Goal: Transaction & Acquisition: Purchase product/service

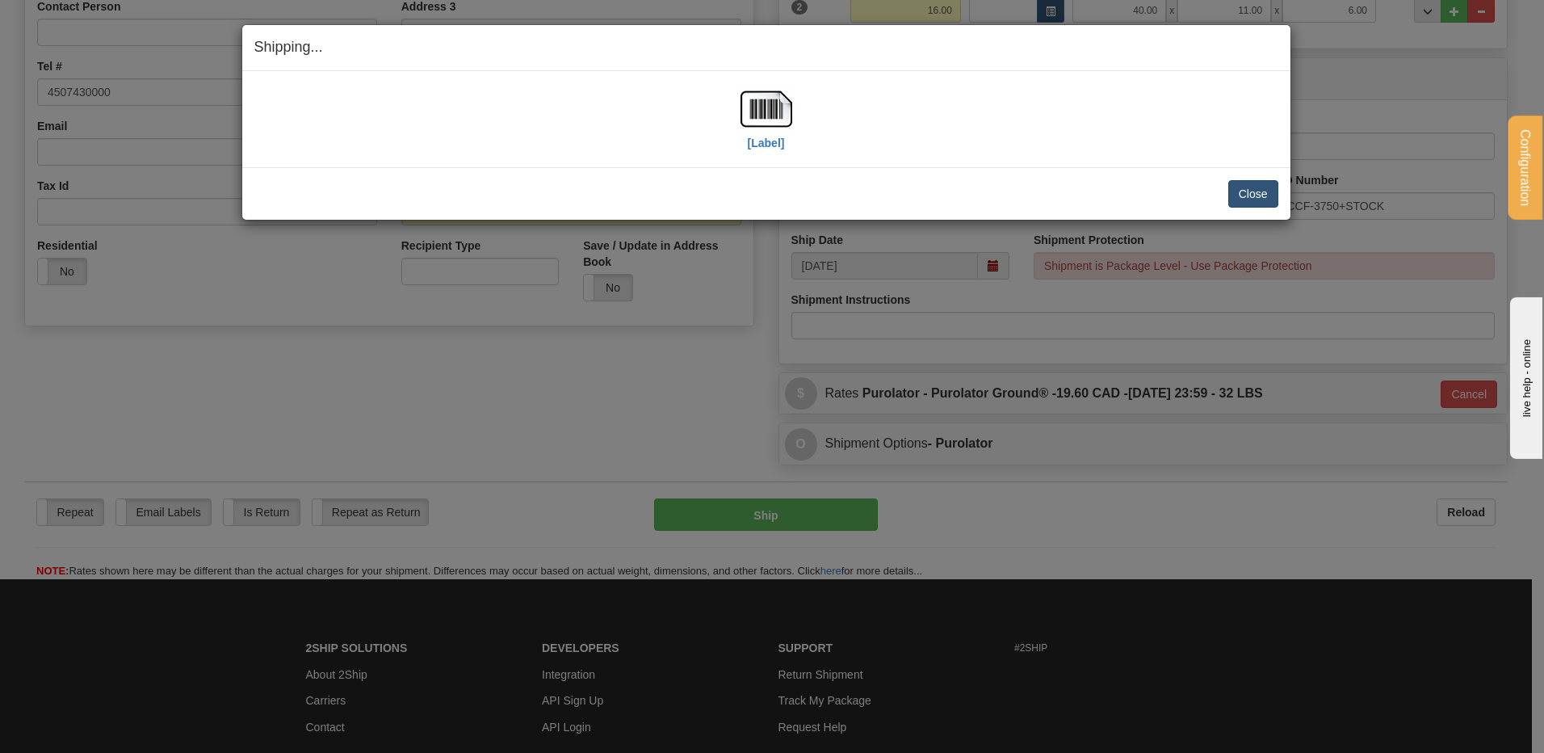
scroll to position [341, 0]
click at [1252, 194] on button "Close" at bounding box center [1253, 193] width 50 height 27
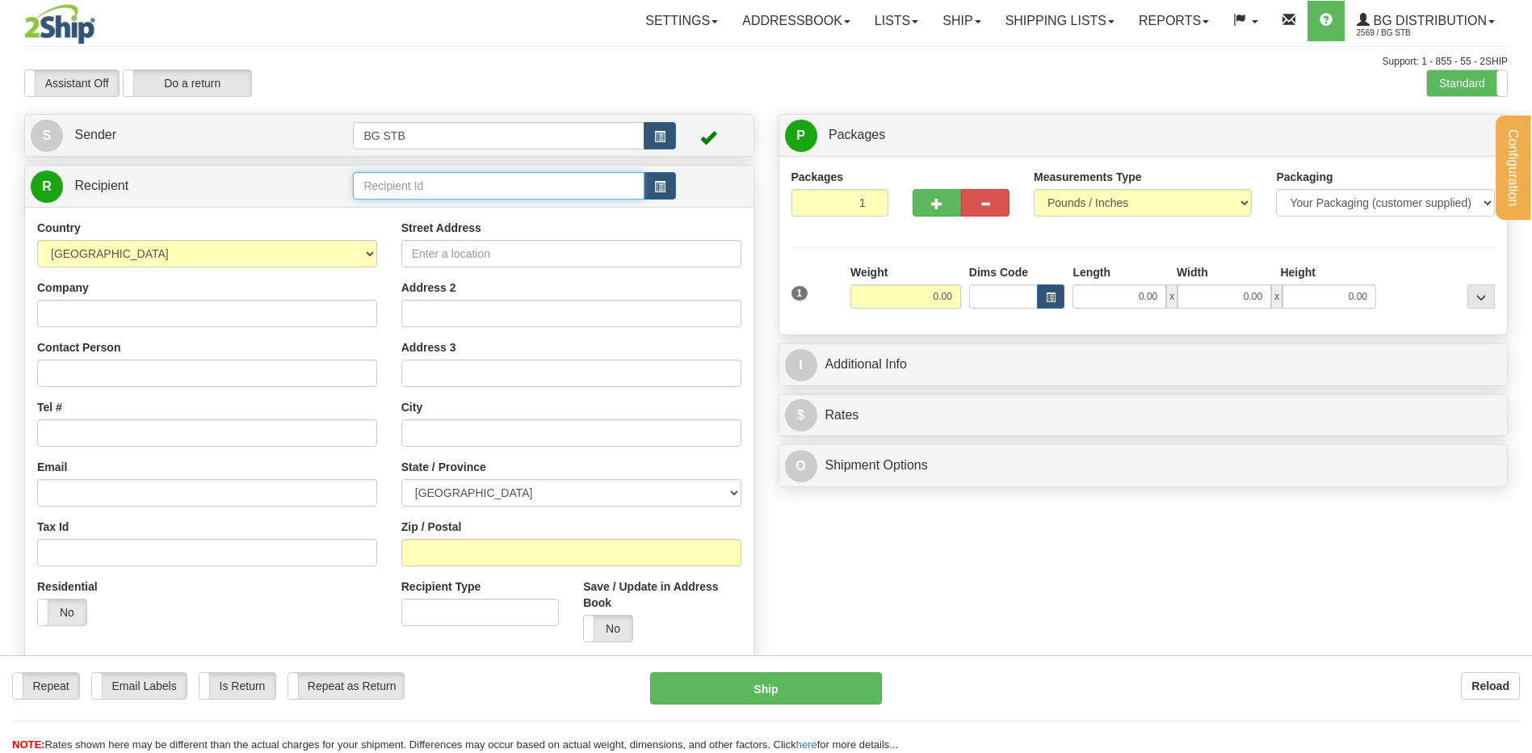
click at [406, 184] on input "text" at bounding box center [498, 185] width 291 height 27
type input "4044"
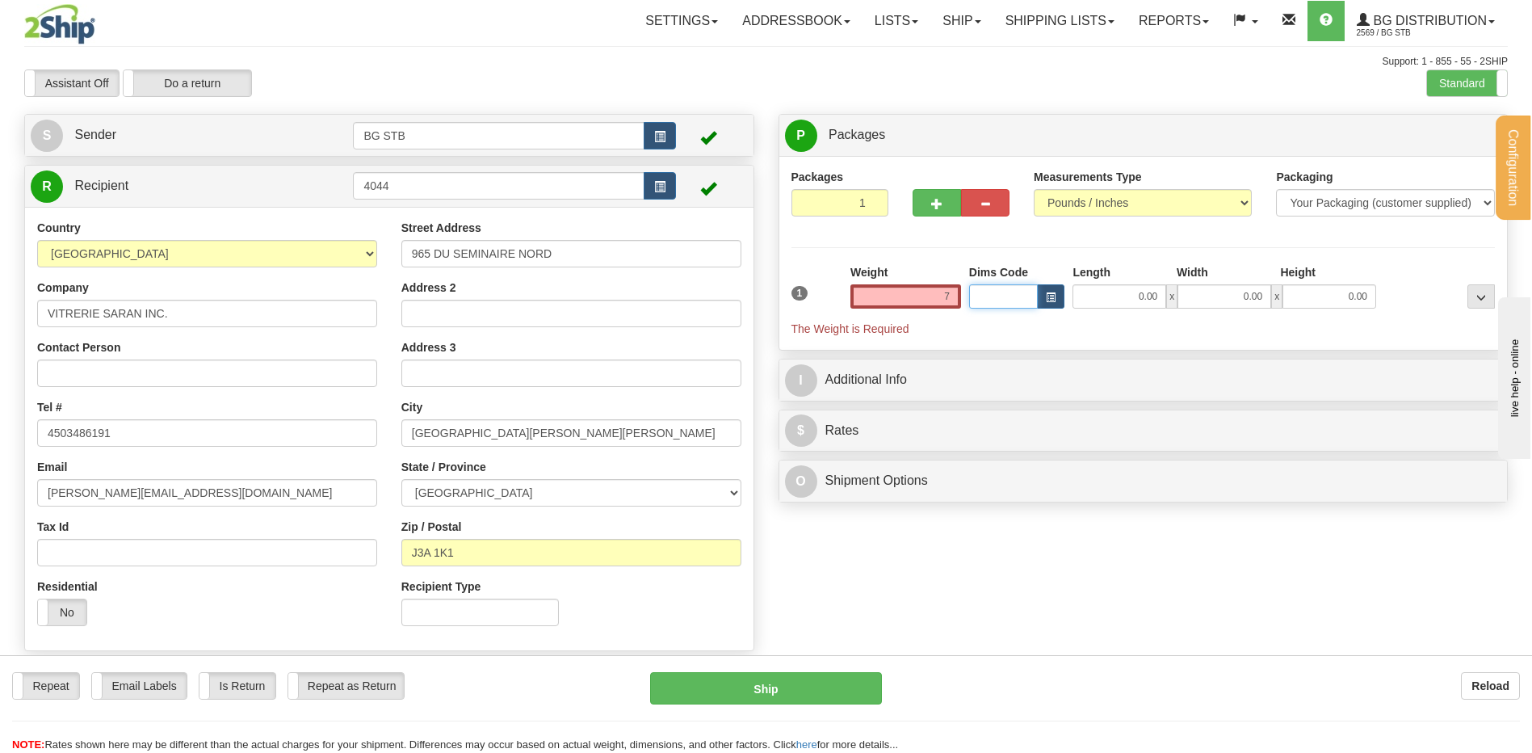
type input "7.00"
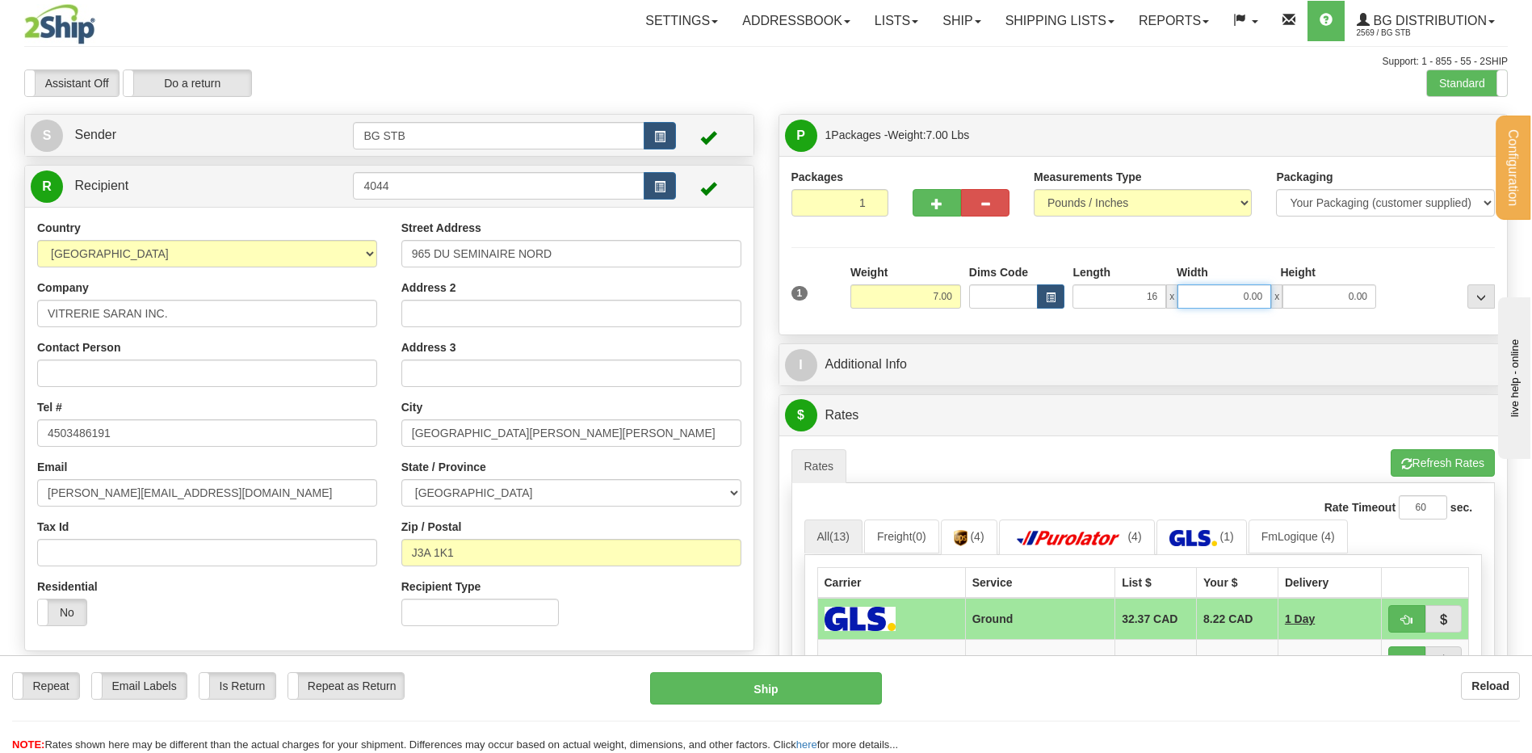
type input "16.00"
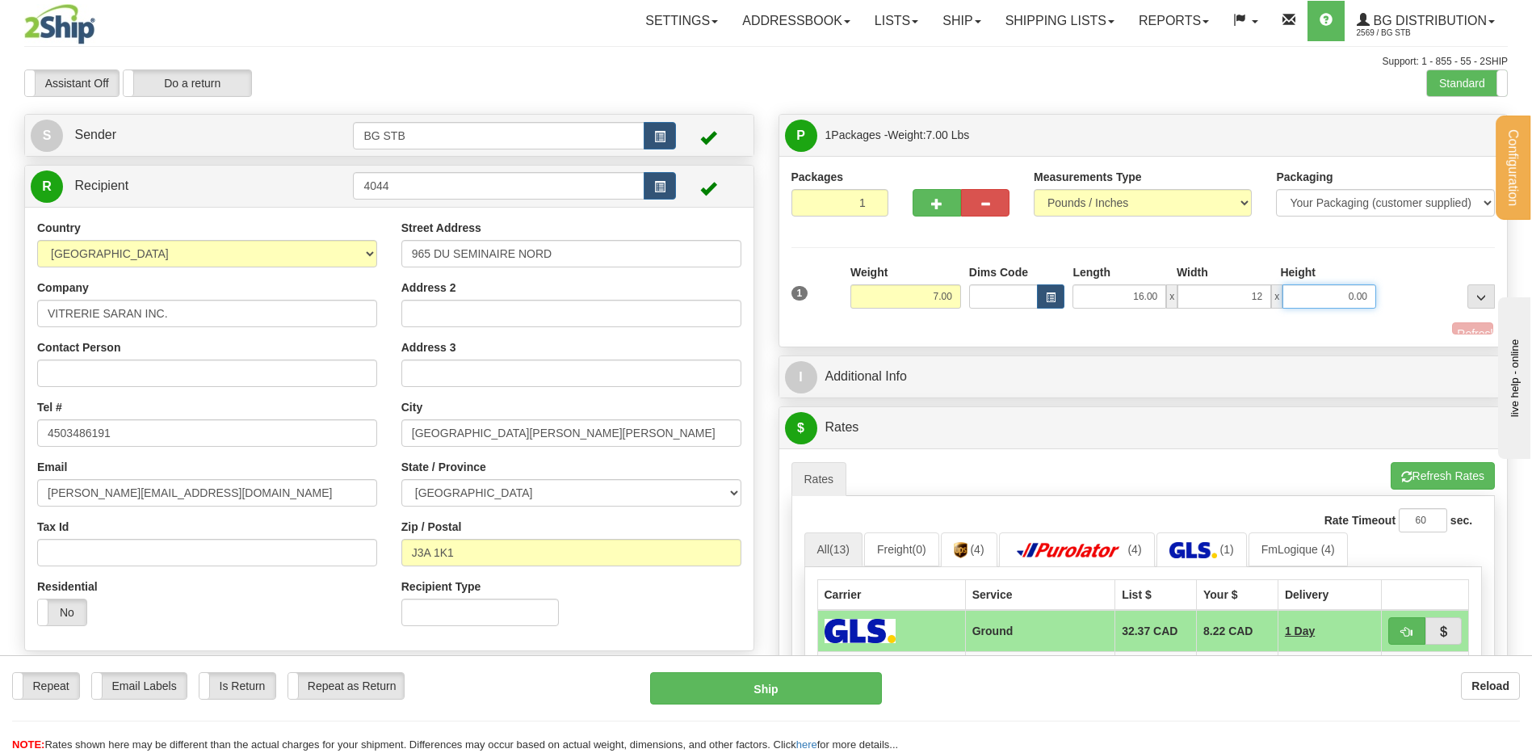
type input "12.00"
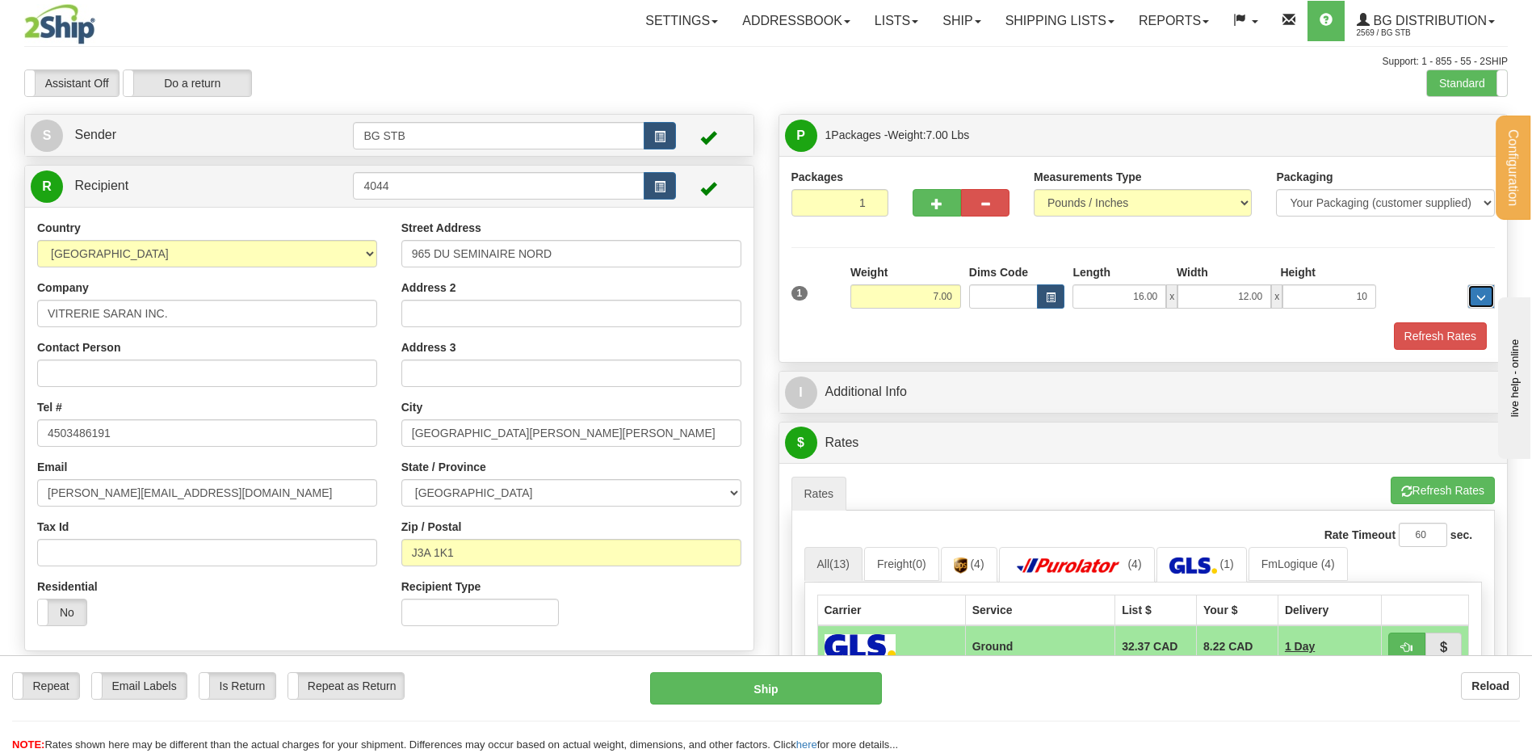
type input "10.00"
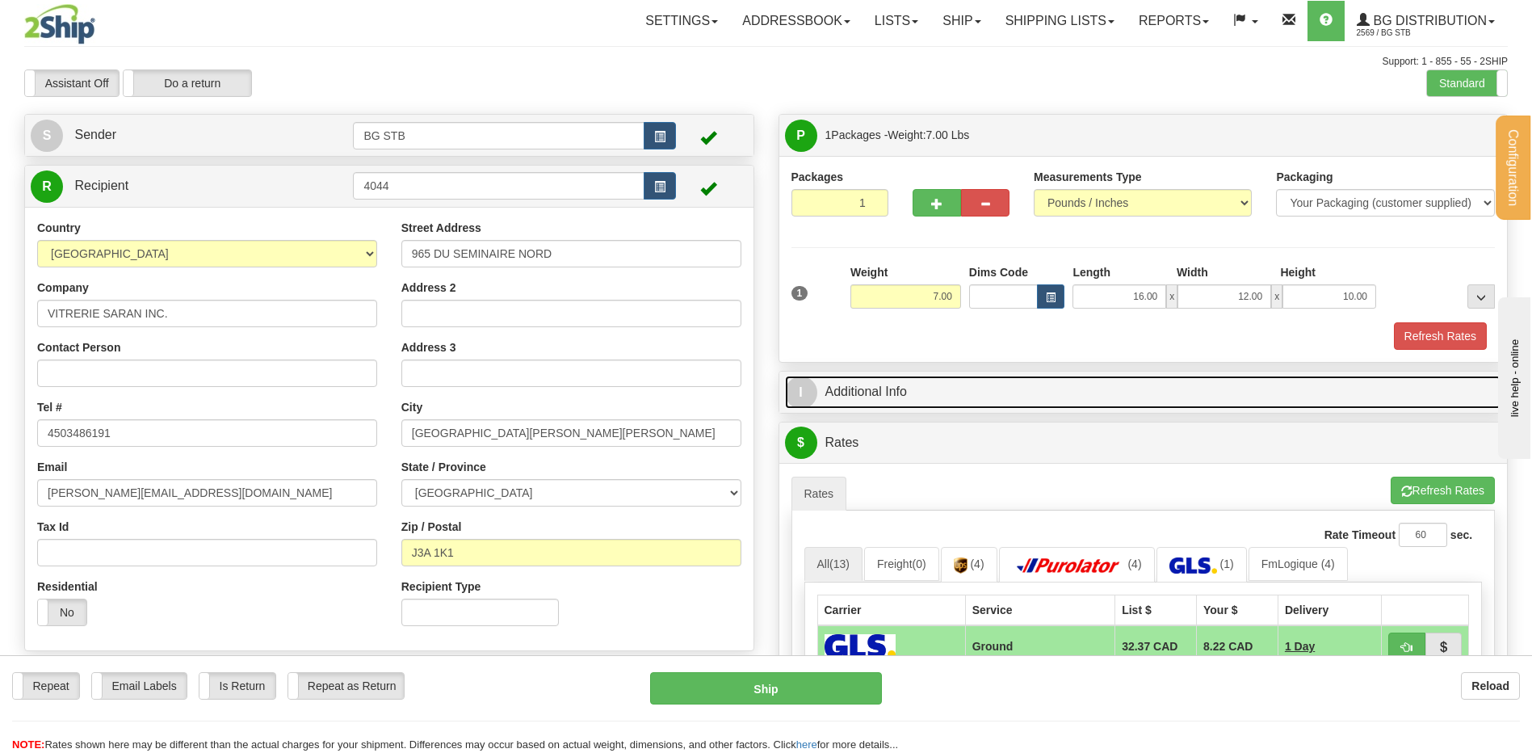
click at [996, 383] on link "I Additional Info" at bounding box center [1143, 391] width 717 height 33
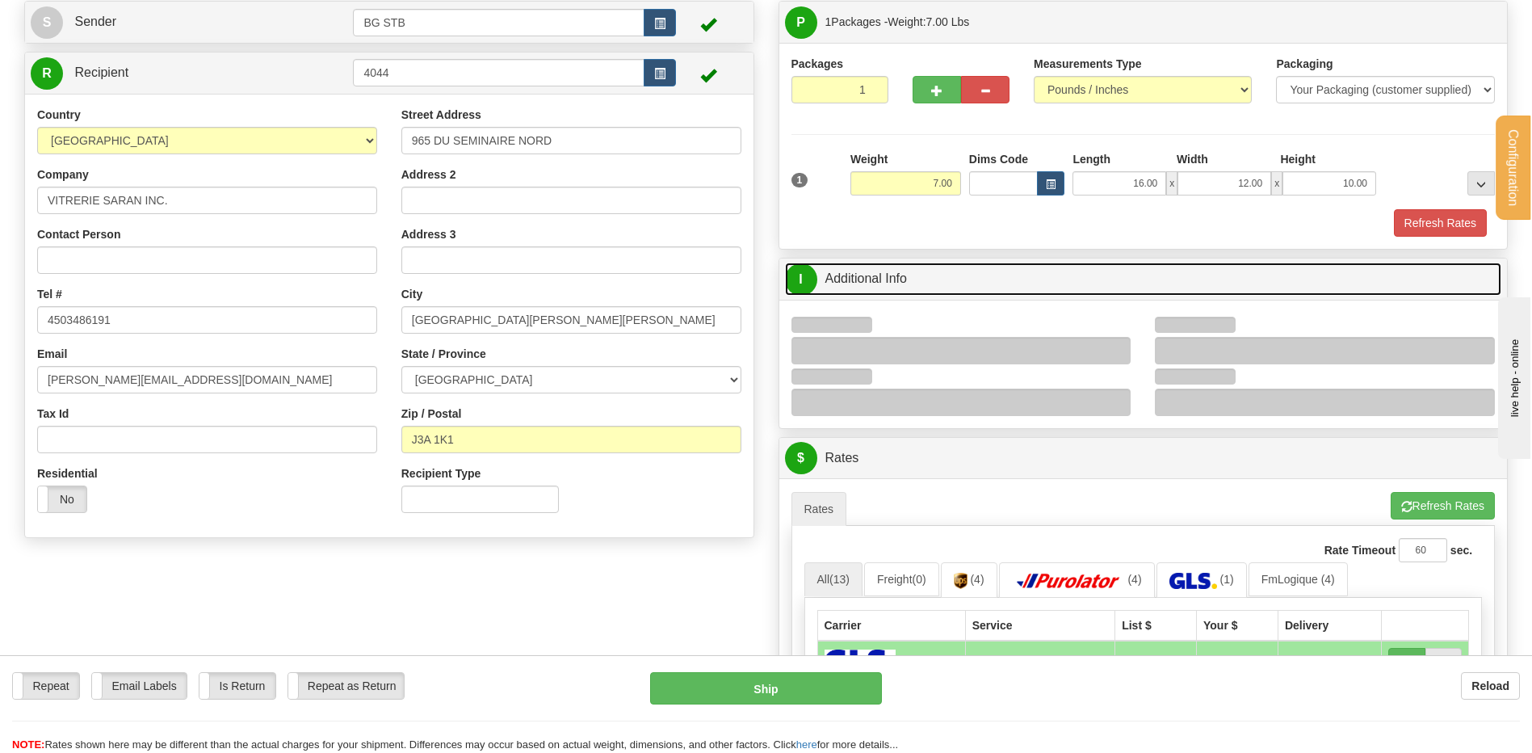
scroll to position [242, 0]
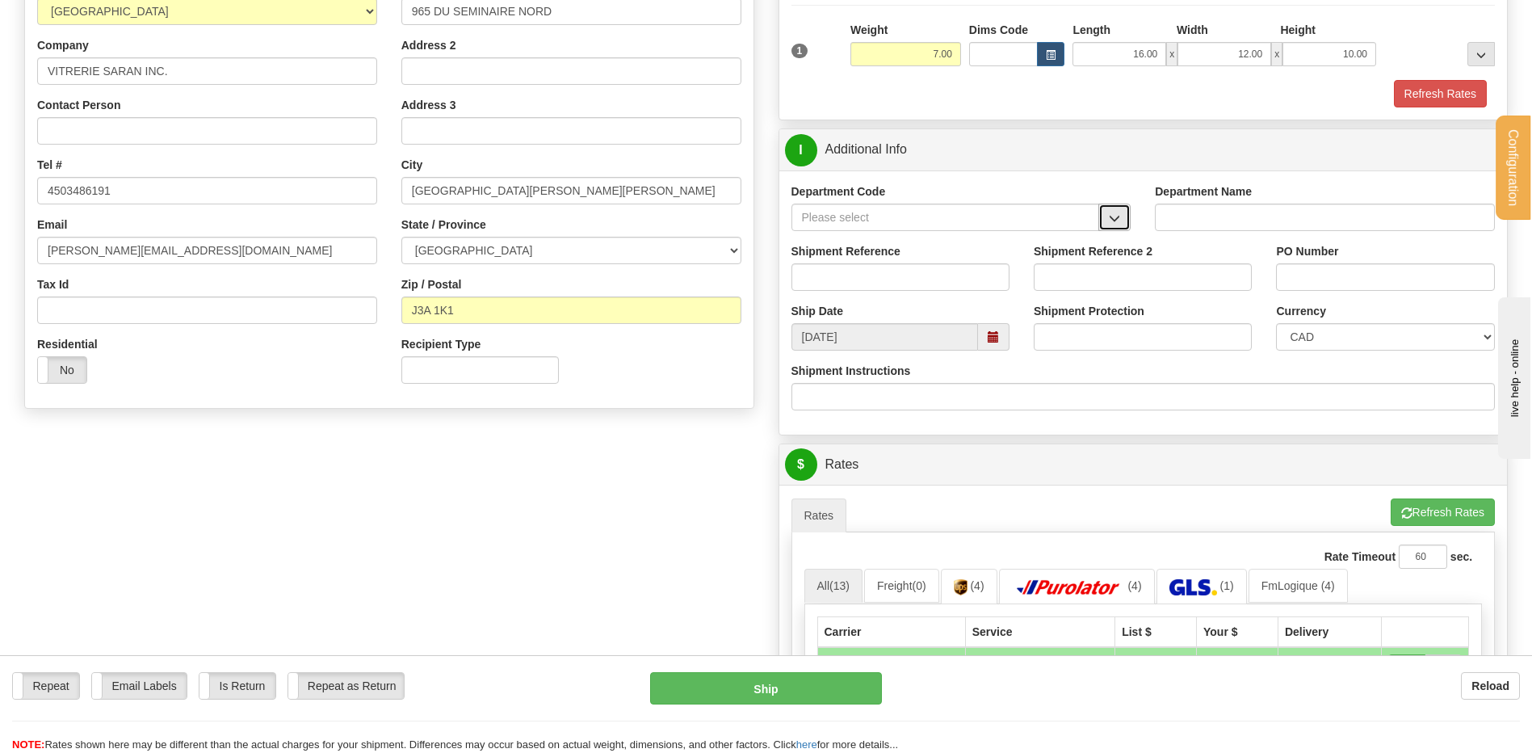
click at [1106, 222] on button "button" at bounding box center [1114, 216] width 32 height 27
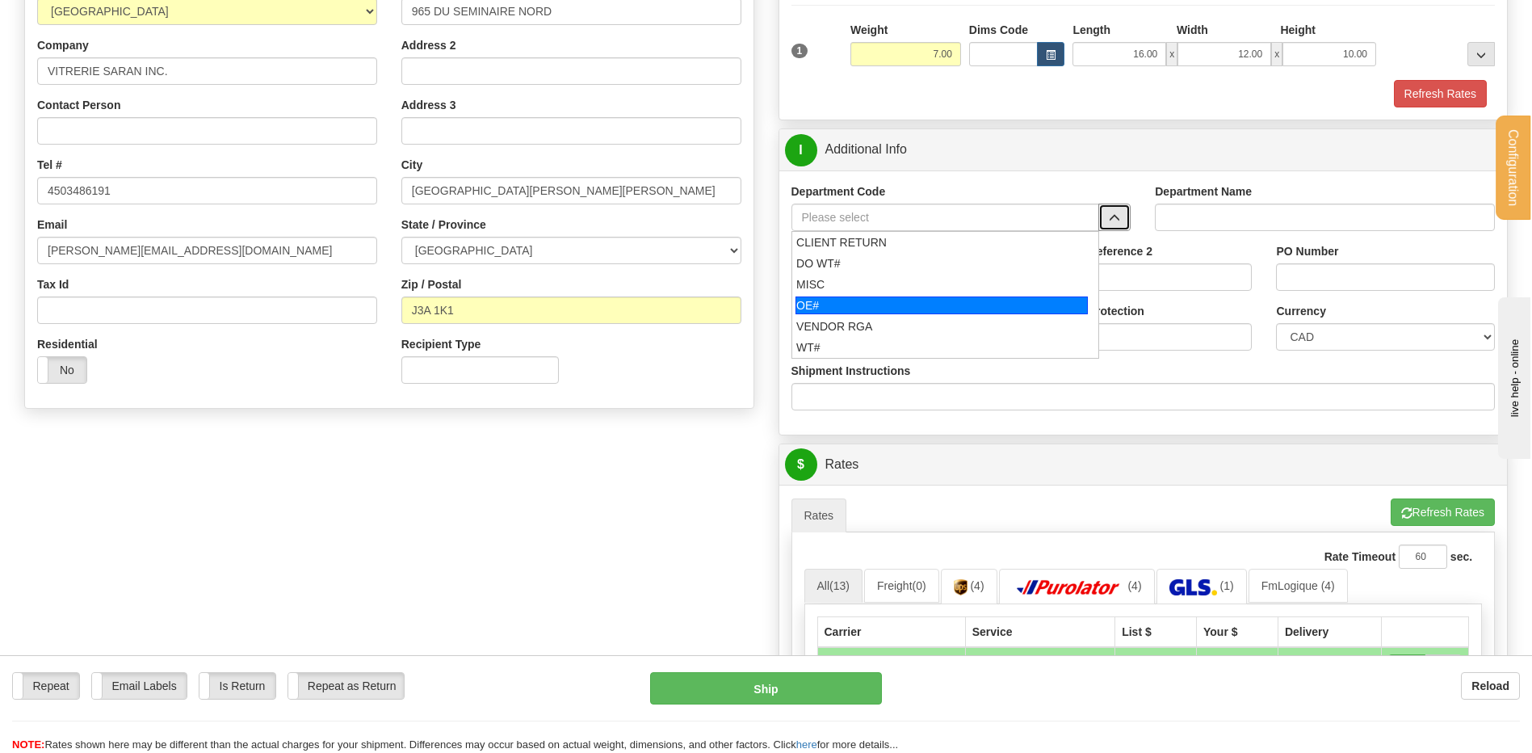
click at [881, 299] on div "OE#" at bounding box center [941, 305] width 292 height 18
type input "OE#"
type input "ORDERS"
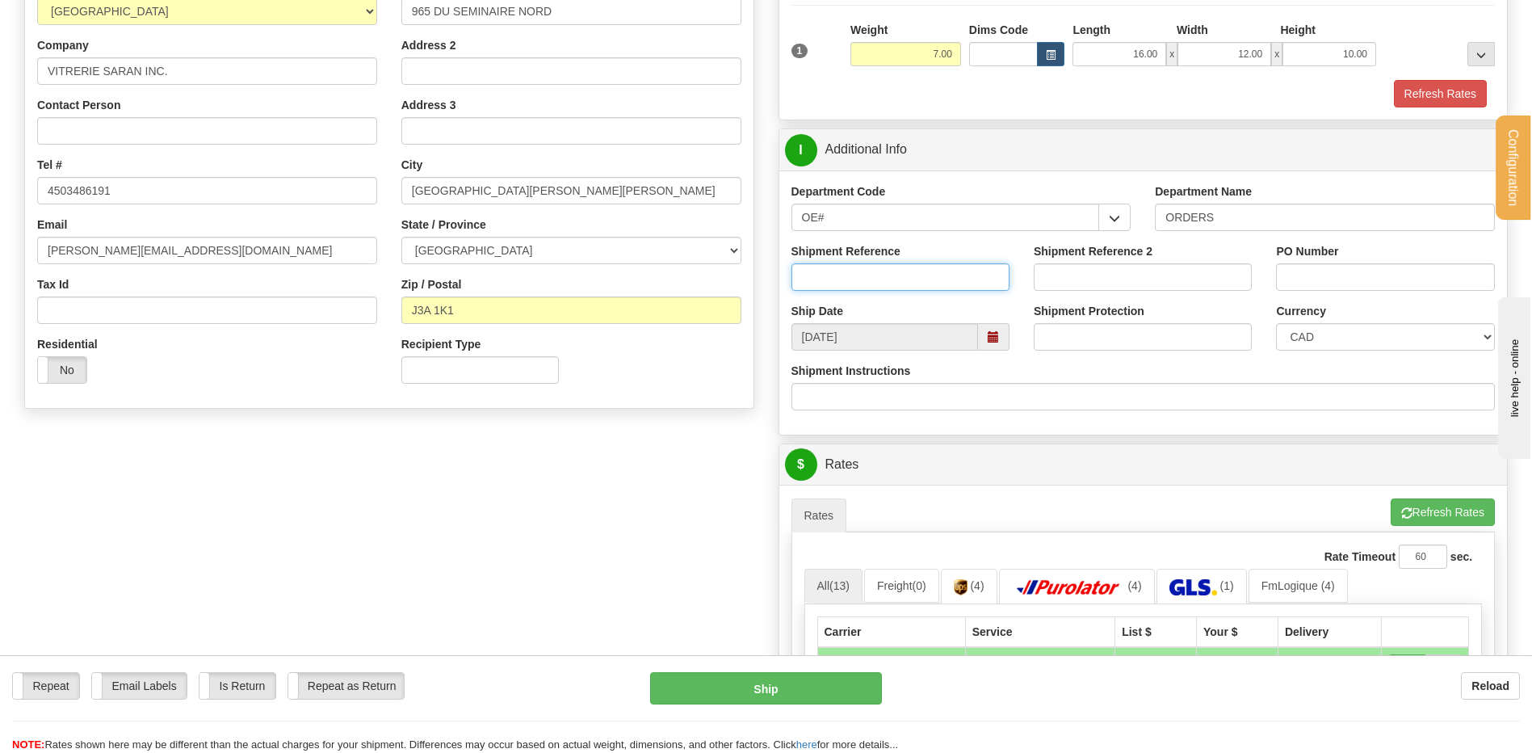
click at [880, 272] on input "Shipment Reference" at bounding box center [900, 276] width 218 height 27
type input "80006809-00"
type input "A"
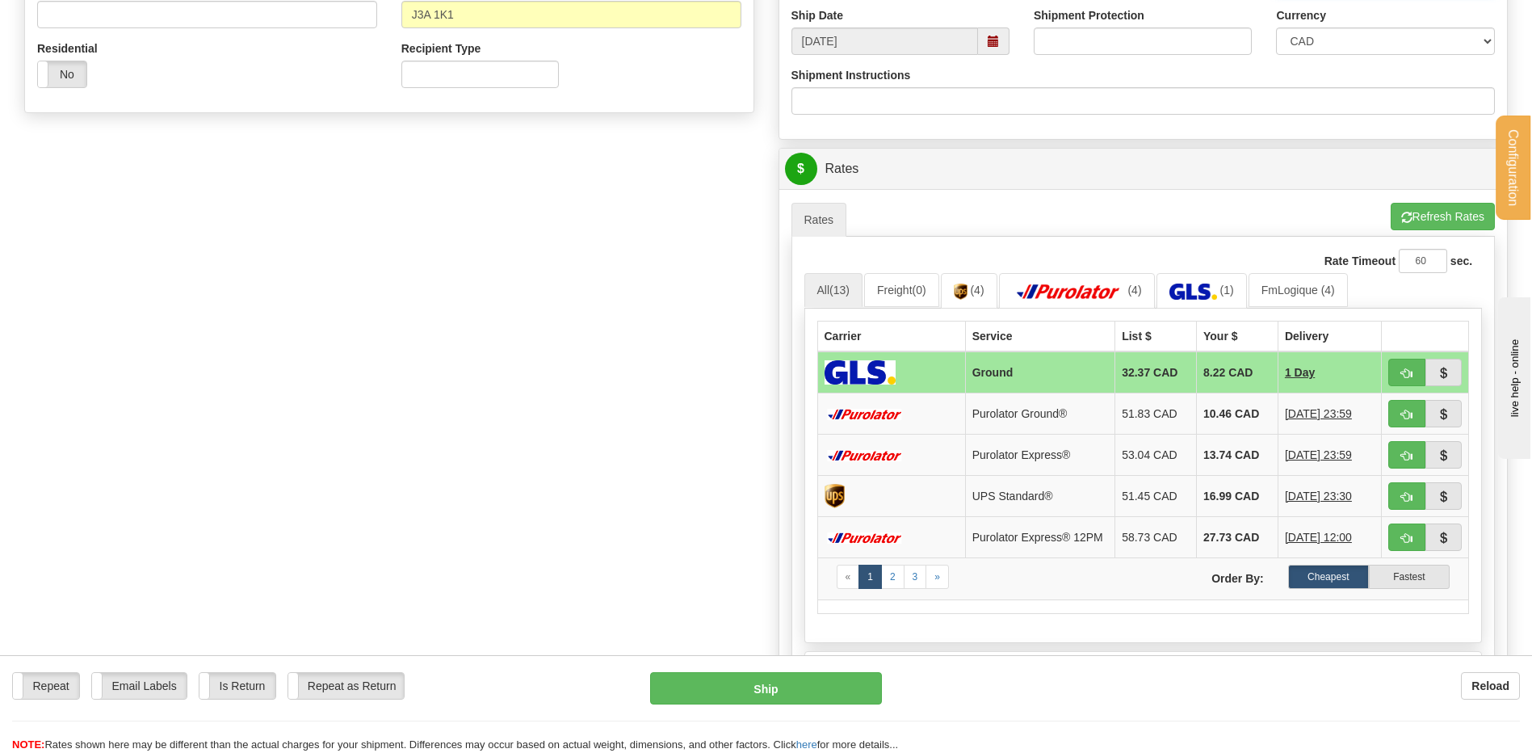
scroll to position [565, 0]
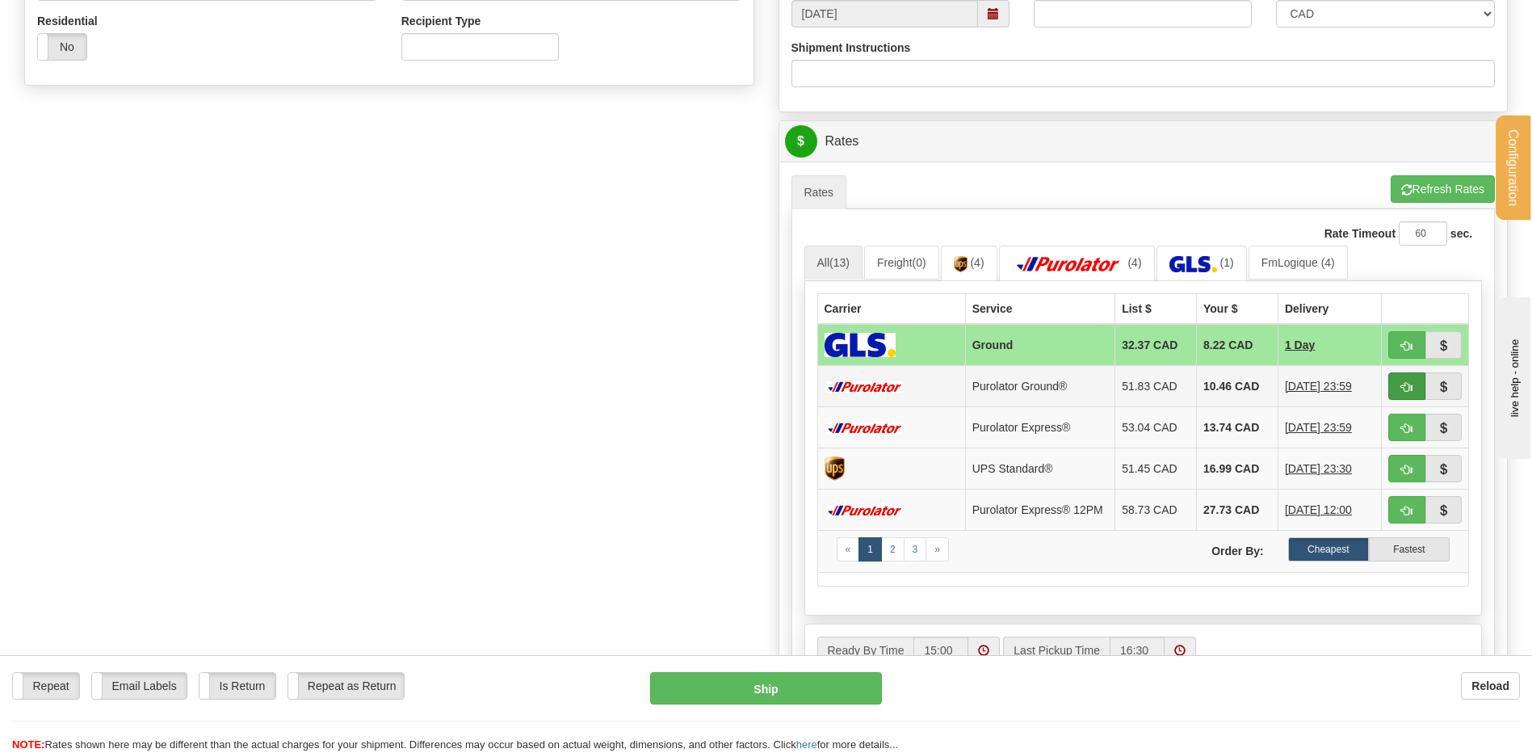
type input "CARLO 29SEPT25"
click at [1407, 382] on span "button" at bounding box center [1406, 387] width 11 height 10
type input "260"
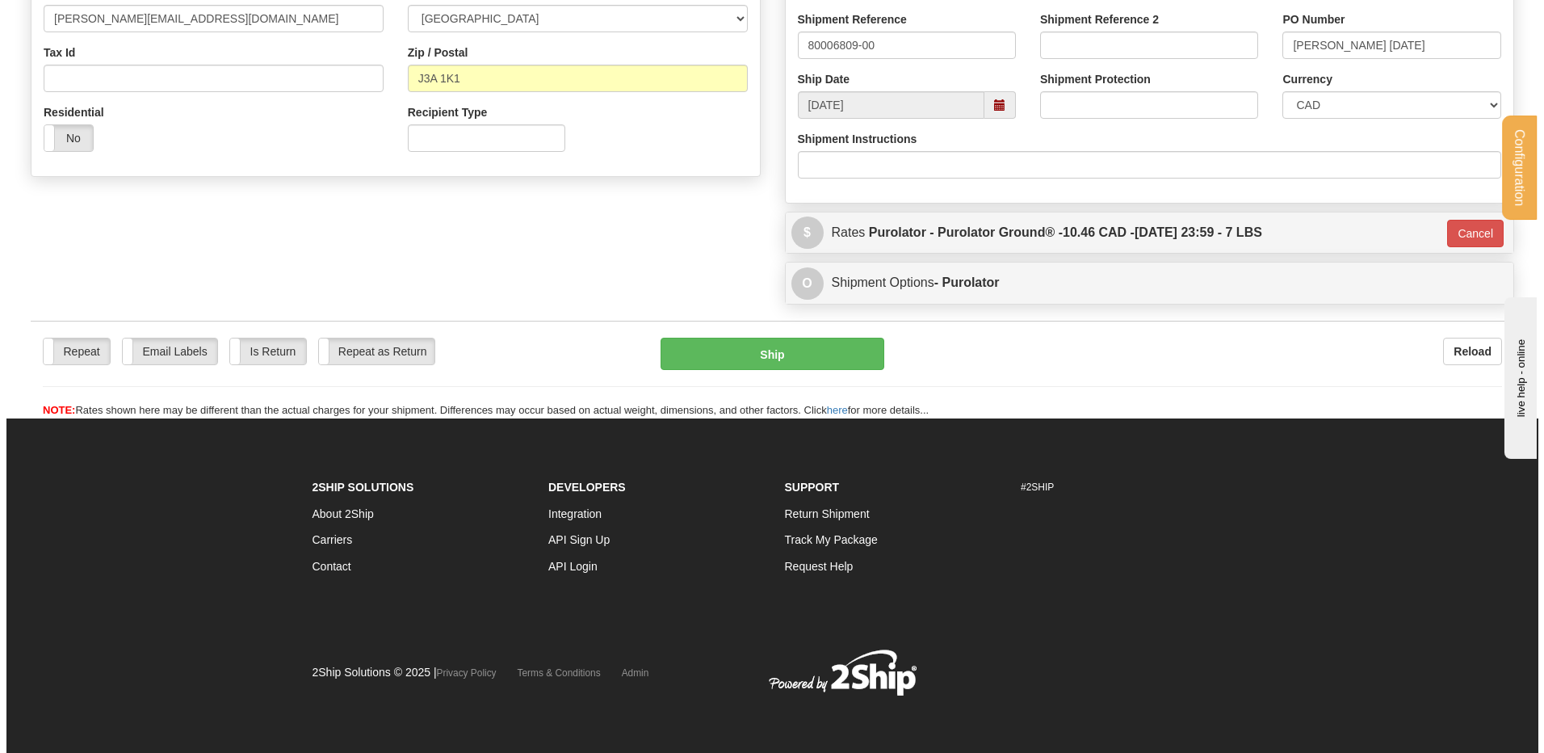
scroll to position [240, 0]
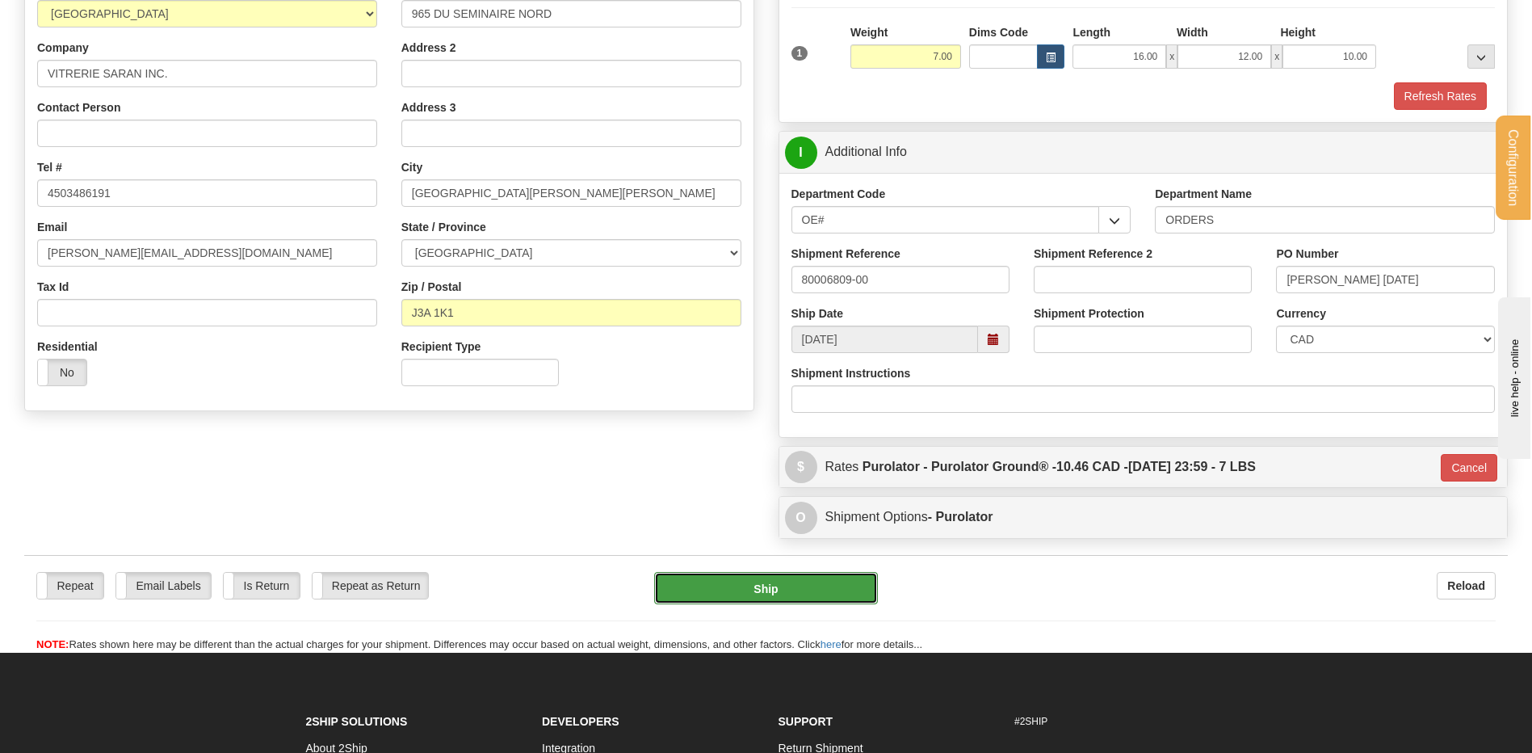
click at [699, 589] on button "Ship" at bounding box center [765, 588] width 223 height 32
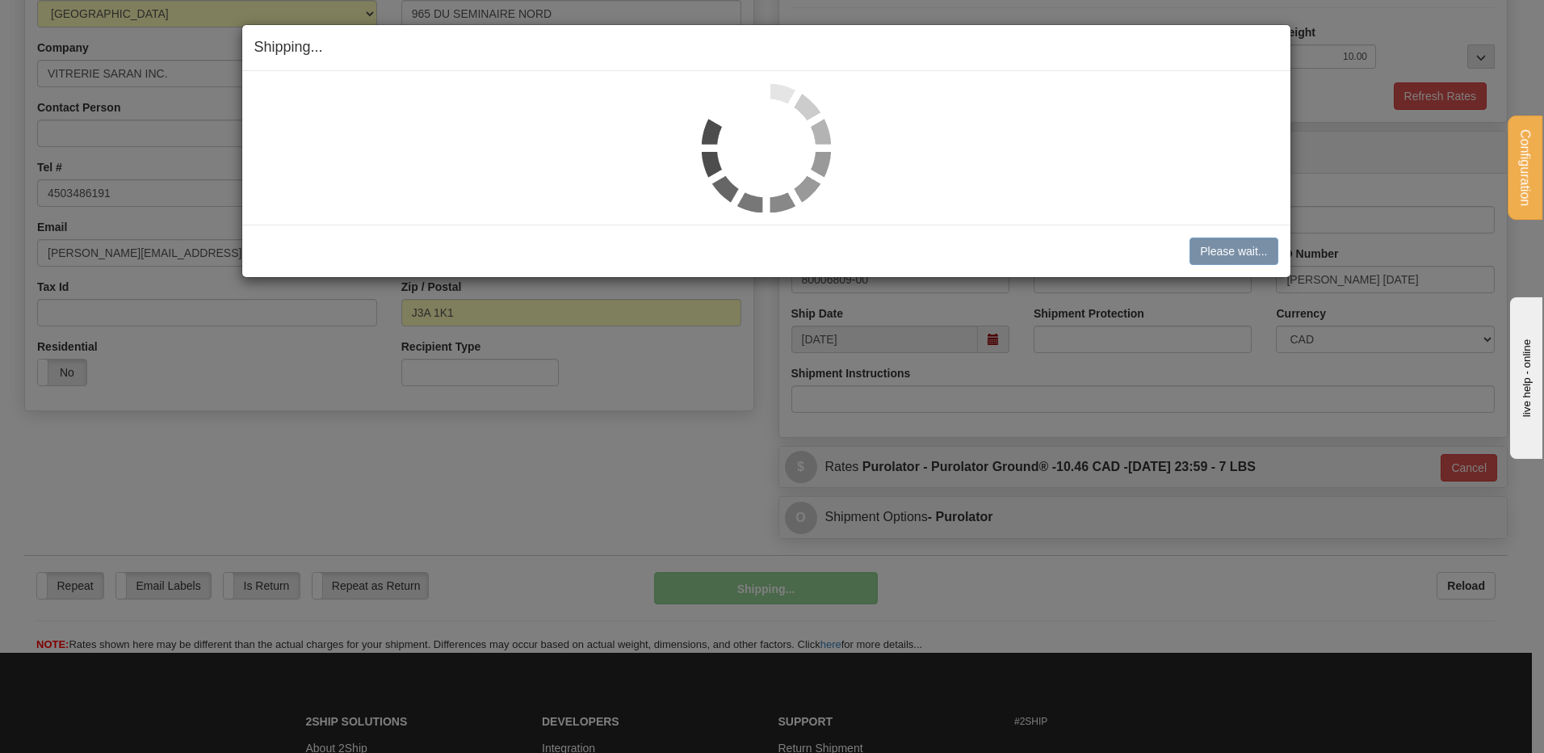
click at [434, 464] on div "Shipping... Your SHIPMENT will EXPIRE in Please wait... Cancel Cancel Shipment …" at bounding box center [772, 376] width 1544 height 753
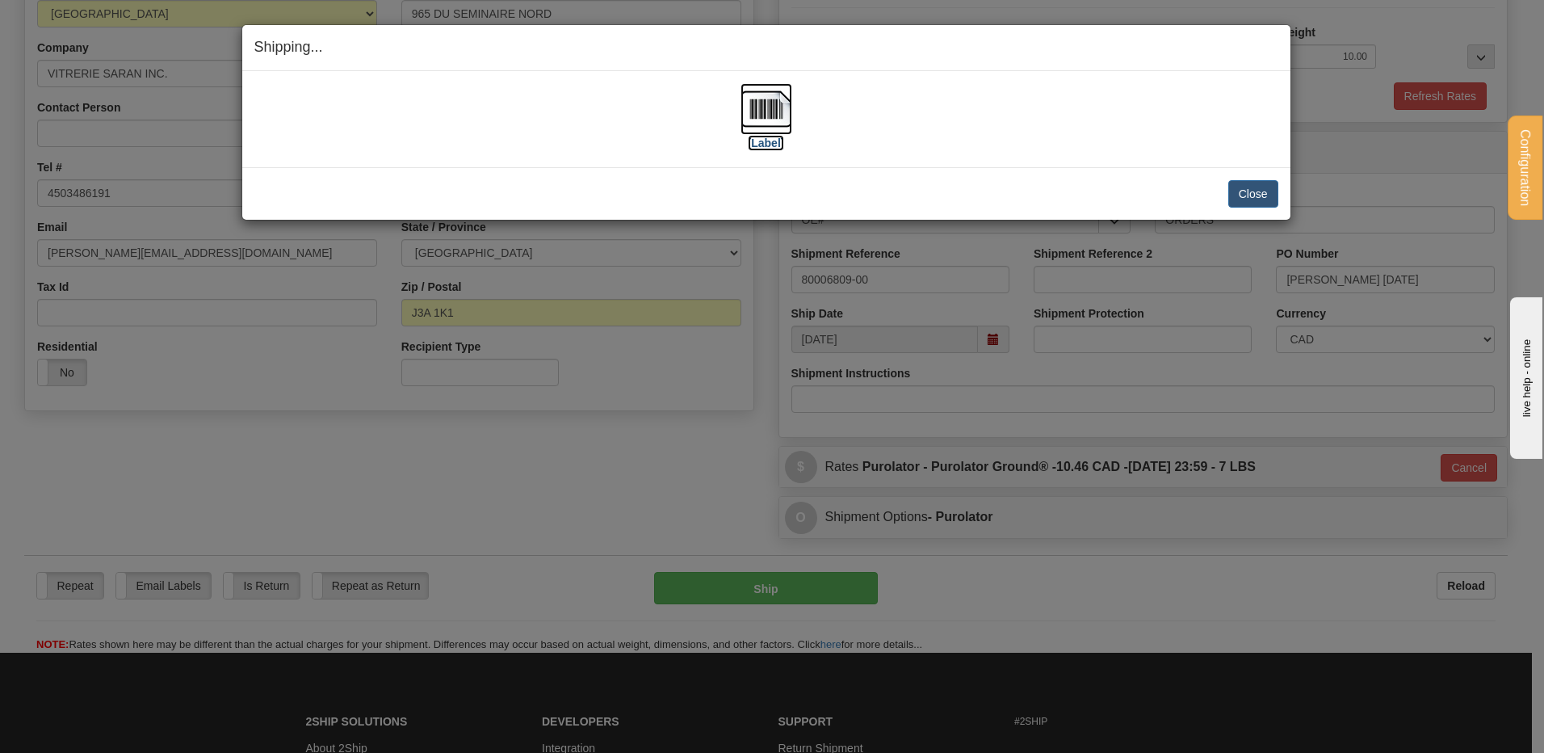
click at [757, 102] on img at bounding box center [766, 109] width 52 height 52
click at [1260, 193] on button "Close" at bounding box center [1253, 193] width 50 height 27
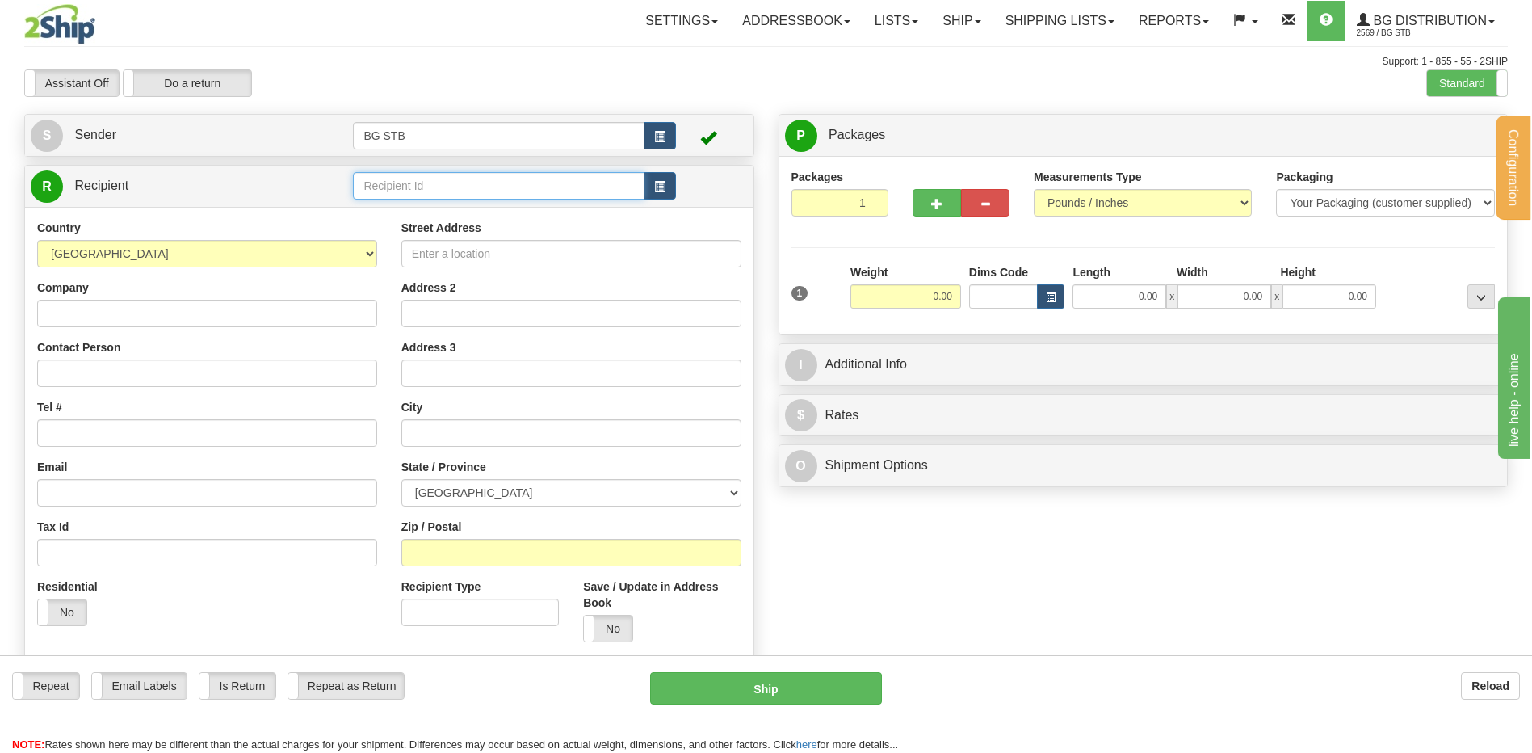
click at [413, 187] on input "text" at bounding box center [498, 185] width 291 height 27
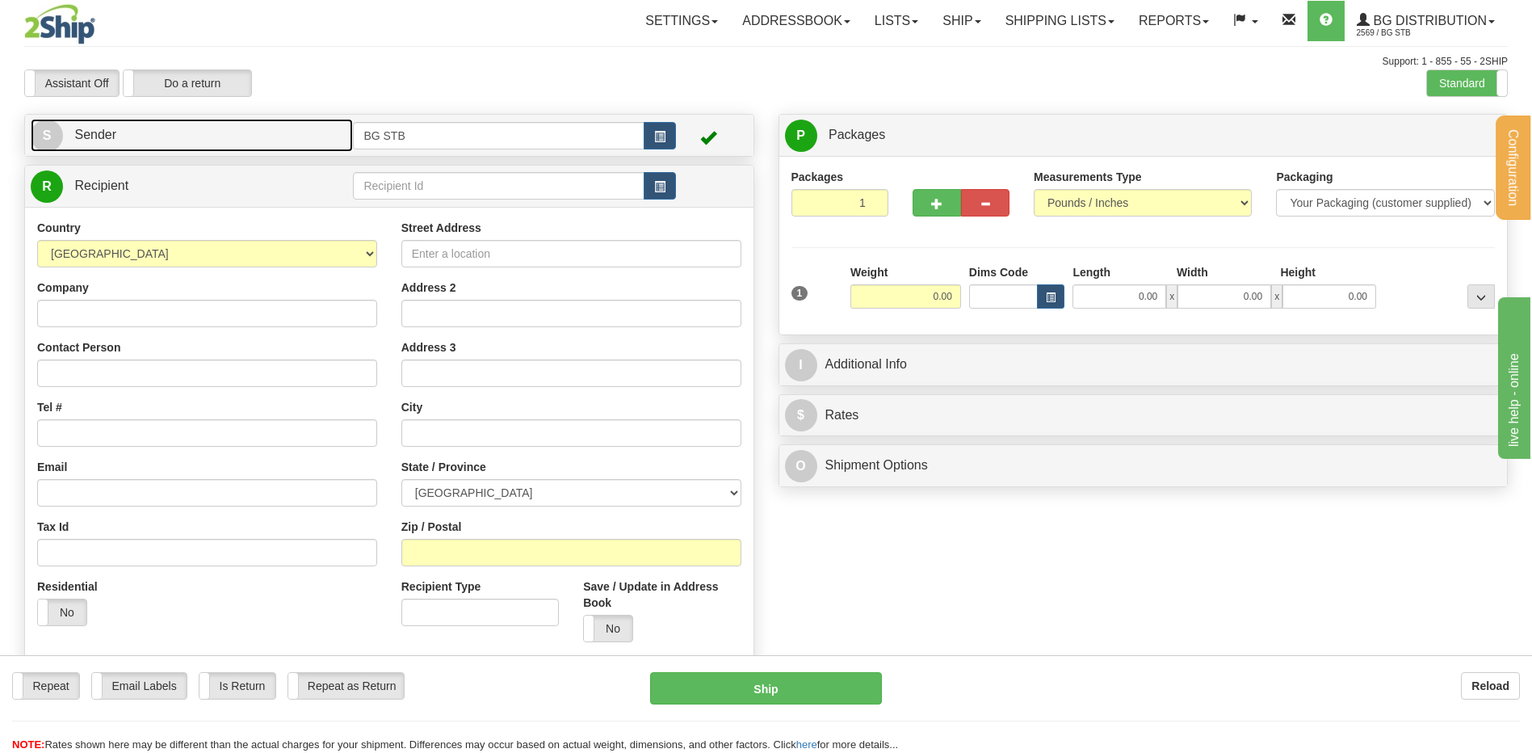
click at [279, 135] on link "S Sender" at bounding box center [192, 135] width 322 height 33
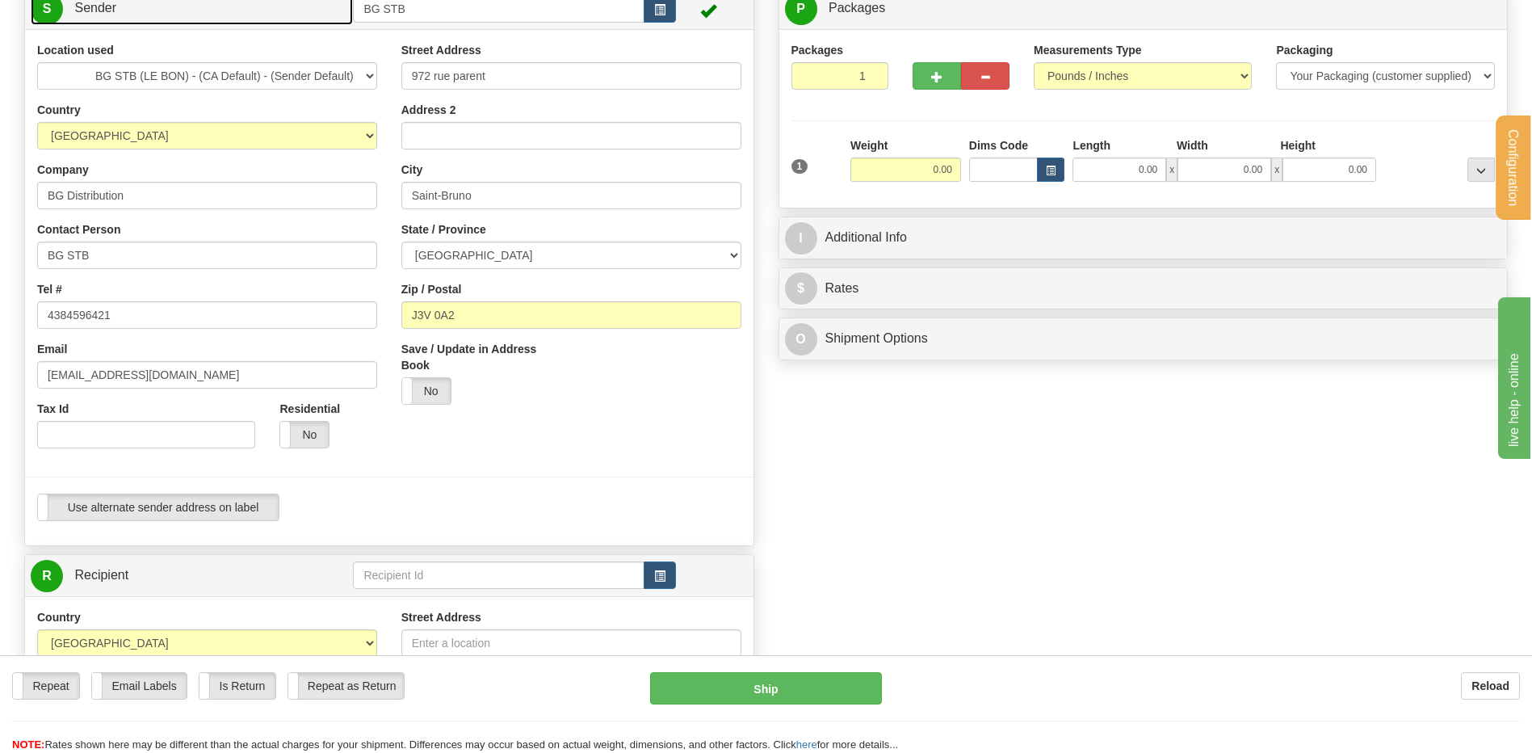
scroll to position [242, 0]
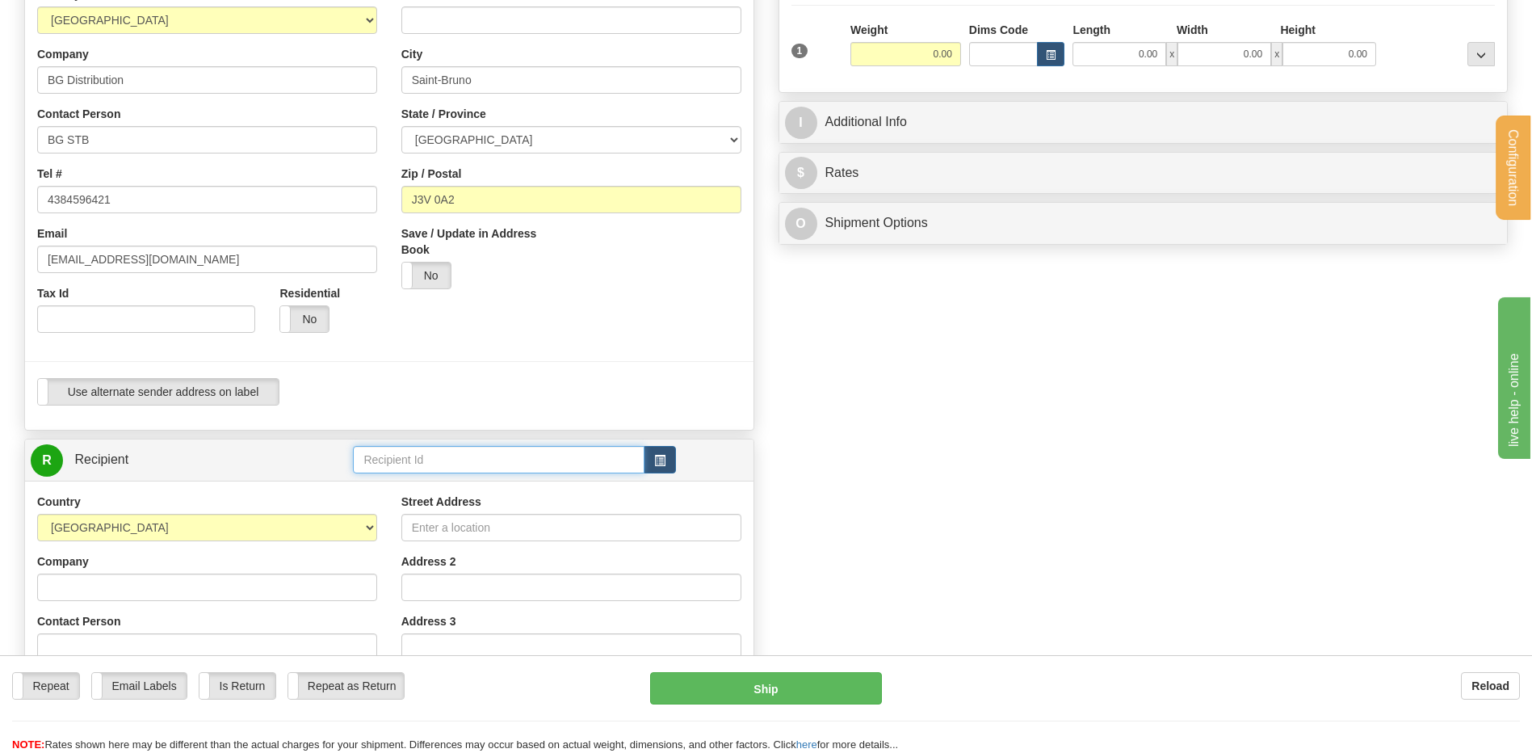
click at [437, 461] on input "text" at bounding box center [498, 459] width 291 height 27
drag, startPoint x: 389, startPoint y: 489, endPoint x: 385, endPoint y: 468, distance: 20.6
click at [387, 489] on div "7020" at bounding box center [495, 485] width 275 height 18
type input "7020"
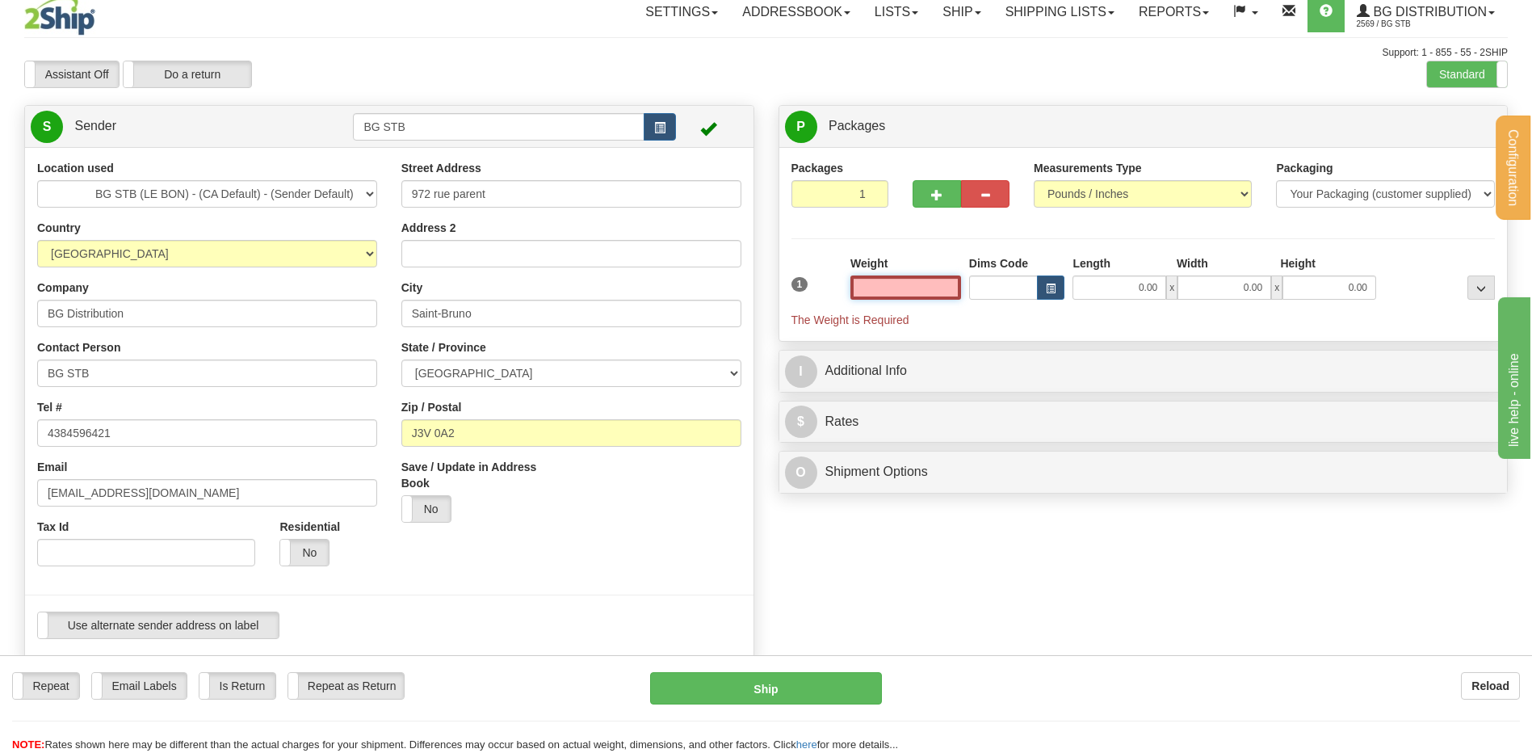
scroll to position [0, 0]
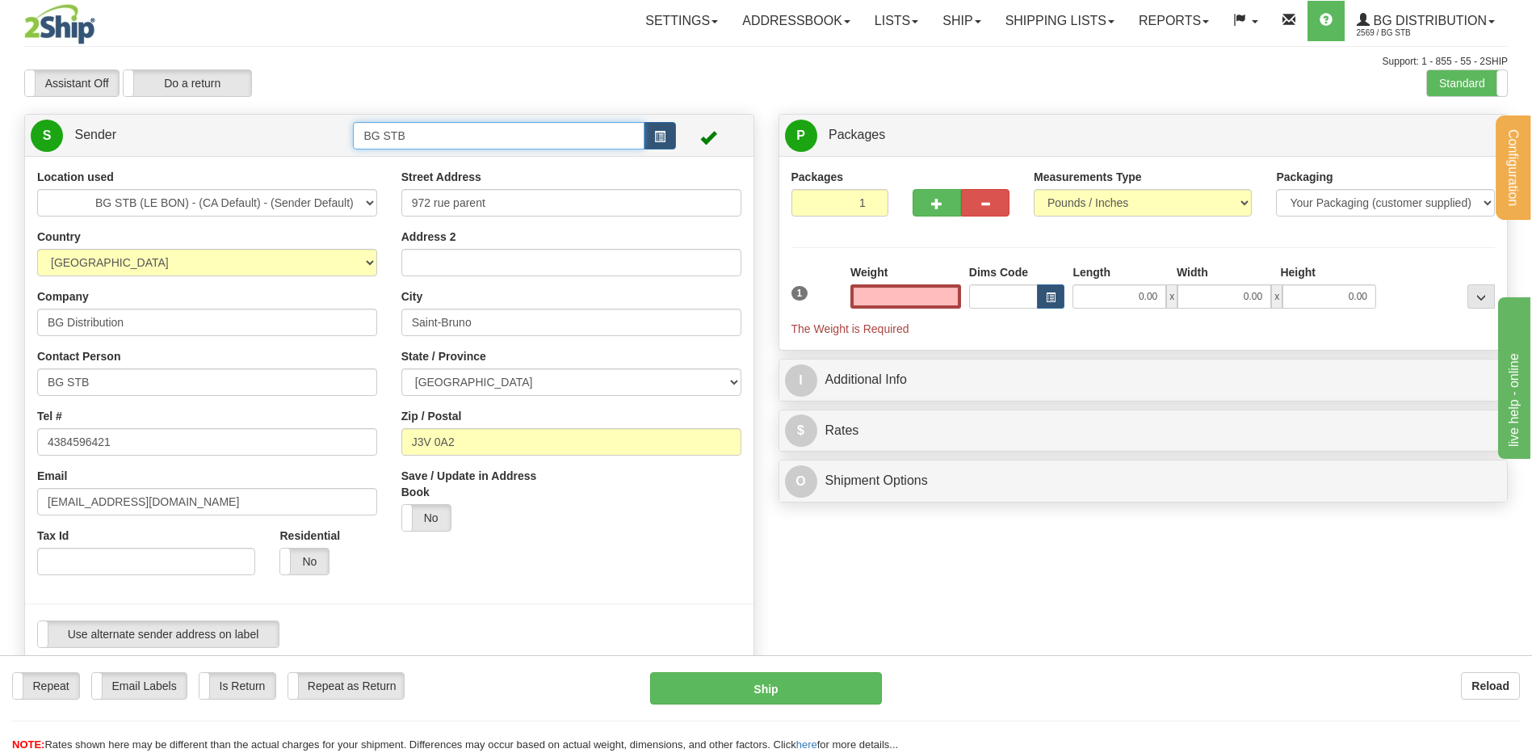
type input "0.00"
drag, startPoint x: 351, startPoint y: 142, endPoint x: 303, endPoint y: 145, distance: 48.5
click at [309, 142] on tr "S Sender BG STB" at bounding box center [389, 135] width 717 height 33
type input "7020"
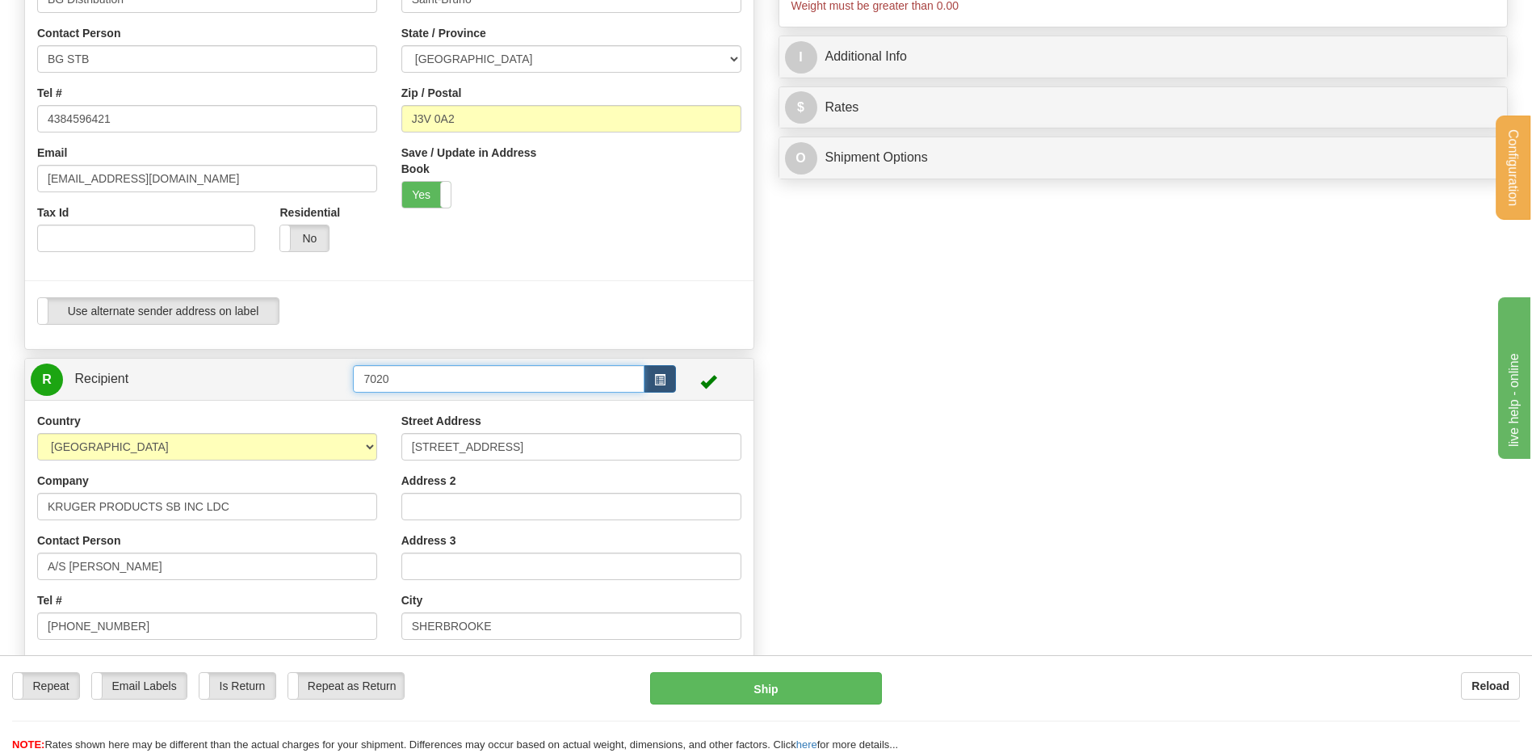
drag, startPoint x: 359, startPoint y: 380, endPoint x: 391, endPoint y: 377, distance: 31.7
click at [389, 377] on input "7020" at bounding box center [498, 378] width 291 height 27
click at [392, 378] on input "7020" at bounding box center [498, 378] width 291 height 27
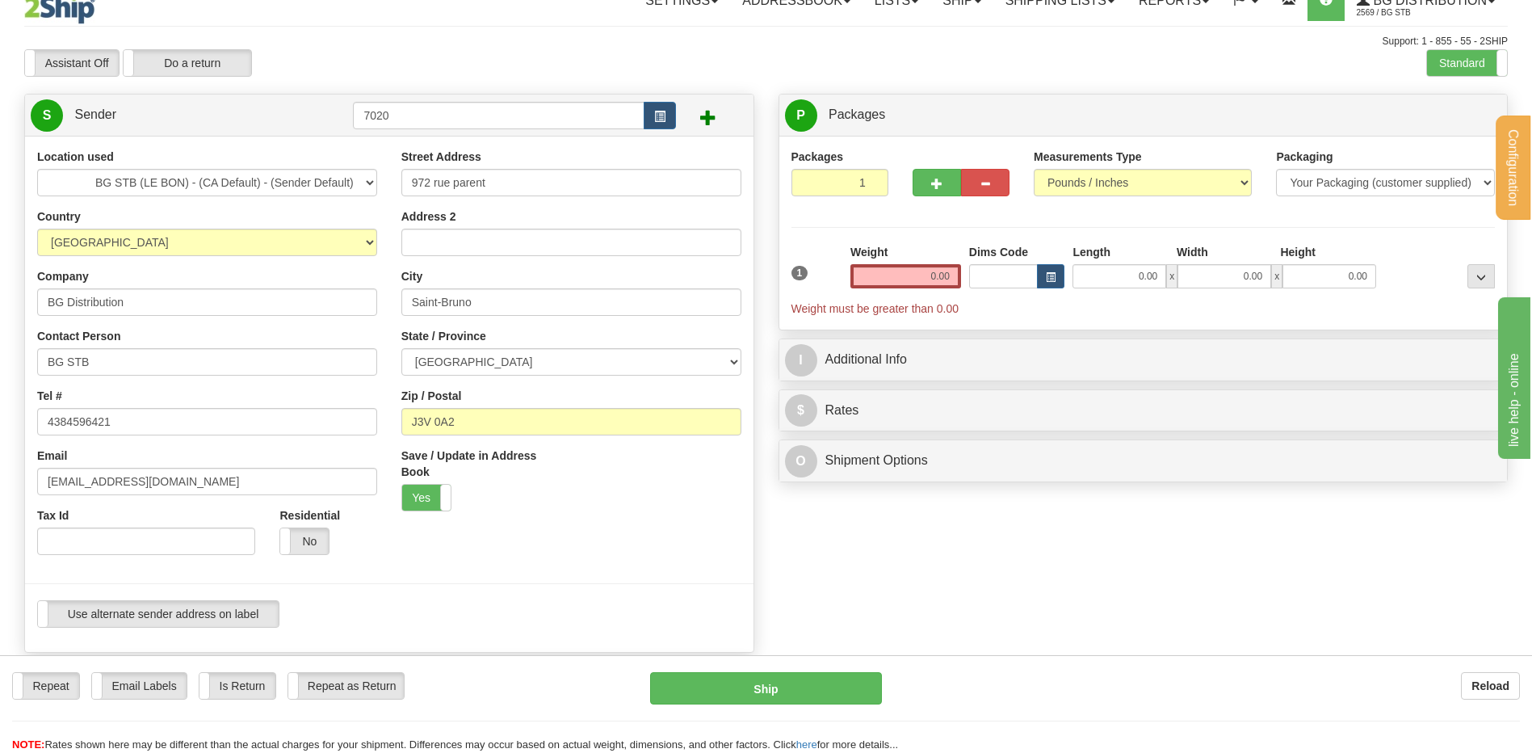
scroll to position [0, 0]
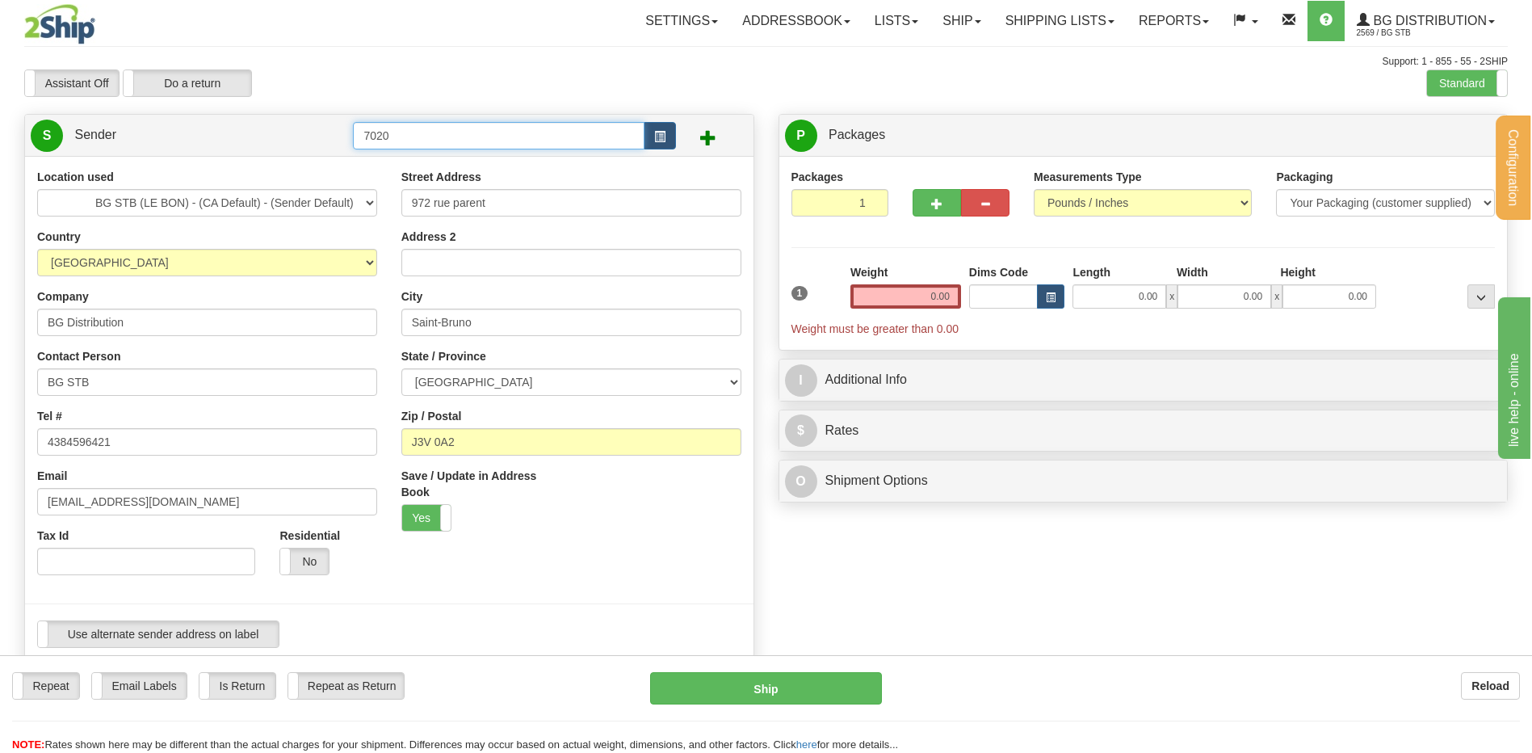
click at [398, 132] on input "7020" at bounding box center [498, 135] width 291 height 27
drag, startPoint x: 391, startPoint y: 131, endPoint x: 262, endPoint y: 141, distance: 128.8
click at [263, 141] on tr "S Sender 7020" at bounding box center [389, 135] width 717 height 33
drag, startPoint x: 442, startPoint y: 178, endPoint x: 426, endPoint y: 177, distance: 16.2
click at [442, 178] on label "Street Address" at bounding box center [441, 177] width 80 height 16
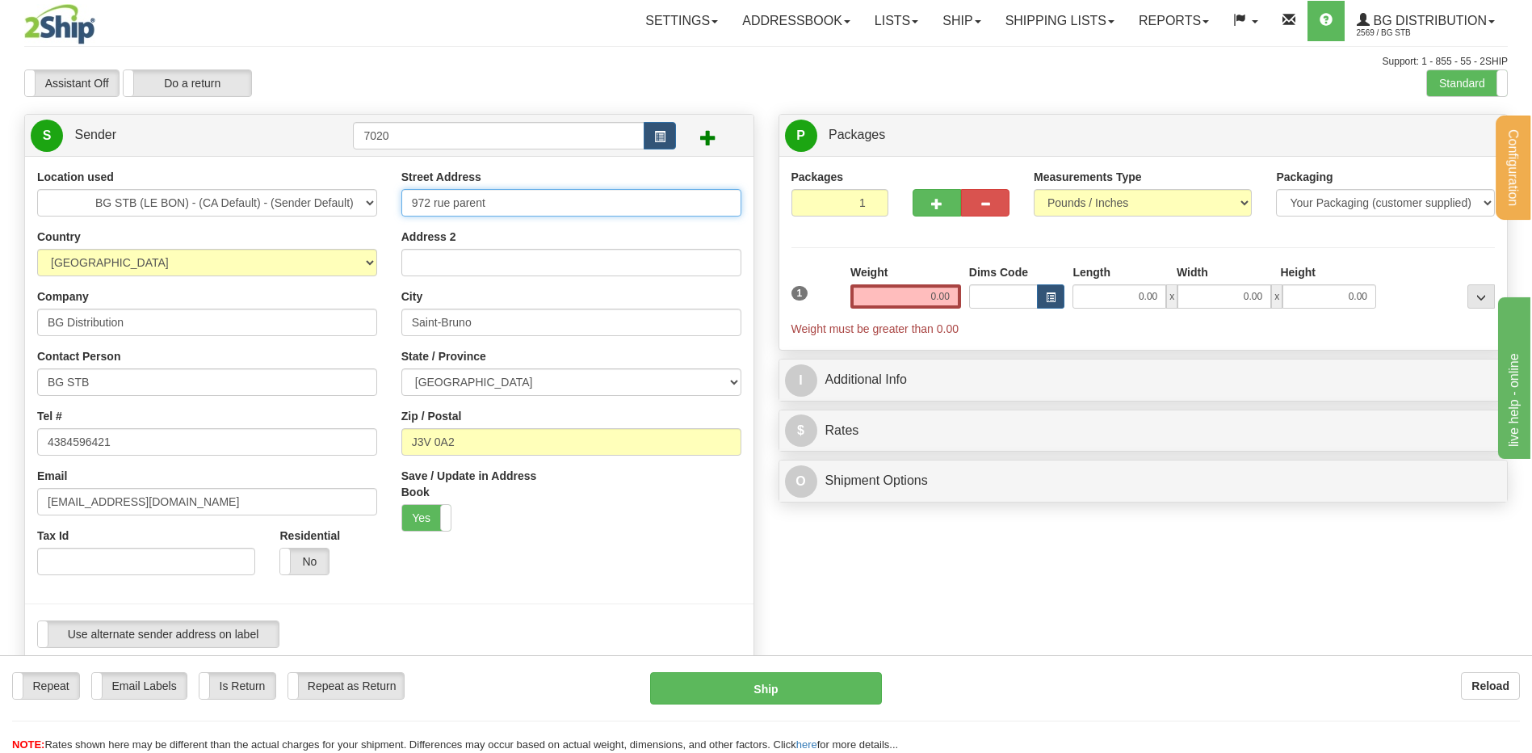
click at [442, 189] on input "972 rue parent" at bounding box center [571, 202] width 340 height 27
click at [369, 169] on div "Location used BG STB (LE BON) - (CA Default) - (Sender Default)" at bounding box center [207, 193] width 340 height 48
drag, startPoint x: 331, startPoint y: 221, endPoint x: 210, endPoint y: 244, distance: 123.2
click at [297, 226] on div "Location used BG STB (LE BON) - (CA Default) - (Sender Default) Country AFGHANI…" at bounding box center [389, 414] width 728 height 491
type input "1955 CH. COTE DE LIESSE"
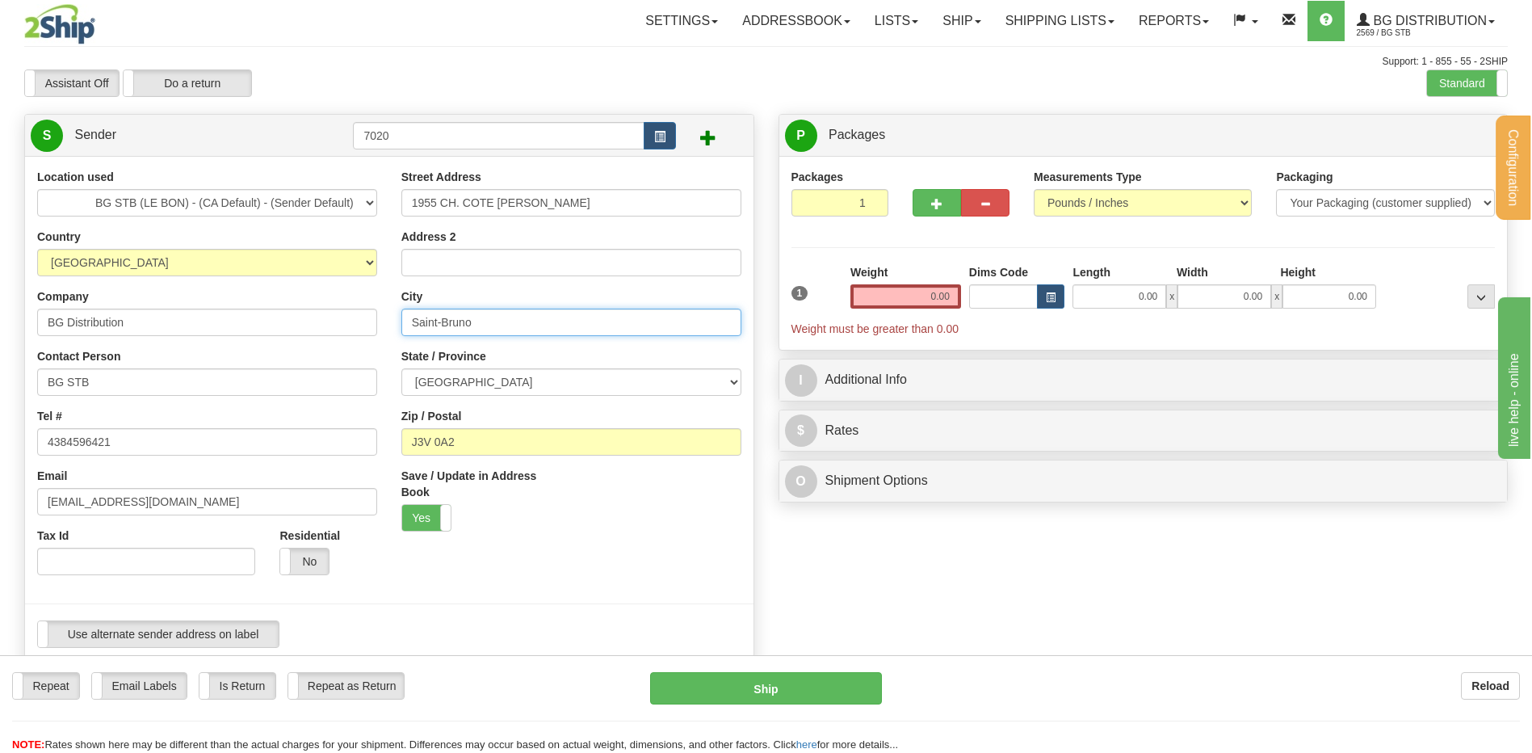
drag, startPoint x: 467, startPoint y: 321, endPoint x: 333, endPoint y: 325, distance: 134.1
click at [336, 325] on div "Location used BG STB (LE BON) - (CA Default) - (Sender Default) Country AFGHANI…" at bounding box center [389, 414] width 728 height 491
type input "MONTREAL"
click at [375, 350] on div "Contact Person BG STB" at bounding box center [207, 372] width 340 height 48
drag, startPoint x: 395, startPoint y: 443, endPoint x: 276, endPoint y: 447, distance: 118.7
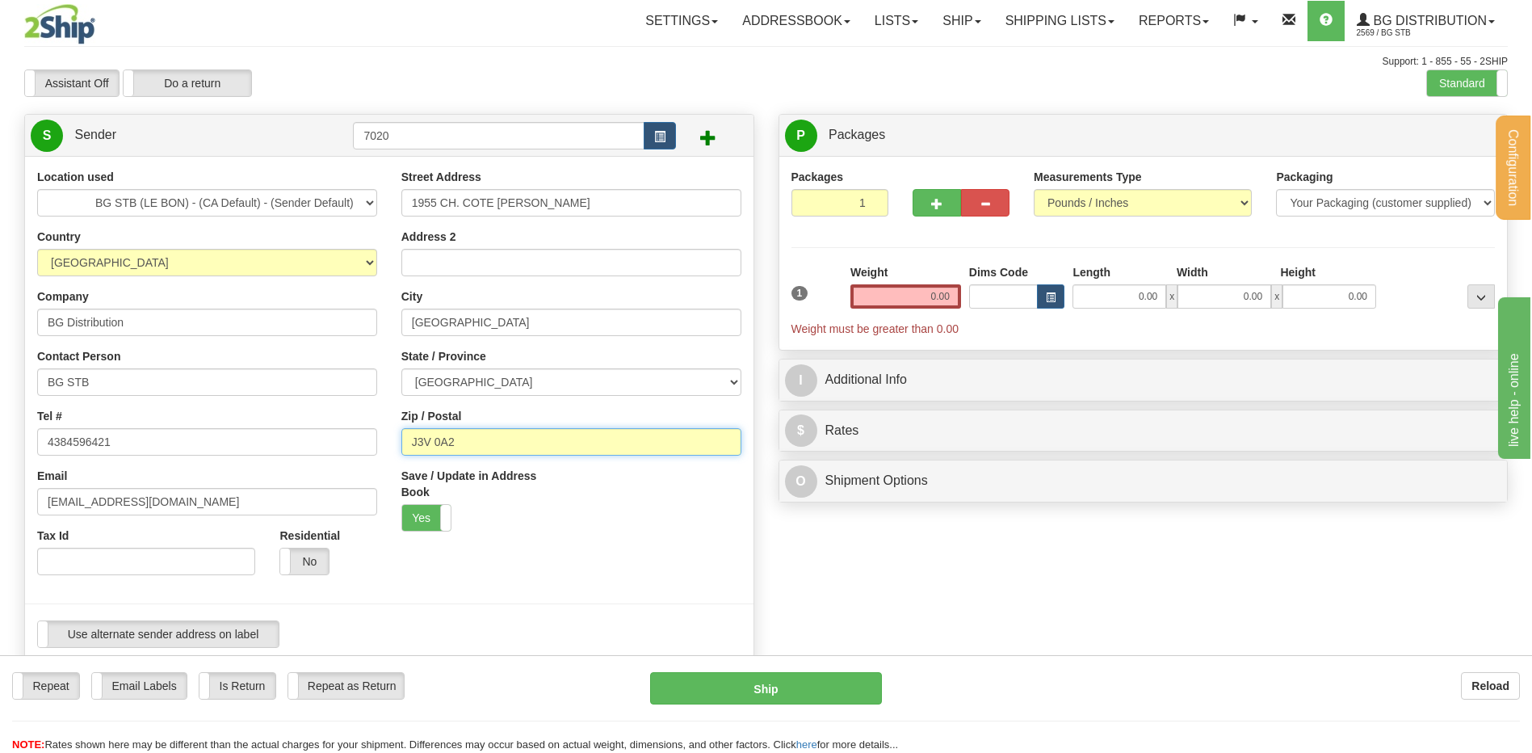
click at [277, 447] on div "Location used BG STB (LE BON) - (CA Default) - (Sender Default) Country AFGHANI…" at bounding box center [389, 414] width 728 height 491
type input "H4N 3A8"
click at [326, 484] on div "Email adespres@bgdistribution.ca" at bounding box center [207, 492] width 340 height 48
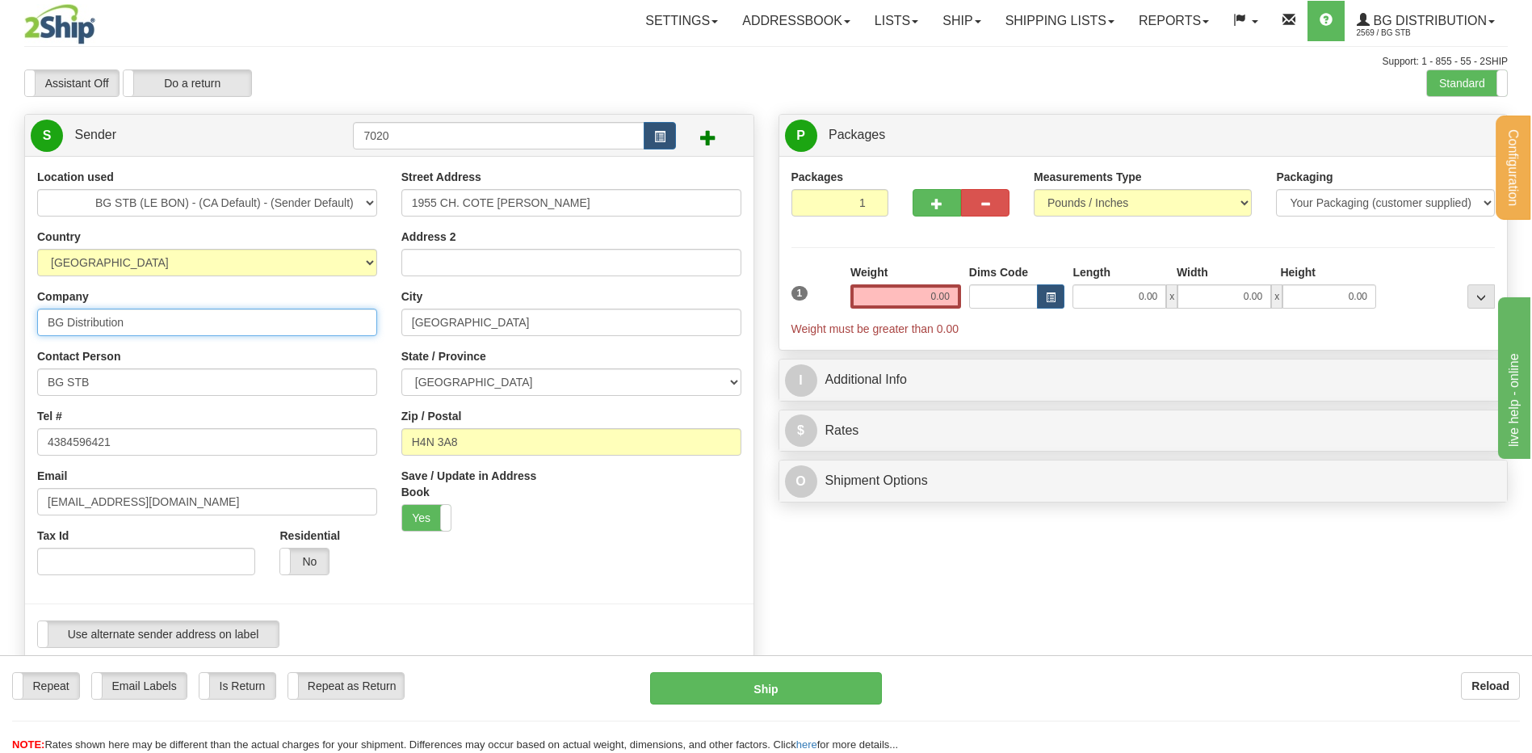
drag, startPoint x: 146, startPoint y: 318, endPoint x: -81, endPoint y: 306, distance: 227.2
click at [0, 306] on html "Training Course Close Configuration My Configuration Panel Close" at bounding box center [766, 376] width 1532 height 753
click at [55, 313] on input "I MOTION" at bounding box center [207, 321] width 340 height 27
type input "IMOTION"
drag, startPoint x: -2, startPoint y: 384, endPoint x: -97, endPoint y: 384, distance: 95.3
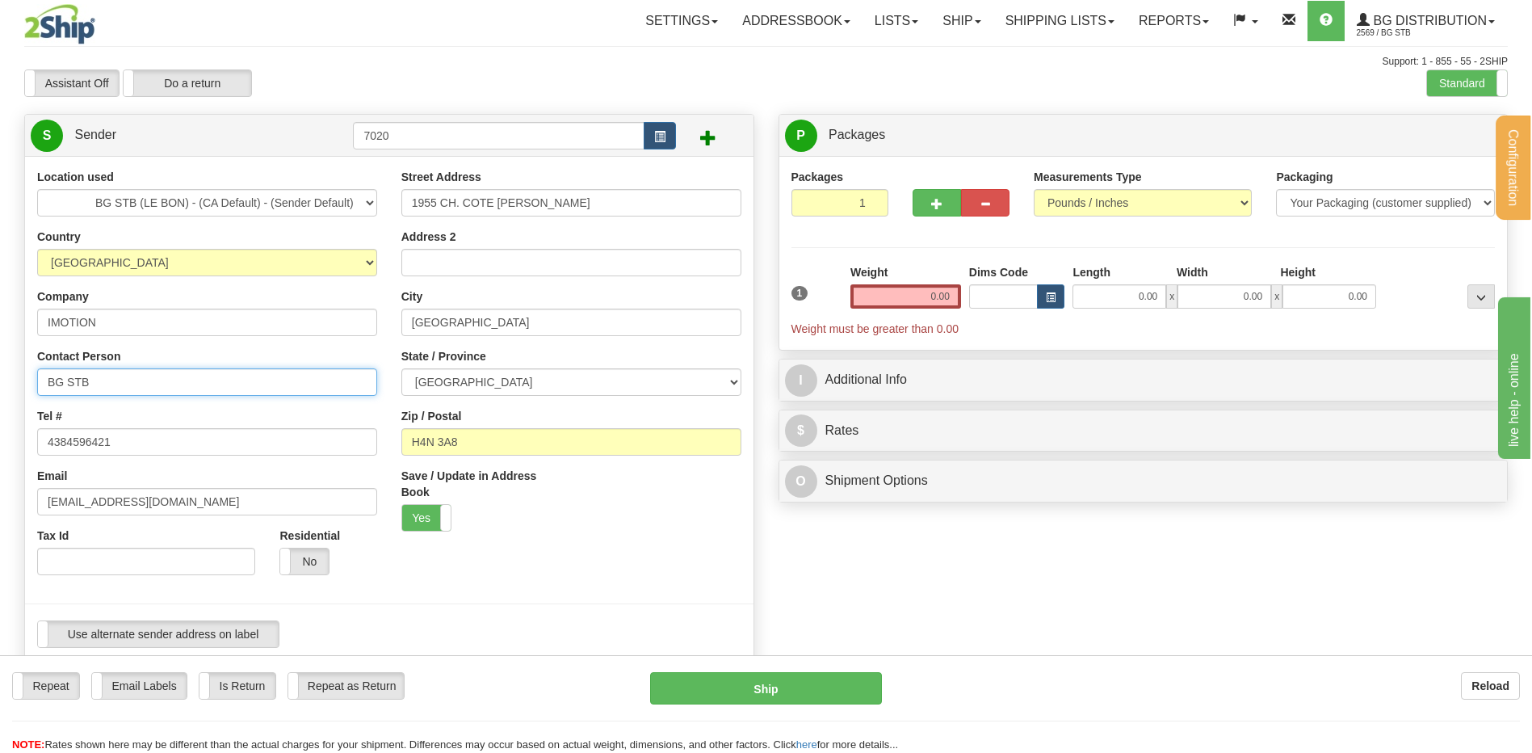
click at [0, 384] on html "Training Course Close Configuration My Configuration Panel Close" at bounding box center [766, 376] width 1532 height 753
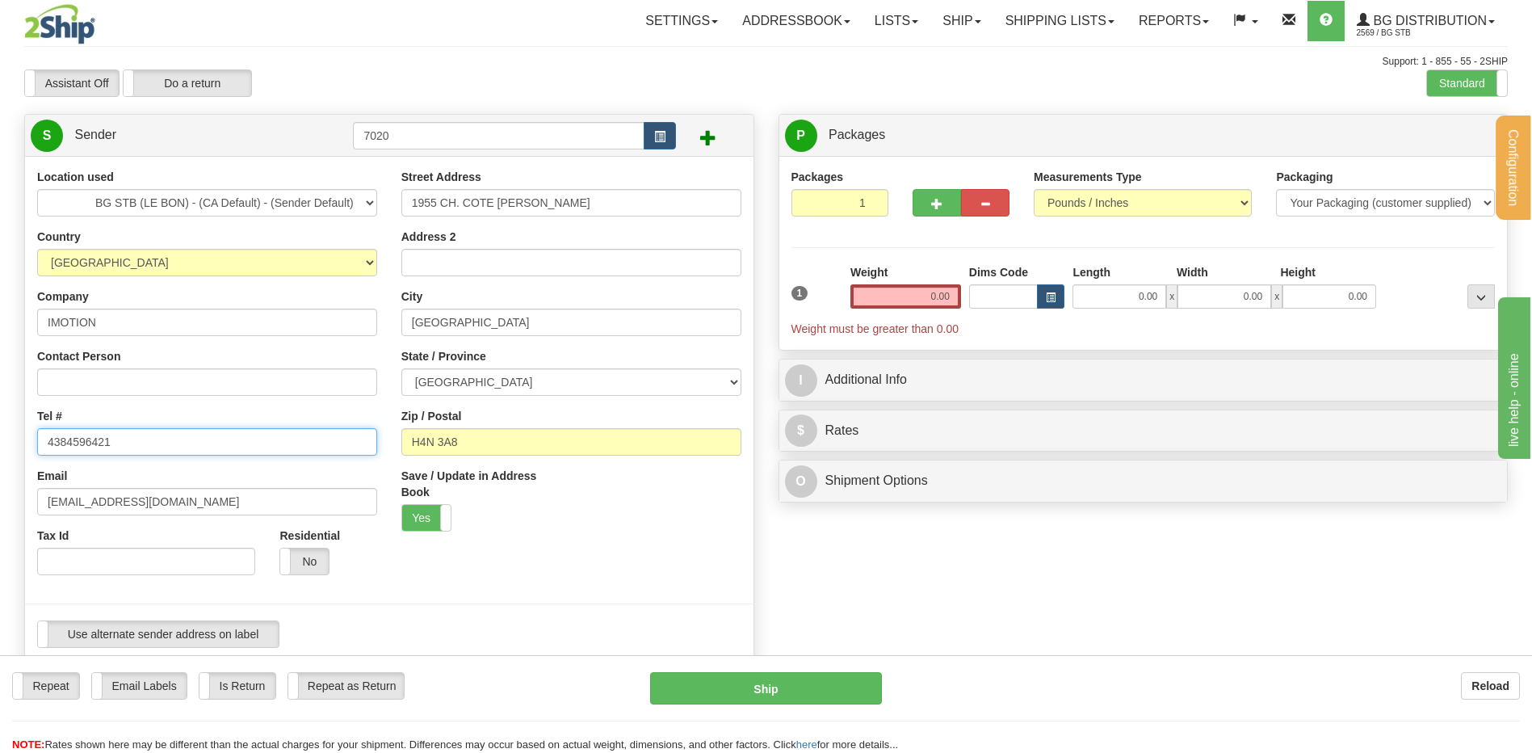
click at [0, 448] on html "Training Course Close Configuration My Configuration Panel Close" at bounding box center [766, 376] width 1532 height 753
click at [111, 442] on input "Tel #" at bounding box center [207, 441] width 340 height 27
paste input "(514)337-0008"
type input "(514)337-0008"
click at [162, 476] on div "Email adespres@bgdistribution.ca" at bounding box center [207, 492] width 340 height 48
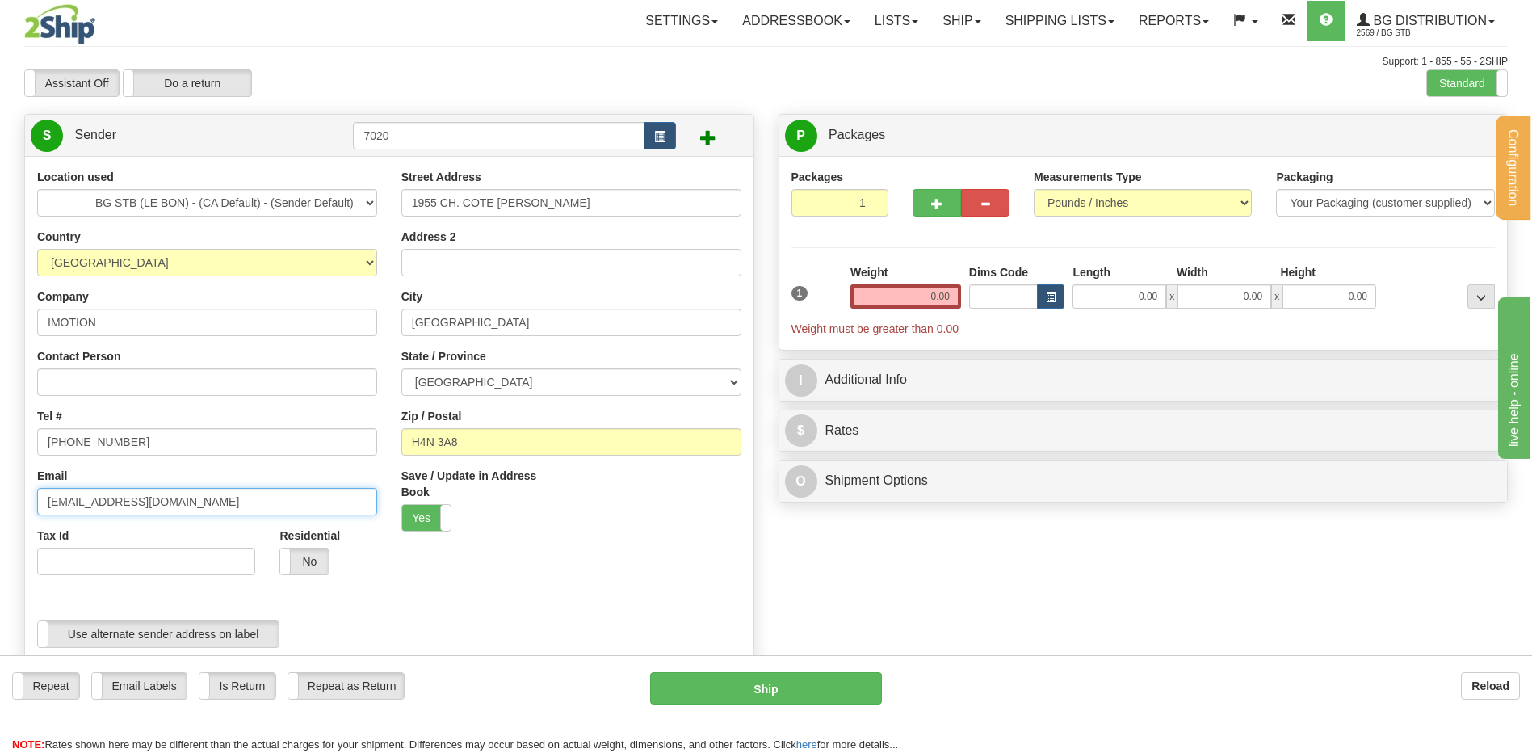
drag, startPoint x: 204, startPoint y: 497, endPoint x: -107, endPoint y: 505, distance: 311.0
click at [0, 505] on html "Training Course Close Configuration My Configuration Panel Close" at bounding box center [766, 376] width 1532 height 753
type input "I"
type input "B"
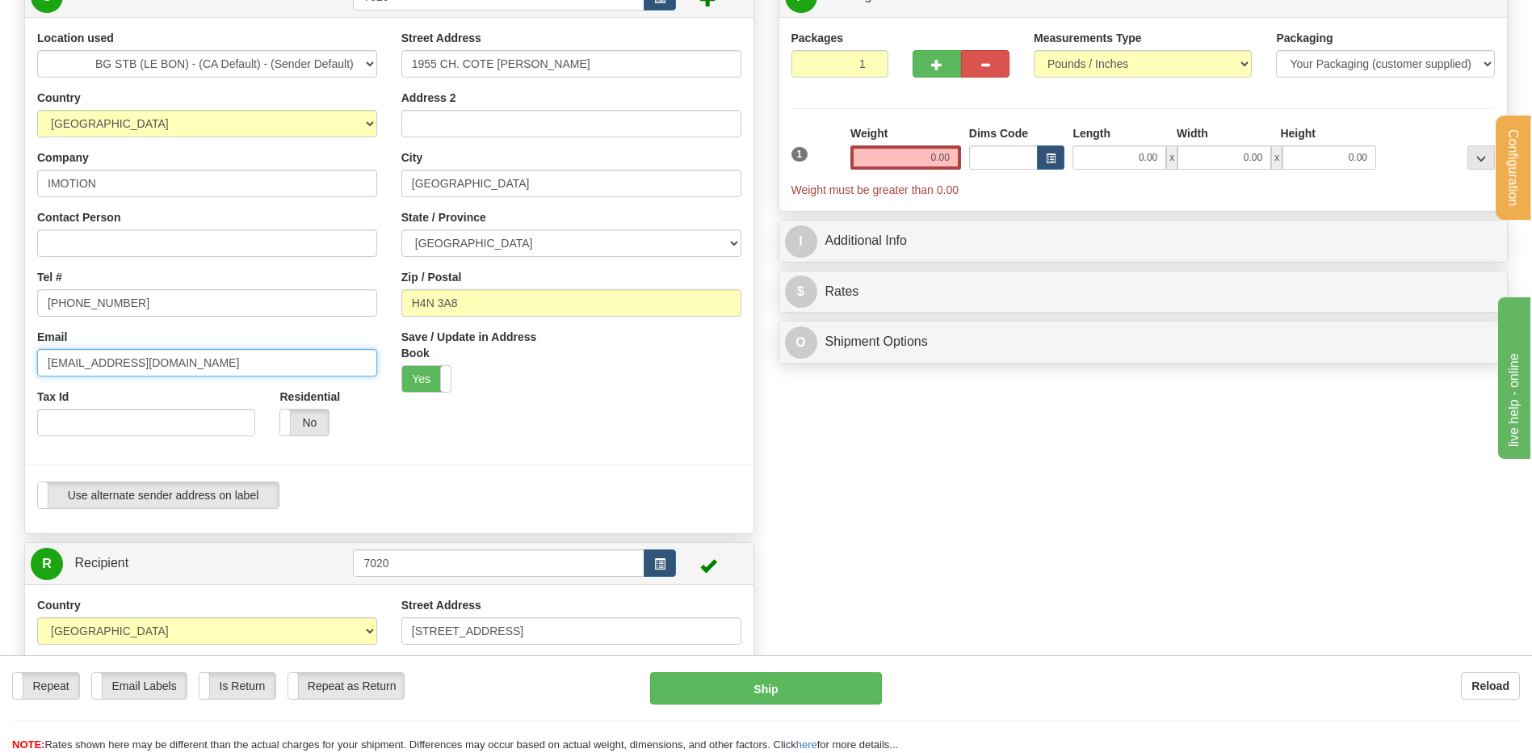
scroll to position [242, 0]
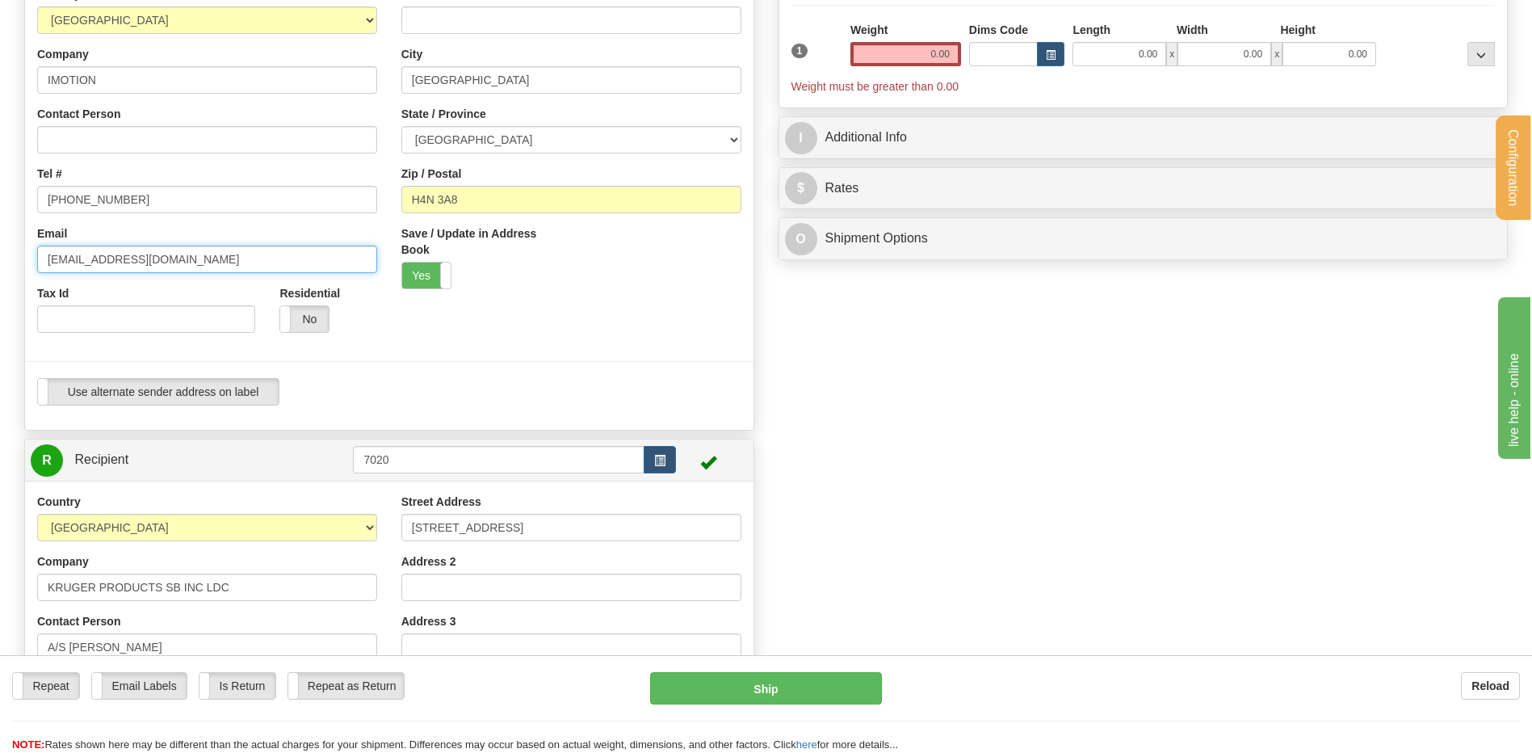
type input "BC@IMOTION.CA"
drag, startPoint x: 356, startPoint y: 458, endPoint x: 300, endPoint y: 453, distance: 56.7
click at [300, 453] on tr "R Recipient 7020" at bounding box center [389, 459] width 717 height 33
click at [417, 469] on input "7020" at bounding box center [498, 459] width 291 height 27
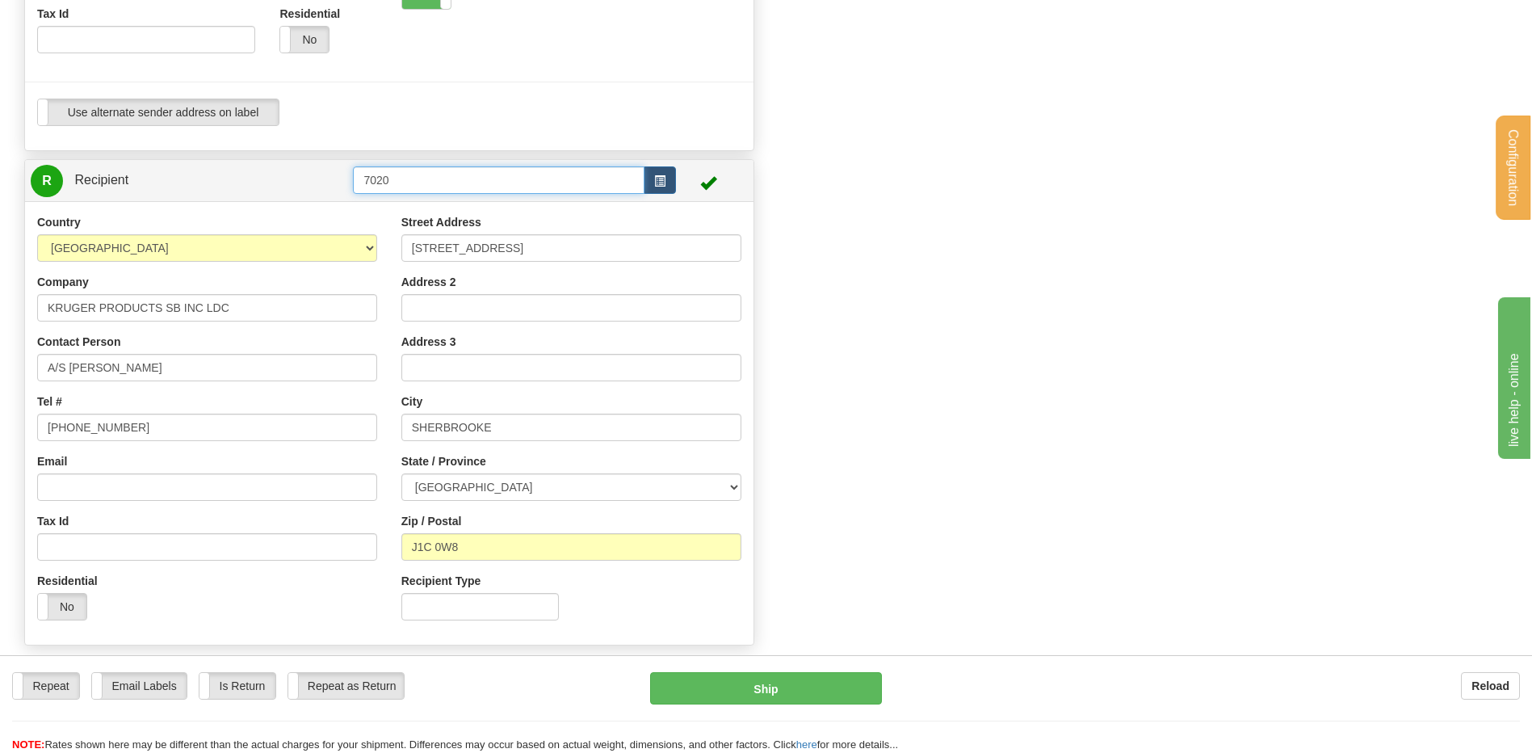
scroll to position [484, 0]
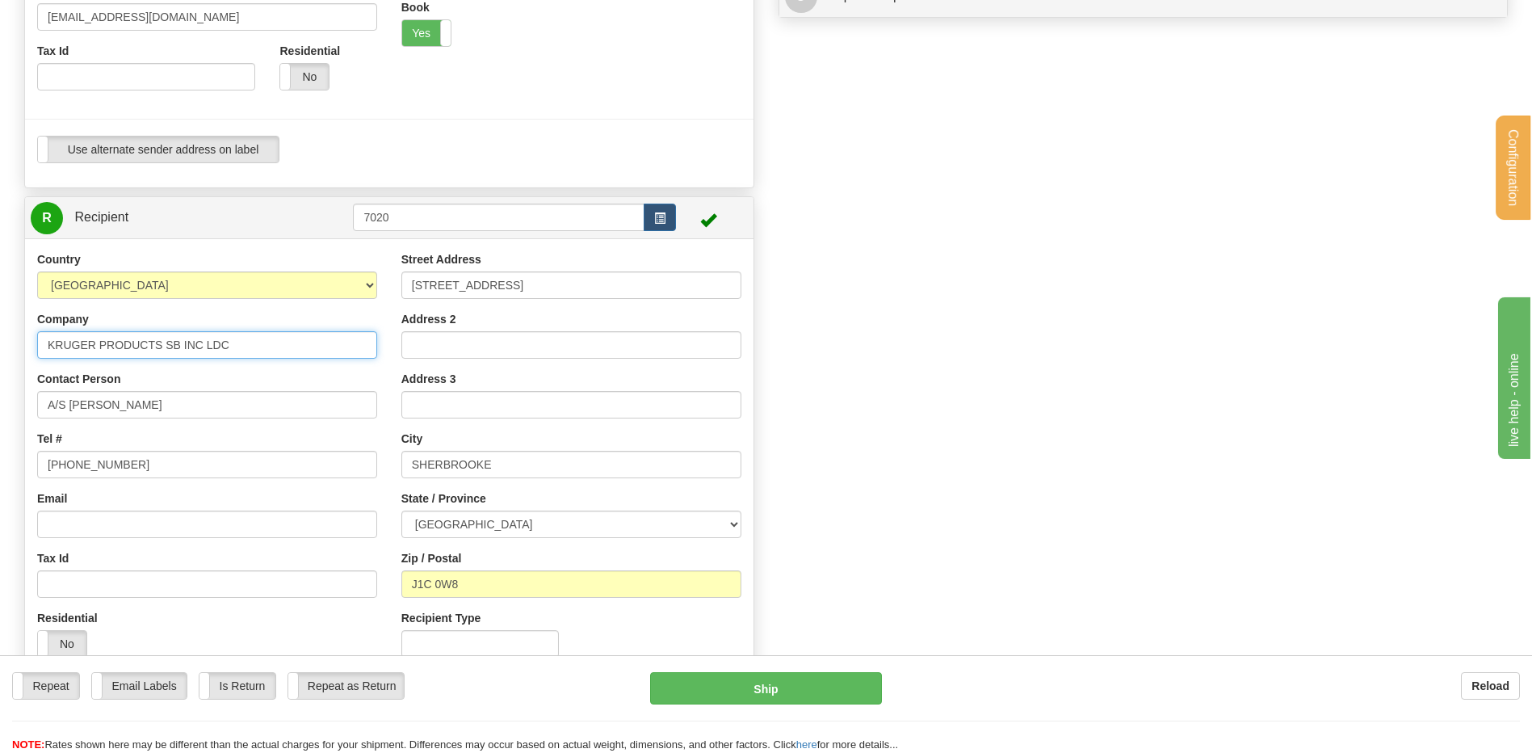
drag, startPoint x: 57, startPoint y: 320, endPoint x: -168, endPoint y: 313, distance: 225.4
type input "IMOTION"
drag, startPoint x: 502, startPoint y: 279, endPoint x: 350, endPoint y: 276, distance: 151.8
click at [350, 276] on div "Country AFGHANISTAN ALAND ISLANDS ALBANIA ALGERIA AMERICAN SAMOA ANDORRA ANGOLA…" at bounding box center [389, 460] width 728 height 418
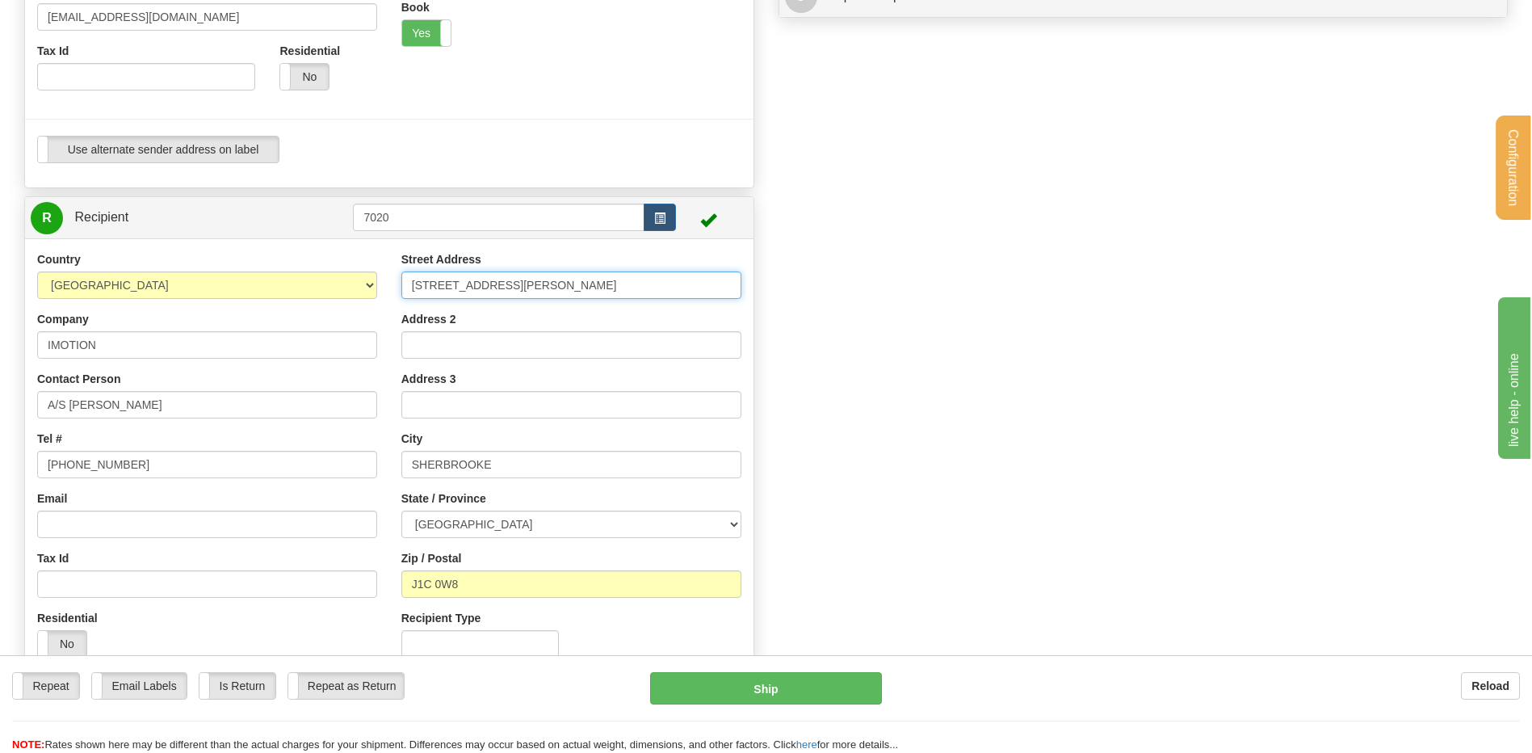
type input "1000 RUE LEMIRE"
drag, startPoint x: 473, startPoint y: 464, endPoint x: 379, endPoint y: 465, distance: 94.5
click at [379, 465] on div "Country AFGHANISTAN ALAND ISLANDS ALBANIA ALGERIA AMERICAN SAMOA ANDORRA ANGOLA…" at bounding box center [389, 460] width 728 height 418
drag, startPoint x: 498, startPoint y: 463, endPoint x: 443, endPoint y: 463, distance: 54.9
click at [442, 463] on input "ST-HIACYNTE" at bounding box center [571, 464] width 340 height 27
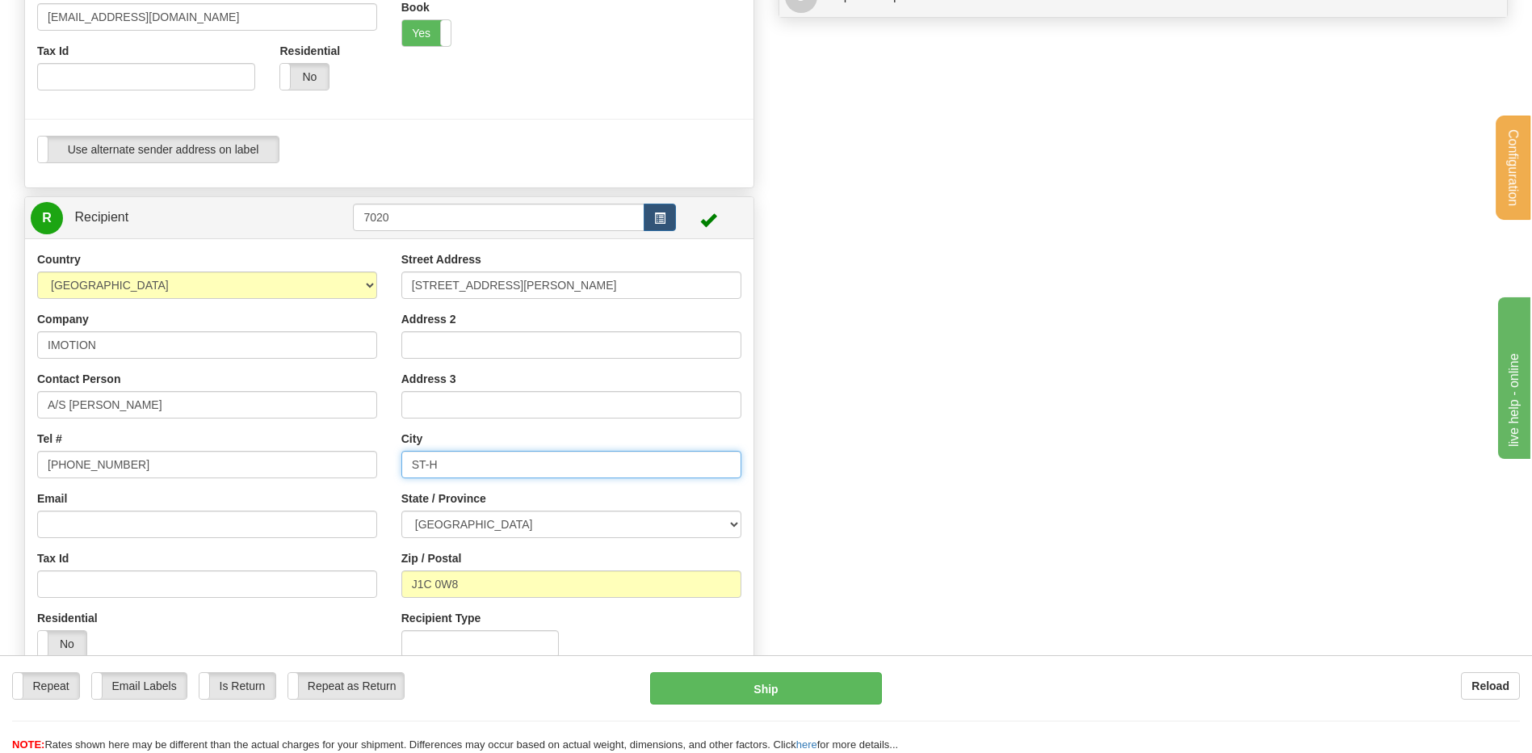
click at [458, 461] on input "ST-H" at bounding box center [571, 464] width 340 height 27
type input "ST-HYACINTE"
drag, startPoint x: 460, startPoint y: 582, endPoint x: 380, endPoint y: 576, distance: 80.2
click at [380, 576] on div "Country AFGHANISTAN ALAND ISLANDS ALBANIA ALGERIA AMERICAN SAMOA ANDORRA ANGOLA…" at bounding box center [389, 460] width 728 height 418
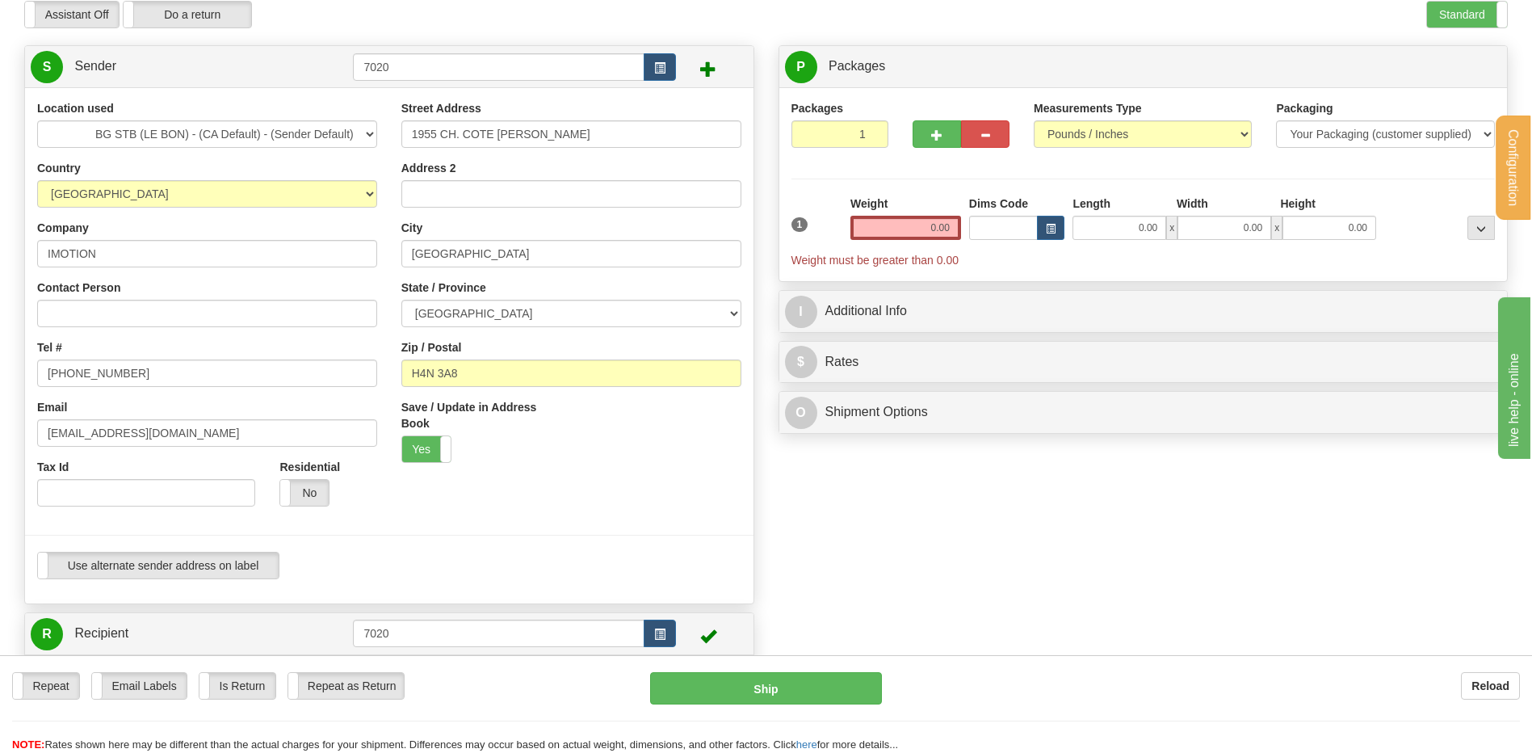
scroll to position [0, 0]
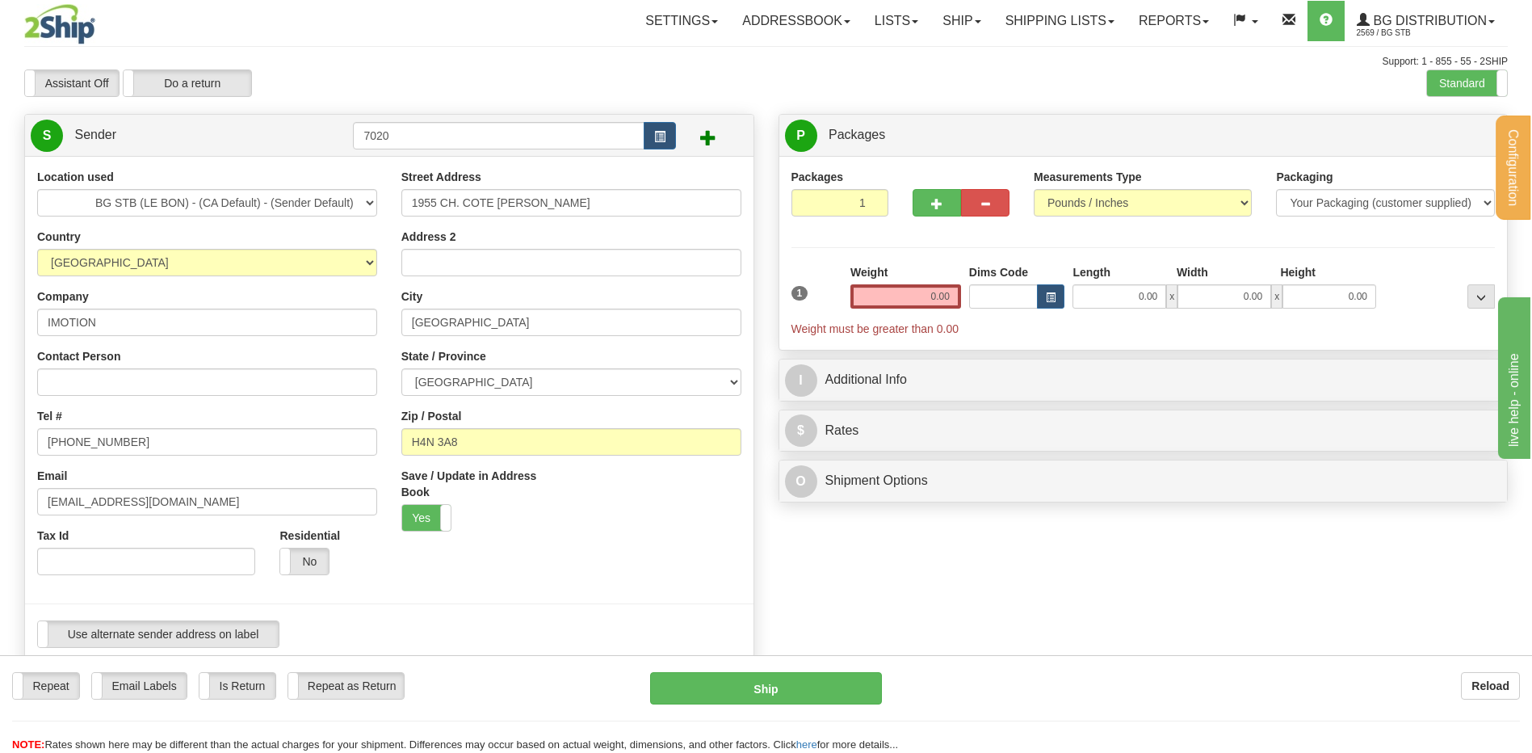
type input "J2T 1L9"
click at [904, 290] on input "0.00" at bounding box center [905, 296] width 111 height 24
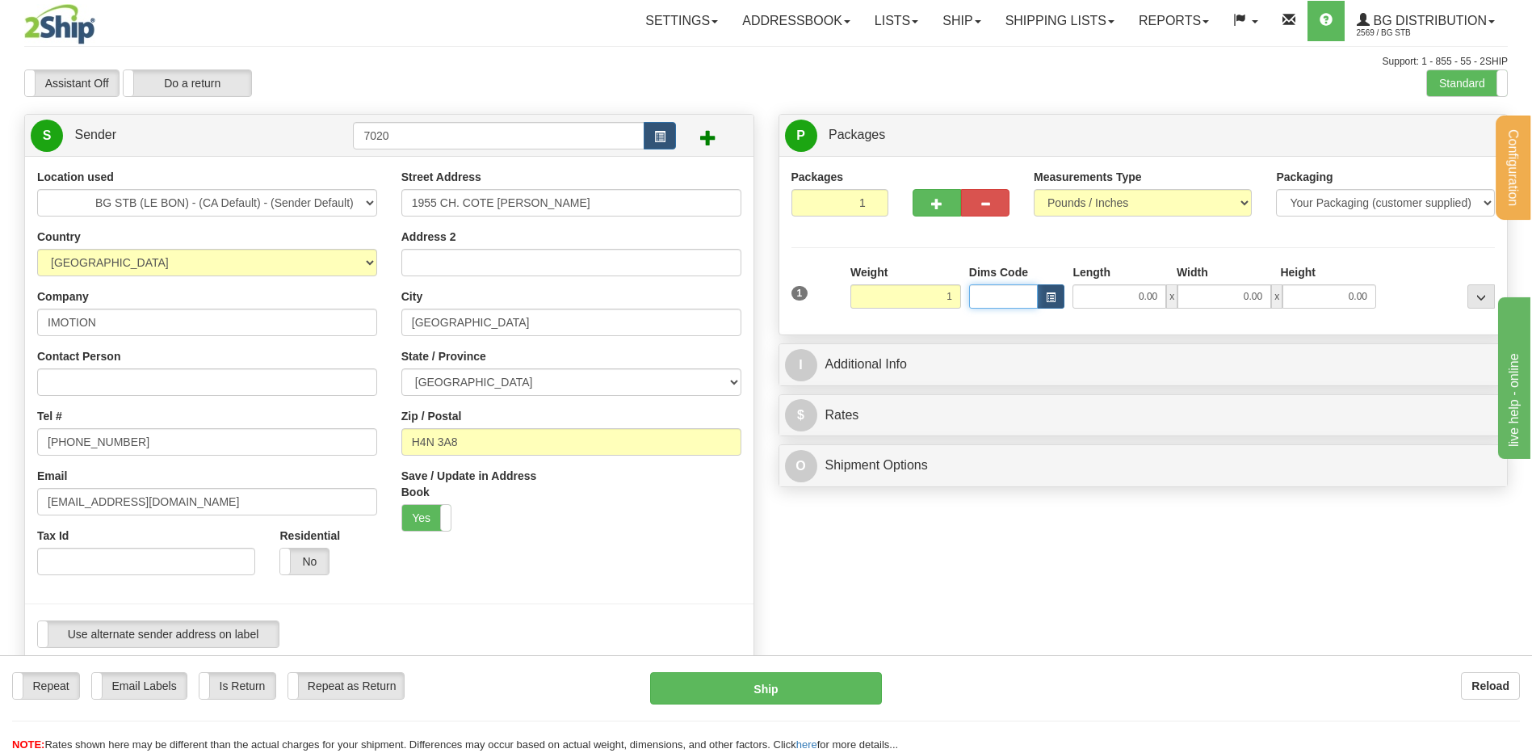
type input "1.00"
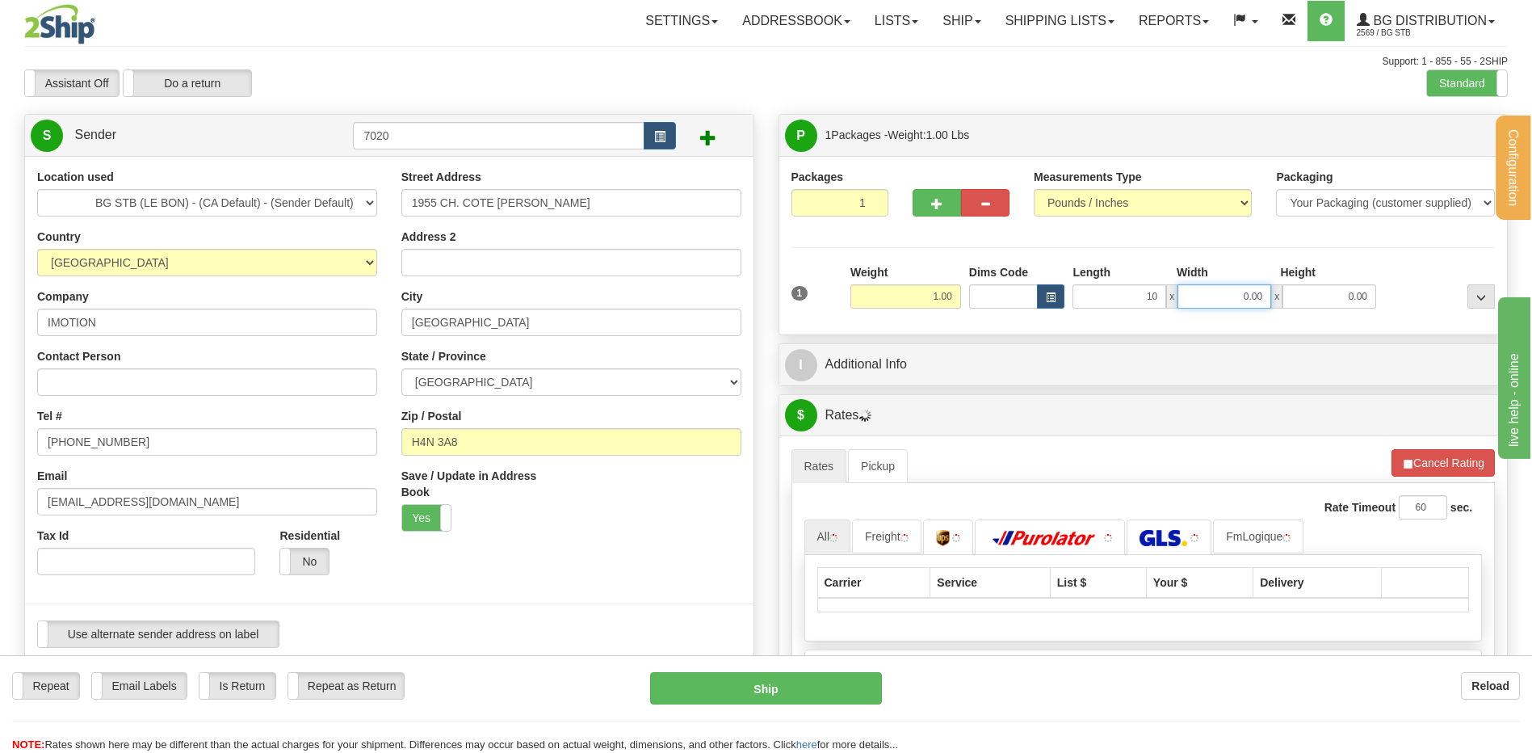
type input "10.00"
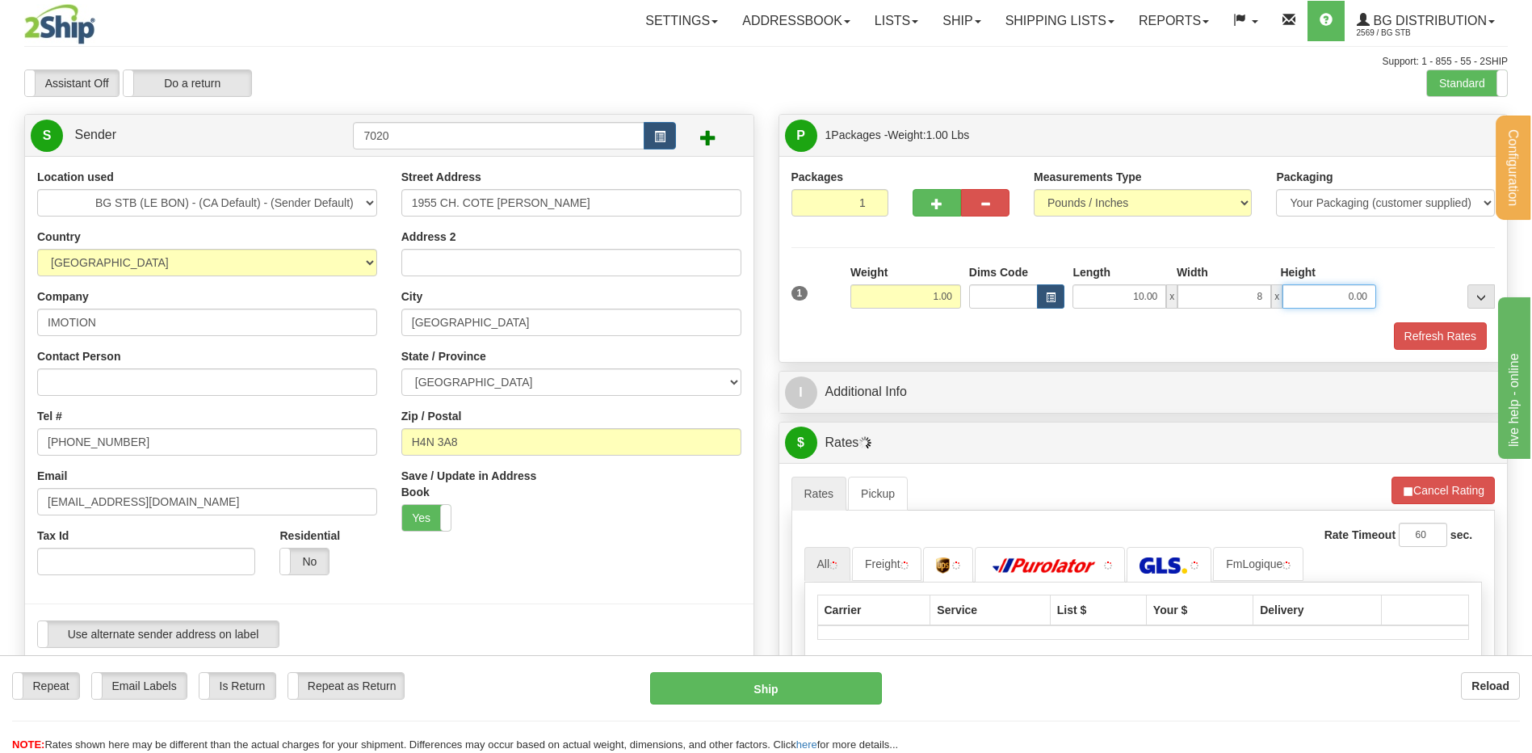
type input "8.00"
type input "2.00"
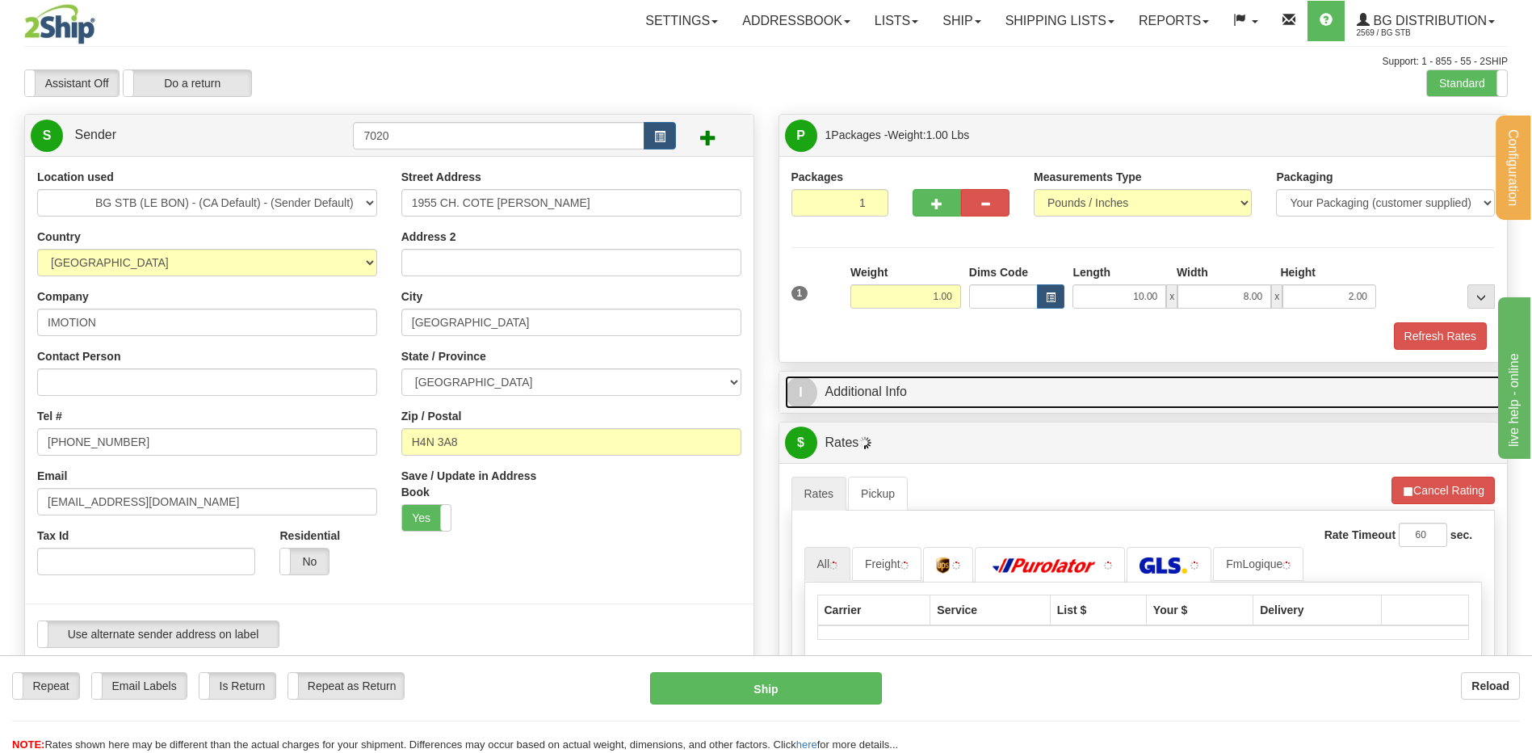
click at [936, 380] on link "I Additional Info" at bounding box center [1143, 391] width 717 height 33
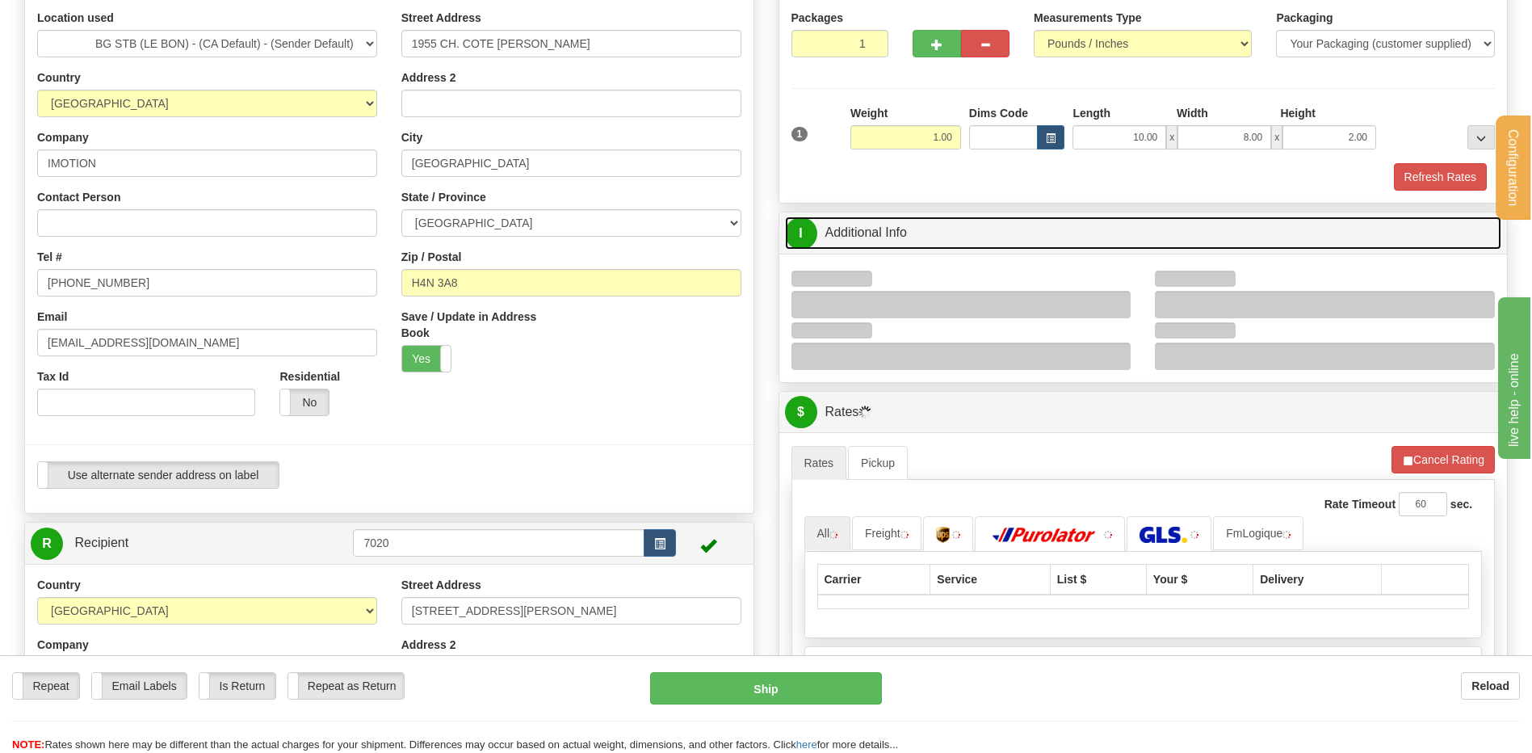
scroll to position [242, 0]
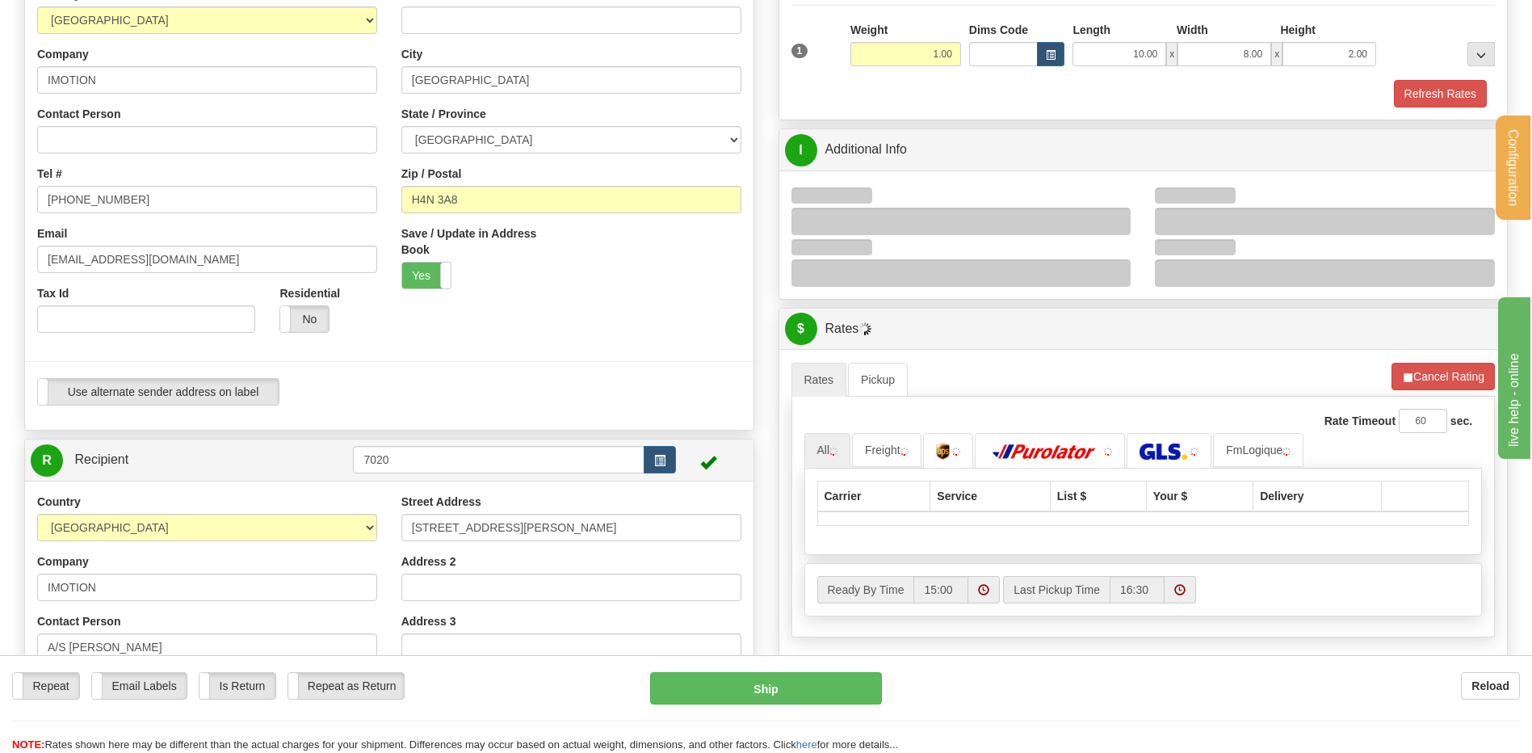
click at [1120, 216] on div at bounding box center [961, 221] width 340 height 27
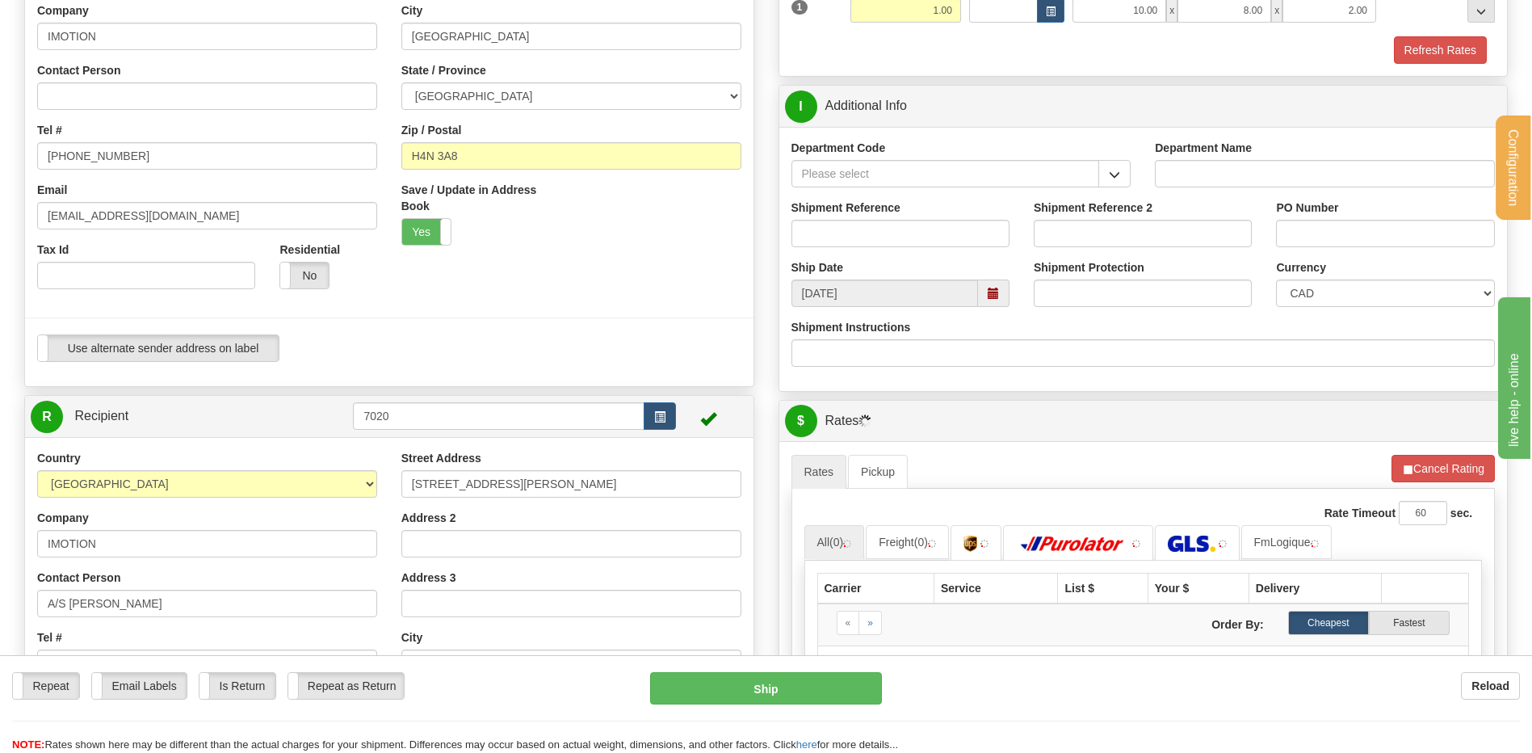
scroll to position [404, 0]
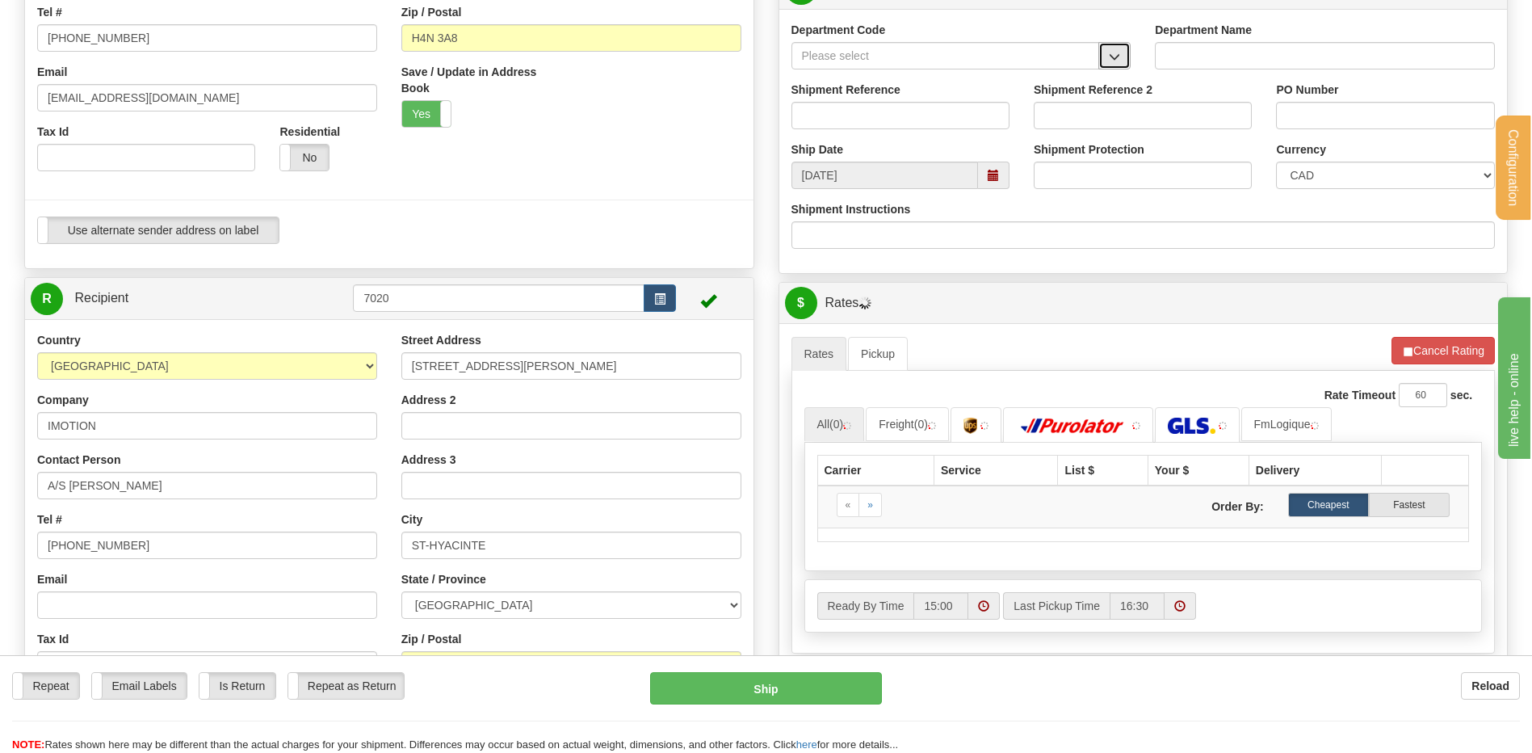
click at [1126, 46] on button "button" at bounding box center [1114, 55] width 32 height 27
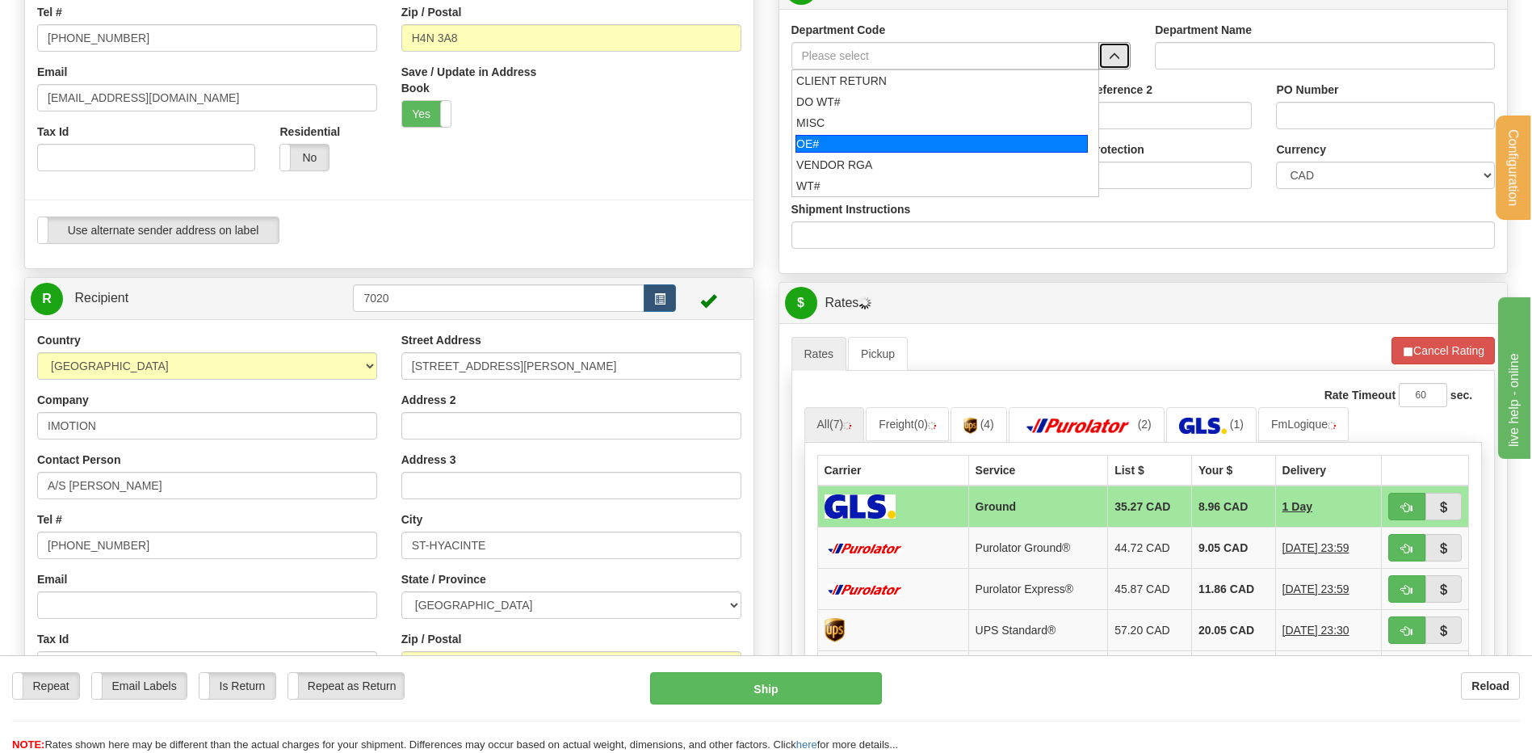
click at [880, 142] on div "OE#" at bounding box center [941, 144] width 292 height 18
type input "OE#"
type input "ORDERS"
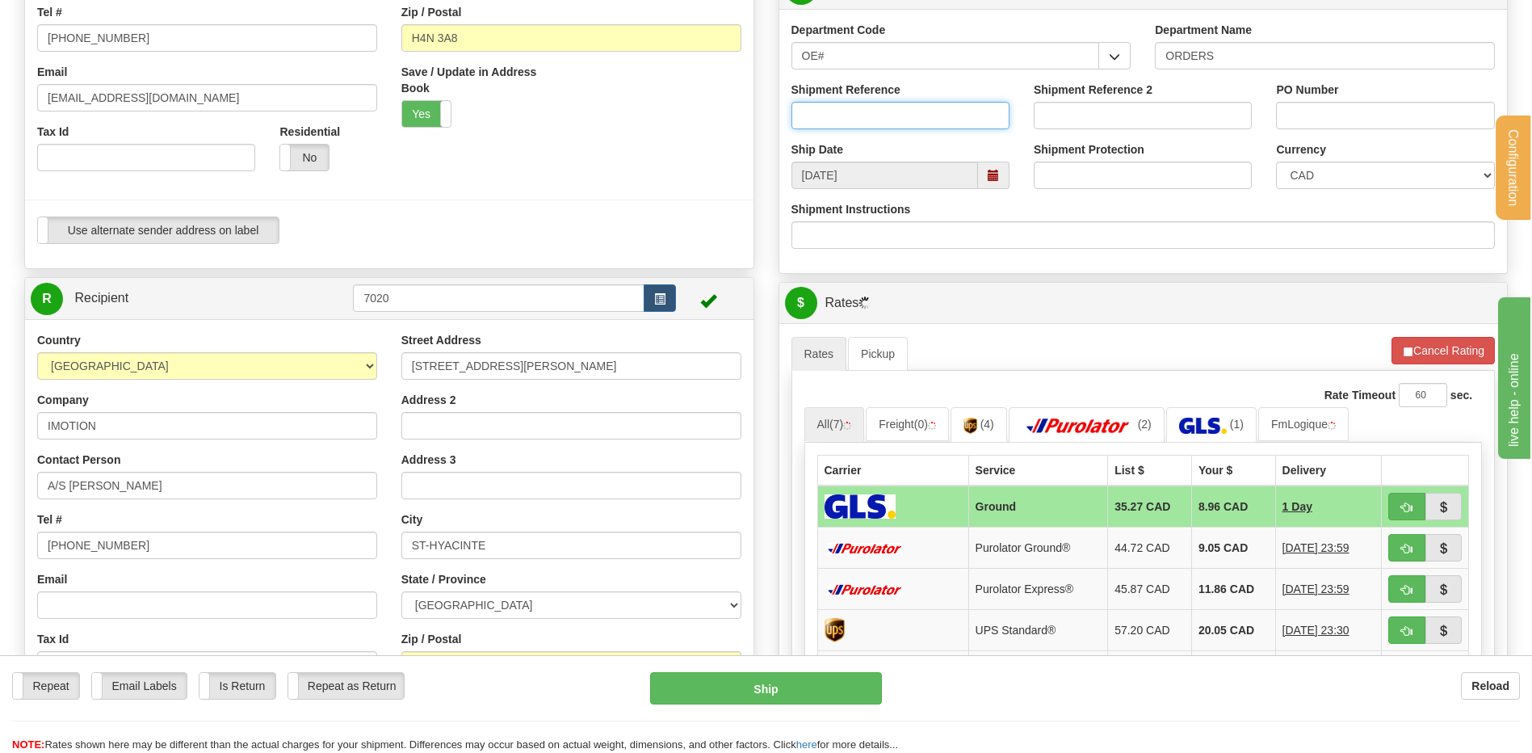
click at [875, 115] on input "Shipment Reference" at bounding box center [900, 115] width 218 height 27
type input "80006398-00"
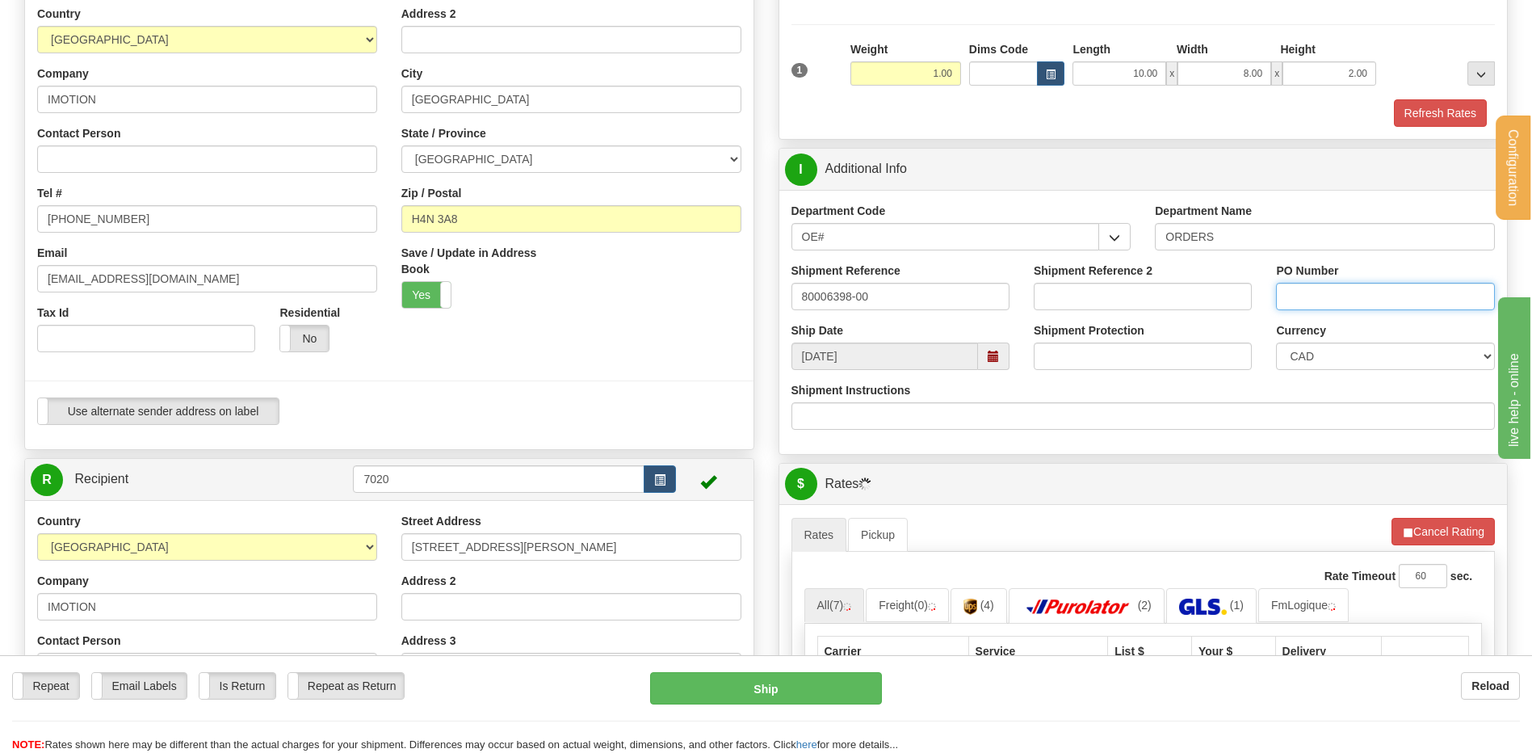
scroll to position [161, 0]
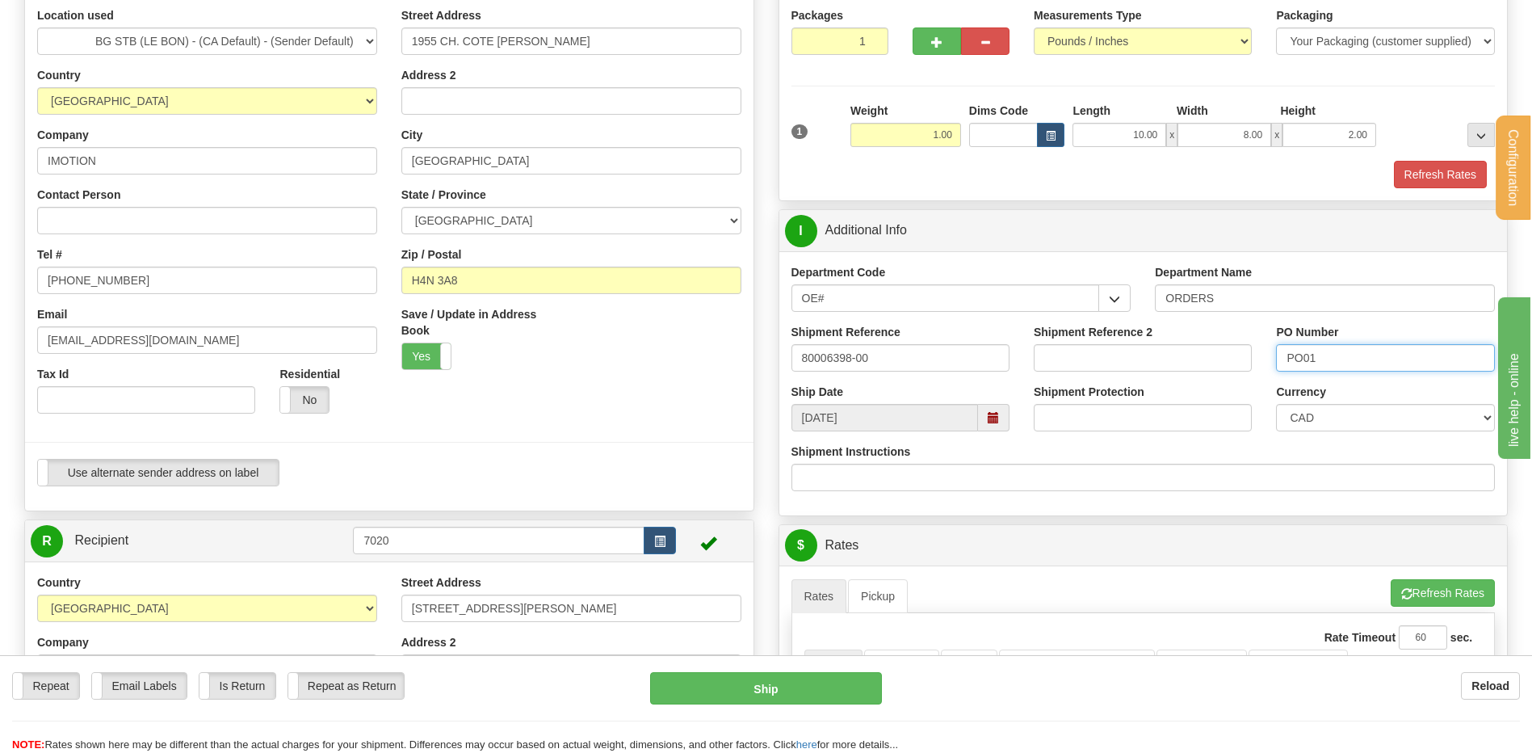
type input "PO01678"
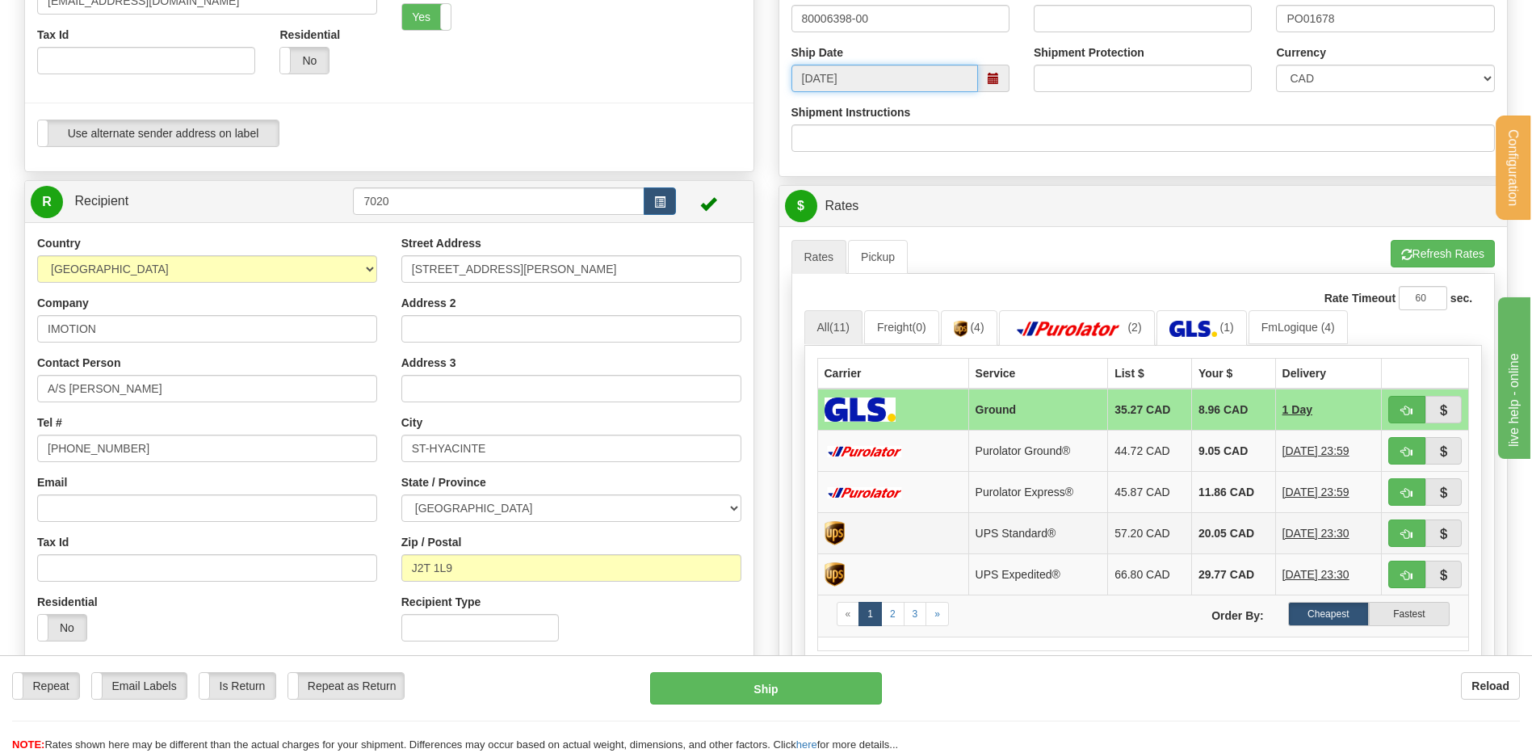
scroll to position [646, 0]
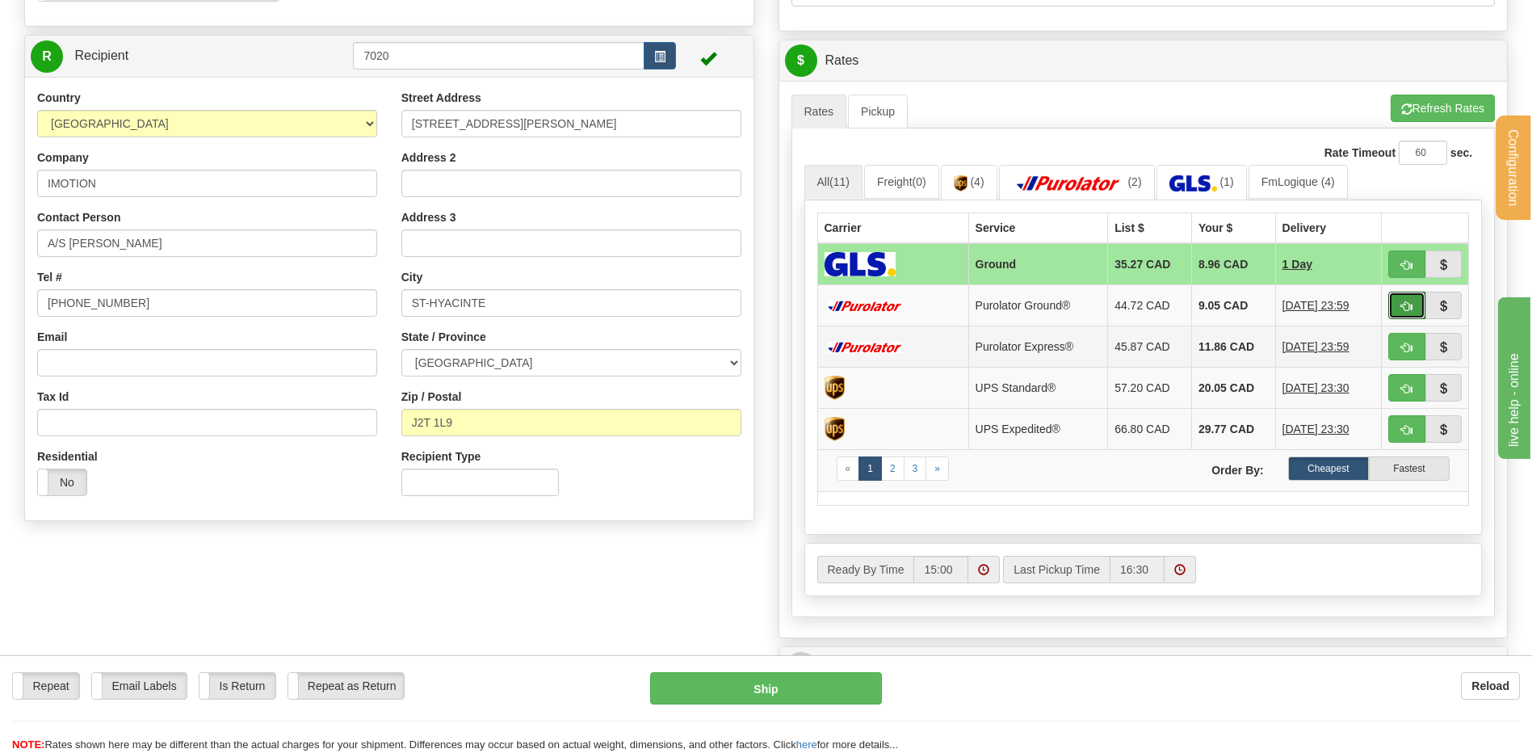
drag, startPoint x: 1398, startPoint y: 308, endPoint x: 1319, endPoint y: 337, distance: 84.0
click at [1398, 308] on button "button" at bounding box center [1406, 305] width 37 height 27
type input "260"
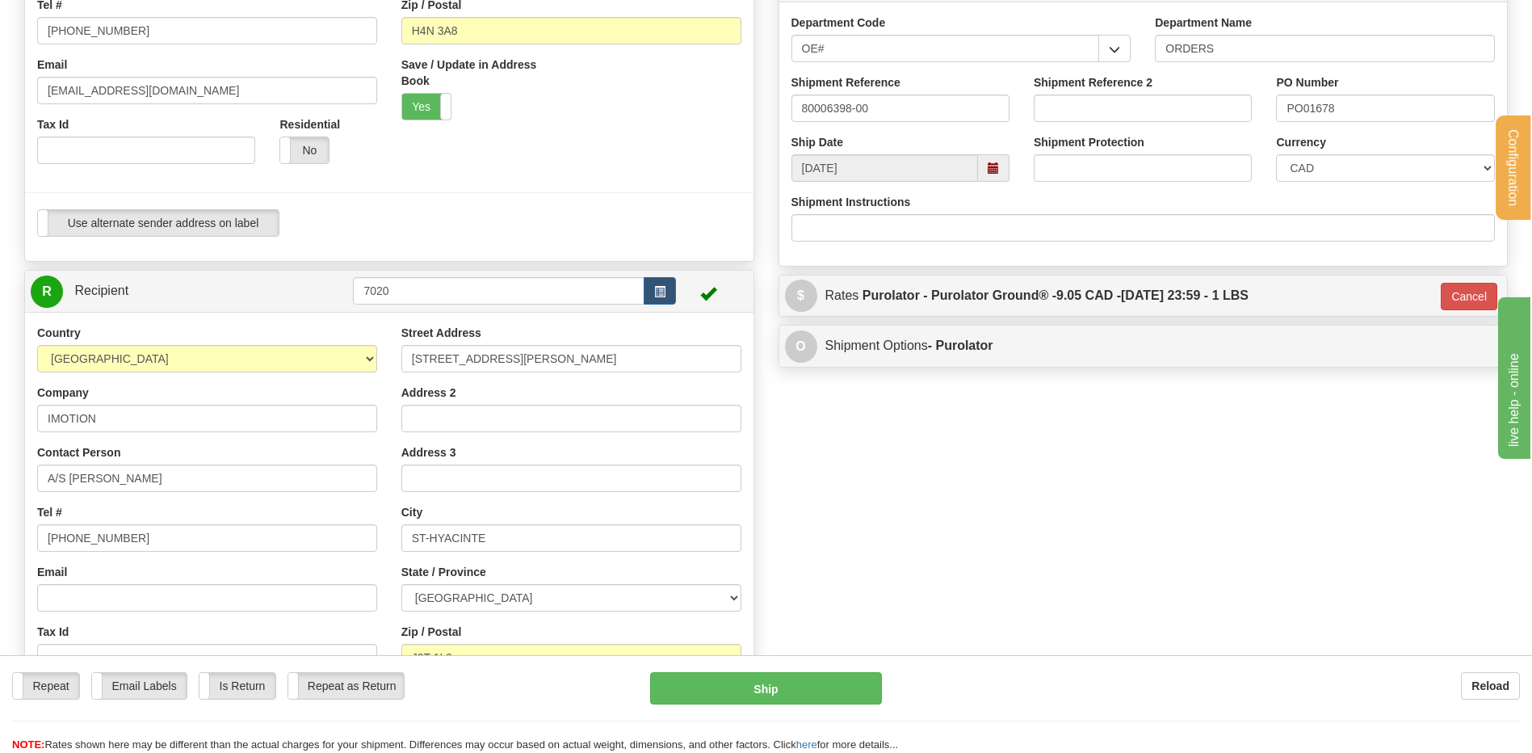
scroll to position [404, 0]
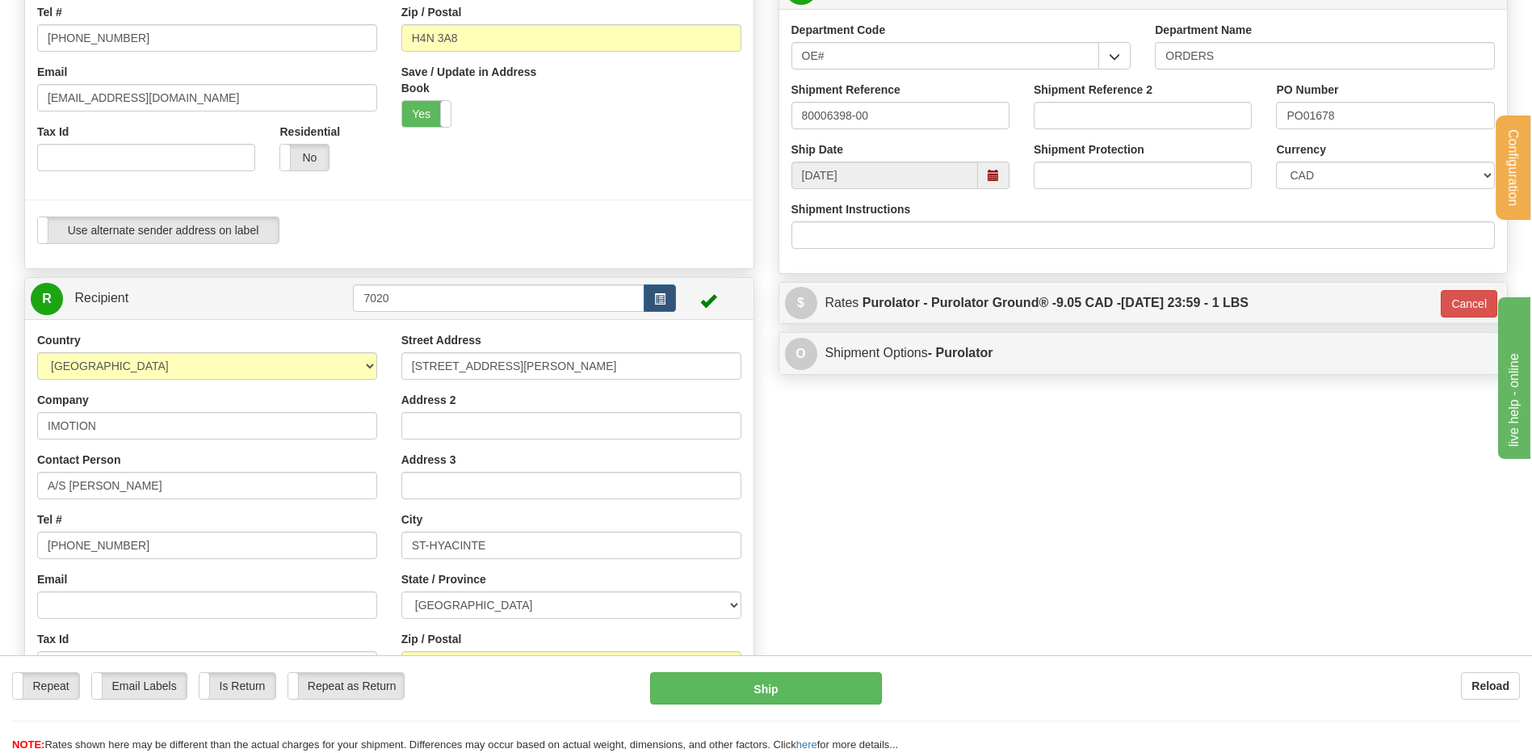
click at [946, 214] on div "Shipment Instructions" at bounding box center [1143, 225] width 704 height 48
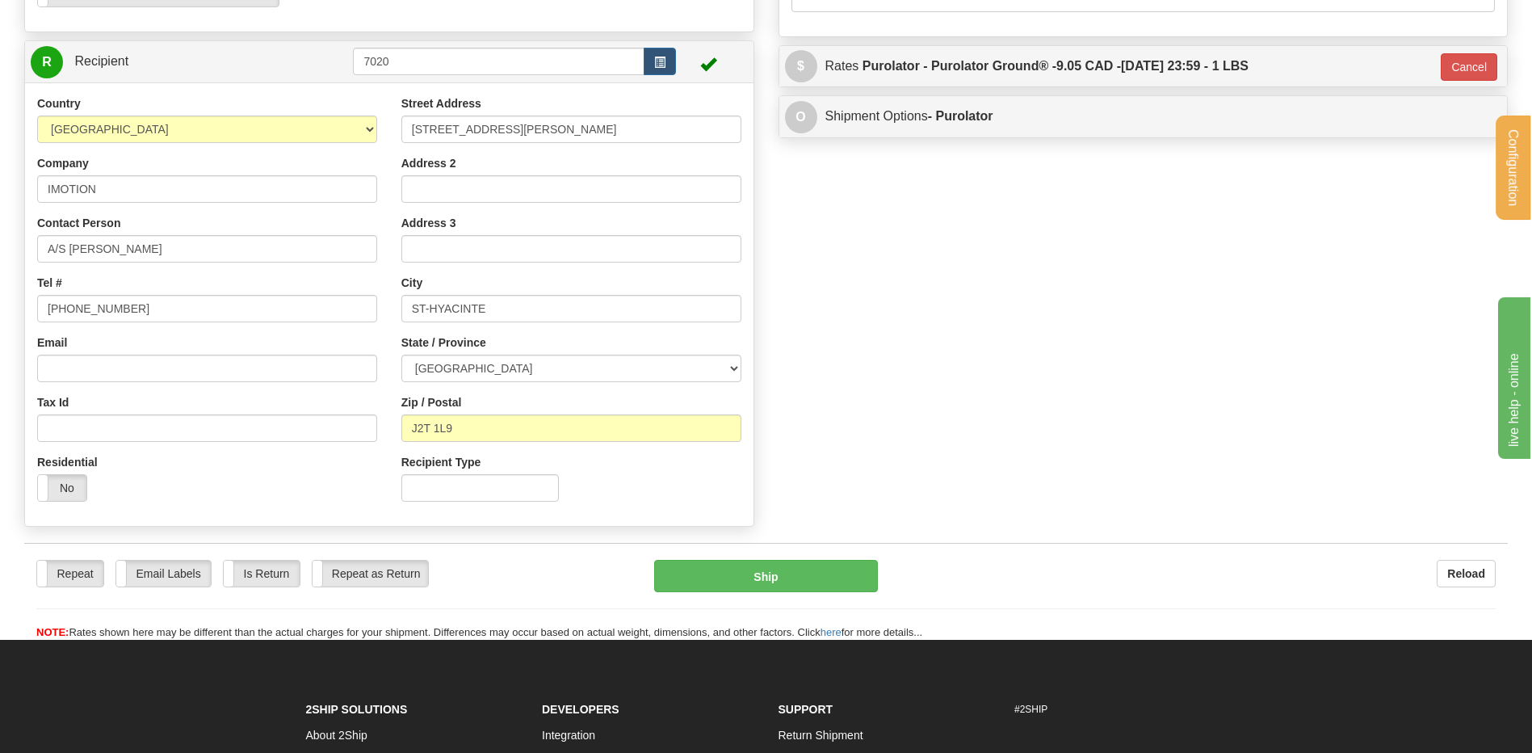
scroll to position [565, 0]
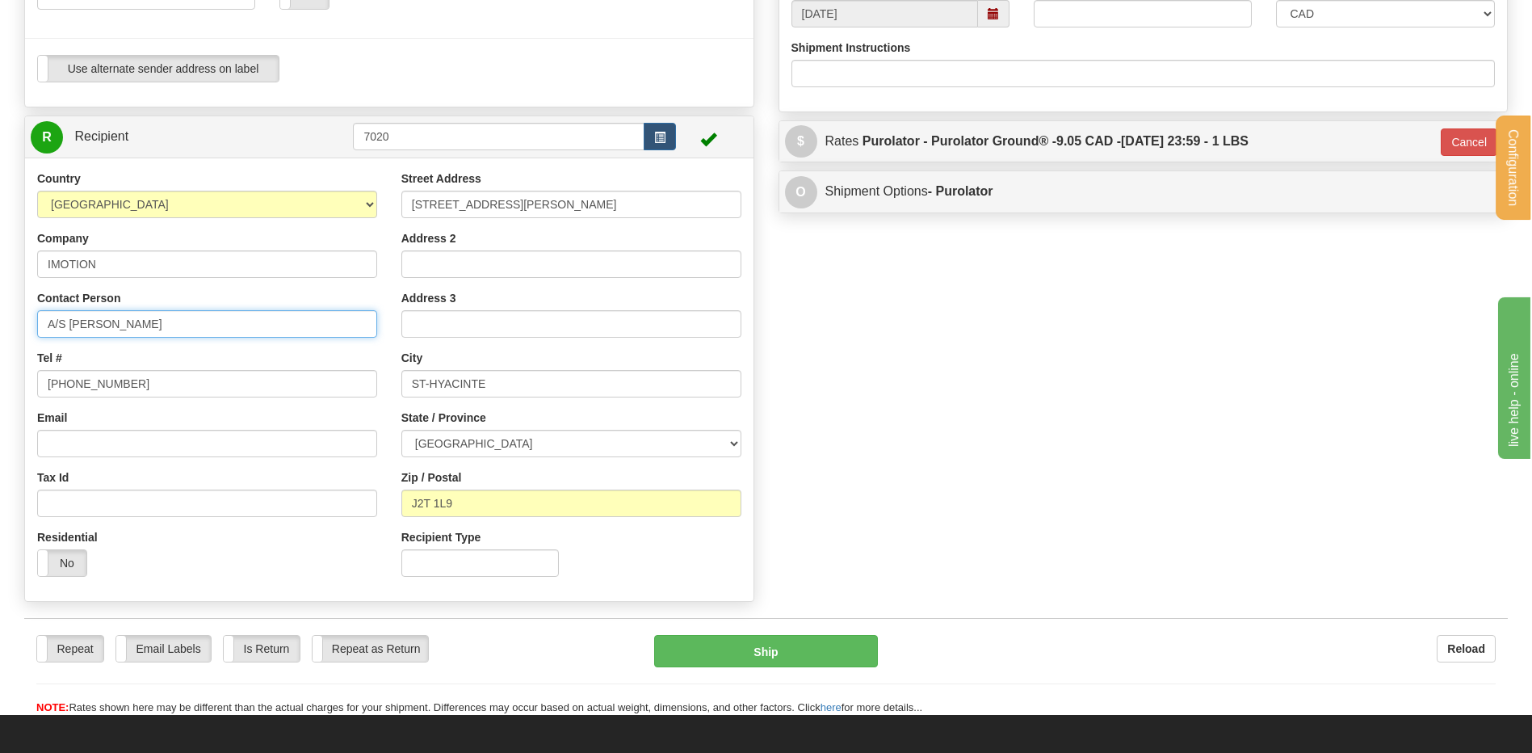
drag, startPoint x: 126, startPoint y: 320, endPoint x: -173, endPoint y: 330, distance: 299.0
drag, startPoint x: 137, startPoint y: 384, endPoint x: -50, endPoint y: 381, distance: 187.4
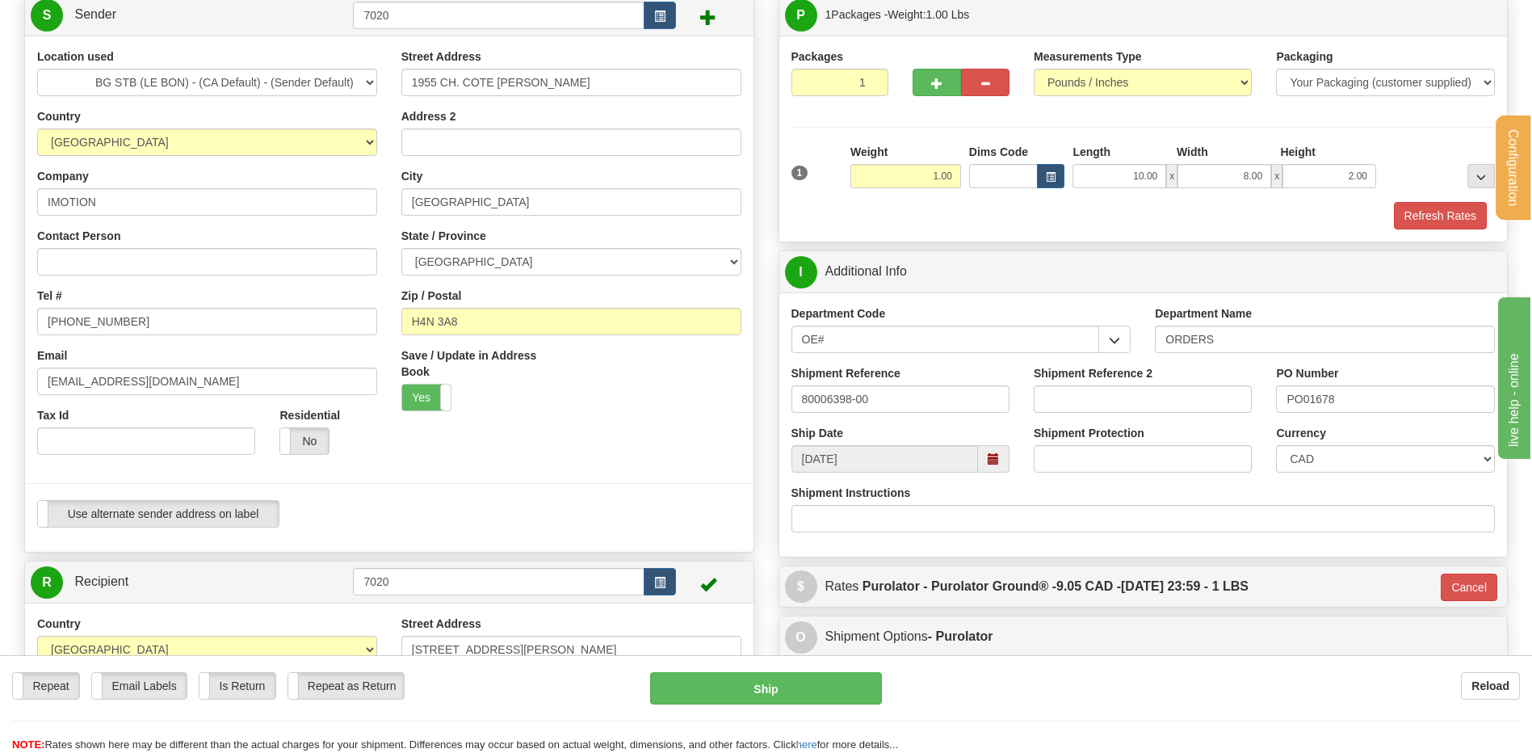
scroll to position [81, 0]
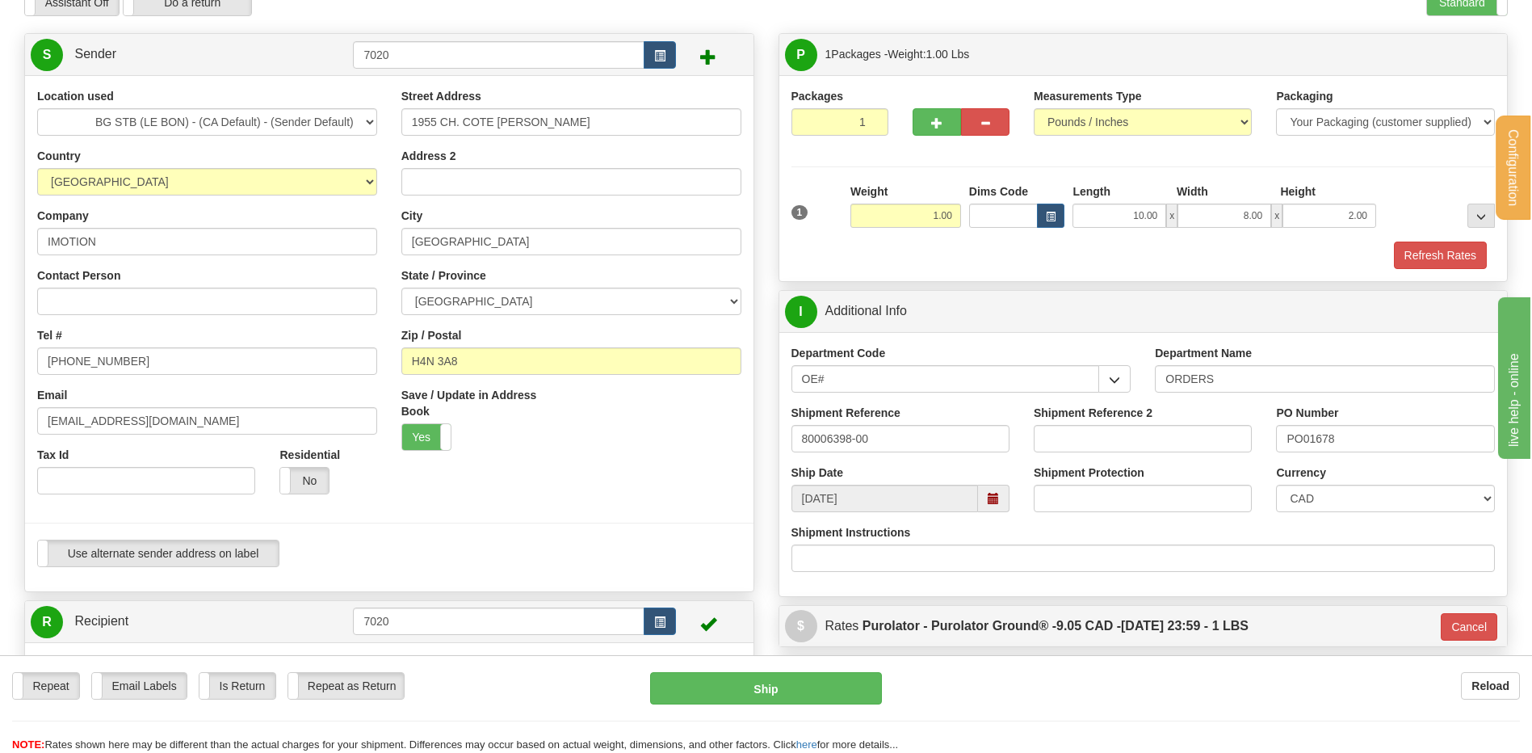
drag, startPoint x: 107, startPoint y: 349, endPoint x: 84, endPoint y: 363, distance: 27.6
click at [53, 362] on div "Tel # (514)337-0008" at bounding box center [207, 351] width 340 height 48
drag, startPoint x: 131, startPoint y: 356, endPoint x: 15, endPoint y: 356, distance: 115.5
click at [25, 356] on div "Location used BG STB (LE BON) - (CA Default) - (Sender Default) Country AFGHANI…" at bounding box center [389, 333] width 728 height 491
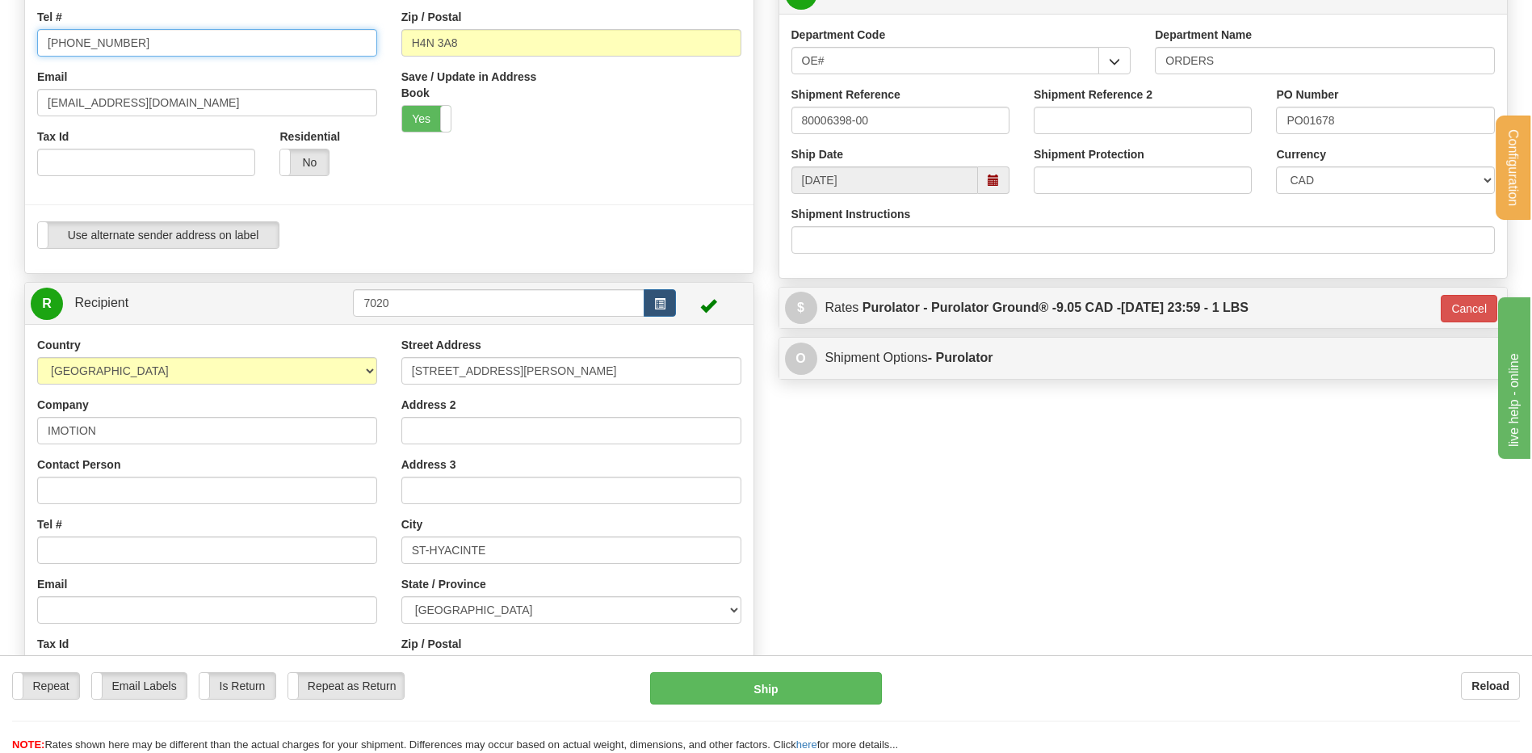
scroll to position [484, 0]
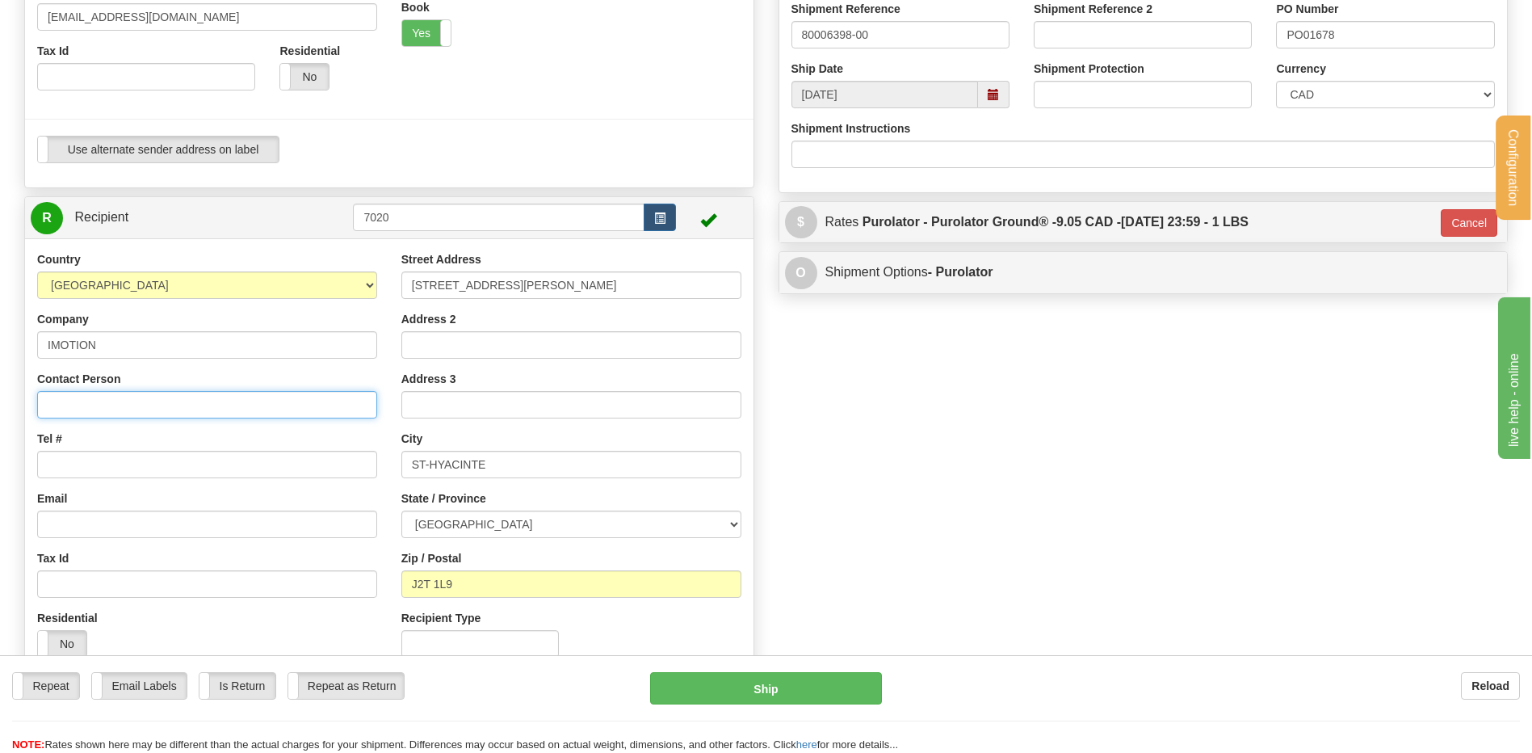
click at [75, 411] on input "Contact Person" at bounding box center [207, 404] width 340 height 27
click at [60, 468] on input "Tel #" at bounding box center [207, 464] width 340 height 27
paste input "(514)337-0008"
type input "(514)337-0008"
click at [92, 412] on input "Contact Person" at bounding box center [207, 404] width 340 height 27
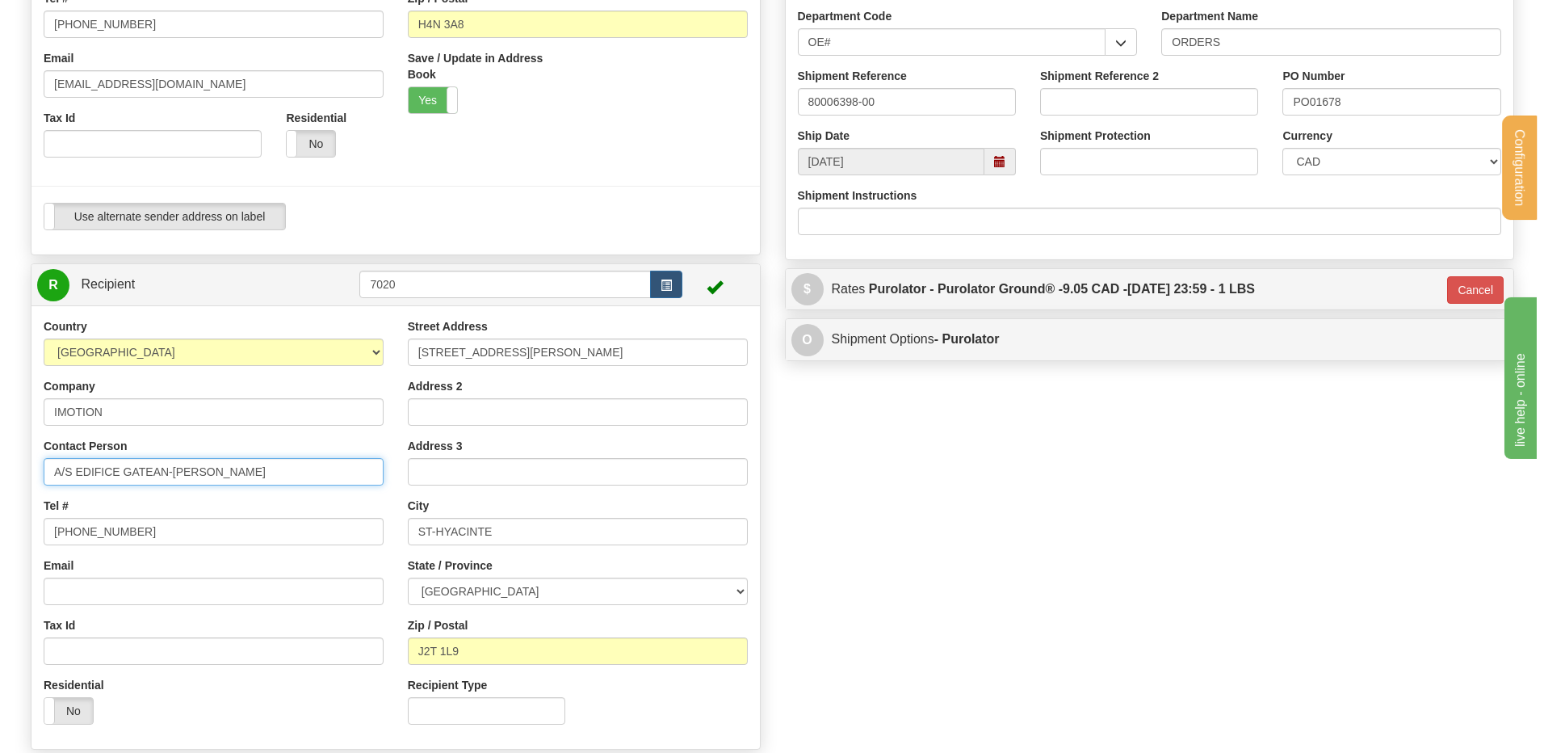
scroll to position [565, 0]
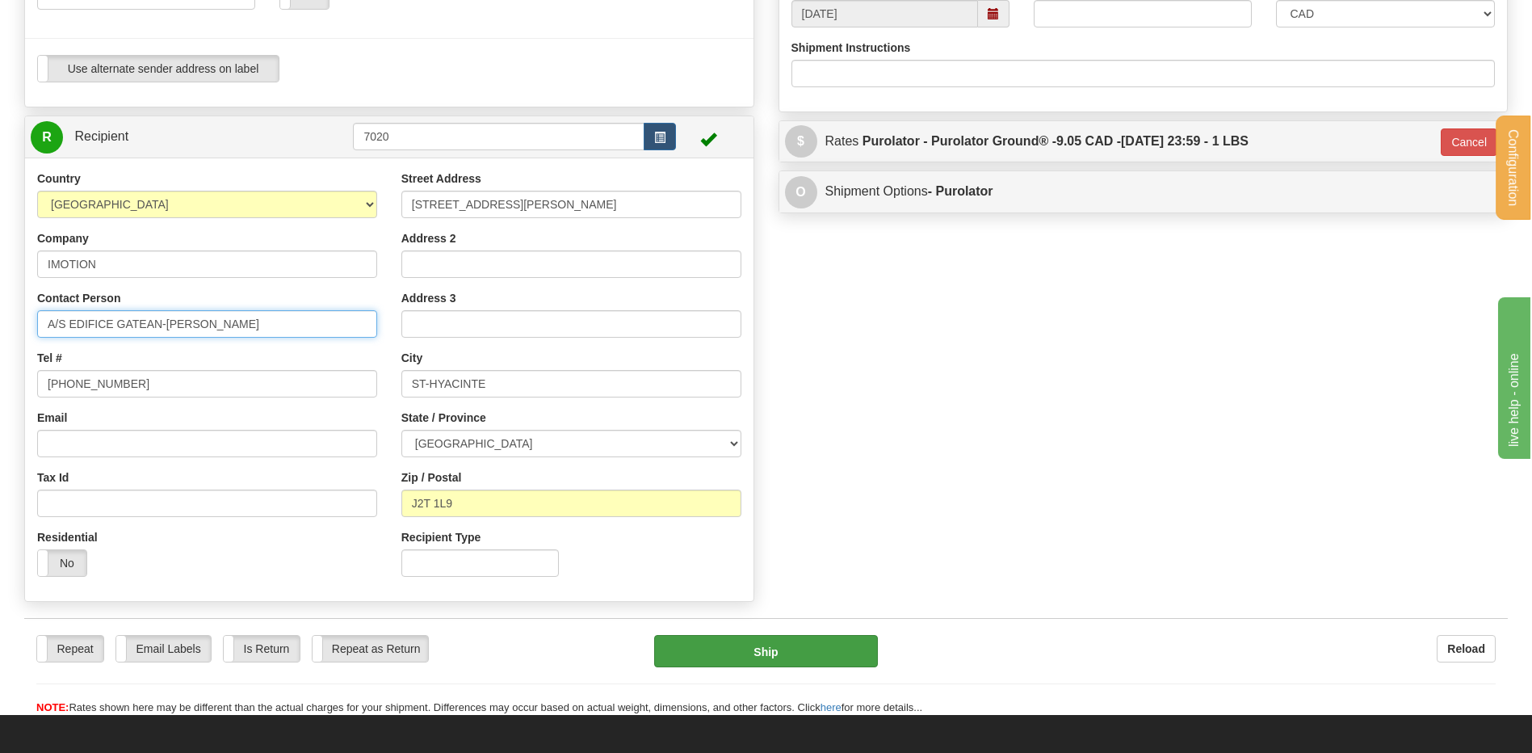
type input "A/S EDIFICE GATEAN-BRUNO"
click at [756, 653] on button "Ship" at bounding box center [765, 651] width 223 height 32
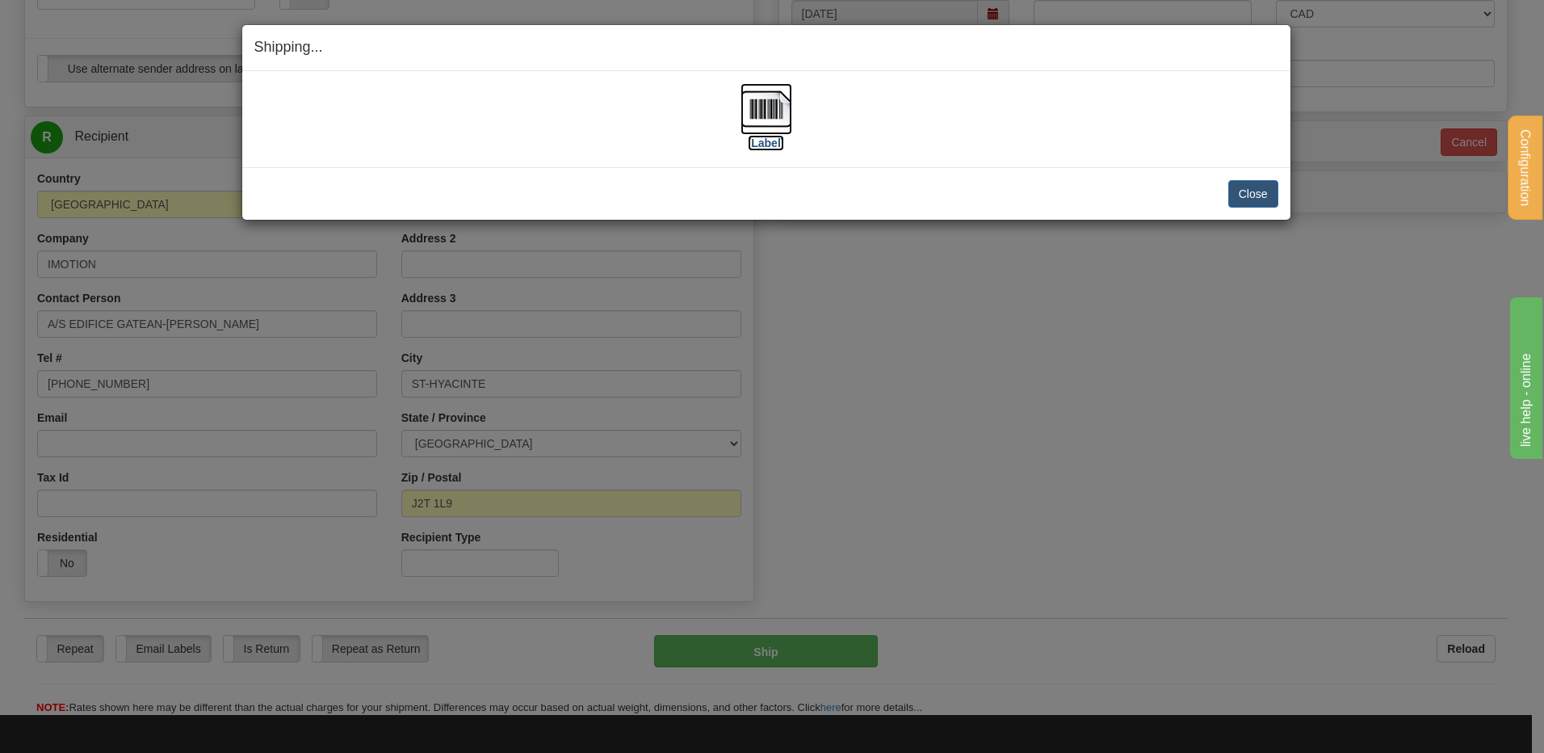
click at [783, 114] on img at bounding box center [766, 109] width 52 height 52
click at [1245, 199] on button "Close" at bounding box center [1253, 193] width 50 height 27
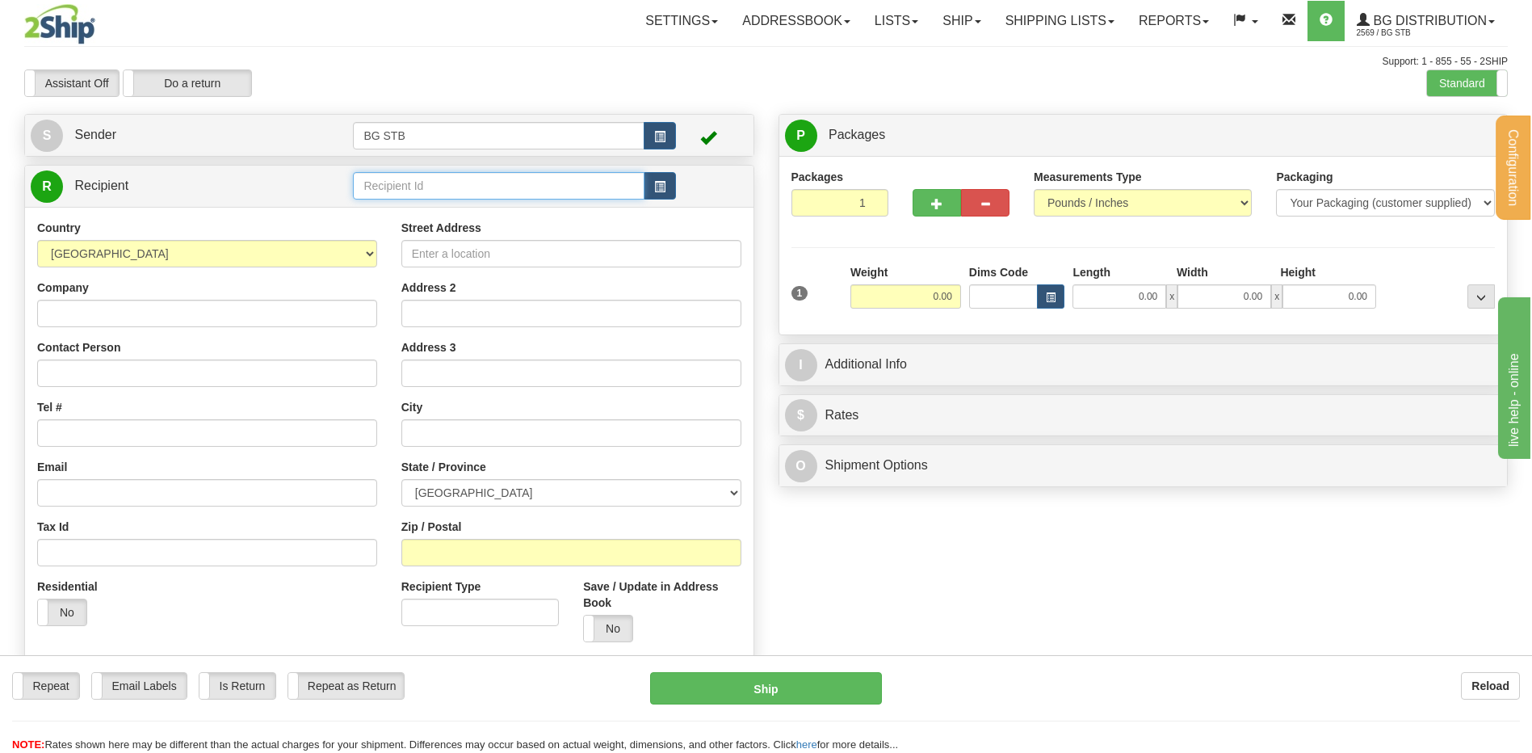
click at [511, 178] on input "text" at bounding box center [498, 185] width 291 height 27
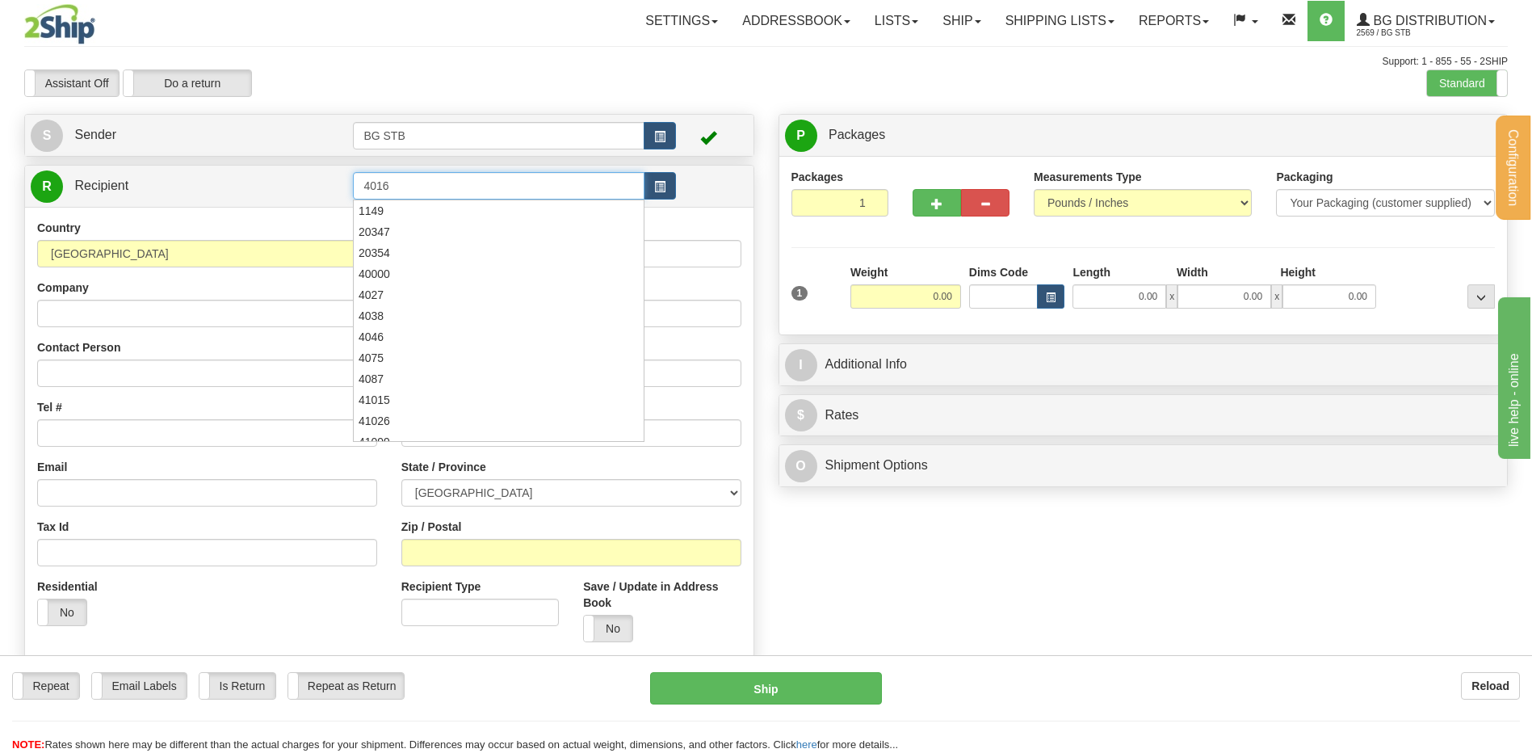
type input "4016"
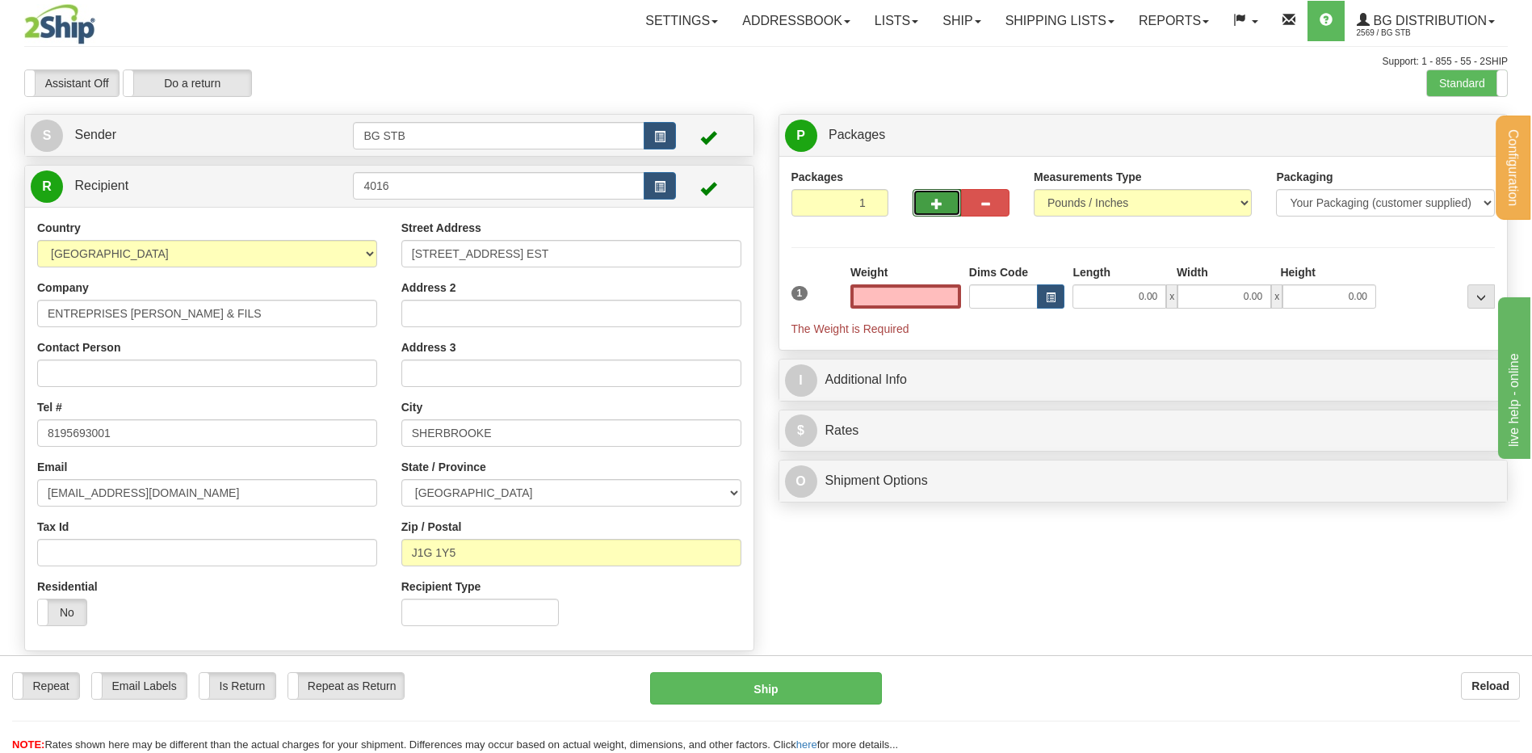
type input "0.00"
click at [929, 187] on div at bounding box center [960, 193] width 97 height 48
click at [927, 203] on button "button" at bounding box center [936, 202] width 48 height 27
click at [933, 205] on span "button" at bounding box center [936, 204] width 11 height 10
type input "3"
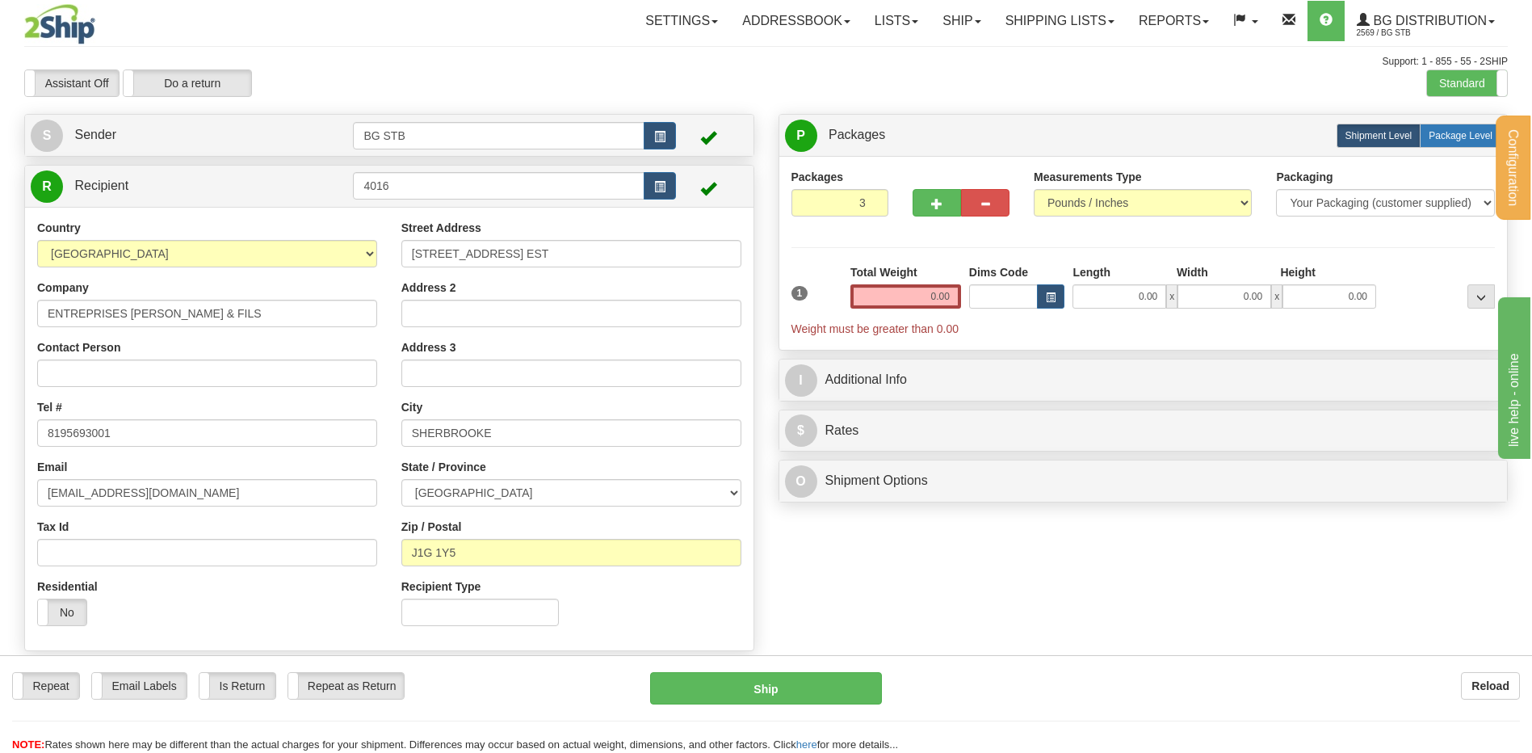
drag, startPoint x: 1462, startPoint y: 143, endPoint x: 918, endPoint y: 282, distance: 560.9
click at [1458, 143] on label "Package Level Pack.." at bounding box center [1461, 136] width 82 height 24
radio input "true"
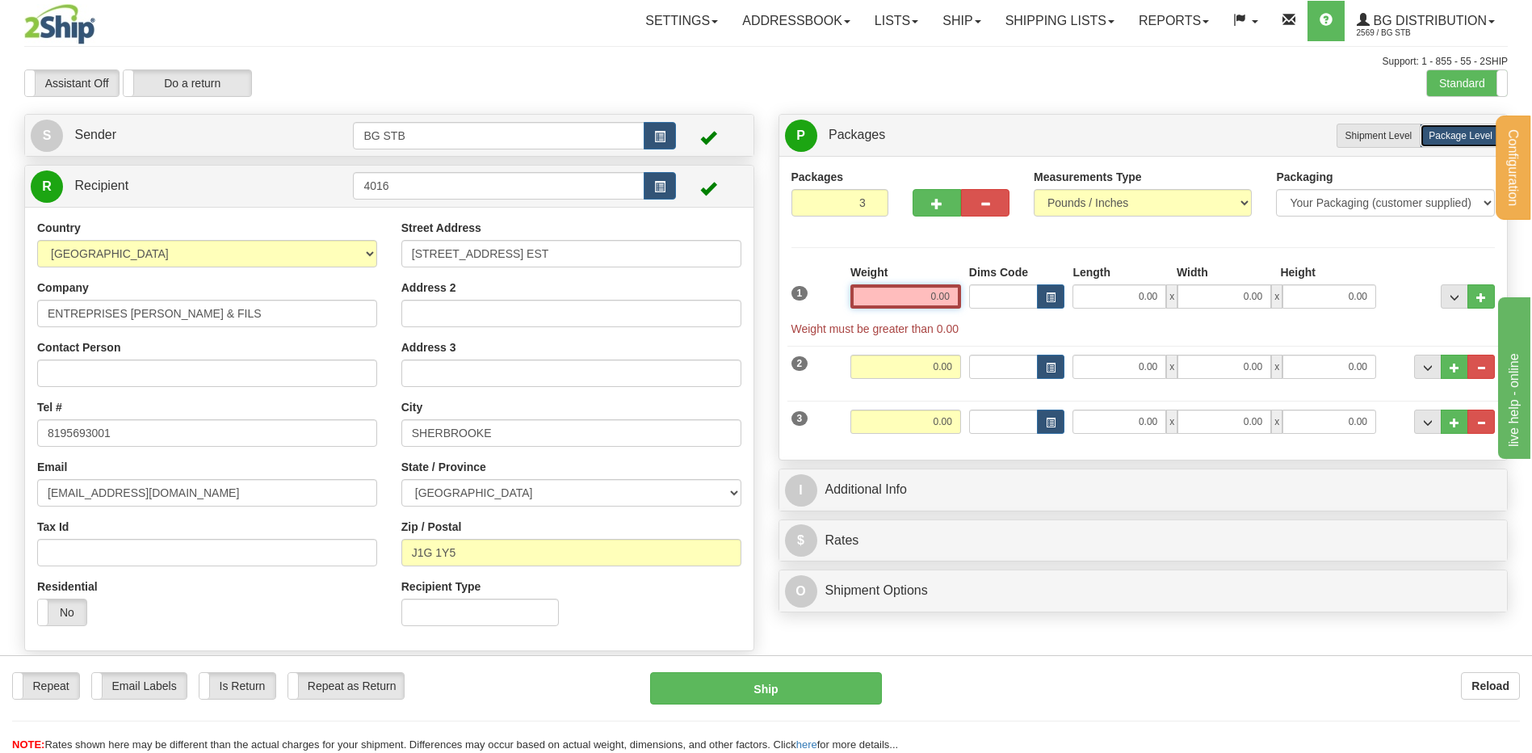
click at [909, 291] on input "0.00" at bounding box center [905, 296] width 111 height 24
type input "13.10"
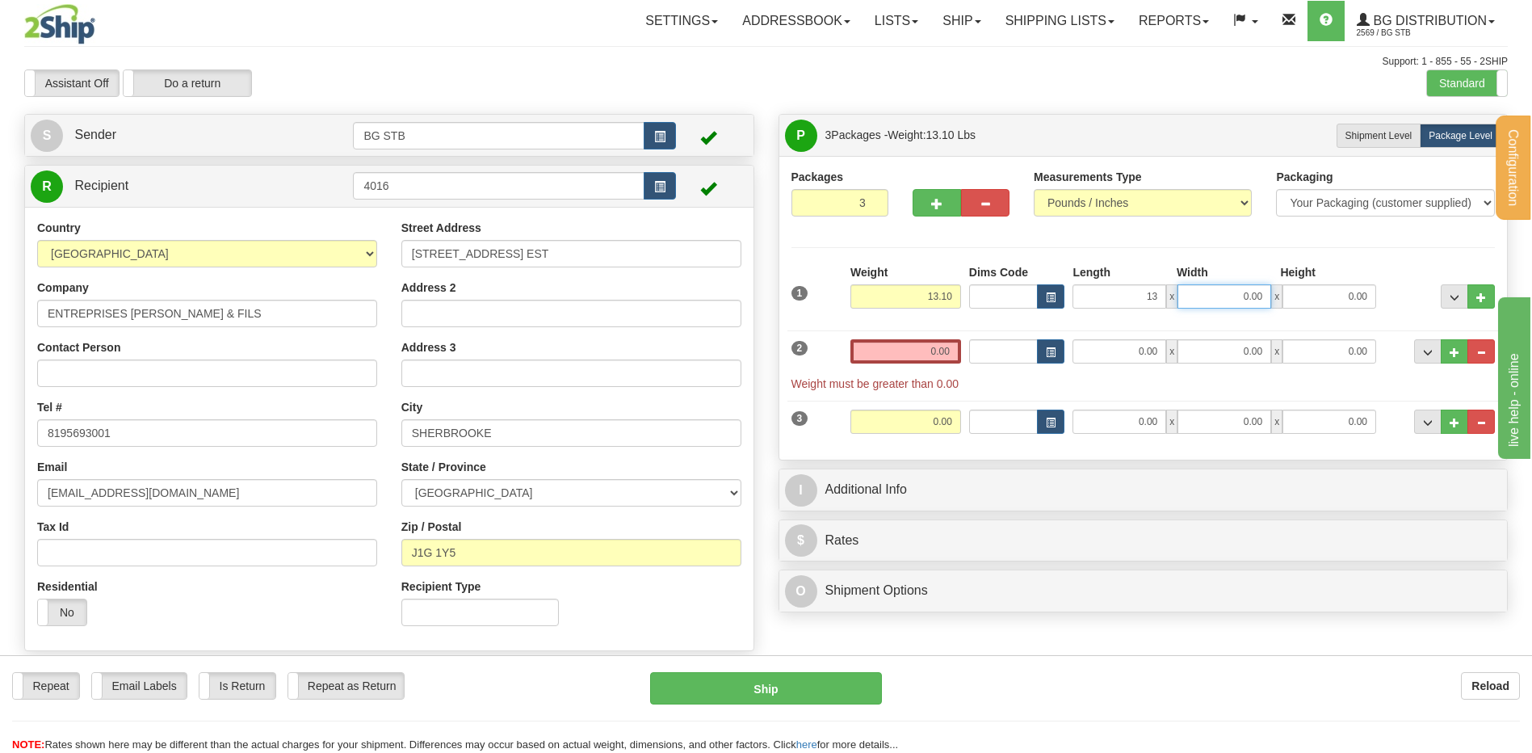
type input "13.00"
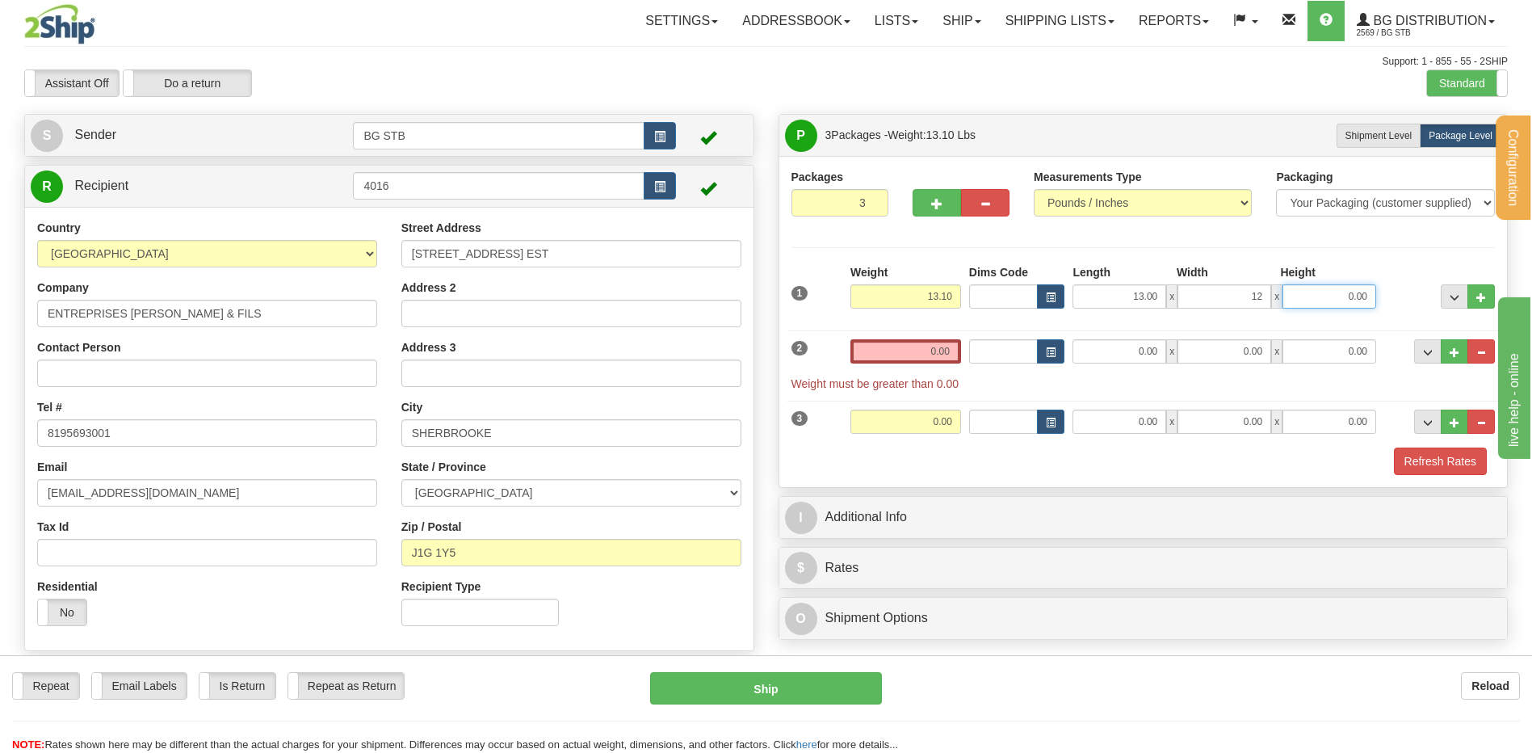
type input "12.00"
type input "7.00"
click at [893, 350] on input "0.00" at bounding box center [905, 351] width 111 height 24
type input "0.00"
type input "14.00"
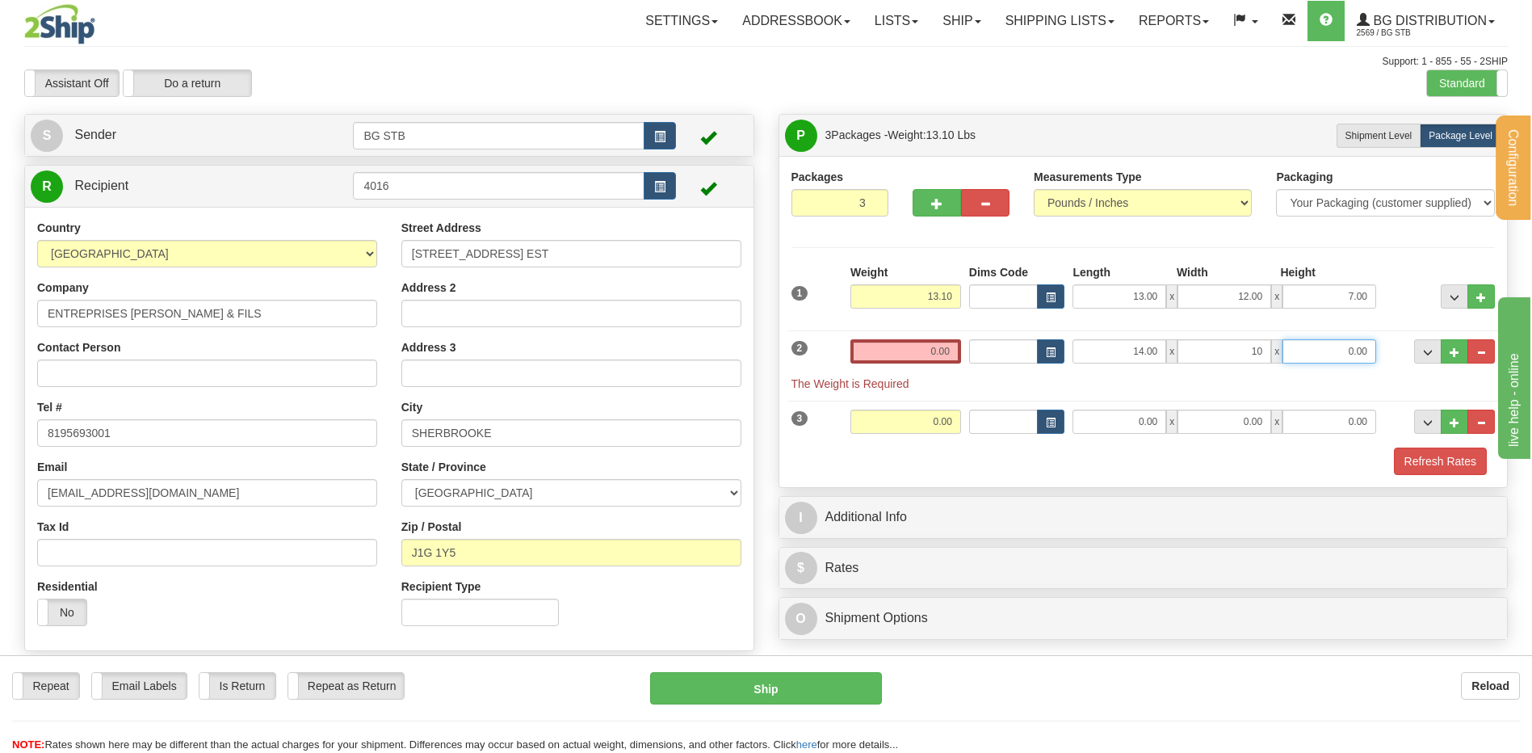
type input "10.00"
type input "8.00"
click at [934, 351] on input "0.00" at bounding box center [905, 351] width 111 height 24
type input "28.00"
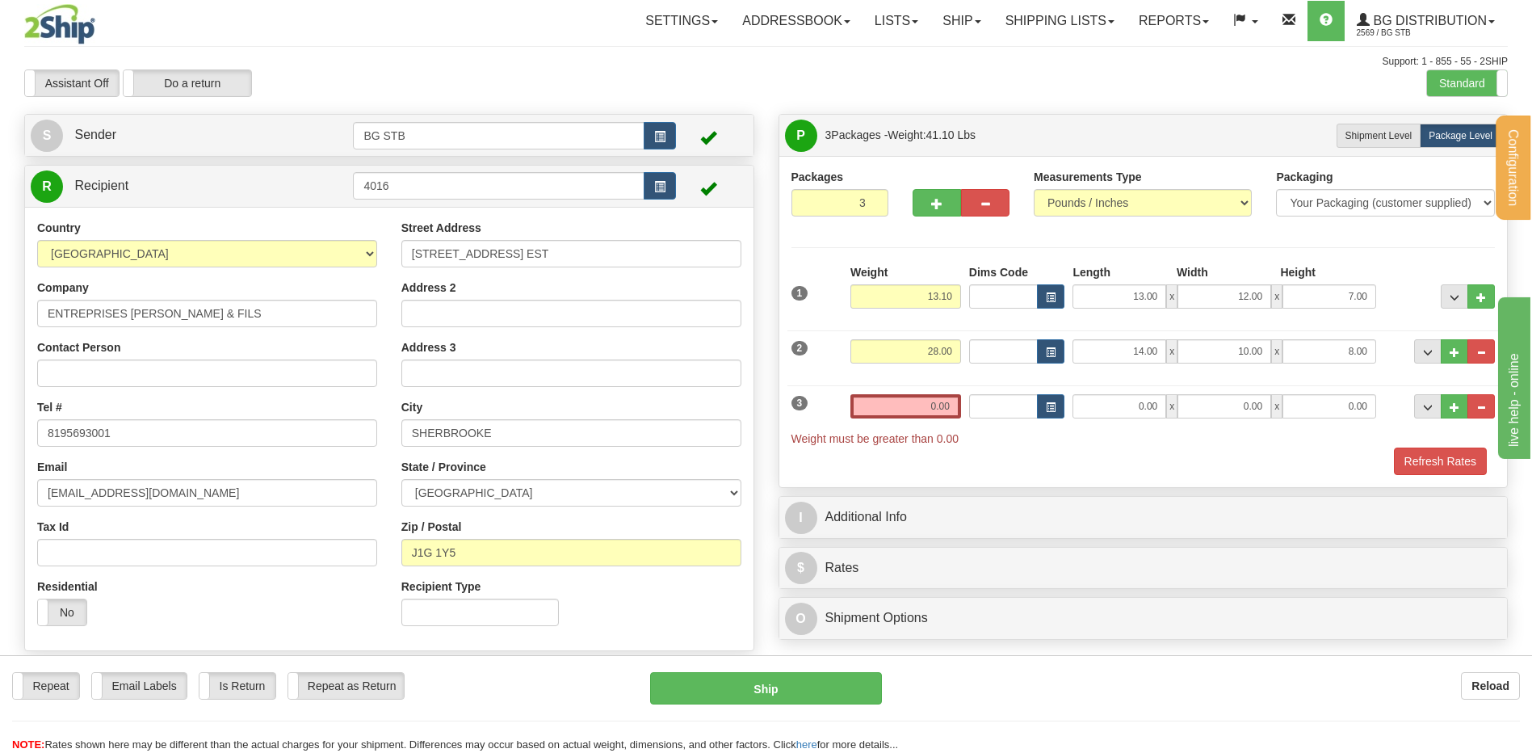
click at [849, 409] on div "Weight 0.00" at bounding box center [905, 412] width 119 height 36
click at [861, 411] on input "0.00" at bounding box center [905, 406] width 111 height 24
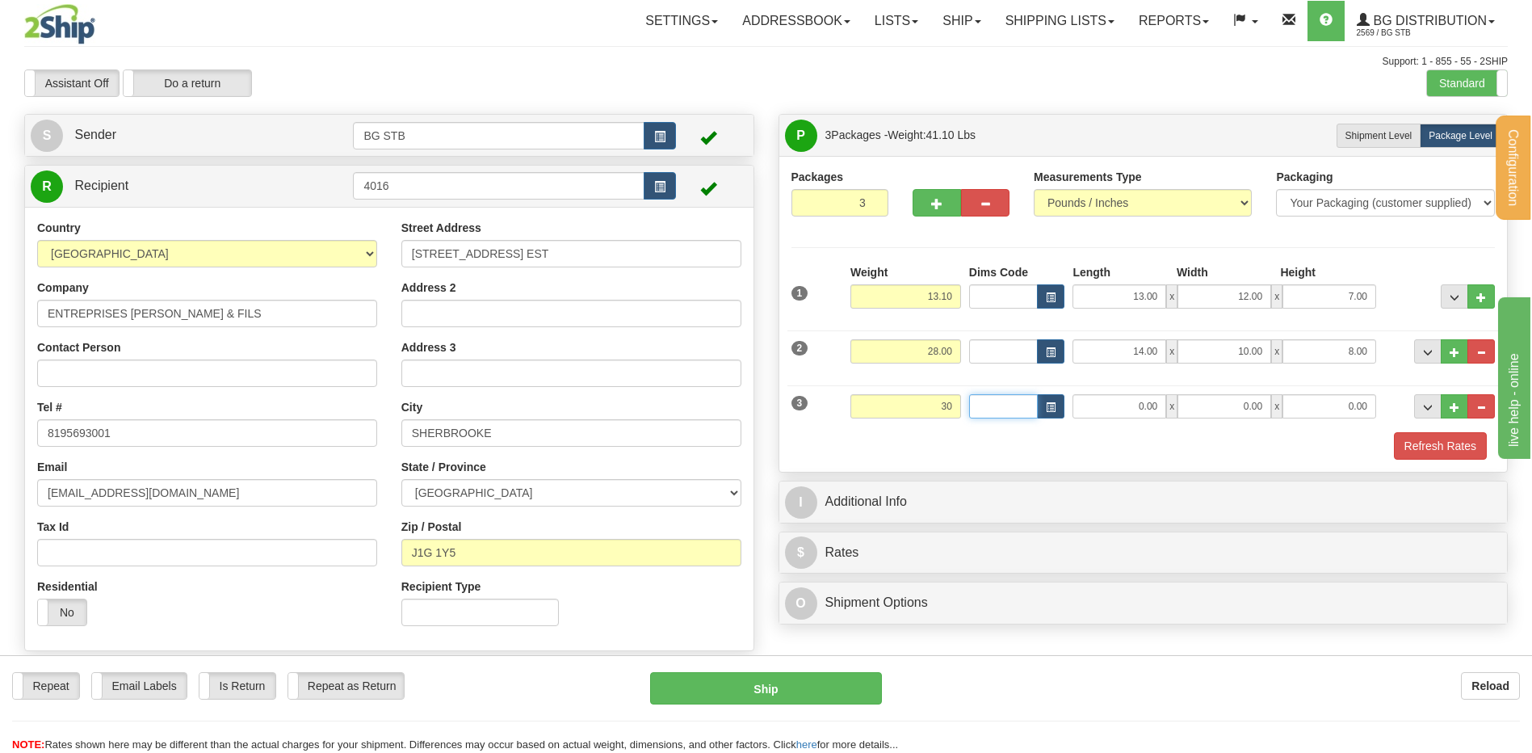
type input "30.00"
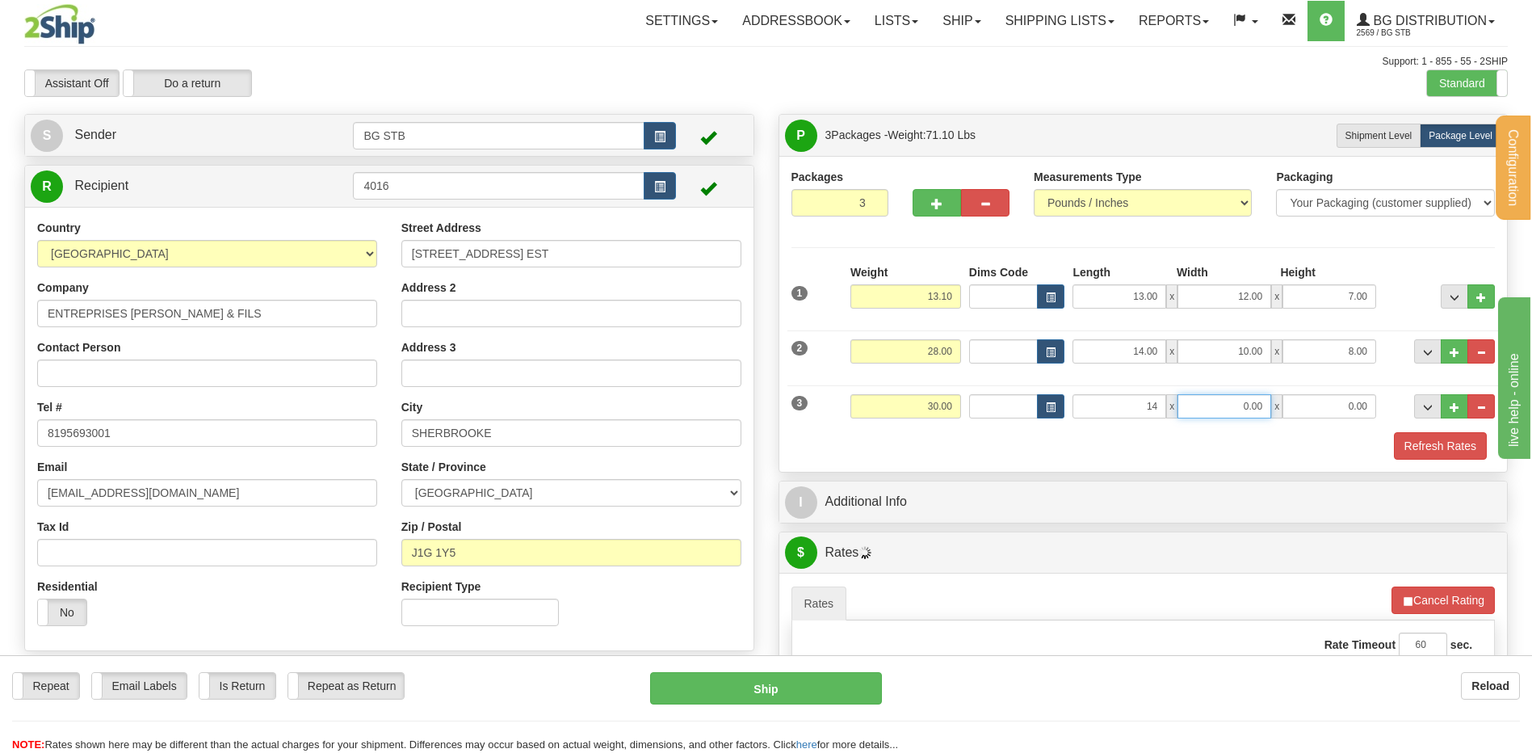
type input "14.00"
type input "10.00"
type input "12.00"
click at [1164, 526] on div "P Packages 3 Packages - Weight: 71.10 Lbs Shipment Level Shipm. Package Level P…" at bounding box center [1143, 651] width 754 height 1074
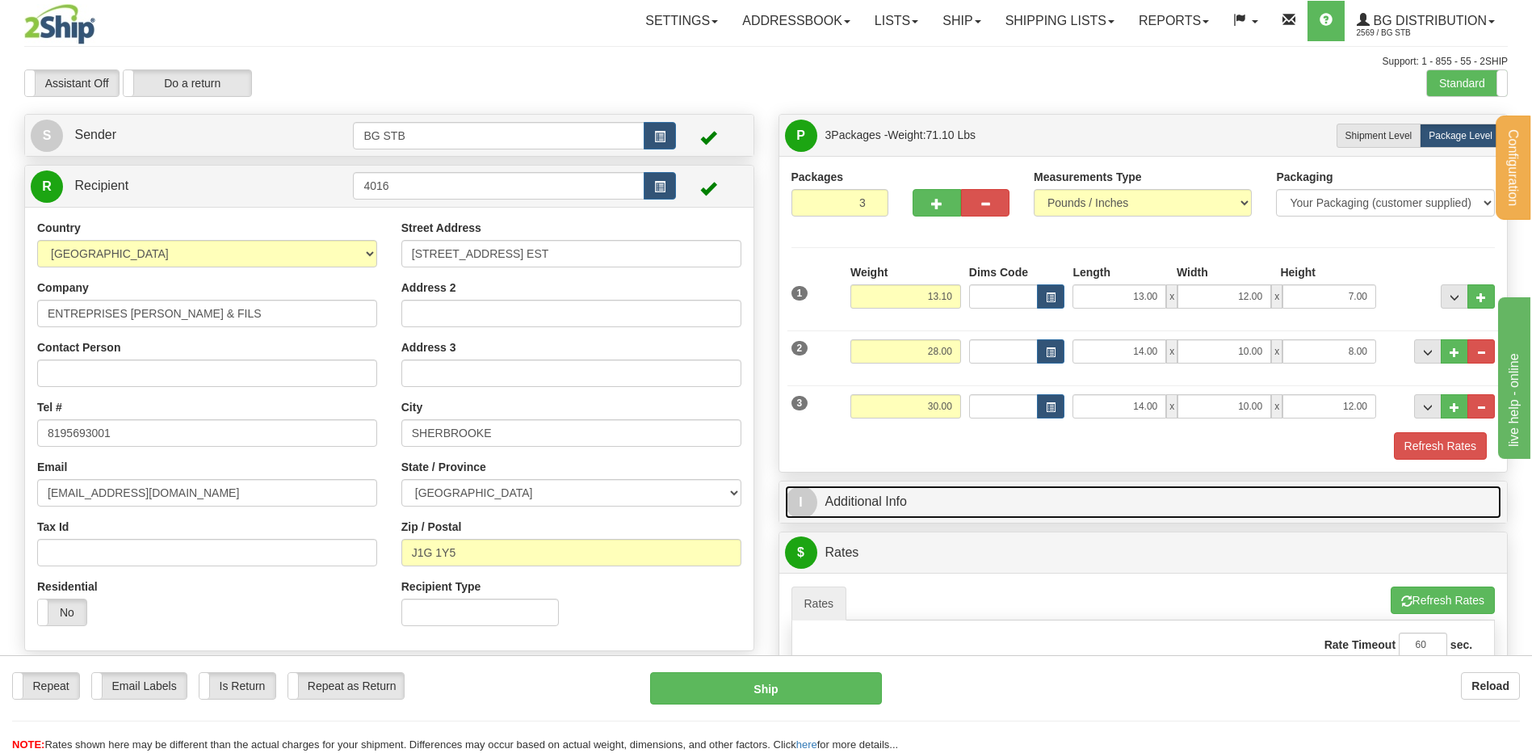
click at [1183, 503] on link "I Additional Info" at bounding box center [1143, 501] width 717 height 33
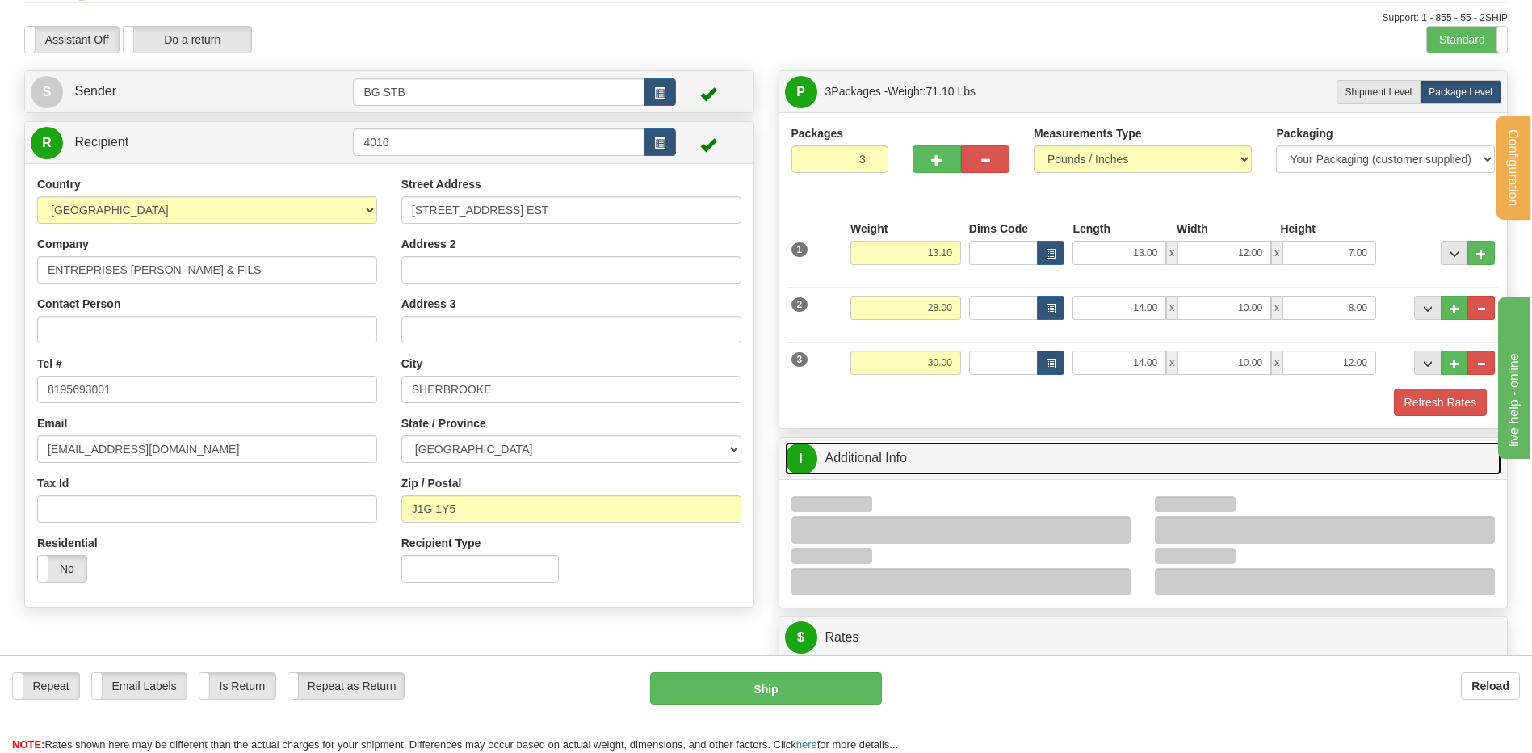
scroll to position [81, 0]
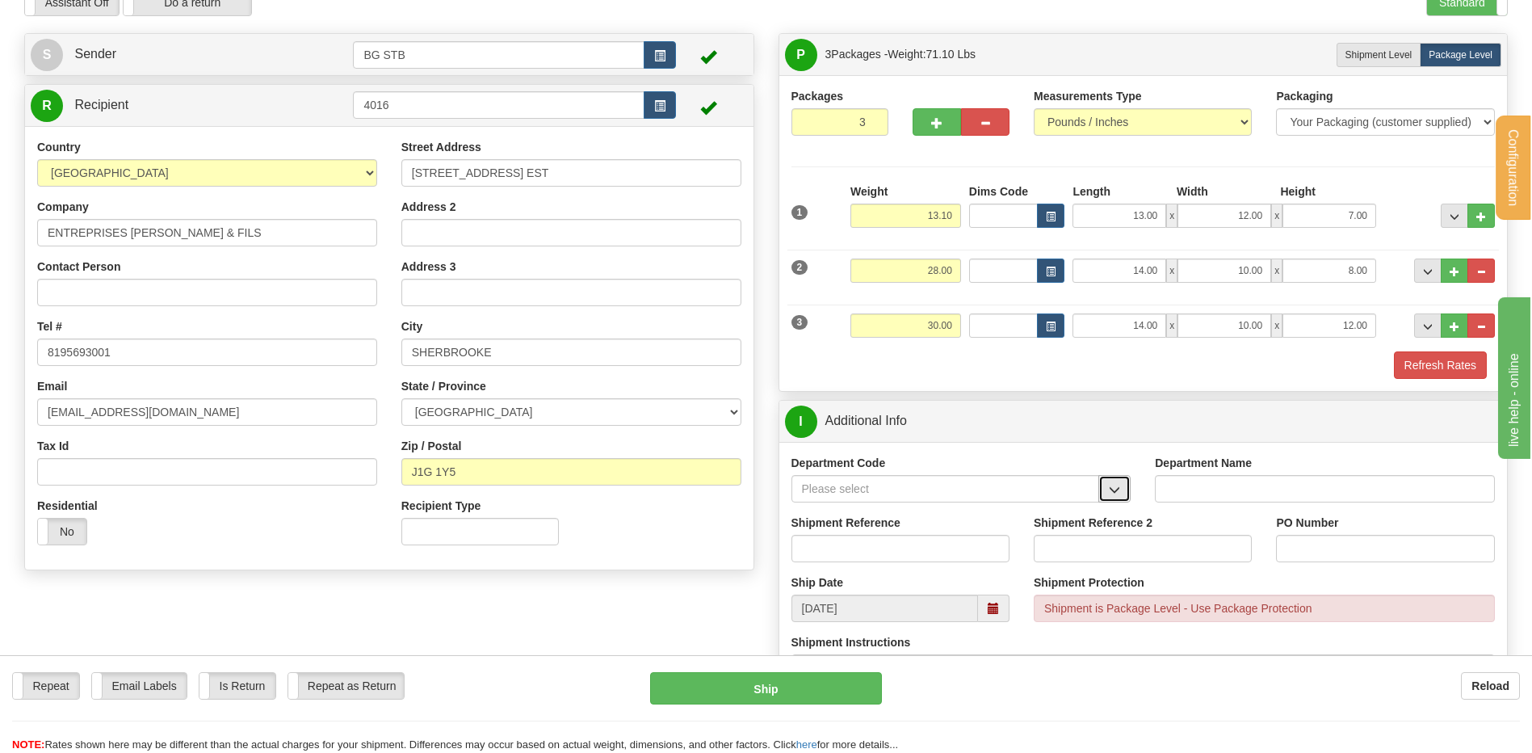
click at [1118, 481] on button "button" at bounding box center [1114, 488] width 32 height 27
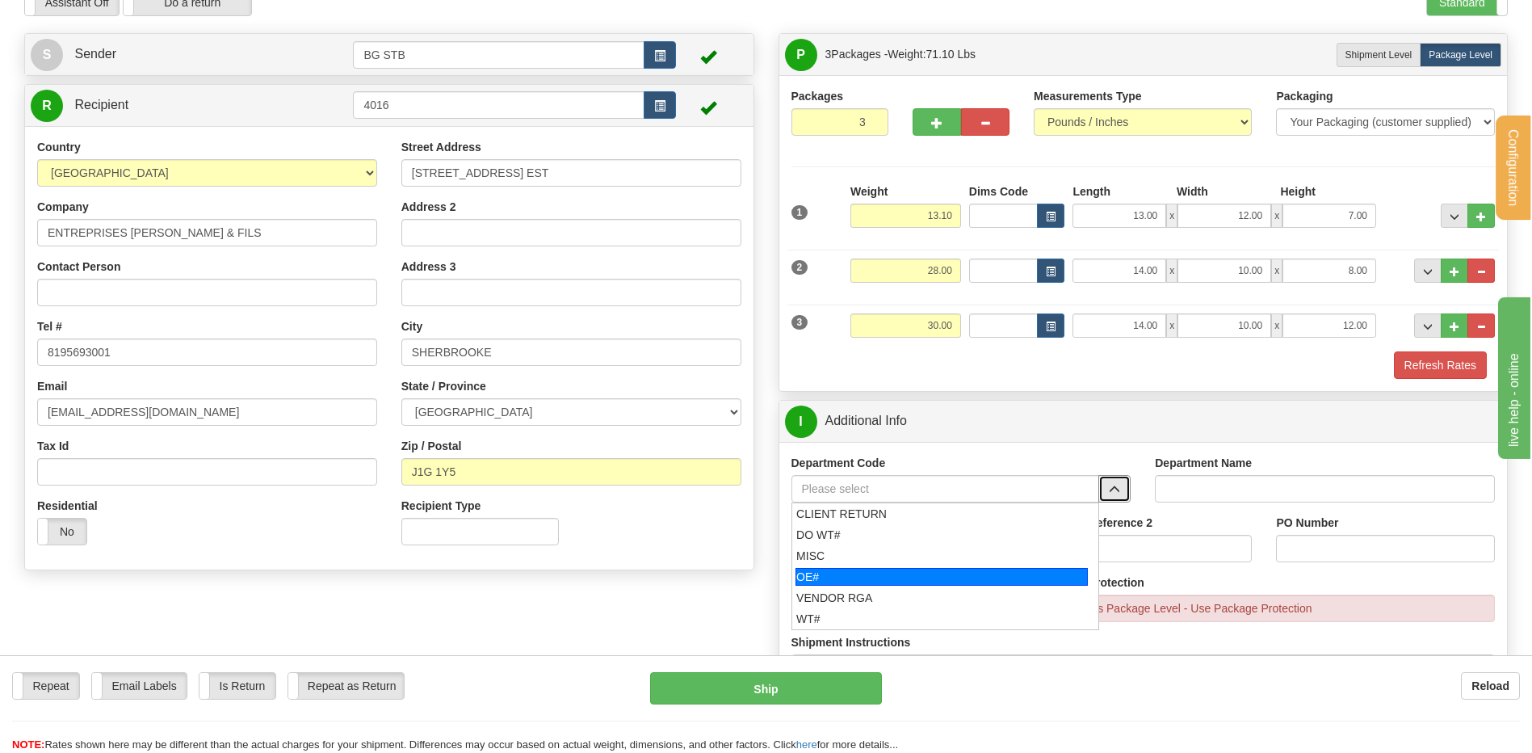
click at [881, 573] on div "OE#" at bounding box center [941, 577] width 292 height 18
type input "OE#"
type input "ORDERS"
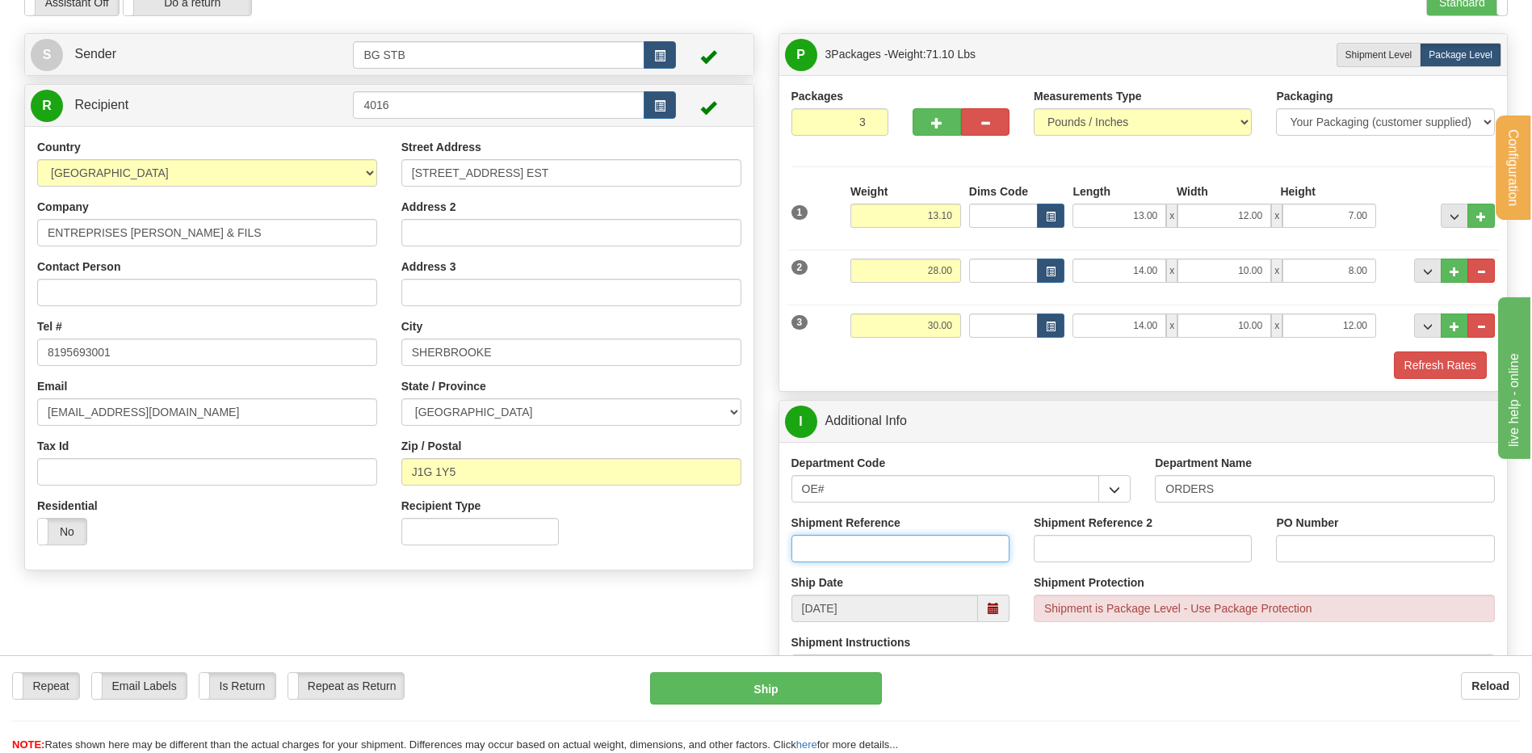
drag, startPoint x: 877, startPoint y: 550, endPoint x: 871, endPoint y: 538, distance: 13.4
click at [878, 550] on input "Shipment Reference" at bounding box center [900, 548] width 218 height 27
type input "80006802-00"
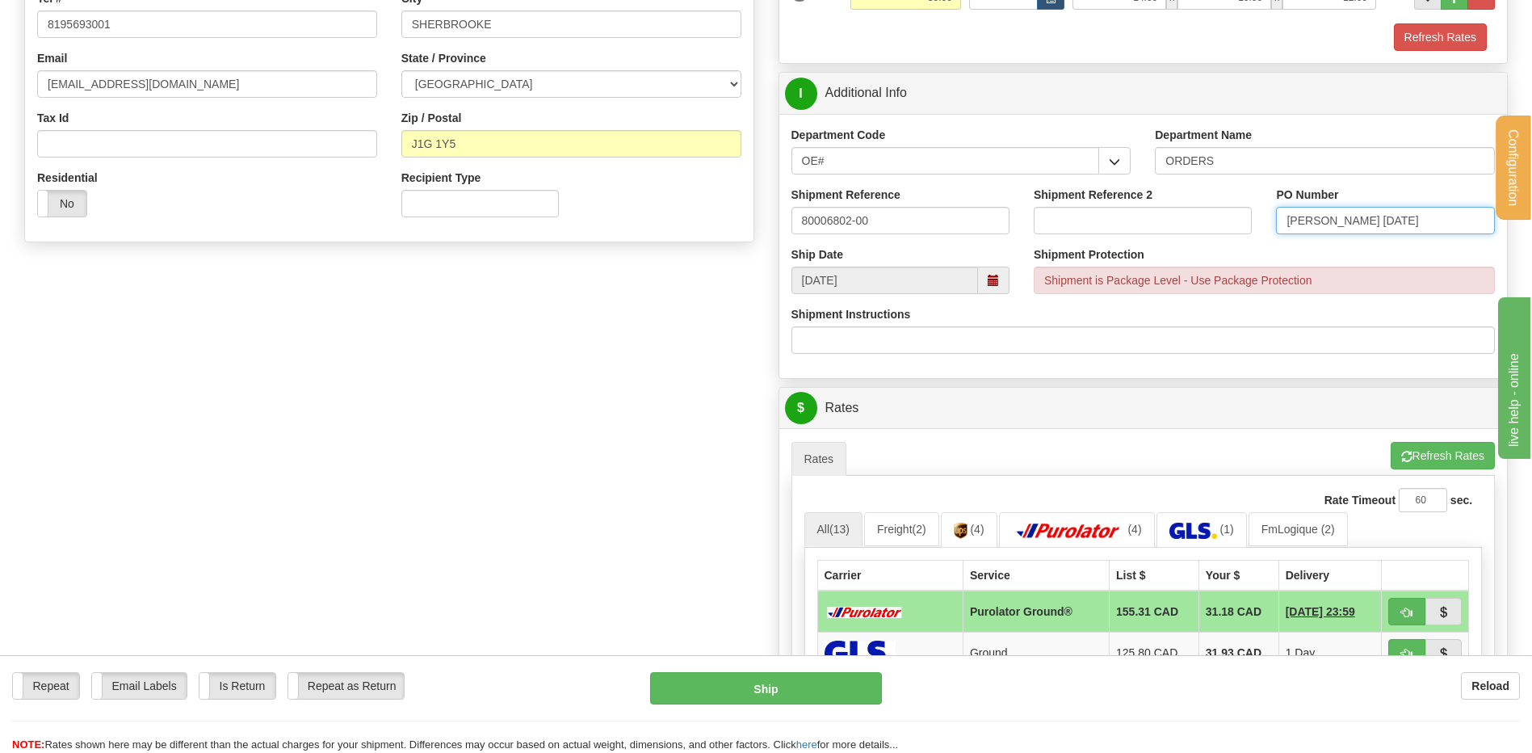
scroll to position [565, 0]
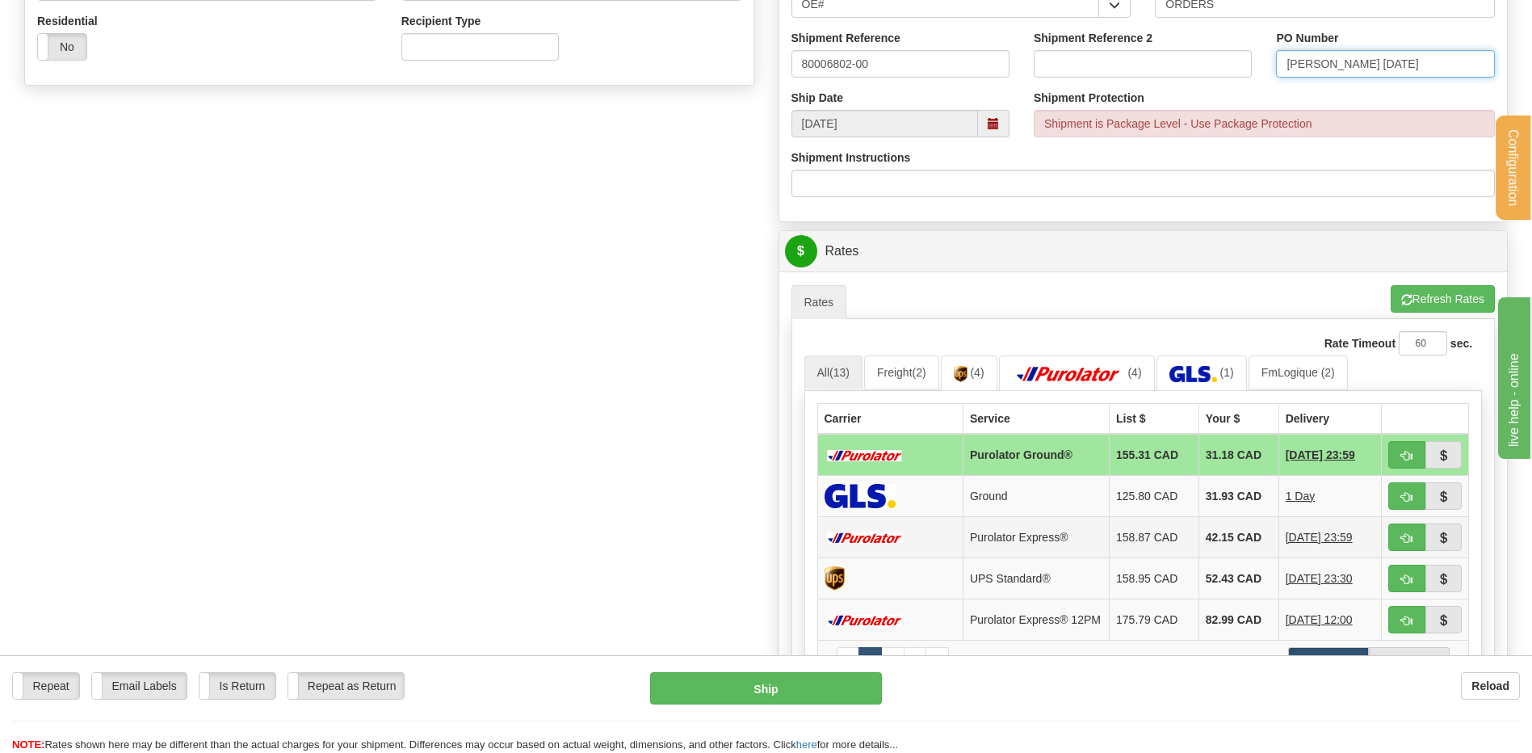
type input "DANIEL 29/09/25"
click at [1398, 461] on button "button" at bounding box center [1406, 454] width 37 height 27
type input "260"
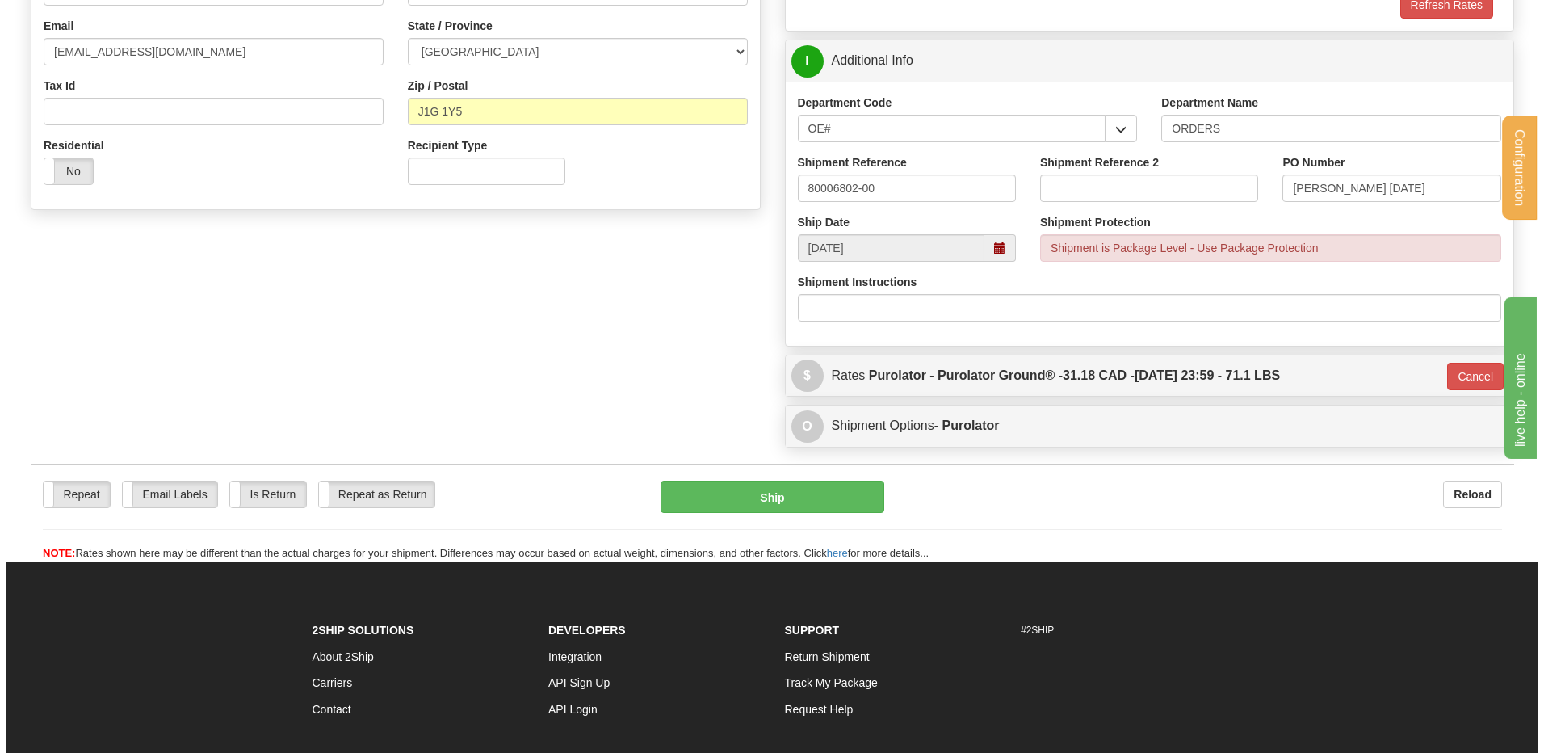
scroll to position [323, 0]
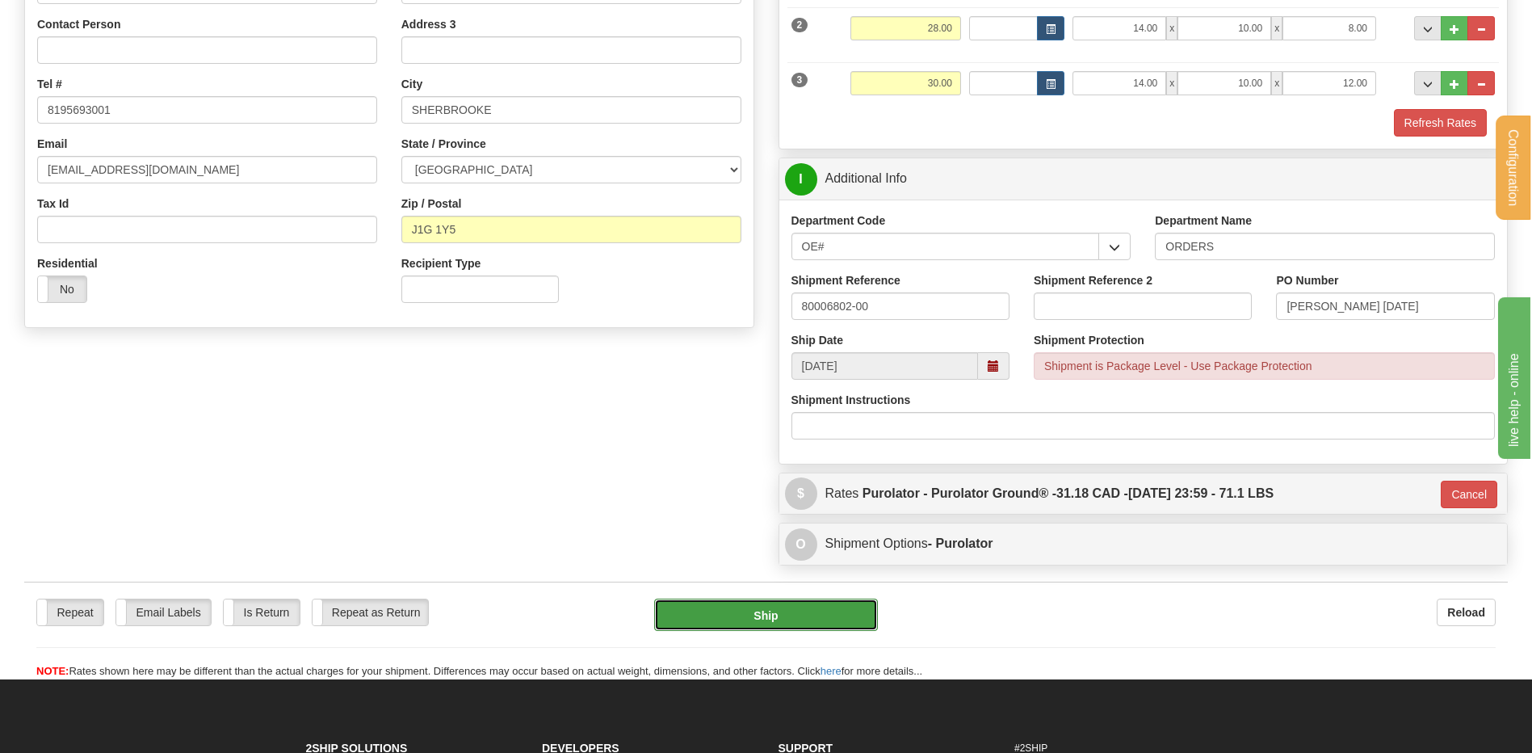
click at [752, 628] on button "Ship" at bounding box center [765, 614] width 223 height 32
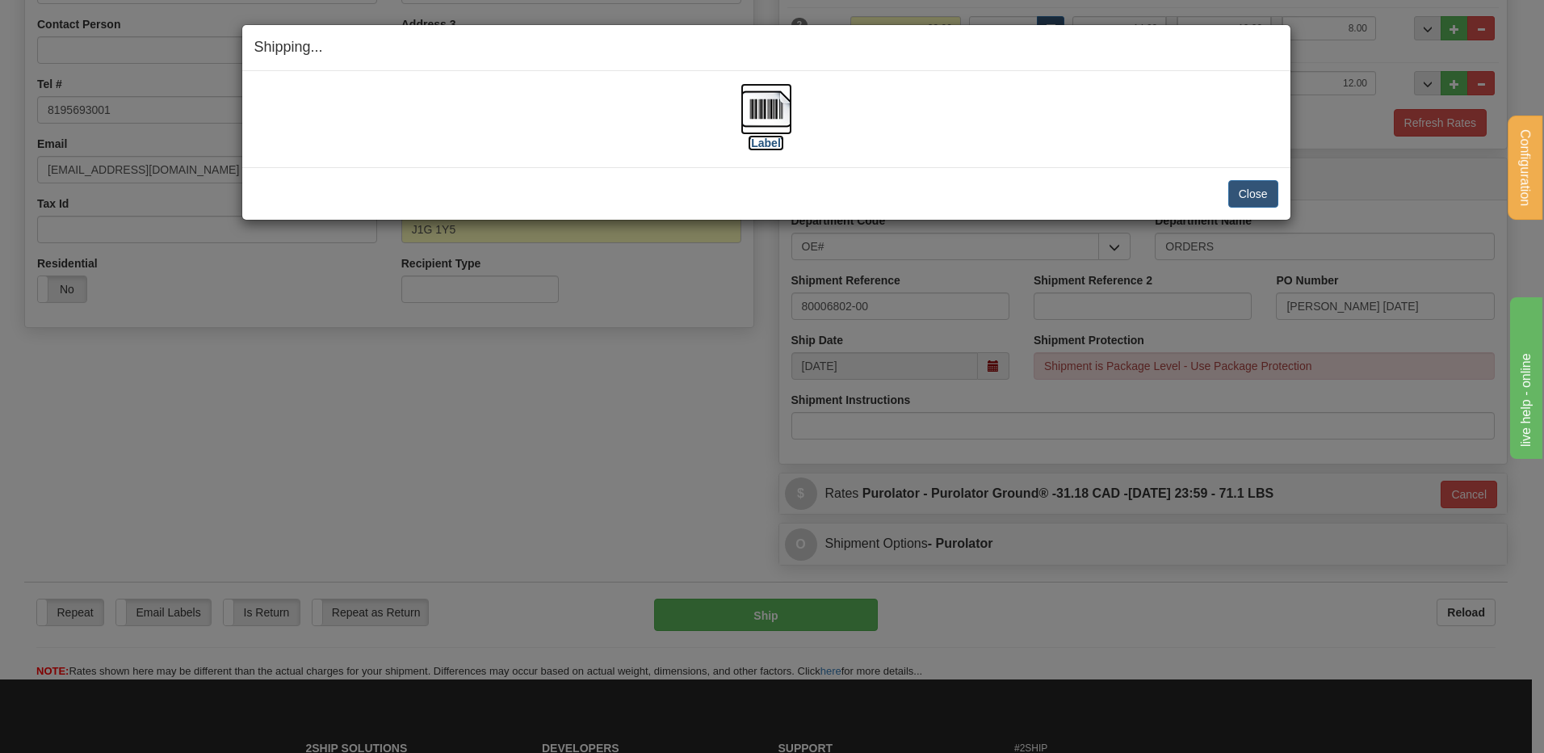
click at [786, 107] on img at bounding box center [766, 109] width 52 height 52
click at [1252, 193] on button "Close" at bounding box center [1253, 193] width 50 height 27
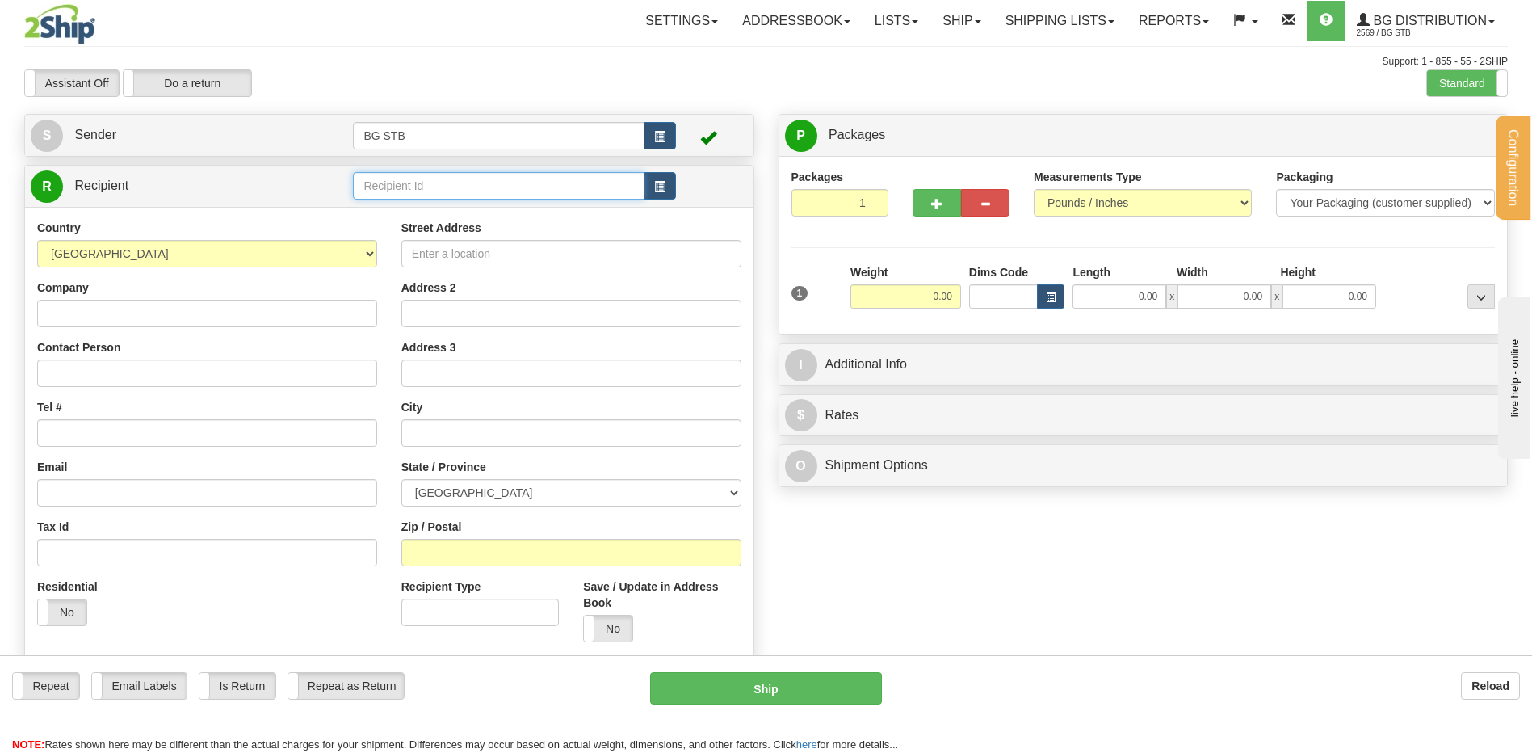
click at [398, 183] on input "text" at bounding box center [498, 185] width 291 height 27
click at [417, 204] on div "ASSA ABLOY CANADA" at bounding box center [496, 211] width 274 height 16
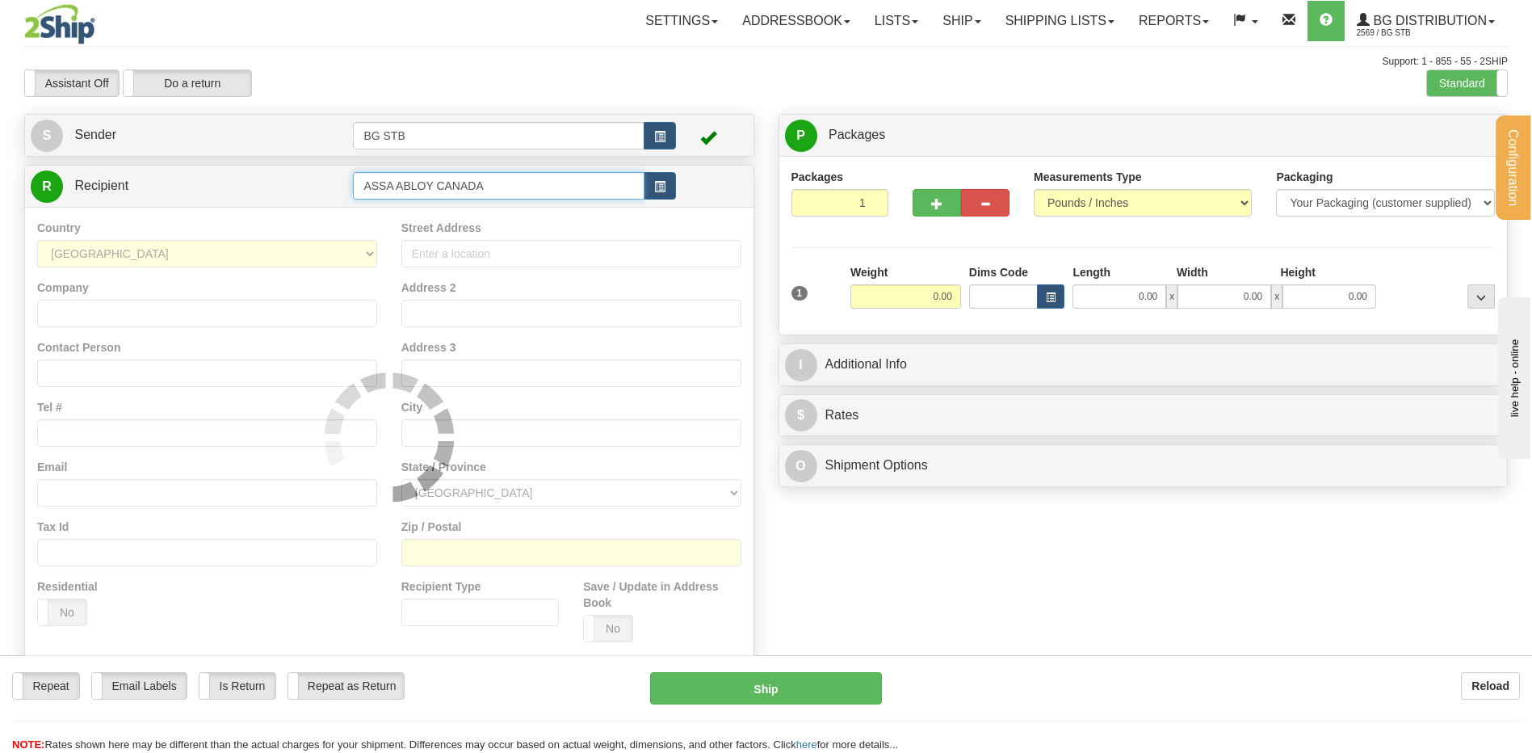
type input "ASSA ABLOY CANADA"
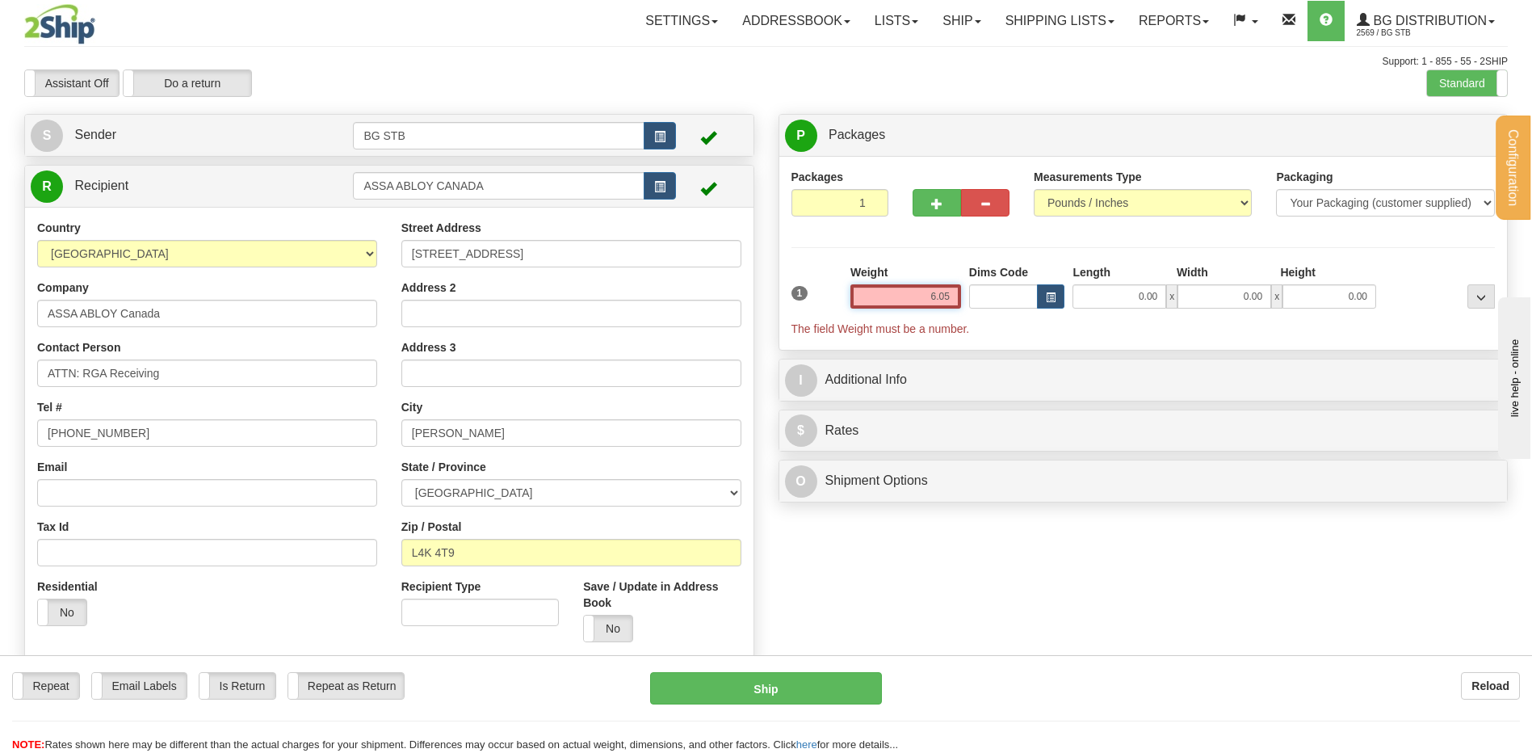
type input "6.05"
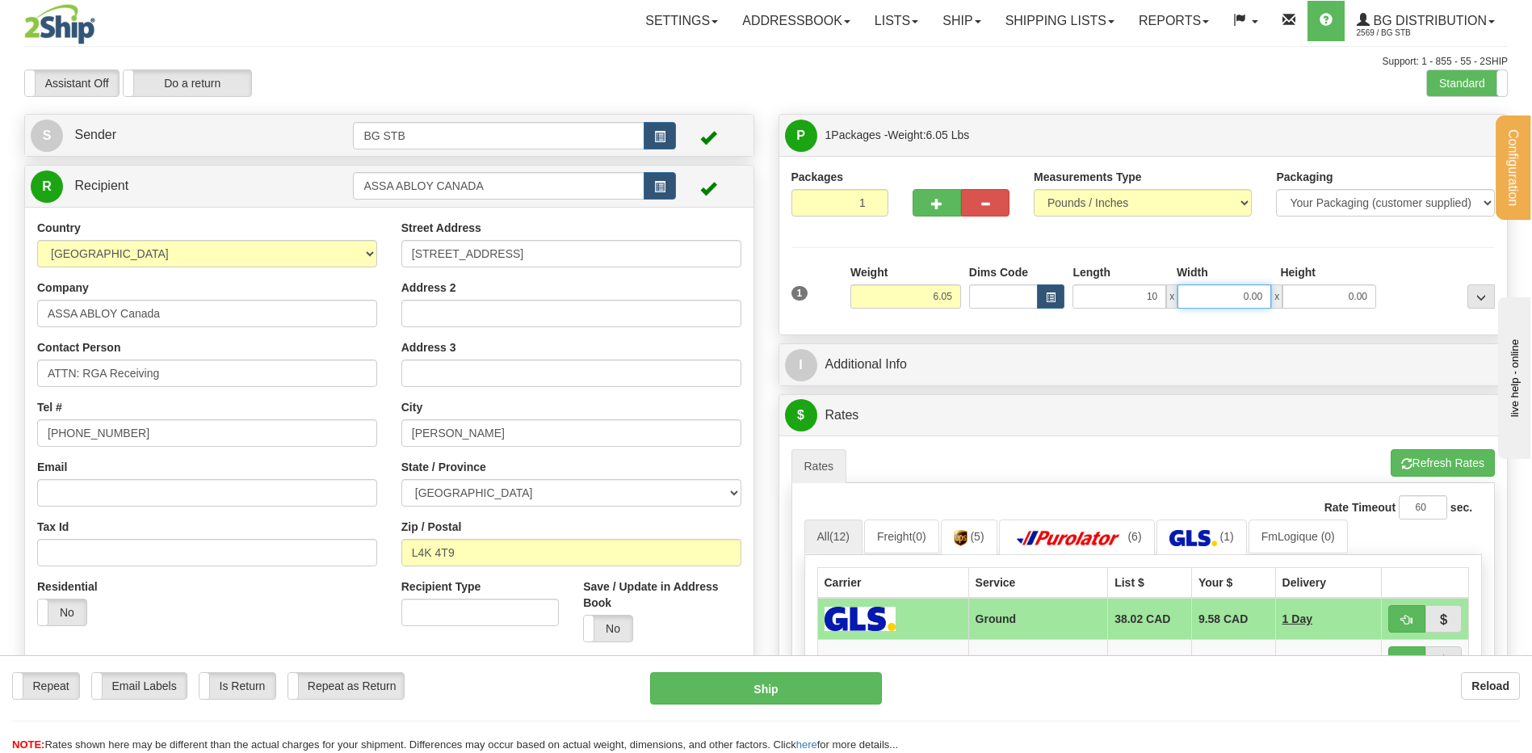
type input "10.00"
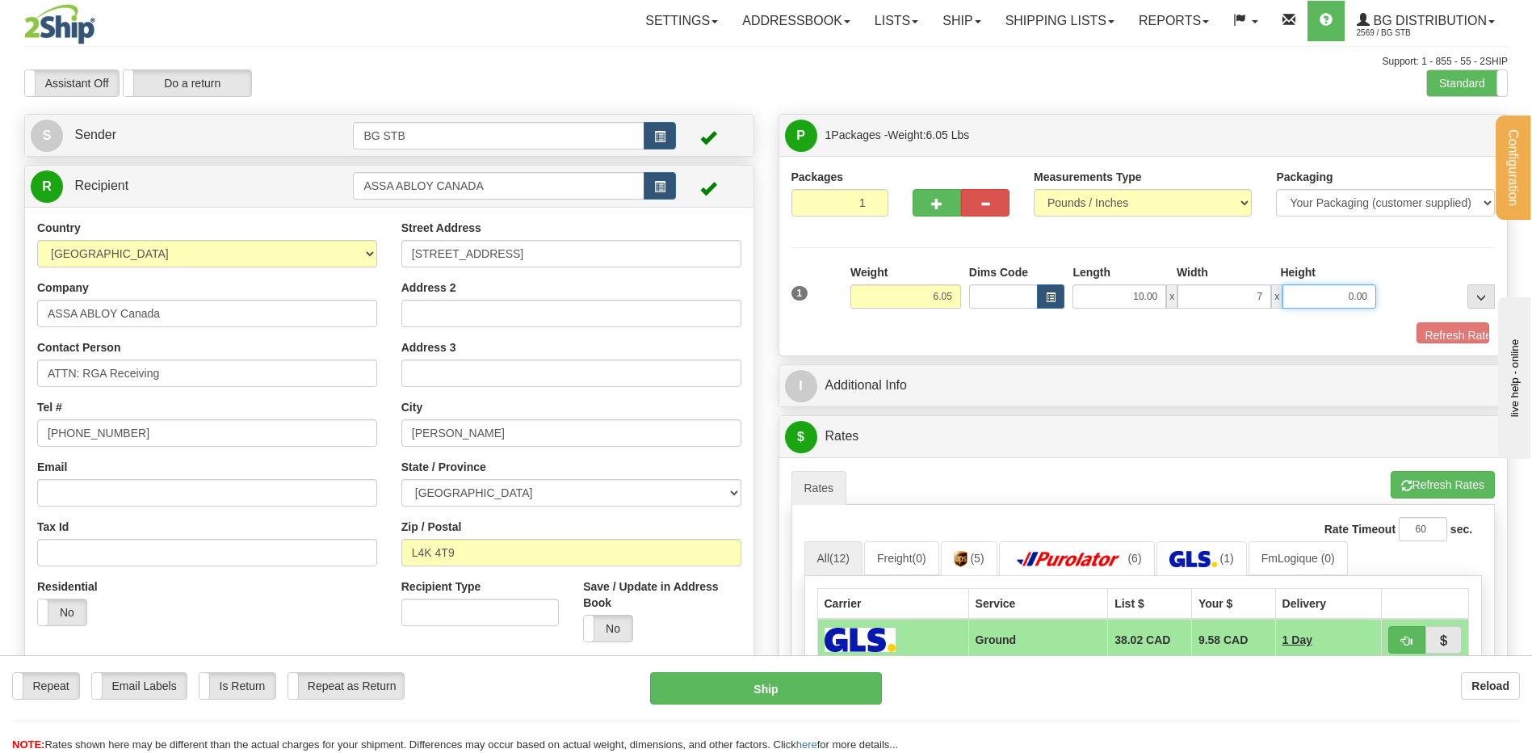
type input "7.00"
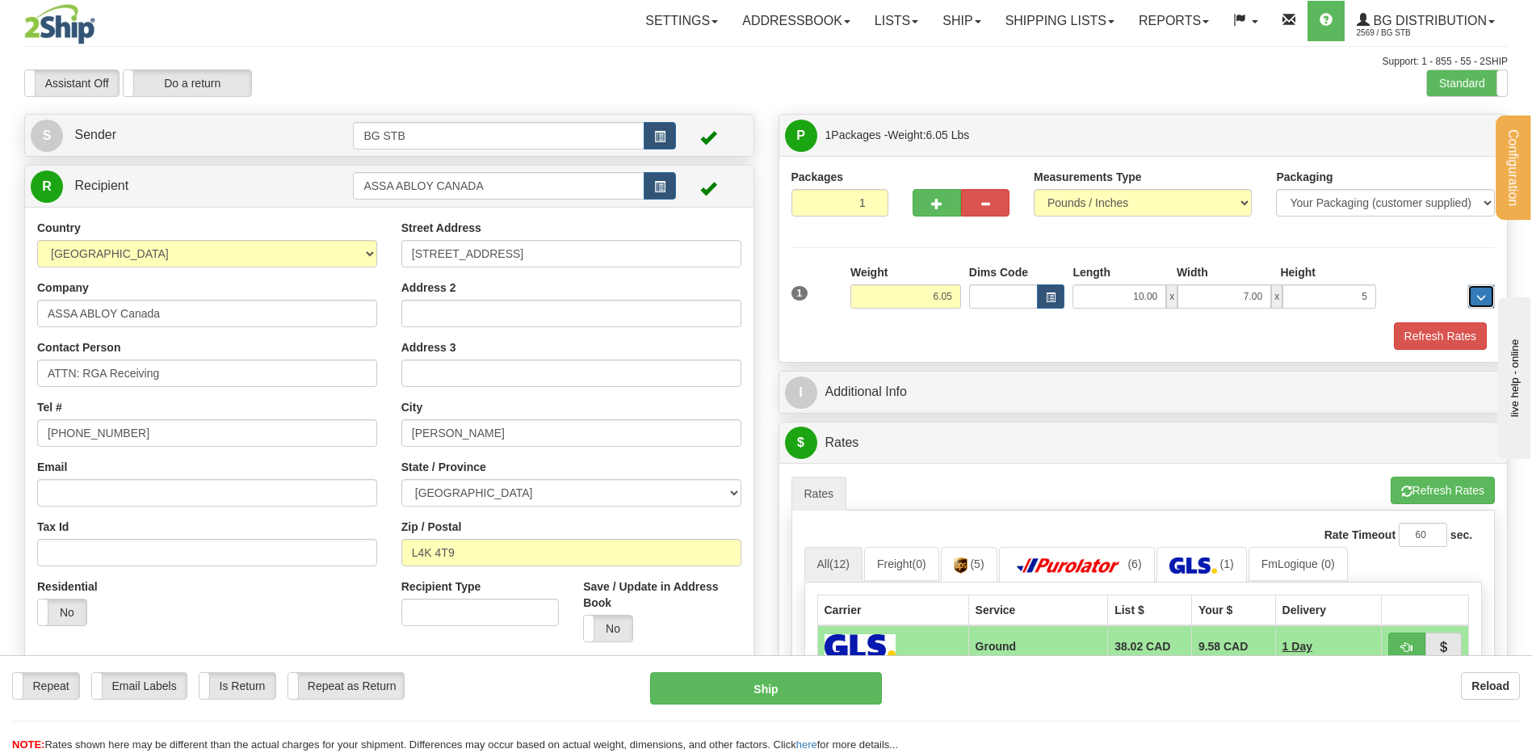
type input "5.00"
click at [886, 410] on div "I Additional Info" at bounding box center [1143, 391] width 728 height 41
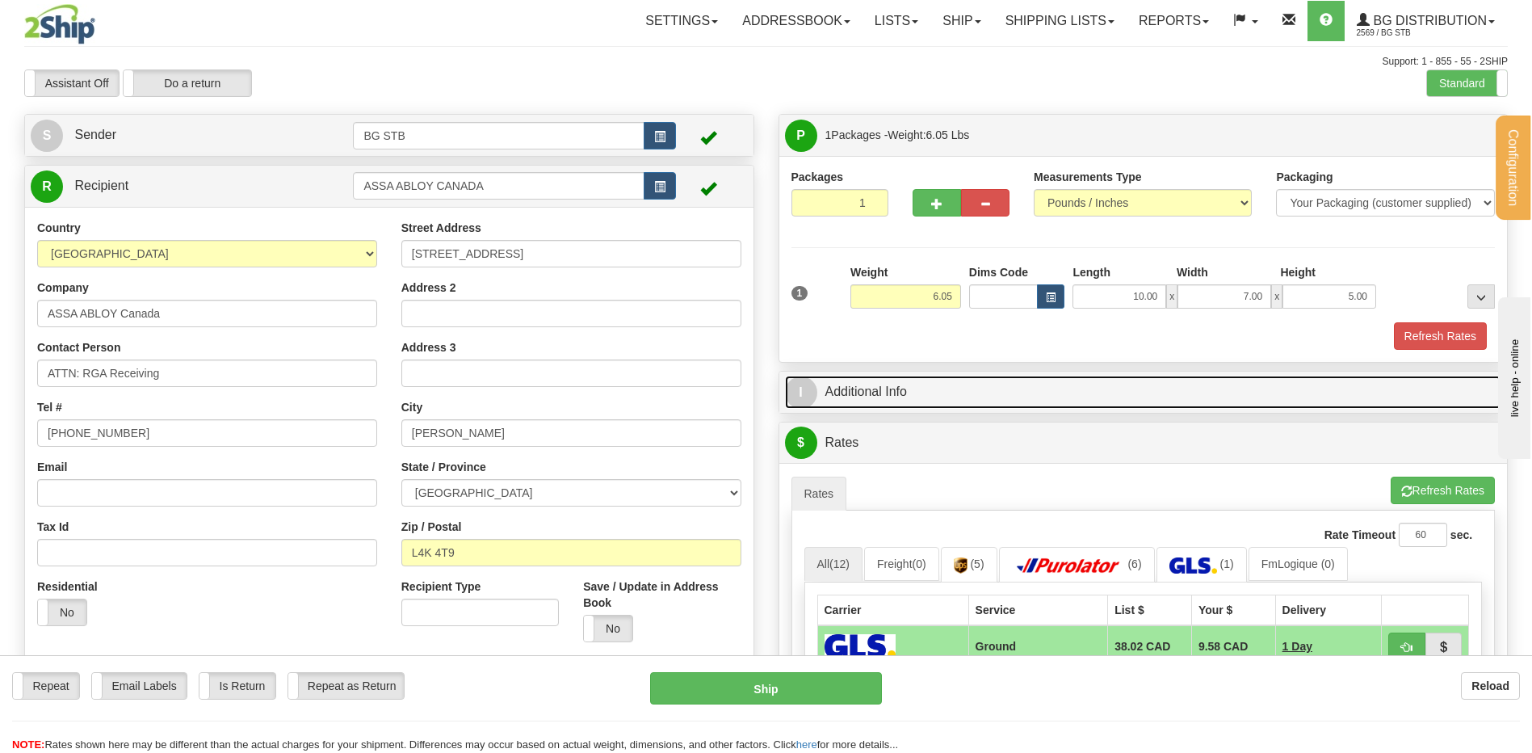
click at [890, 396] on link "I Additional Info" at bounding box center [1143, 391] width 717 height 33
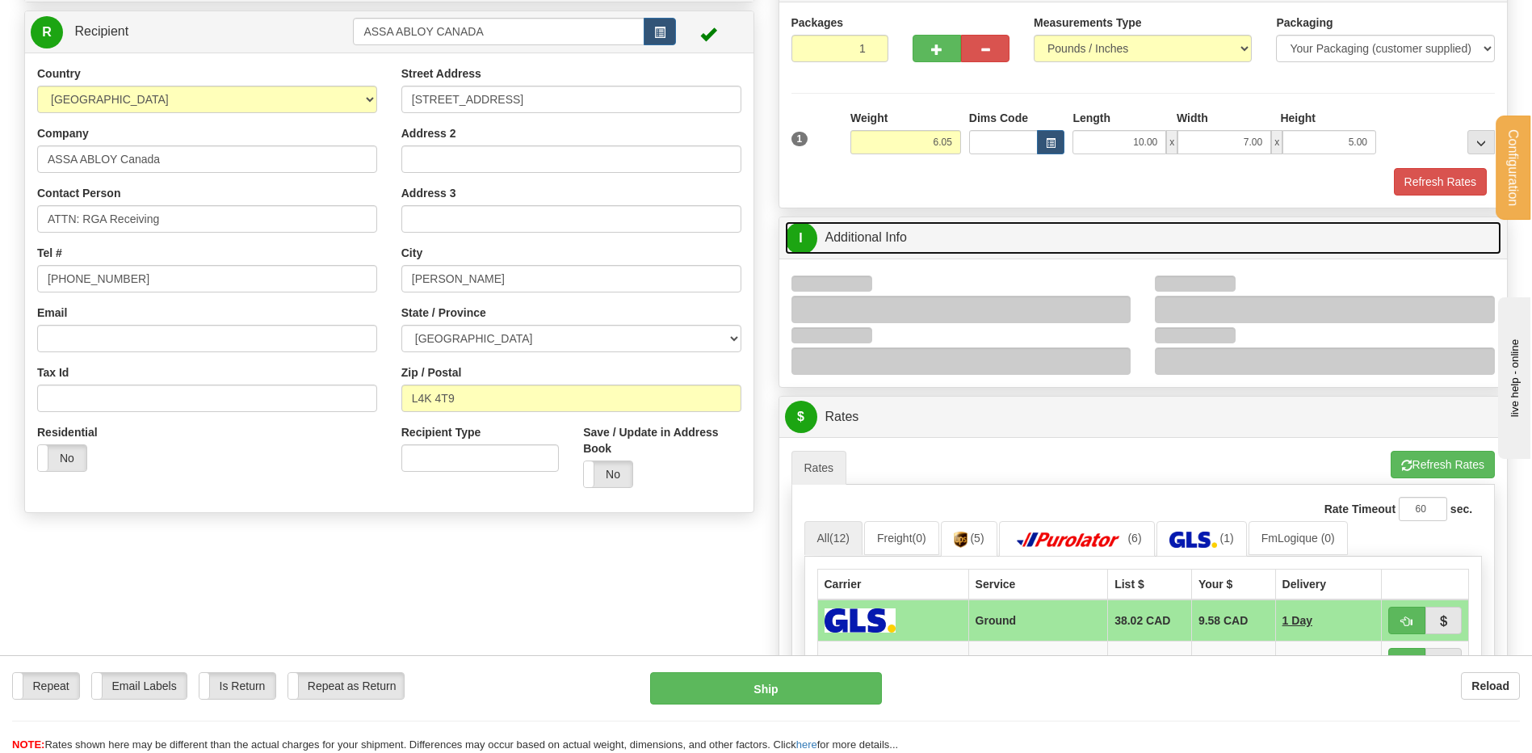
scroll to position [242, 0]
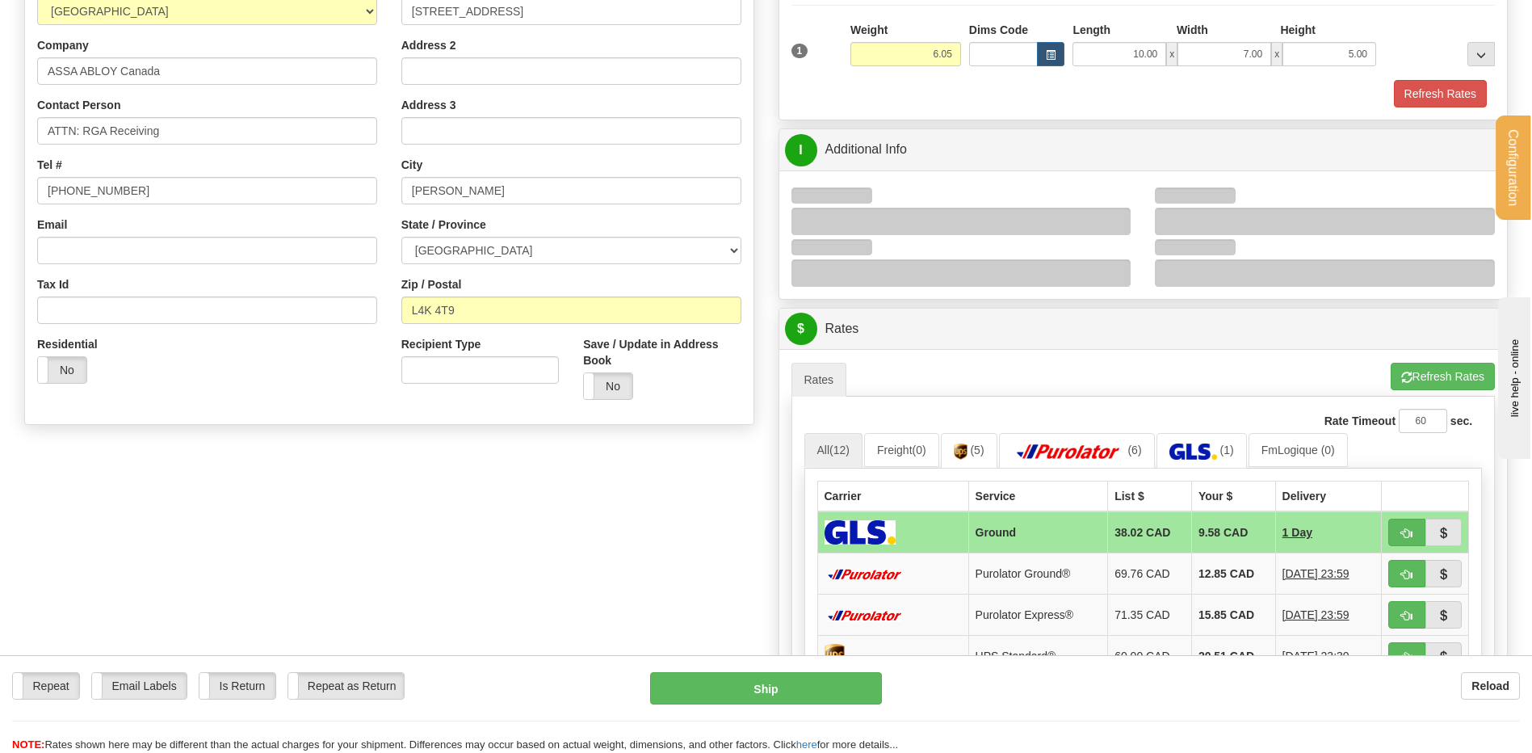
click at [1110, 220] on div at bounding box center [961, 221] width 340 height 27
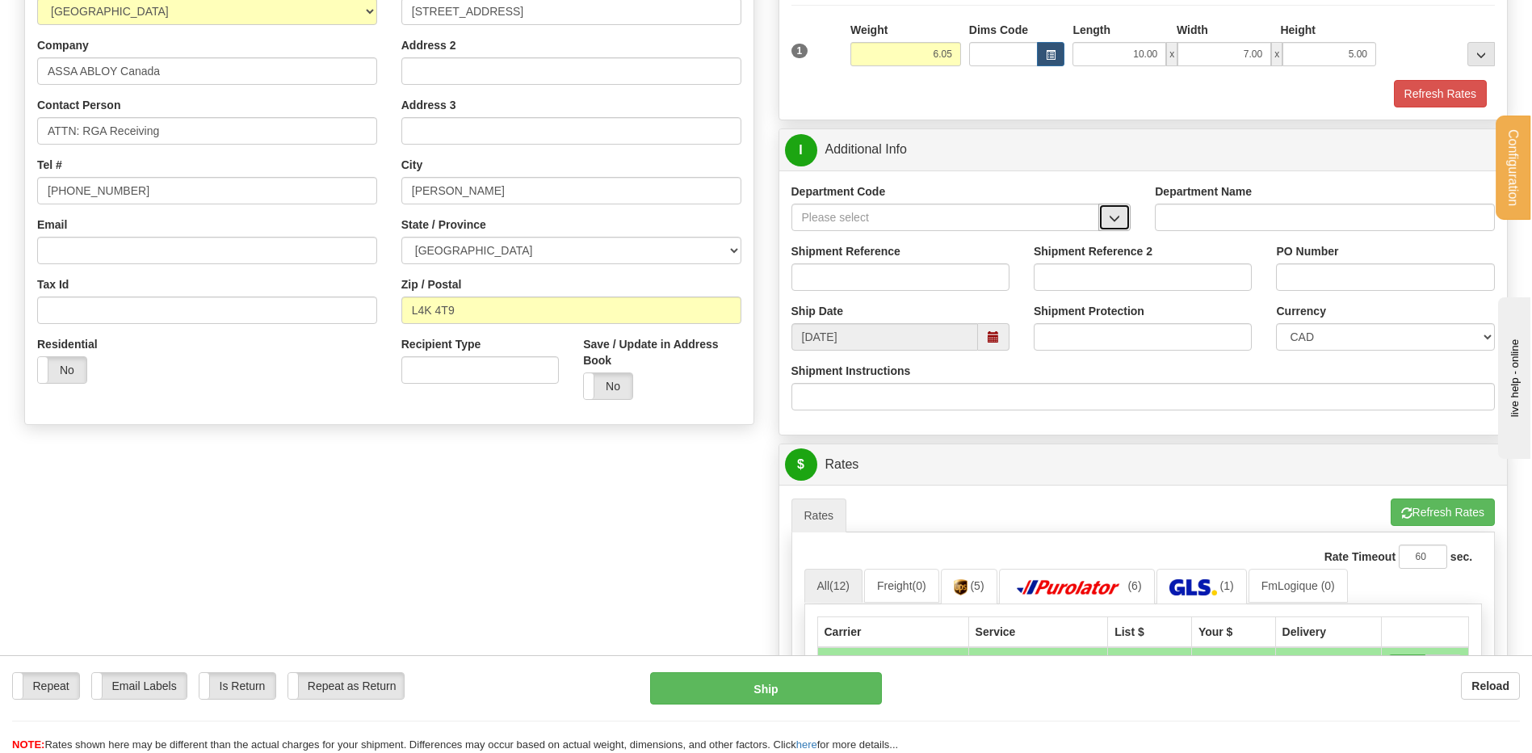
click at [1115, 220] on span "button" at bounding box center [1114, 218] width 11 height 10
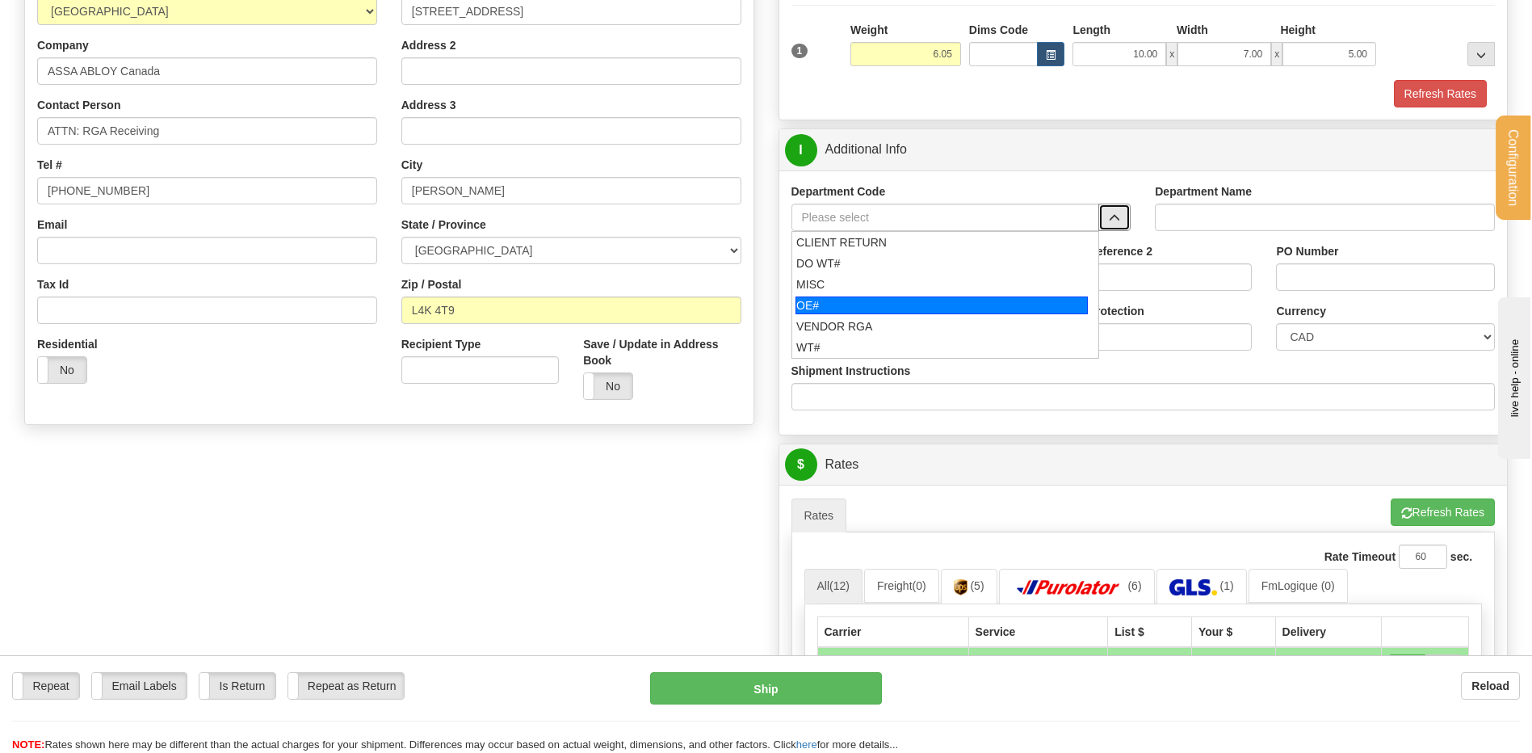
click at [886, 304] on div "OE#" at bounding box center [941, 305] width 292 height 18
type input "OE#"
type input "ORDERS"
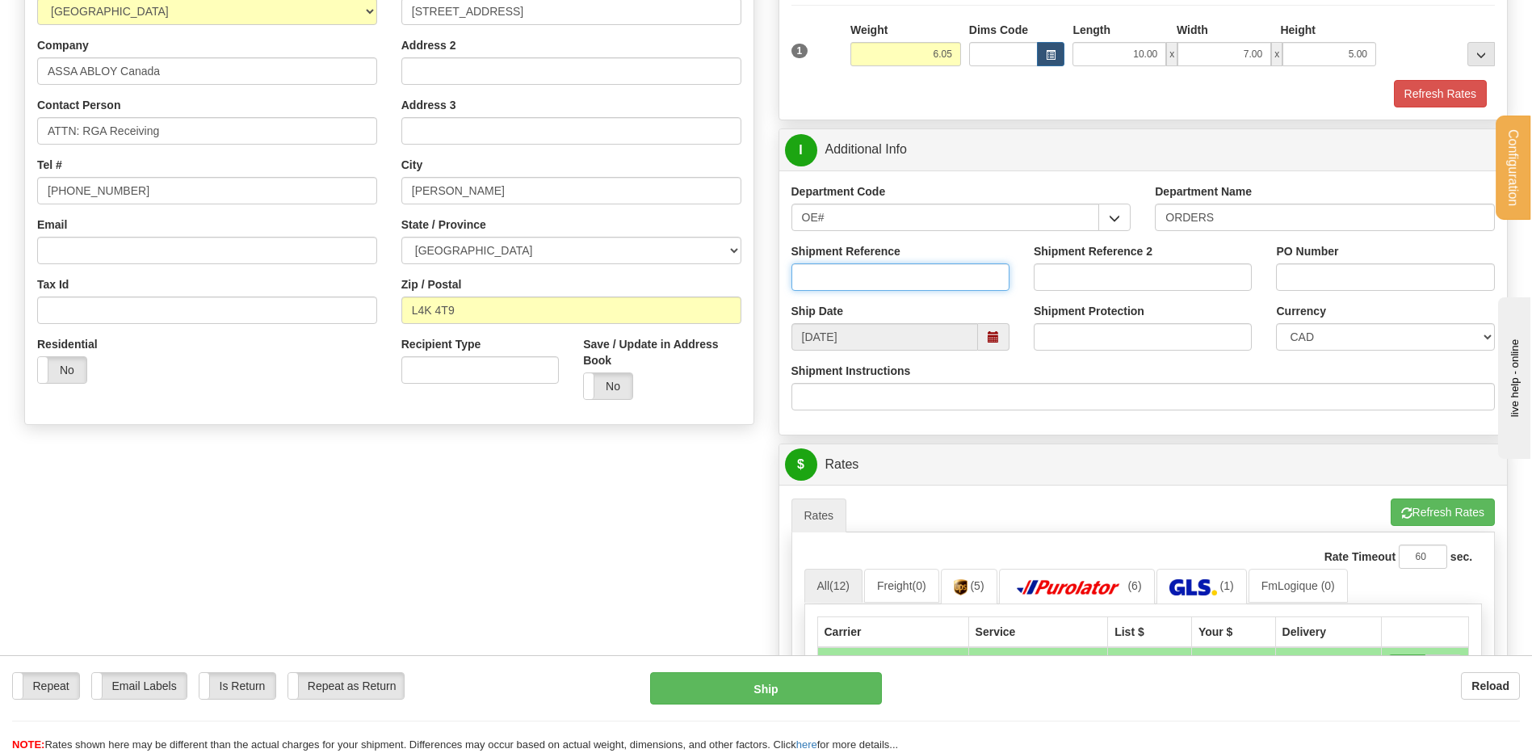
click at [878, 275] on input "Shipment Reference" at bounding box center [900, 276] width 218 height 27
type input "RETOUR"
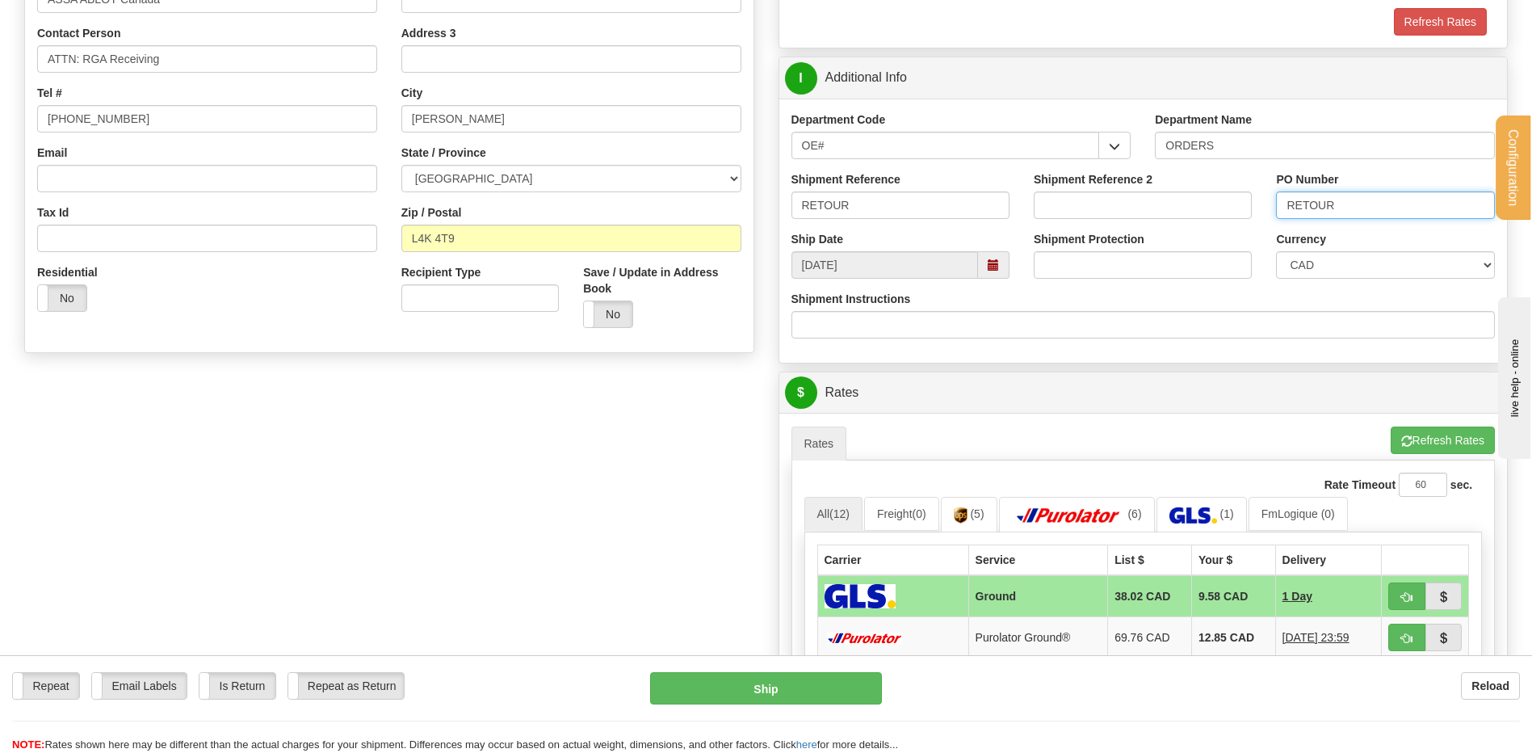
scroll to position [484, 0]
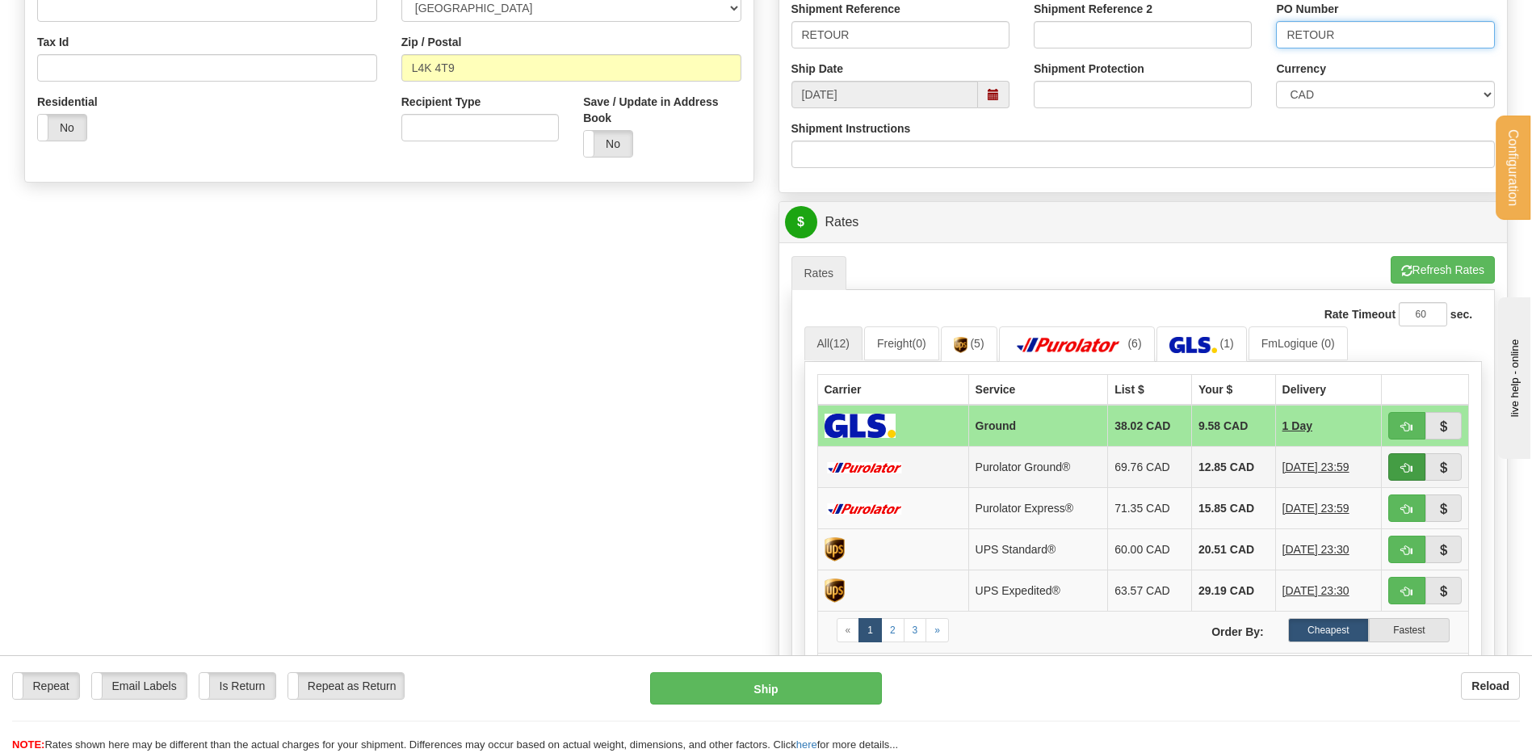
type input "RETOUR"
drag, startPoint x: 1407, startPoint y: 466, endPoint x: 1392, endPoint y: 476, distance: 17.5
click at [1407, 466] on span "button" at bounding box center [1406, 468] width 11 height 10
type input "260"
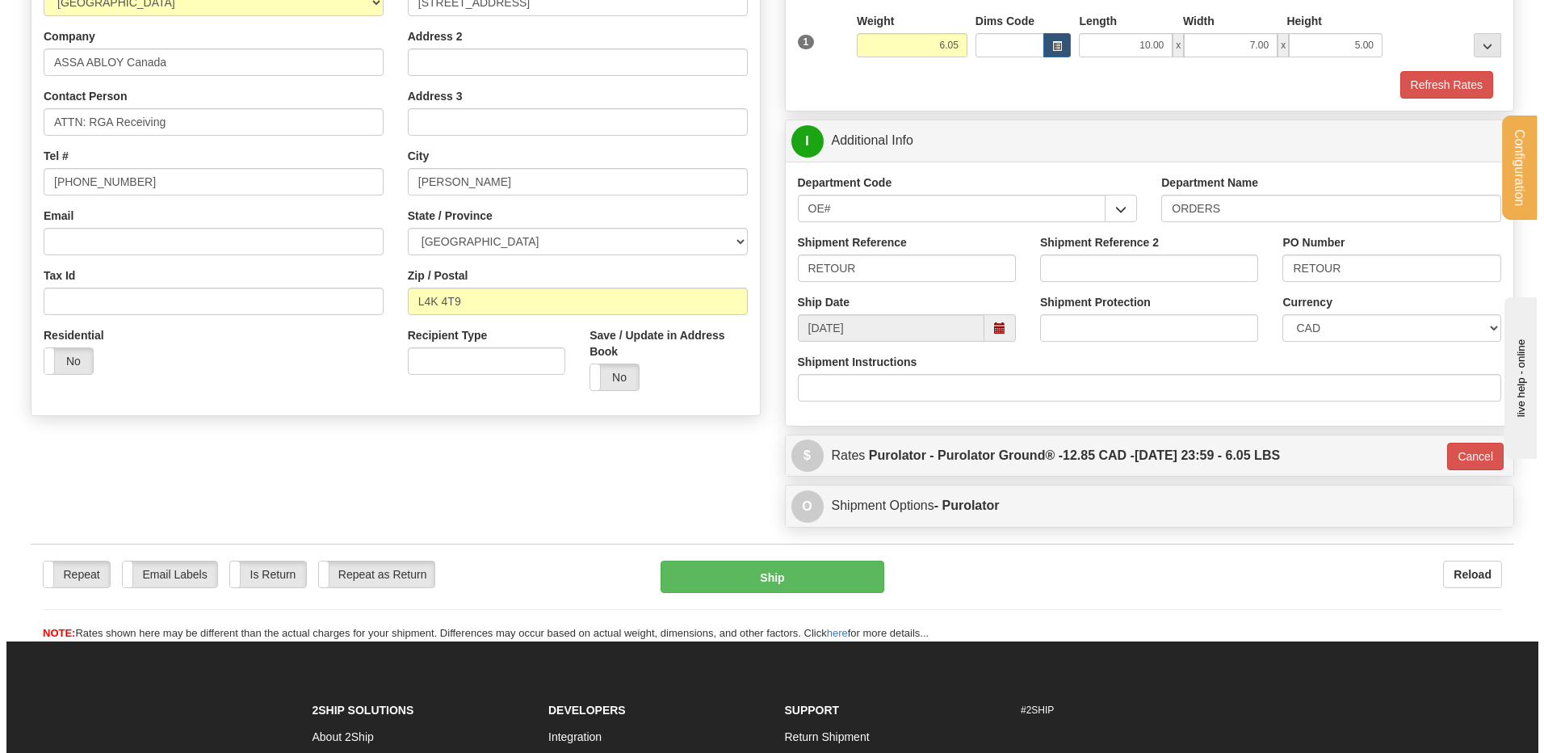
scroll to position [229, 0]
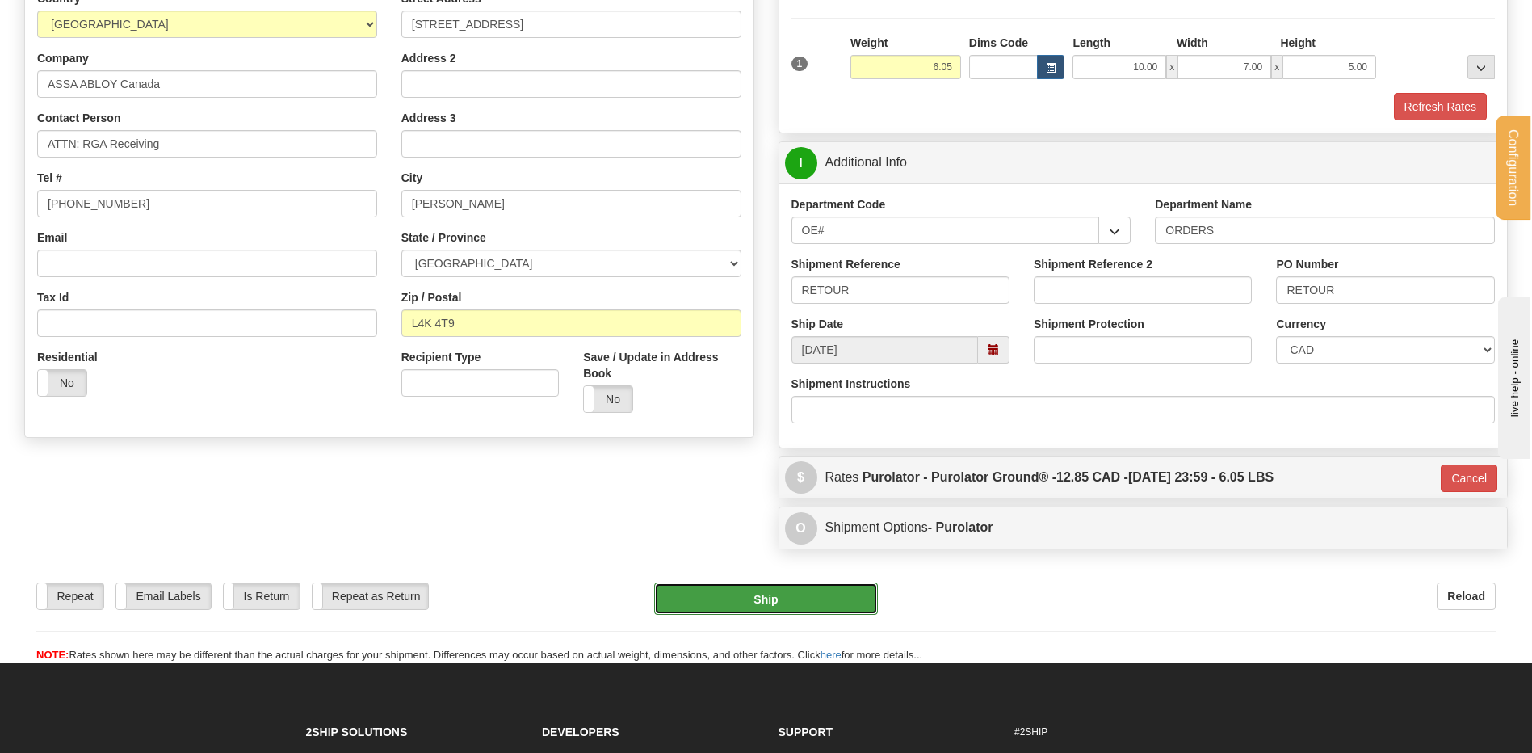
click at [785, 601] on button "Ship" at bounding box center [765, 598] width 223 height 32
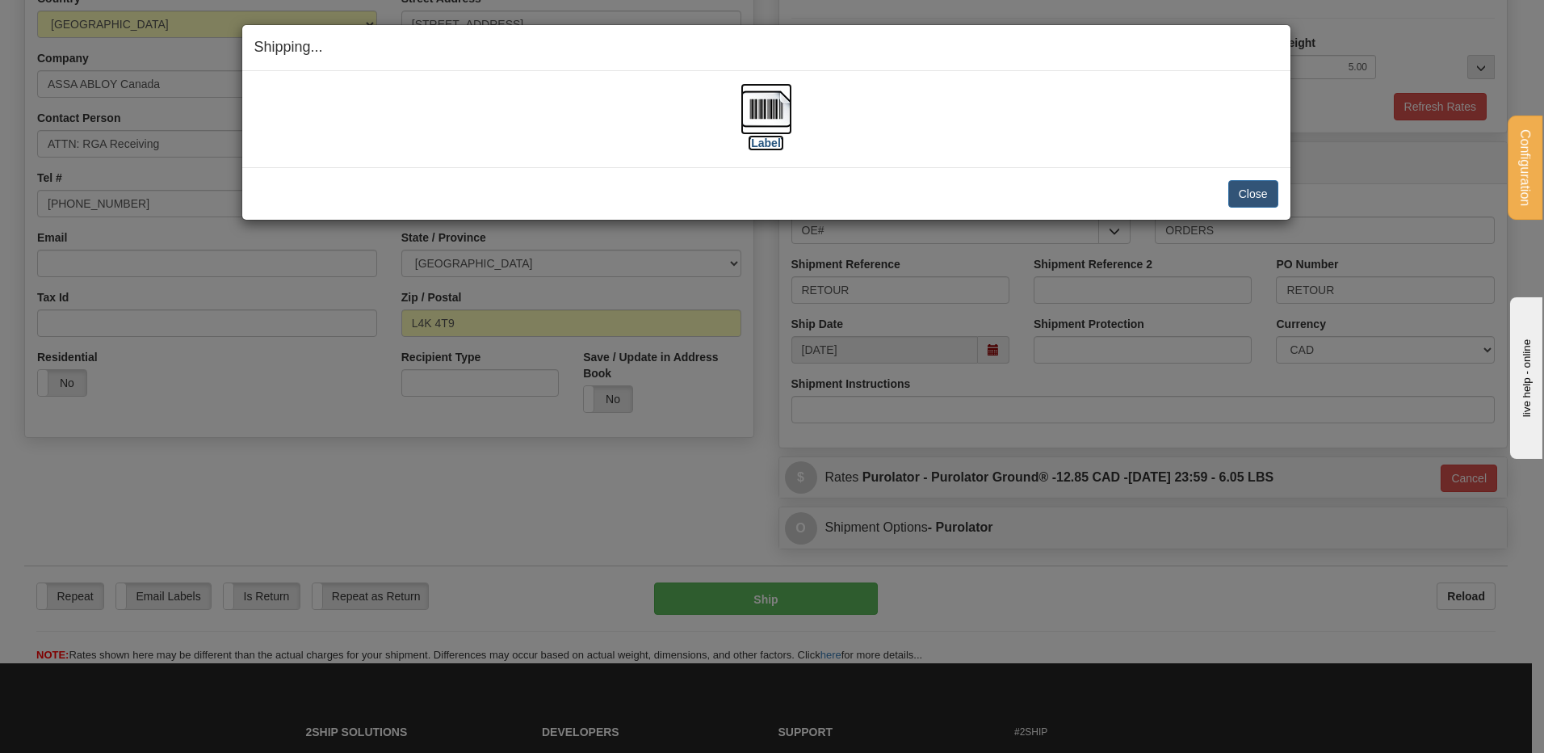
click at [757, 98] on img at bounding box center [766, 109] width 52 height 52
click at [1257, 197] on button "Close" at bounding box center [1253, 193] width 50 height 27
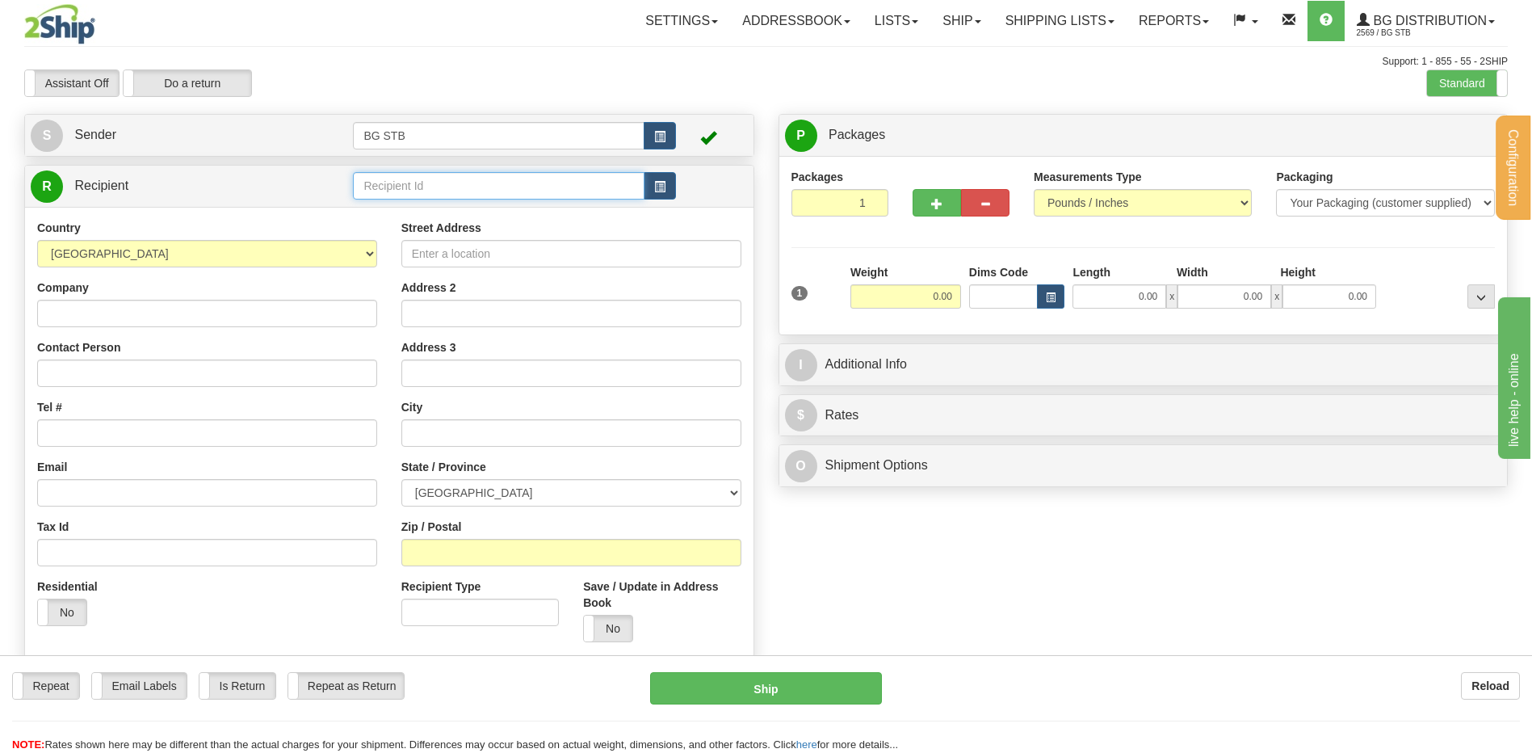
click at [477, 174] on input "text" at bounding box center [498, 185] width 291 height 27
type input "7024"
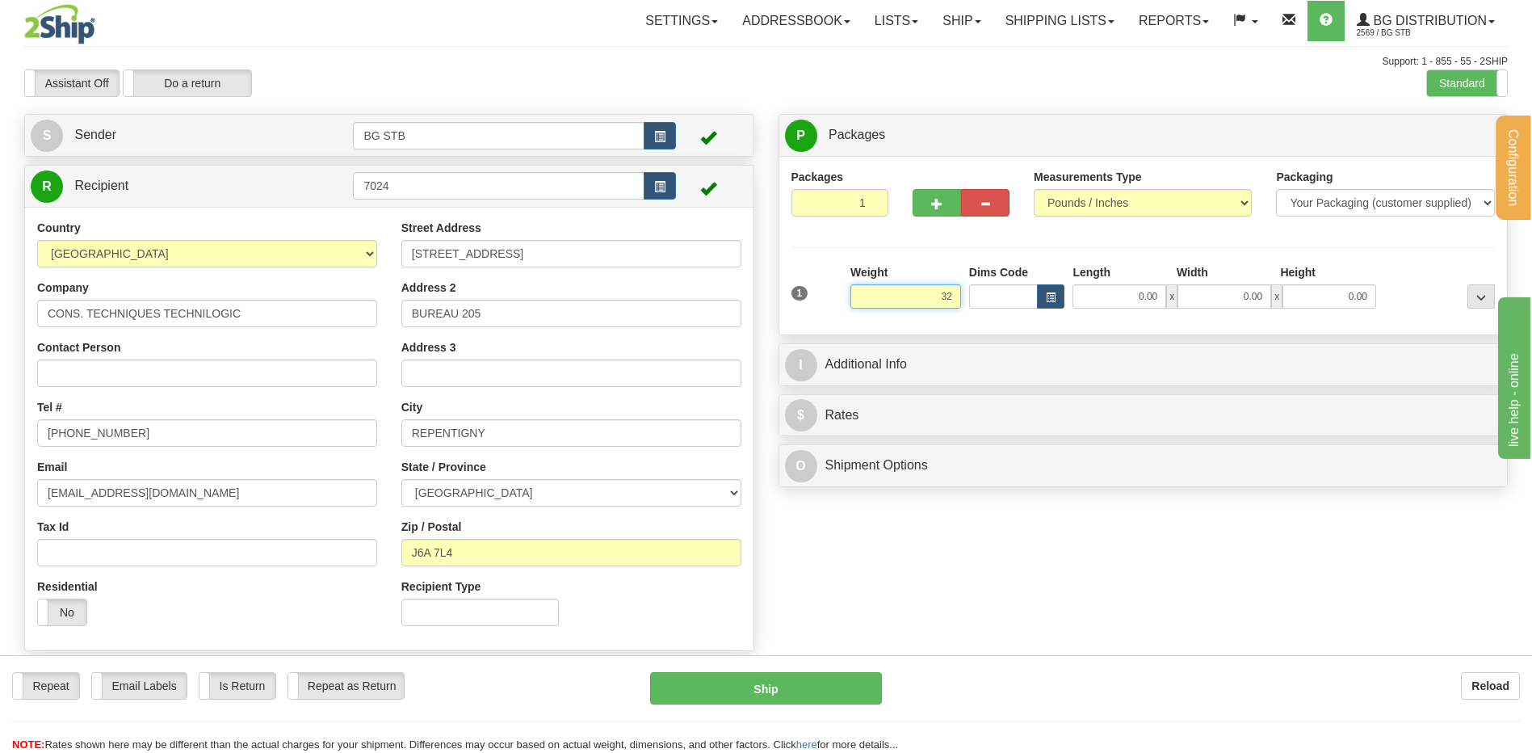
type input "3"
type input "24.00"
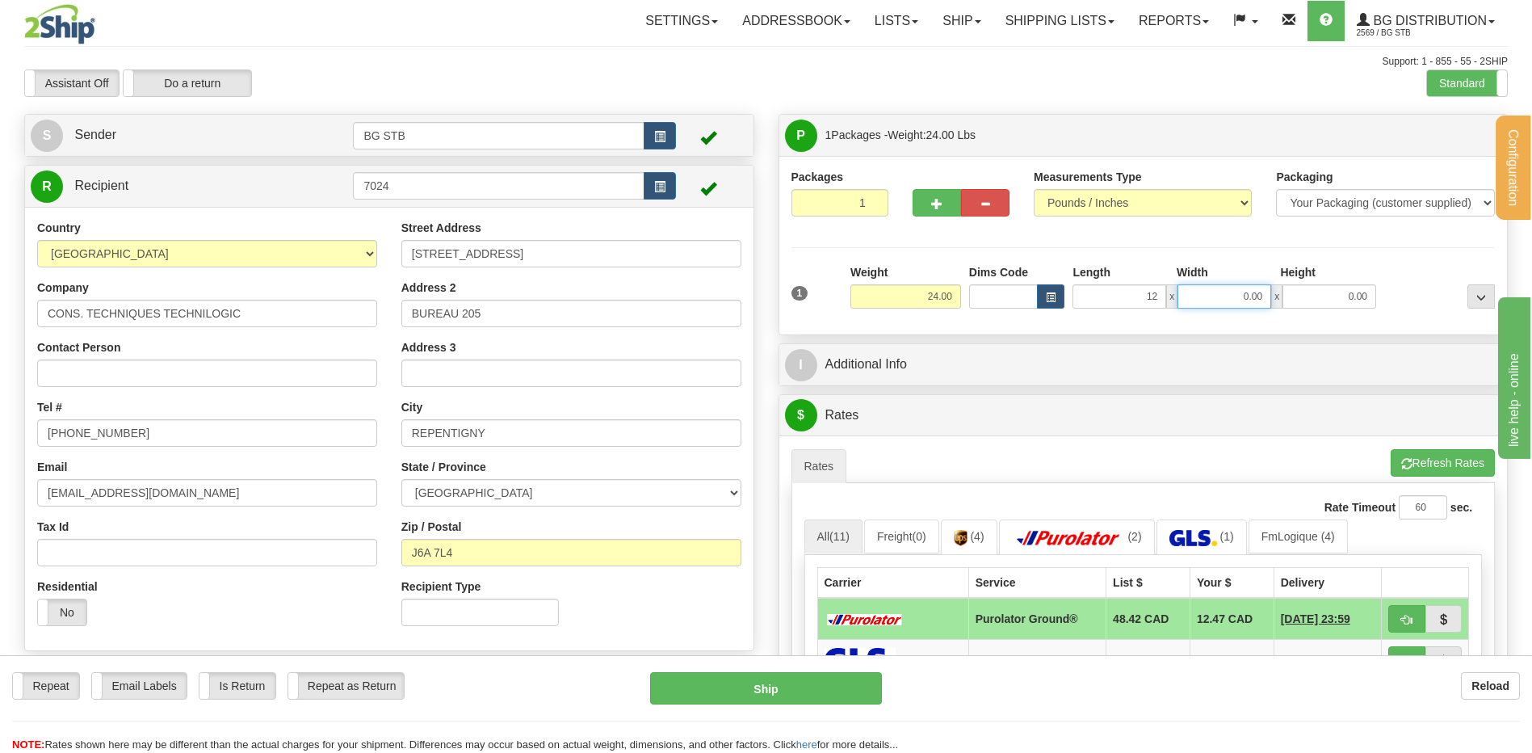
type input "12.00"
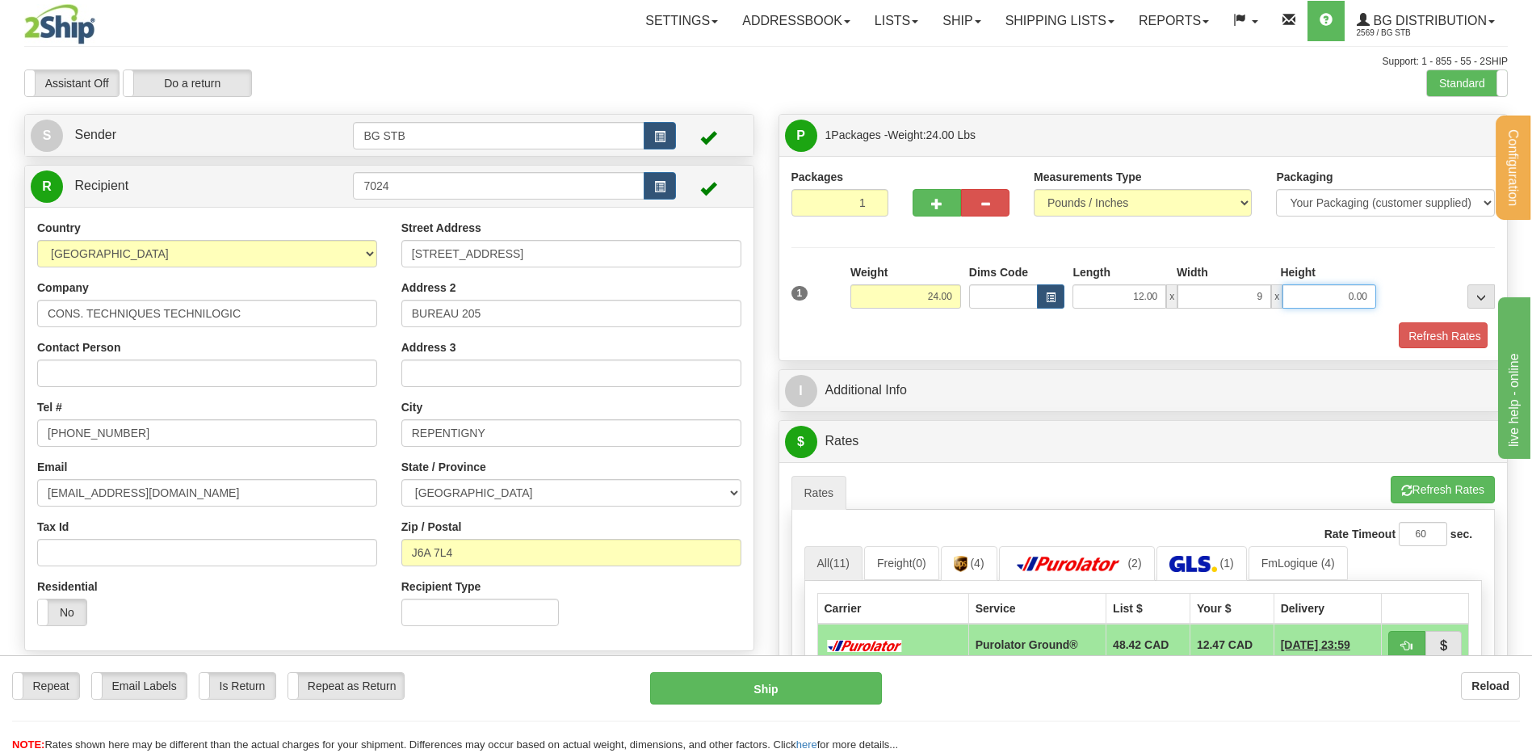
type input "9.00"
type input "34.00"
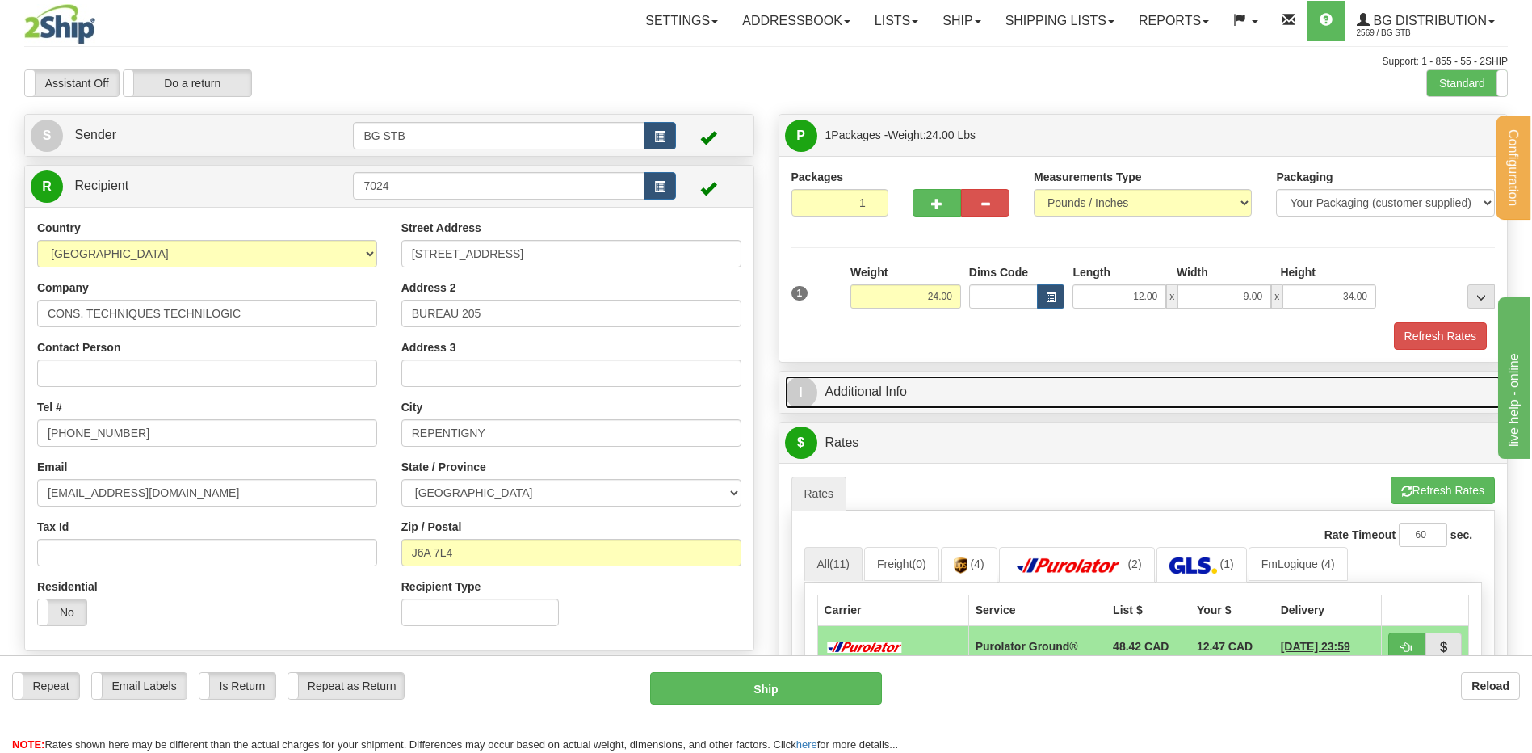
click at [875, 394] on link "I Additional Info" at bounding box center [1143, 391] width 717 height 33
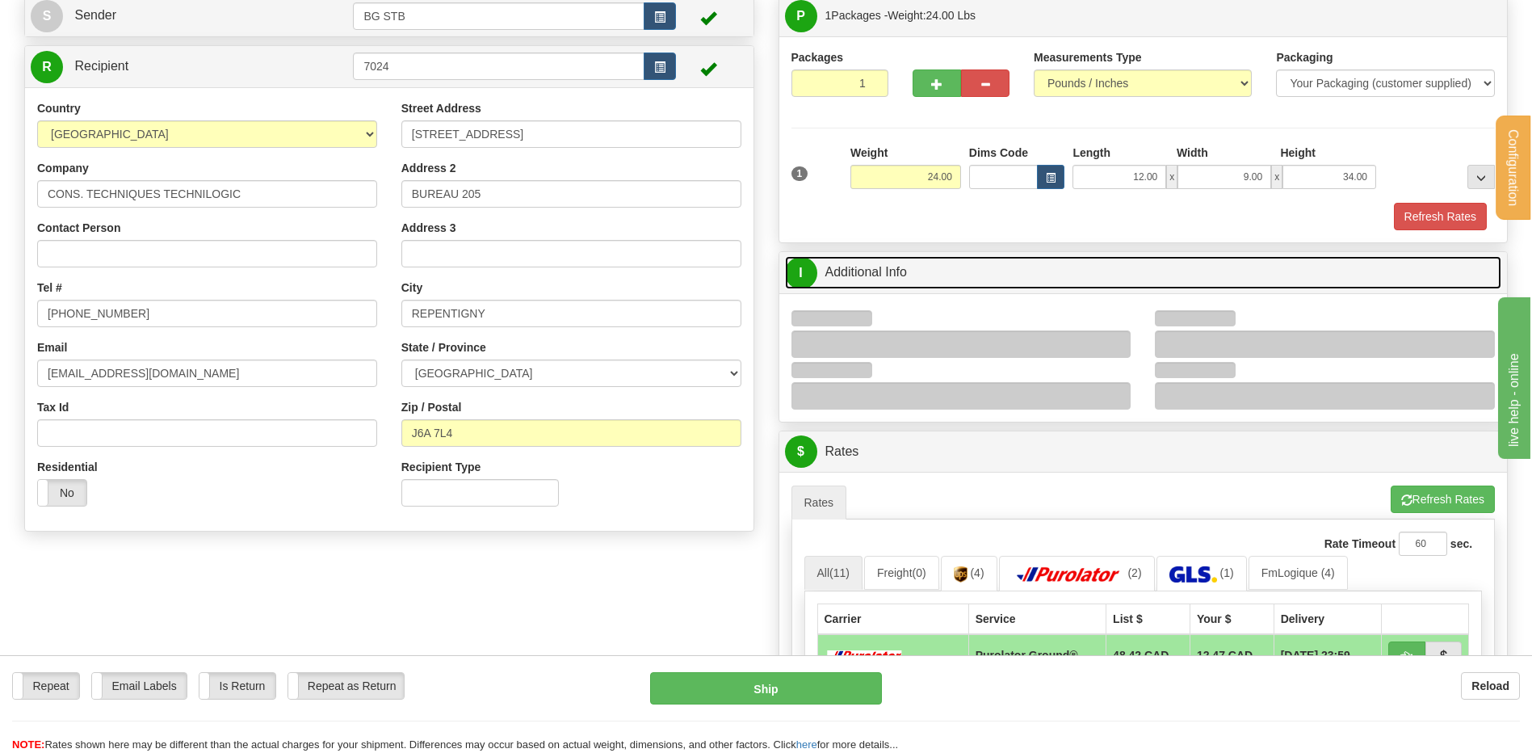
scroll to position [242, 0]
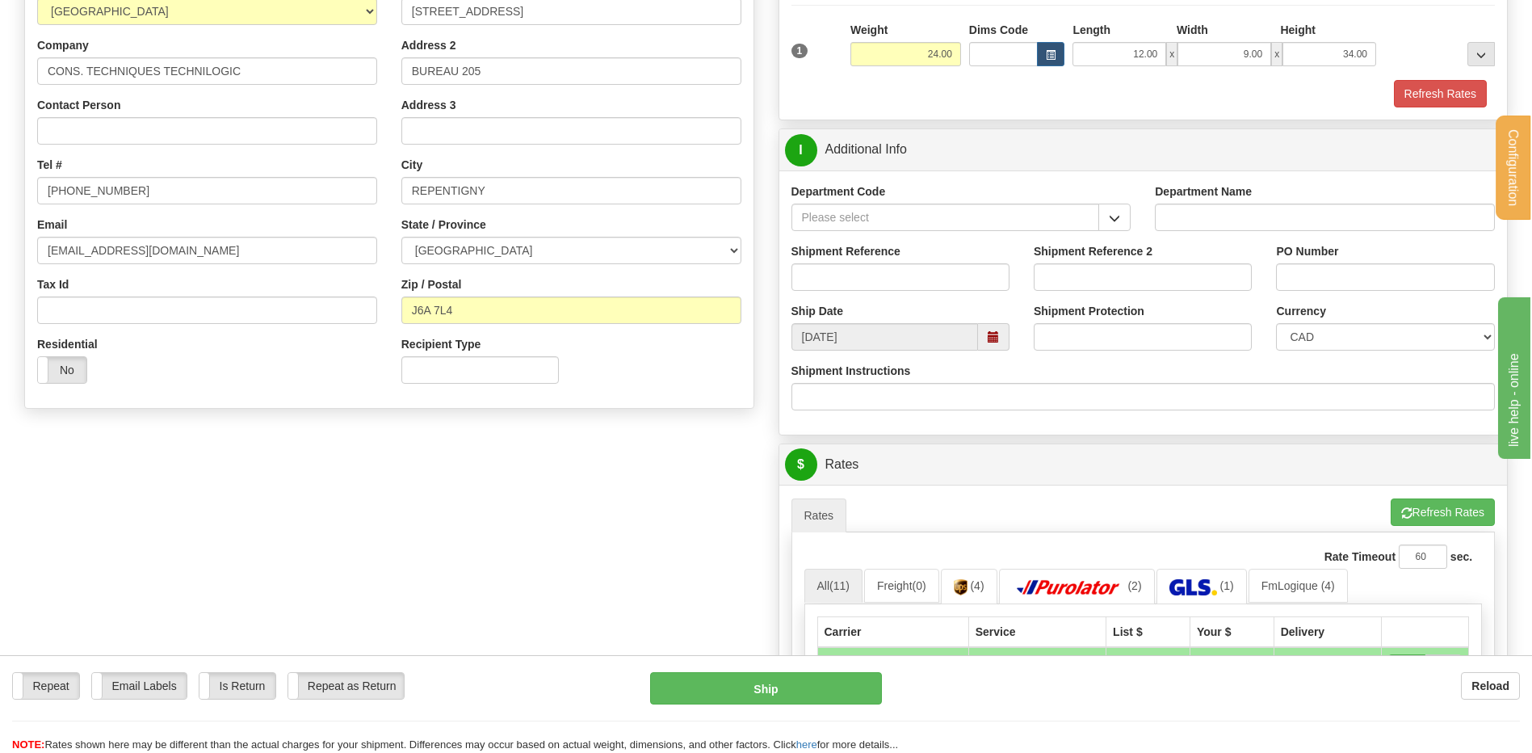
click at [1115, 216] on span "button" at bounding box center [1114, 218] width 11 height 10
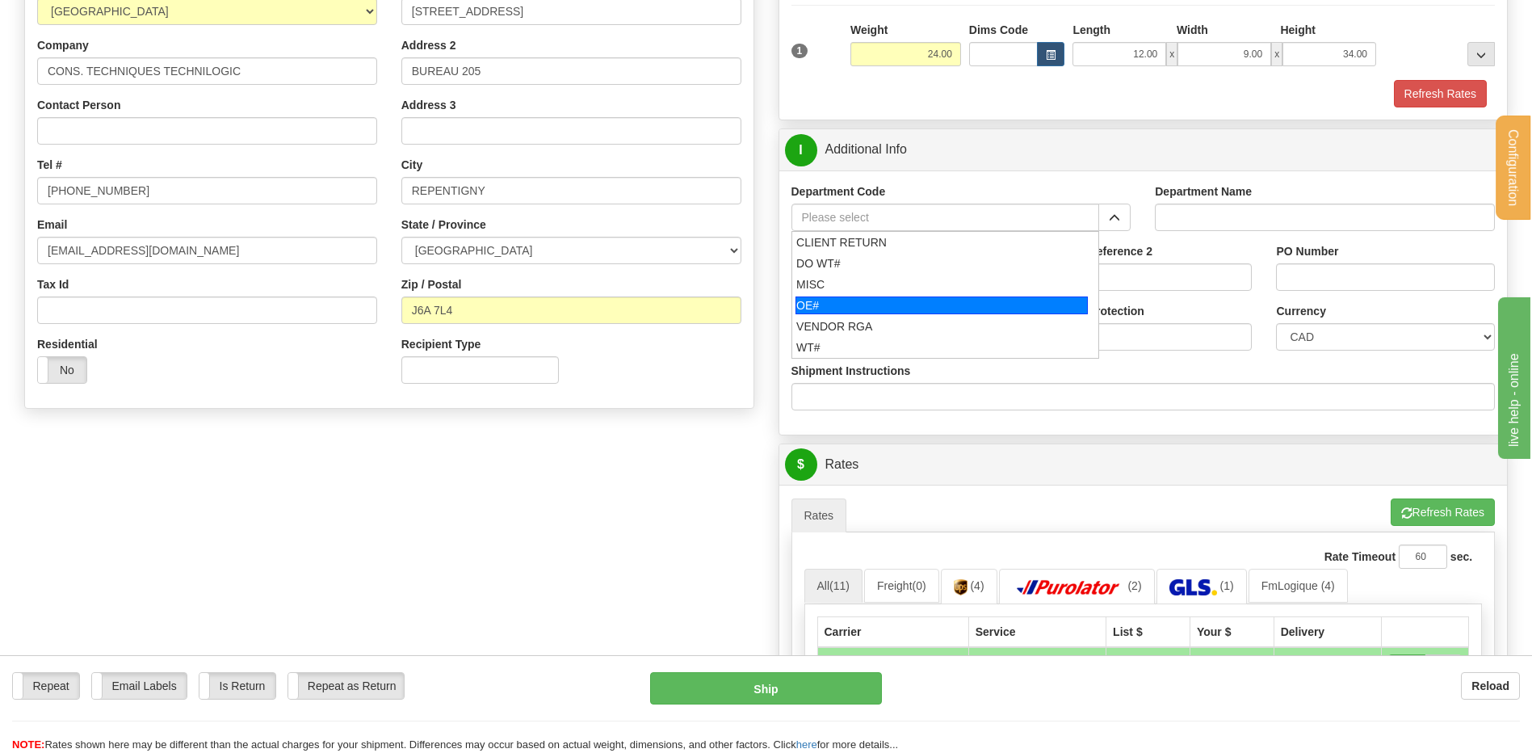
drag, startPoint x: 923, startPoint y: 301, endPoint x: 920, endPoint y: 291, distance: 11.0
click at [922, 301] on div "OE#" at bounding box center [941, 305] width 292 height 18
type input "OE#"
type input "ORDERS"
click at [918, 275] on input "Shipment Reference" at bounding box center [900, 276] width 218 height 27
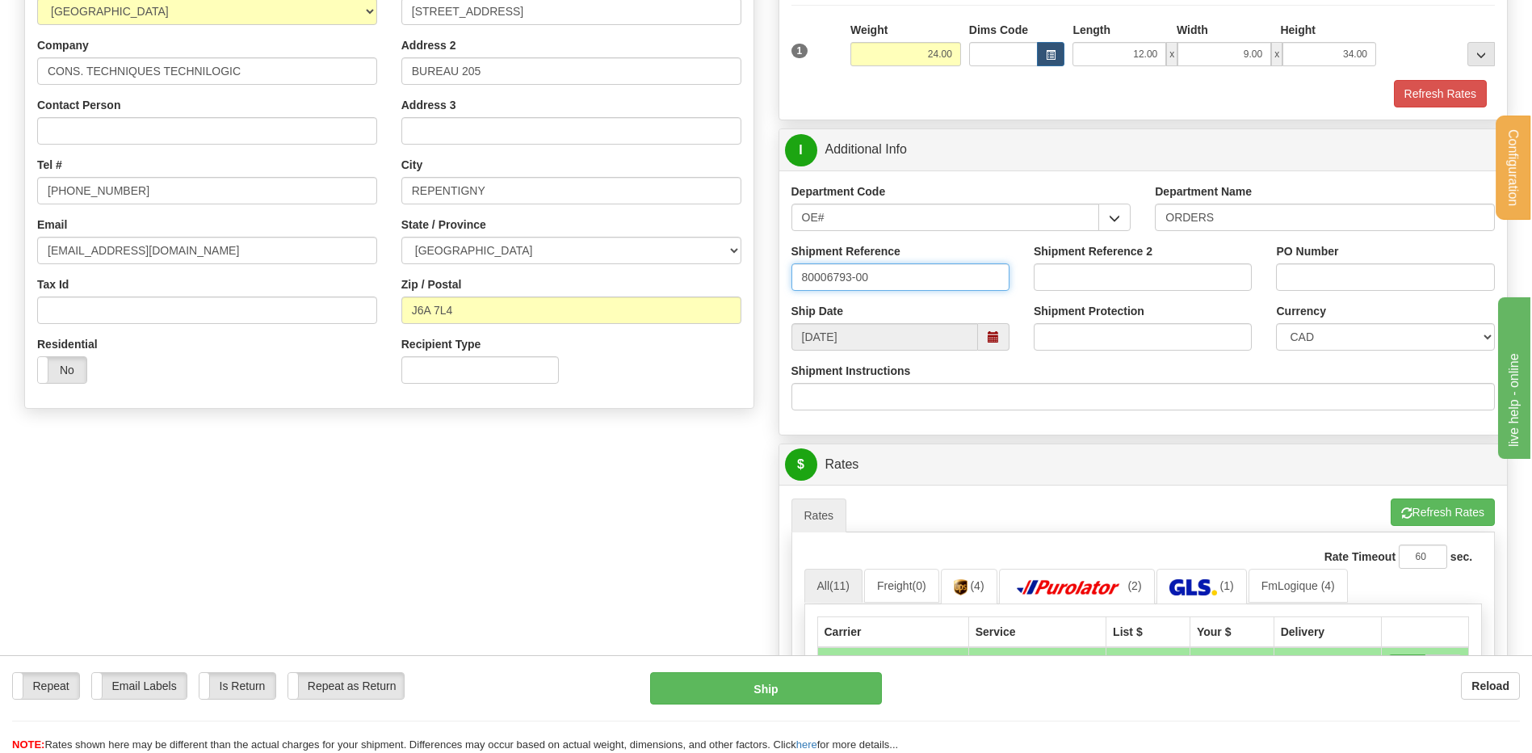
type input "80006793-00"
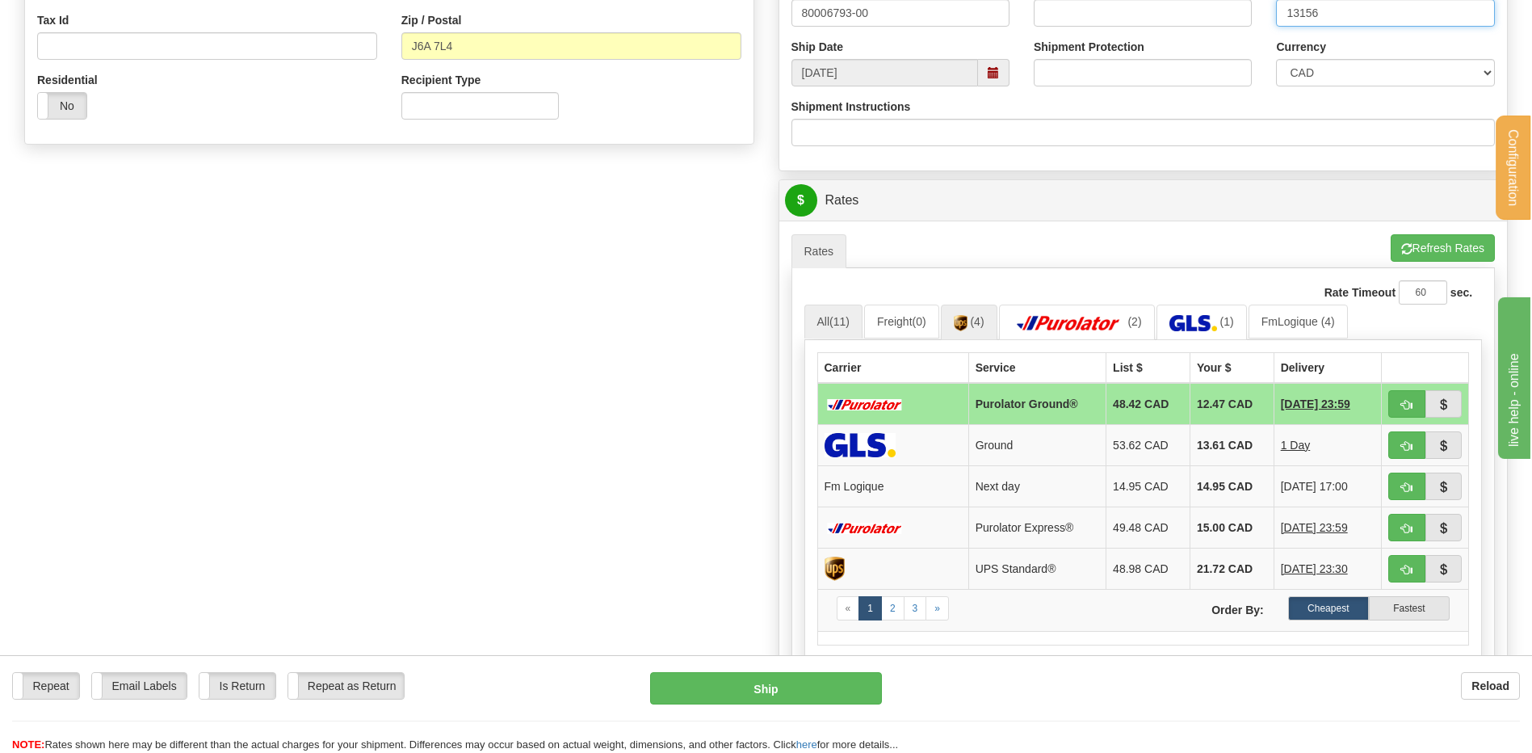
scroll to position [646, 0]
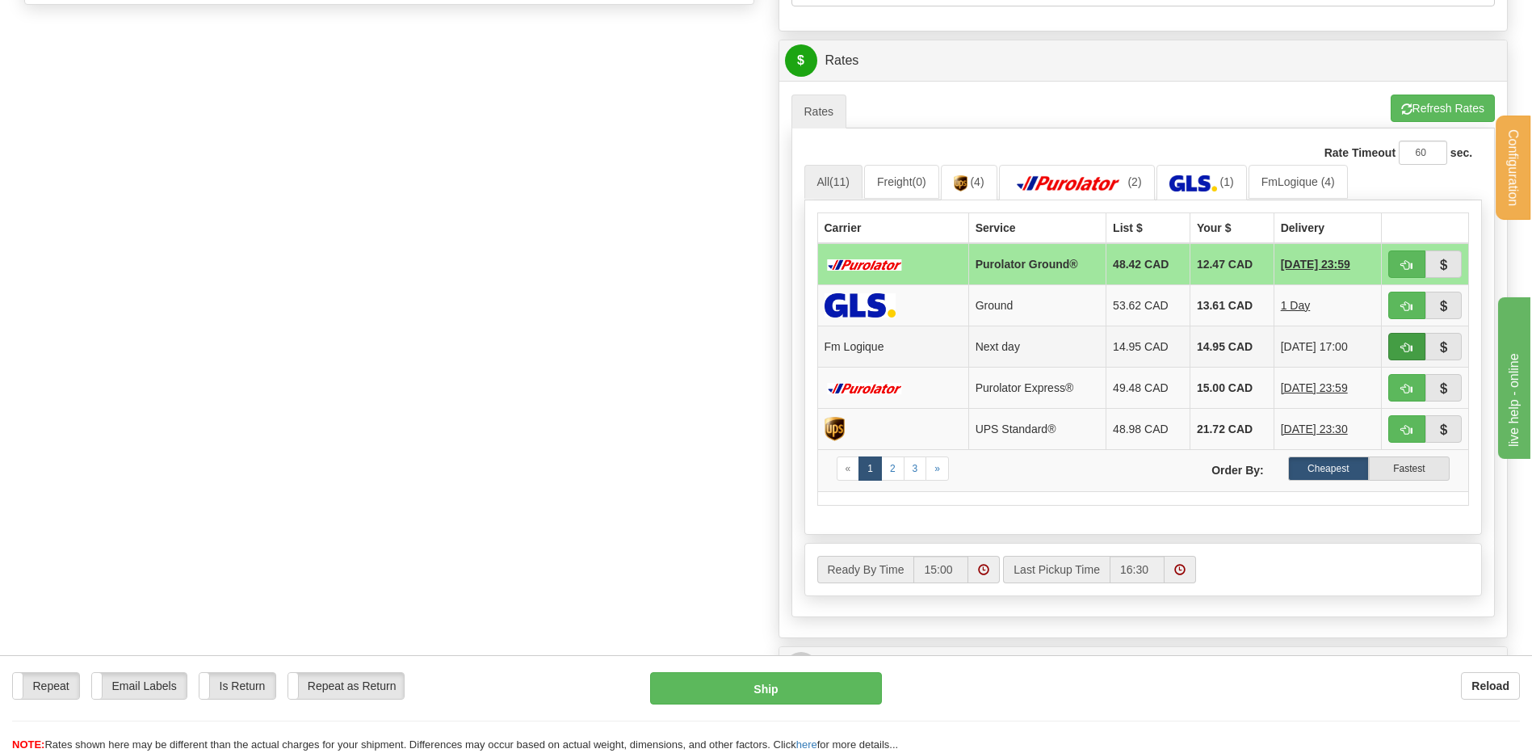
type input "13156"
click at [1398, 345] on button "button" at bounding box center [1406, 346] width 37 height 27
type input "jour"
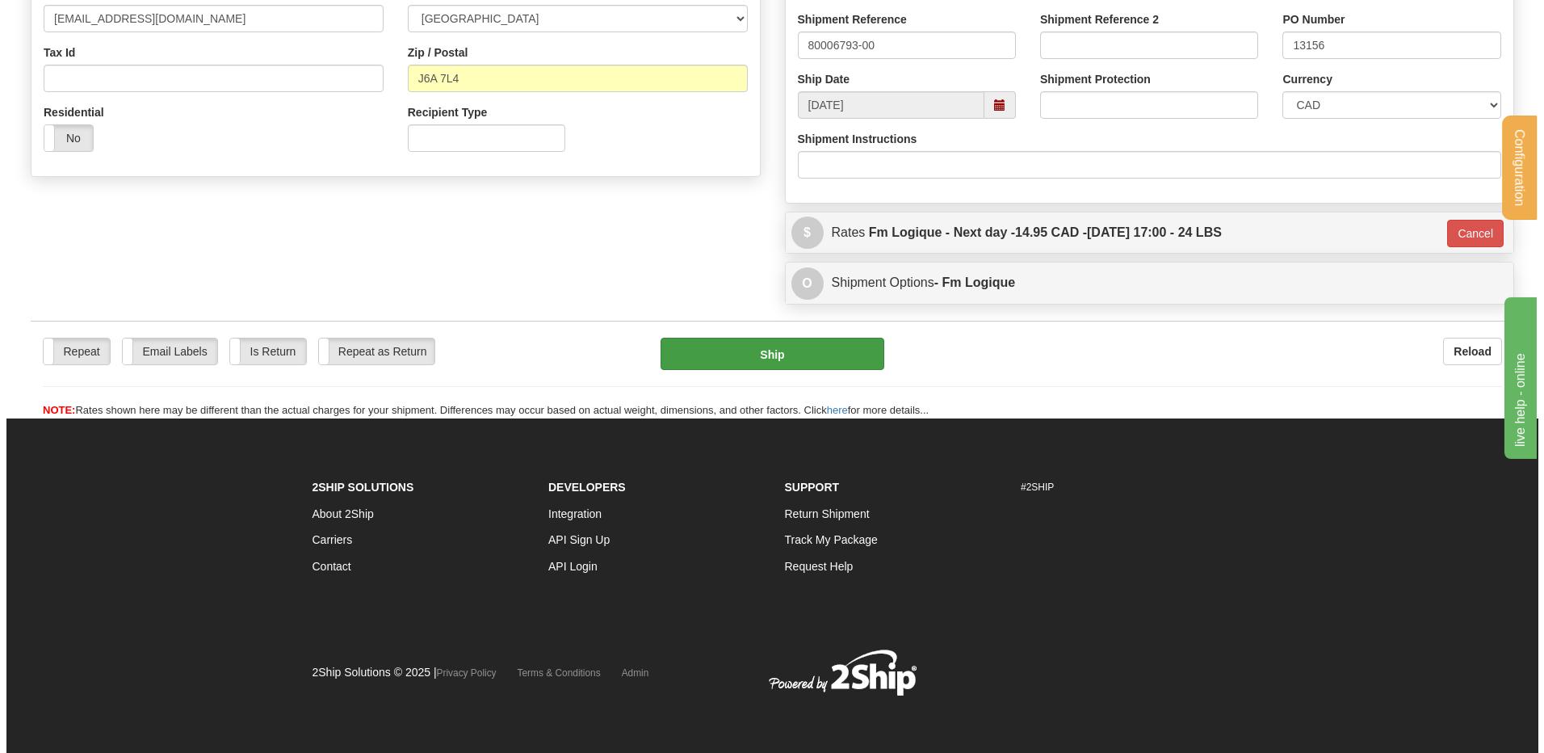
scroll to position [475, 0]
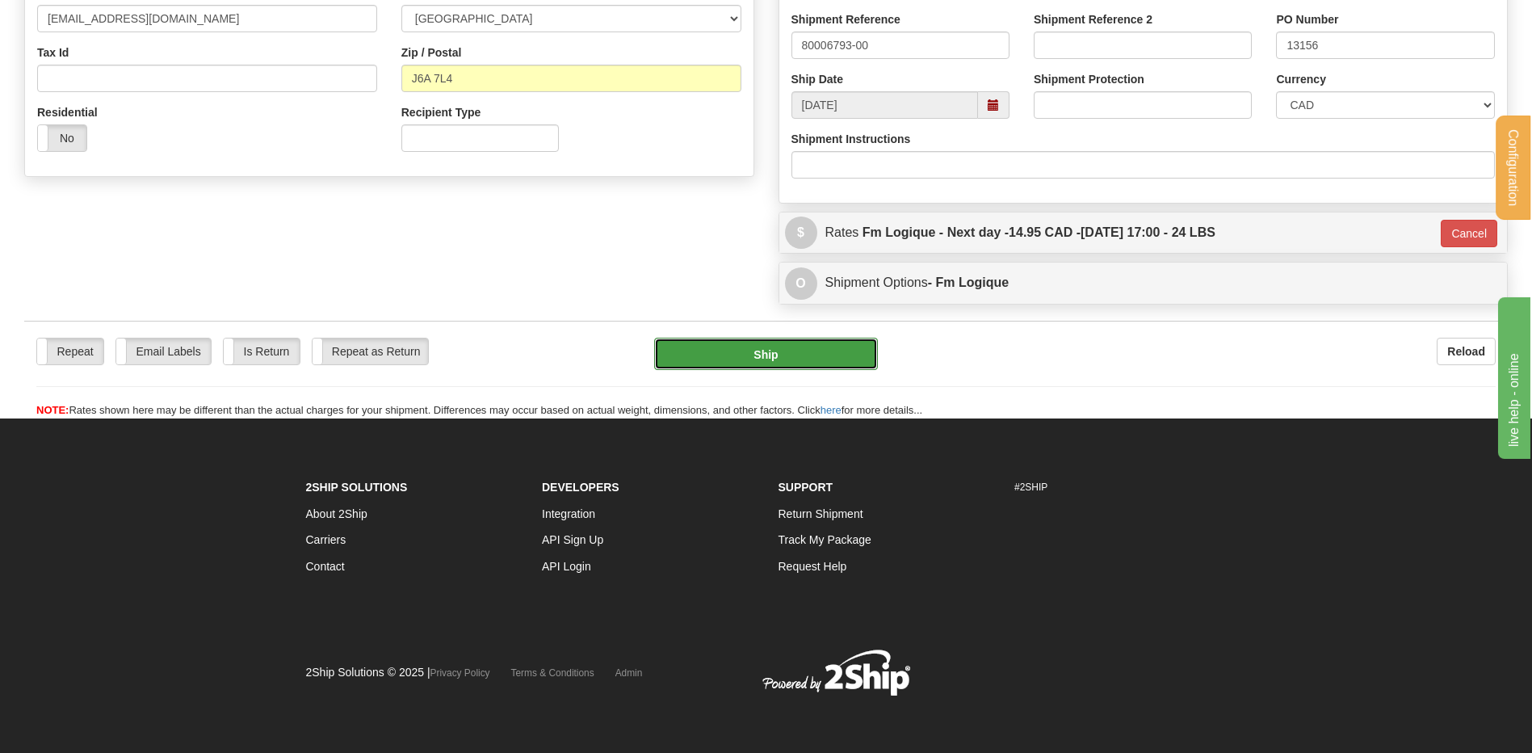
click at [837, 353] on button "Ship" at bounding box center [765, 354] width 223 height 32
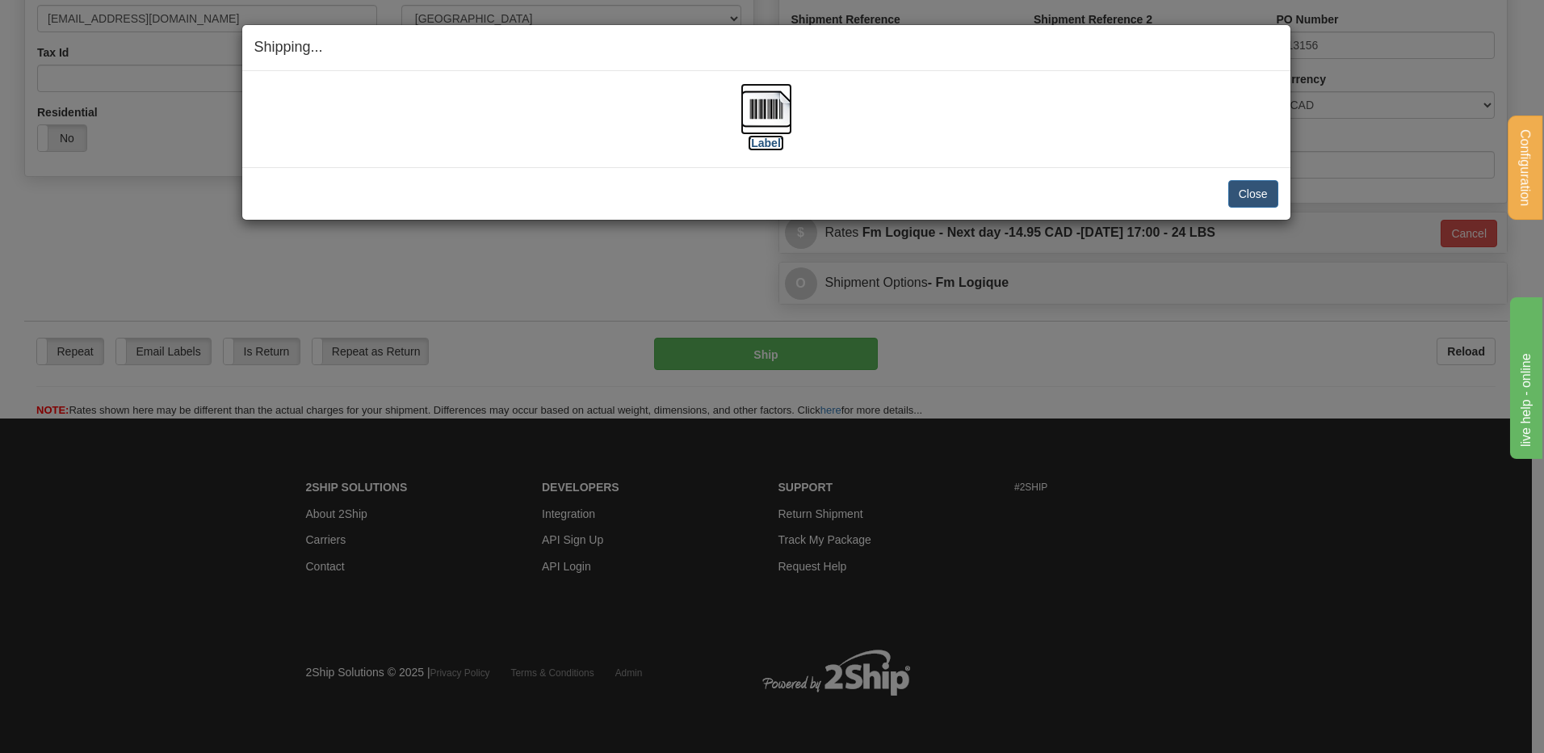
click at [758, 85] on img at bounding box center [766, 109] width 52 height 52
click at [1261, 182] on button "Close" at bounding box center [1253, 193] width 50 height 27
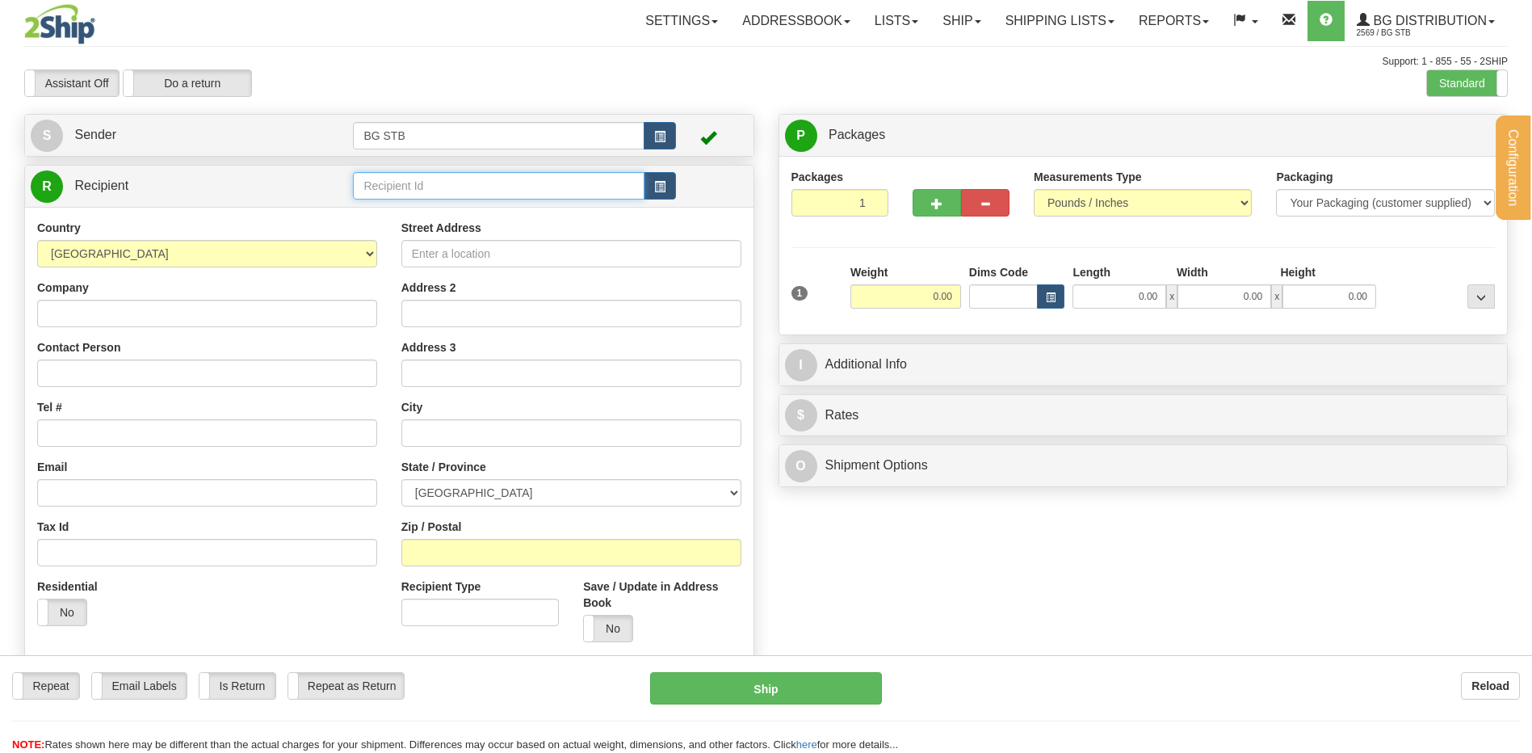
click at [371, 188] on input "text" at bounding box center [498, 185] width 291 height 27
type input "1186"
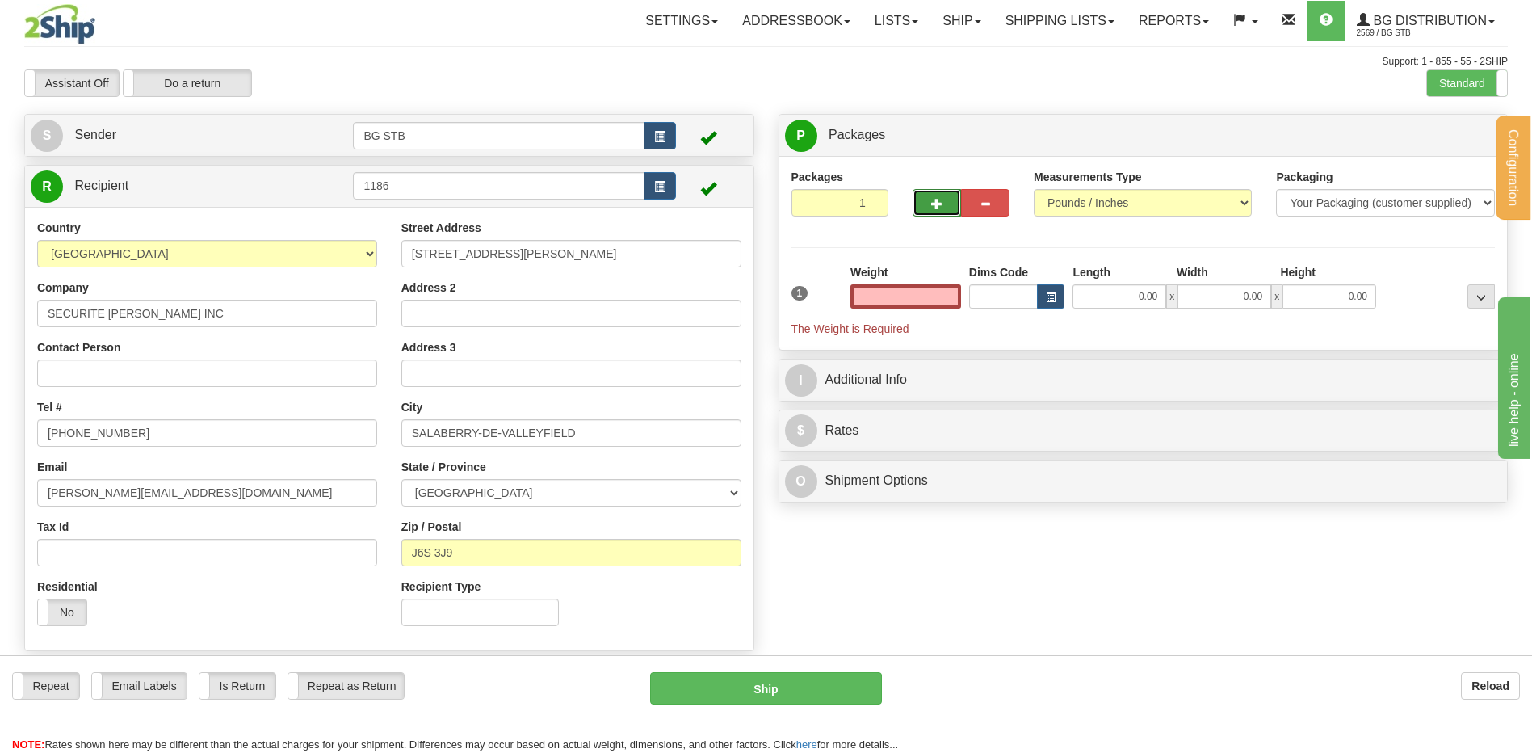
type input "0.00"
click at [940, 199] on span "button" at bounding box center [936, 204] width 11 height 10
type input "2"
click at [1458, 140] on span "Package Level" at bounding box center [1460, 135] width 64 height 11
radio input "true"
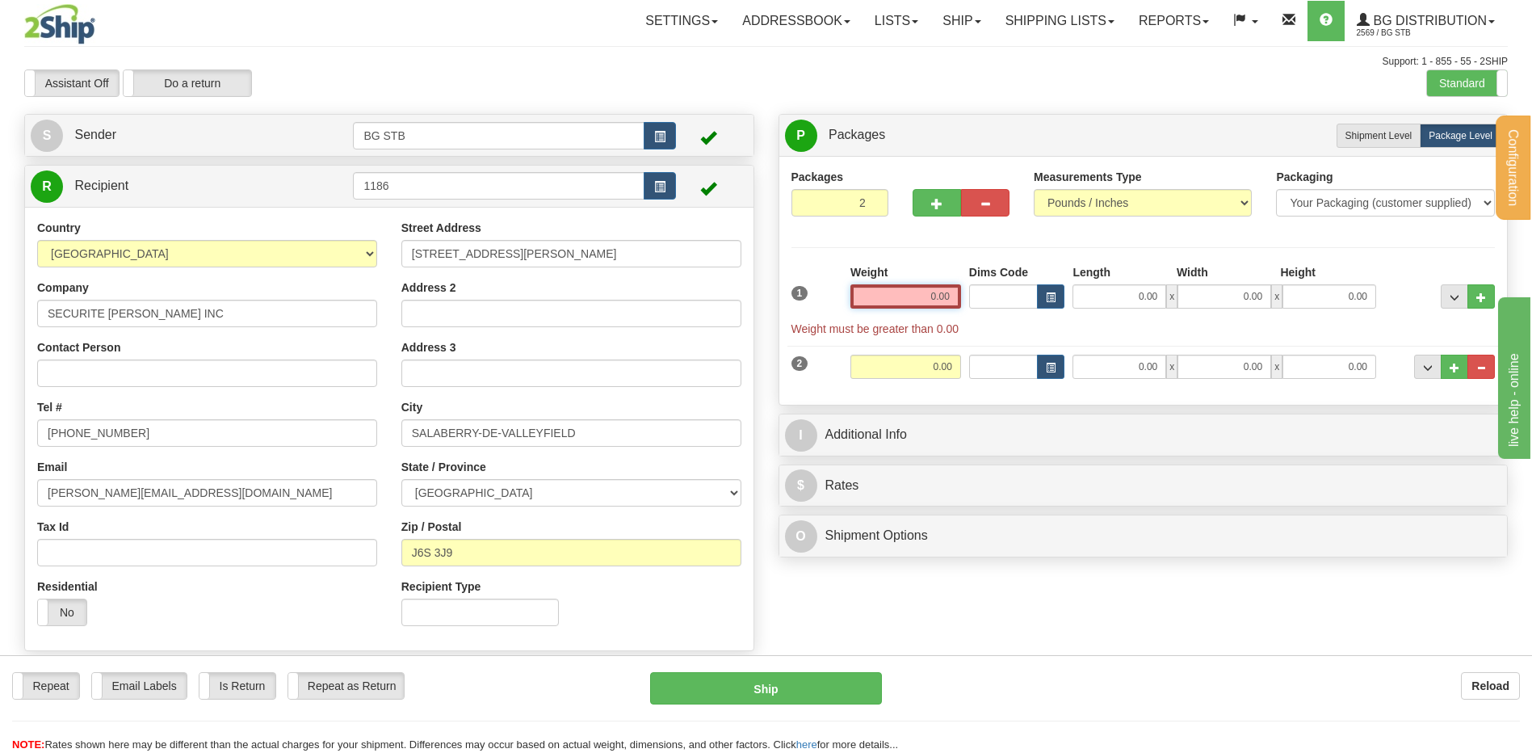
click at [908, 300] on input "0.00" at bounding box center [905, 296] width 111 height 24
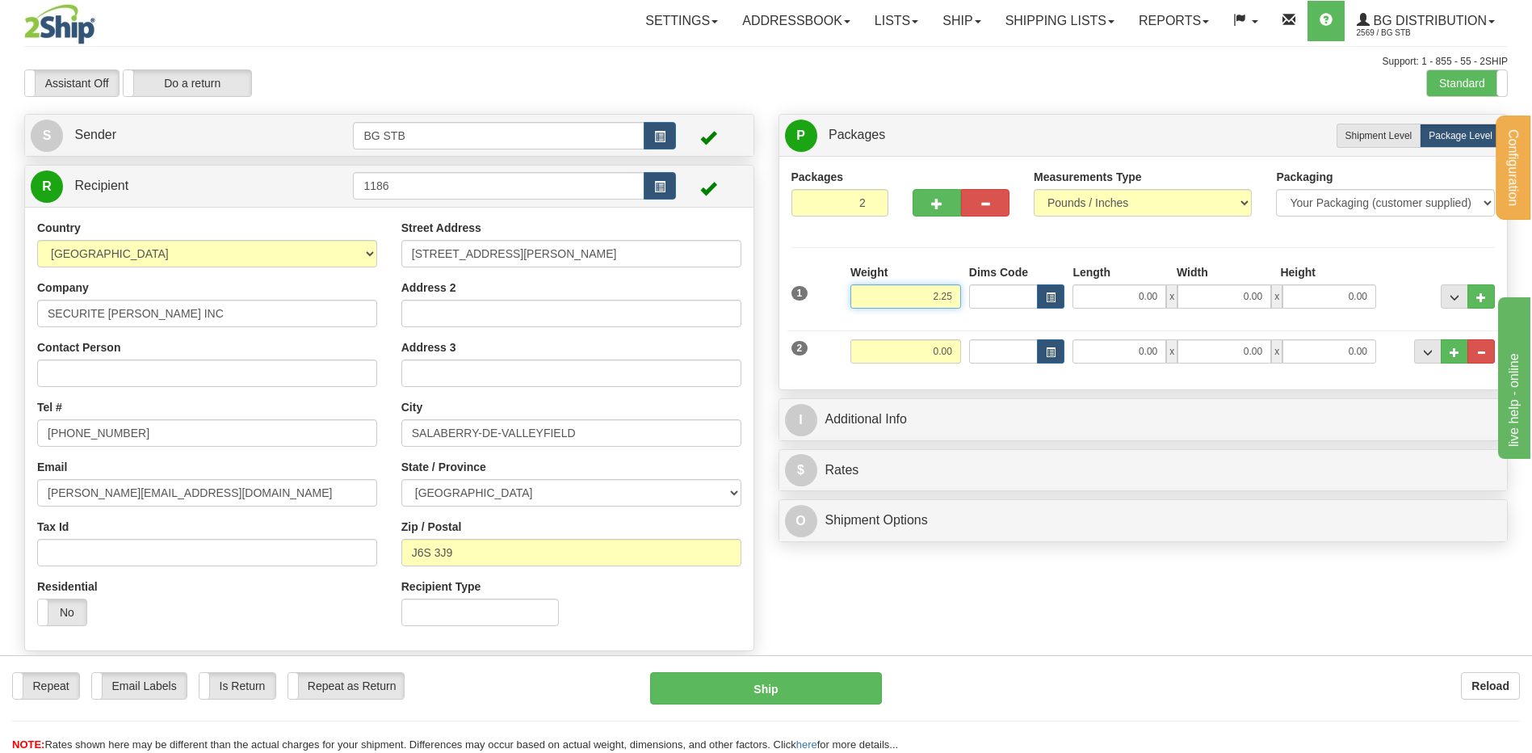
type input "2.25"
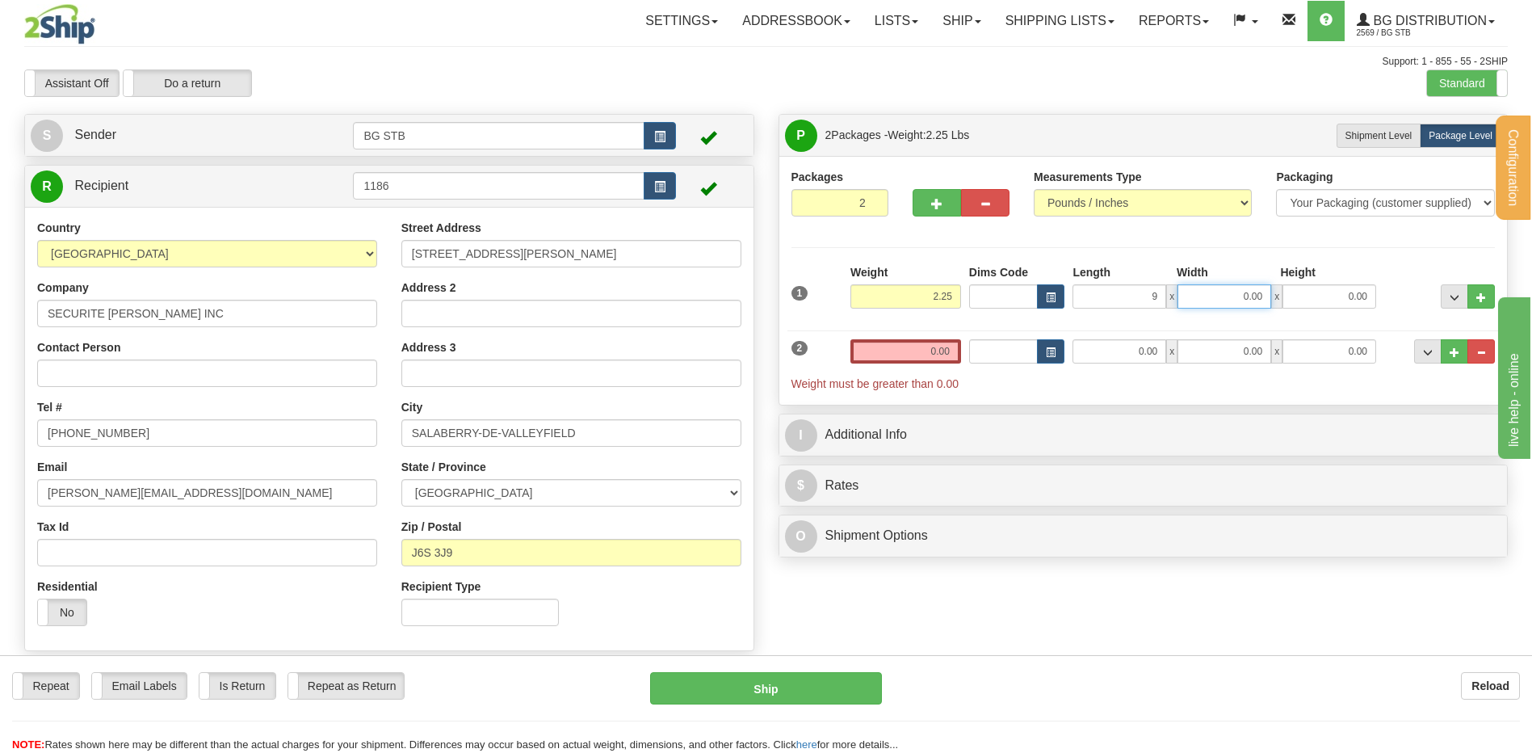
type input "9.00"
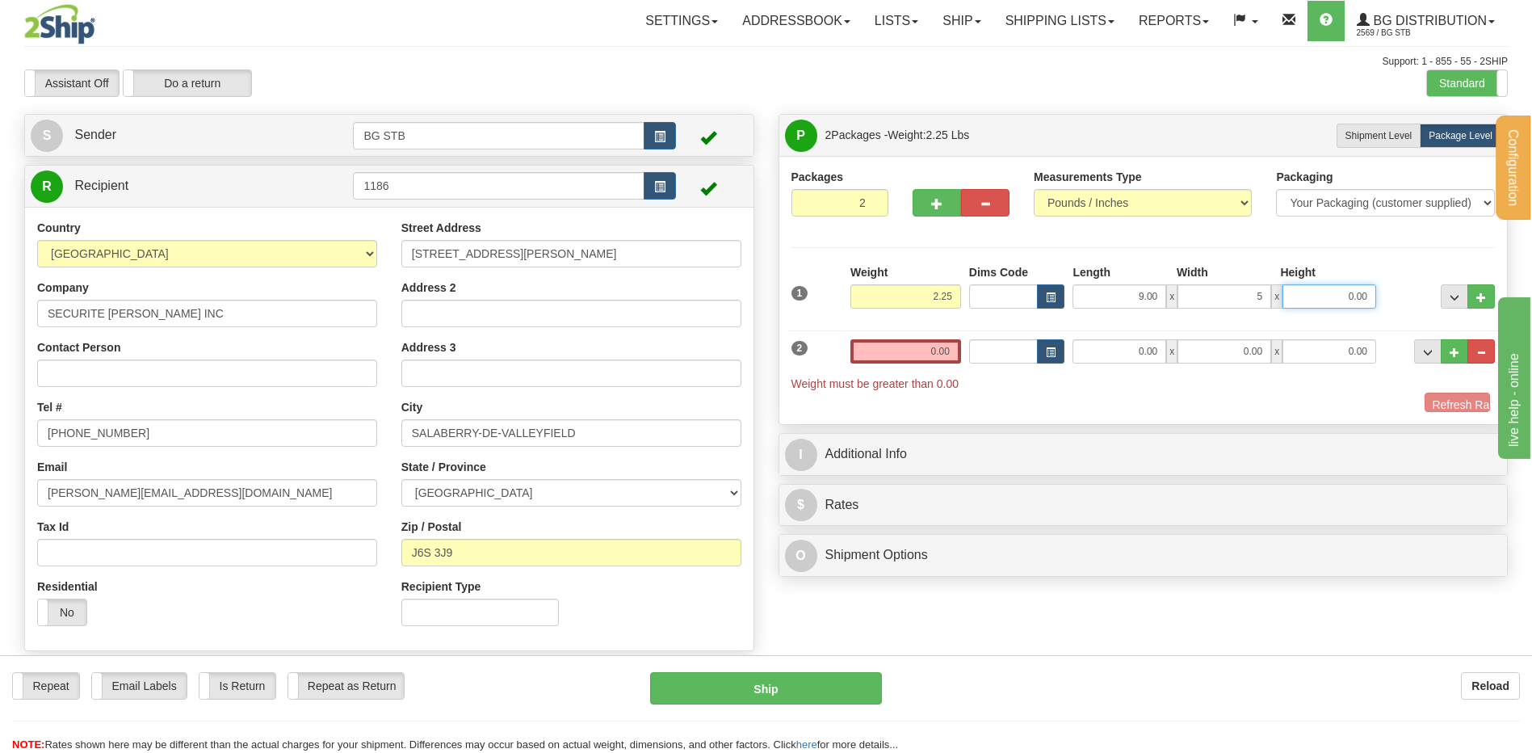
type input "5.00"
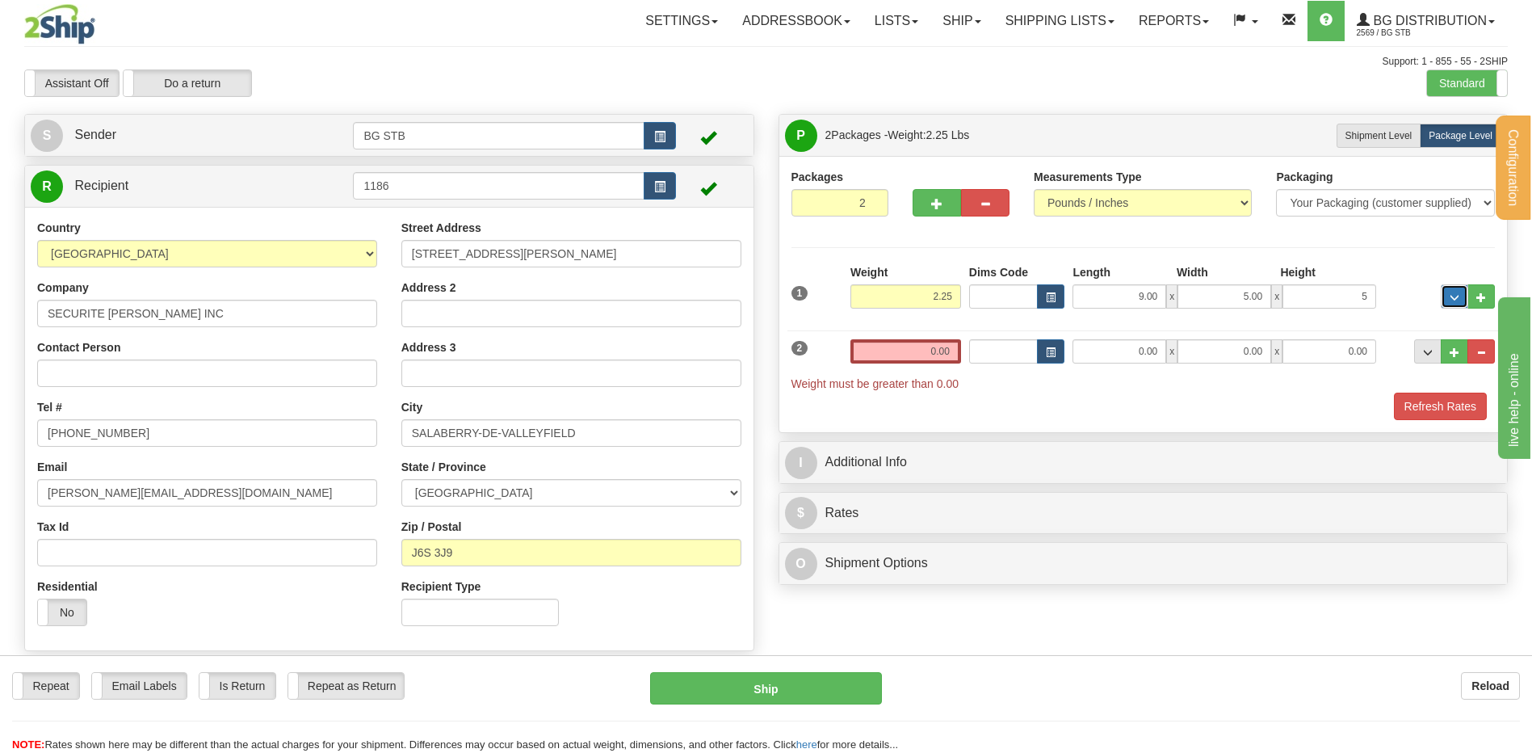
type input "5.00"
click at [895, 348] on input "0.00" at bounding box center [905, 351] width 111 height 24
click at [895, 350] on input "text" at bounding box center [905, 351] width 111 height 24
type input "39.00"
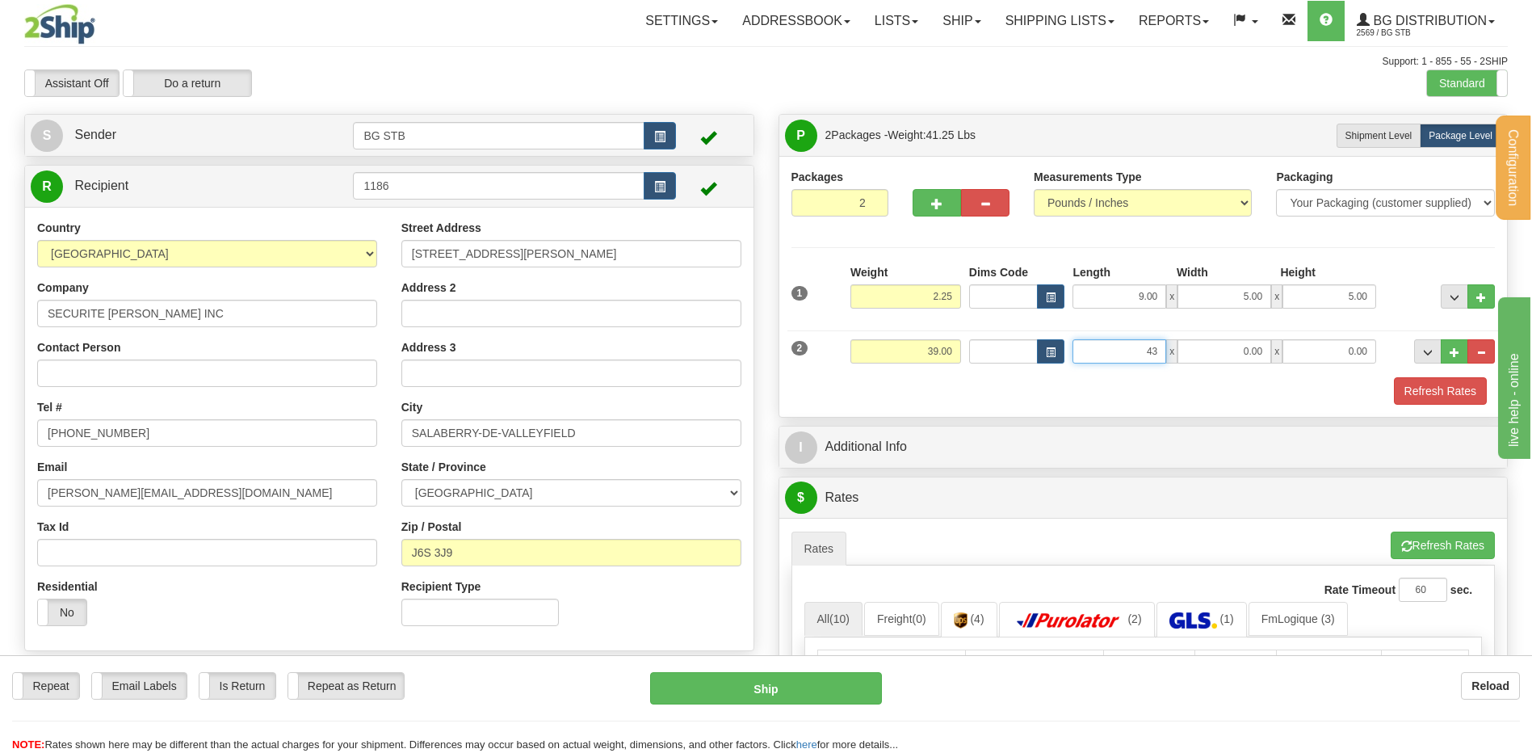
type input "43.00"
type input "8.00"
type input "7.00"
click at [941, 205] on span "button" at bounding box center [936, 204] width 11 height 10
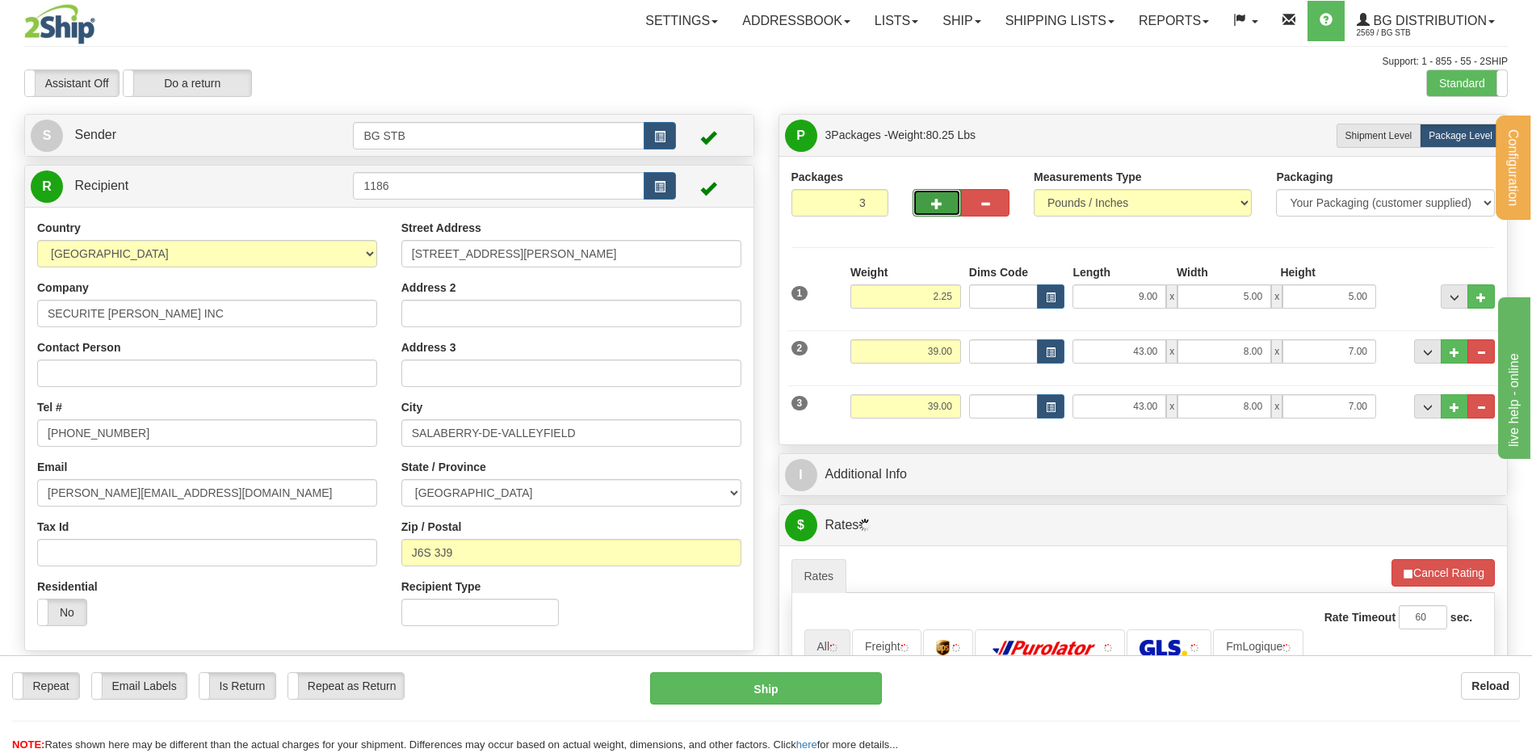
click at [940, 208] on span "button" at bounding box center [936, 204] width 11 height 10
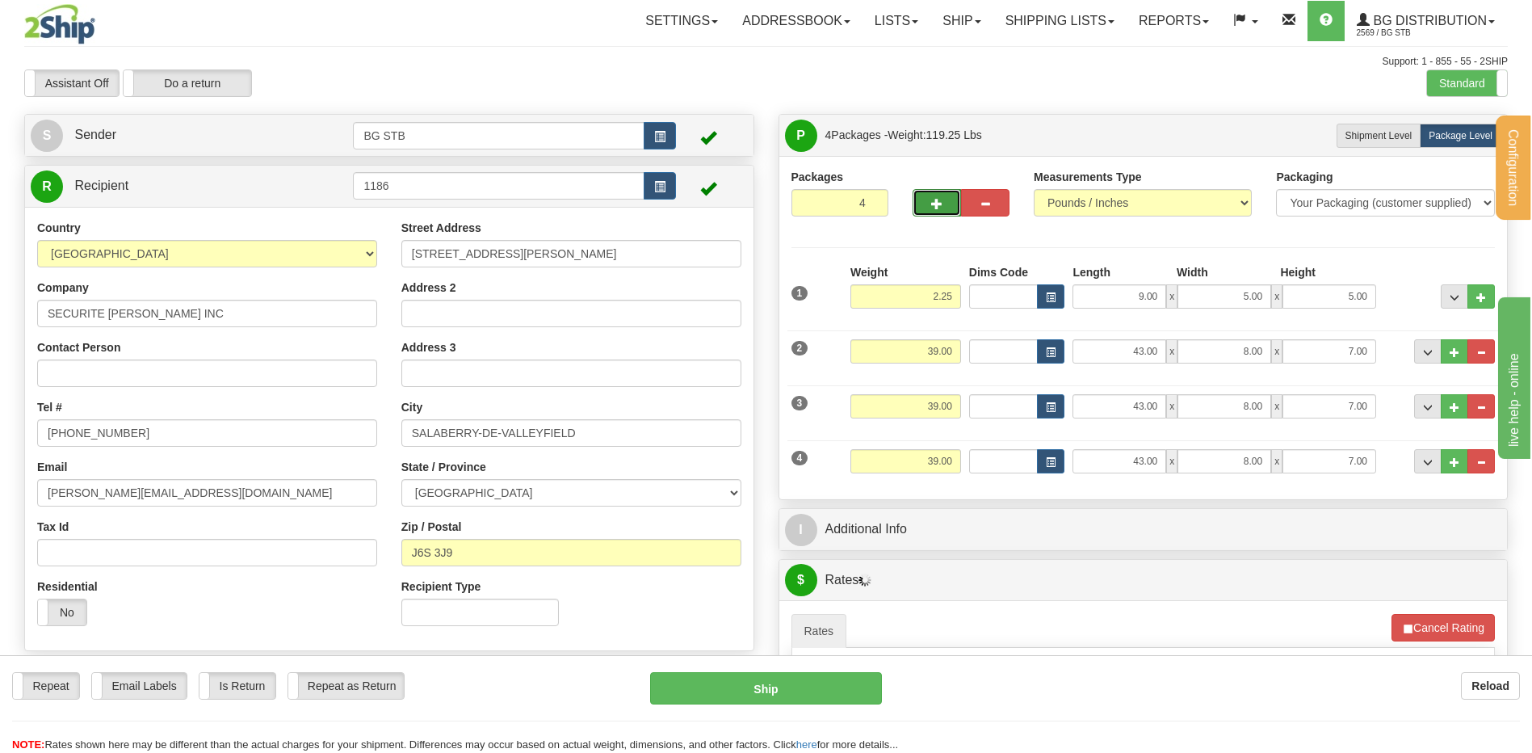
click at [938, 208] on span "button" at bounding box center [936, 204] width 11 height 10
type input "5"
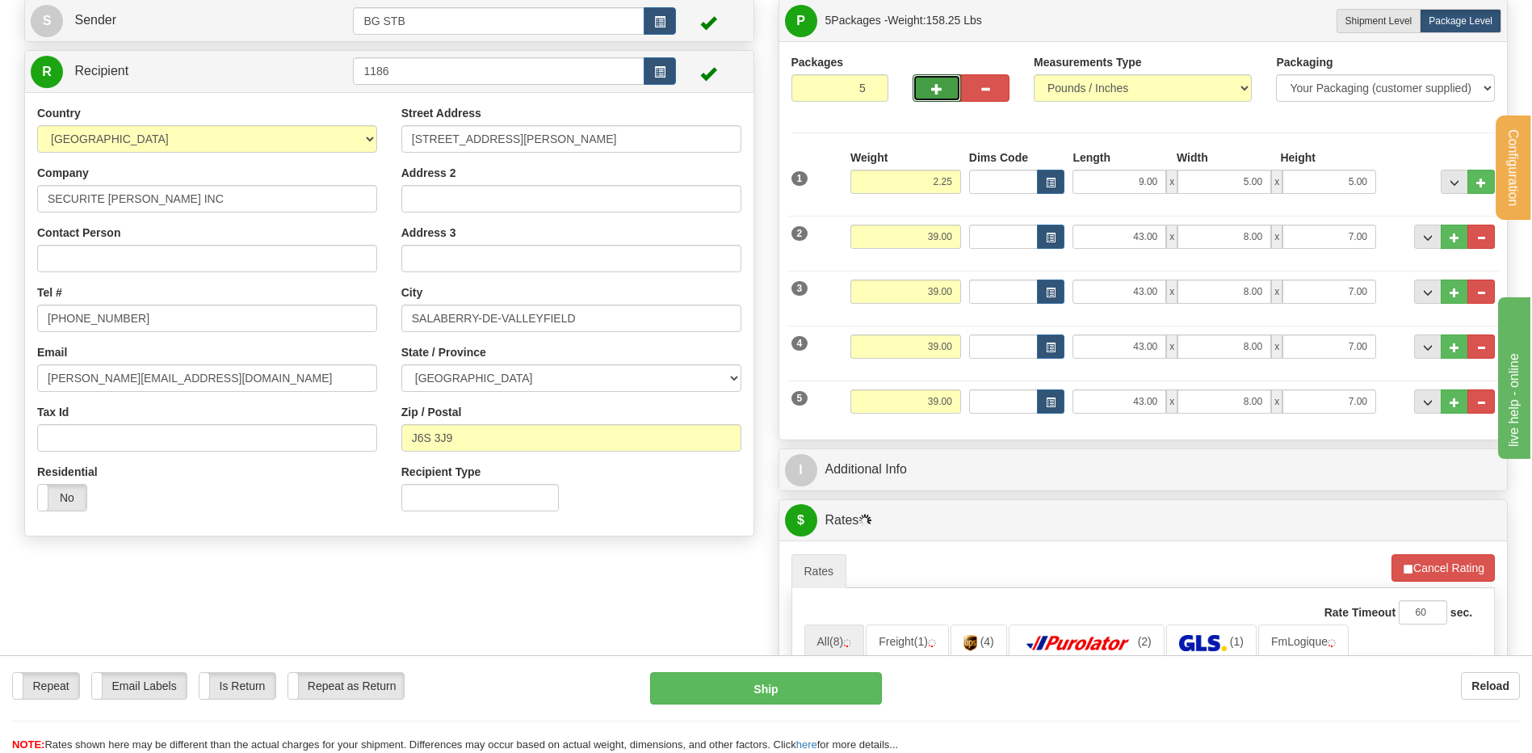
scroll to position [242, 0]
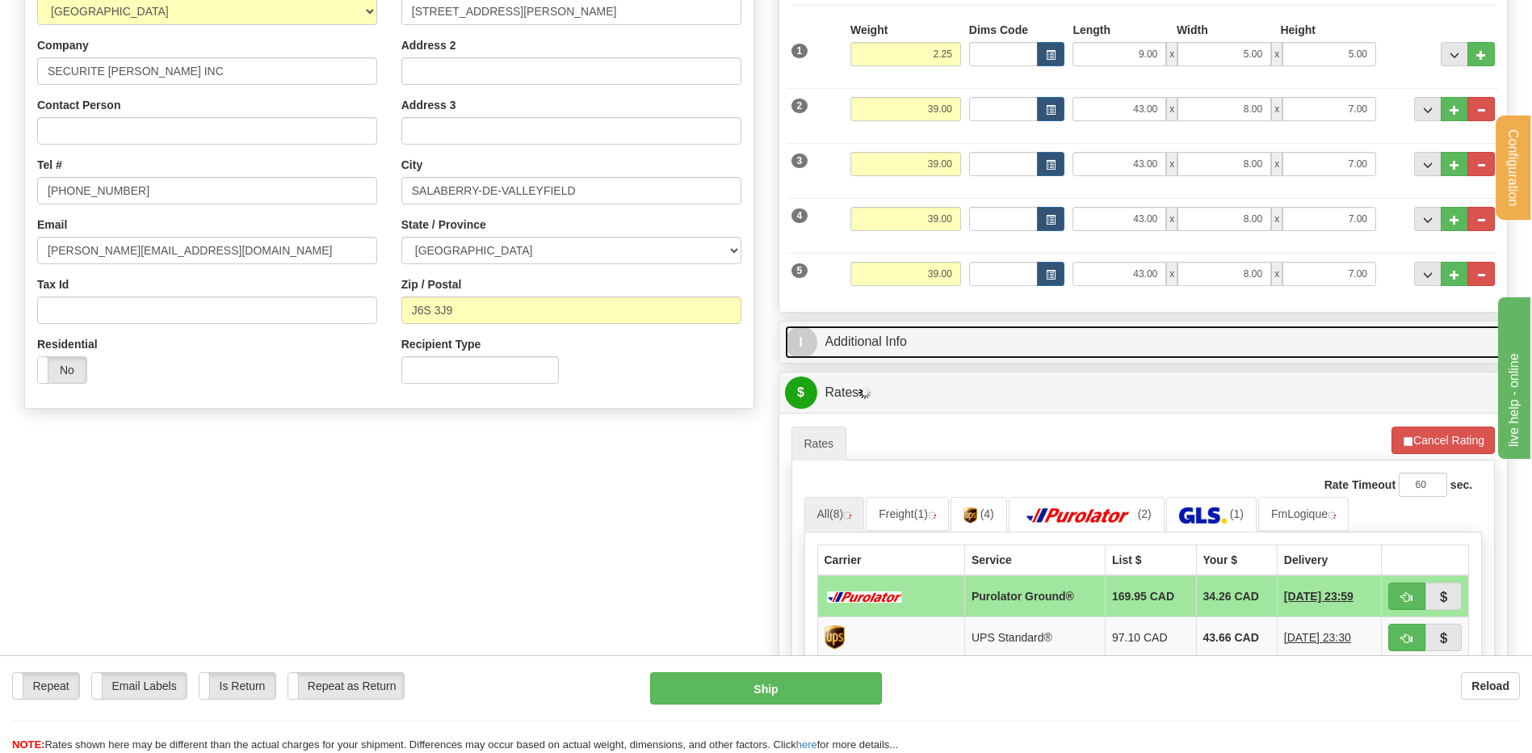
click at [953, 340] on link "I Additional Info" at bounding box center [1143, 341] width 717 height 33
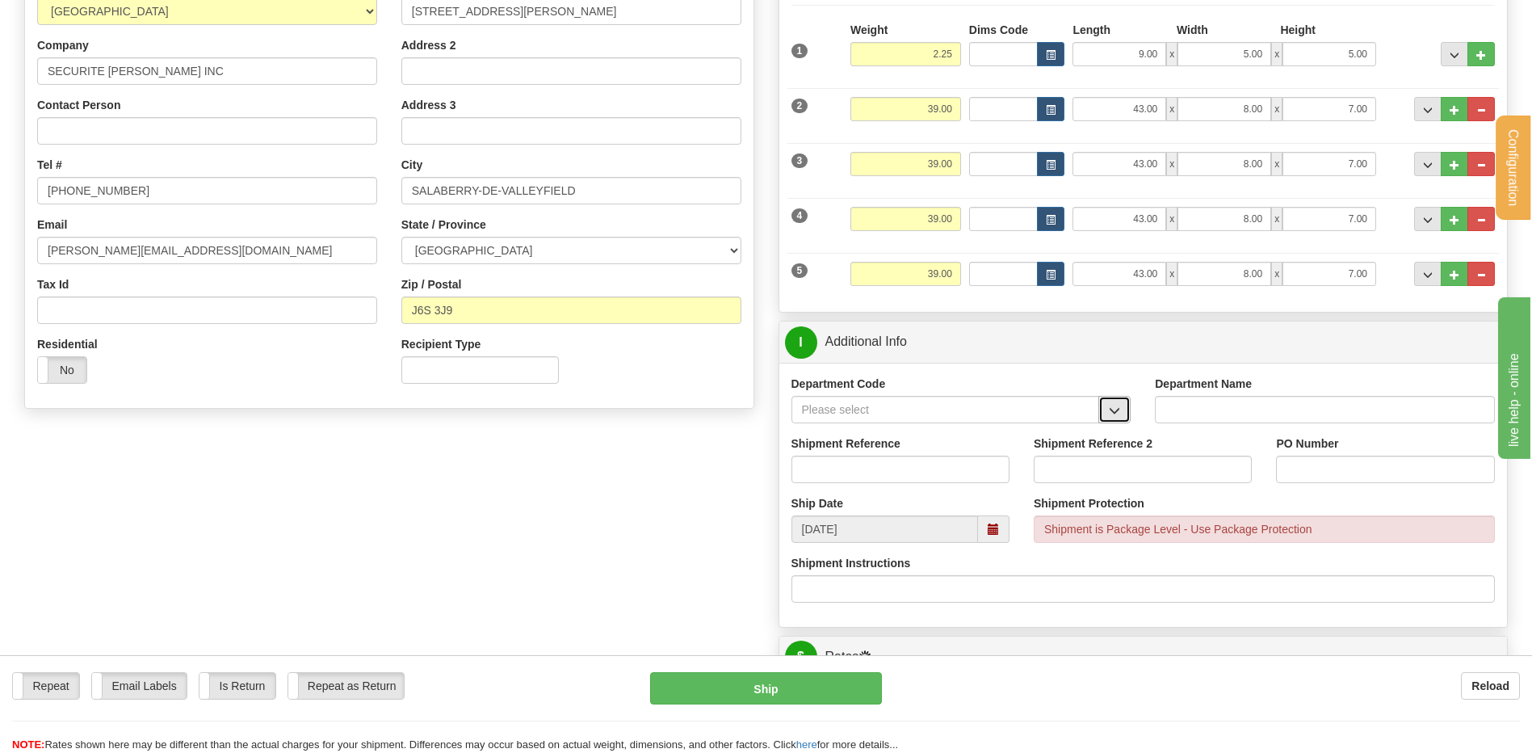
click at [1115, 411] on span "button" at bounding box center [1114, 410] width 11 height 10
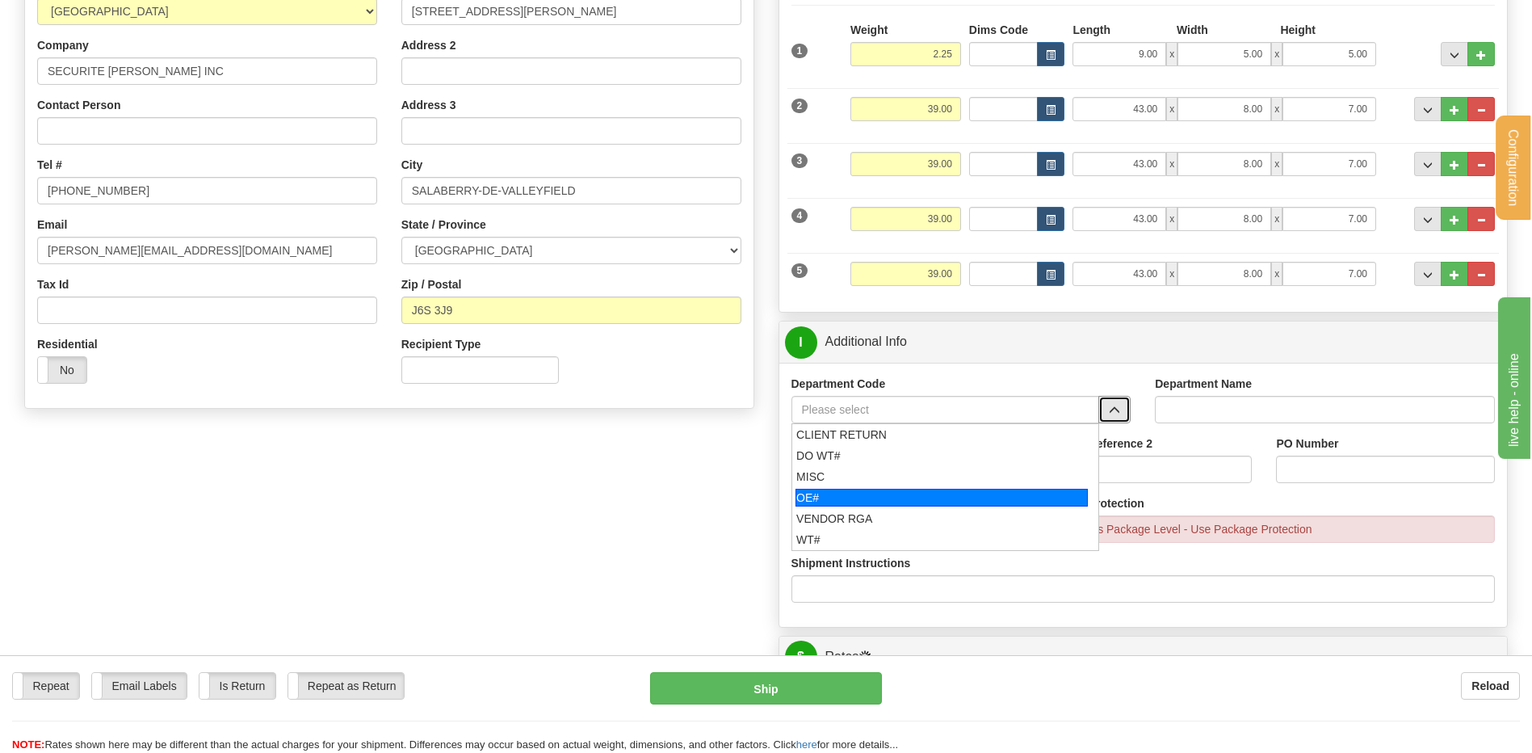
click at [879, 494] on div "OE#" at bounding box center [941, 498] width 292 height 18
type input "OE#"
type input "ORDERS"
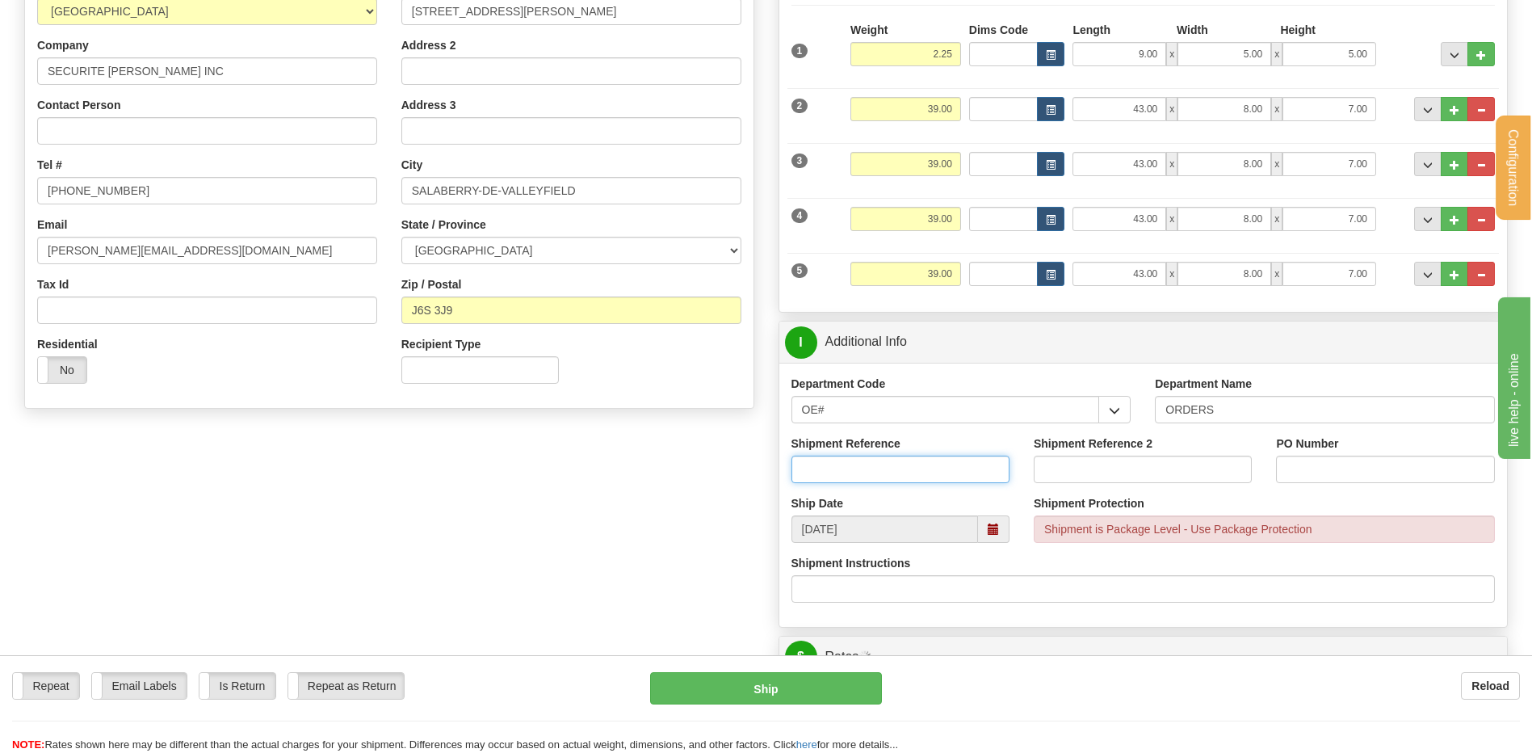
click at [872, 469] on input "Shipment Reference" at bounding box center [900, 468] width 218 height 27
type input "80006811-00 // 80005876-06"
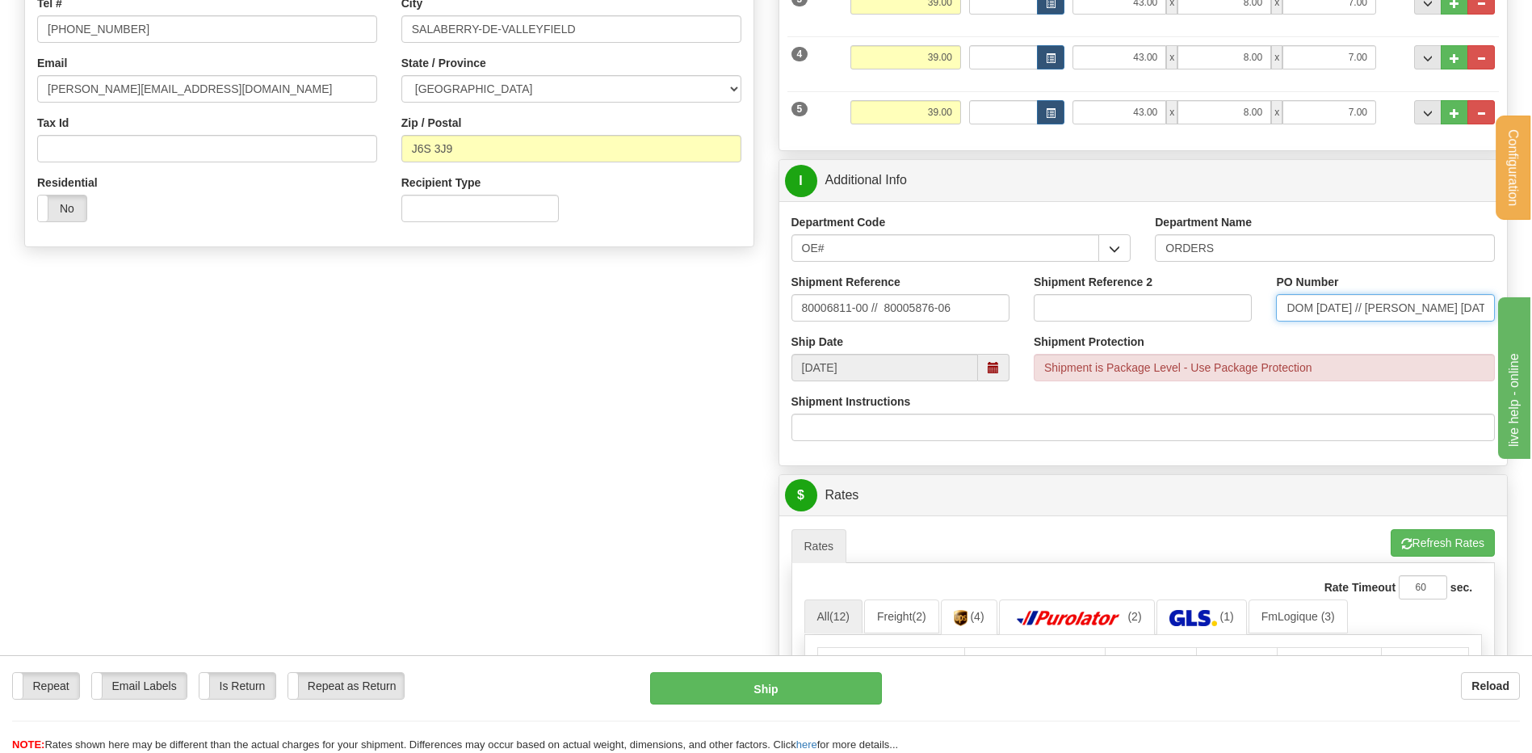
scroll to position [727, 0]
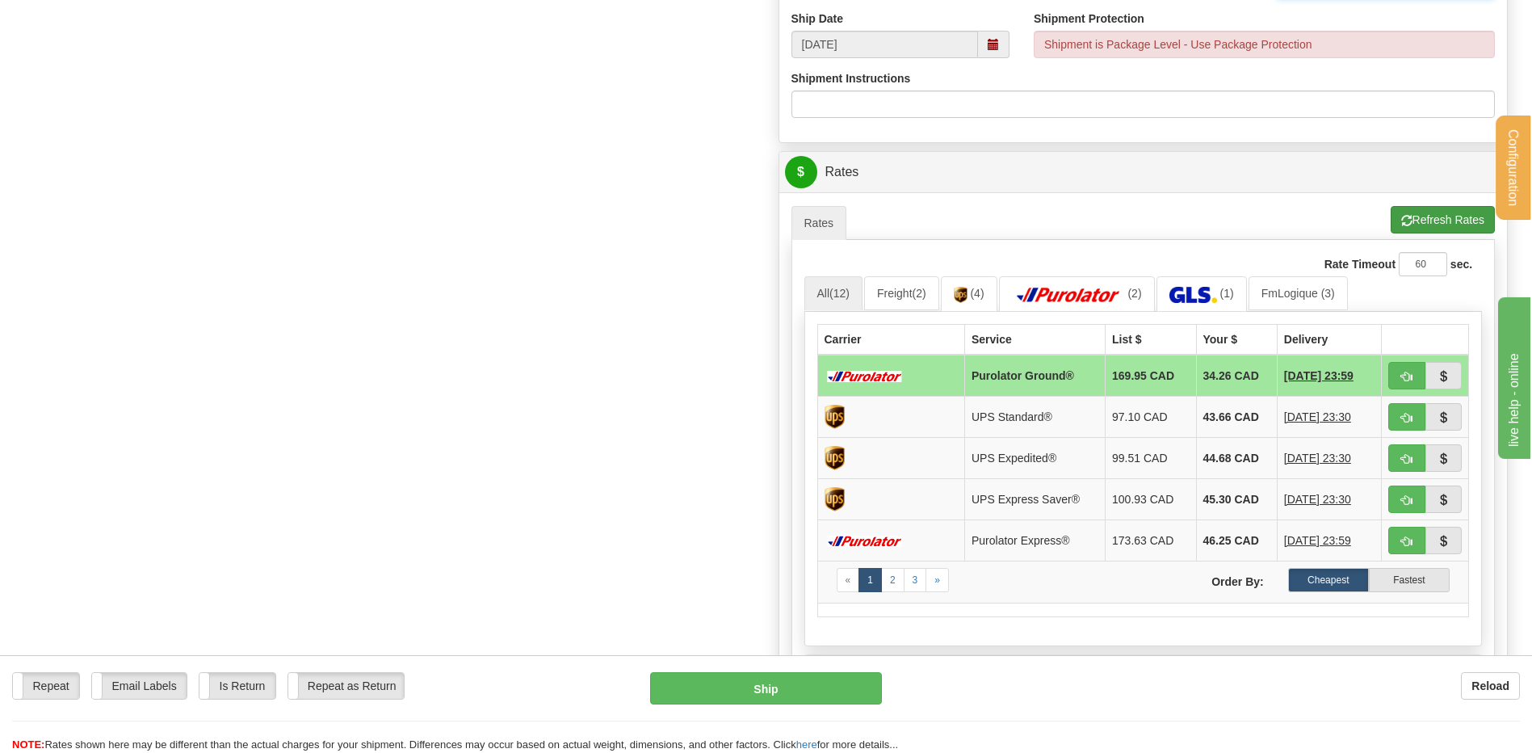
type input "DOM 29SEPT25 // YANIE 11/09/25"
click at [1443, 227] on button "Refresh Rates" at bounding box center [1443, 219] width 104 height 27
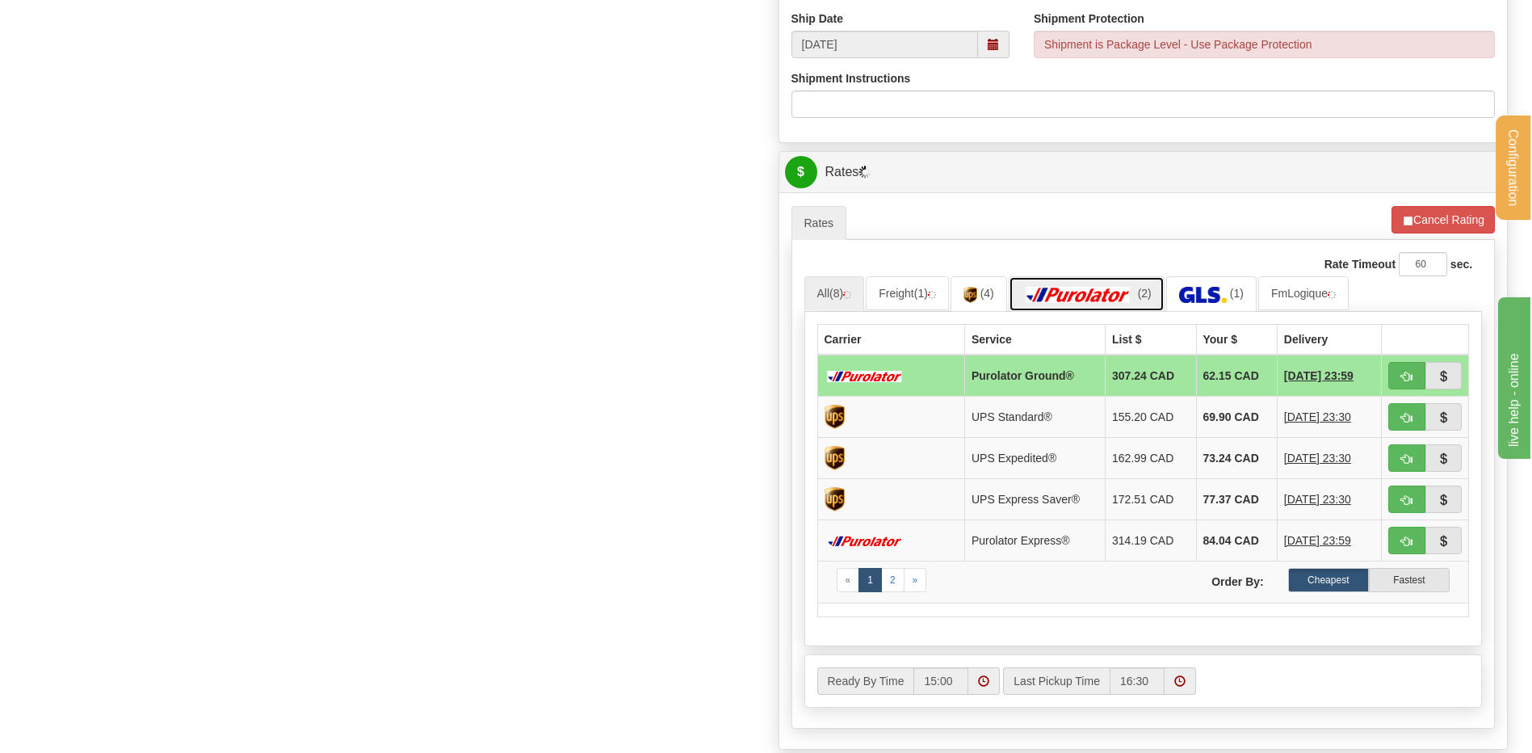
click at [1096, 296] on img at bounding box center [1077, 295] width 113 height 16
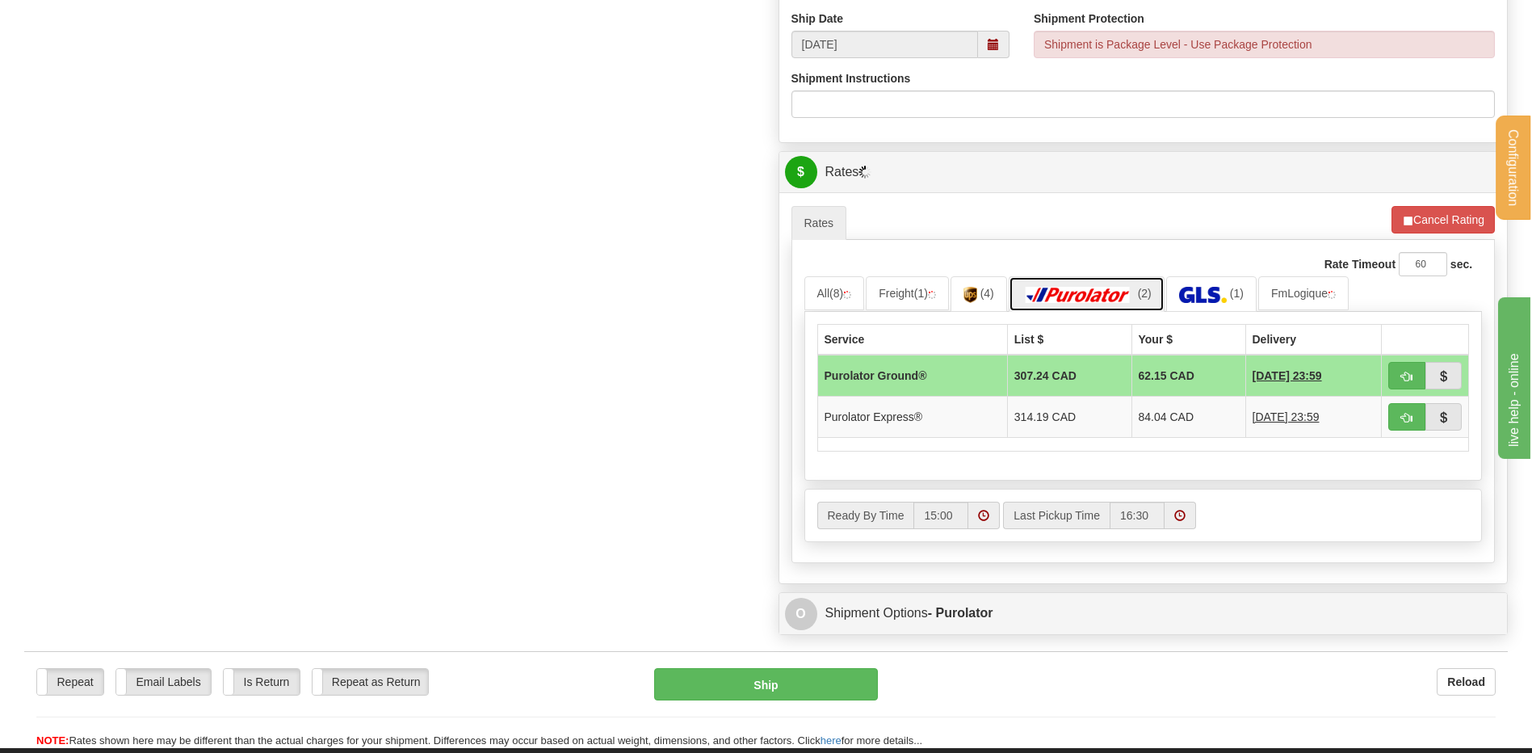
click at [1096, 296] on img at bounding box center [1077, 295] width 113 height 16
click at [853, 287] on link "All (9)" at bounding box center [834, 293] width 61 height 34
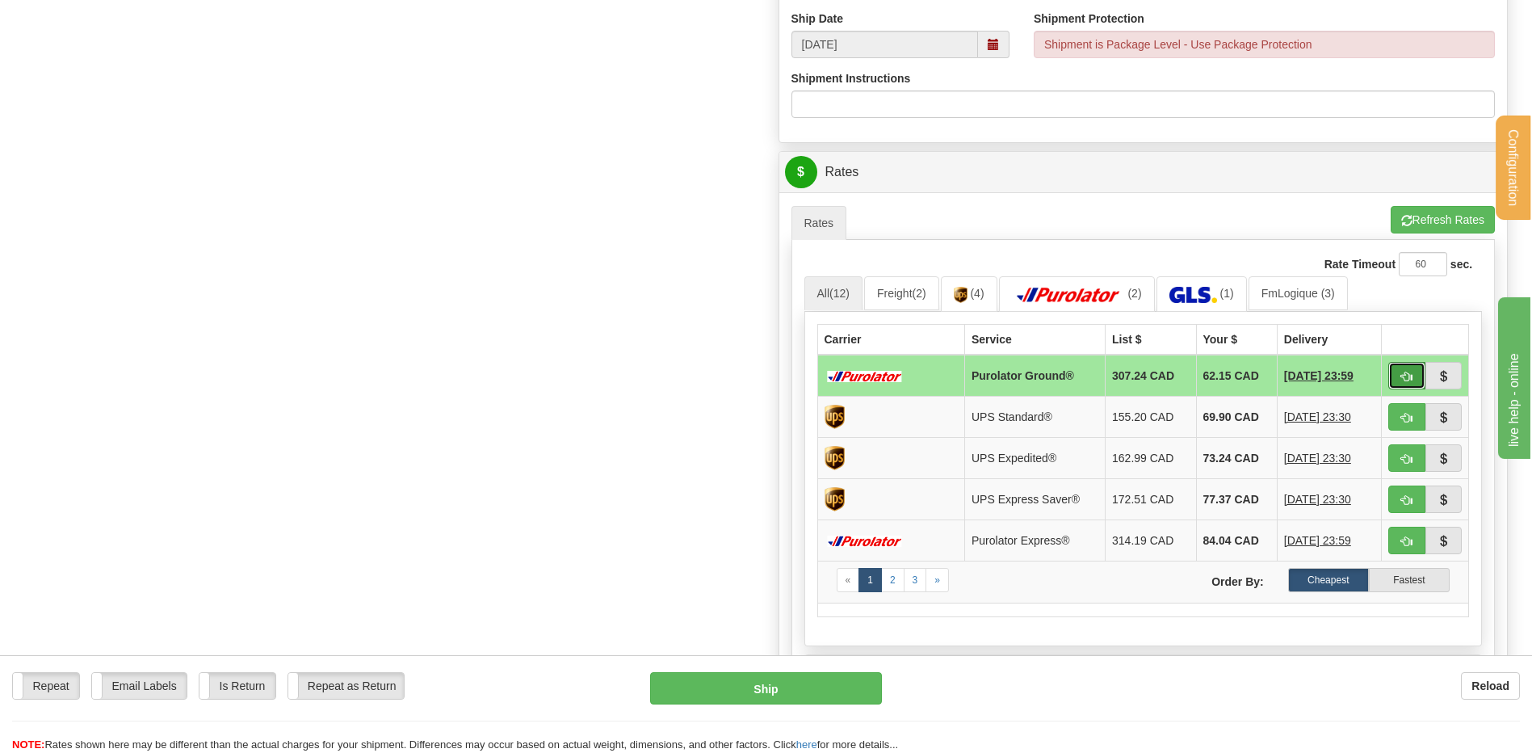
click at [1397, 373] on button "button" at bounding box center [1406, 375] width 37 height 27
type input "260"
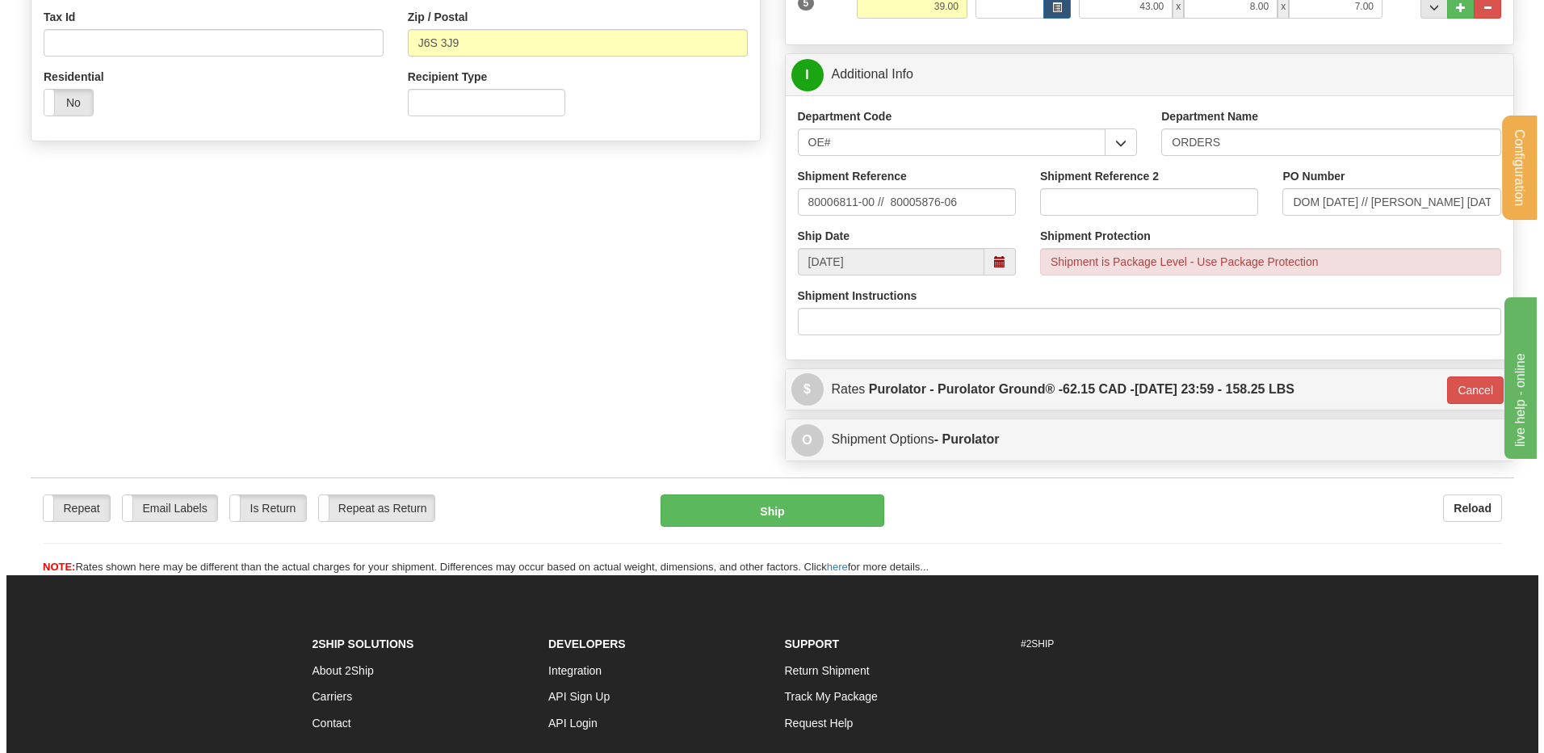
scroll to position [505, 0]
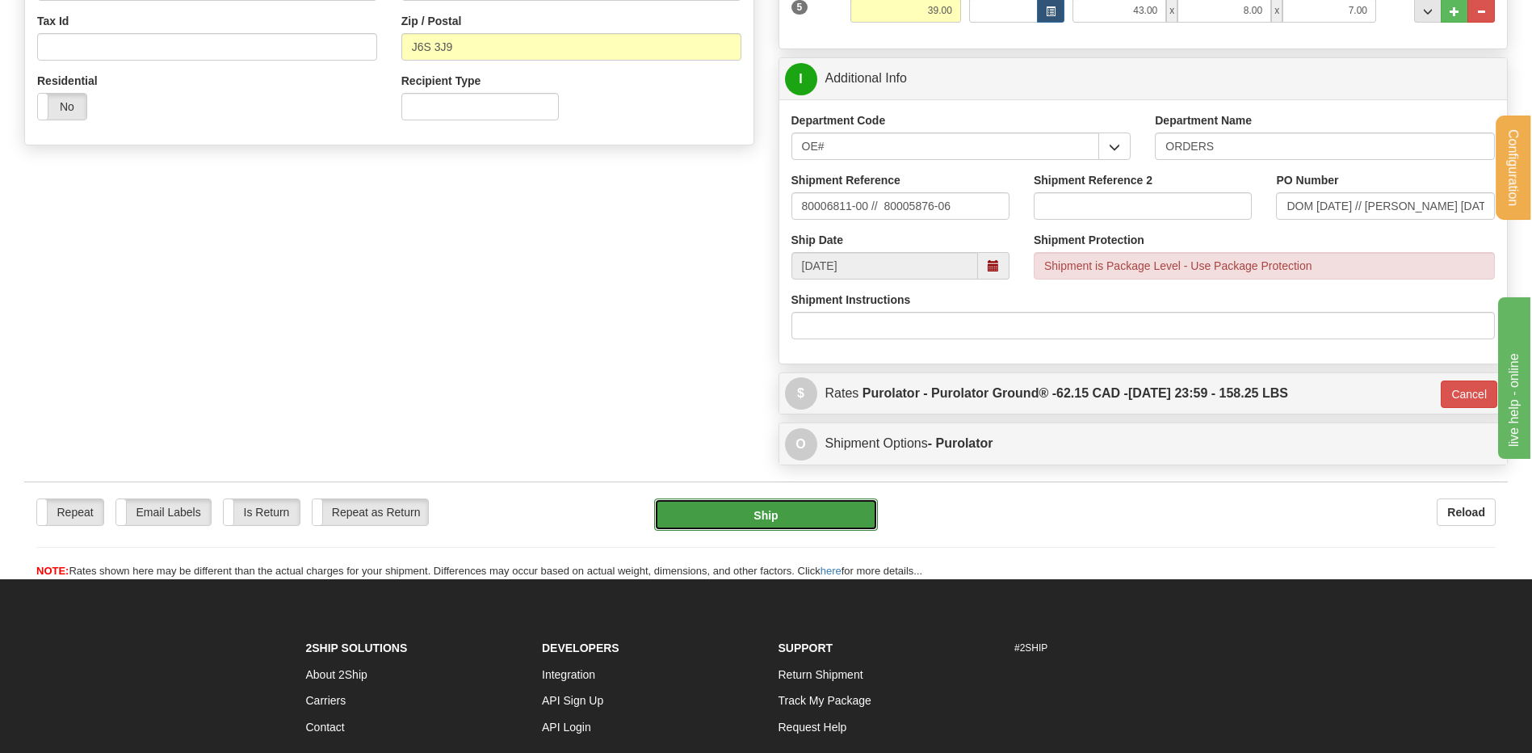
click at [800, 514] on button "Ship" at bounding box center [765, 514] width 223 height 32
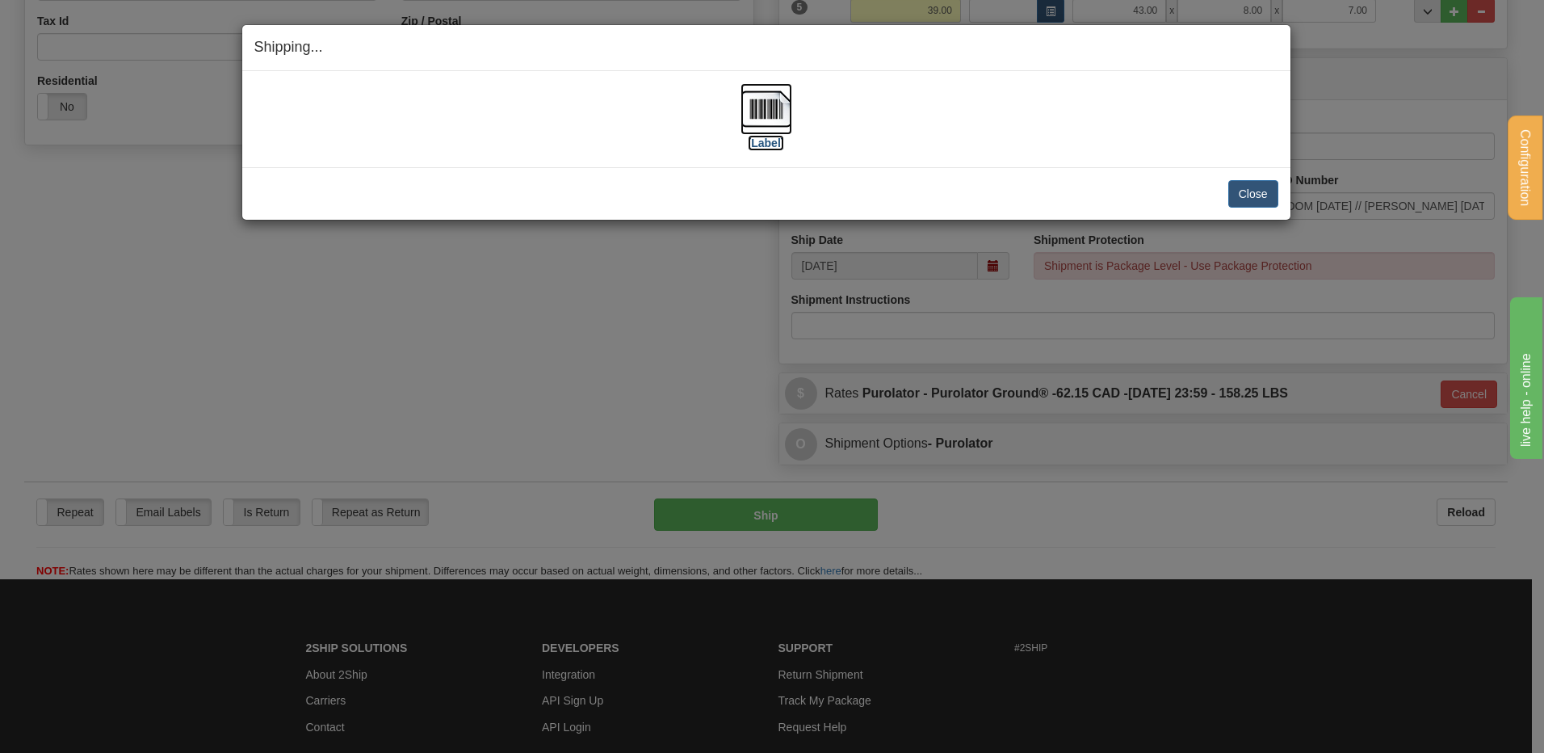
click at [784, 112] on img at bounding box center [766, 109] width 52 height 52
click at [1264, 187] on button "Close" at bounding box center [1253, 193] width 50 height 27
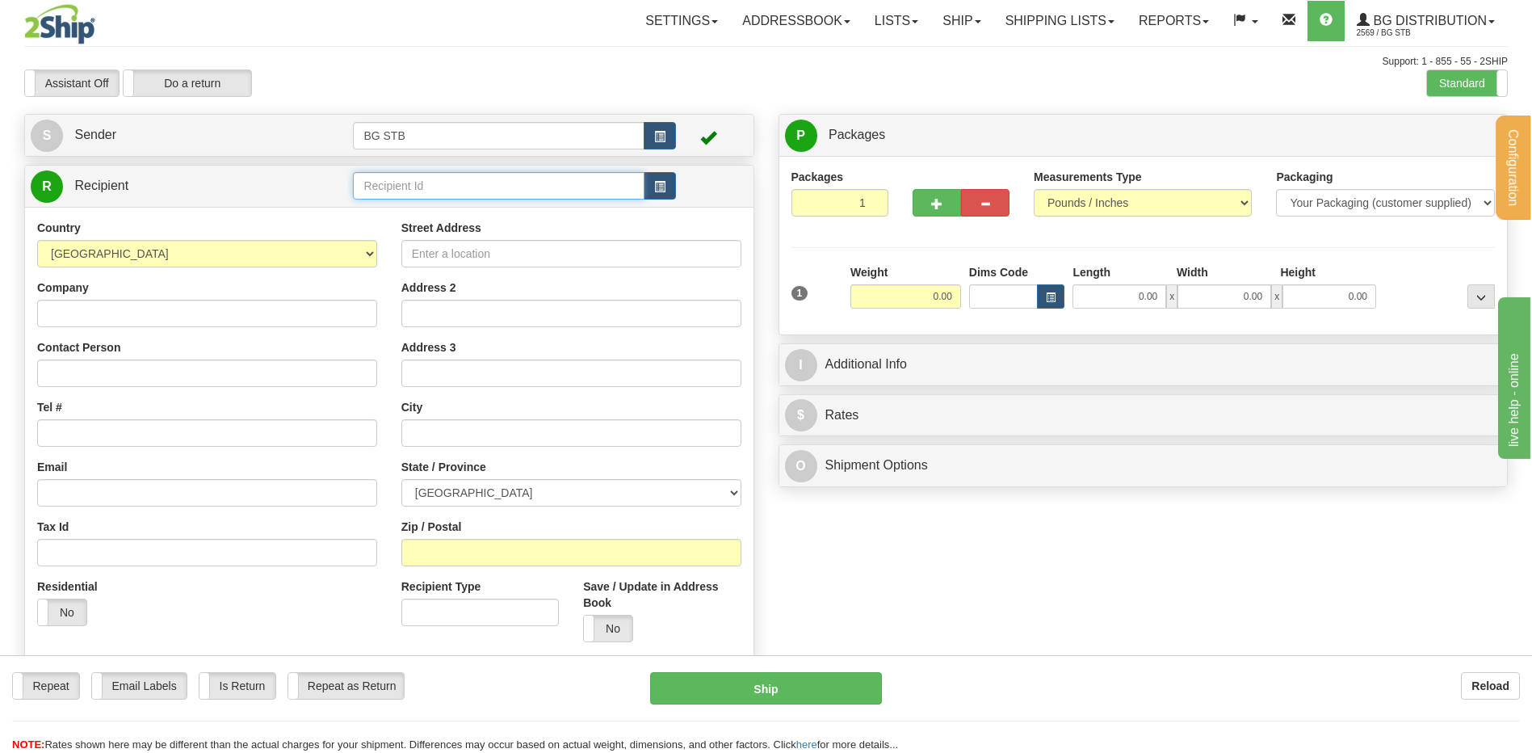
click at [371, 185] on input "text" at bounding box center [498, 185] width 291 height 27
type input "5554"
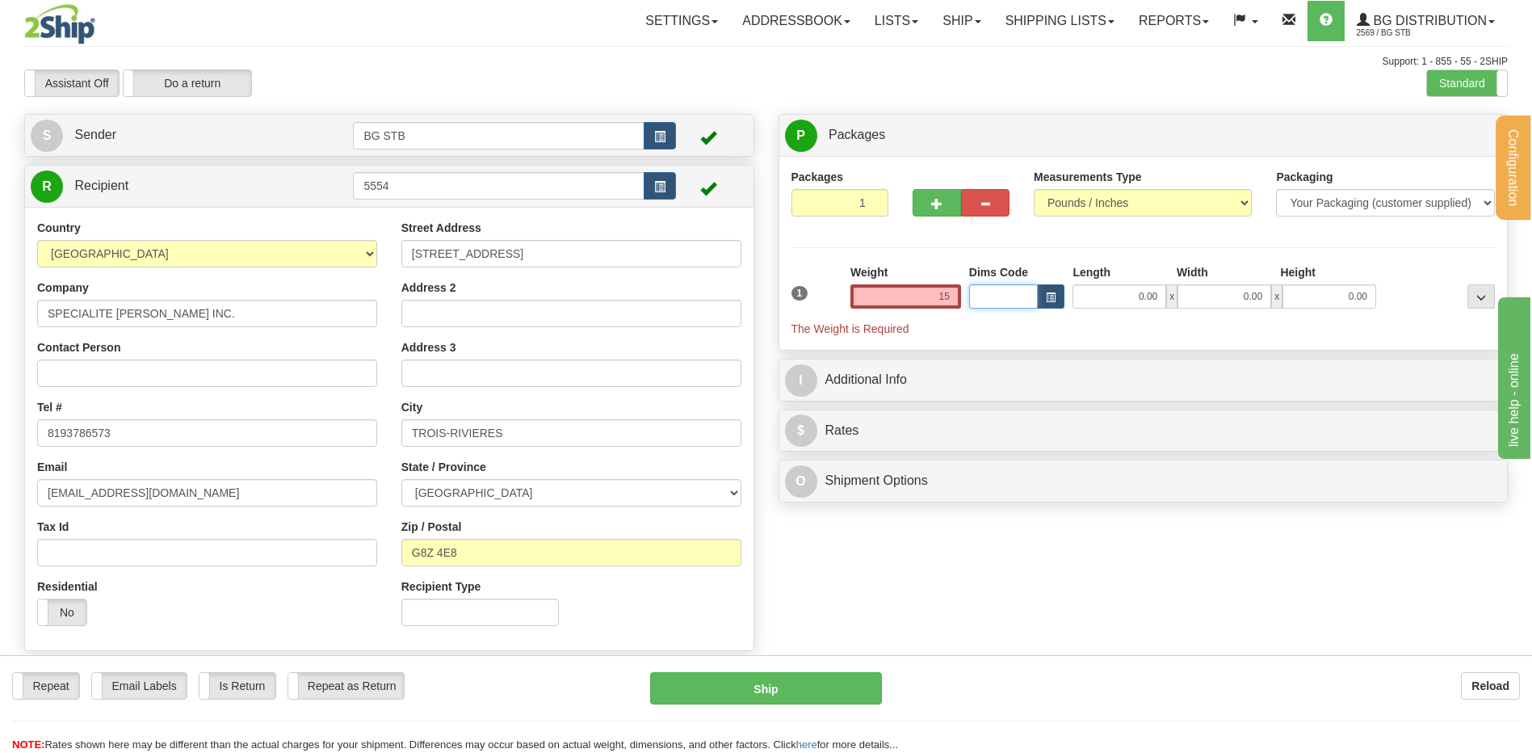
type input "15.00"
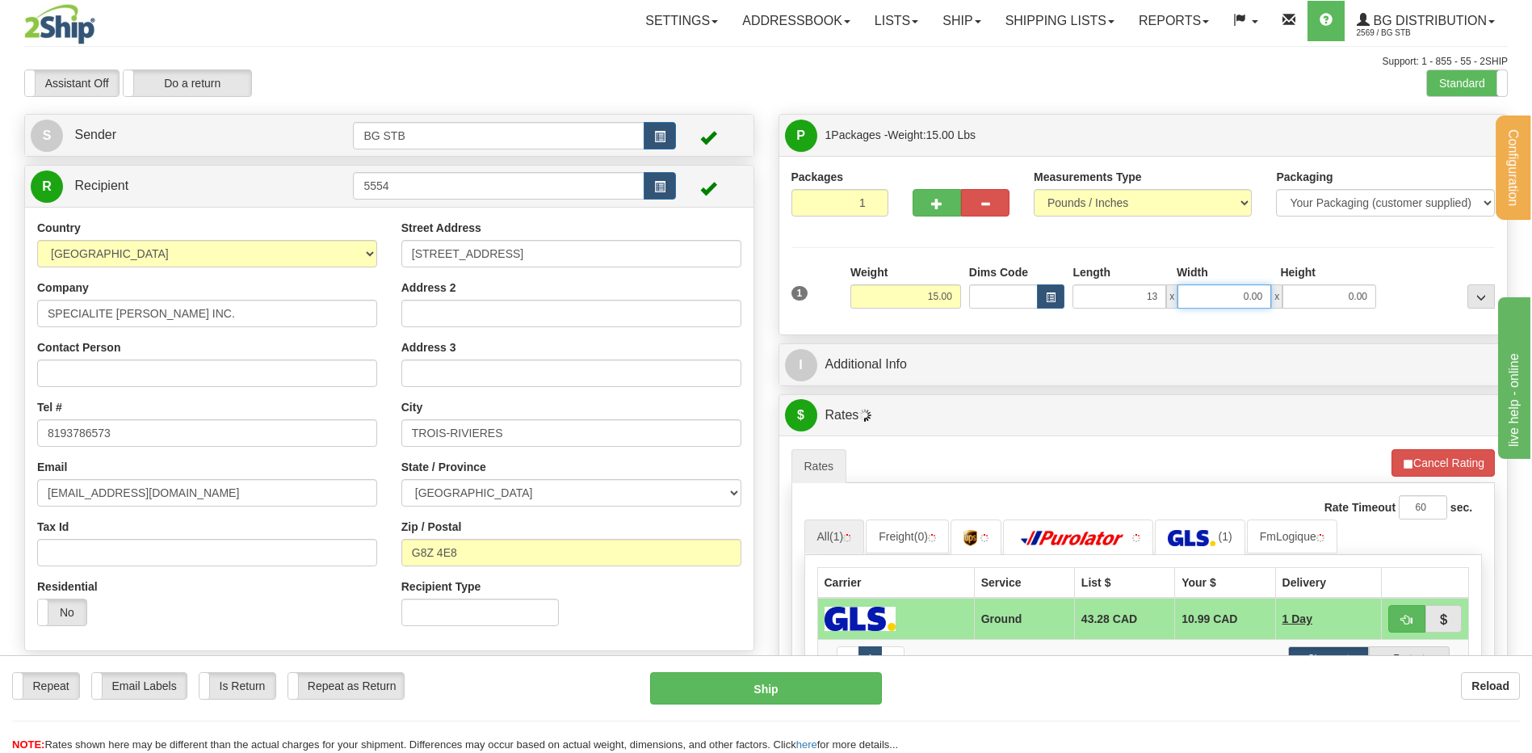
type input "13.00"
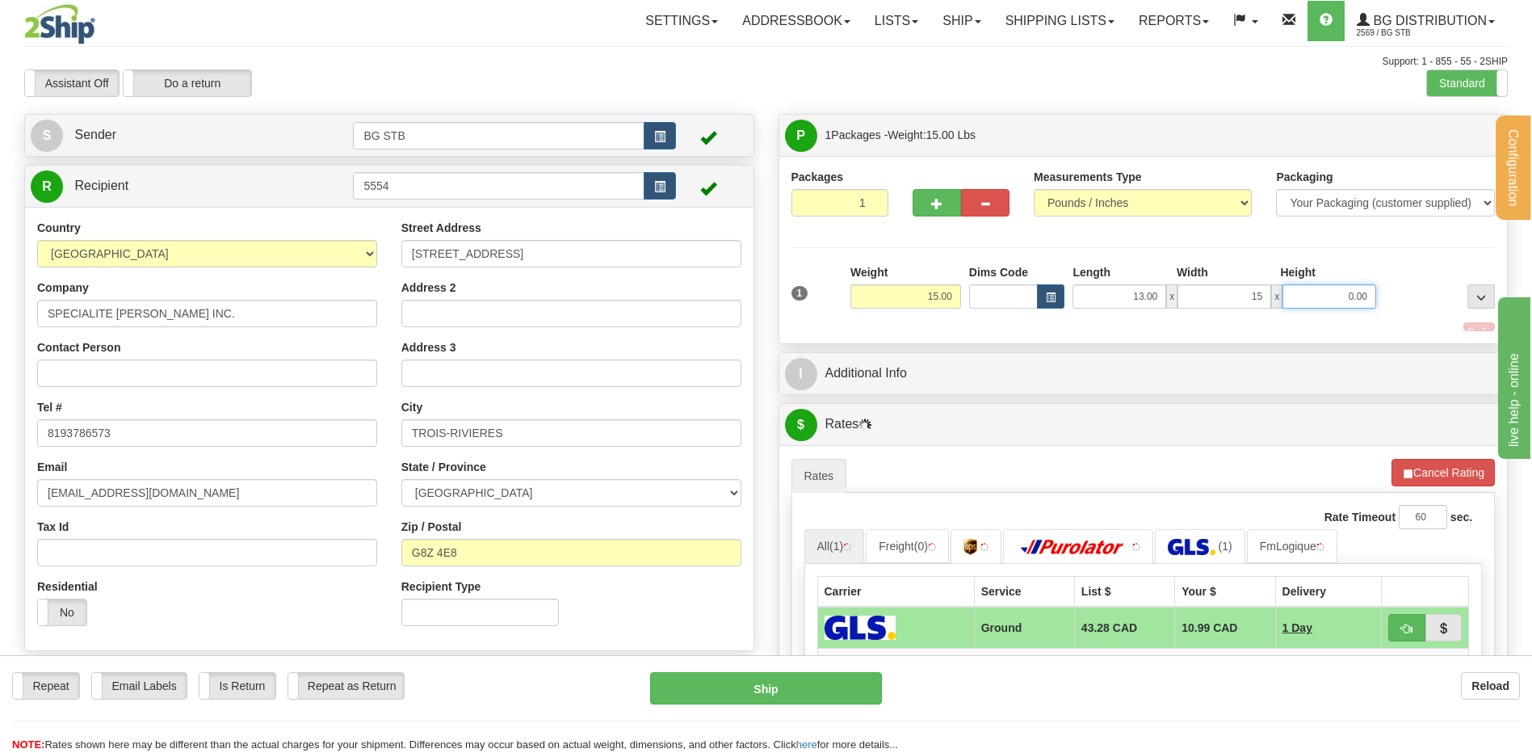
type input "15.00"
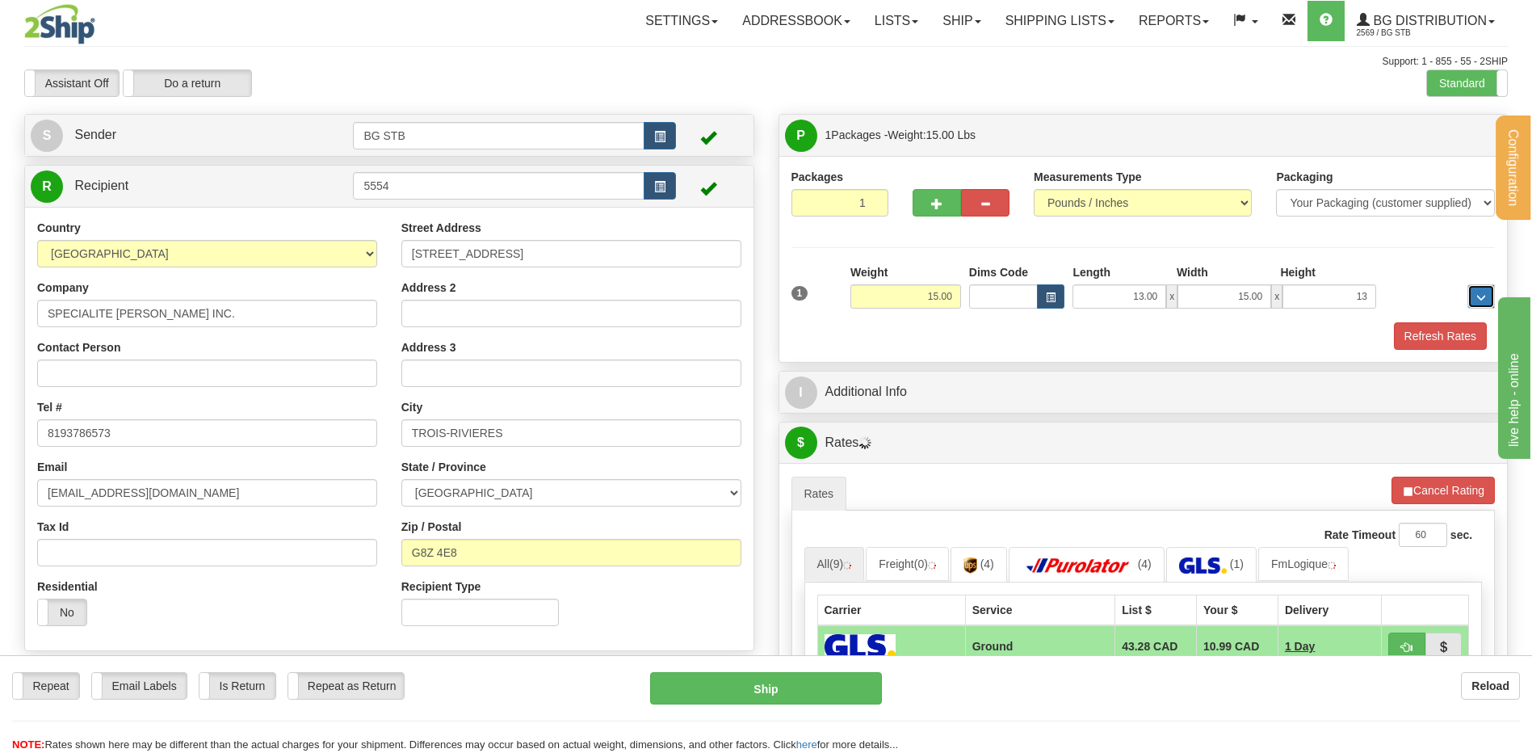
type input "13.00"
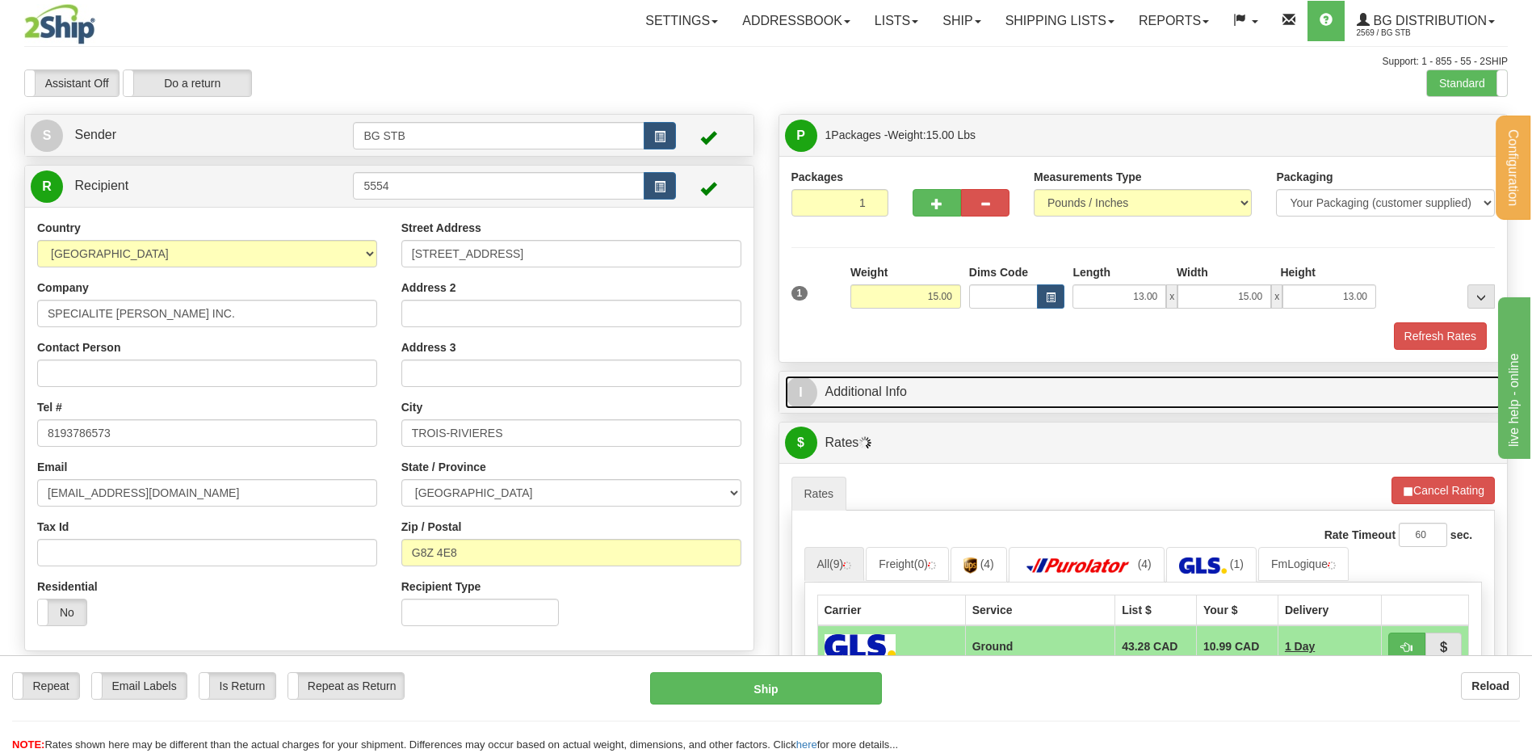
click at [864, 390] on link "I Additional Info" at bounding box center [1143, 391] width 717 height 33
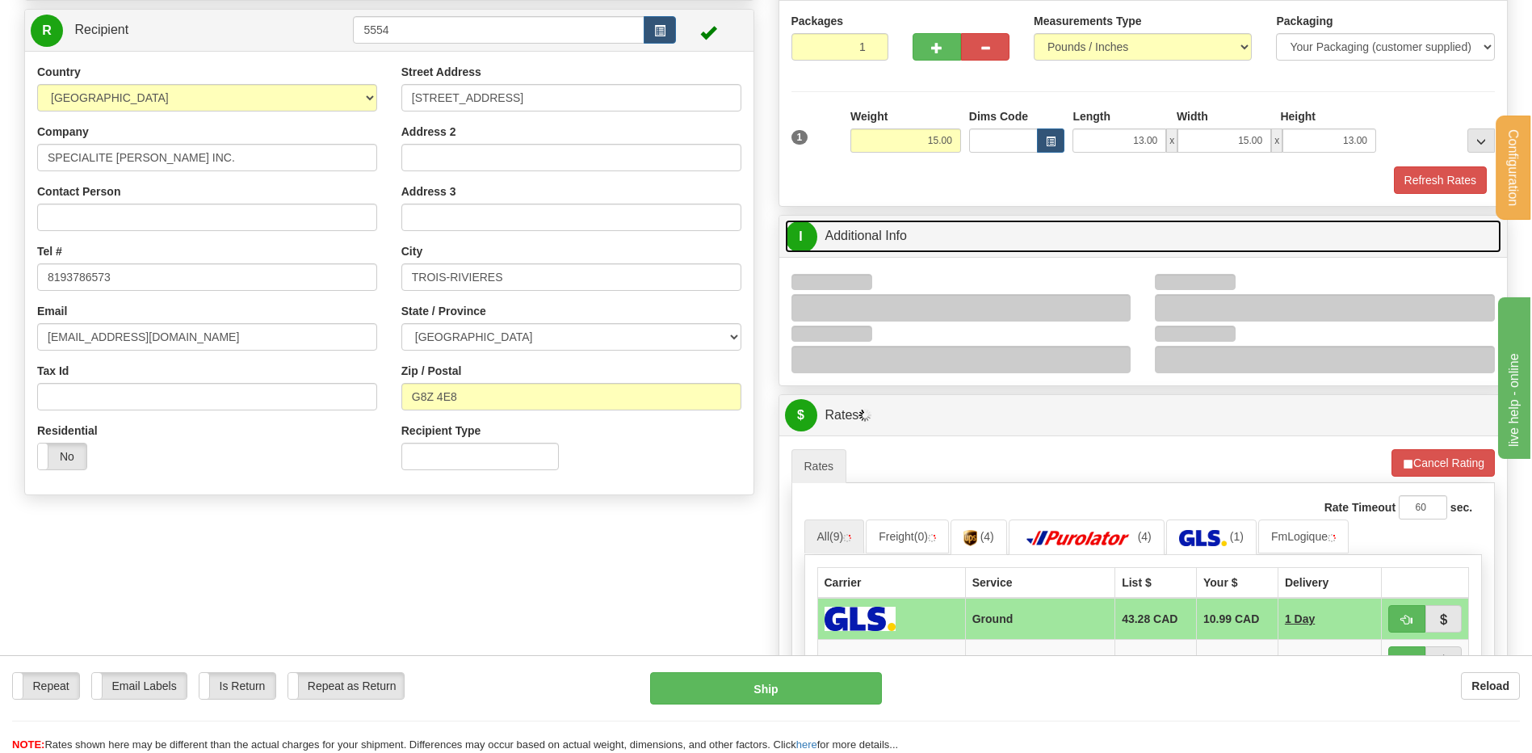
scroll to position [242, 0]
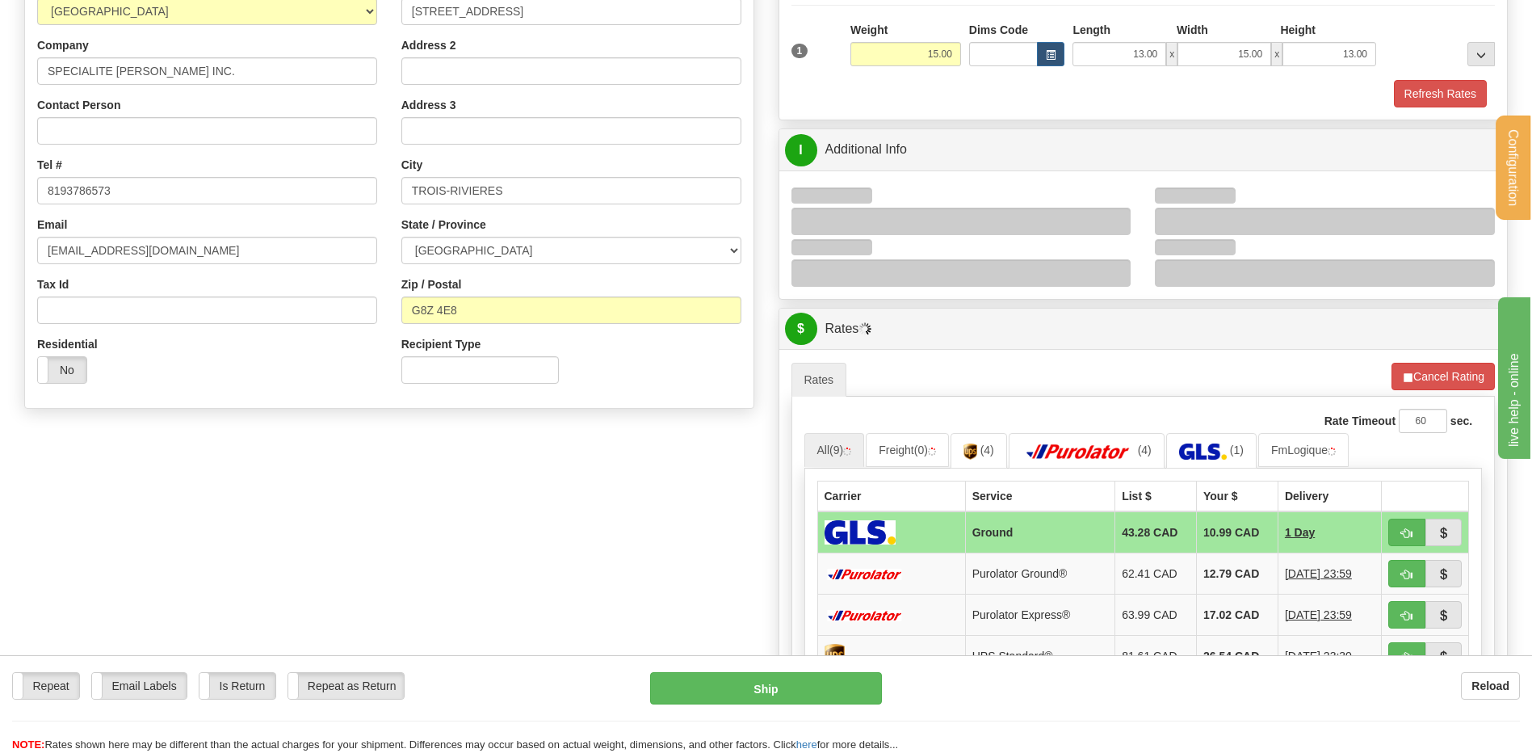
click at [1118, 216] on div at bounding box center [961, 221] width 340 height 27
click at [1114, 220] on div at bounding box center [961, 221] width 340 height 27
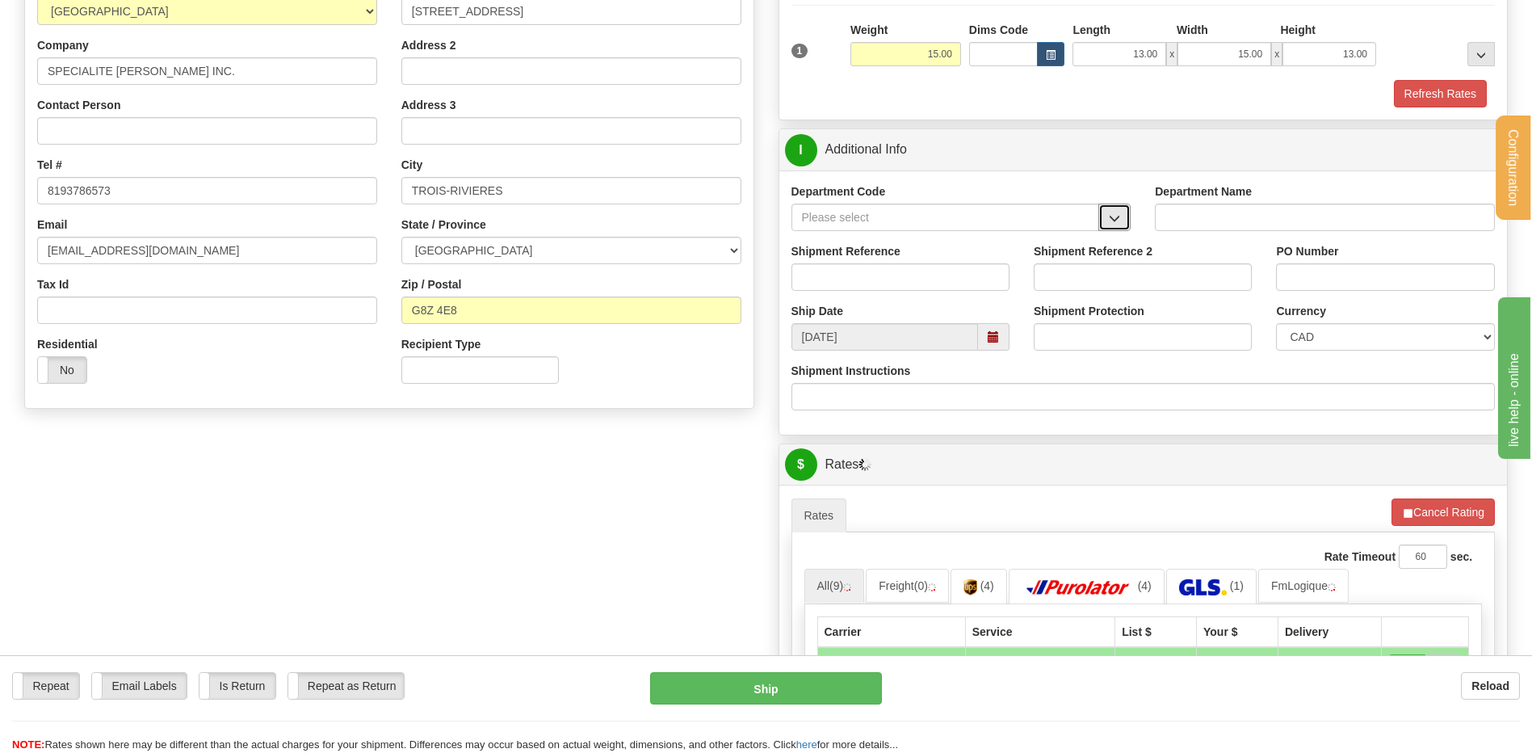
click at [1114, 220] on span "button" at bounding box center [1114, 218] width 11 height 10
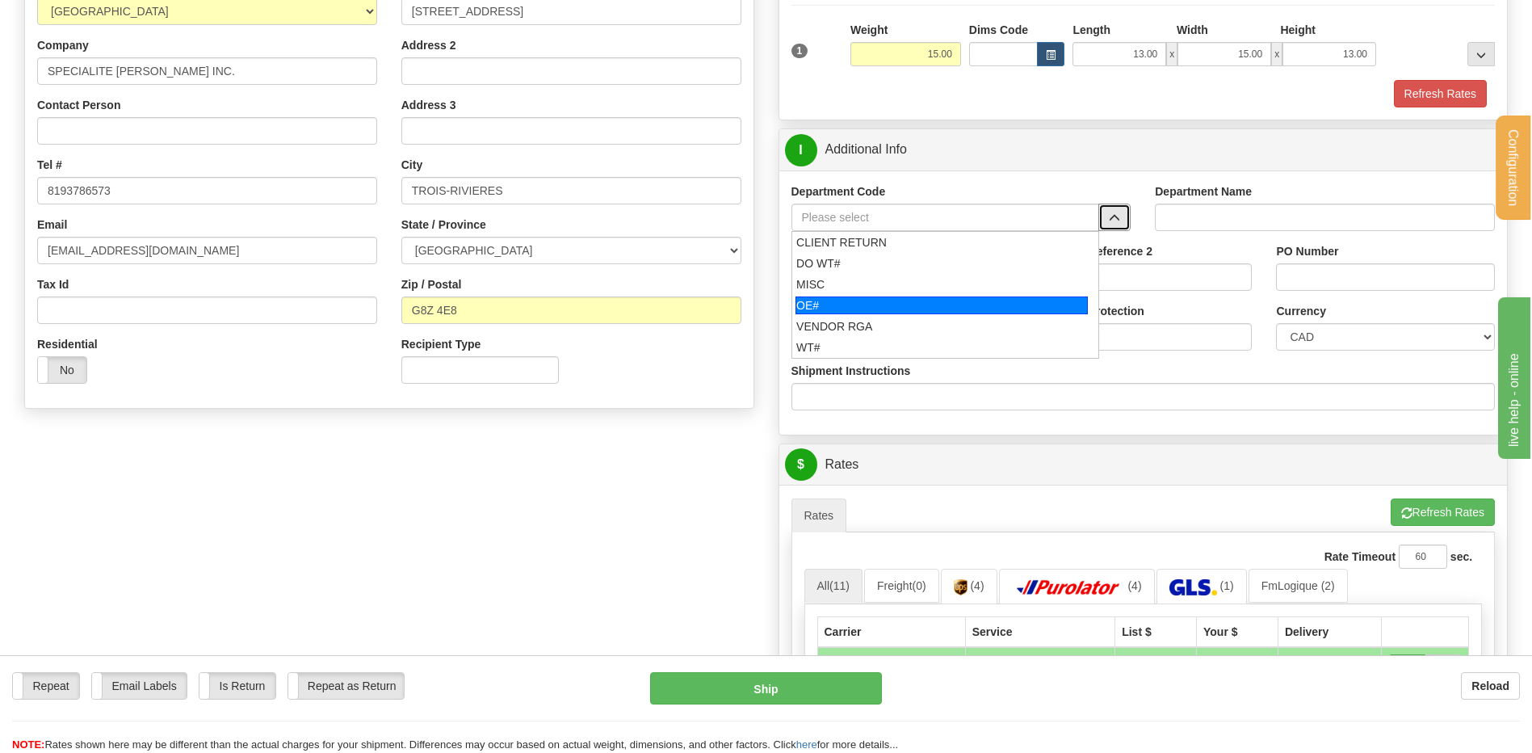
drag, startPoint x: 913, startPoint y: 304, endPoint x: 904, endPoint y: 283, distance: 22.8
click at [909, 303] on div "OE#" at bounding box center [941, 305] width 292 height 18
type input "OE#"
type input "ORDERS"
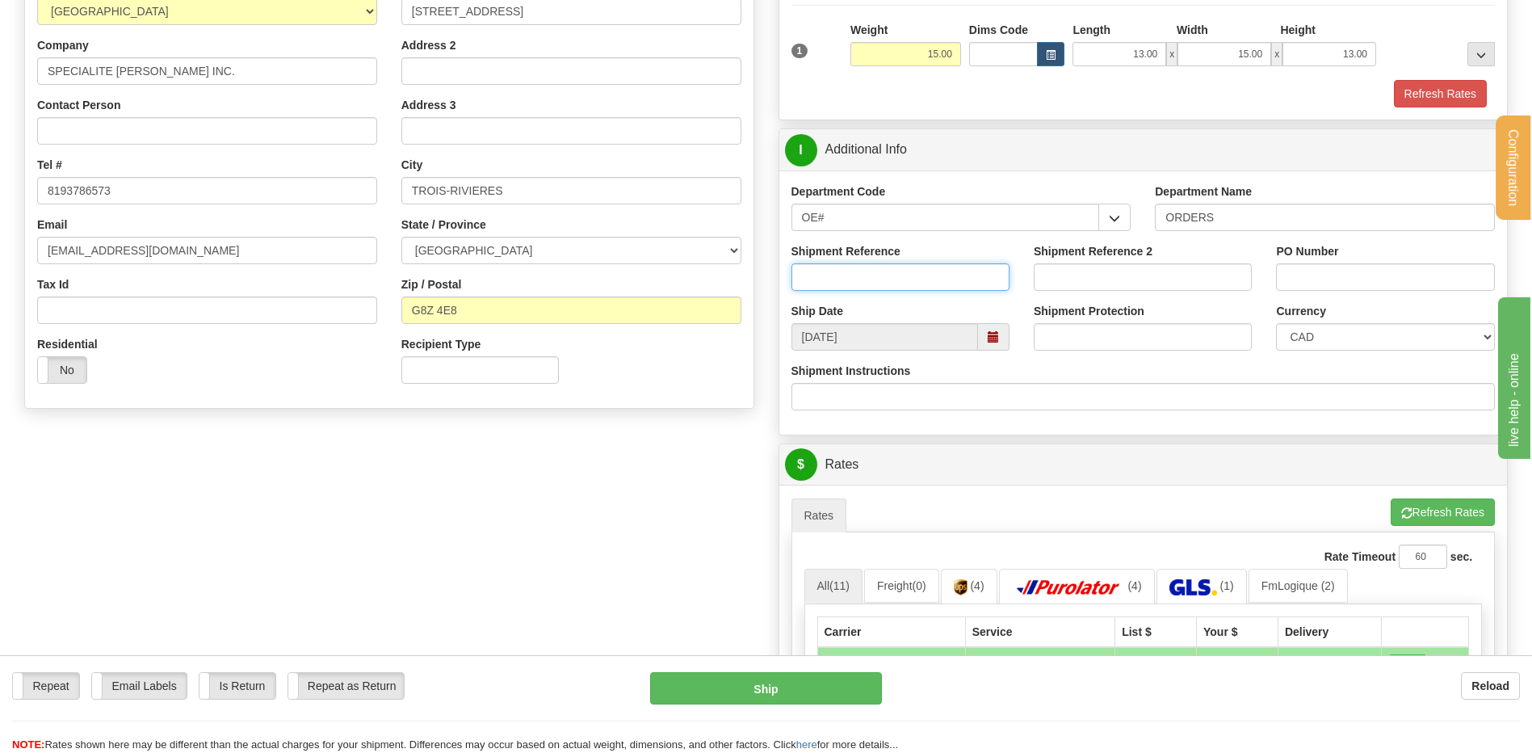
click at [904, 283] on input "Shipment Reference" at bounding box center [900, 276] width 218 height 27
click at [904, 283] on input "80006800-00" at bounding box center [900, 276] width 218 height 27
type input "80006800-00 // 80003619-01"
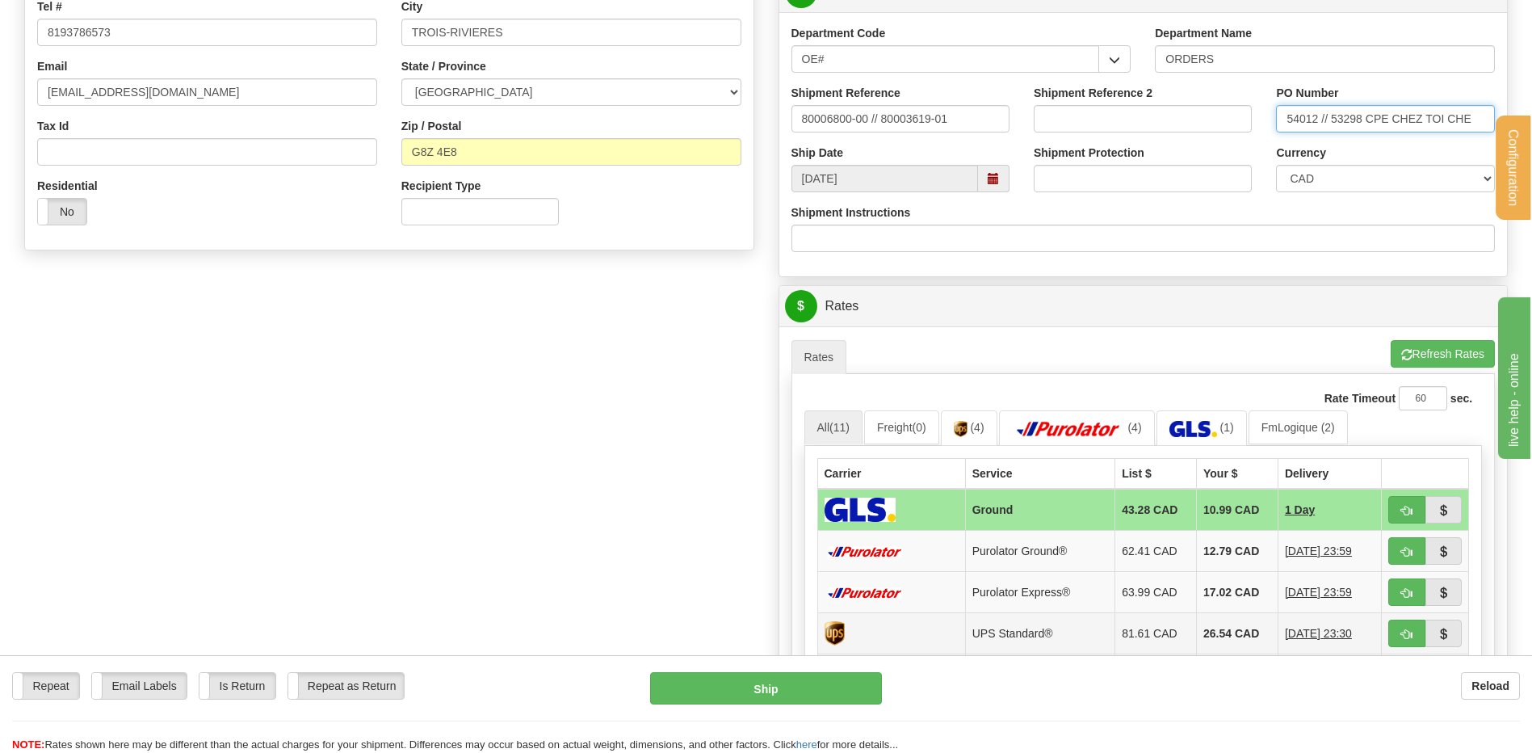
scroll to position [646, 0]
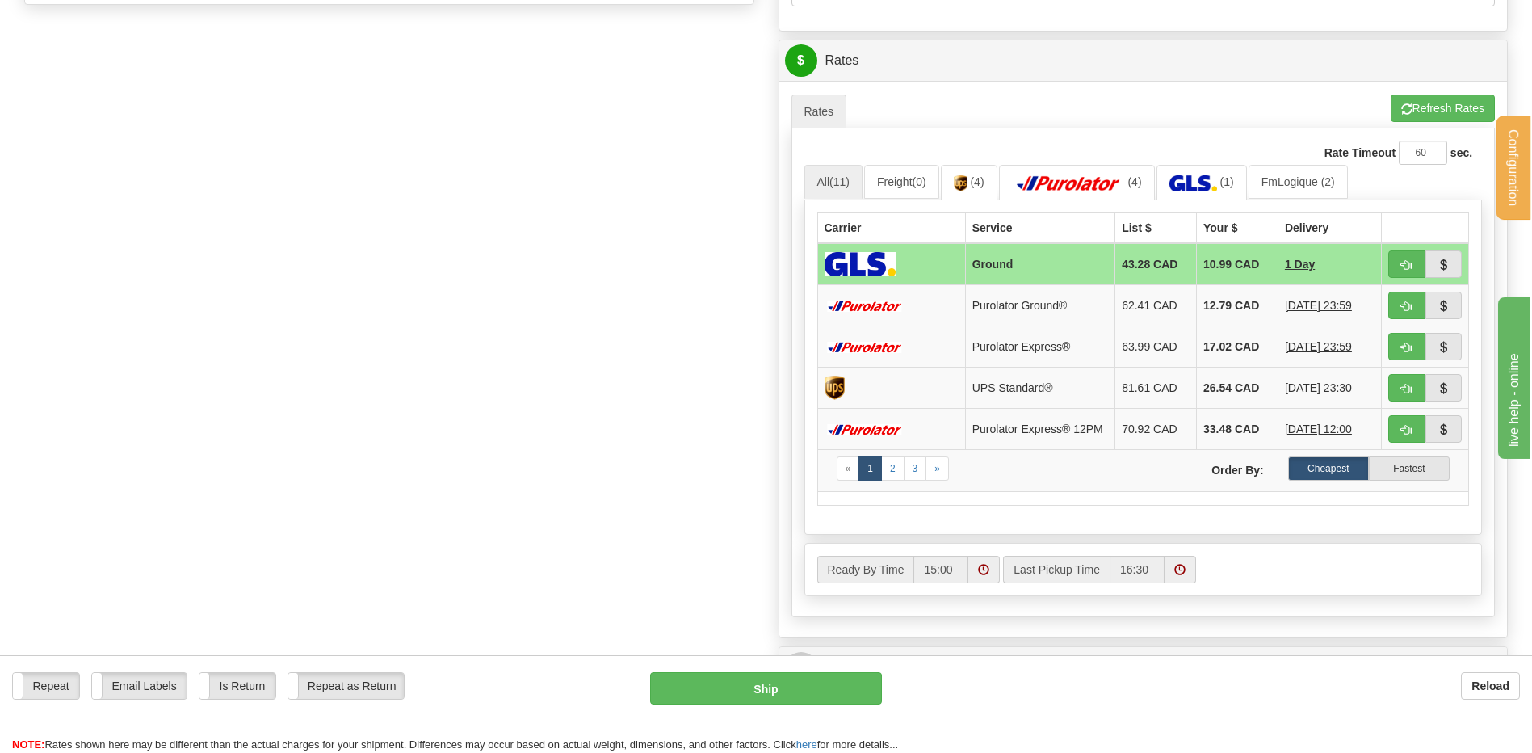
type input "54012 // 53298 CPE CHEZ TOI CHE"
click at [1410, 265] on span "button" at bounding box center [1406, 265] width 11 height 10
type input "1"
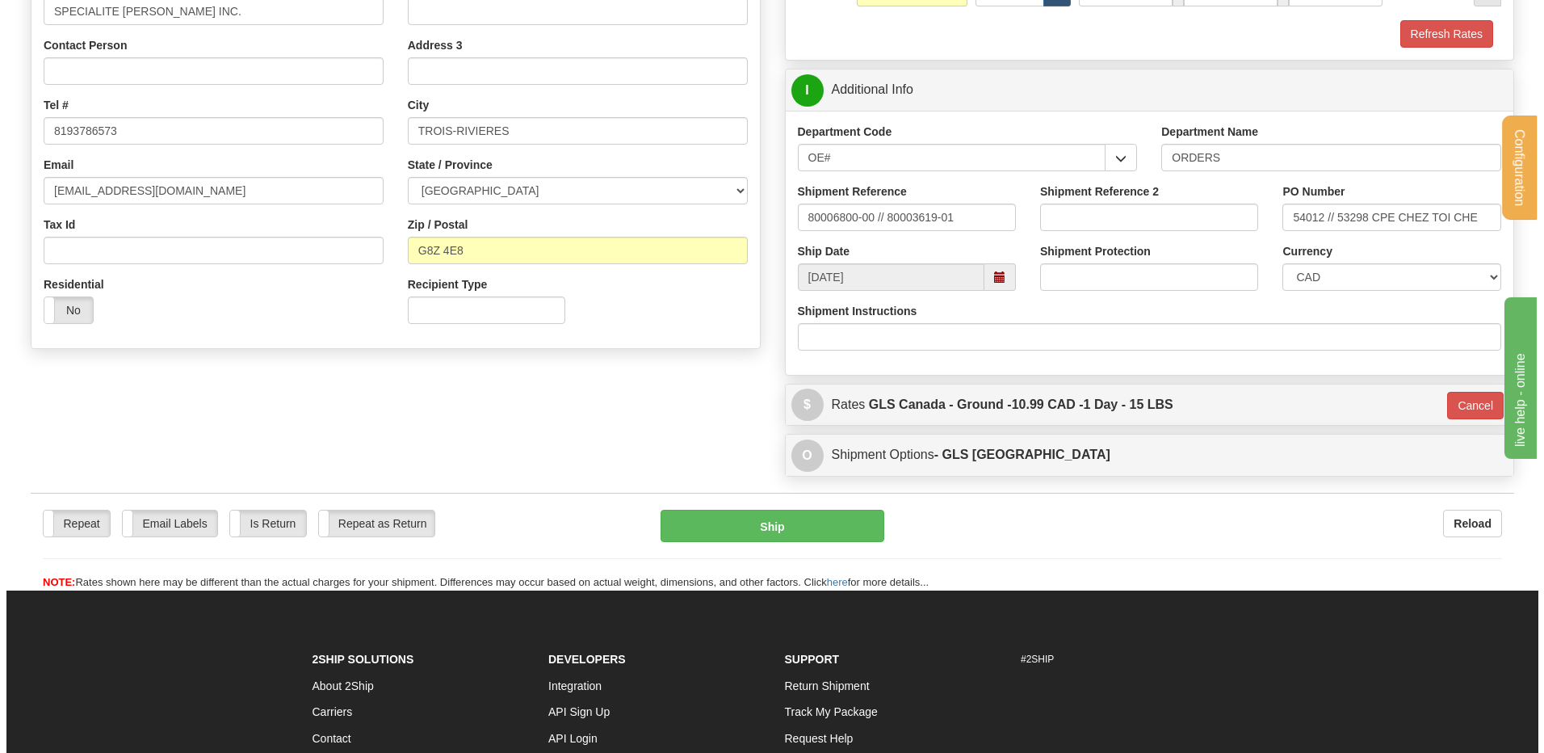
scroll to position [233, 0]
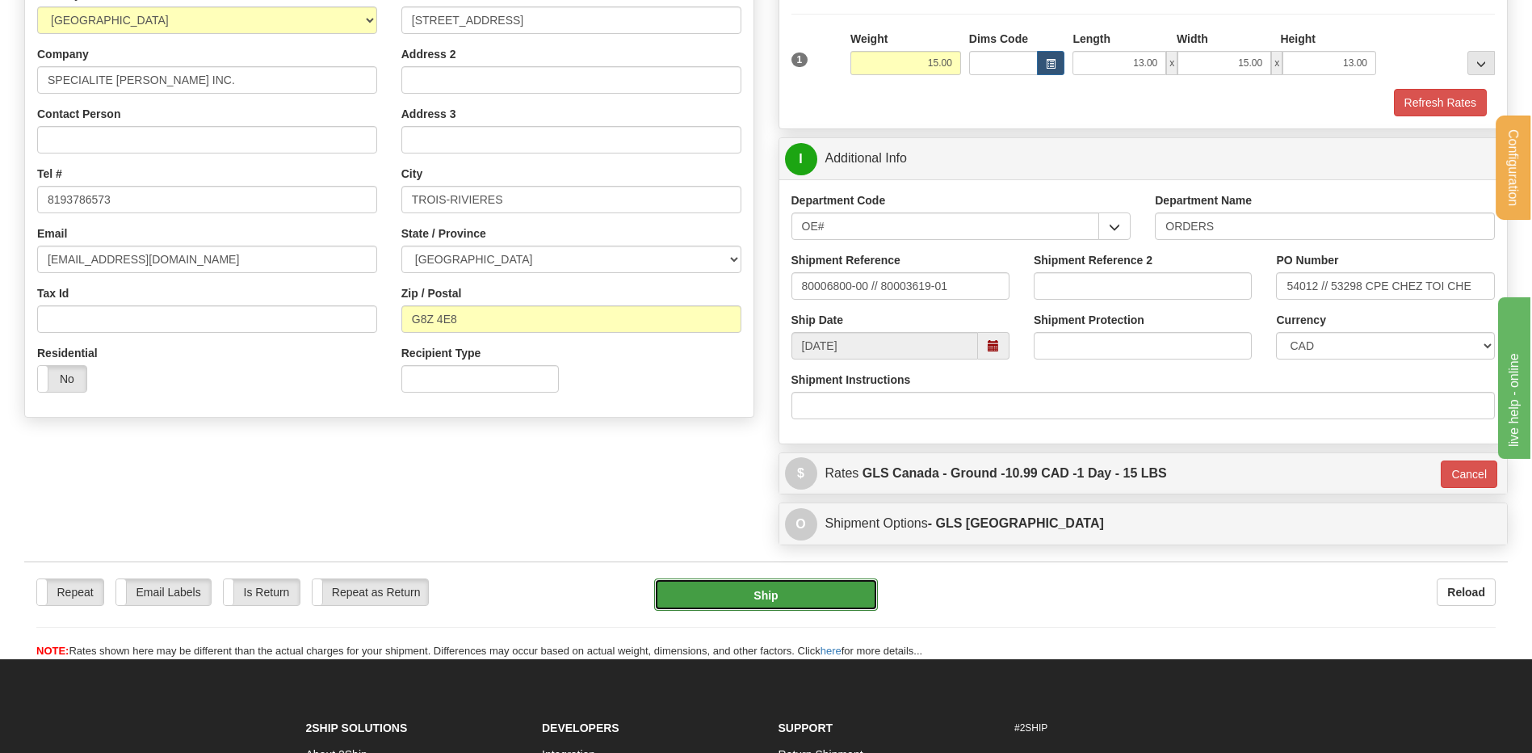
click at [813, 601] on button "Ship" at bounding box center [765, 594] width 223 height 32
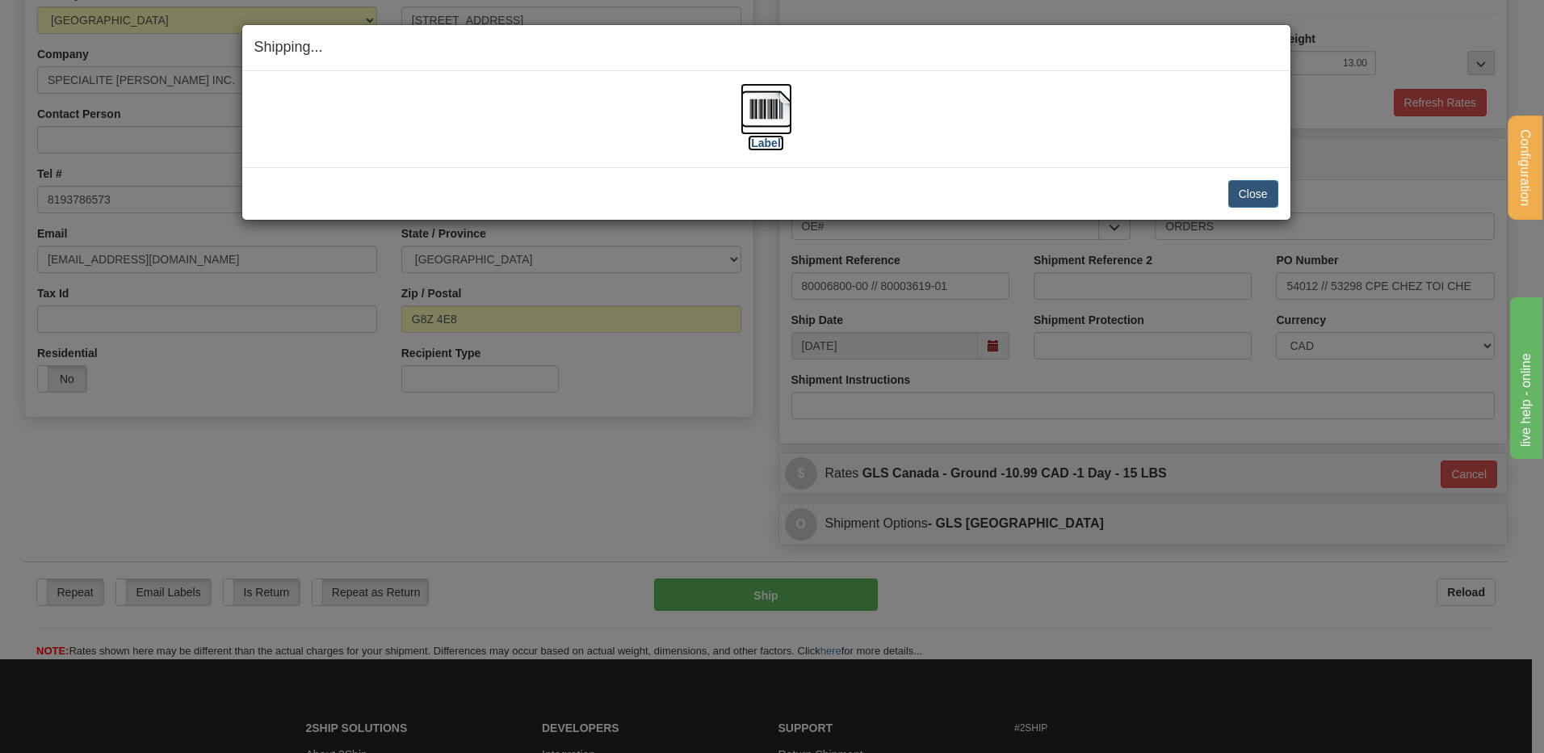
click at [763, 92] on img at bounding box center [766, 109] width 52 height 52
click at [1252, 189] on button "Close" at bounding box center [1253, 193] width 50 height 27
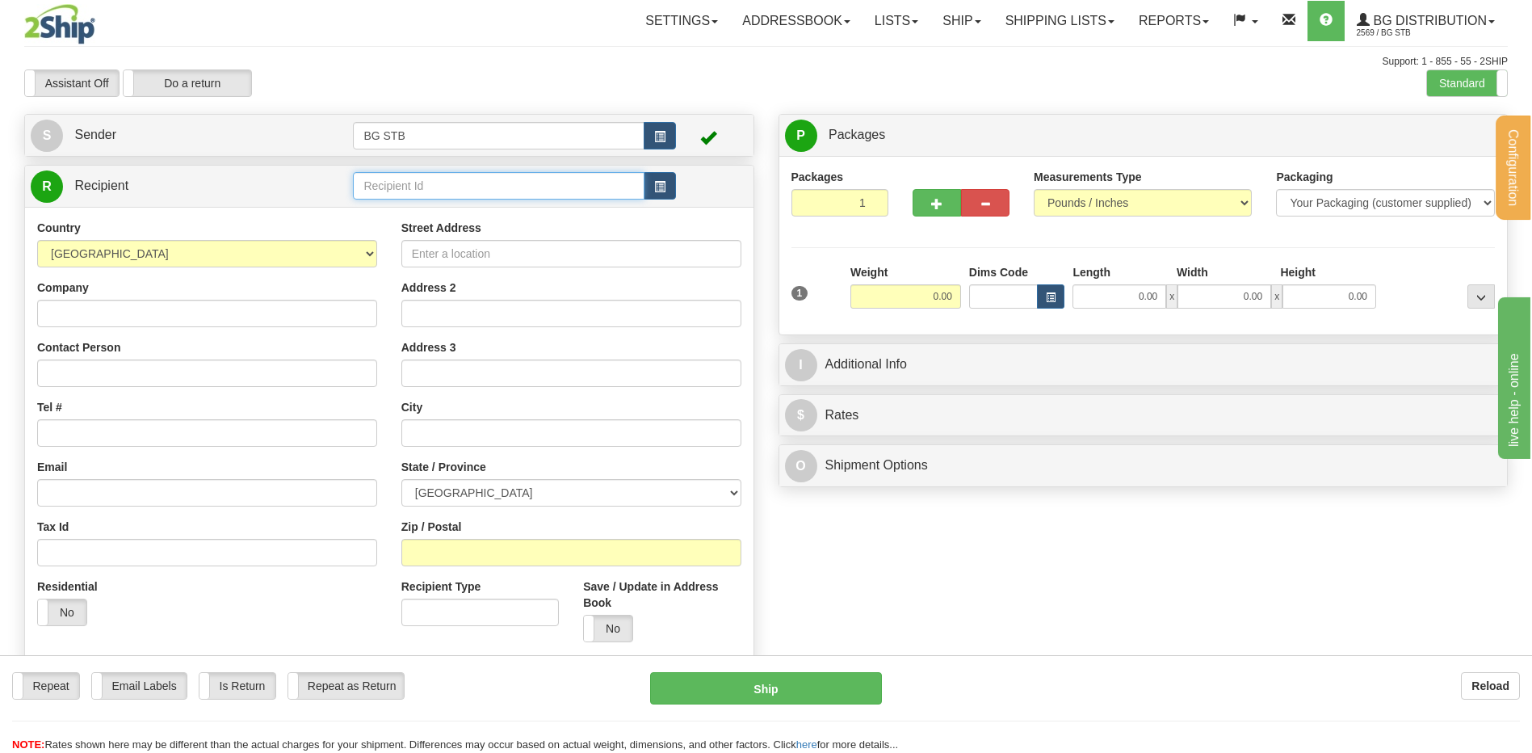
click at [436, 187] on input "text" at bounding box center [498, 185] width 291 height 27
type input "20006"
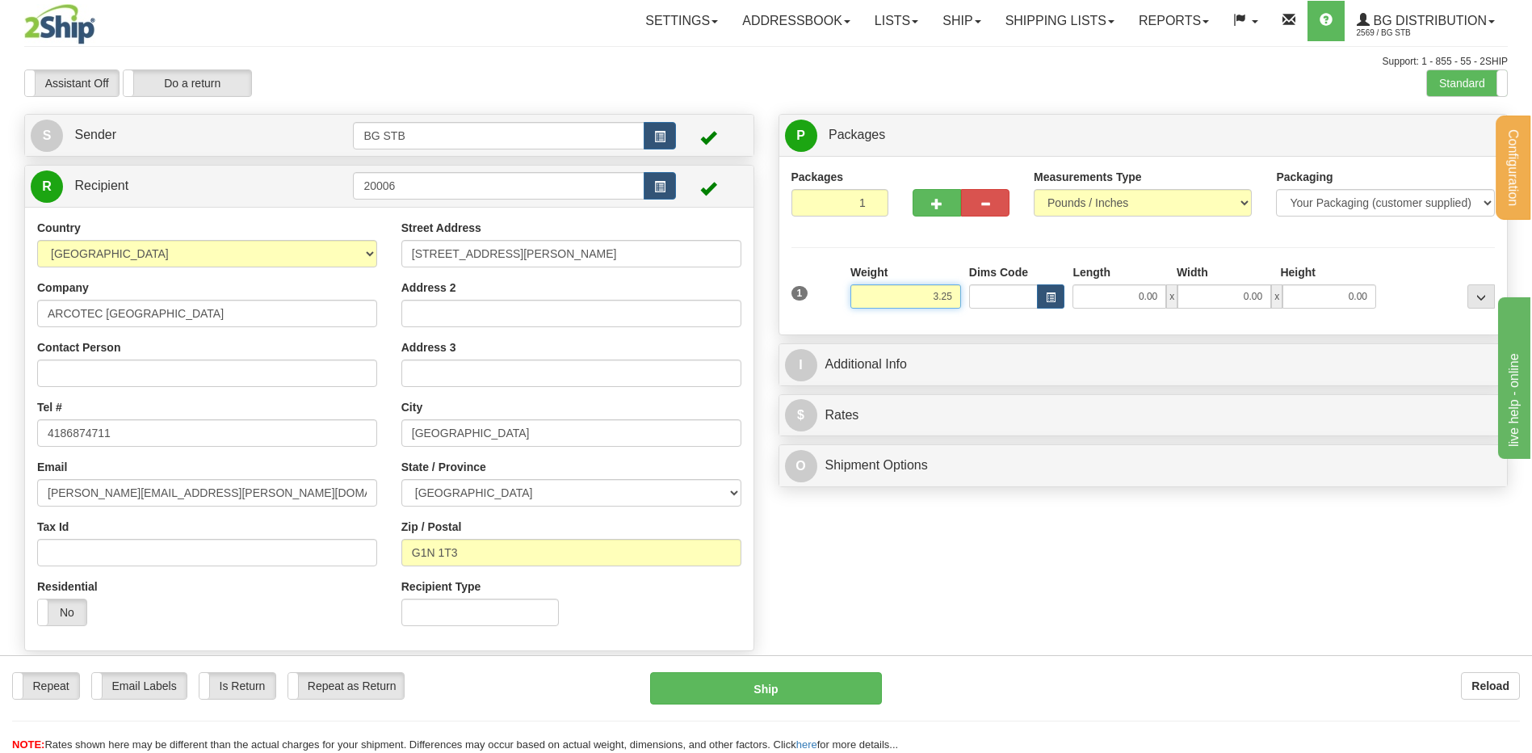
type input "3.25"
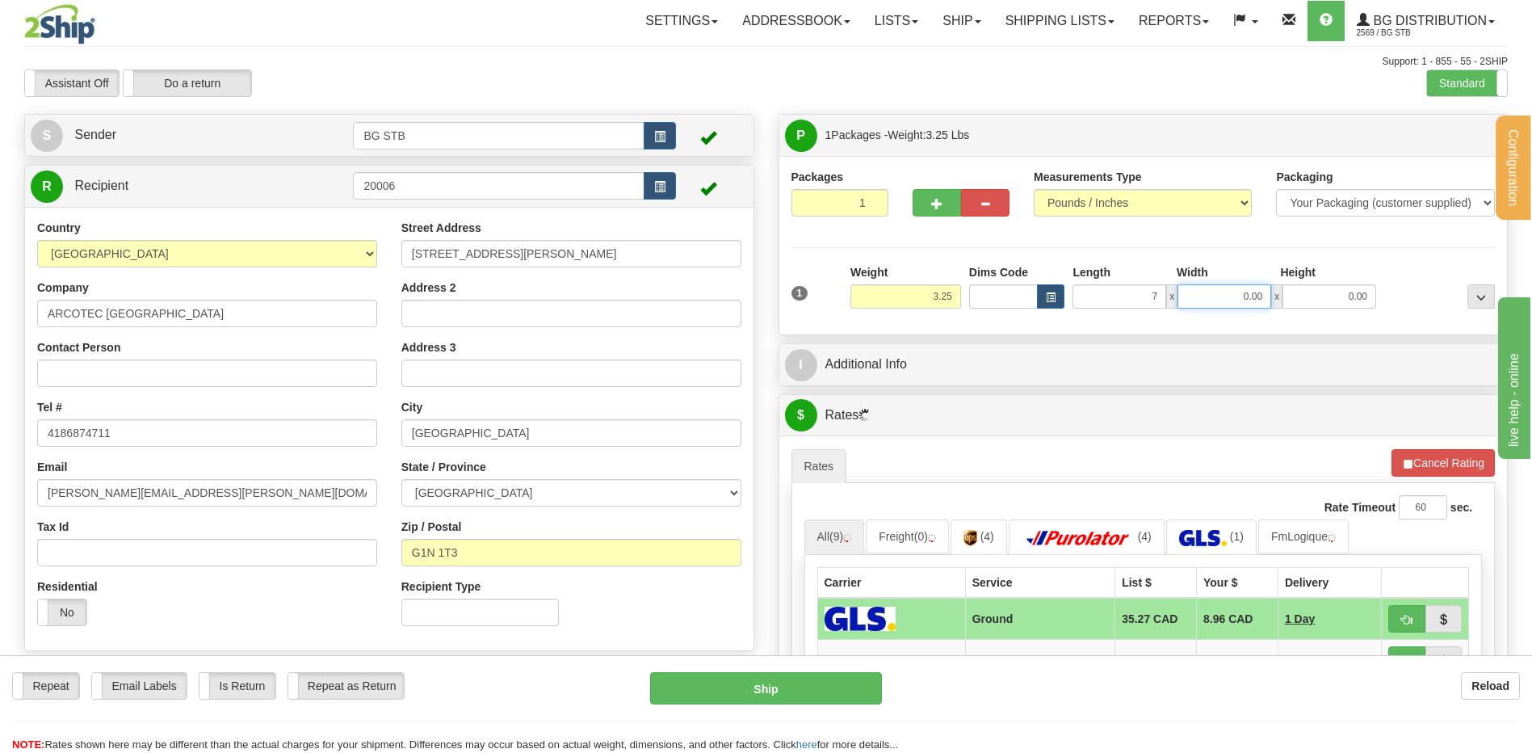
type input "7.00"
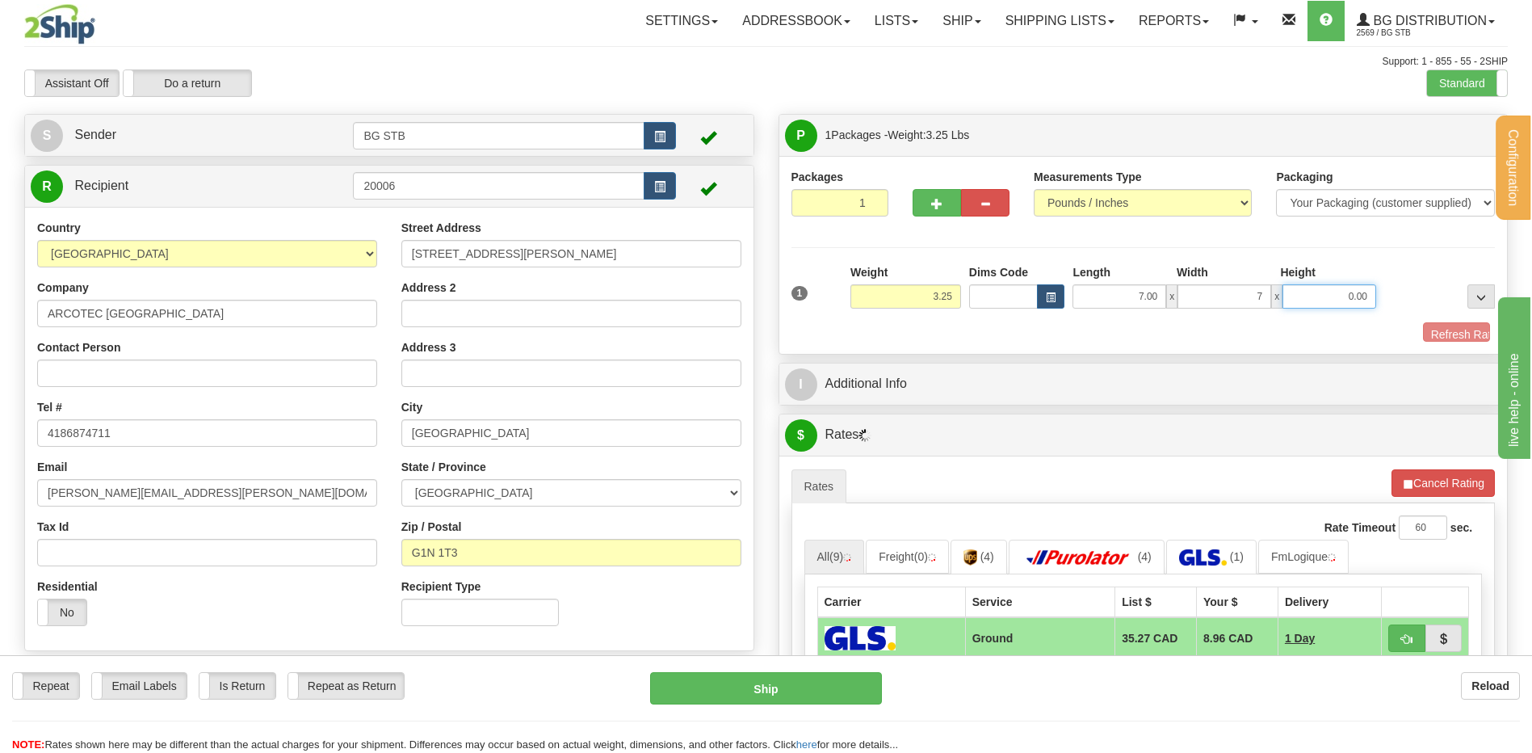
type input "7.00"
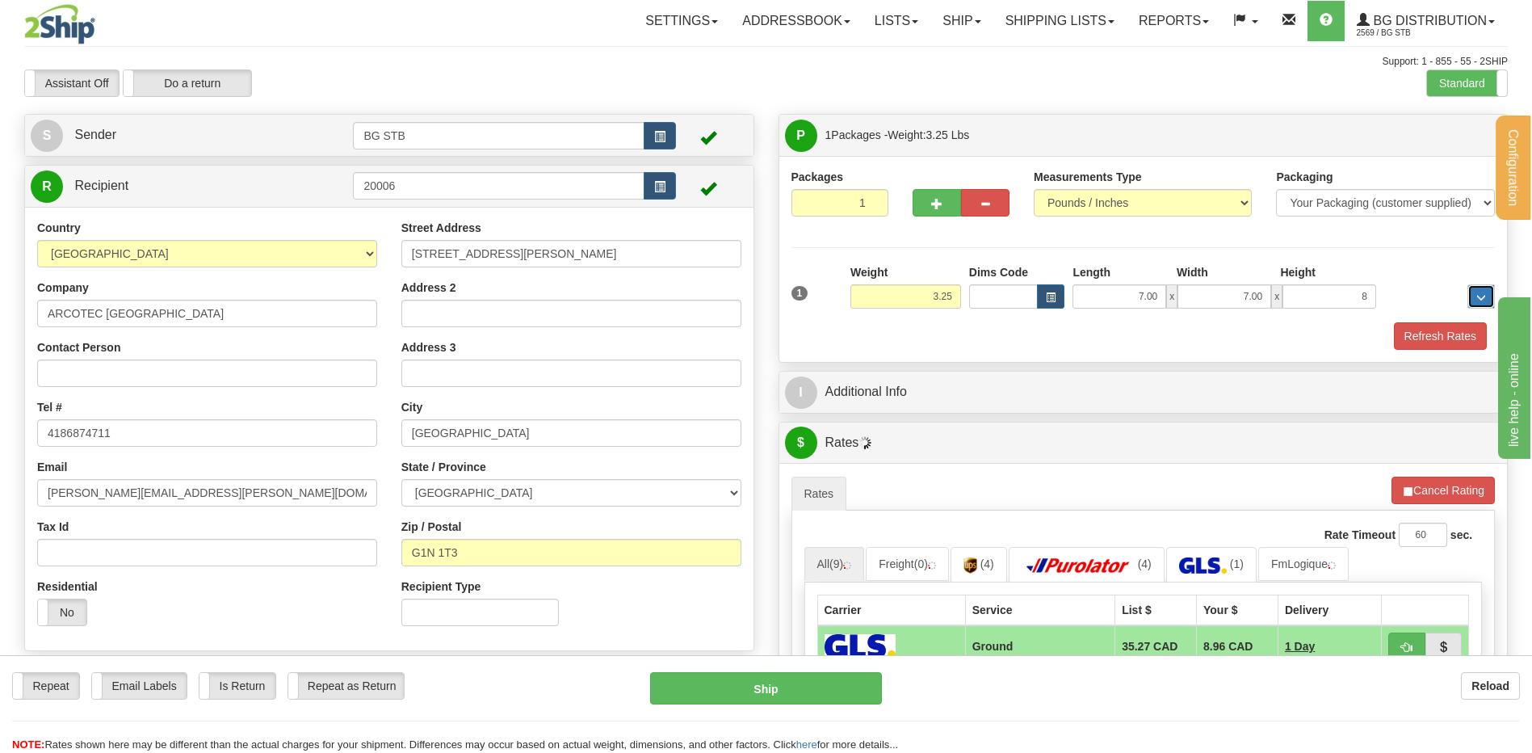
type input "8.00"
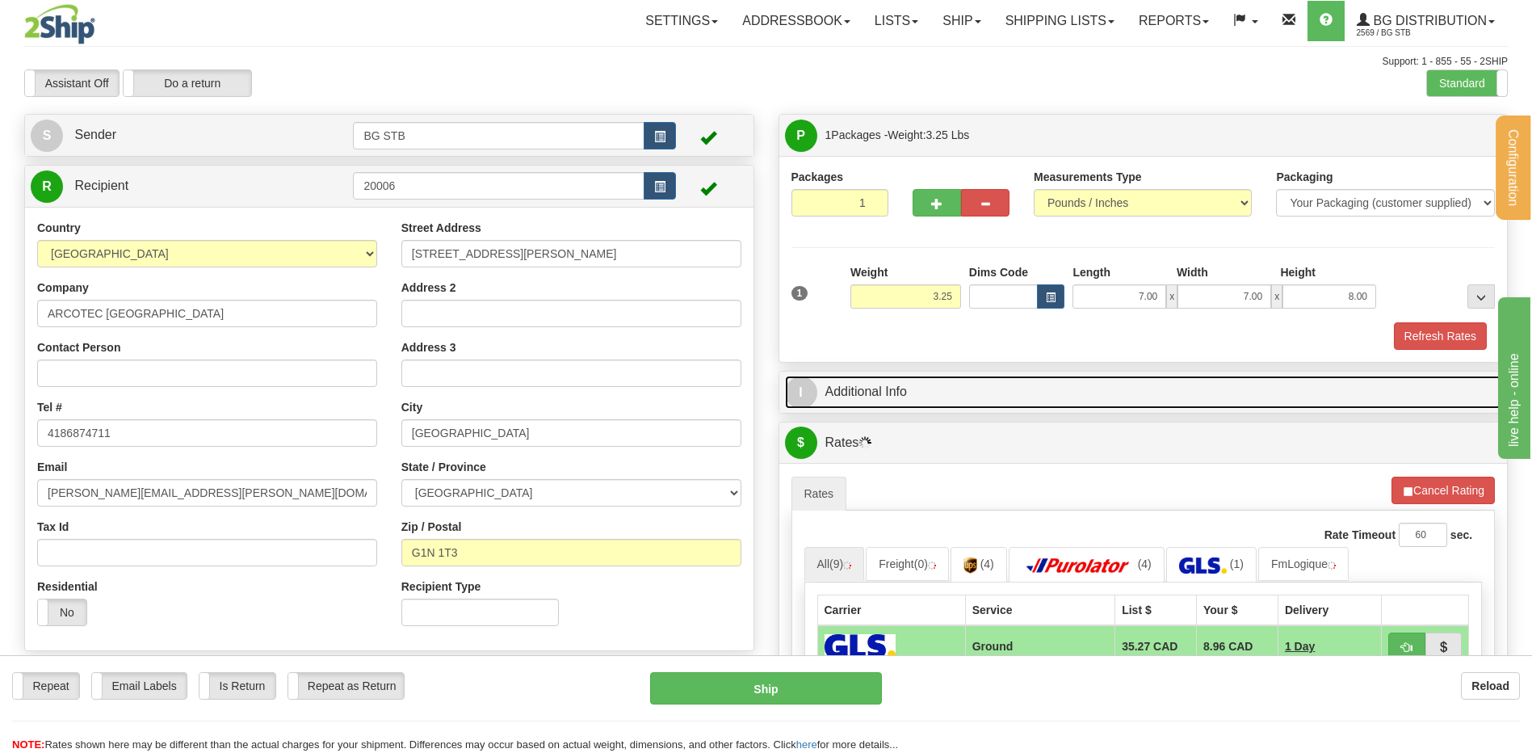
click at [975, 395] on link "I Additional Info" at bounding box center [1143, 391] width 717 height 33
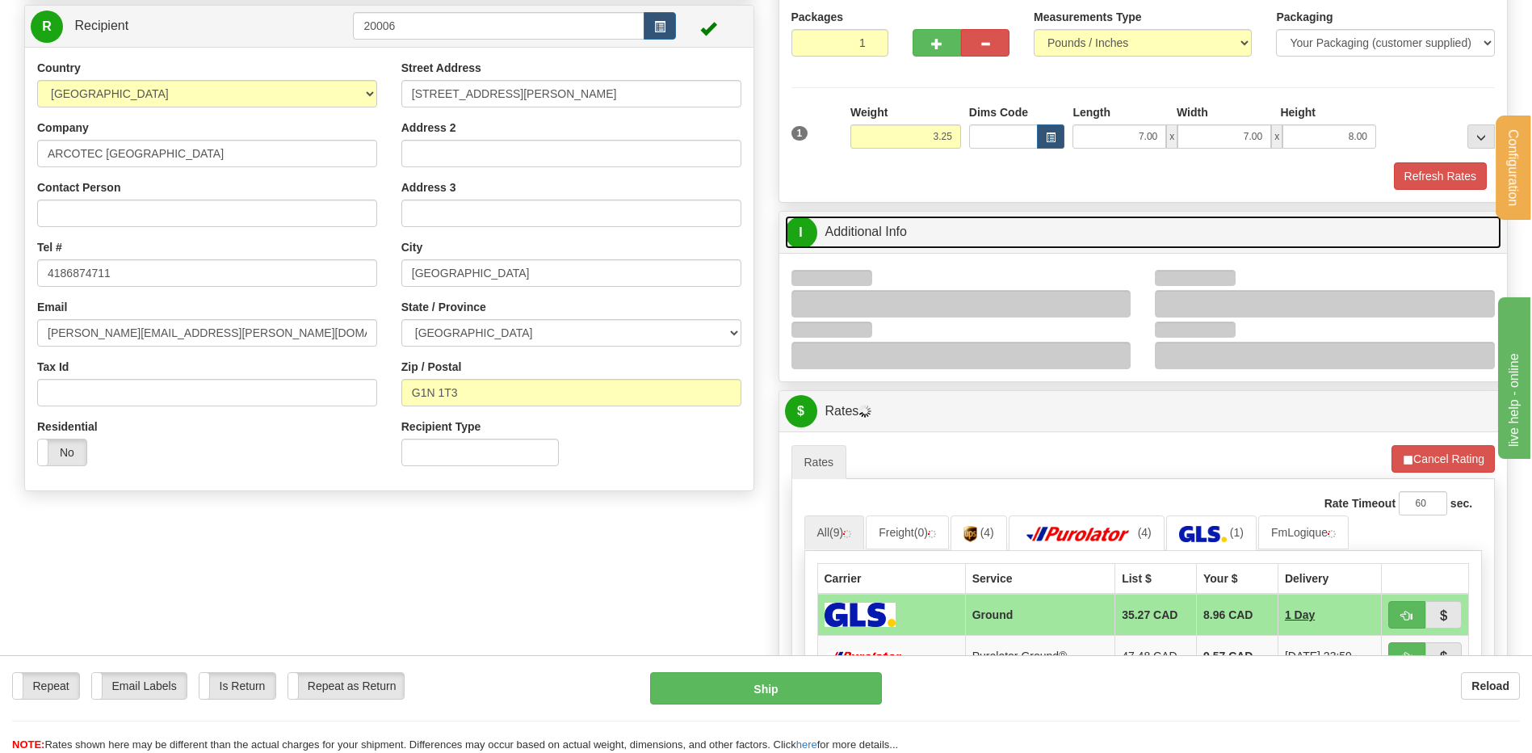
scroll to position [242, 0]
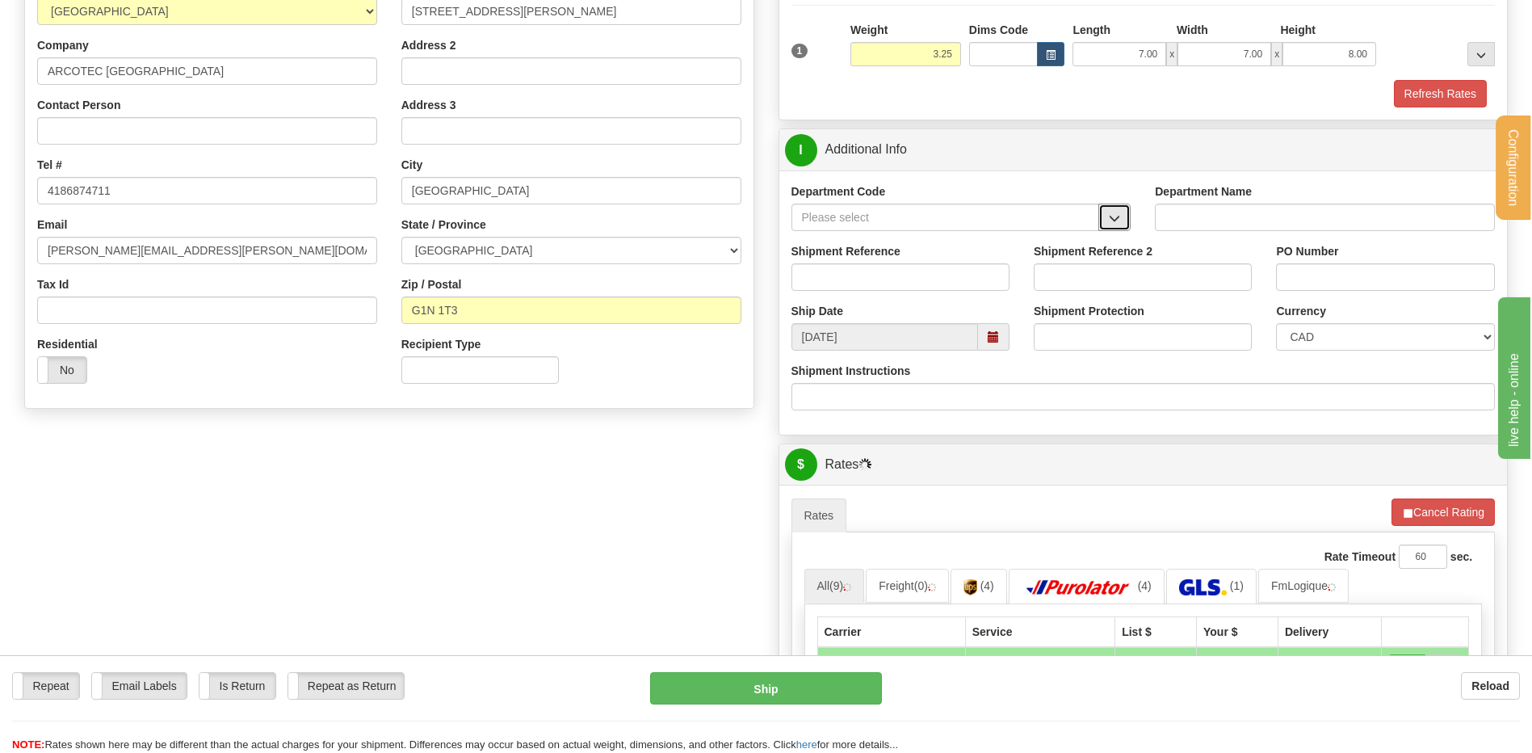
click at [1109, 220] on span "button" at bounding box center [1114, 218] width 11 height 10
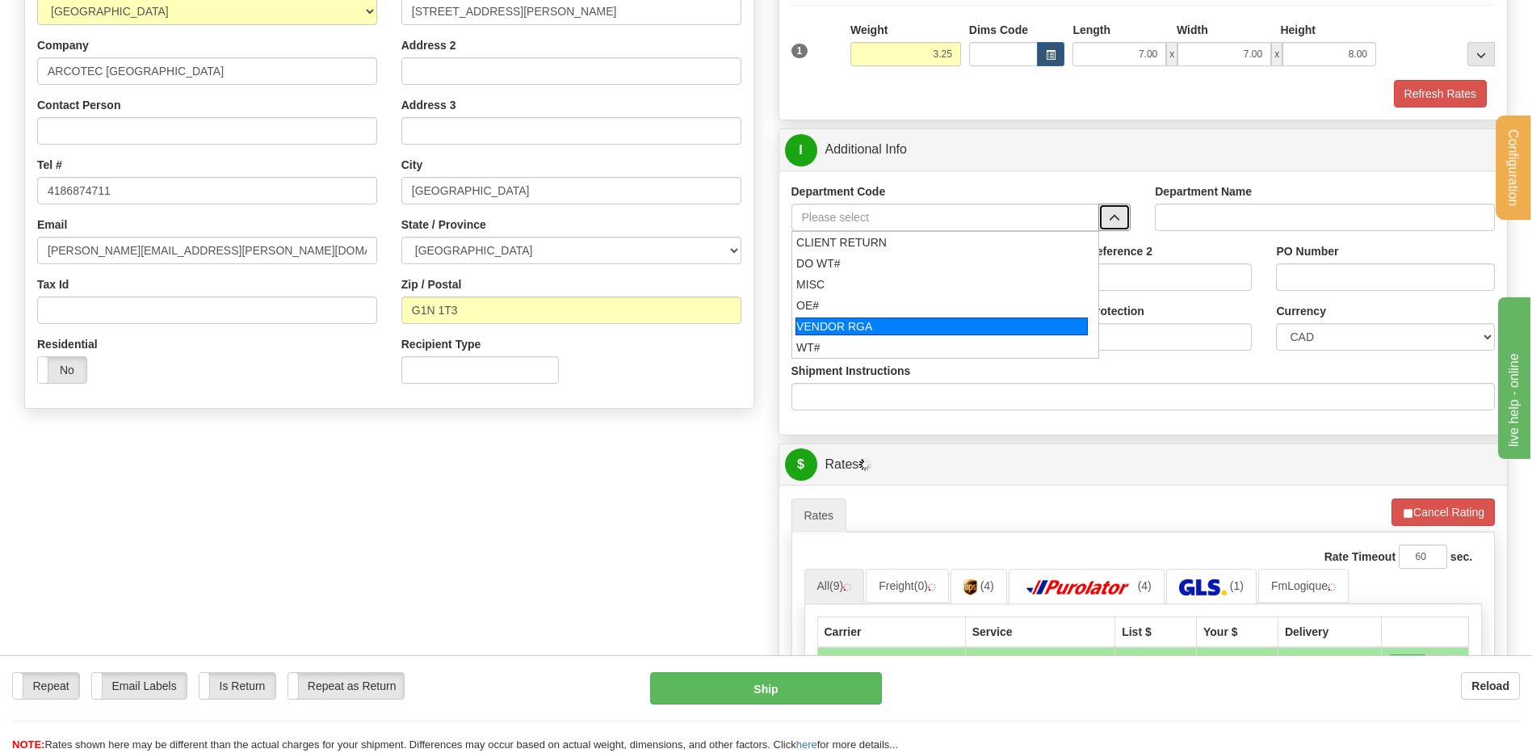
click at [917, 298] on div "OE#" at bounding box center [941, 305] width 291 height 16
type input "OE#"
type input "ORDERS"
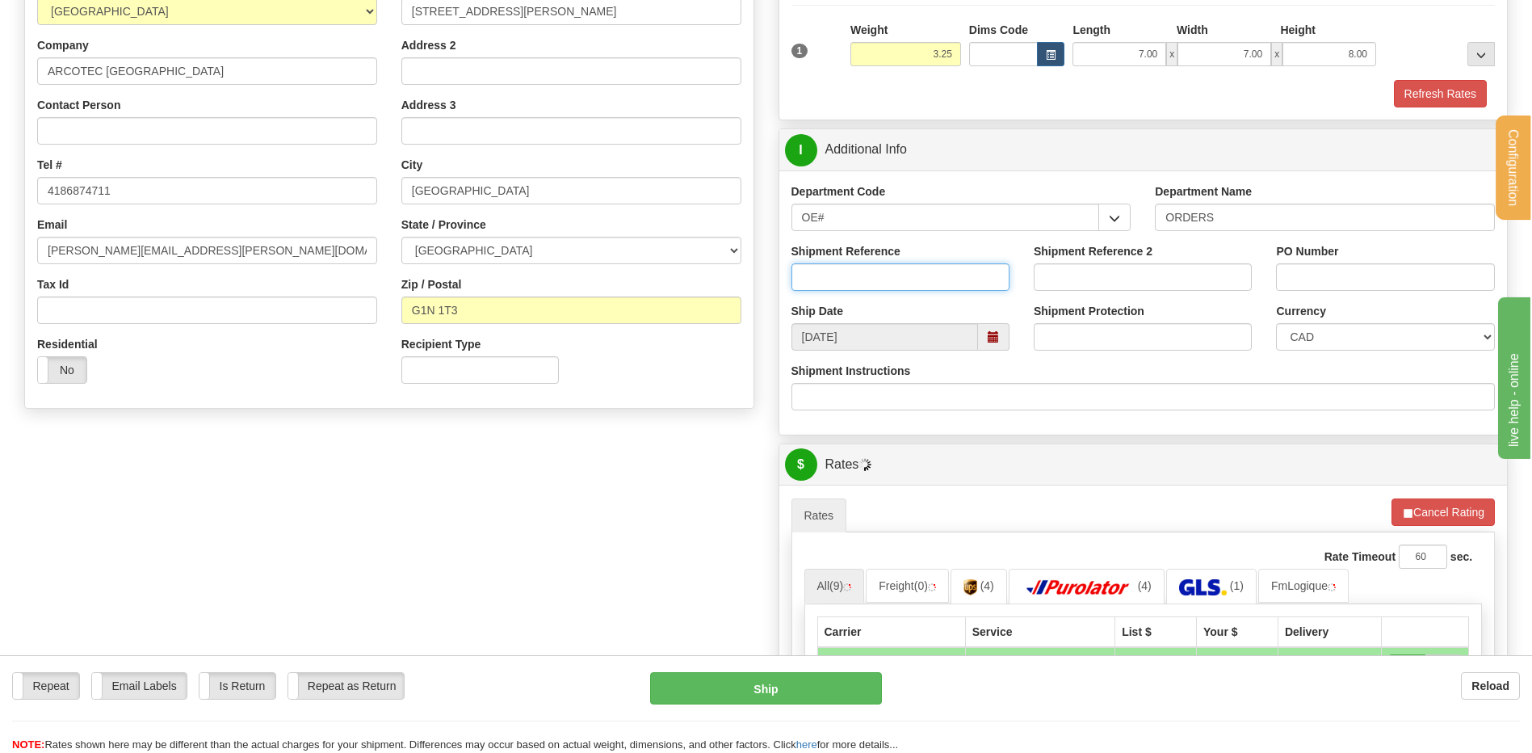
click at [917, 269] on input "Shipment Reference" at bounding box center [900, 276] width 218 height 27
type input "80003908-03"
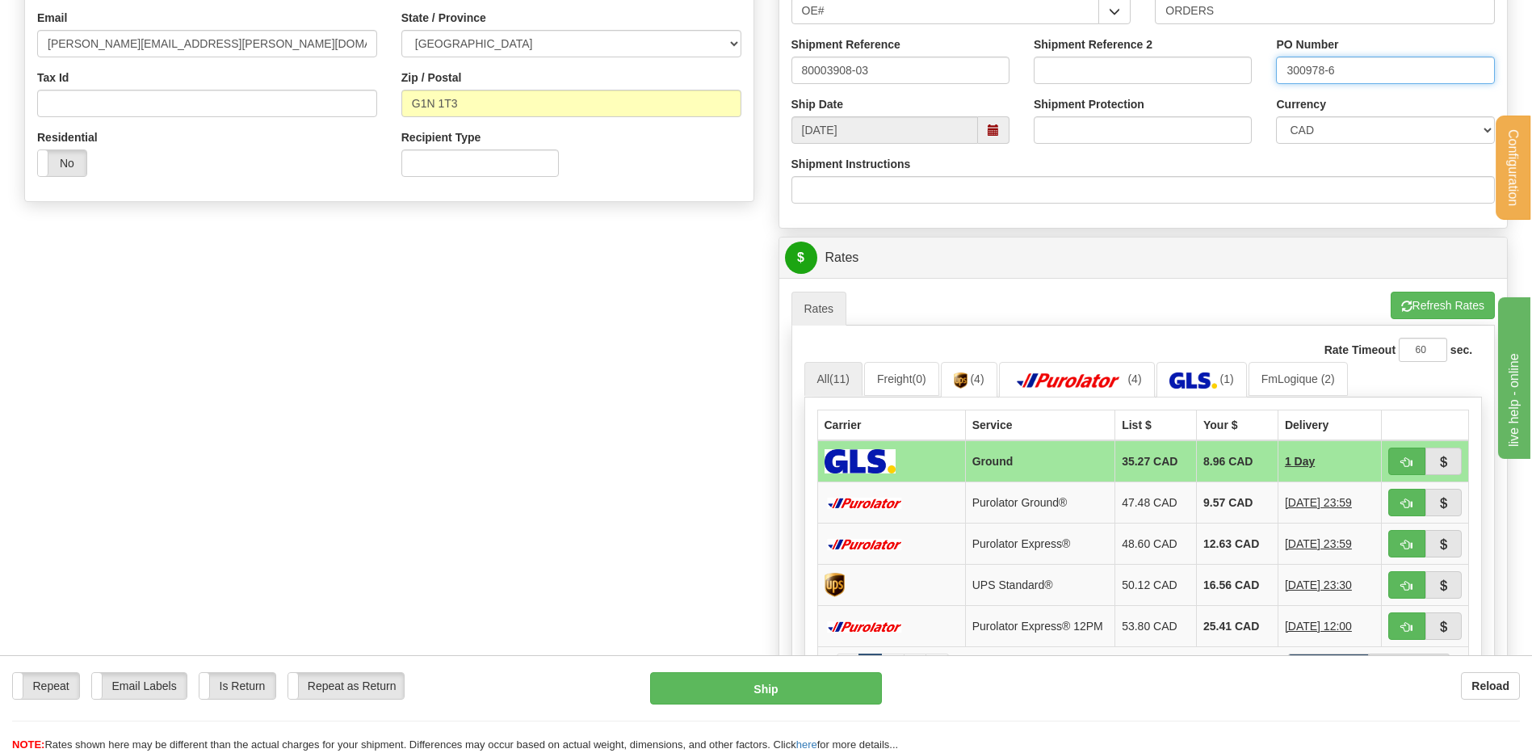
scroll to position [565, 0]
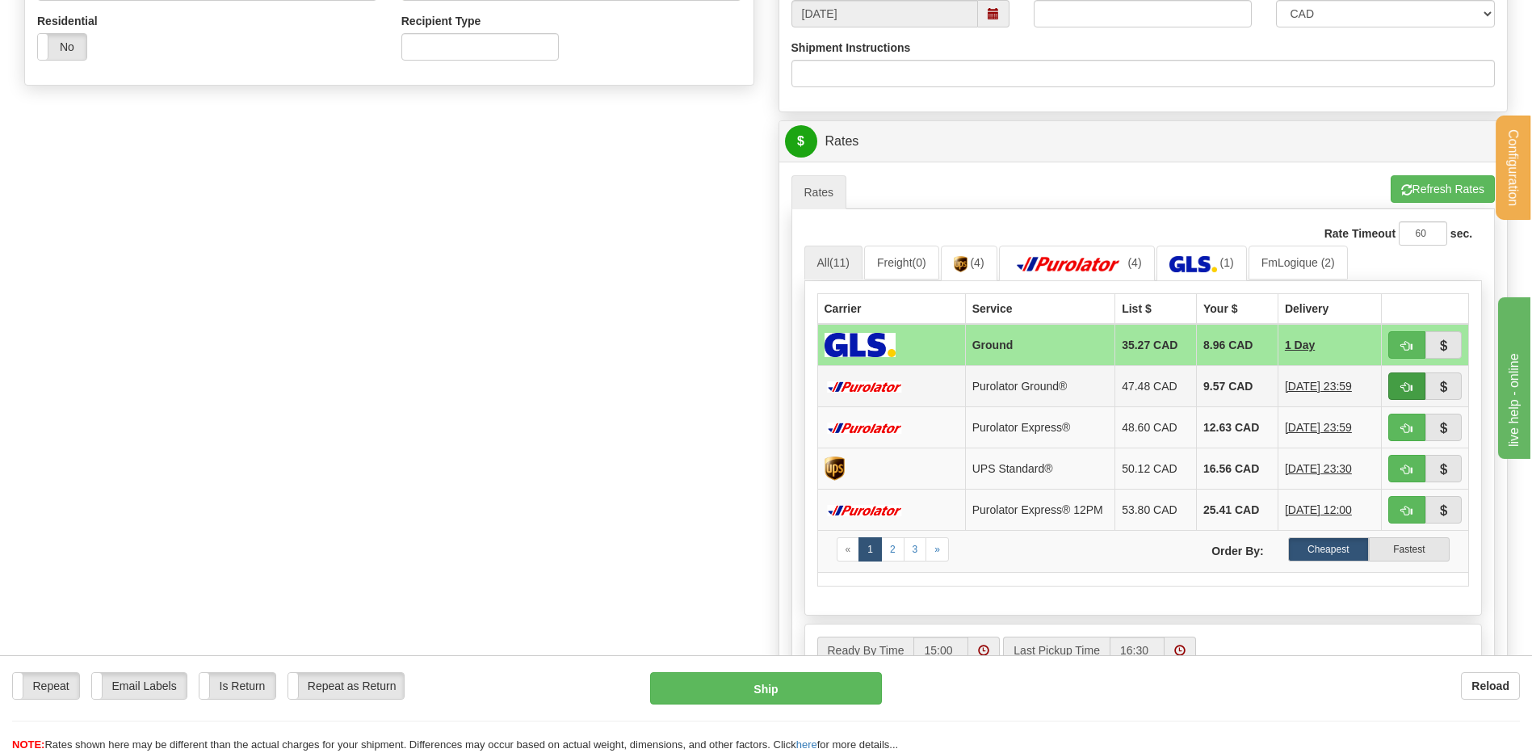
type input "300978-6"
click at [1399, 382] on button "button" at bounding box center [1406, 385] width 37 height 27
type input "260"
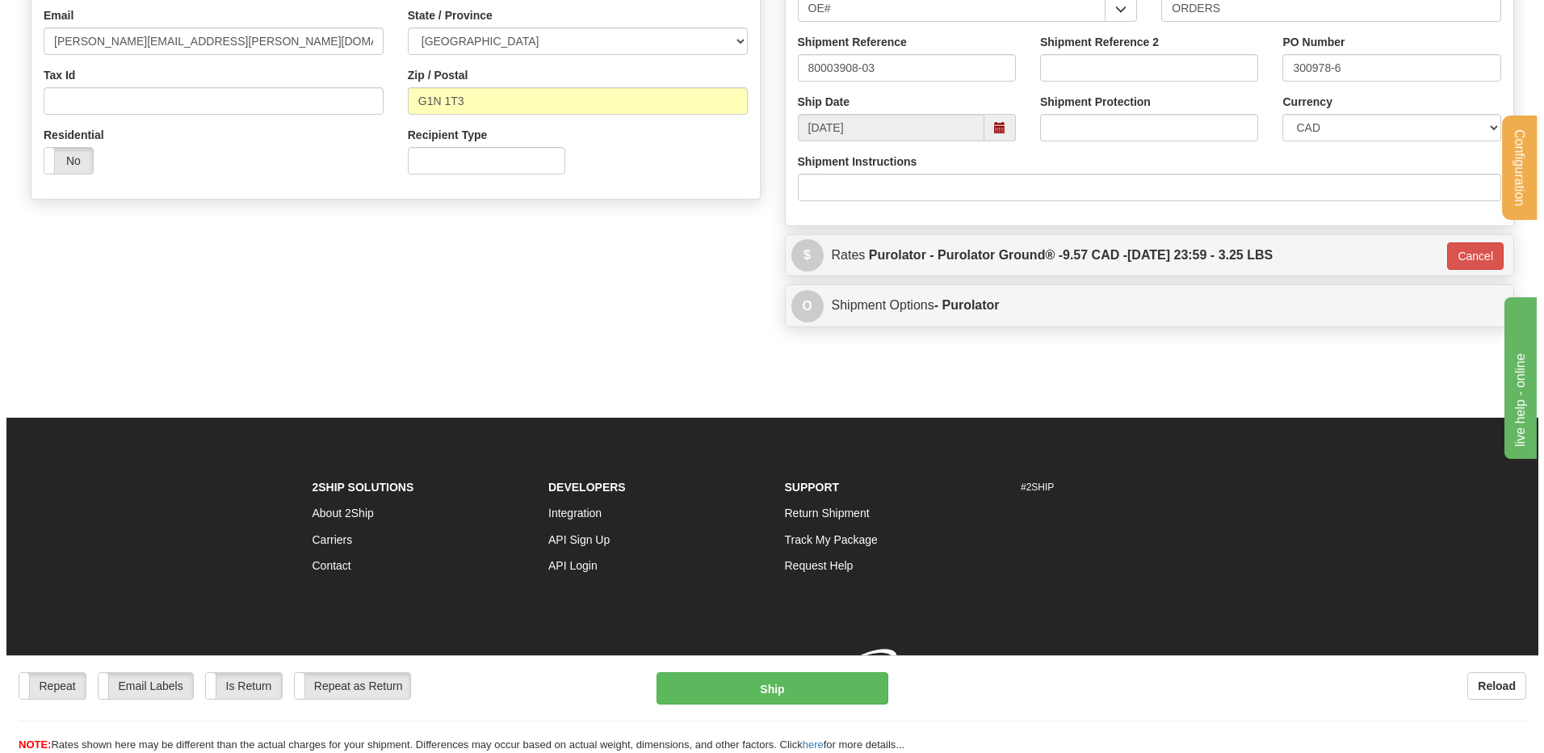
scroll to position [475, 0]
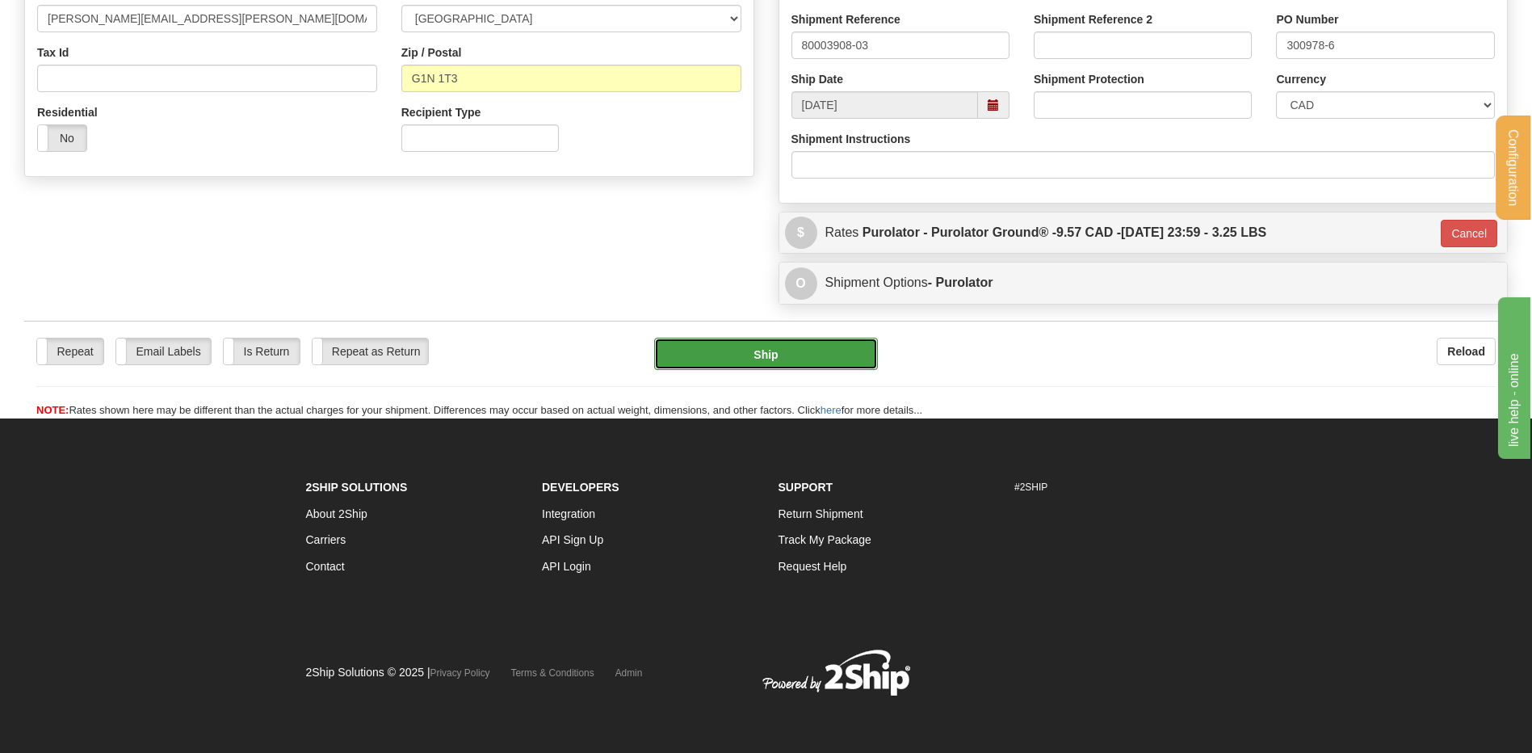
click at [778, 365] on button "Ship" at bounding box center [765, 354] width 223 height 32
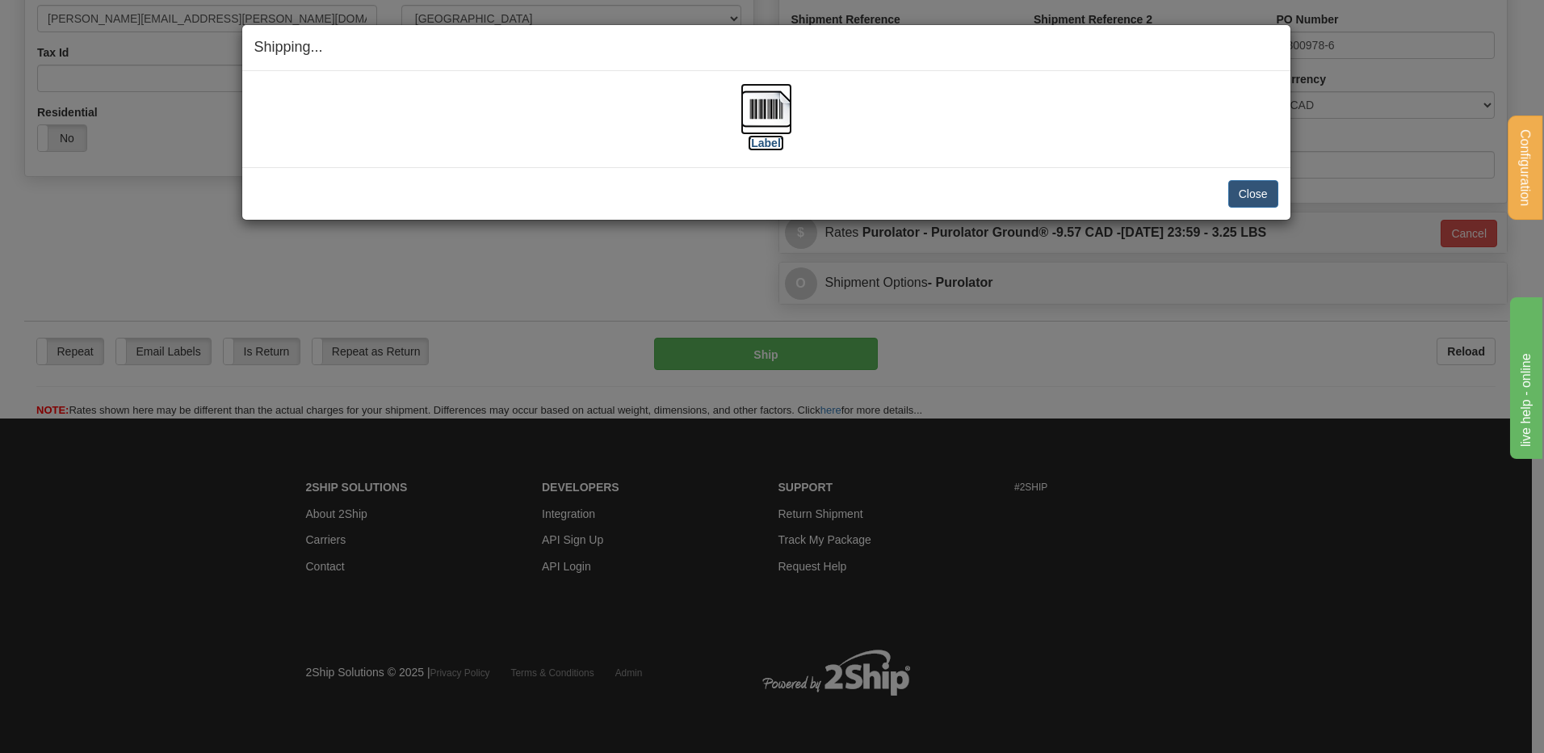
click at [748, 104] on img at bounding box center [766, 109] width 52 height 52
click at [1248, 188] on button "Close" at bounding box center [1253, 193] width 50 height 27
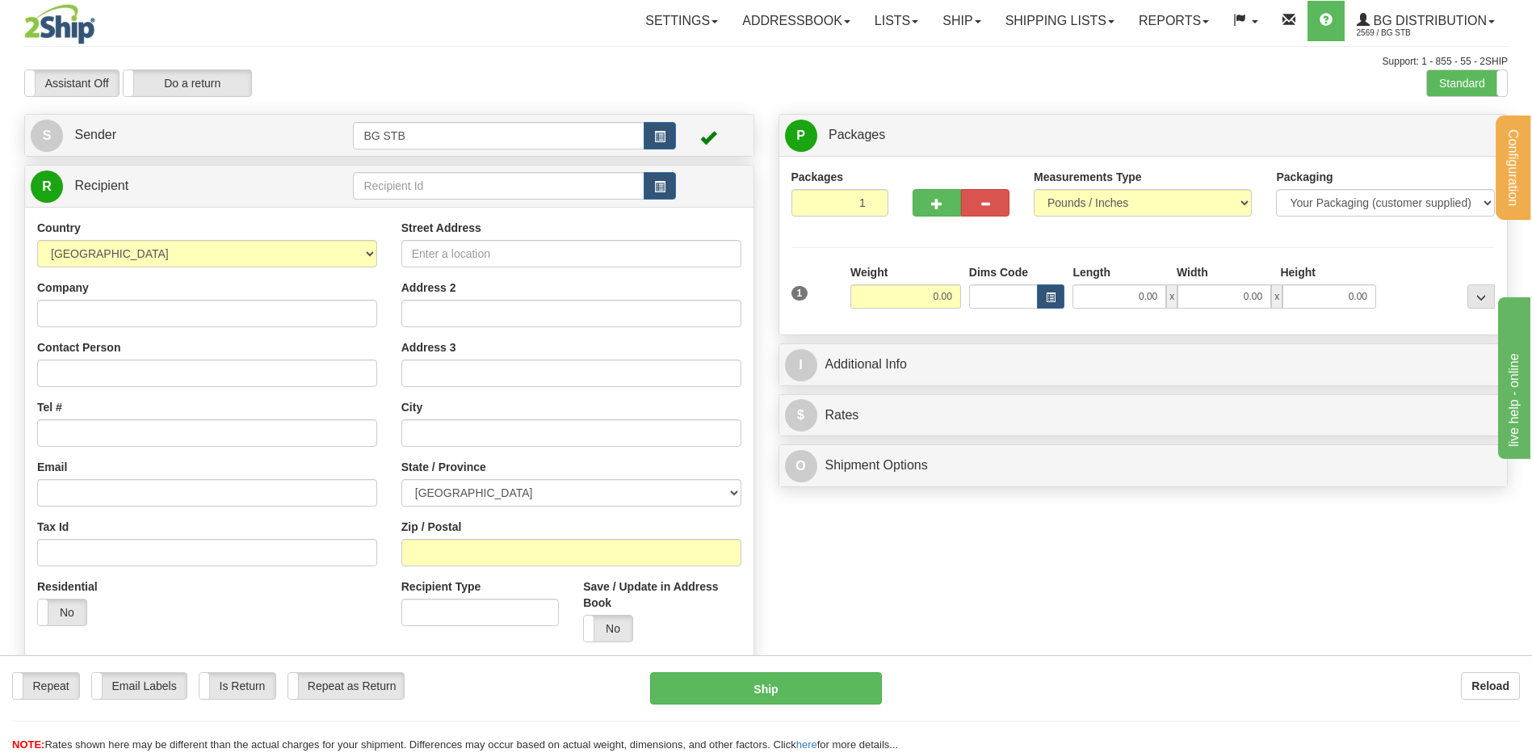
click at [1453, 80] on label "Standard" at bounding box center [1467, 83] width 80 height 26
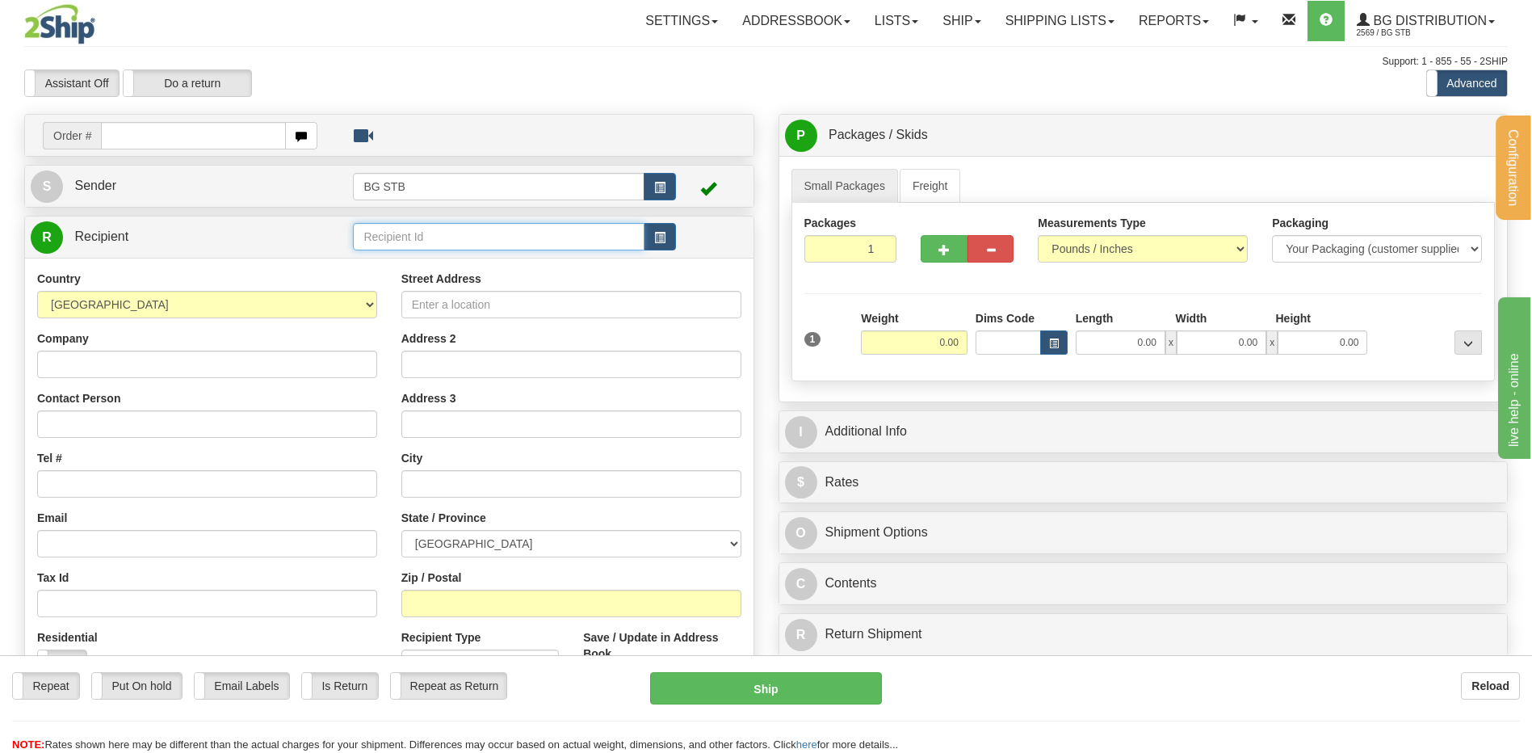
click at [368, 235] on input "text" at bounding box center [498, 236] width 291 height 27
type input "5580"
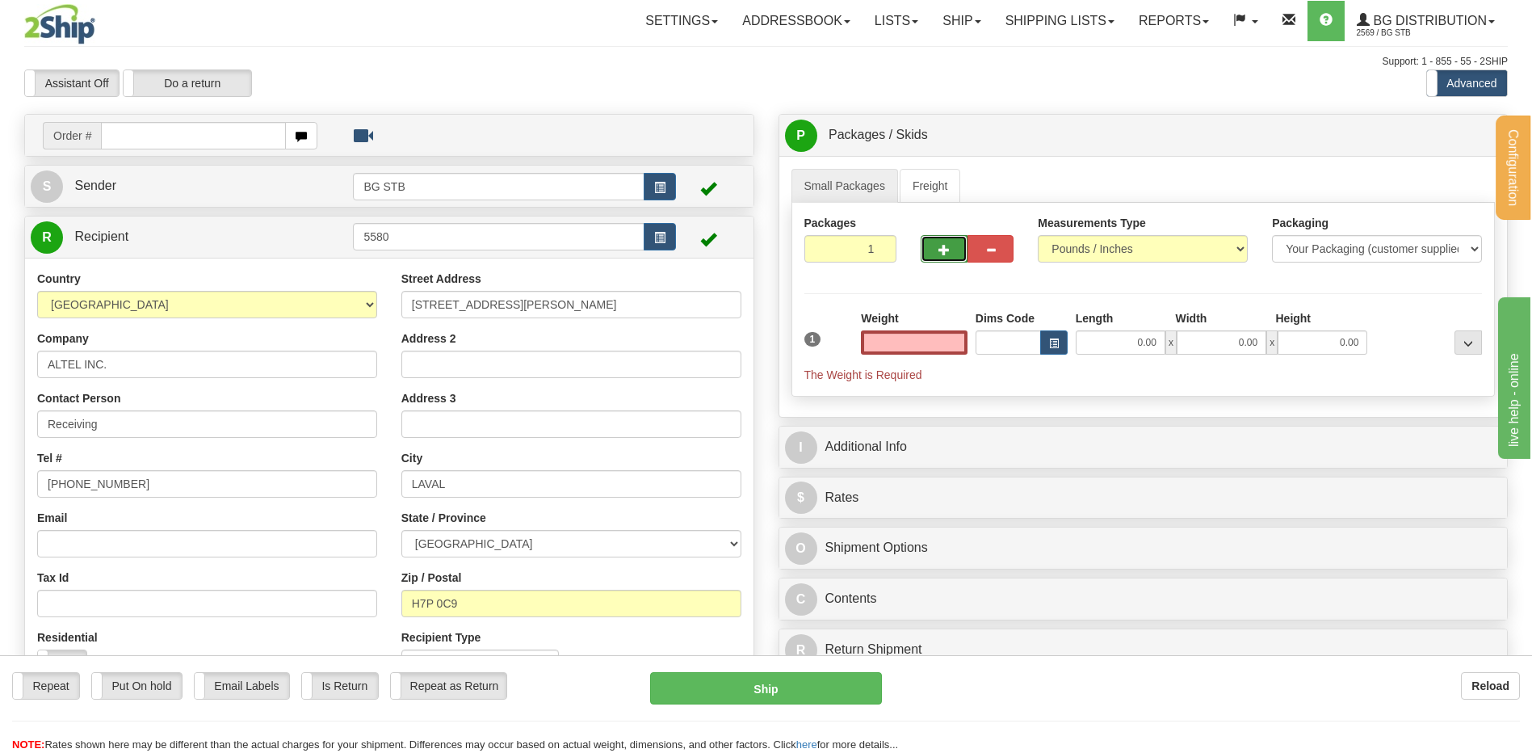
type input "0.00"
click at [944, 245] on span "button" at bounding box center [943, 250] width 11 height 10
type input "2"
drag, startPoint x: 1439, startPoint y: 132, endPoint x: 1231, endPoint y: 229, distance: 230.1
click at [1439, 131] on span "Pack / Skid Level" at bounding box center [1455, 135] width 74 height 11
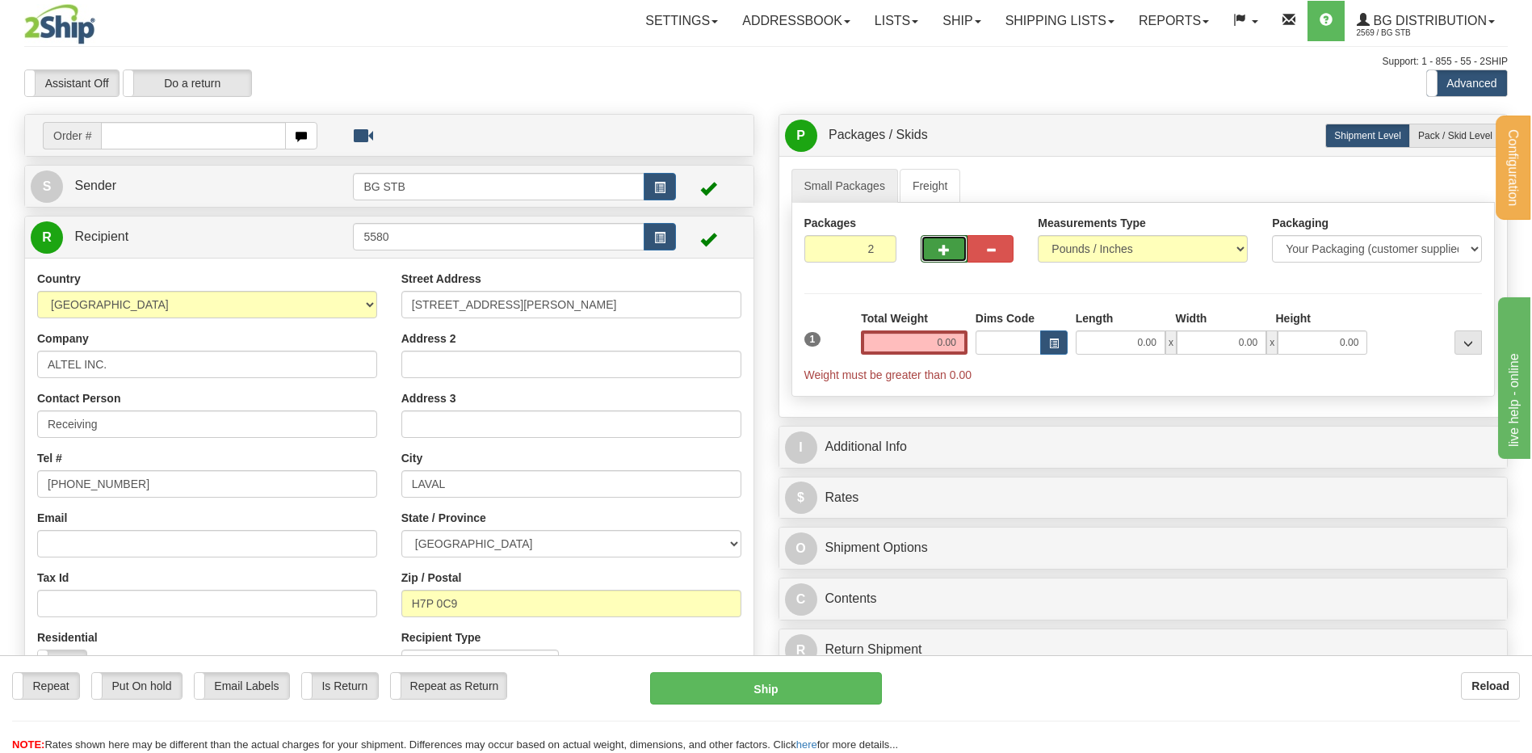
radio input "true"
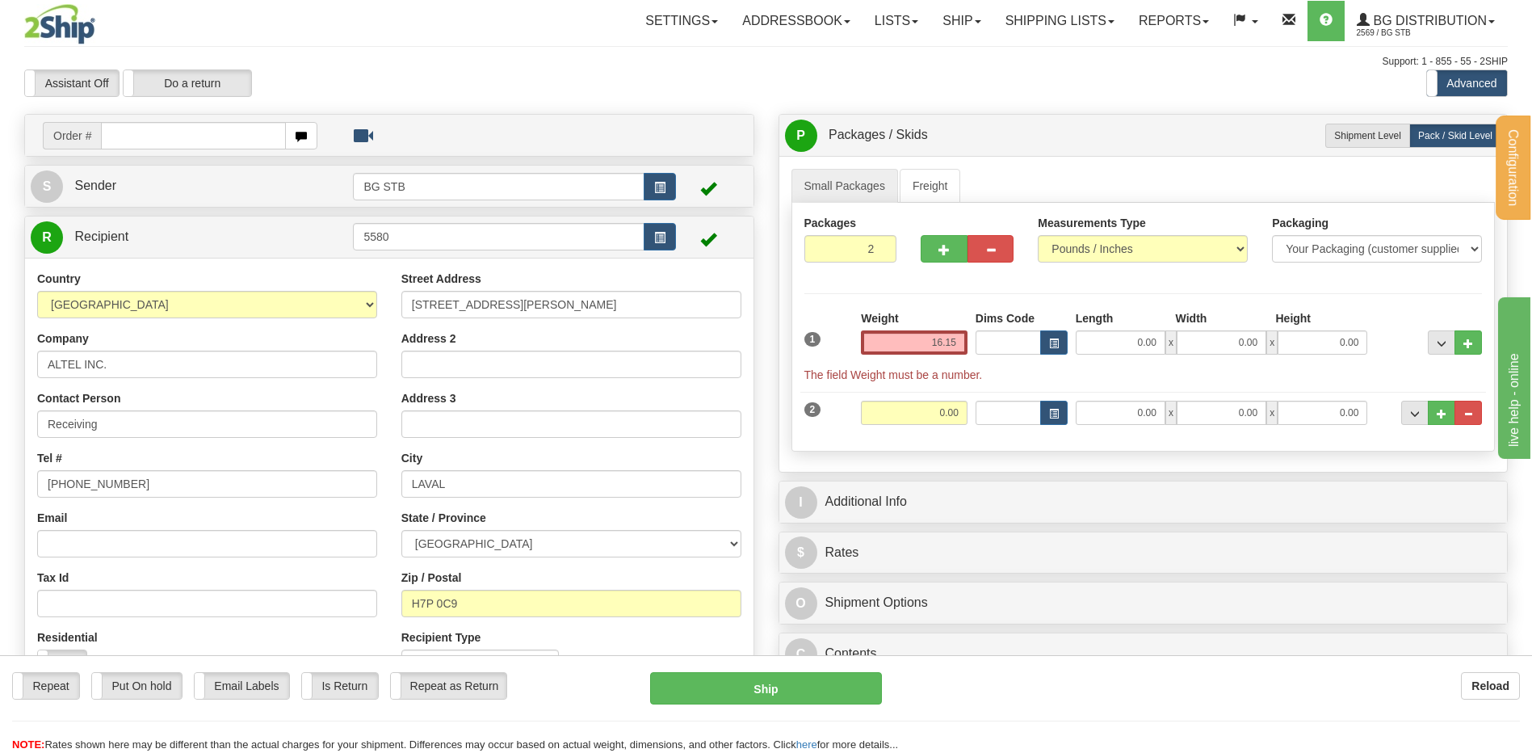
type input "16.15"
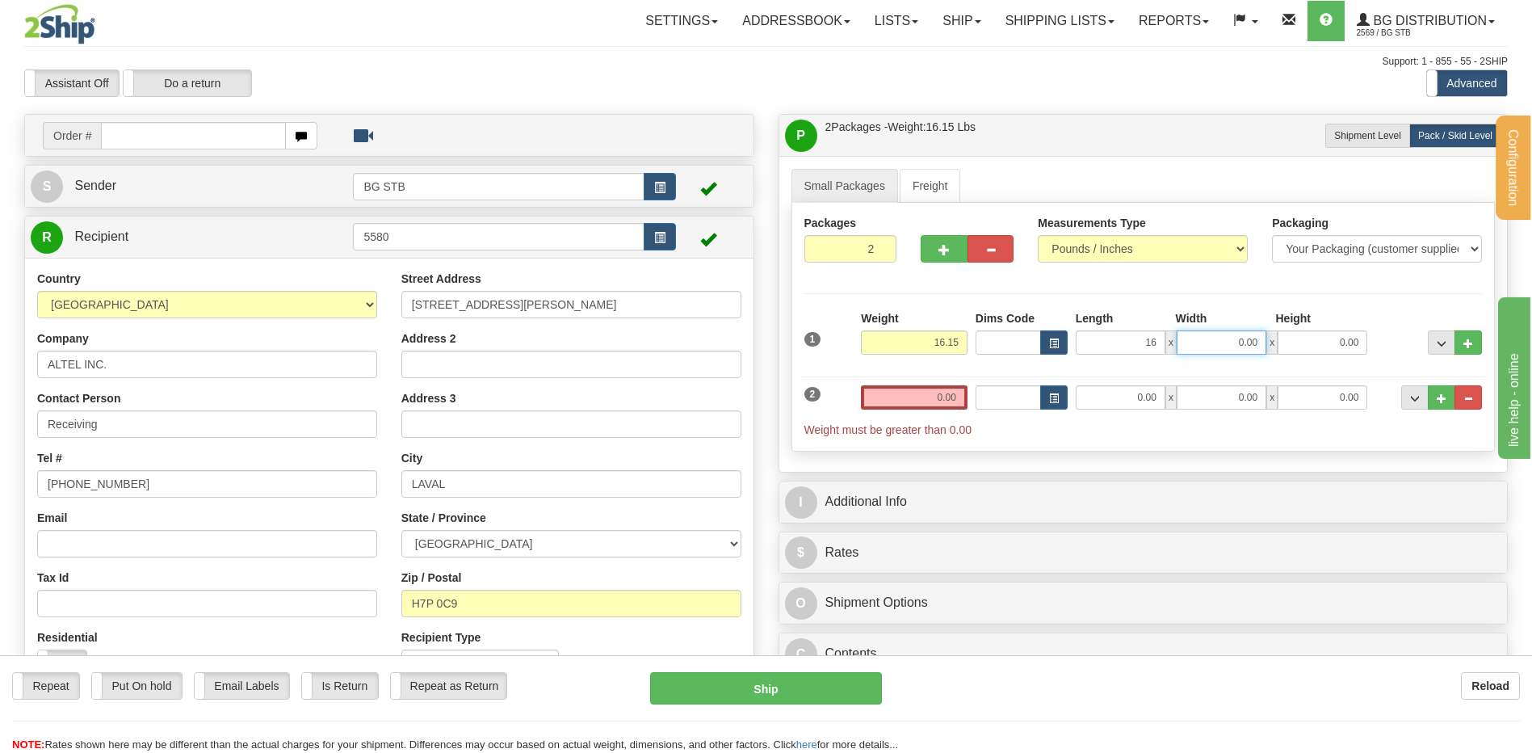
type input "16.00"
type input "13.00"
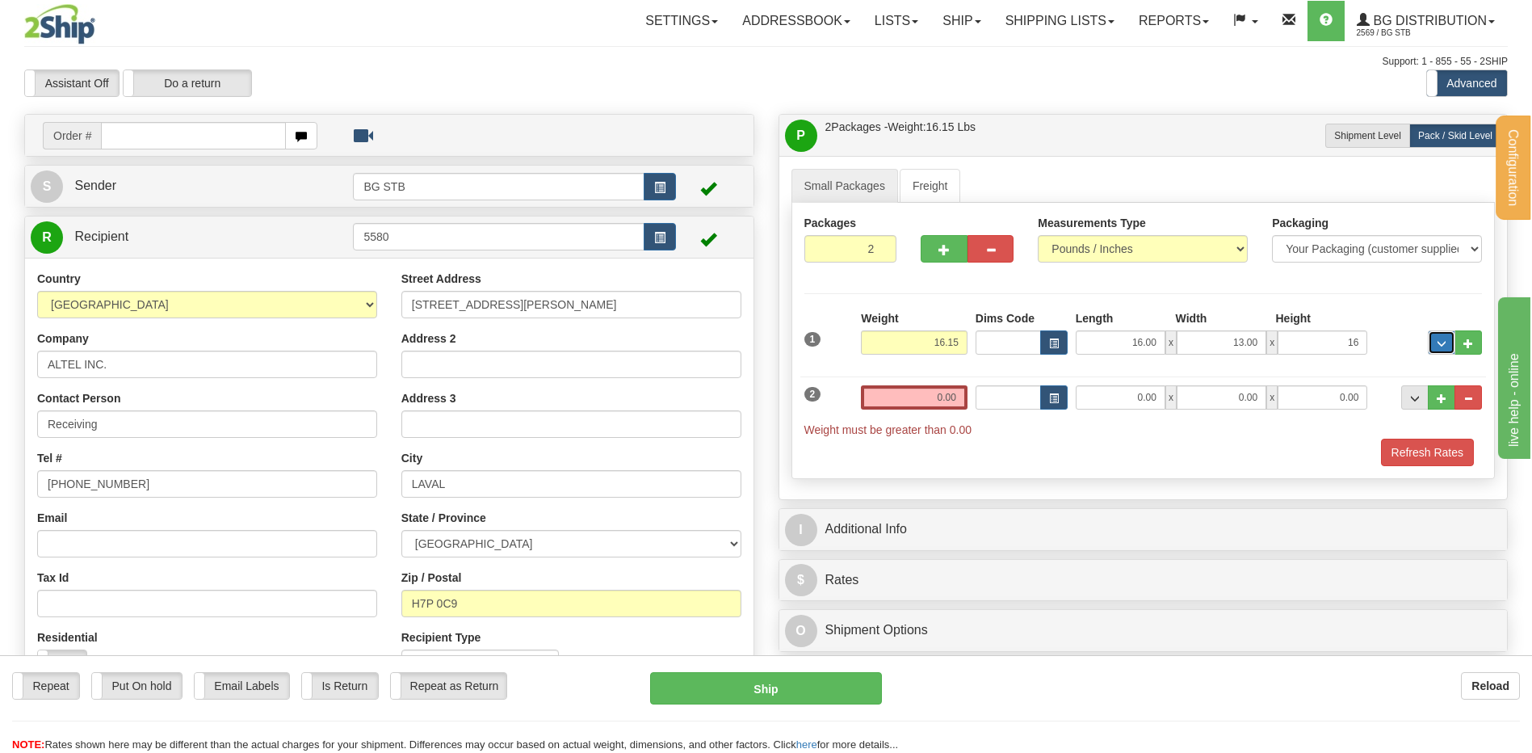
type input "16.00"
click at [983, 240] on button "button" at bounding box center [990, 248] width 46 height 27
radio input "true"
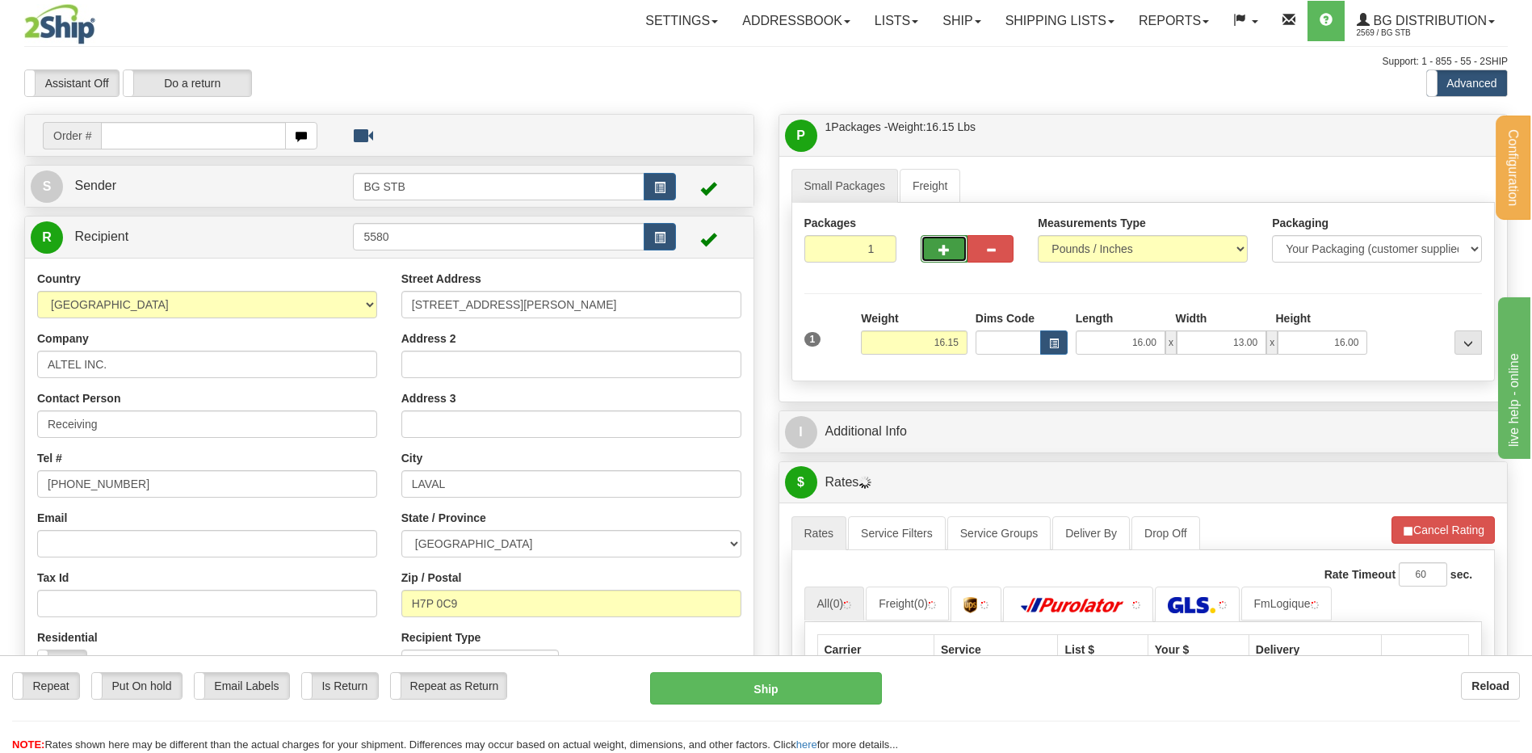
click at [939, 252] on span "button" at bounding box center [943, 250] width 11 height 10
type input "2"
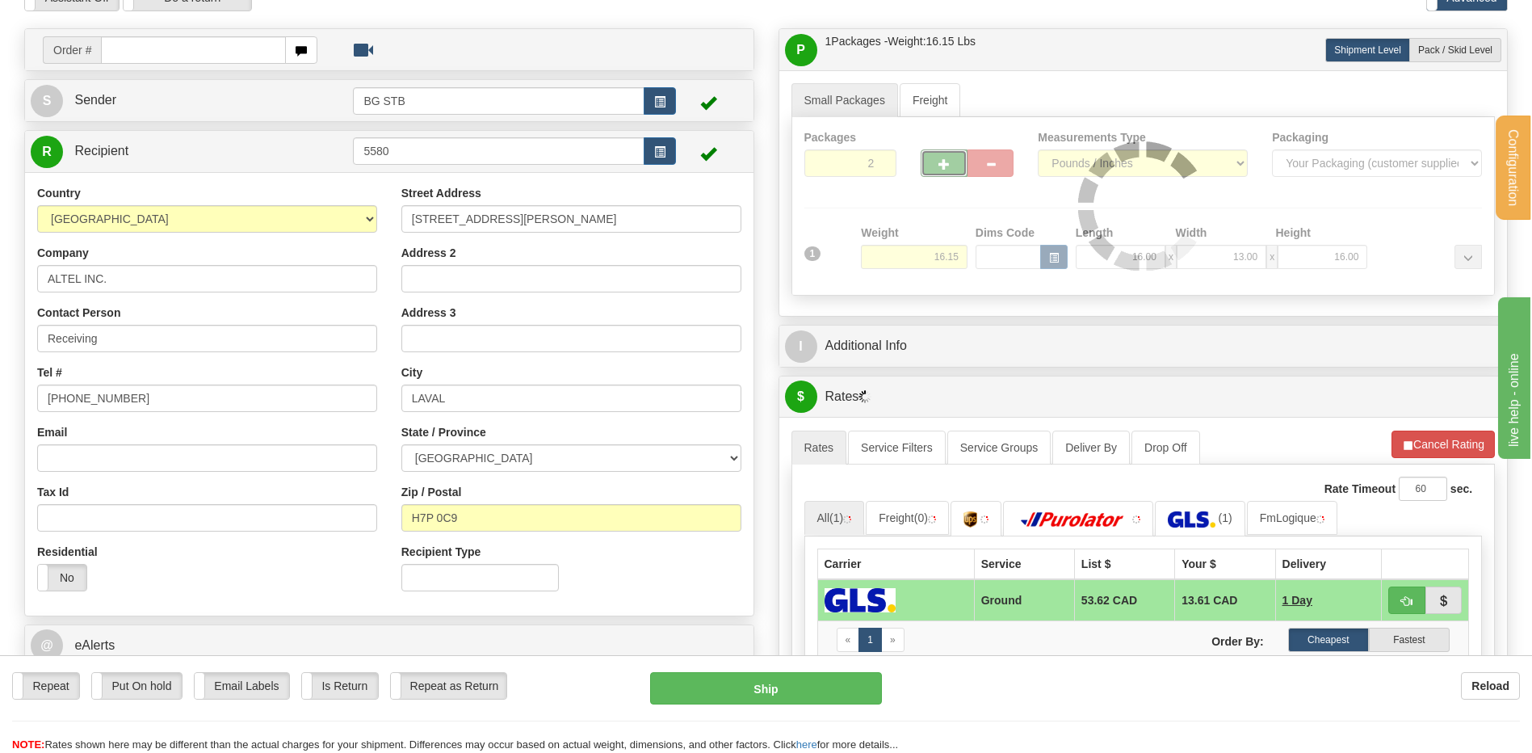
scroll to position [242, 0]
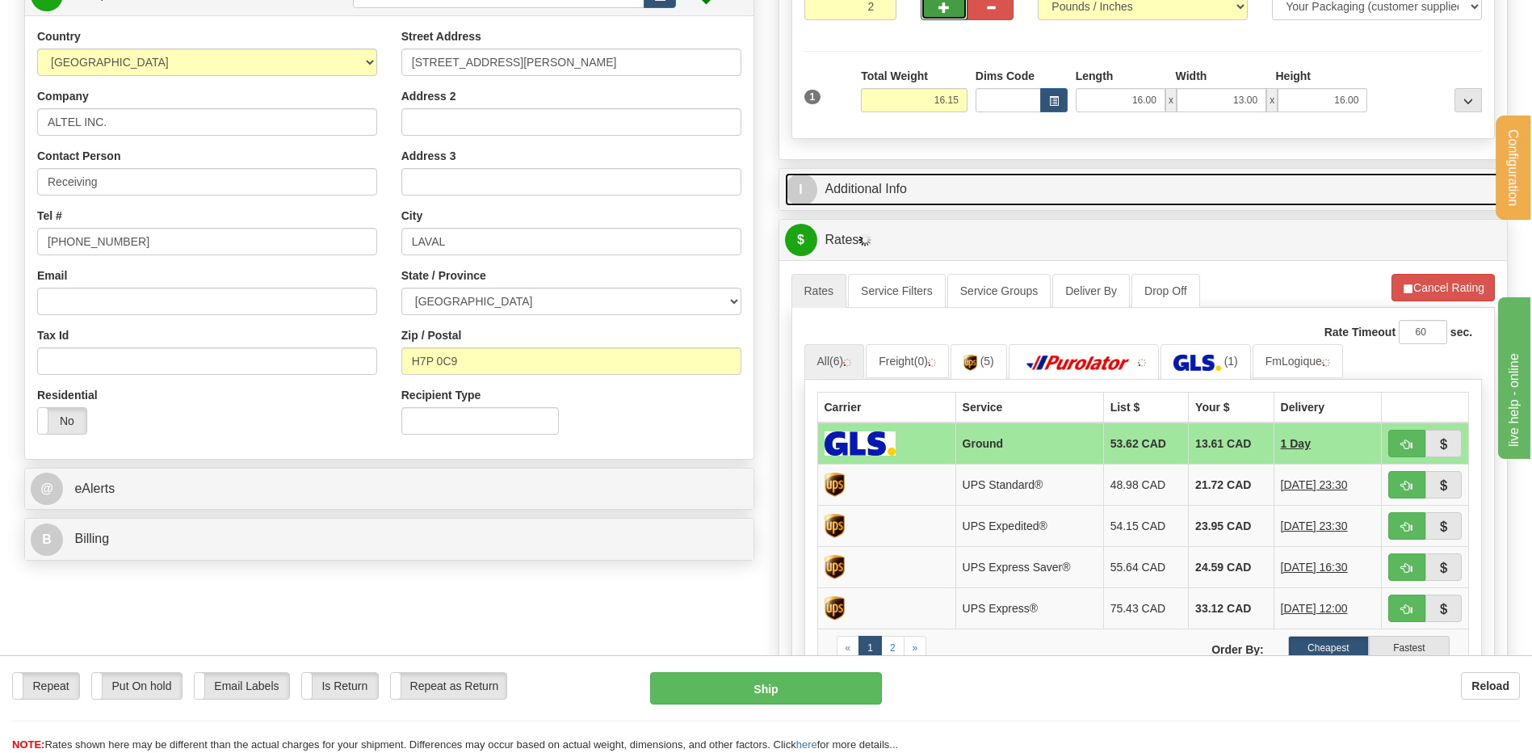
click at [929, 175] on link "I Additional Info" at bounding box center [1143, 189] width 717 height 33
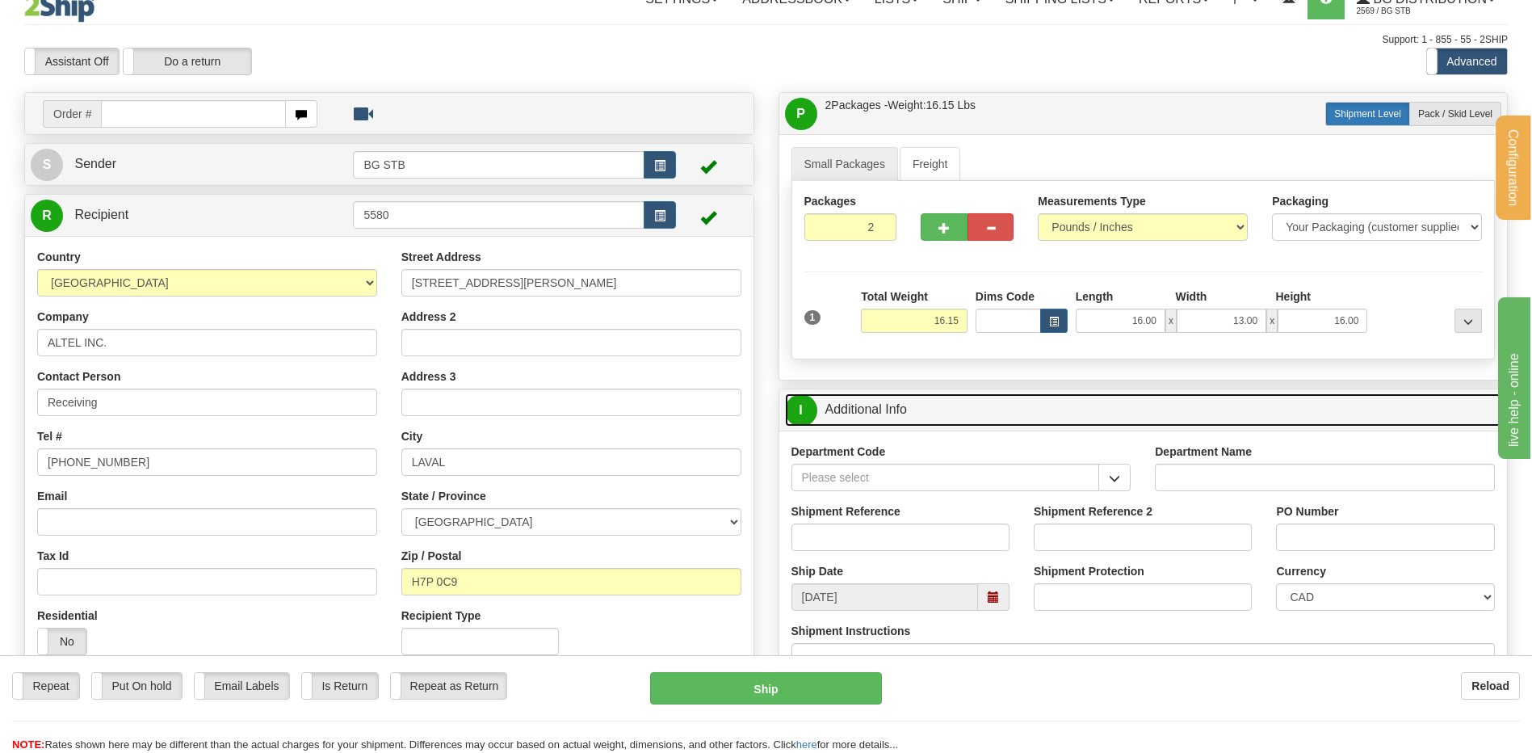
scroll to position [0, 0]
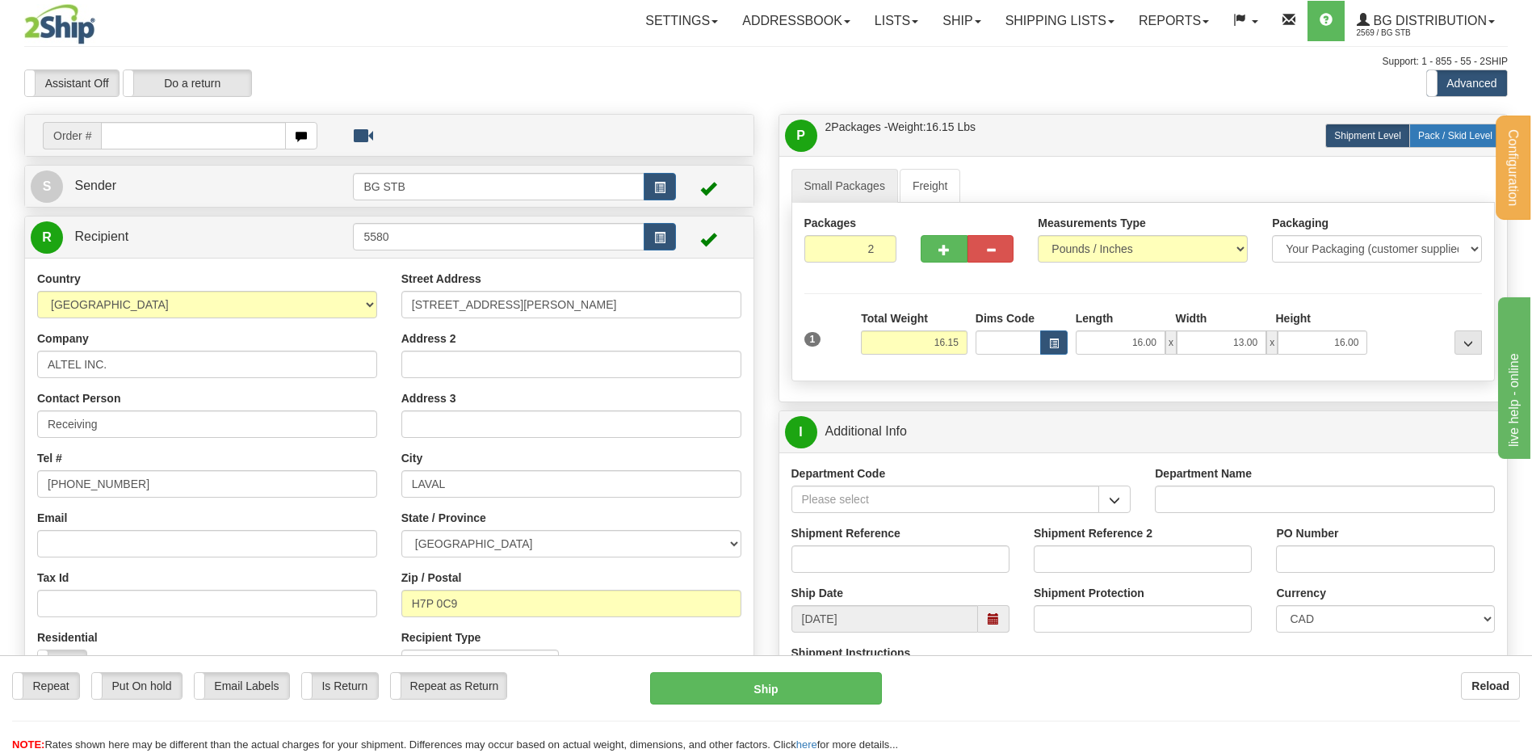
click at [1424, 131] on span "Pack / Skid Level" at bounding box center [1455, 135] width 74 height 11
radio input "true"
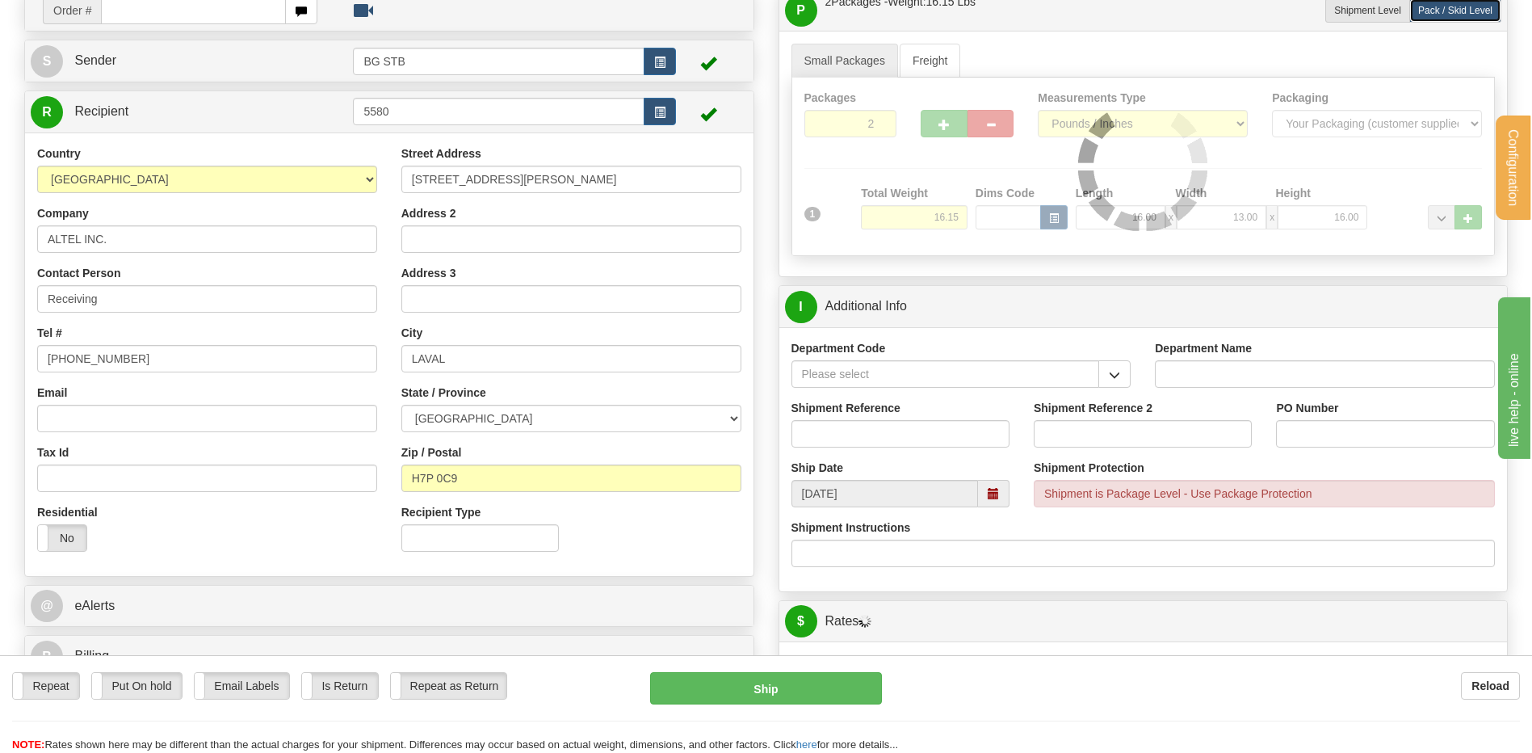
scroll to position [161, 0]
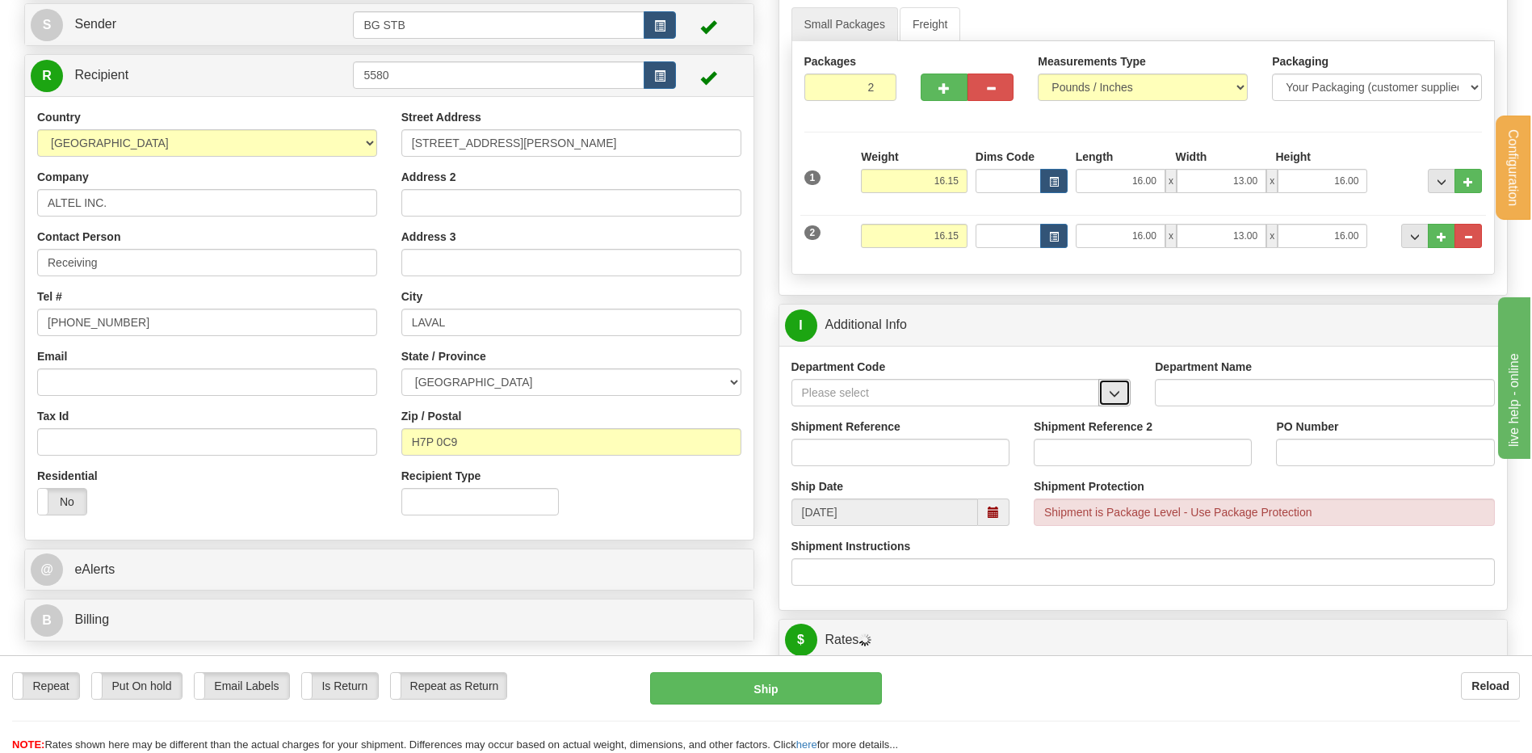
drag, startPoint x: 1129, startPoint y: 392, endPoint x: 1087, endPoint y: 403, distance: 43.3
click at [1128, 392] on button "button" at bounding box center [1114, 392] width 32 height 27
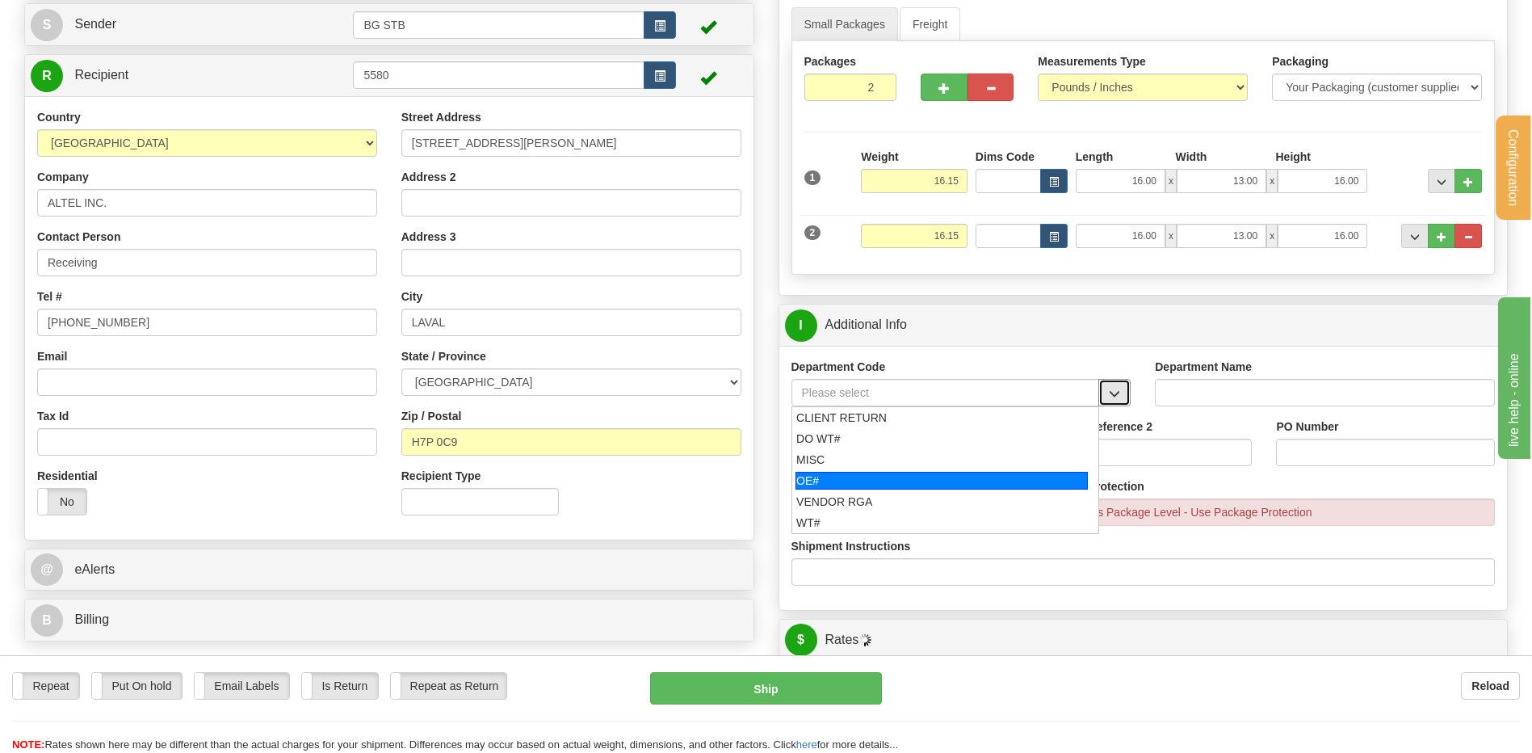
click at [817, 482] on div "OE#" at bounding box center [941, 481] width 292 height 18
type input "OE#"
type input "ORDERS"
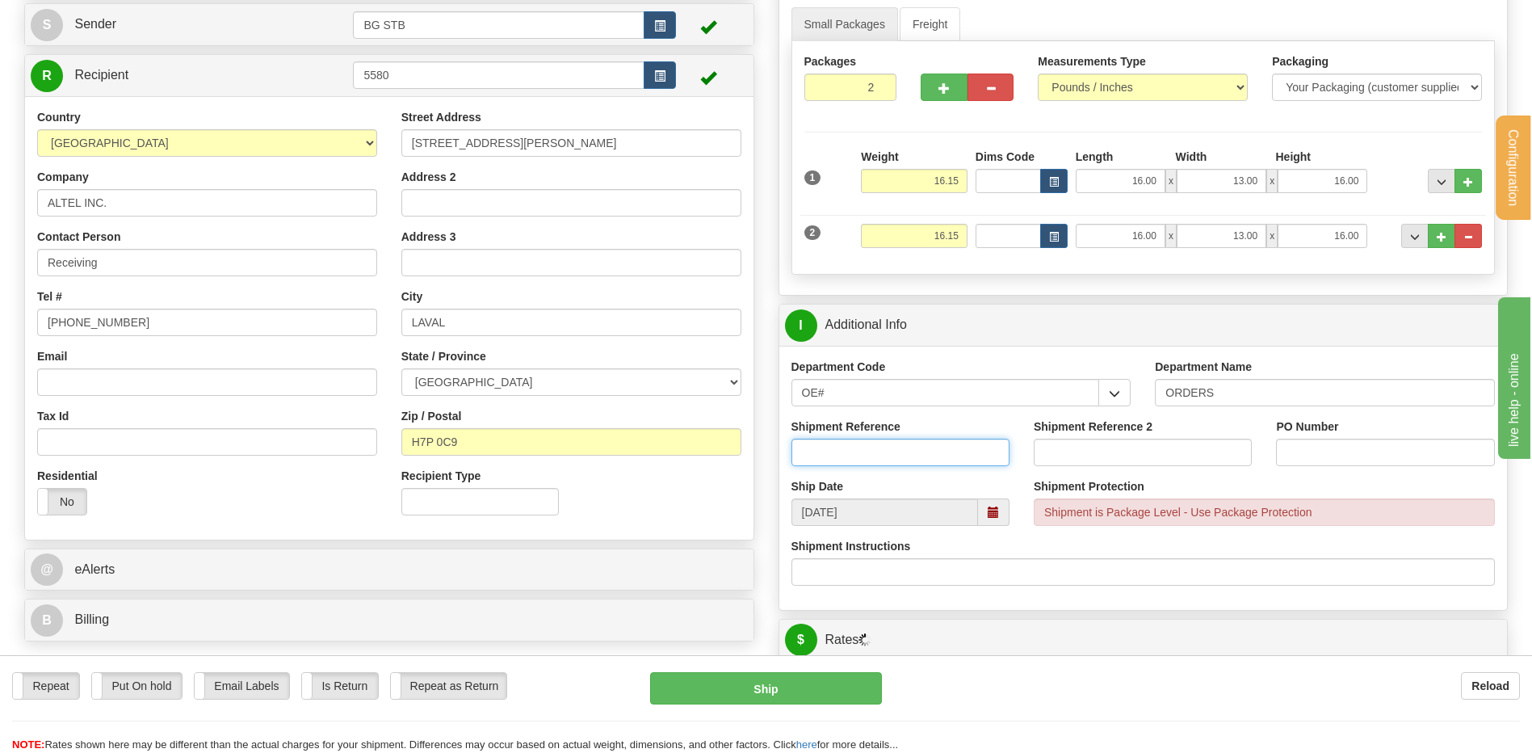
click at [825, 462] on input "Shipment Reference" at bounding box center [900, 451] width 218 height 27
type input "80006521-00"
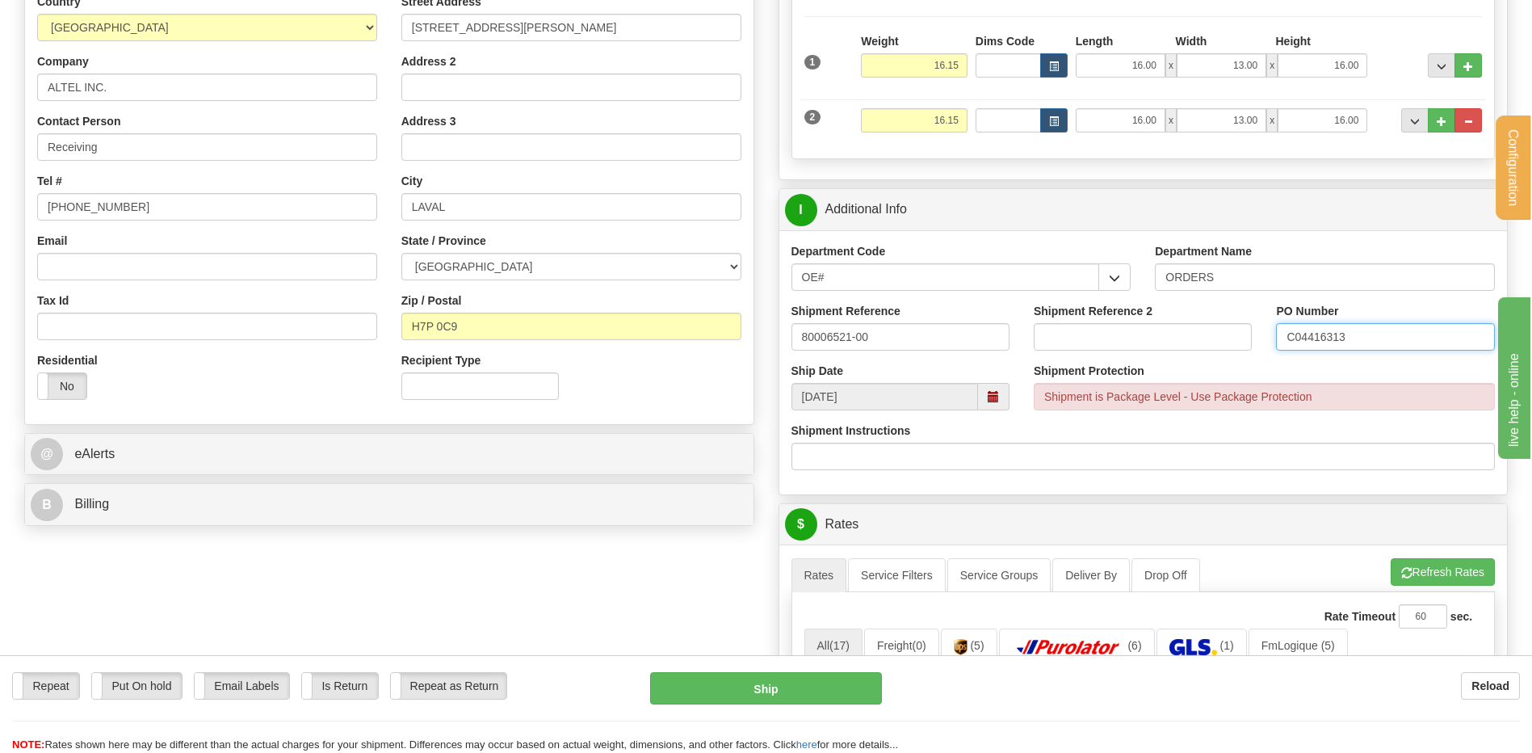
scroll to position [404, 0]
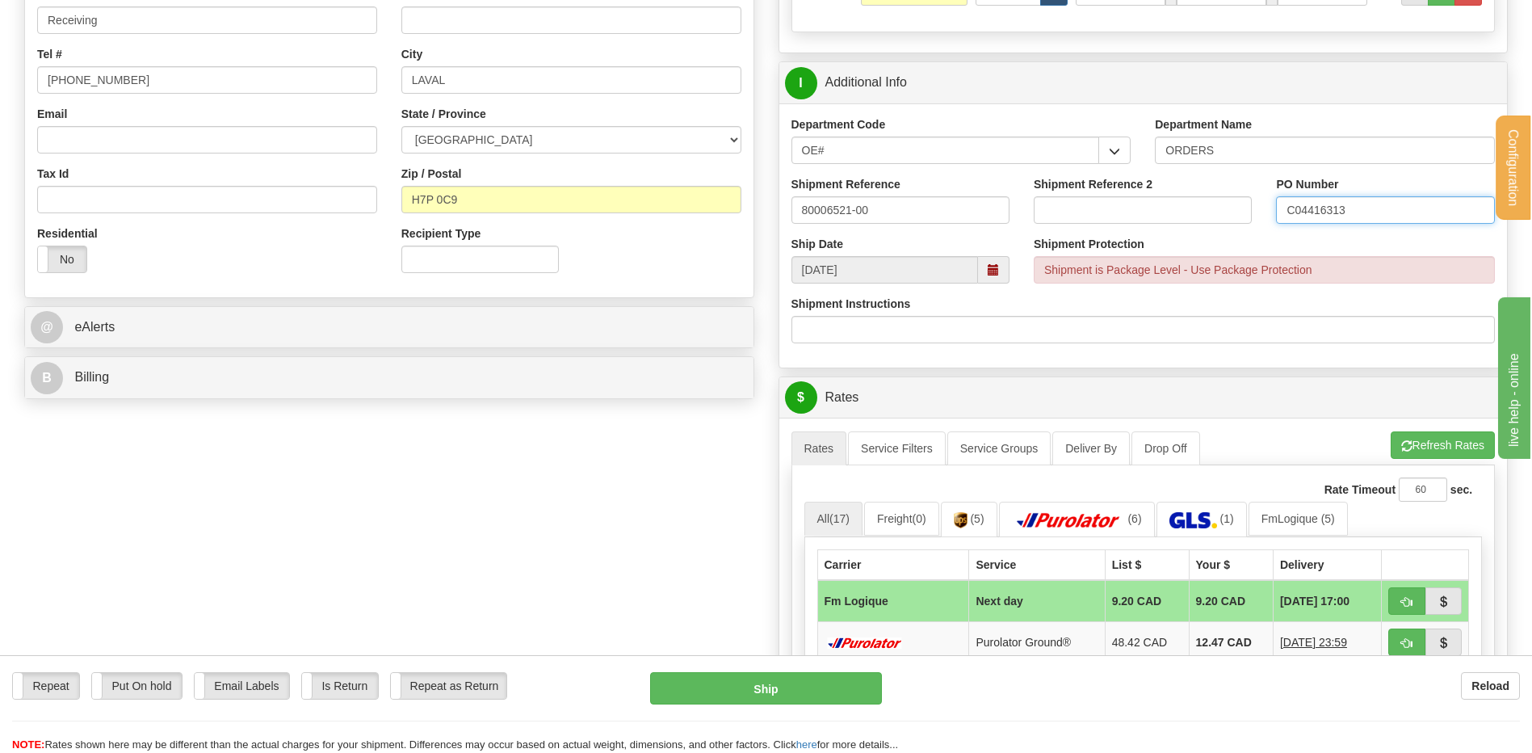
type input "C04416313"
click at [268, 362] on div "B Billing" at bounding box center [389, 377] width 728 height 41
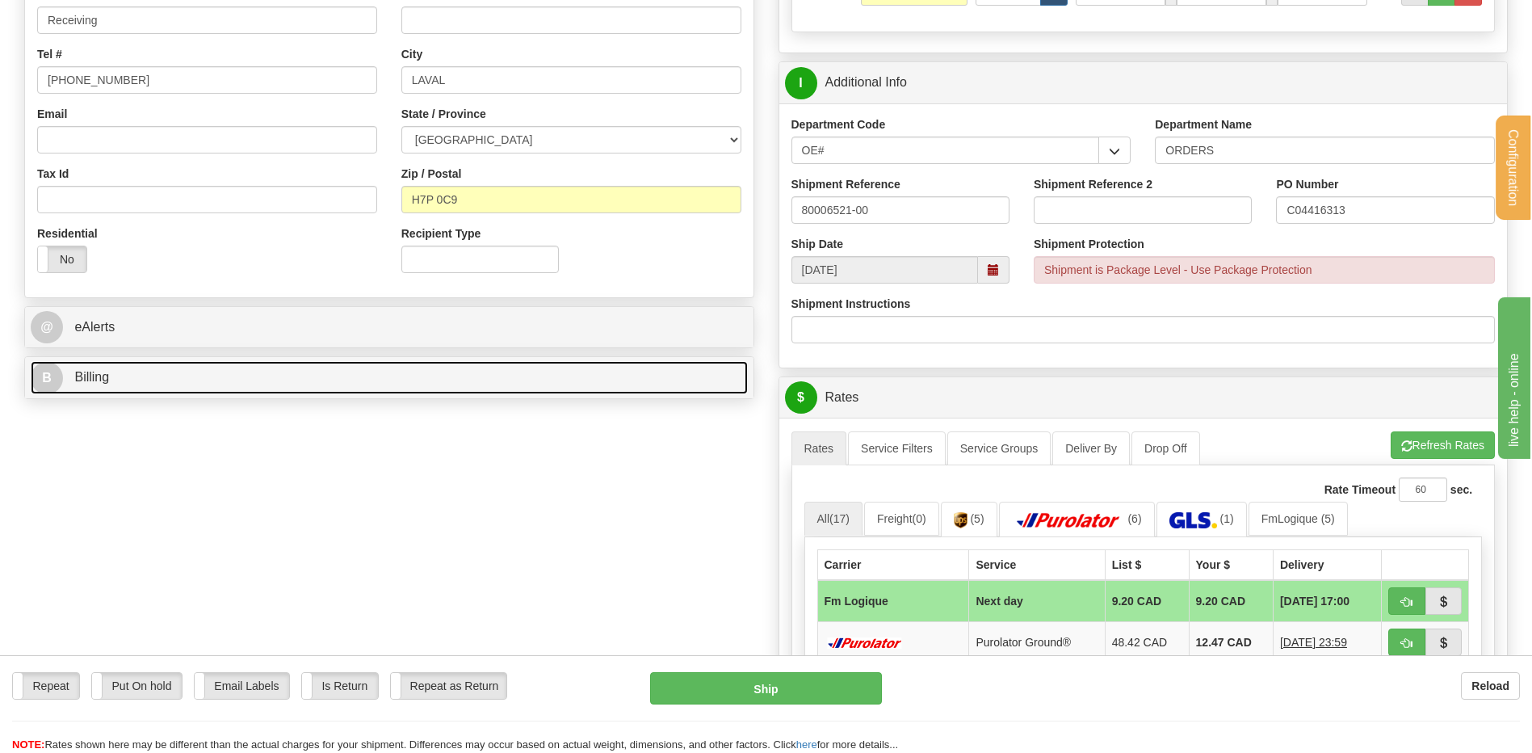
click at [268, 365] on link "B Billing" at bounding box center [389, 377] width 717 height 33
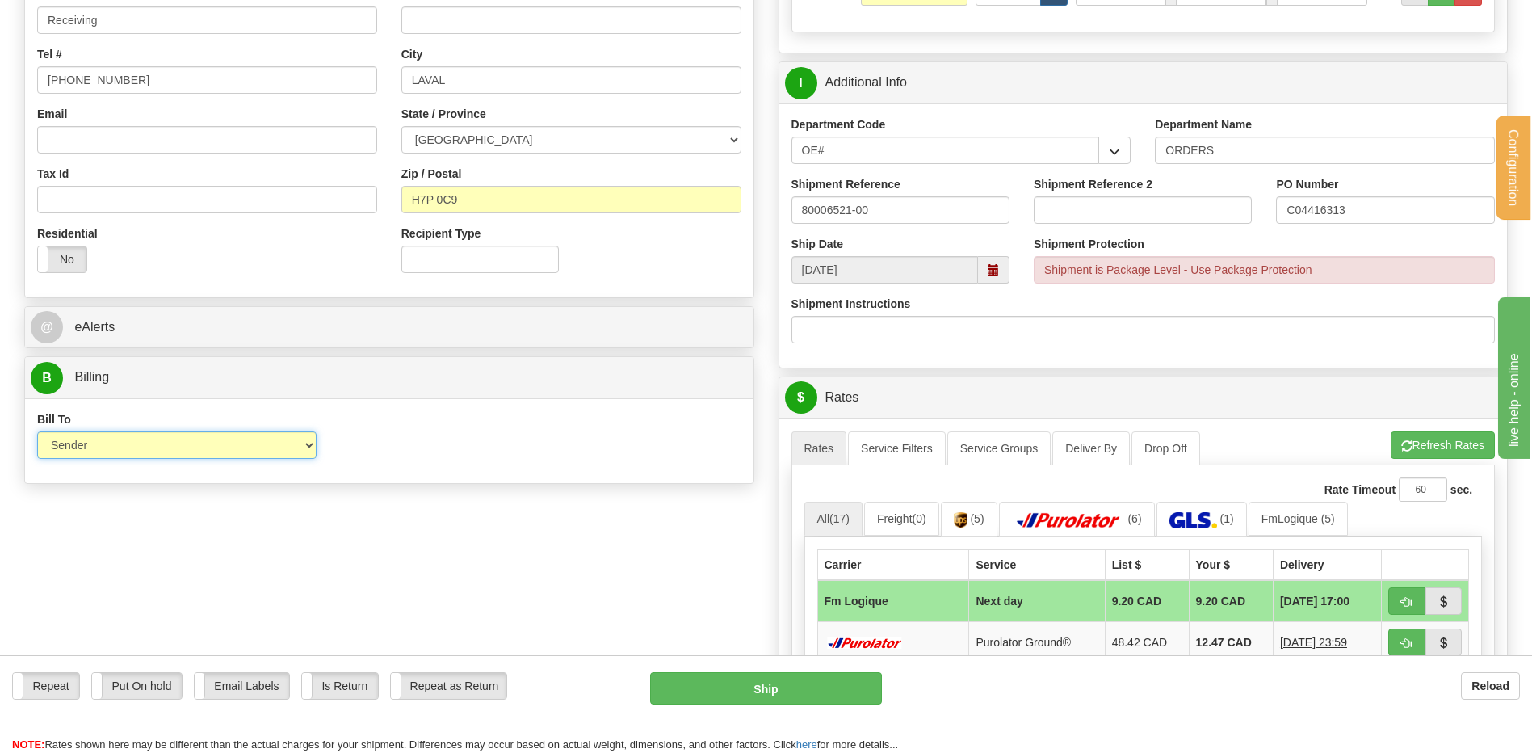
drag, startPoint x: 221, startPoint y: 443, endPoint x: 222, endPoint y: 458, distance: 15.4
click at [221, 443] on select "Sender Recipient Third Party Collect" at bounding box center [176, 444] width 279 height 27
select select "2"
click at [37, 431] on select "Sender Recipient Third Party Collect" at bounding box center [176, 444] width 279 height 27
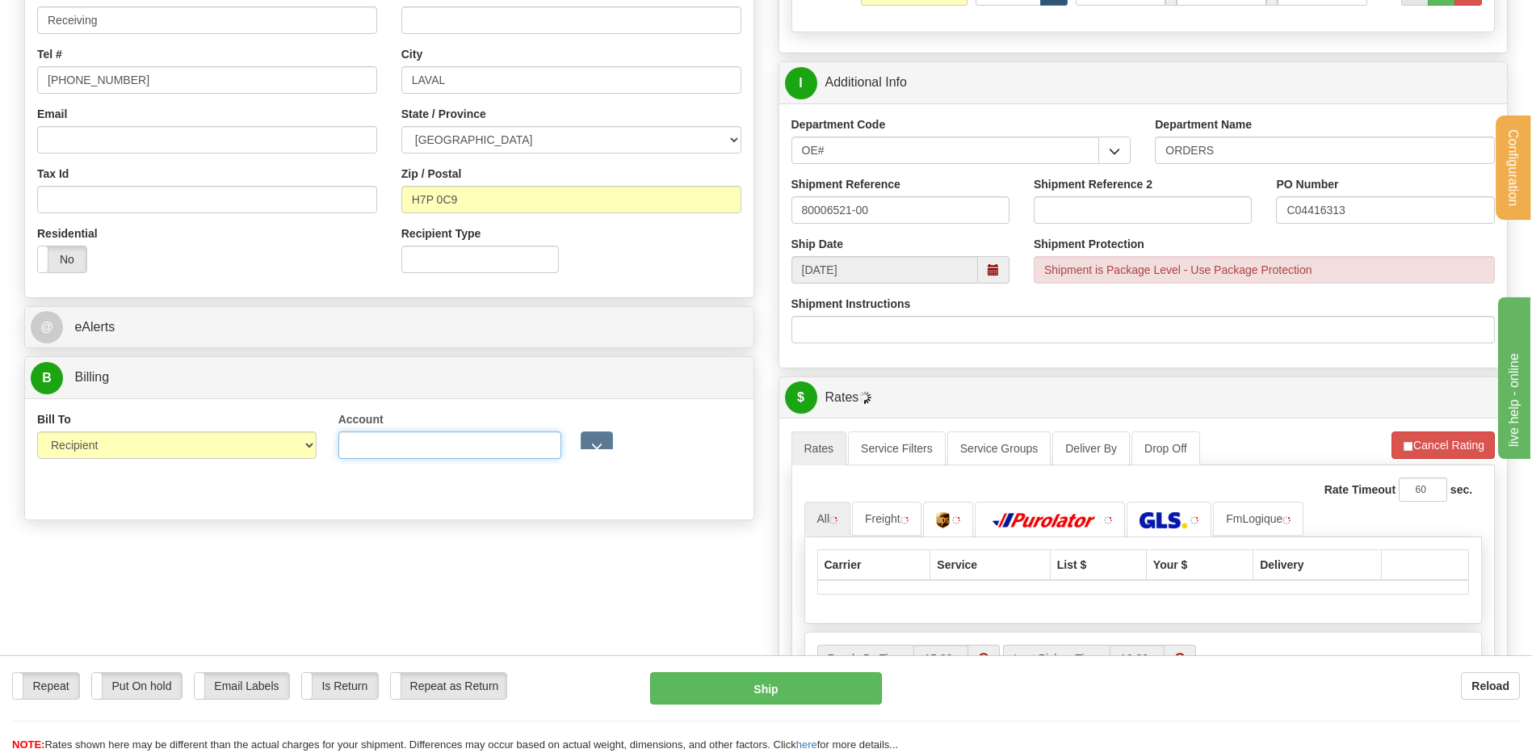
click at [511, 457] on input "Account" at bounding box center [450, 444] width 224 height 27
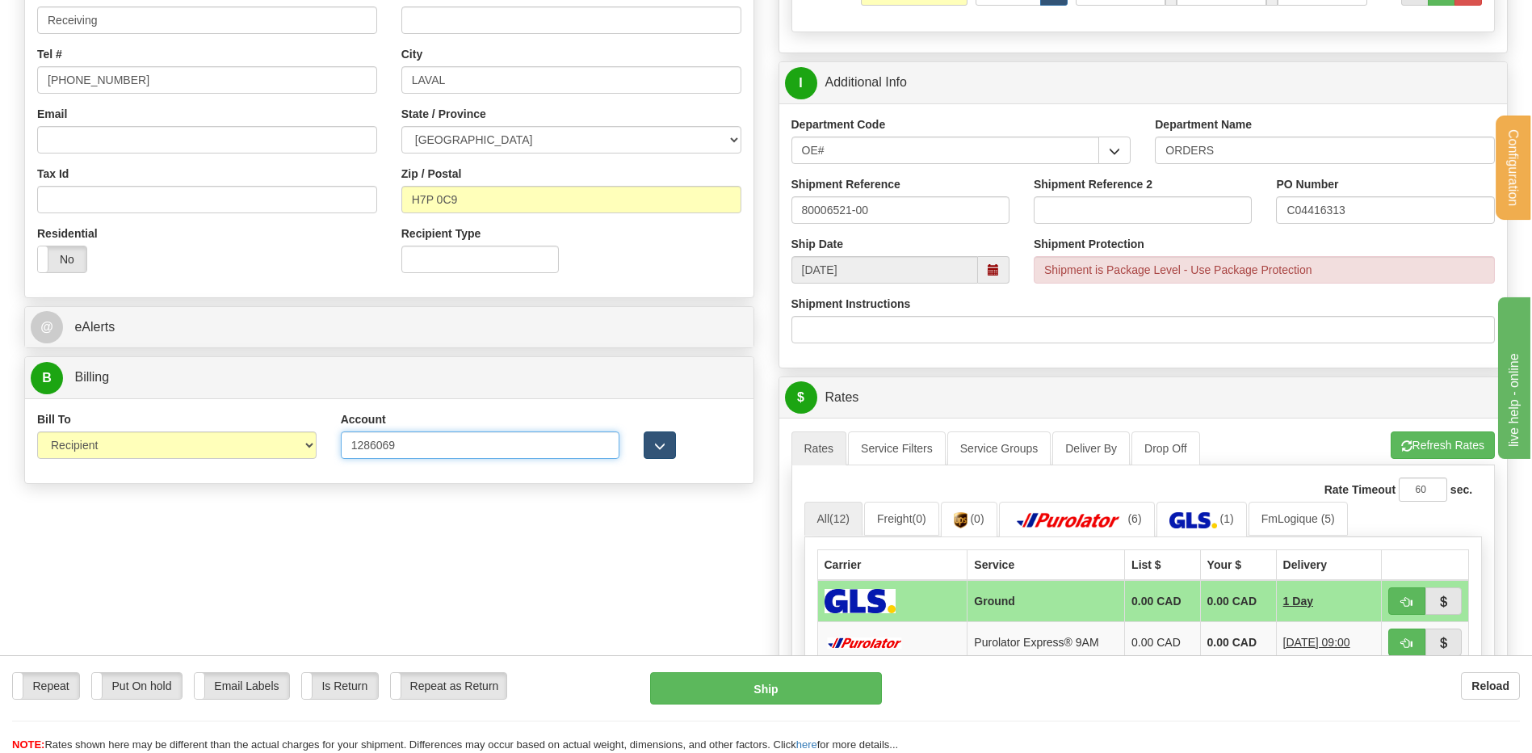
type input "1286069"
click at [658, 451] on span "button" at bounding box center [659, 446] width 11 height 10
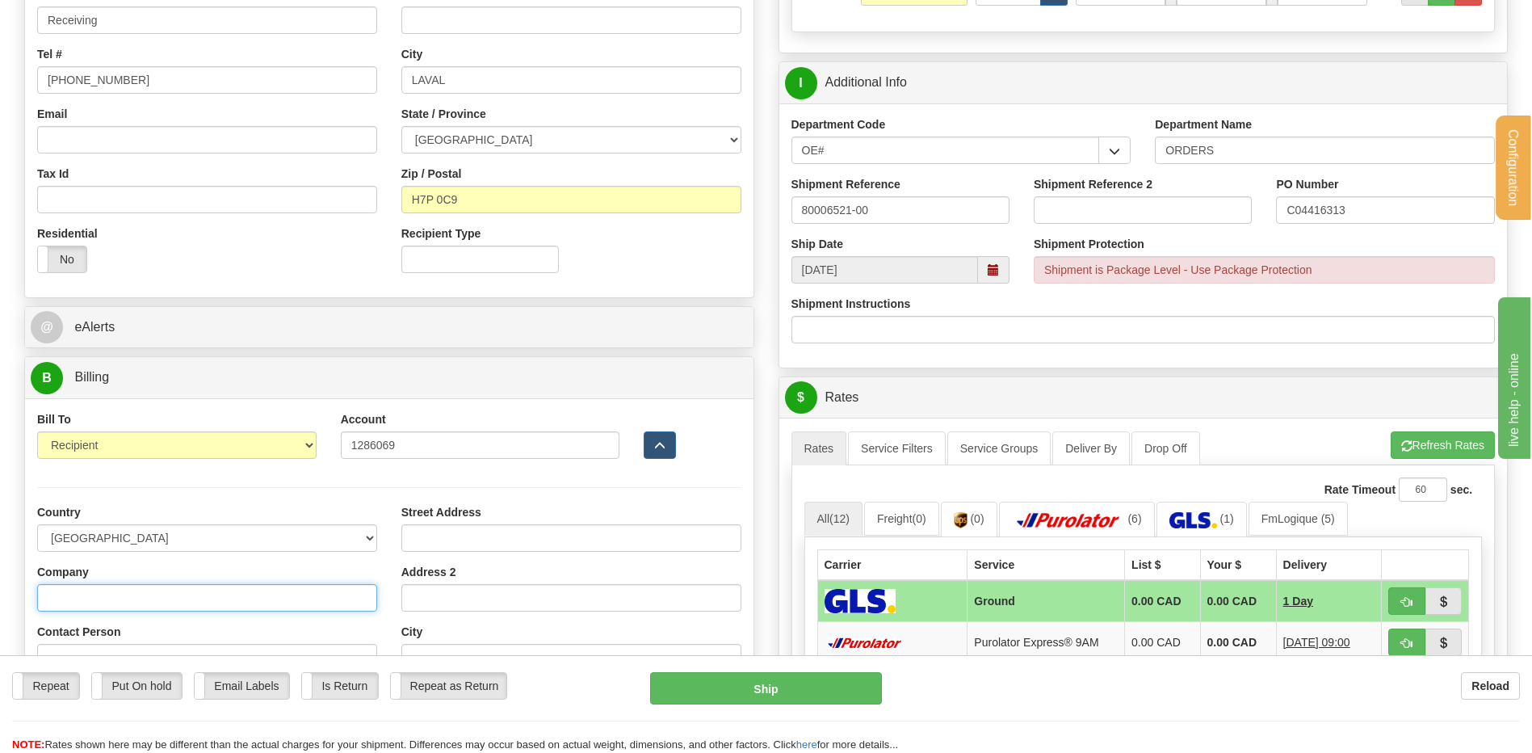
click at [256, 601] on input "Company" at bounding box center [207, 597] width 340 height 27
type input "CONVERGINT TECHNOLOGIES"
type input "Receiving"
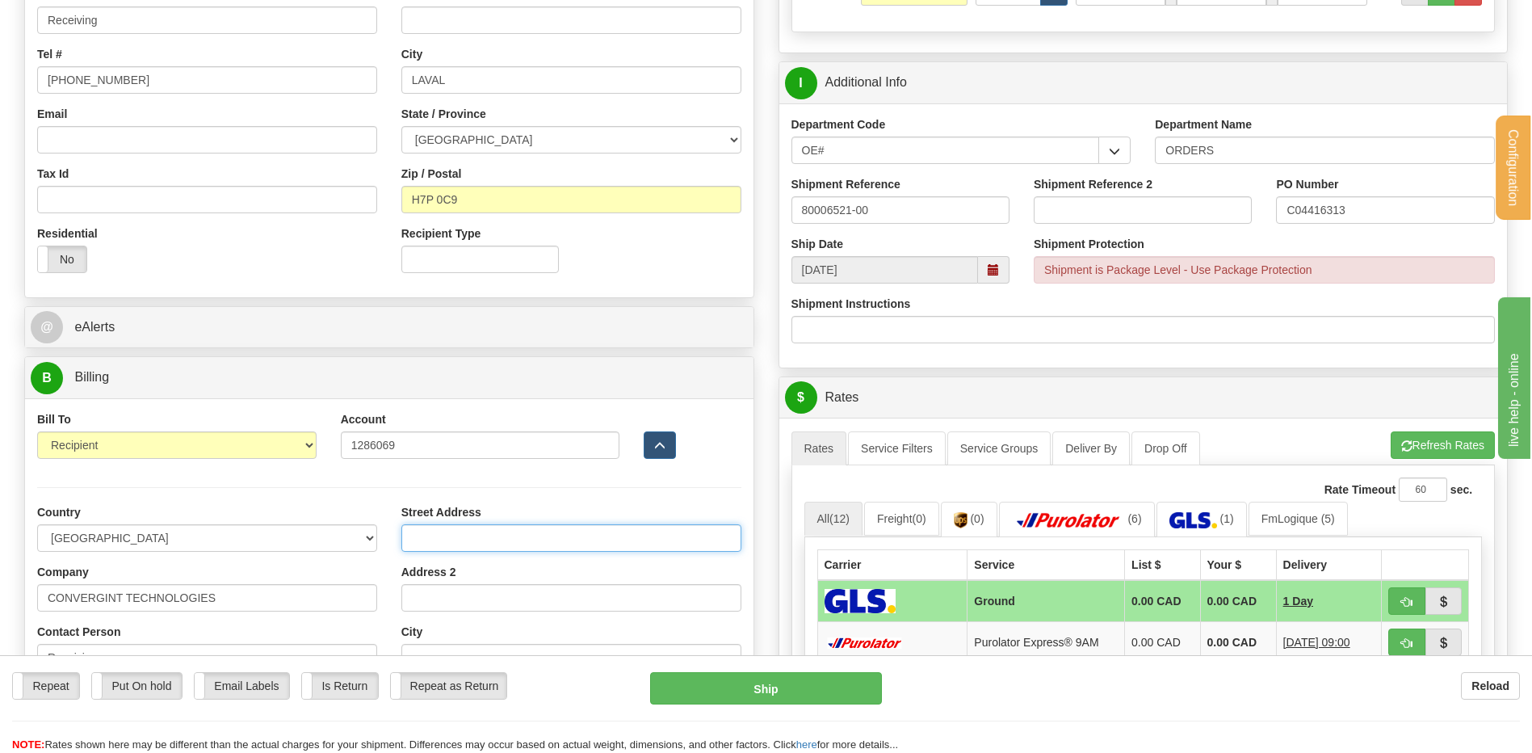
type input "3505 rue John-Pratt"
type input "LAVAL"
select select "QC"
type input "H7P 0C9"
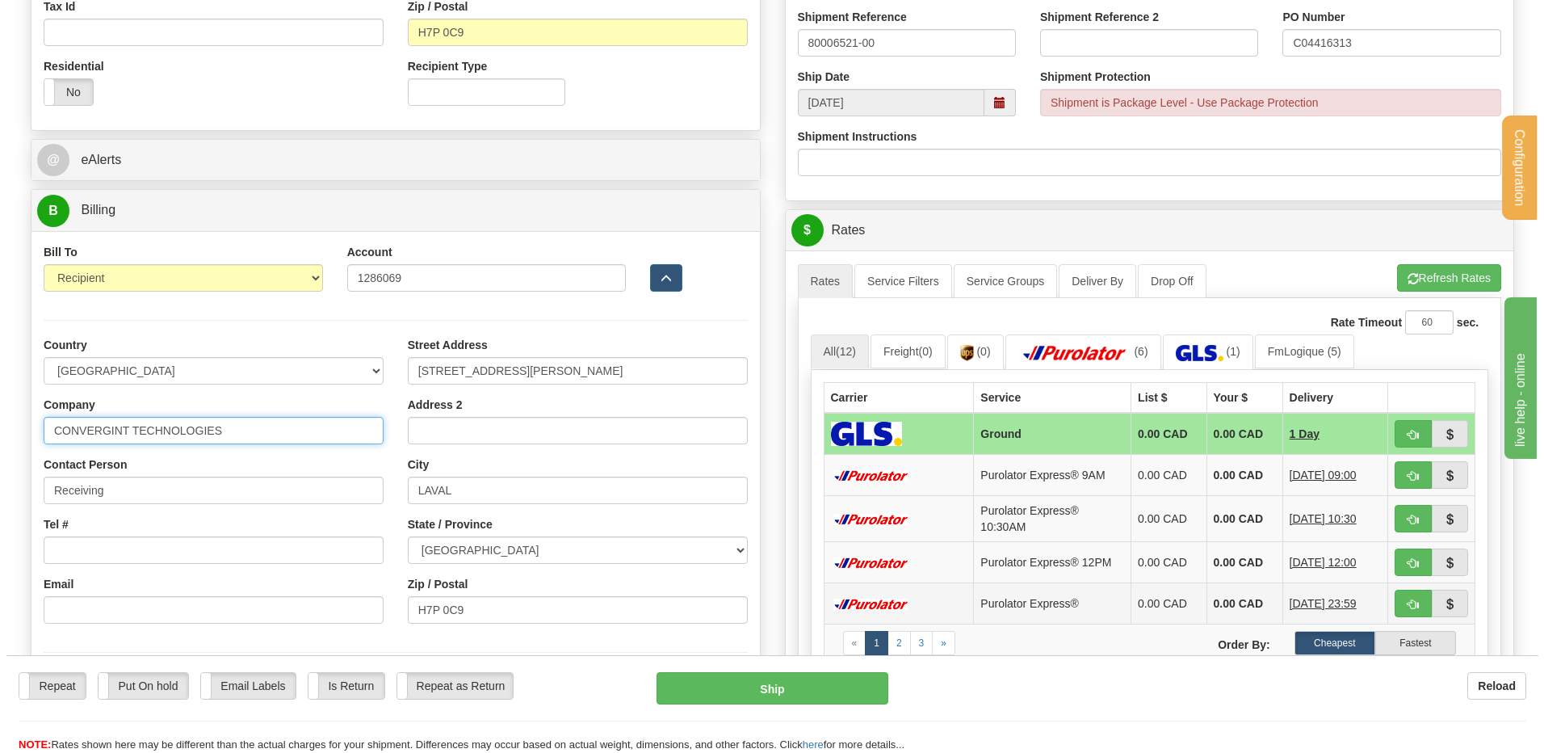
scroll to position [727, 0]
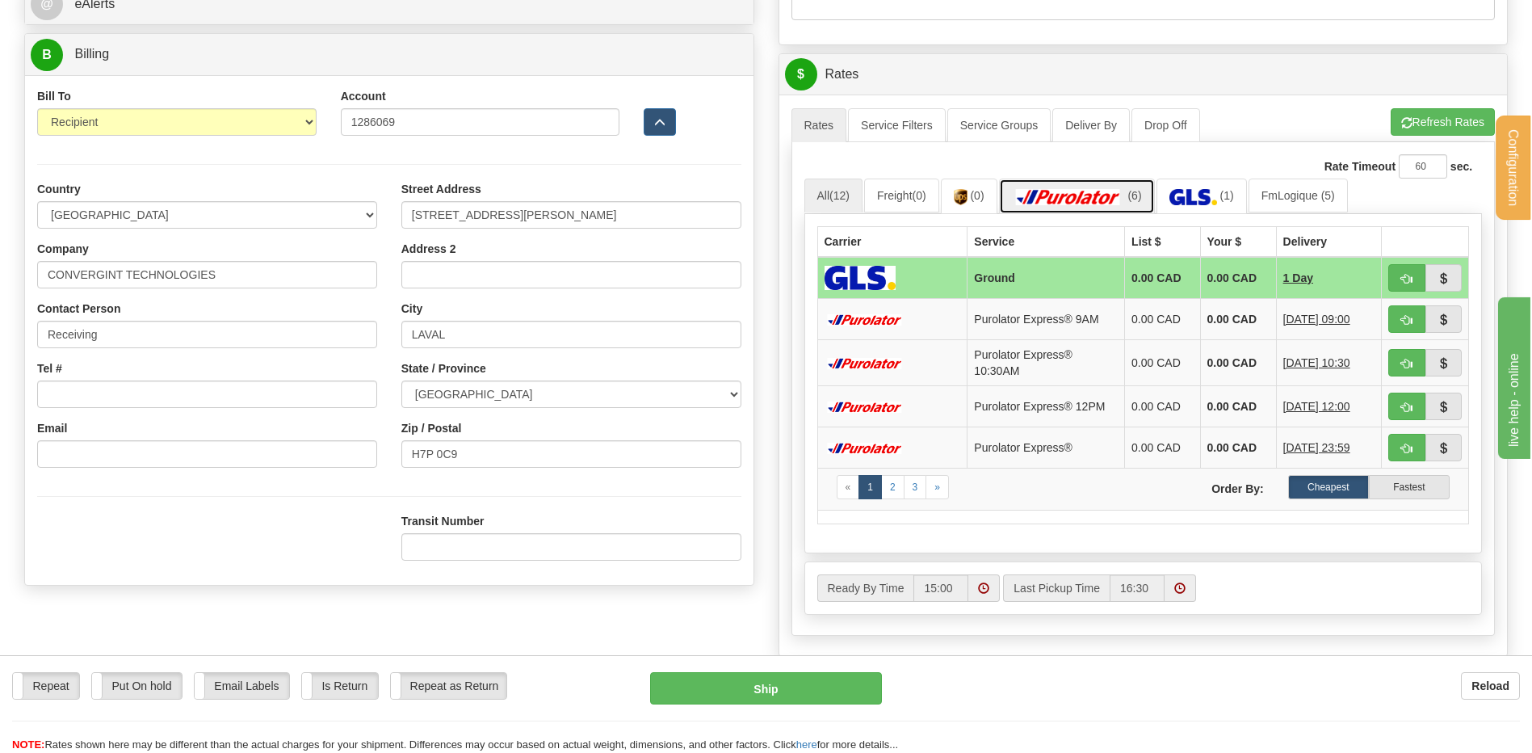
click at [1108, 194] on img at bounding box center [1068, 197] width 113 height 16
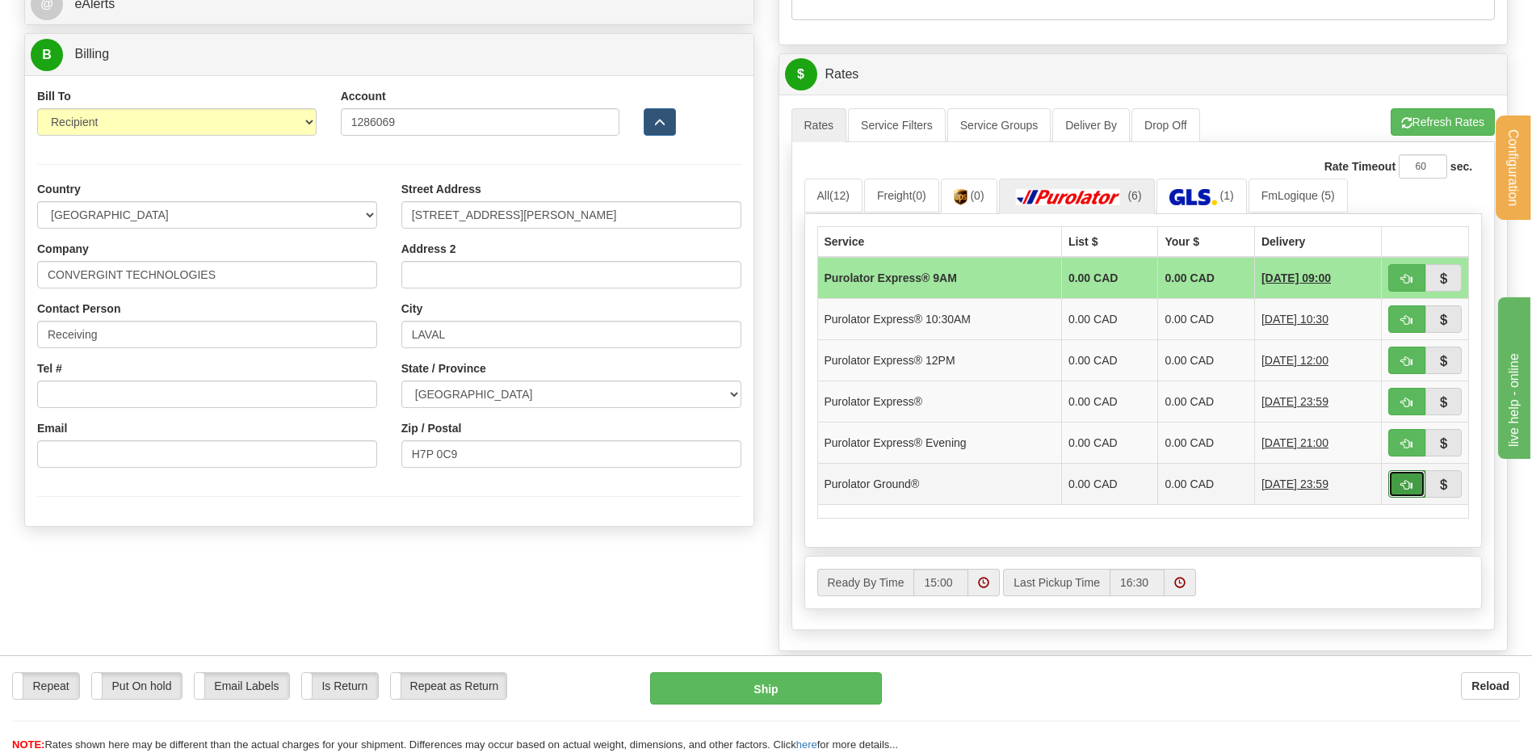
click at [1407, 482] on span "button" at bounding box center [1406, 485] width 11 height 10
type input "260"
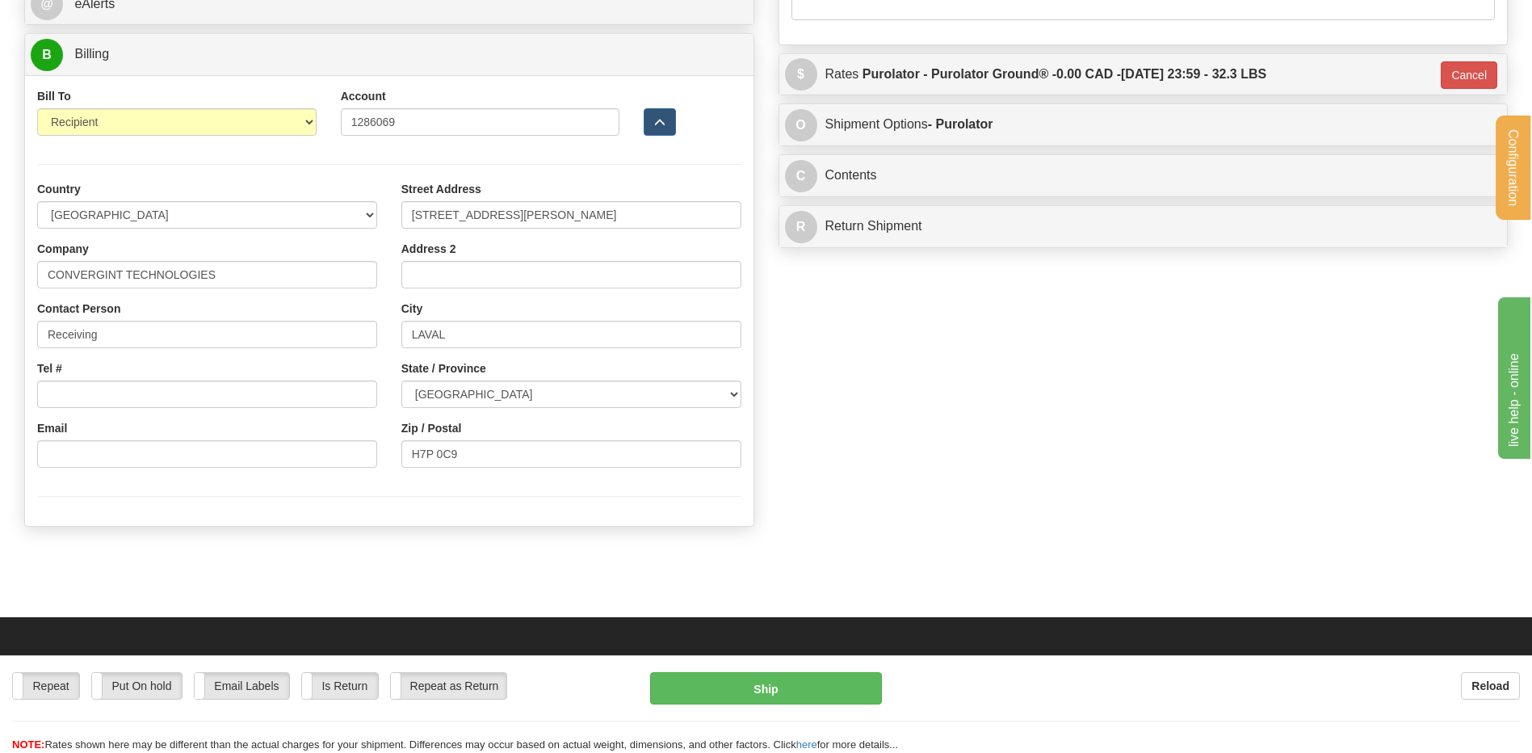
click at [814, 705] on div "Repeat Repeat Put On hold Put On hold Print Order Slip Print Order Slip Email L…" at bounding box center [766, 712] width 1532 height 81
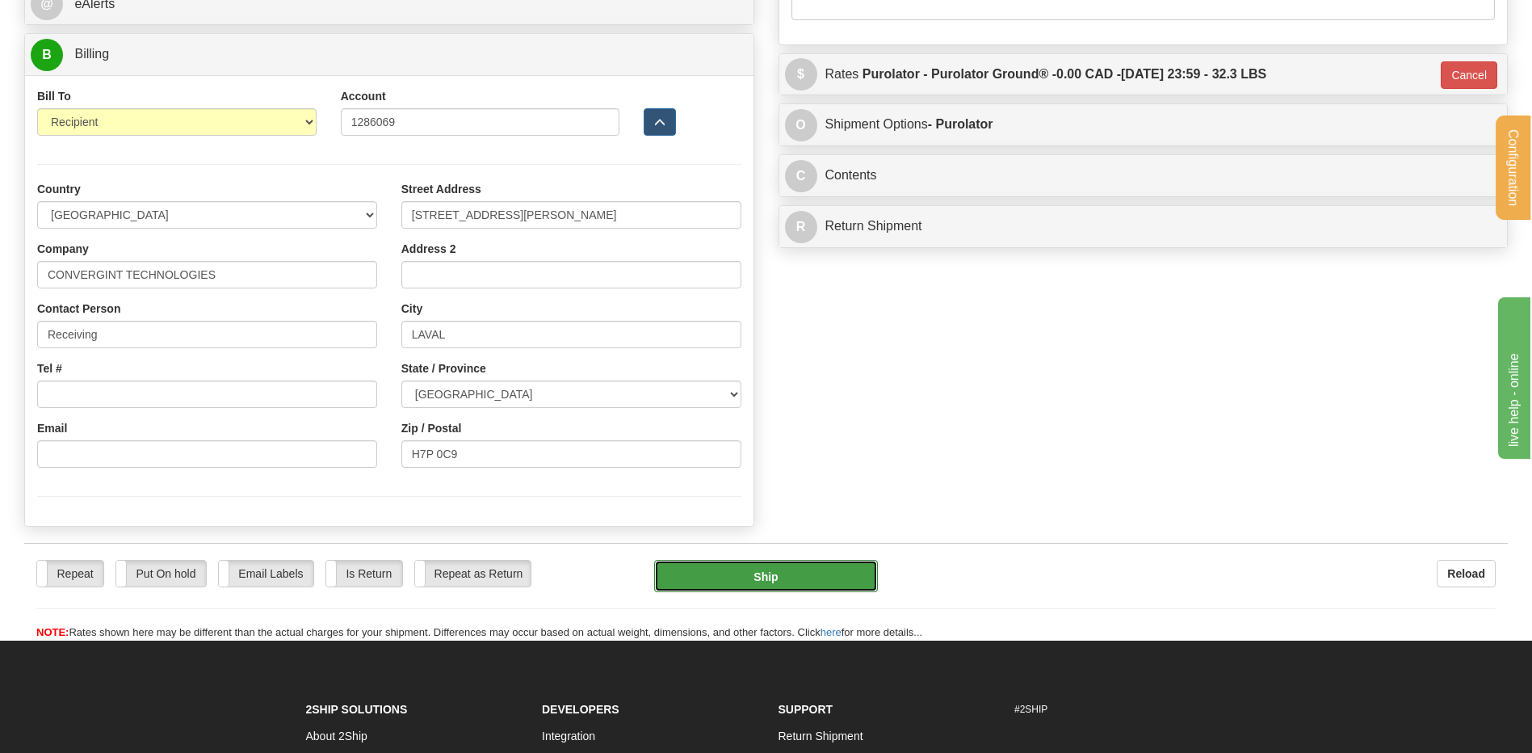
click at [855, 589] on button "Ship" at bounding box center [765, 576] width 223 height 32
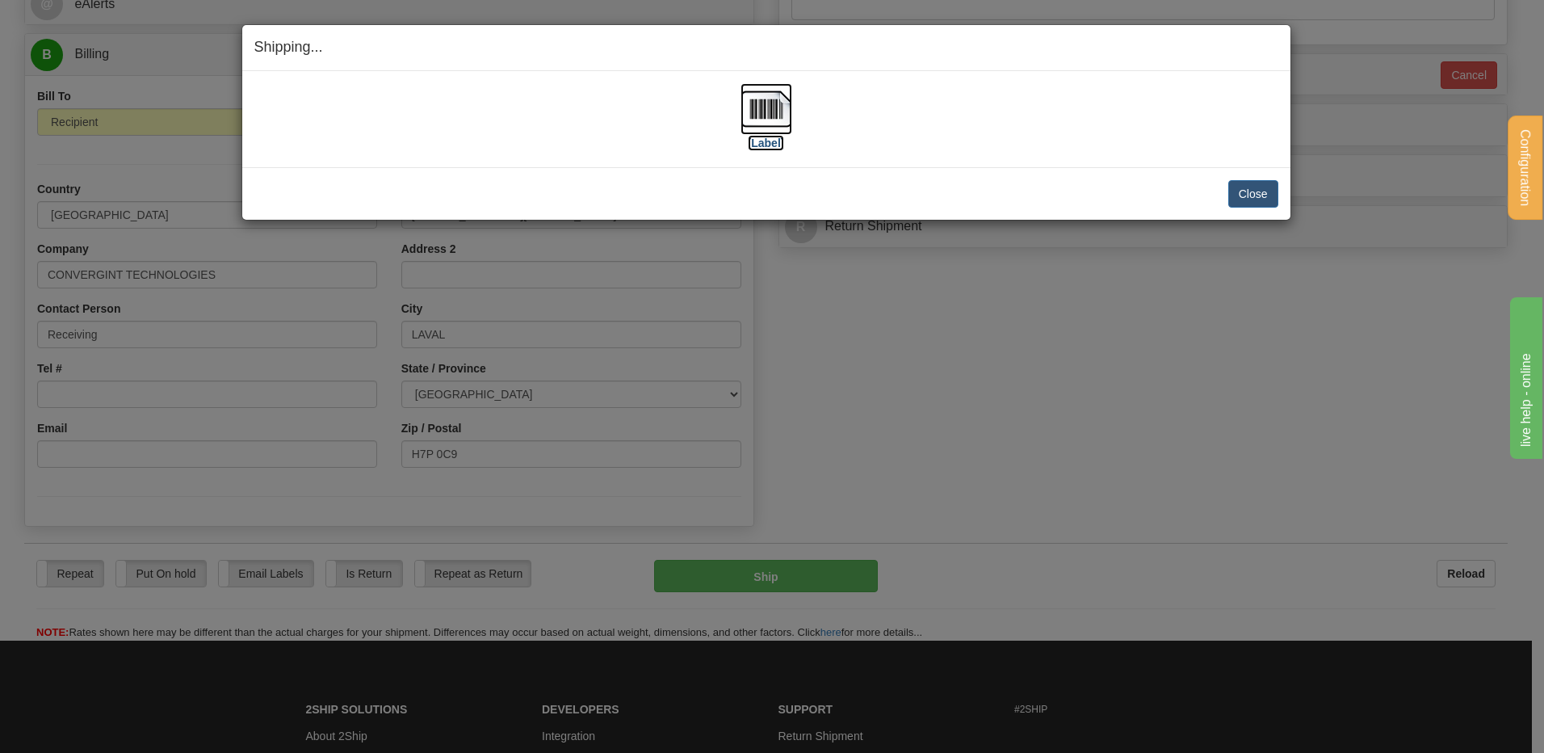
click at [776, 113] on img at bounding box center [766, 109] width 52 height 52
click at [1241, 195] on button "Close" at bounding box center [1253, 193] width 50 height 27
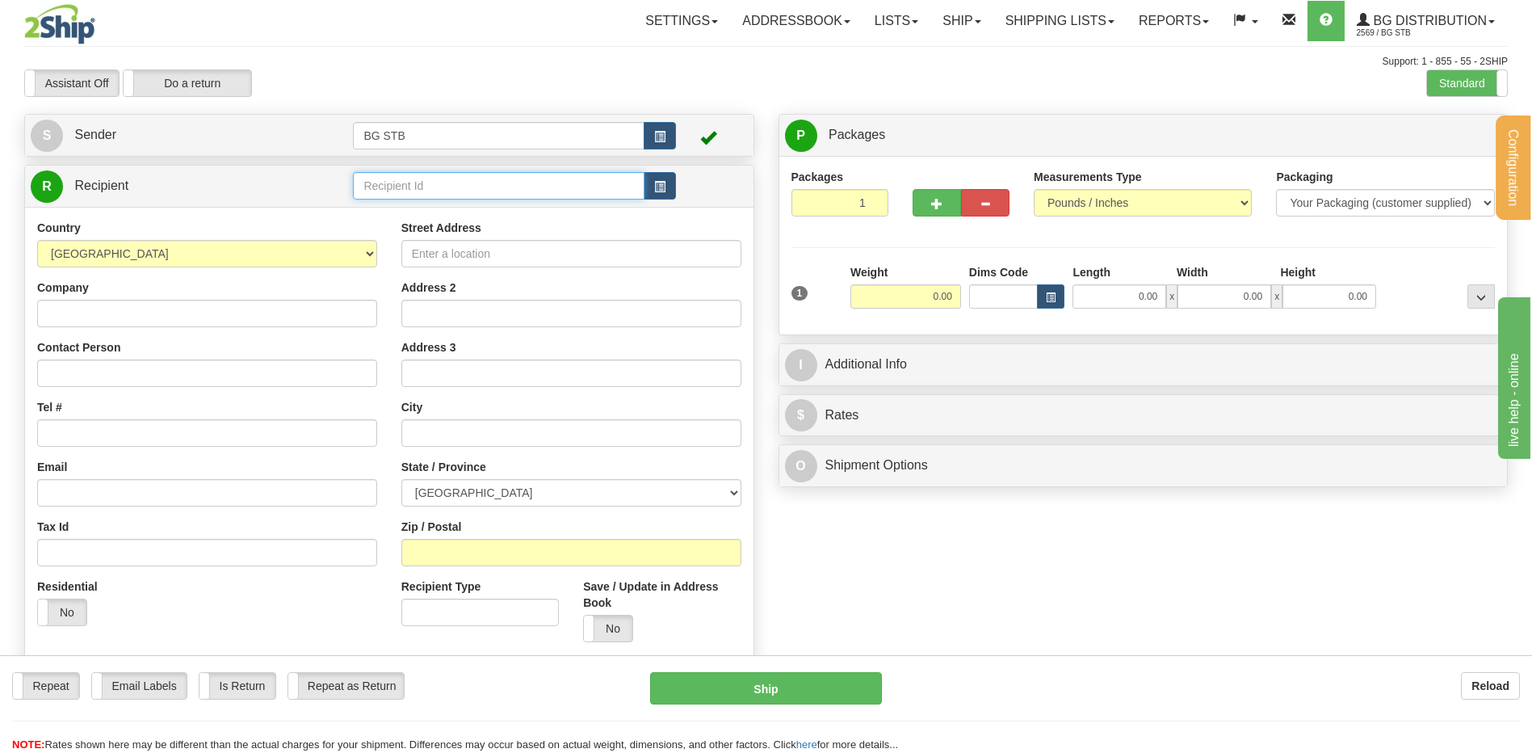
click at [395, 186] on input "text" at bounding box center [498, 185] width 291 height 27
type input "10456"
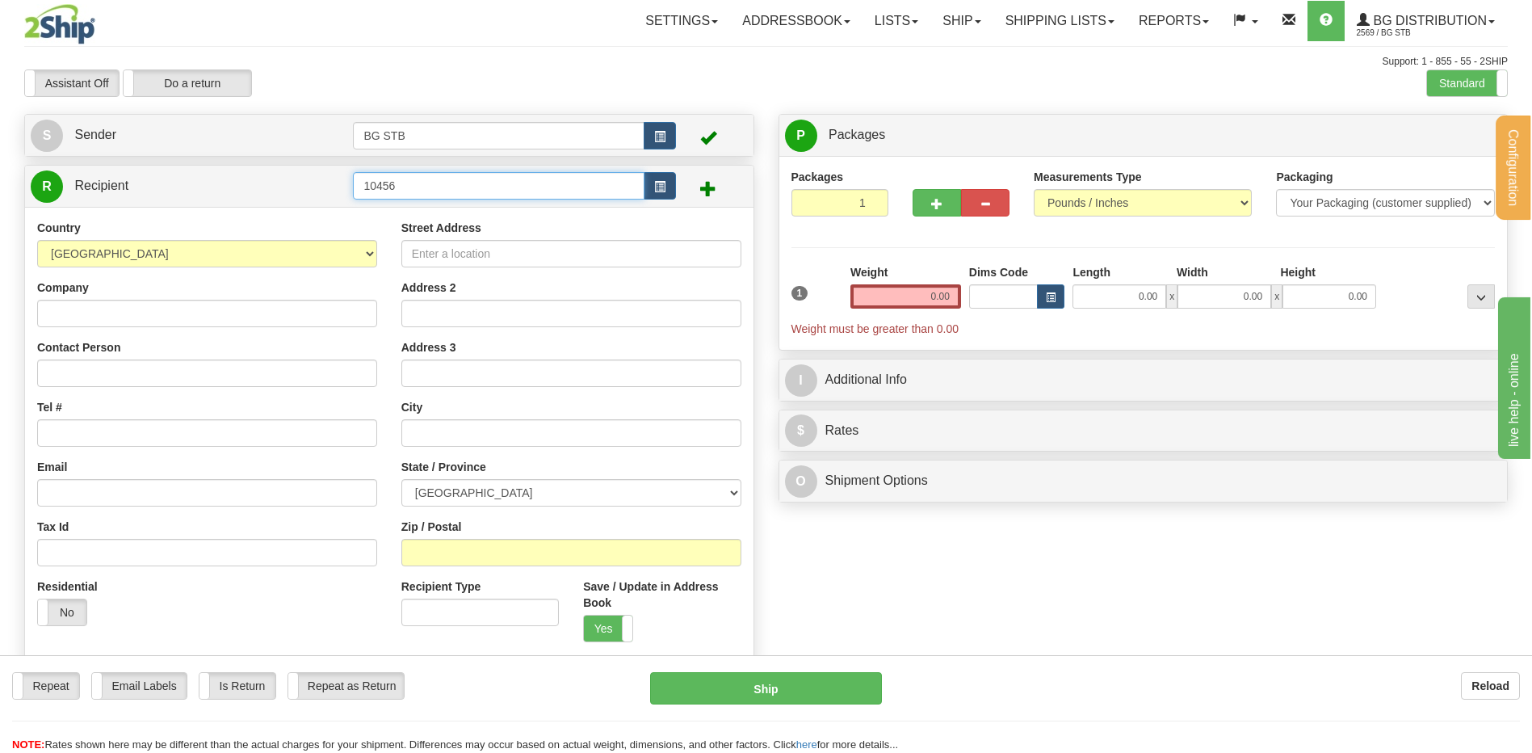
click at [388, 183] on input "10456" at bounding box center [498, 185] width 291 height 27
type input "1046"
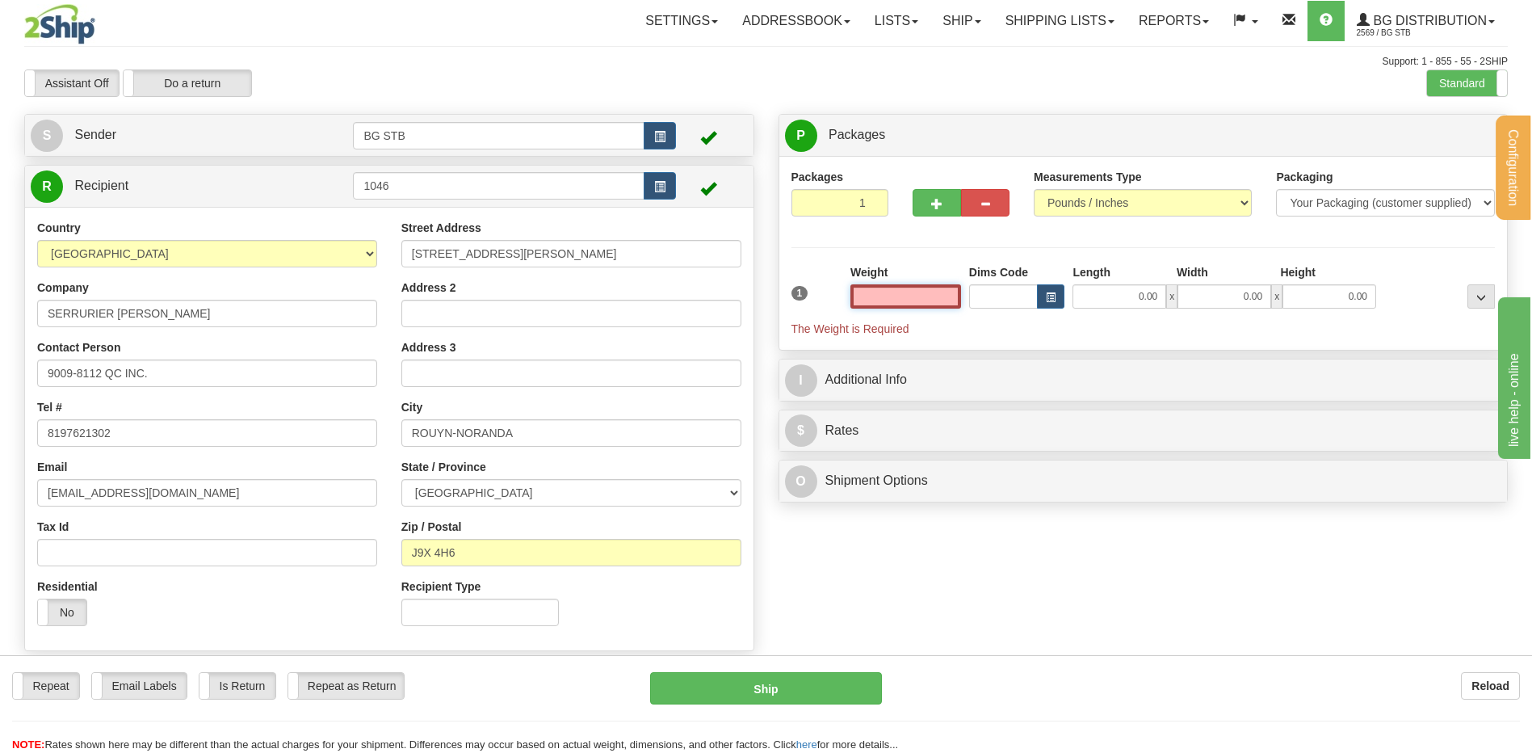
click at [952, 297] on input "text" at bounding box center [905, 296] width 111 height 24
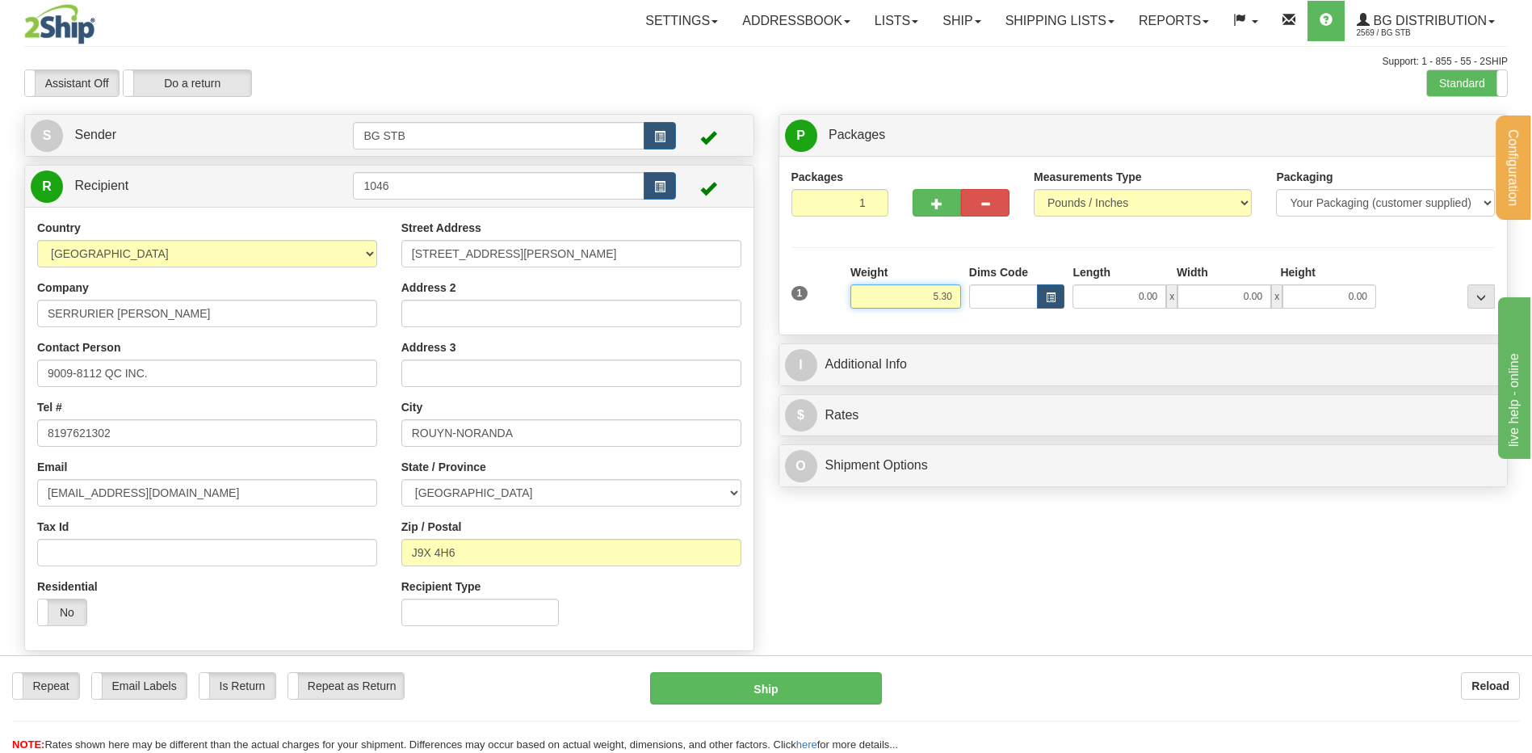
type input "5.30"
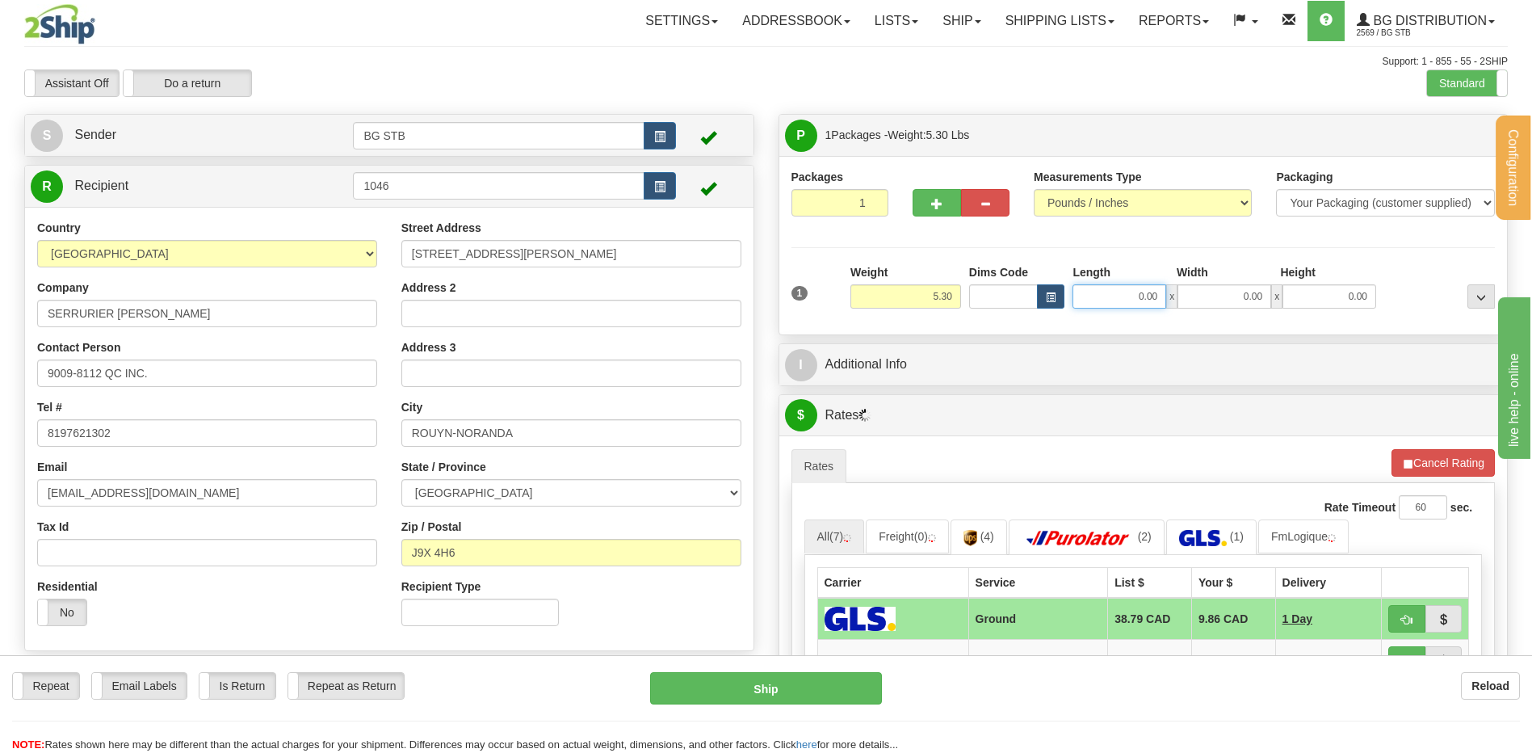
click at [1103, 286] on input "0.00" at bounding box center [1119, 296] width 94 height 24
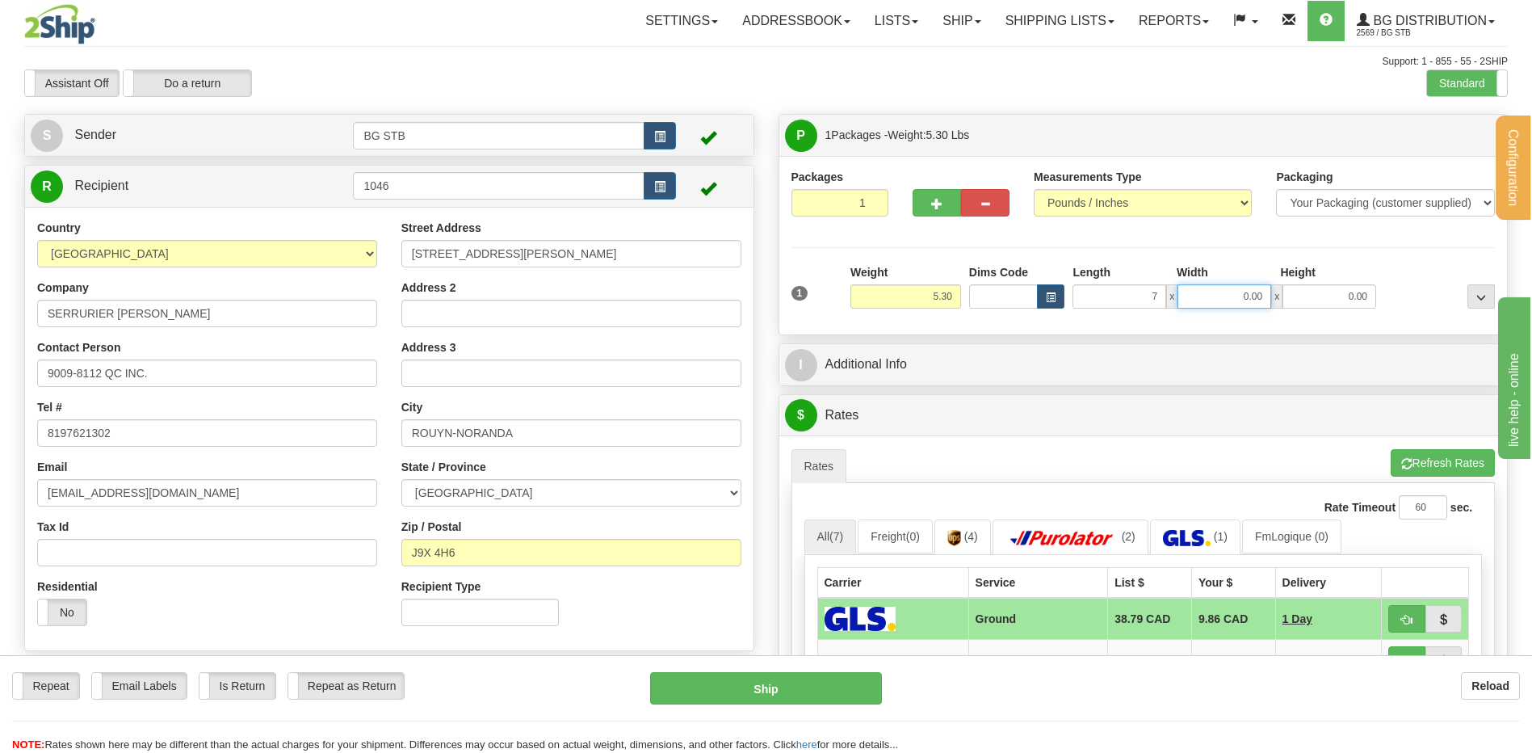
type input "7.00"
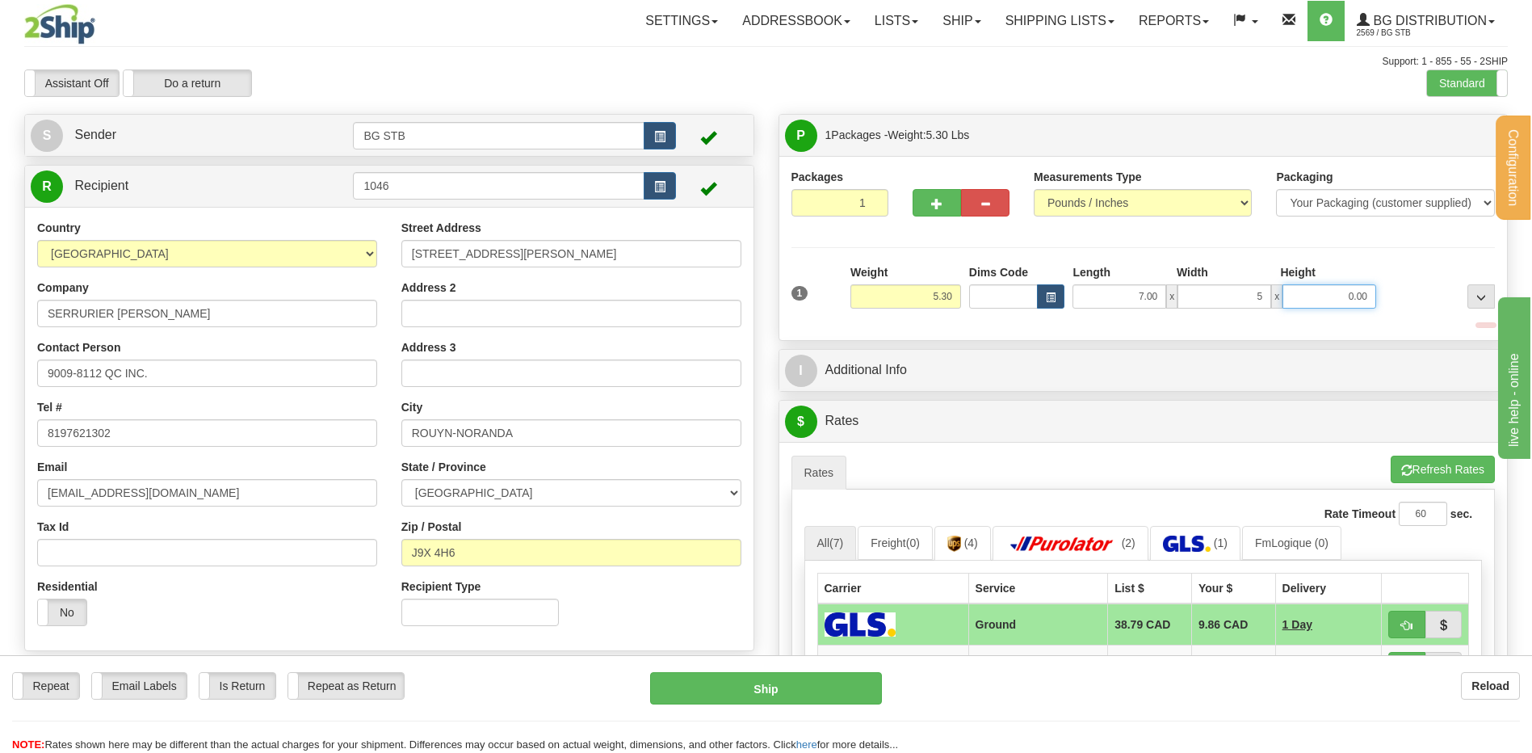
type input "5.00"
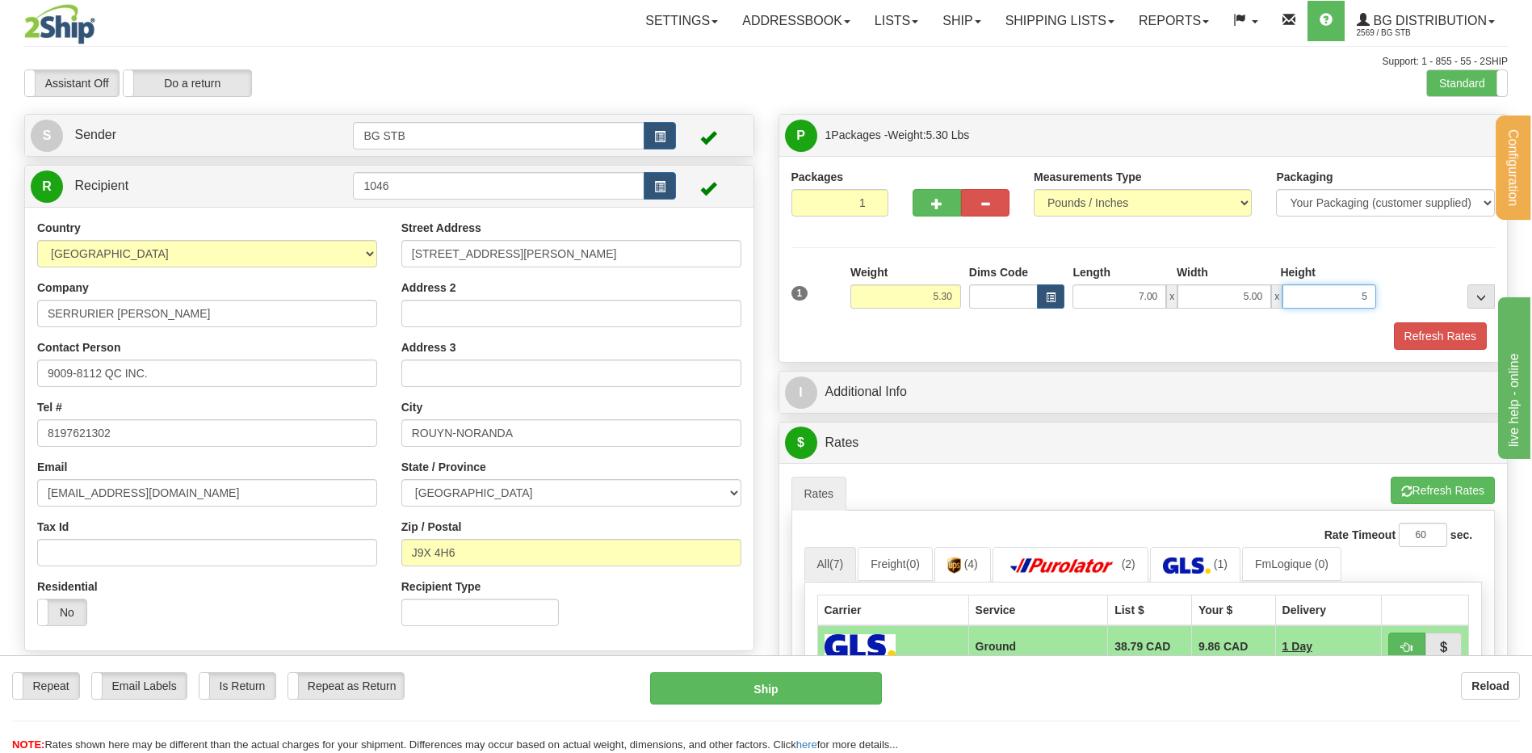
type input "5"
type input "5.00"
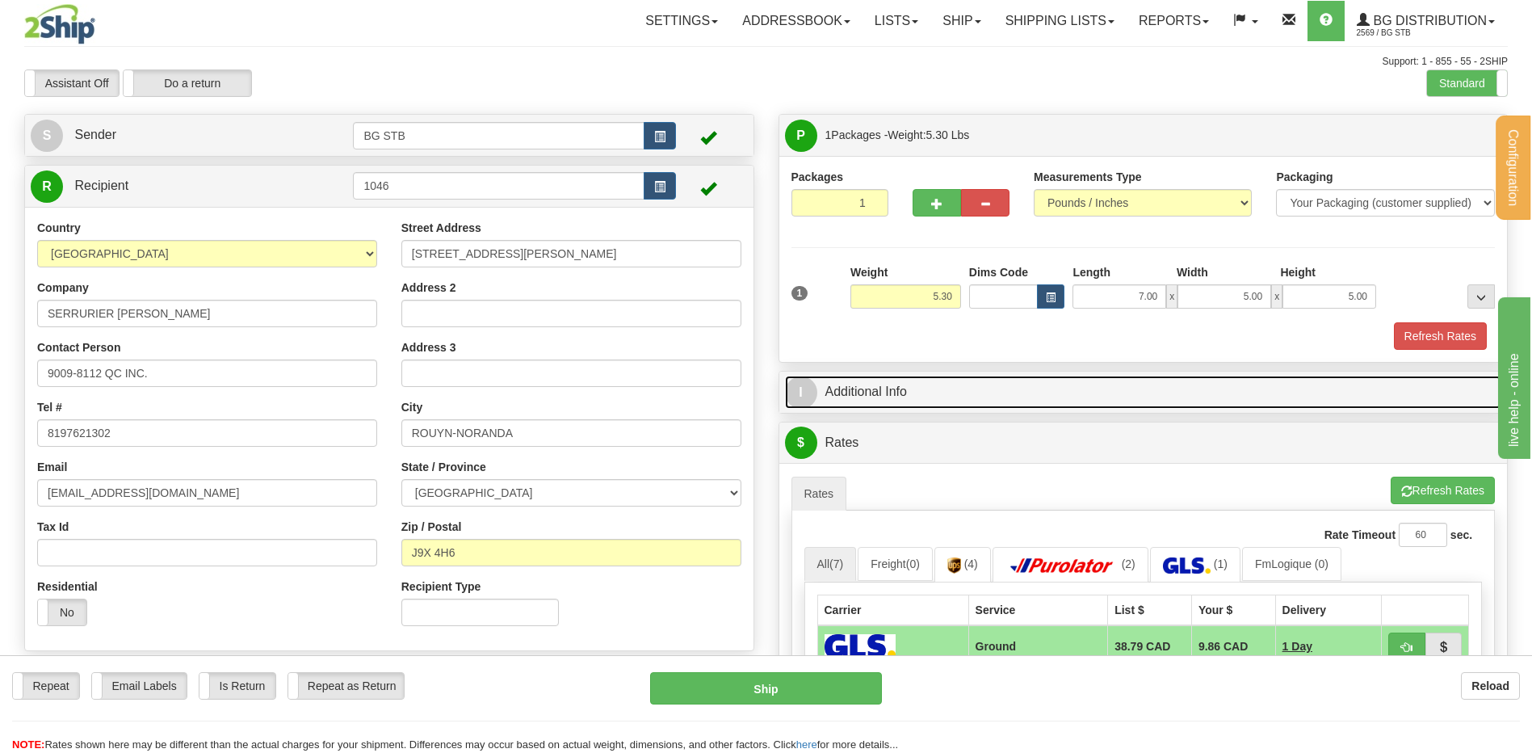
click at [1047, 398] on link "I Additional Info" at bounding box center [1143, 391] width 717 height 33
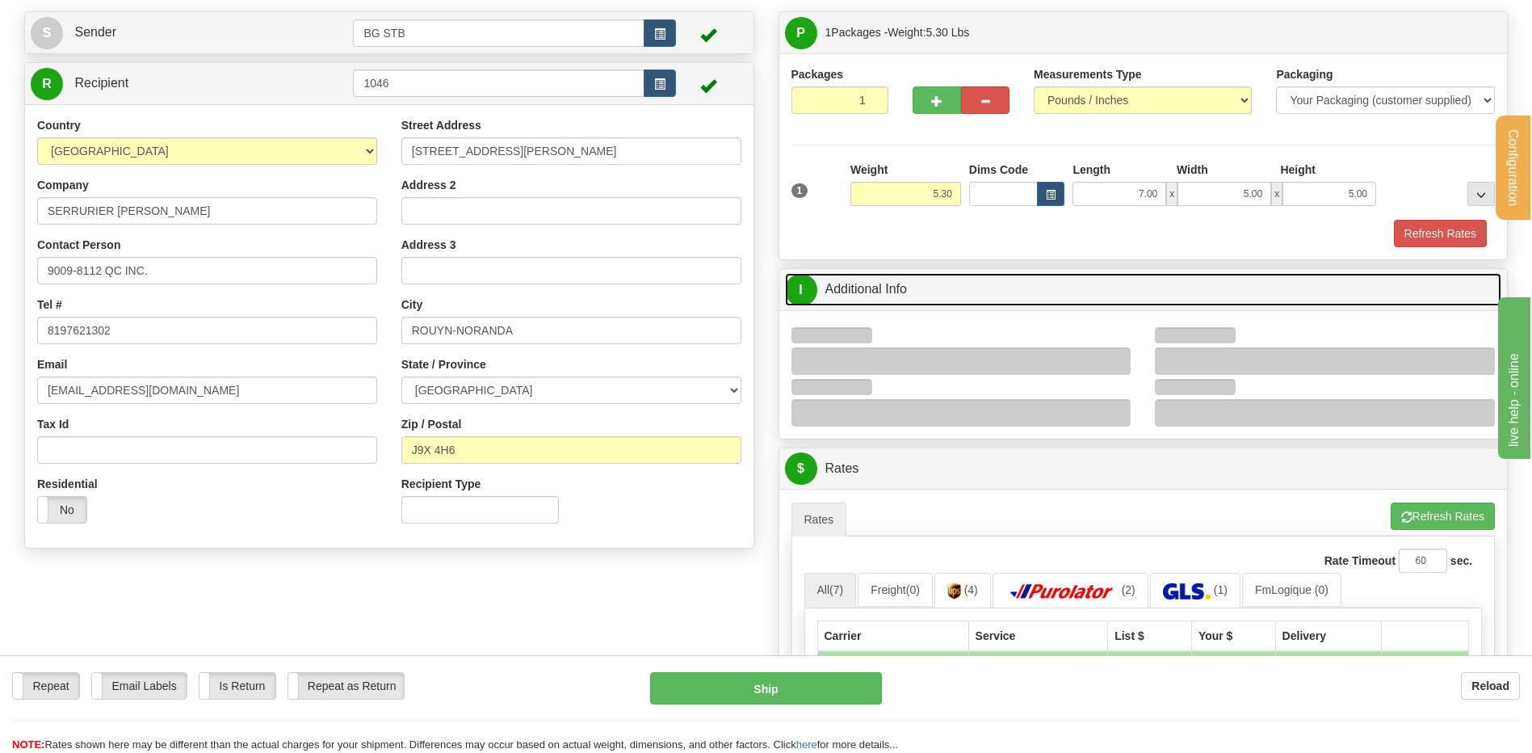
scroll to position [242, 0]
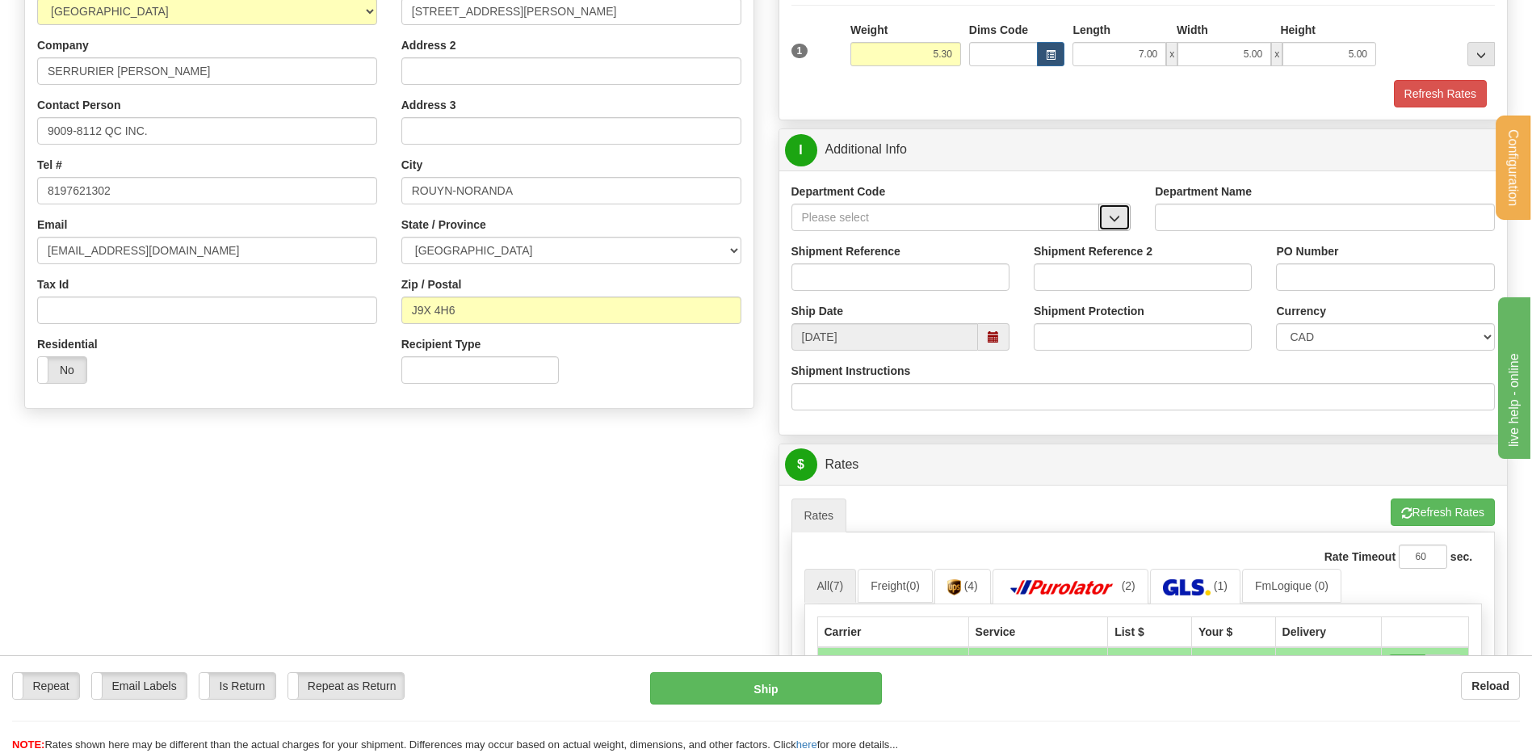
click at [1117, 218] on span "button" at bounding box center [1114, 218] width 11 height 10
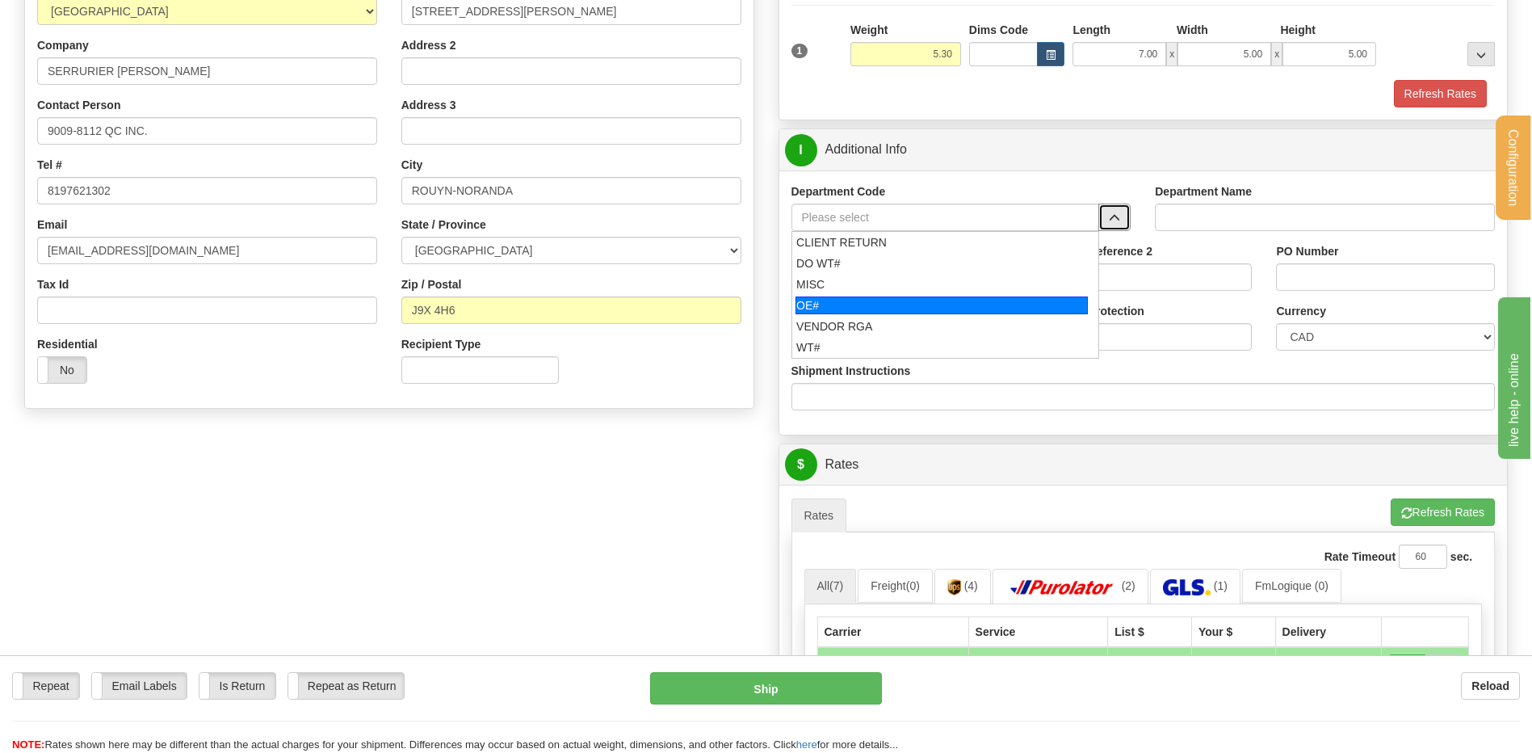
click at [866, 302] on div "OE#" at bounding box center [941, 305] width 292 height 18
type input "OE#"
type input "ORDERS"
click at [866, 283] on input "Shipment Reference" at bounding box center [900, 276] width 218 height 27
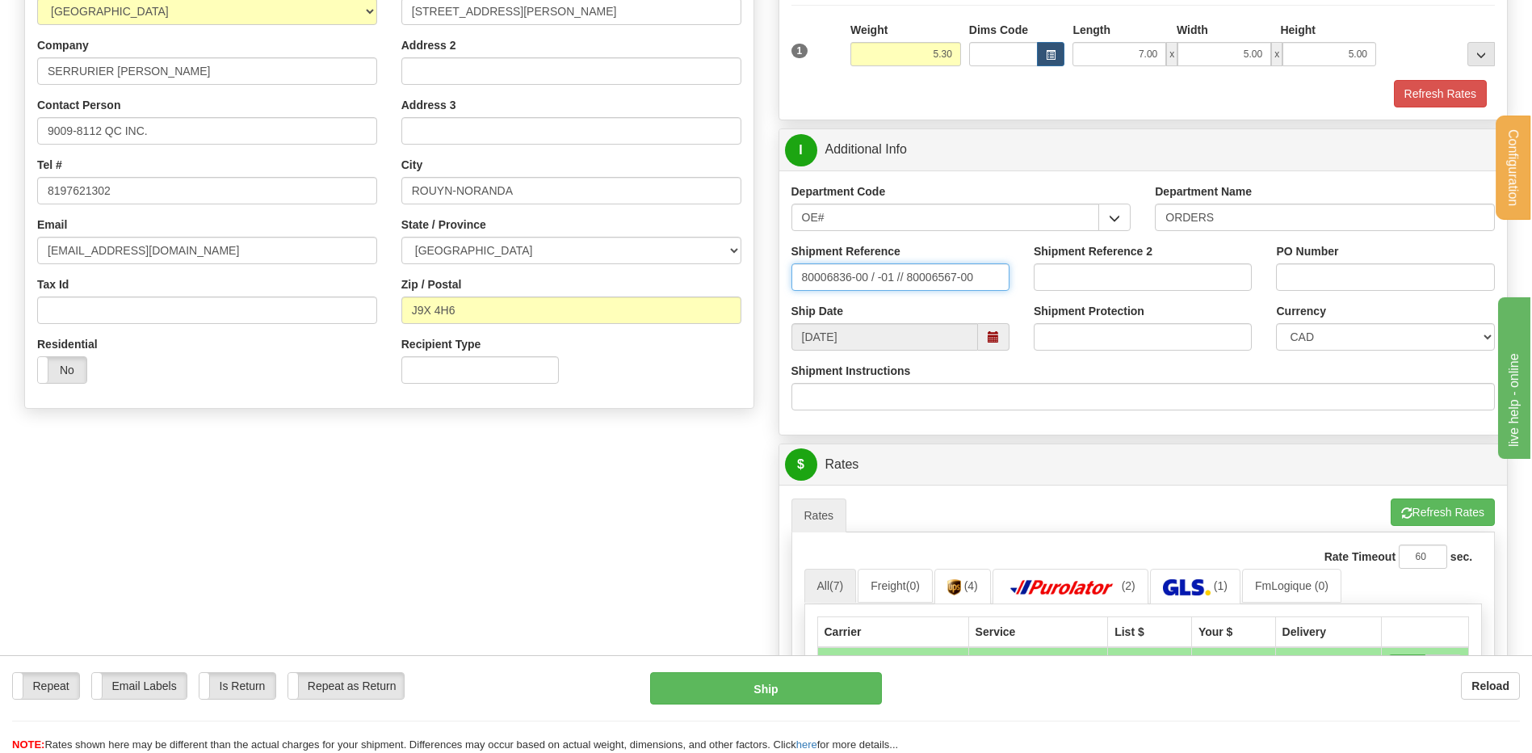
type input "80006836-00 / -01 // 80006567-00"
click at [1399, 282] on input "PO Number" at bounding box center [1385, 276] width 218 height 27
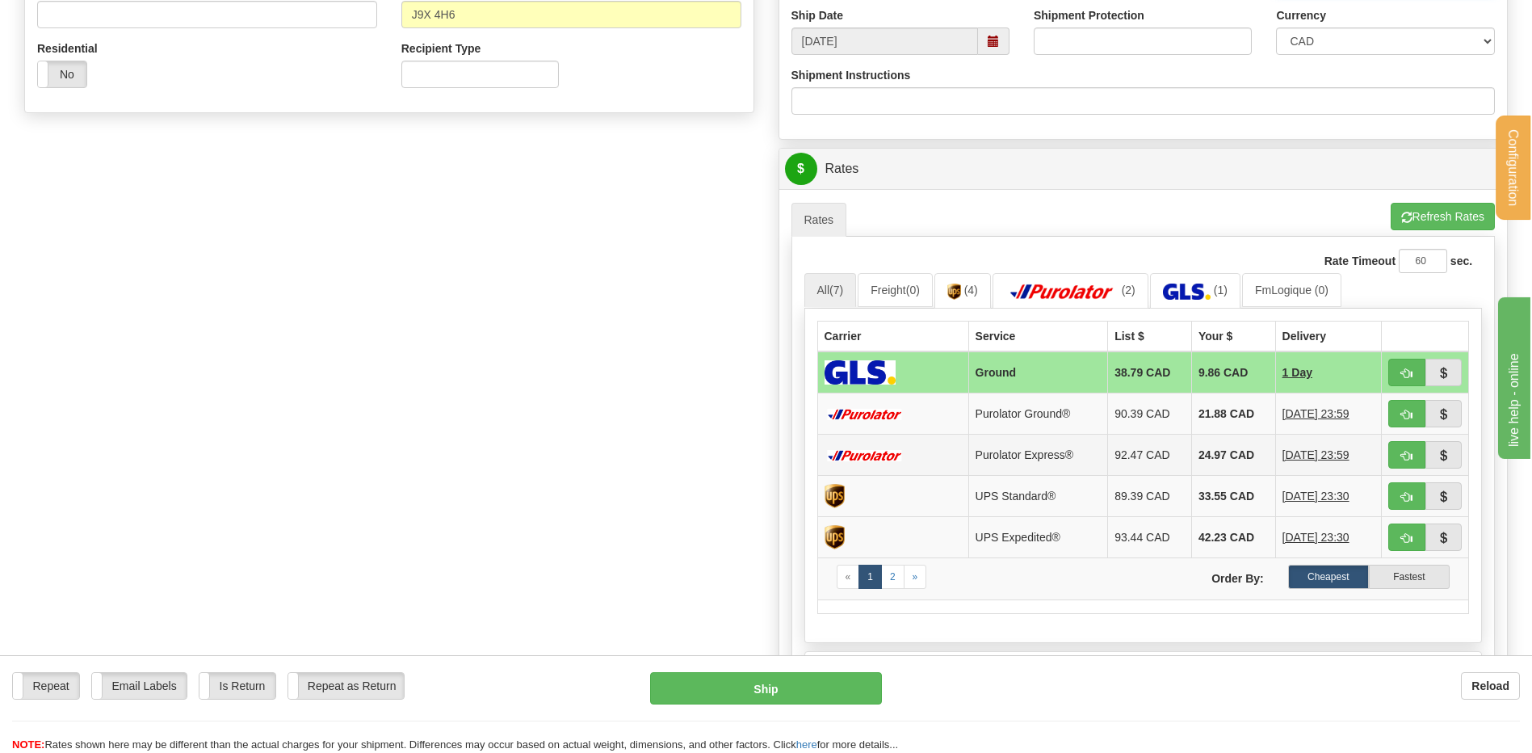
scroll to position [565, 0]
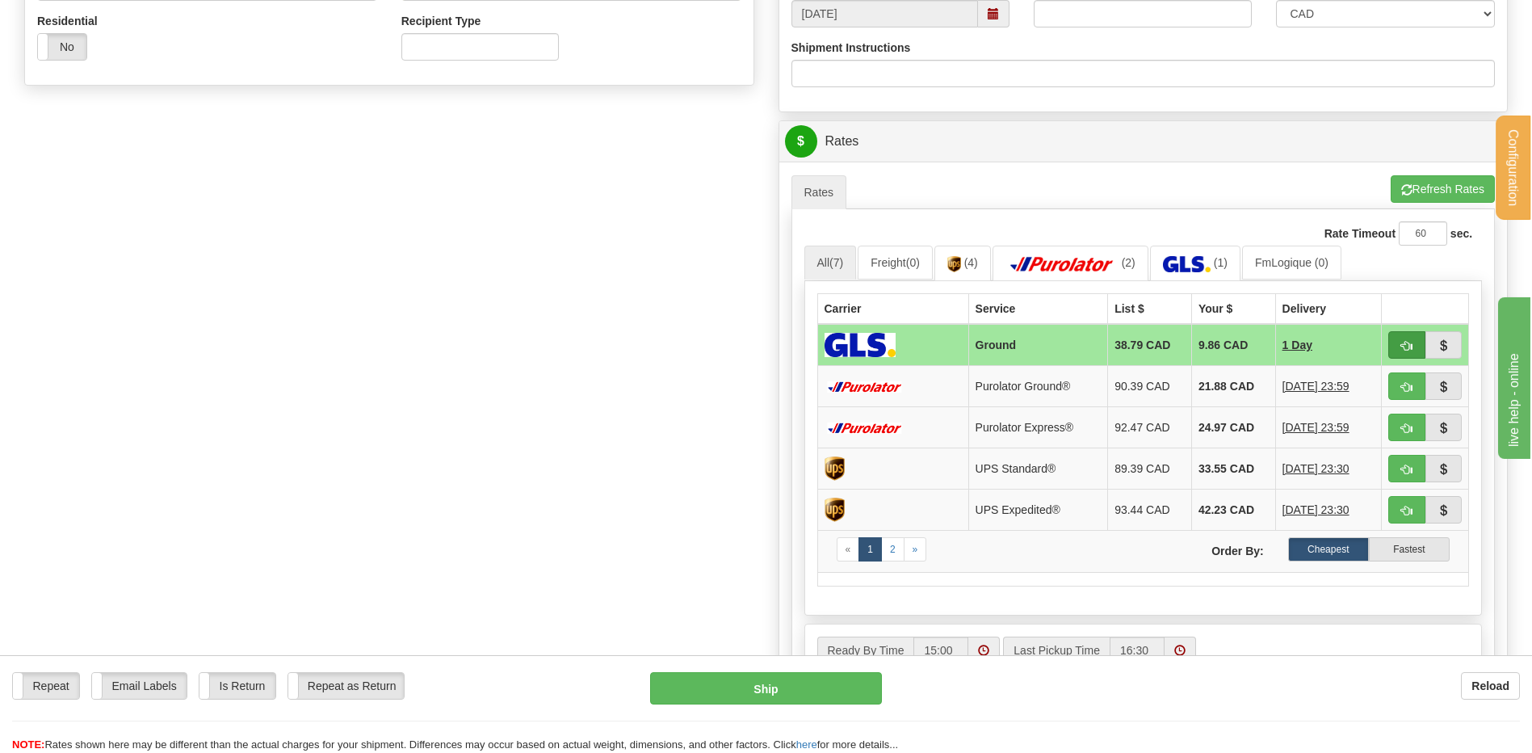
type input "MP1130 // CC1123"
click at [1406, 344] on span "button" at bounding box center [1406, 346] width 11 height 10
type input "1"
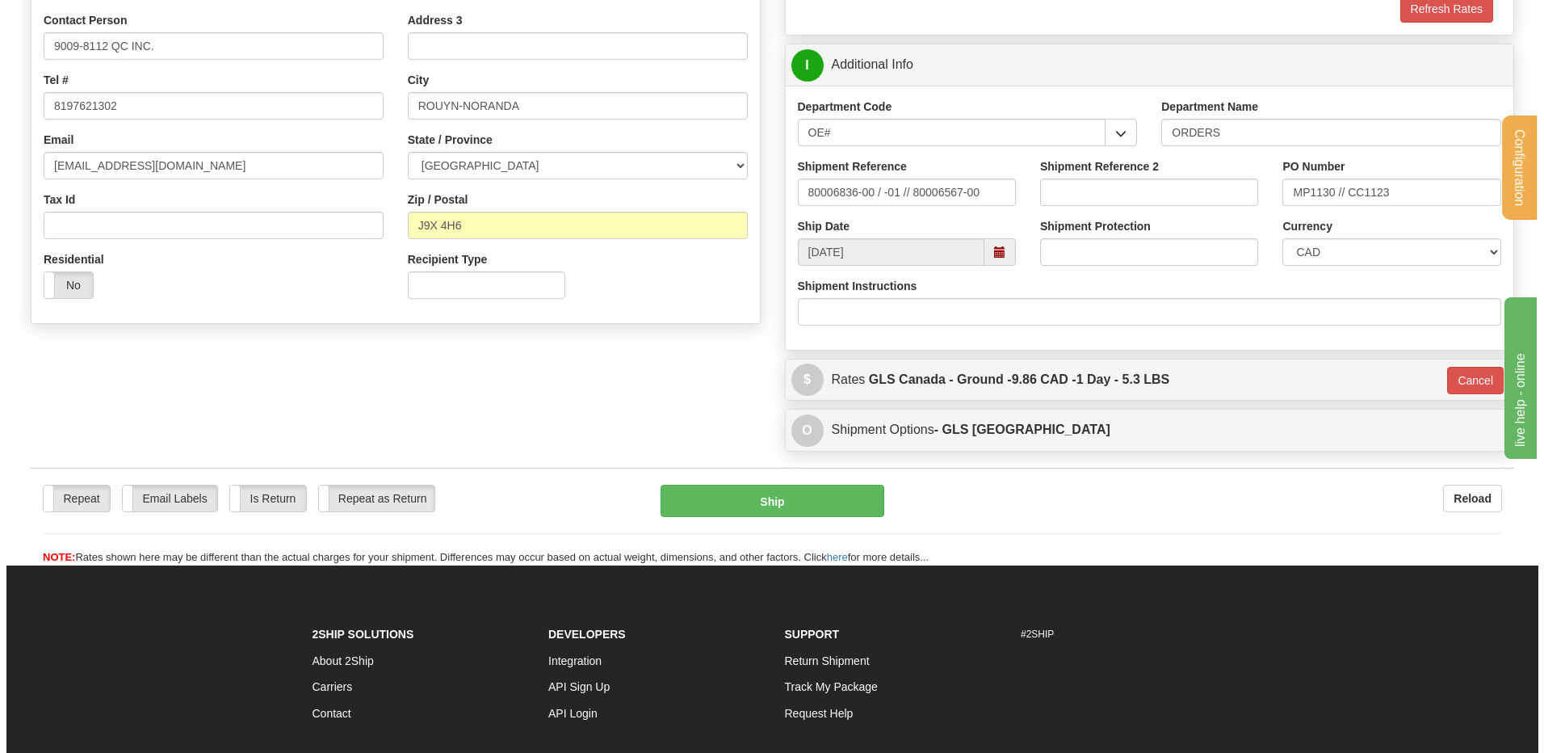
scroll to position [313, 0]
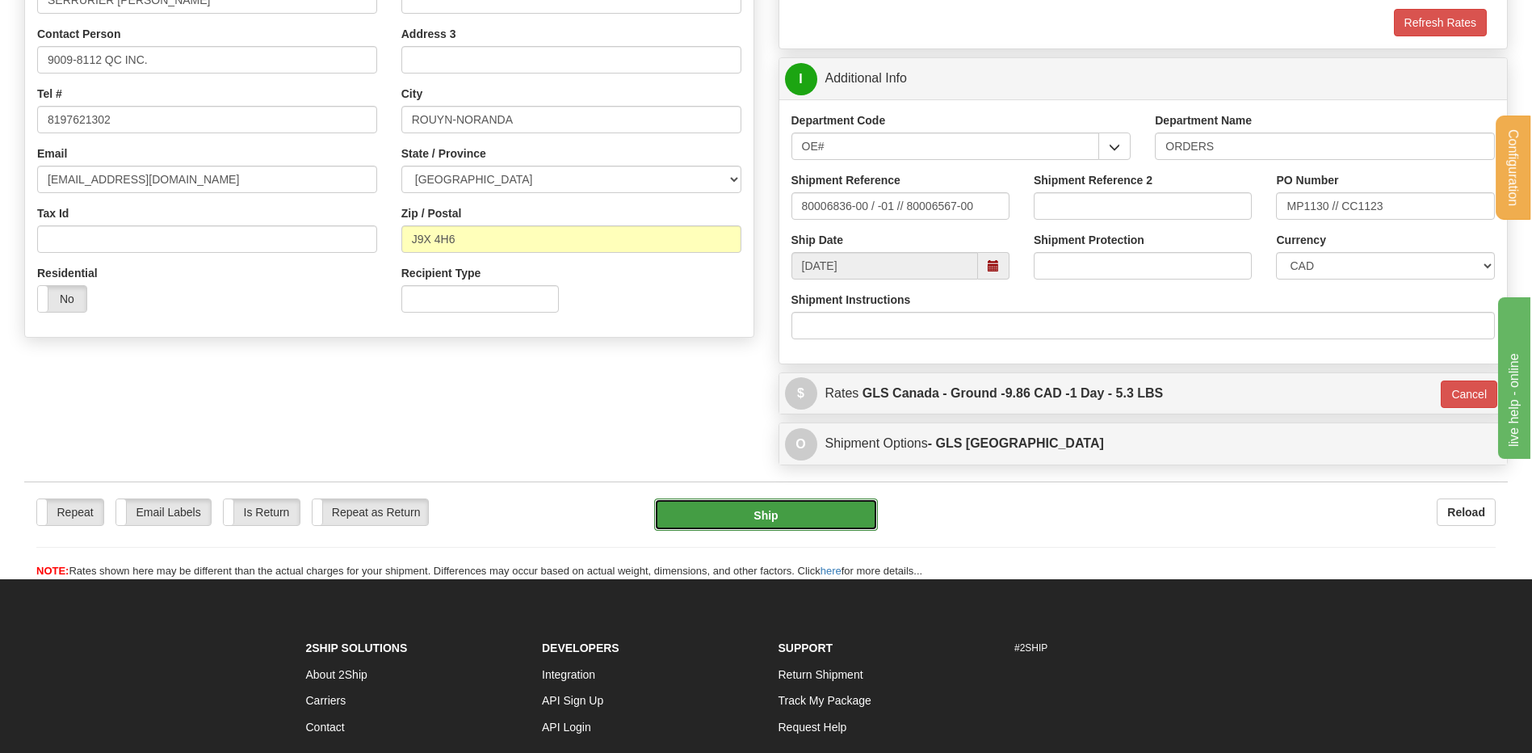
click at [810, 503] on button "Ship" at bounding box center [765, 514] width 223 height 32
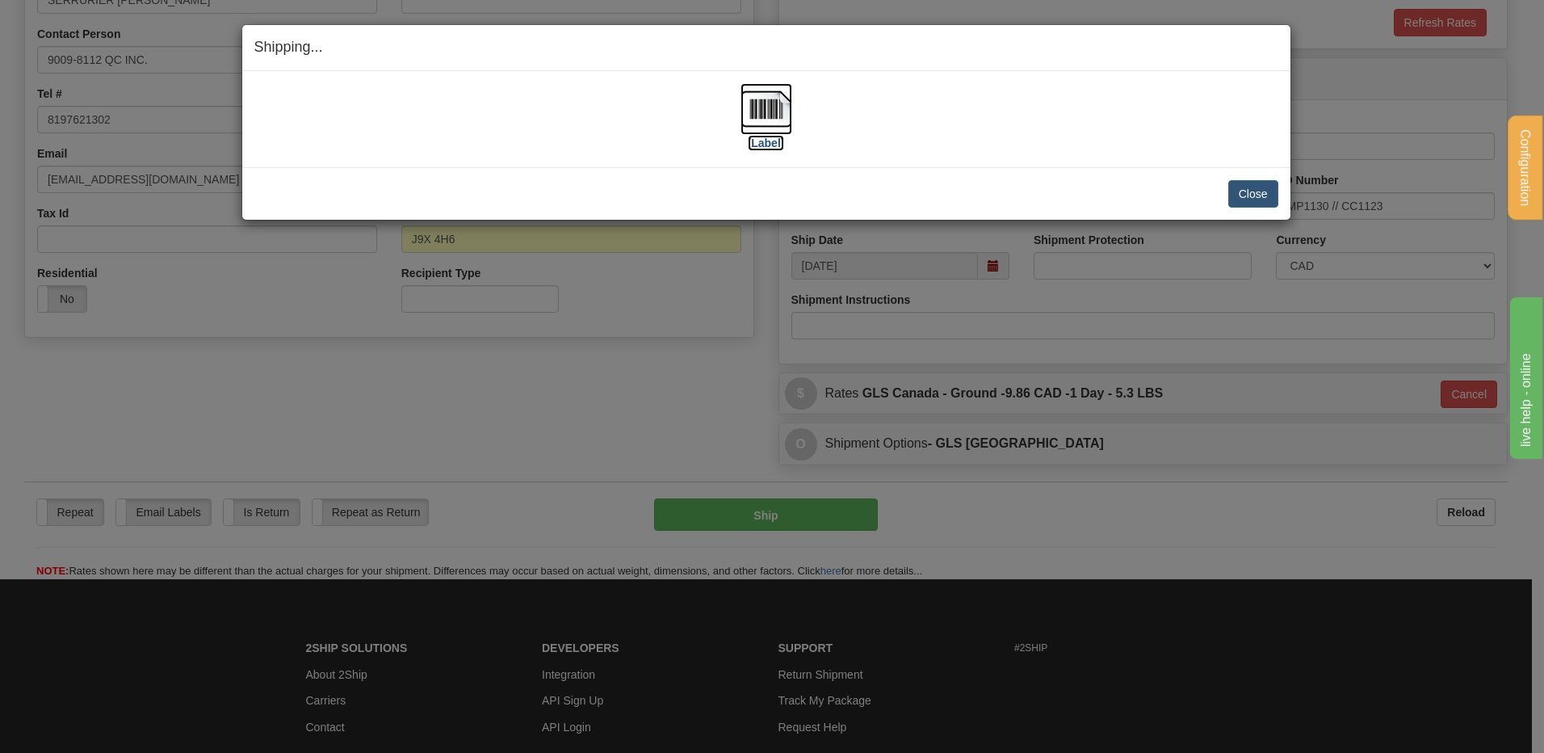
click at [777, 105] on img at bounding box center [766, 109] width 52 height 52
click at [1261, 198] on button "Close" at bounding box center [1253, 193] width 50 height 27
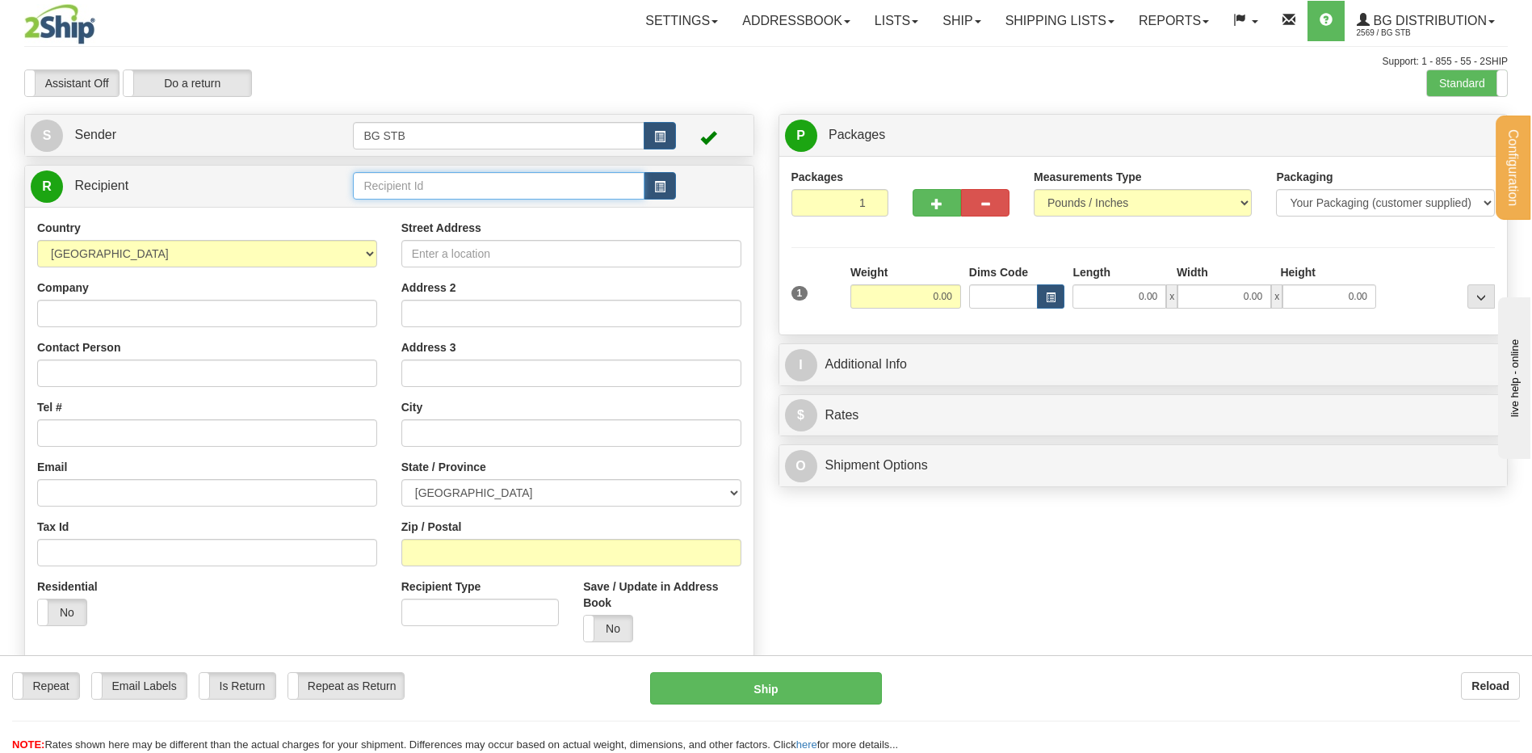
click at [497, 172] on input "text" at bounding box center [498, 185] width 291 height 27
type input "20146"
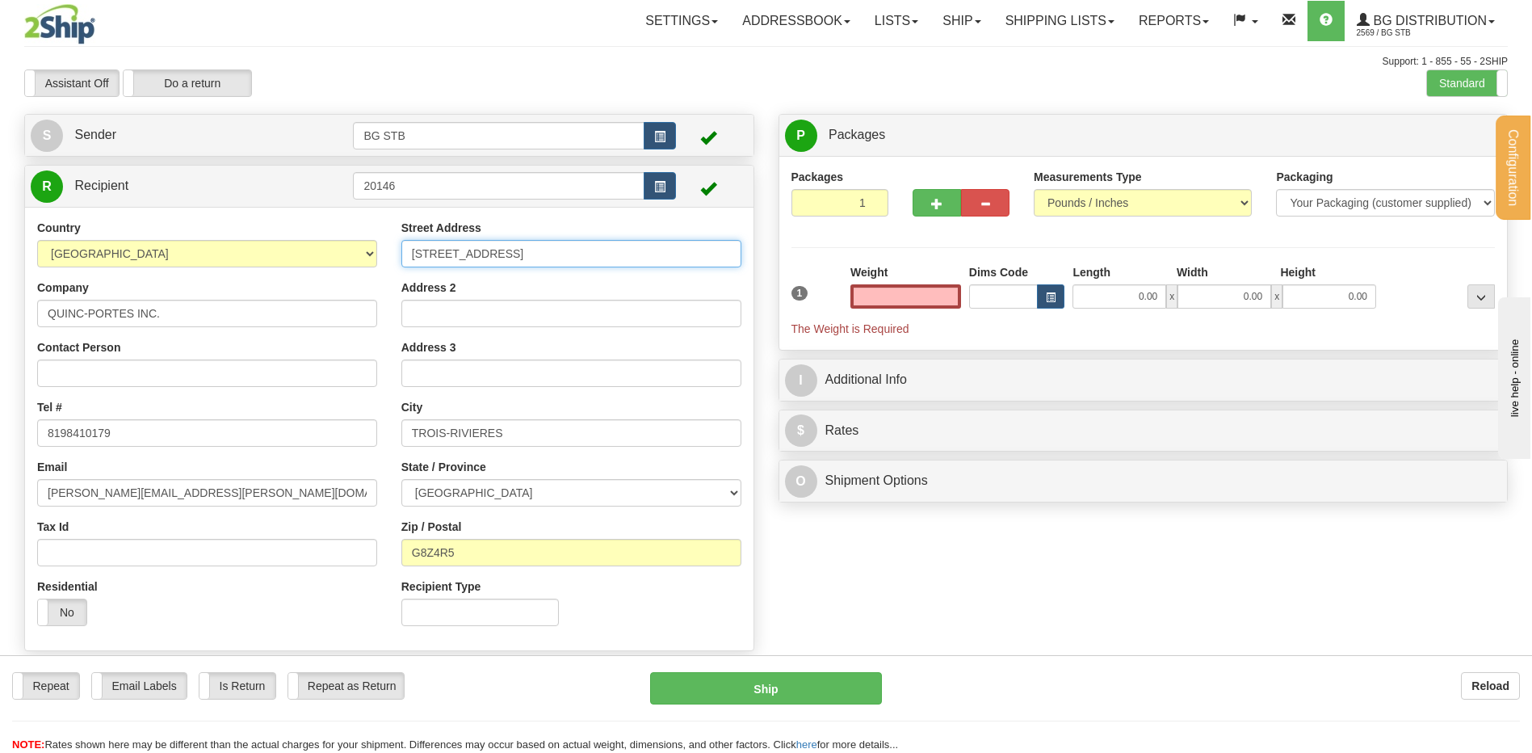
type input "0.00"
drag, startPoint x: 589, startPoint y: 265, endPoint x: 373, endPoint y: 245, distance: 216.5
click at [373, 245] on div "Country [GEOGRAPHIC_DATA] [GEOGRAPHIC_DATA] [GEOGRAPHIC_DATA] [GEOGRAPHIC_DATA]…" at bounding box center [389, 429] width 728 height 418
type input "4545 BOUL. COTE-VERTU OUEST"
drag, startPoint x: 526, startPoint y: 430, endPoint x: 324, endPoint y: 428, distance: 201.9
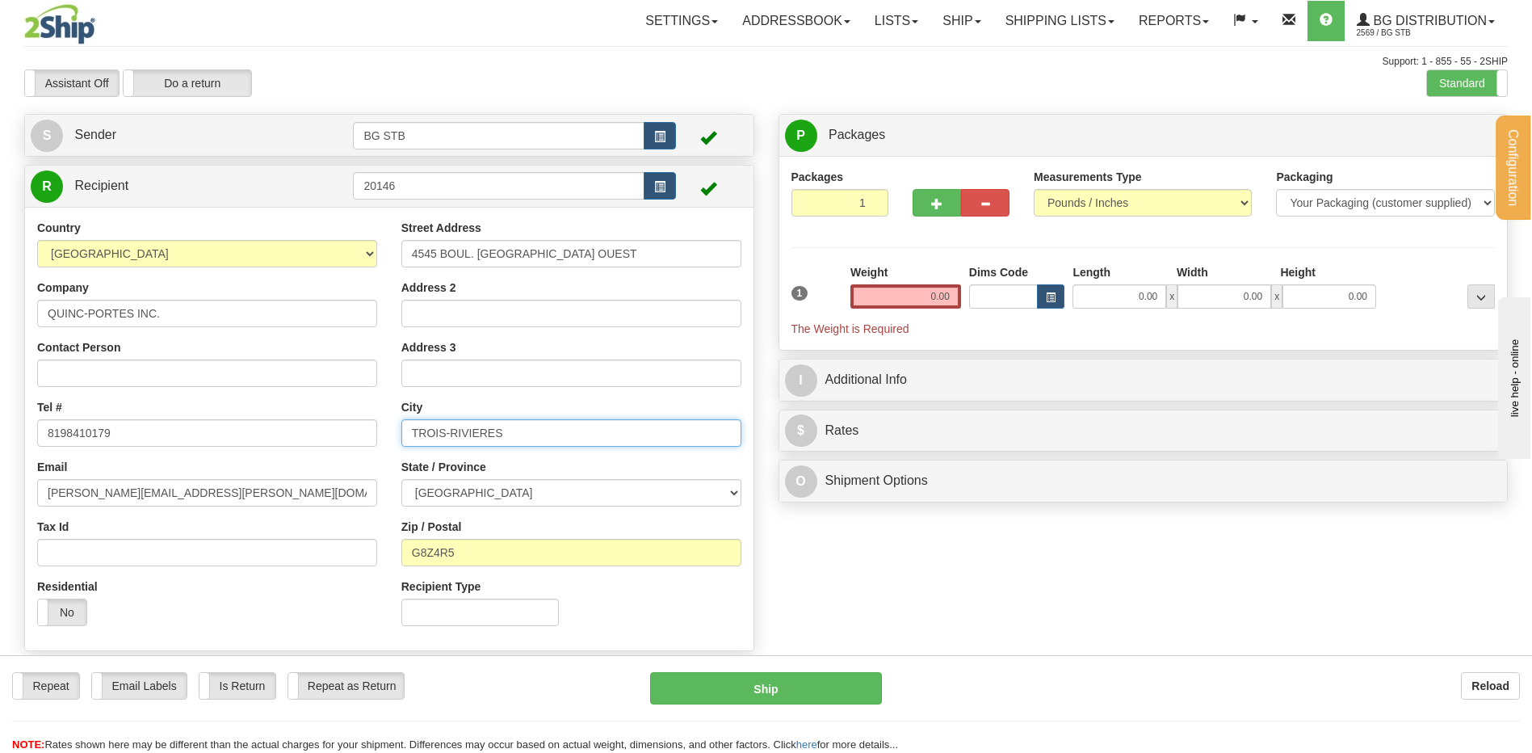
click at [425, 426] on input "TROIS-RIVIERES" at bounding box center [571, 432] width 340 height 27
type input "T"
type input "MONTREAL"
drag, startPoint x: 489, startPoint y: 561, endPoint x: 384, endPoint y: 555, distance: 105.2
click at [384, 555] on div "Country AFGHANISTAN ALAND ISLANDS ALBANIA ALGERIA AMERICAN SAMOA ANDORRA ANGOLA…" at bounding box center [389, 429] width 728 height 418
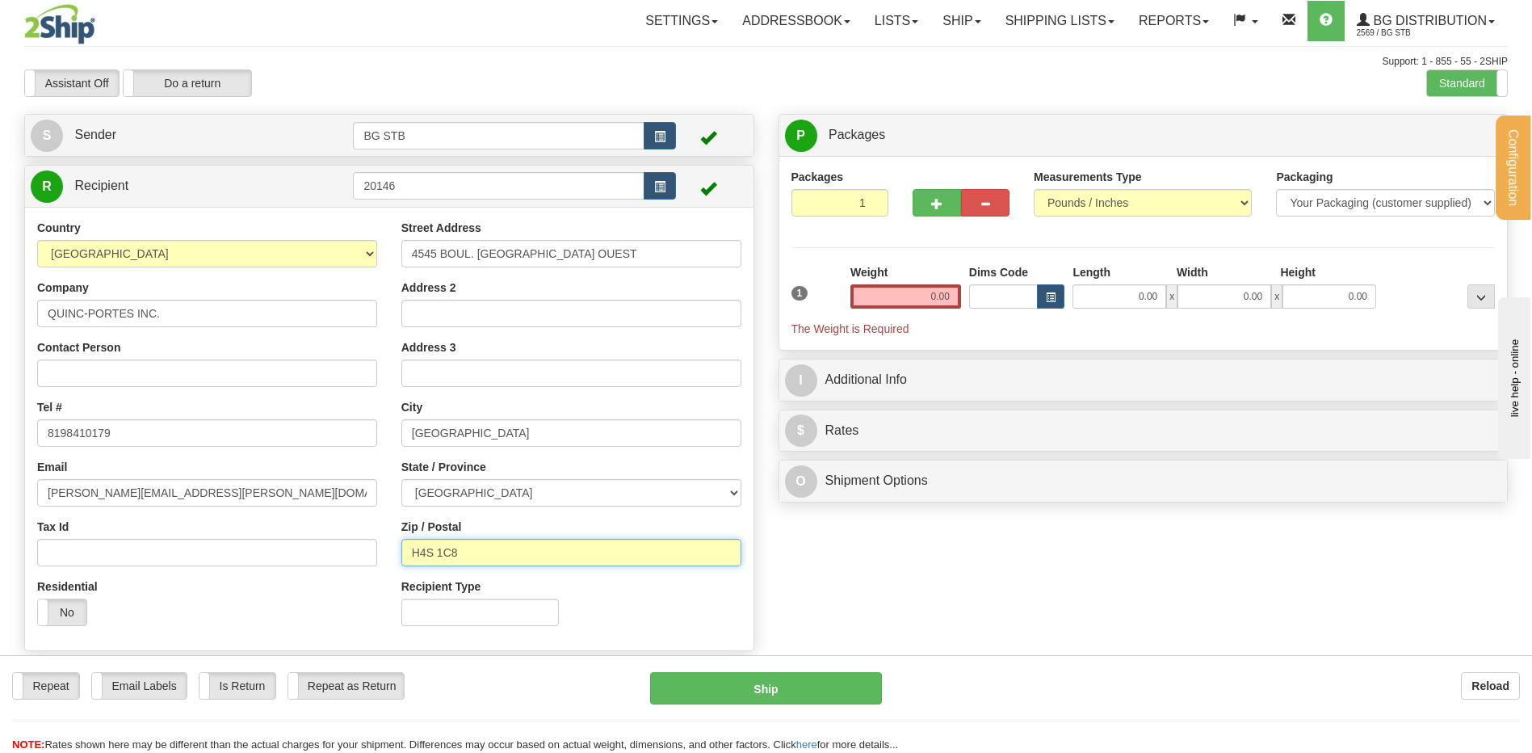
type input "H4S 1C8"
click at [923, 291] on input "0.00" at bounding box center [905, 296] width 111 height 24
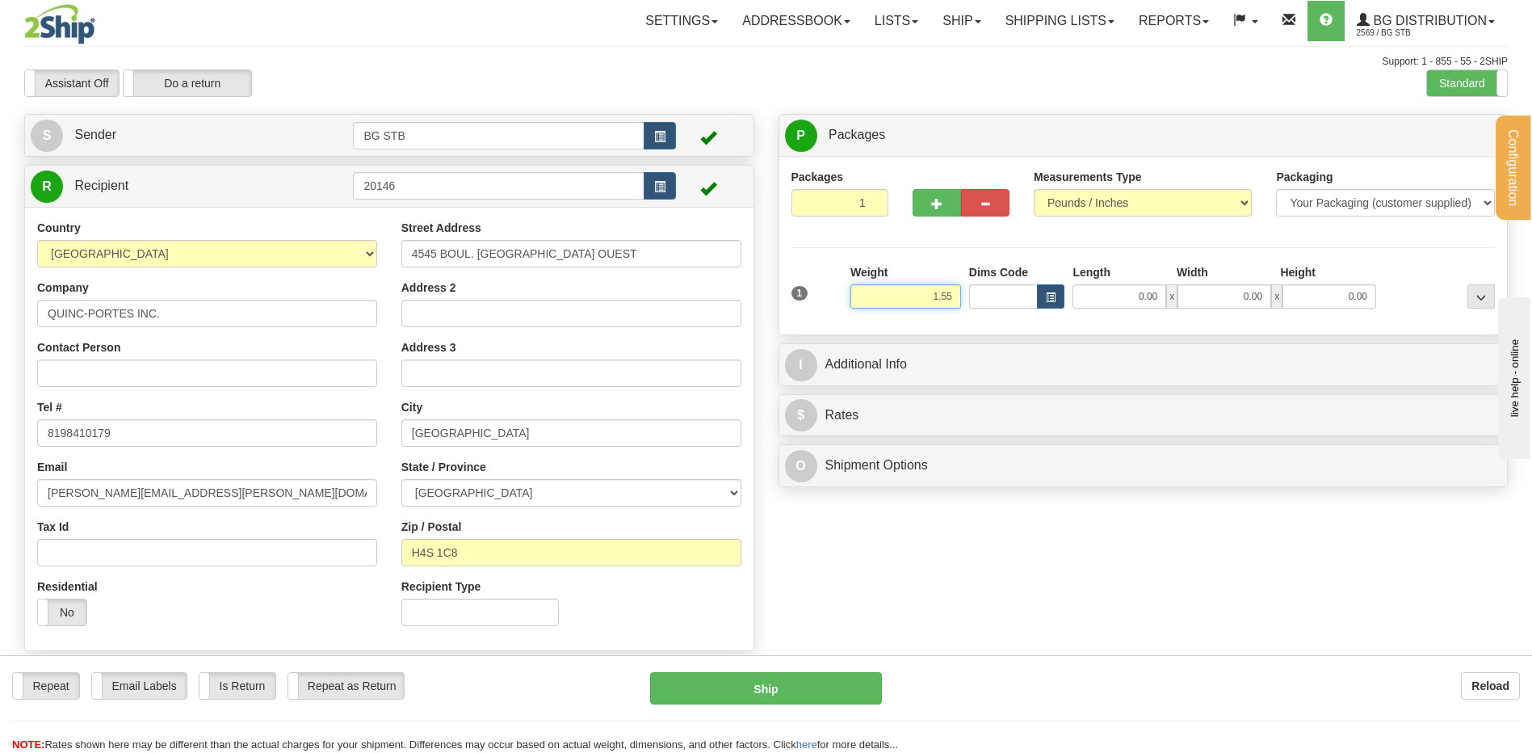
type input "1.55"
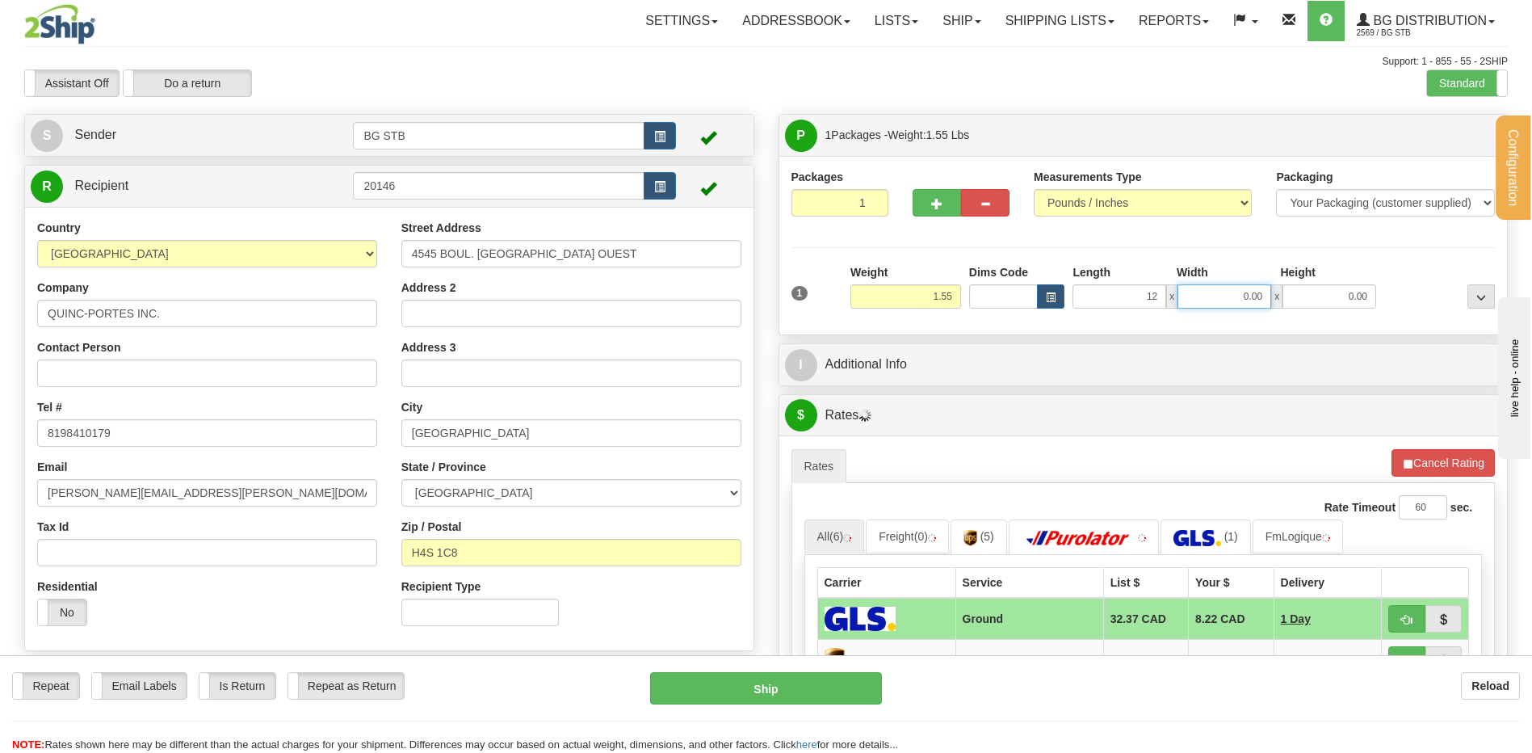
type input "12.00"
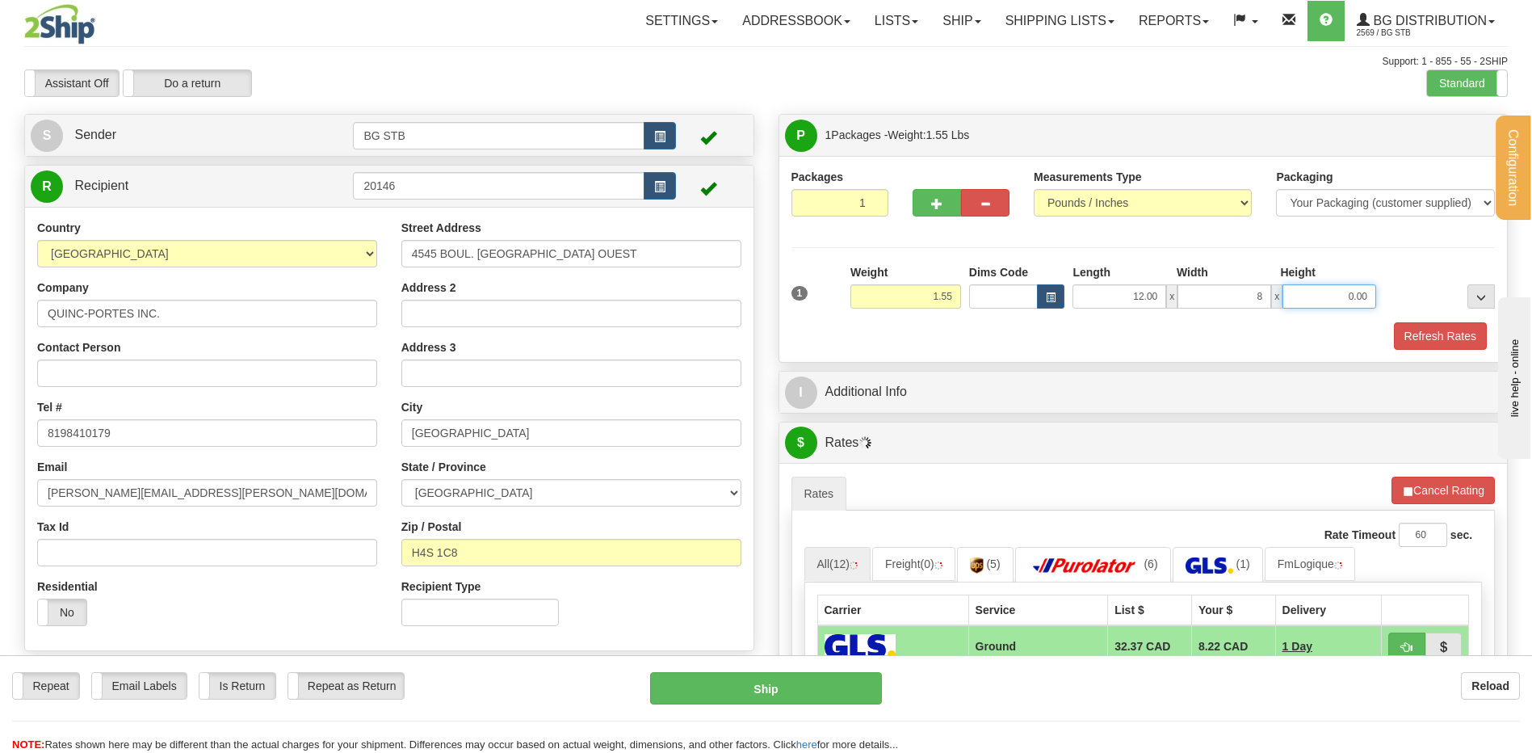
type input "8.00"
type input "6.00"
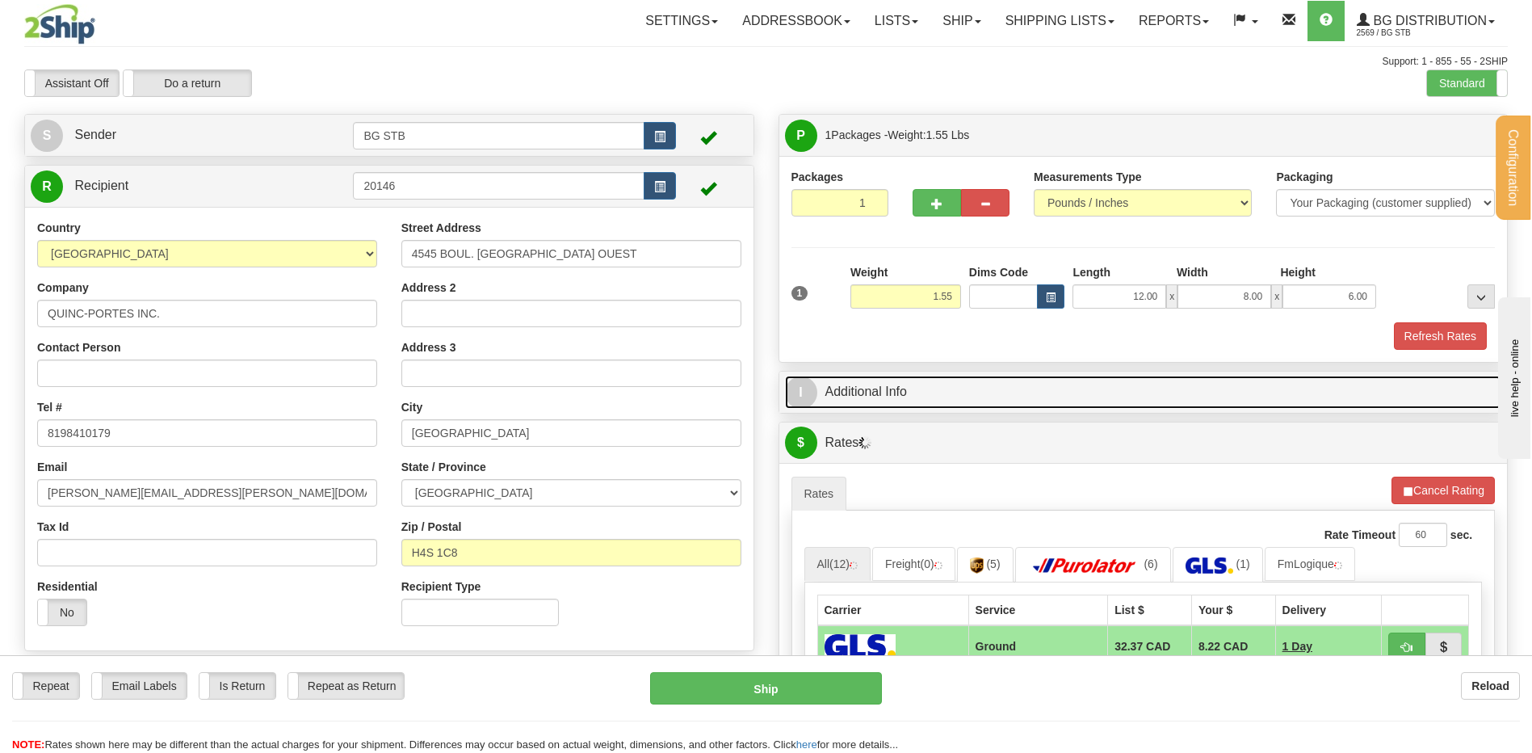
click at [890, 375] on link "I Additional Info" at bounding box center [1143, 391] width 717 height 33
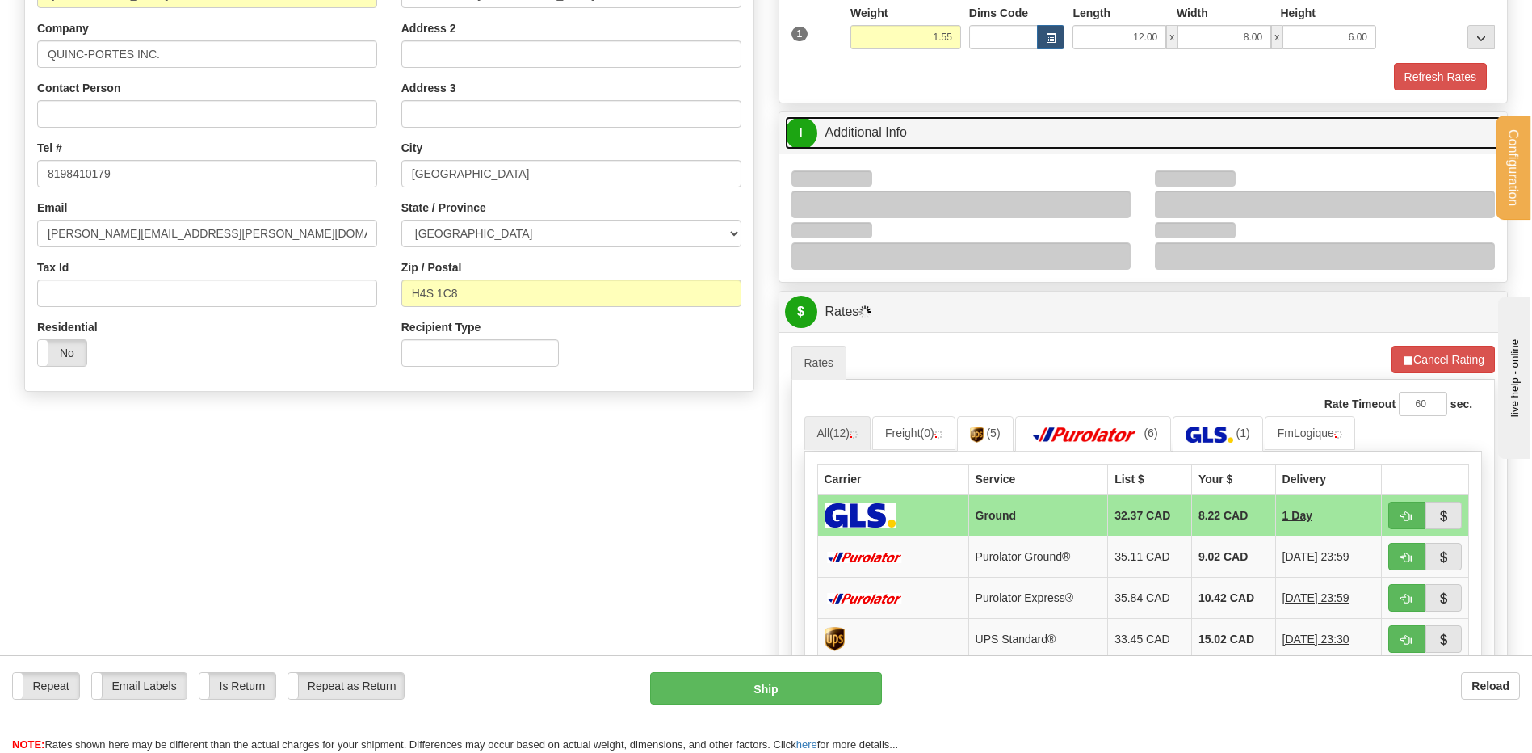
scroll to position [323, 0]
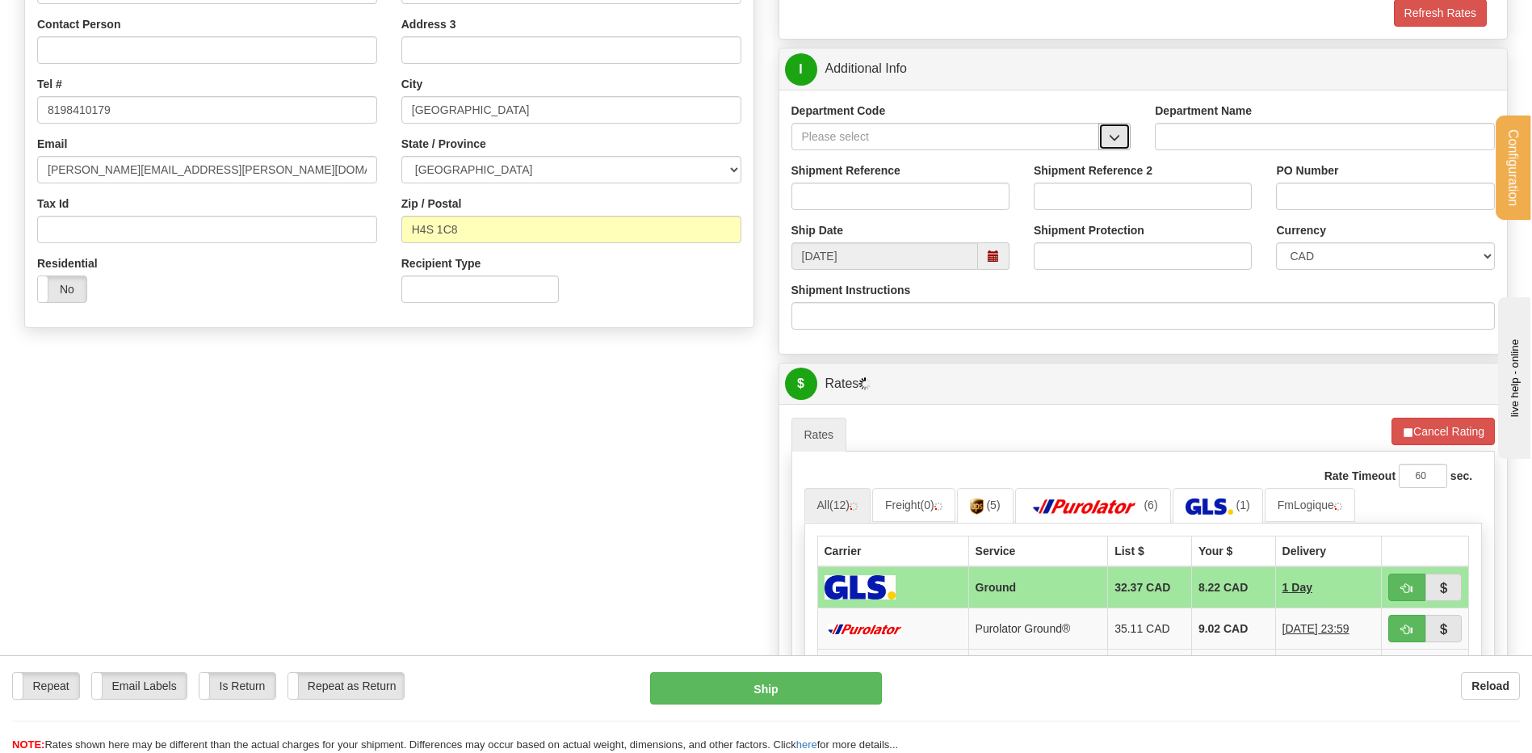
click at [1120, 142] on span "button" at bounding box center [1114, 137] width 11 height 10
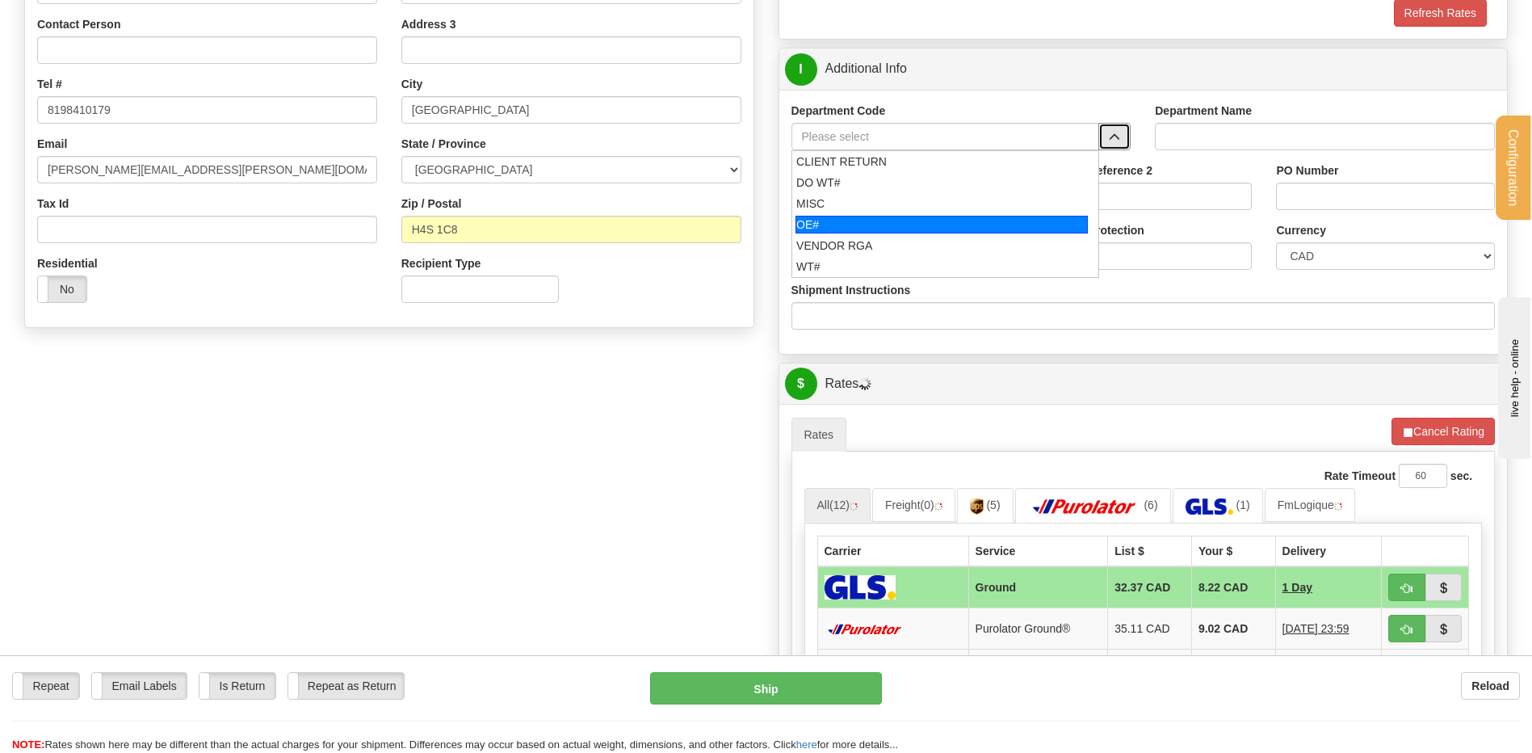
click at [899, 216] on div "OE#" at bounding box center [941, 225] width 292 height 18
type input "OE#"
type input "ORDERS"
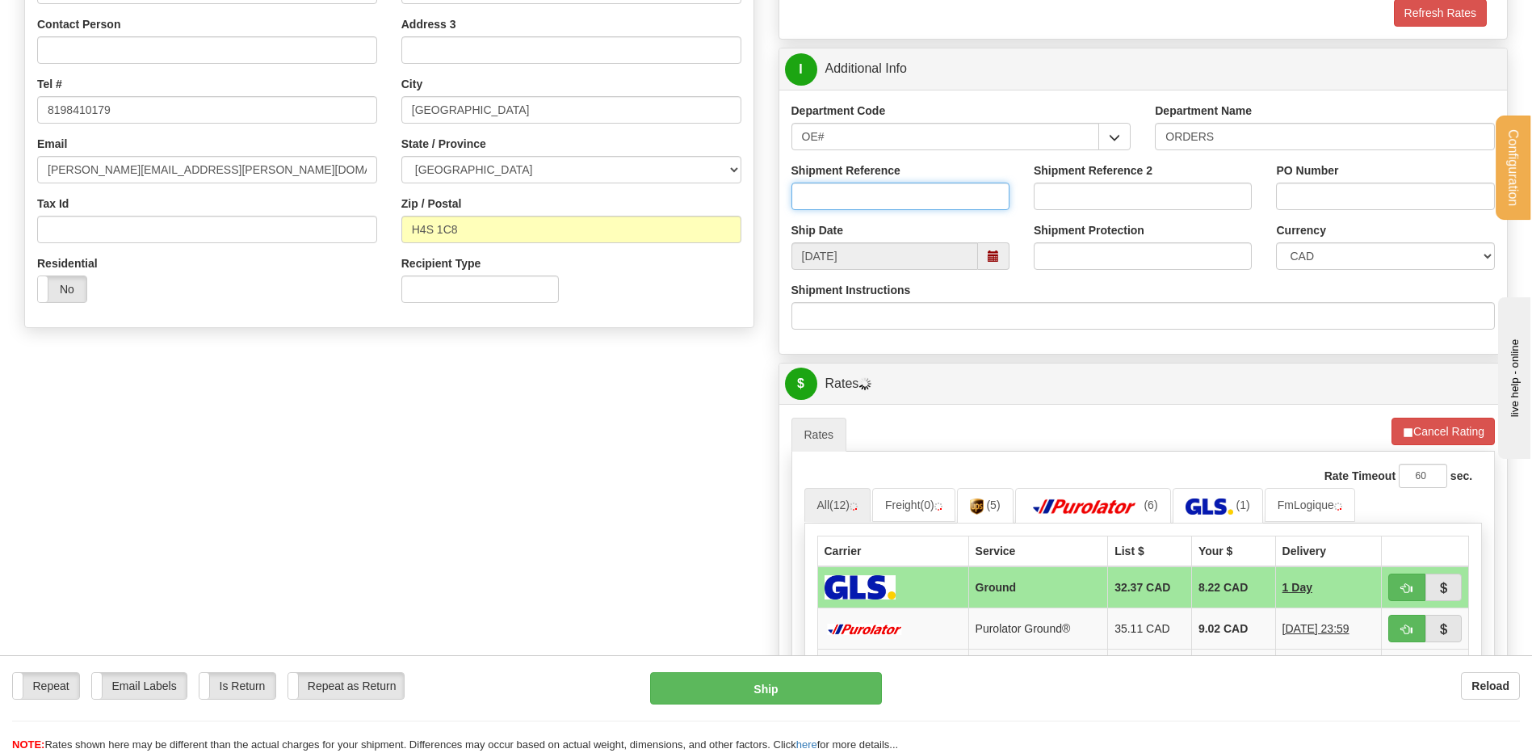
click at [894, 199] on input "Shipment Reference" at bounding box center [900, 195] width 218 height 27
type input "80004095-00"
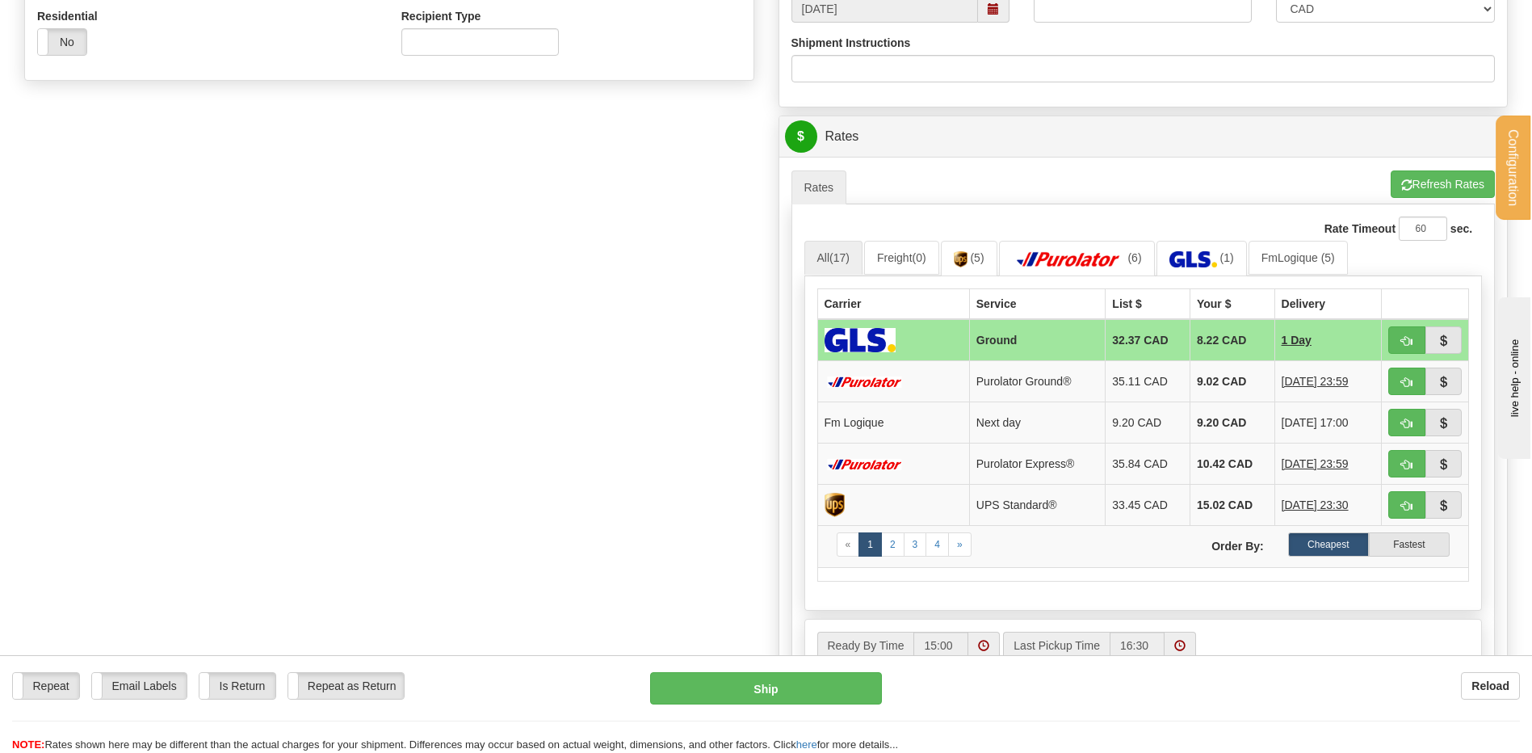
scroll to position [727, 0]
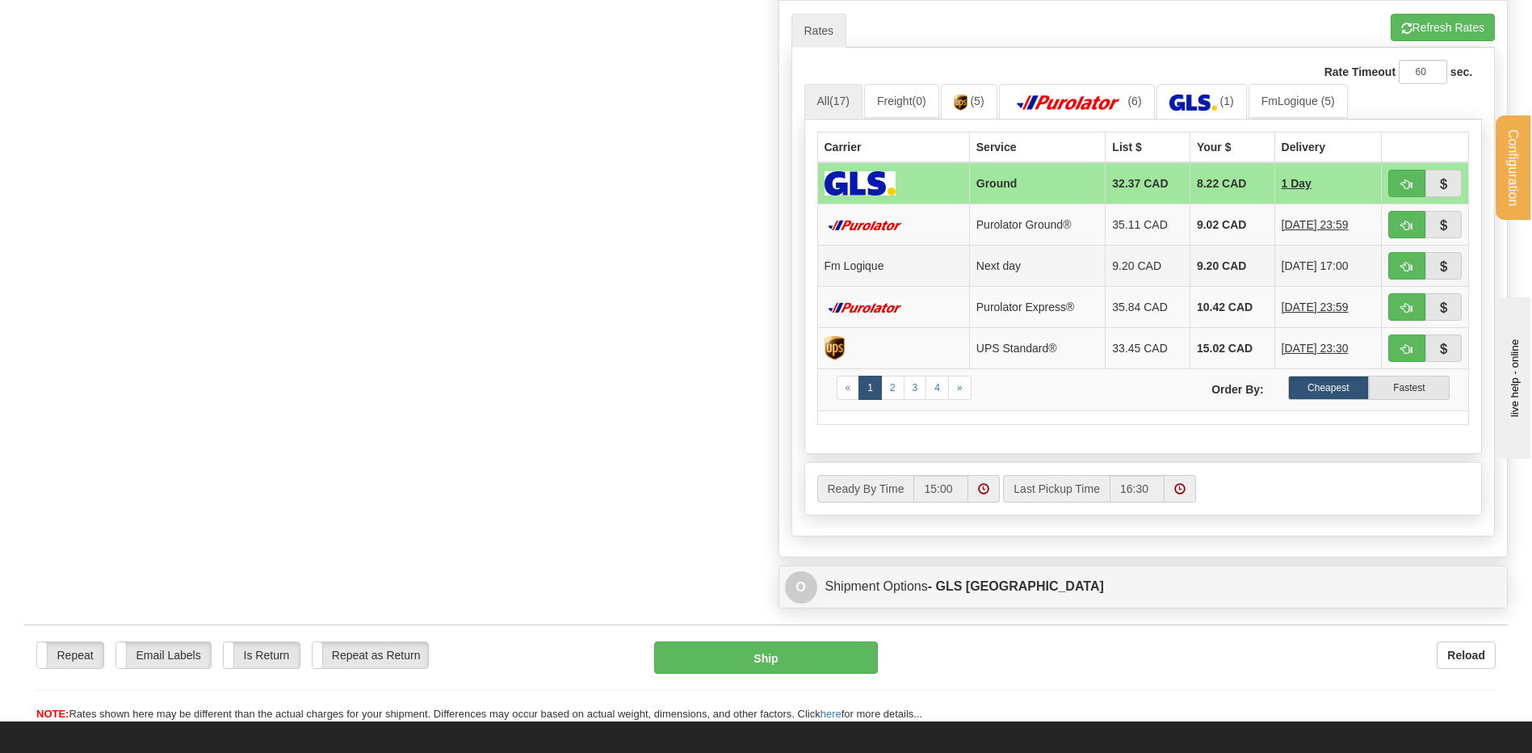
type input "7135-LA2394"
click at [1410, 266] on span "button" at bounding box center [1406, 267] width 11 height 10
type input "jour"
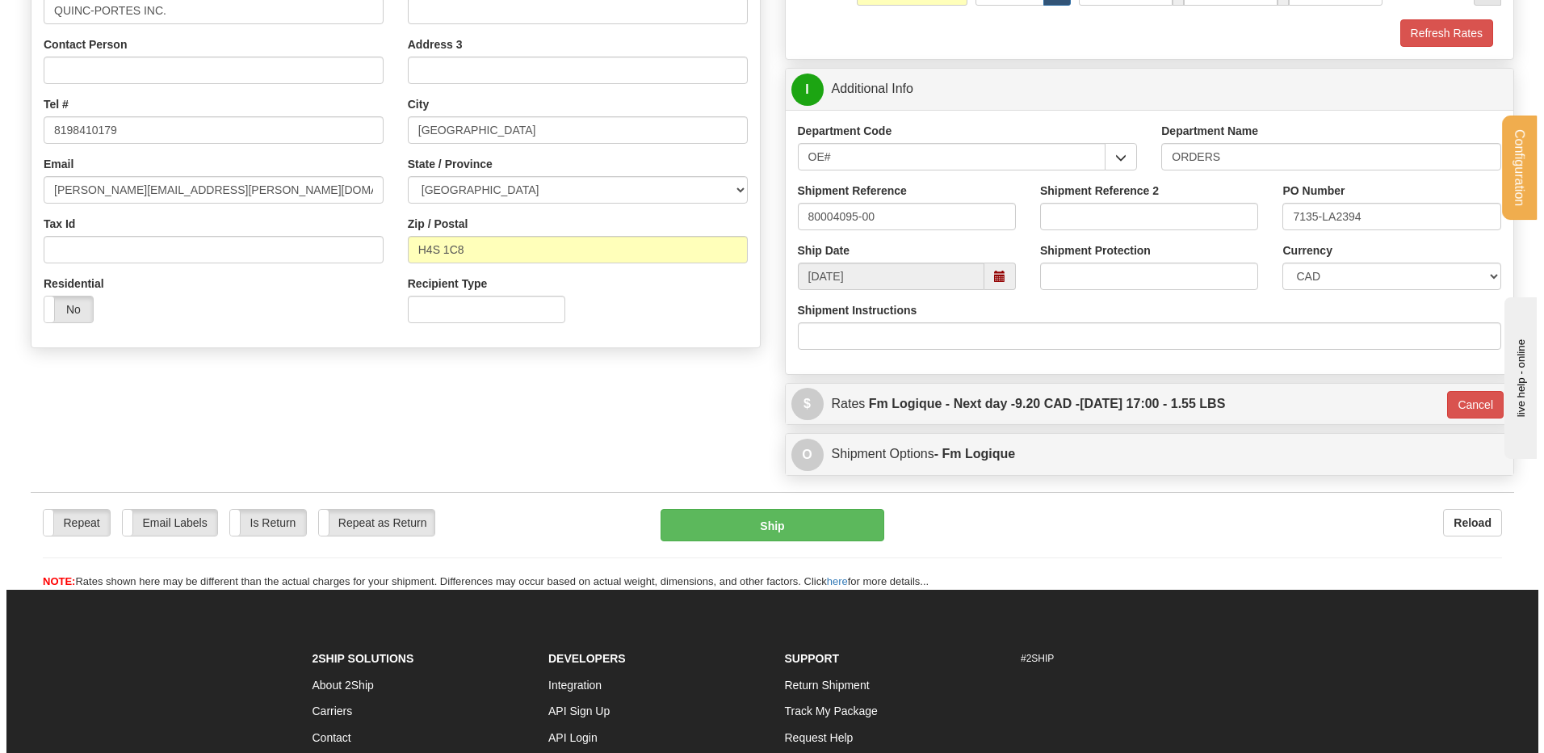
scroll to position [281, 0]
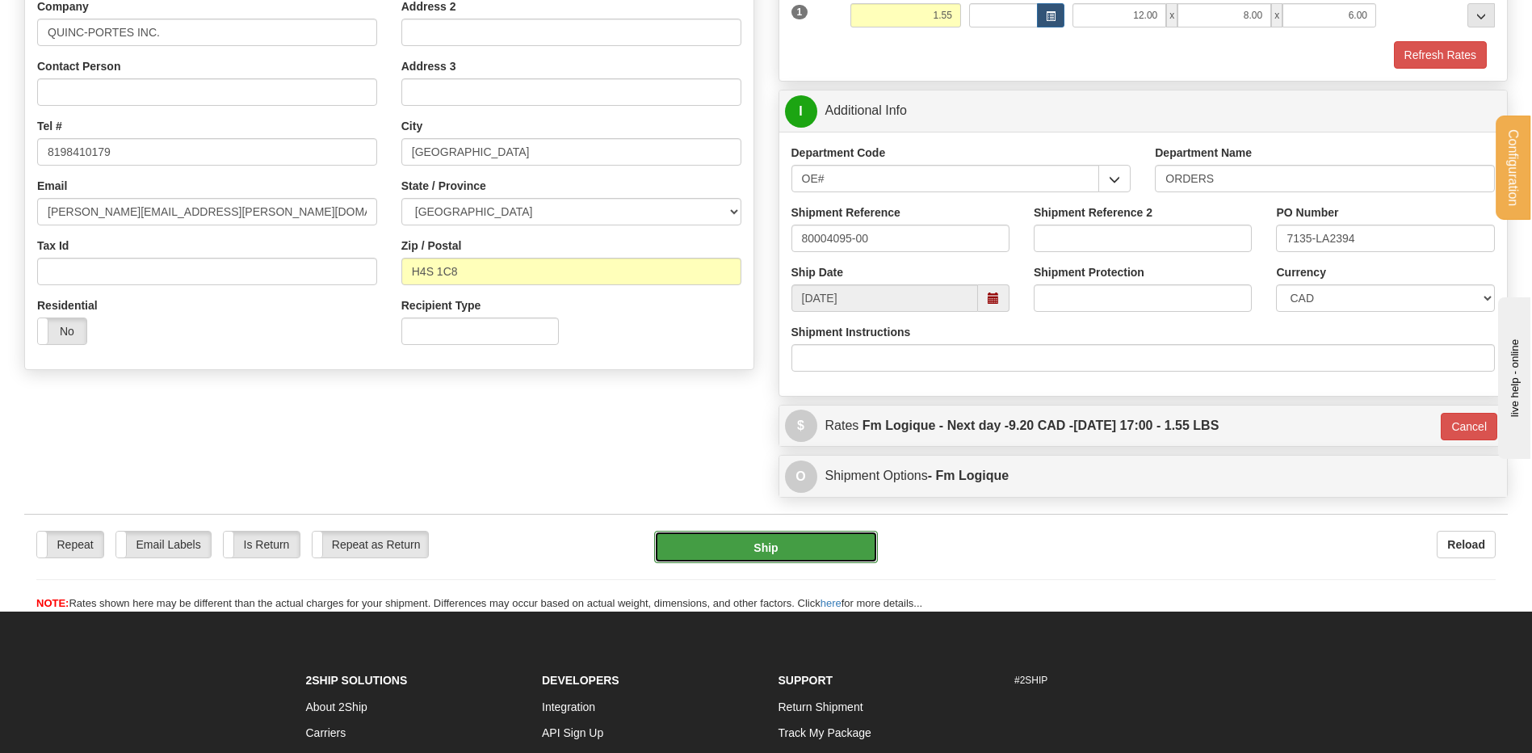
click at [775, 546] on button "Ship" at bounding box center [765, 547] width 223 height 32
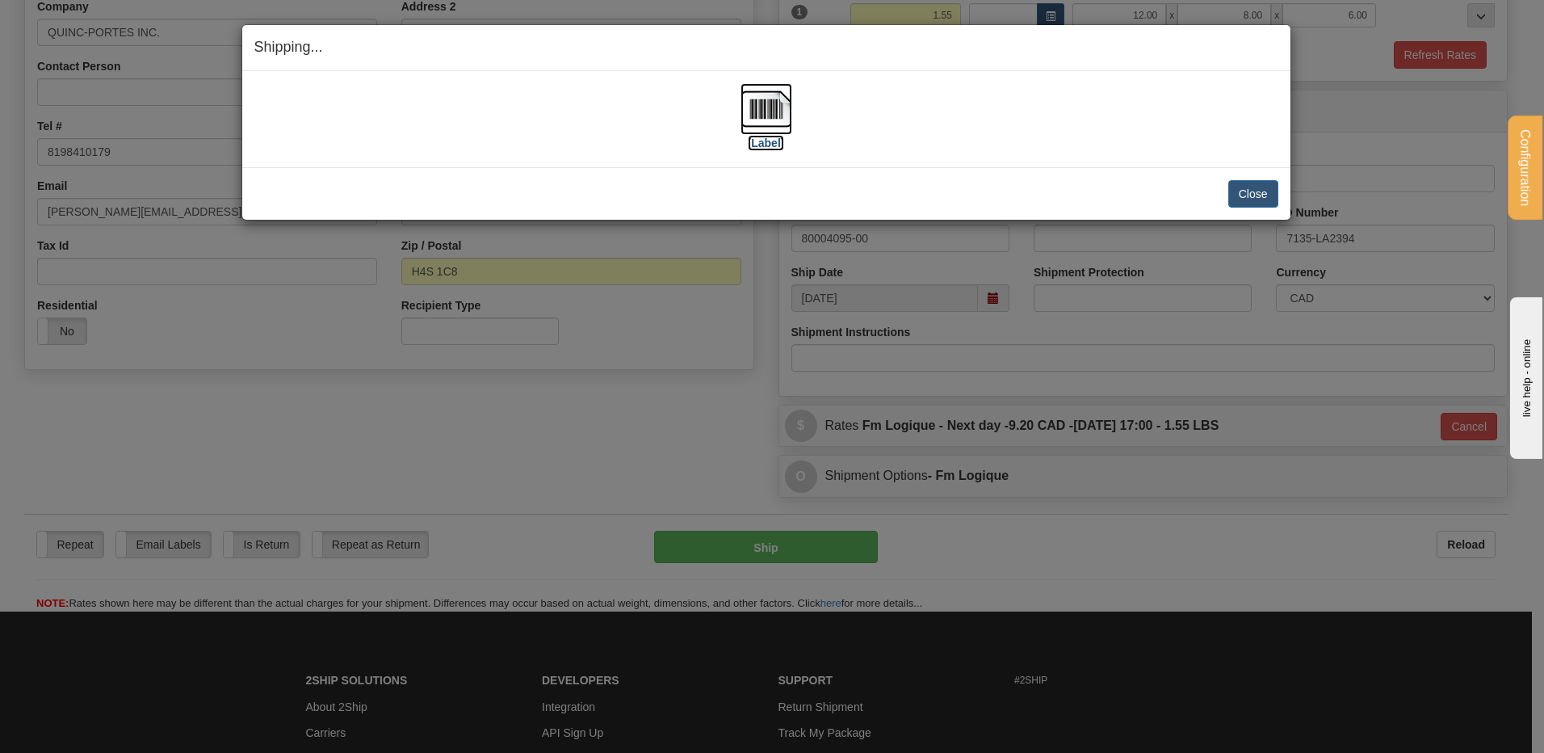
click at [766, 115] on img at bounding box center [766, 109] width 52 height 52
click at [1229, 195] on button "Close" at bounding box center [1253, 193] width 50 height 27
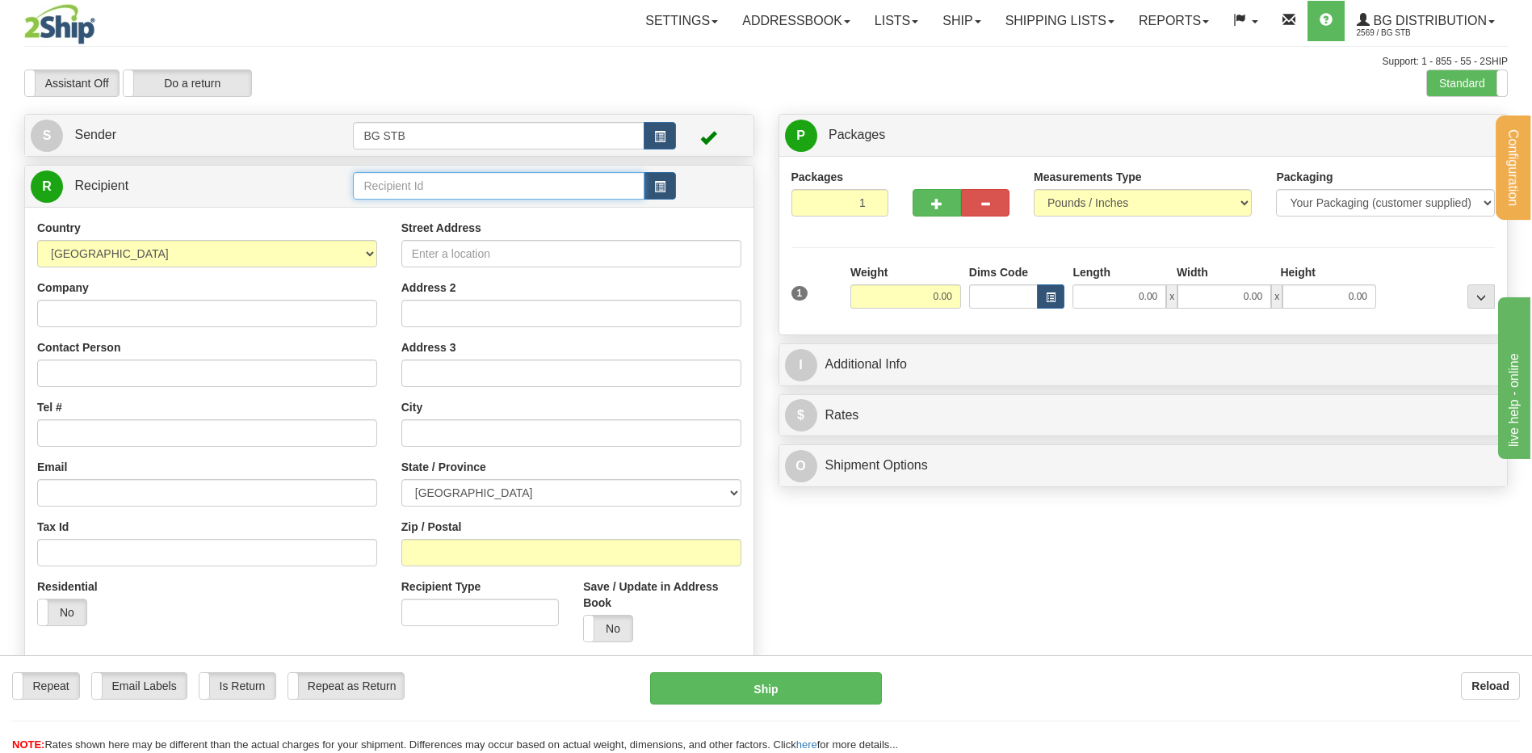
click at [407, 192] on input "text" at bounding box center [498, 185] width 291 height 27
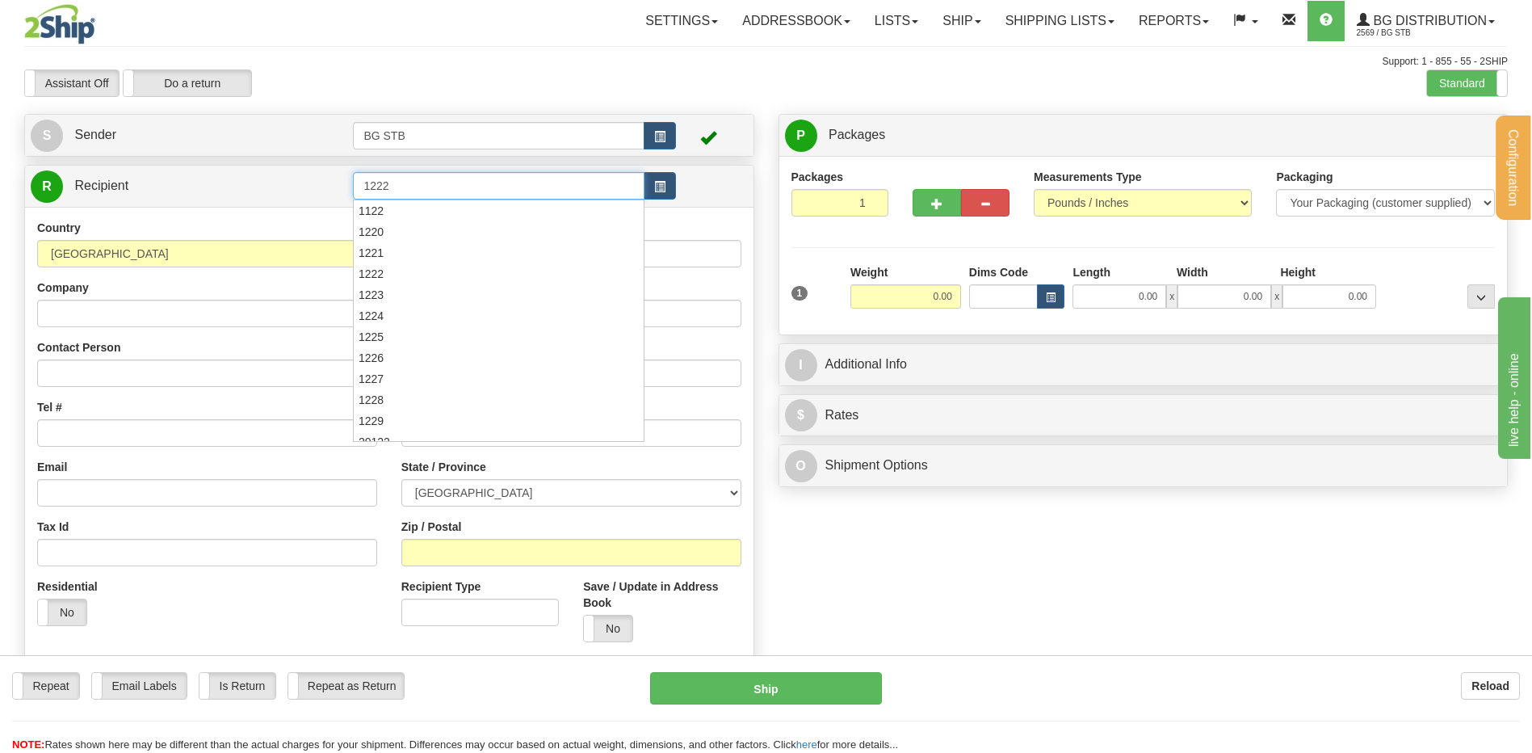
type input "1222"
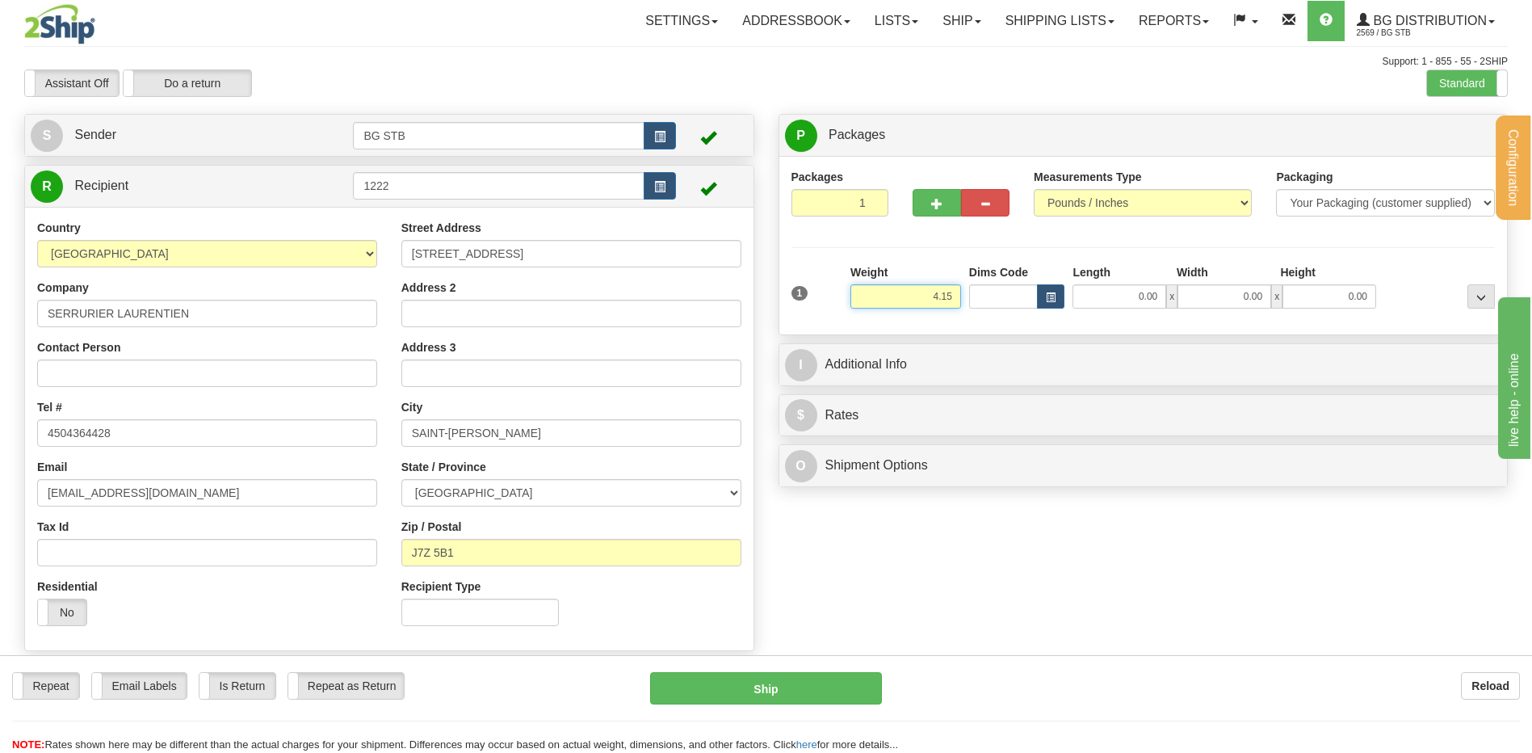
type input "4.15"
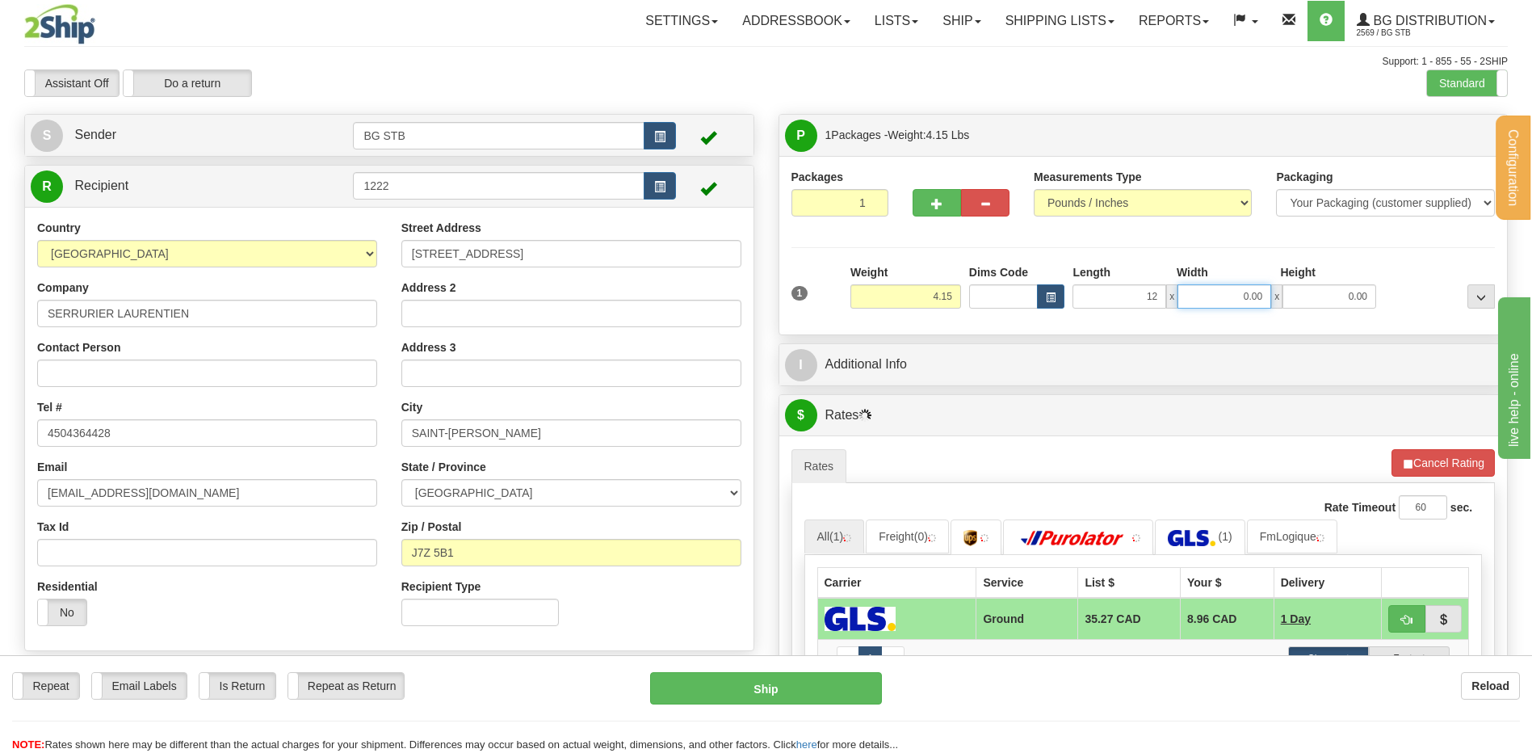
type input "12.00"
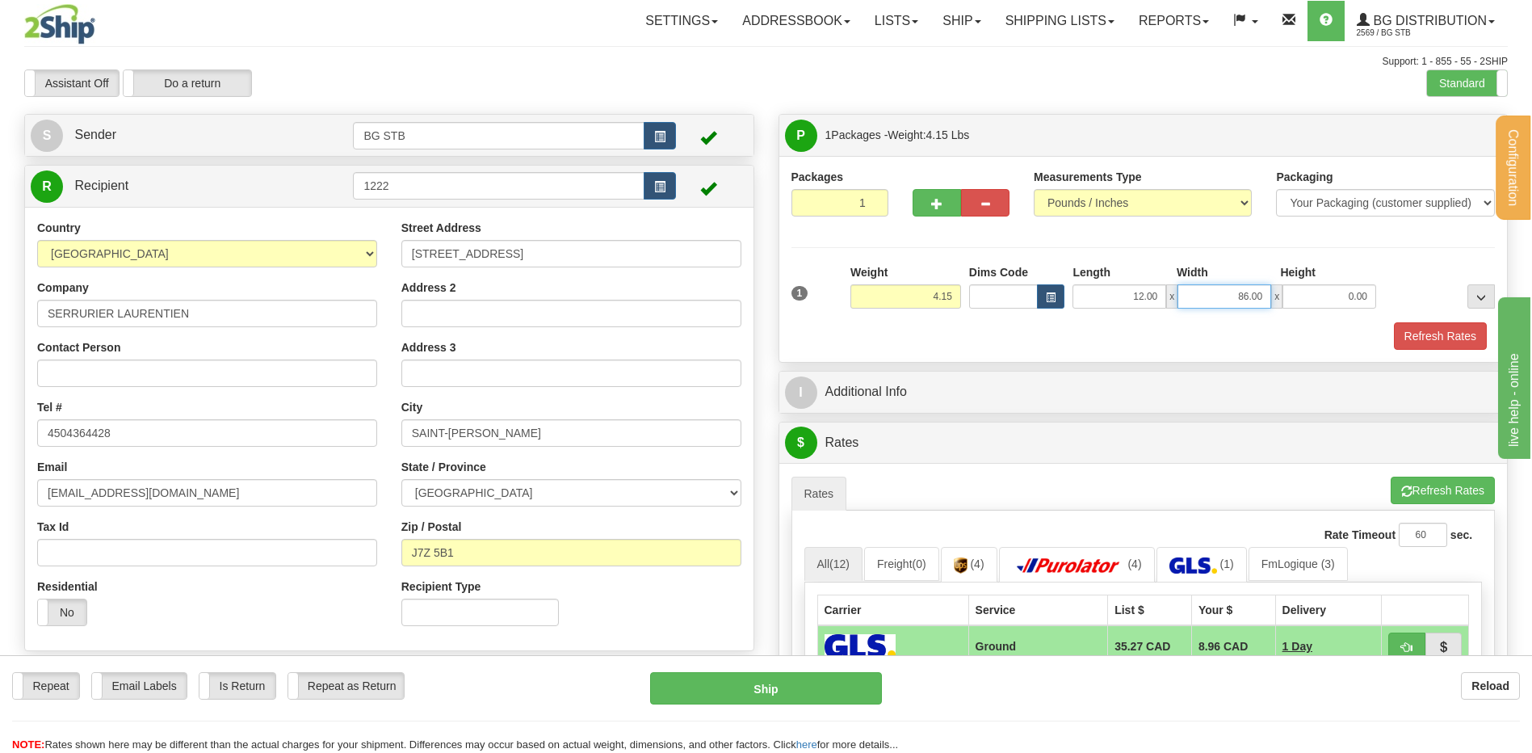
drag, startPoint x: 1326, startPoint y: 296, endPoint x: 1446, endPoint y: 299, distance: 120.4
click at [1423, 296] on div "1 Weight 4.15 Dims Code x x" at bounding box center [1143, 292] width 712 height 57
type input "8.00"
type input "6.00"
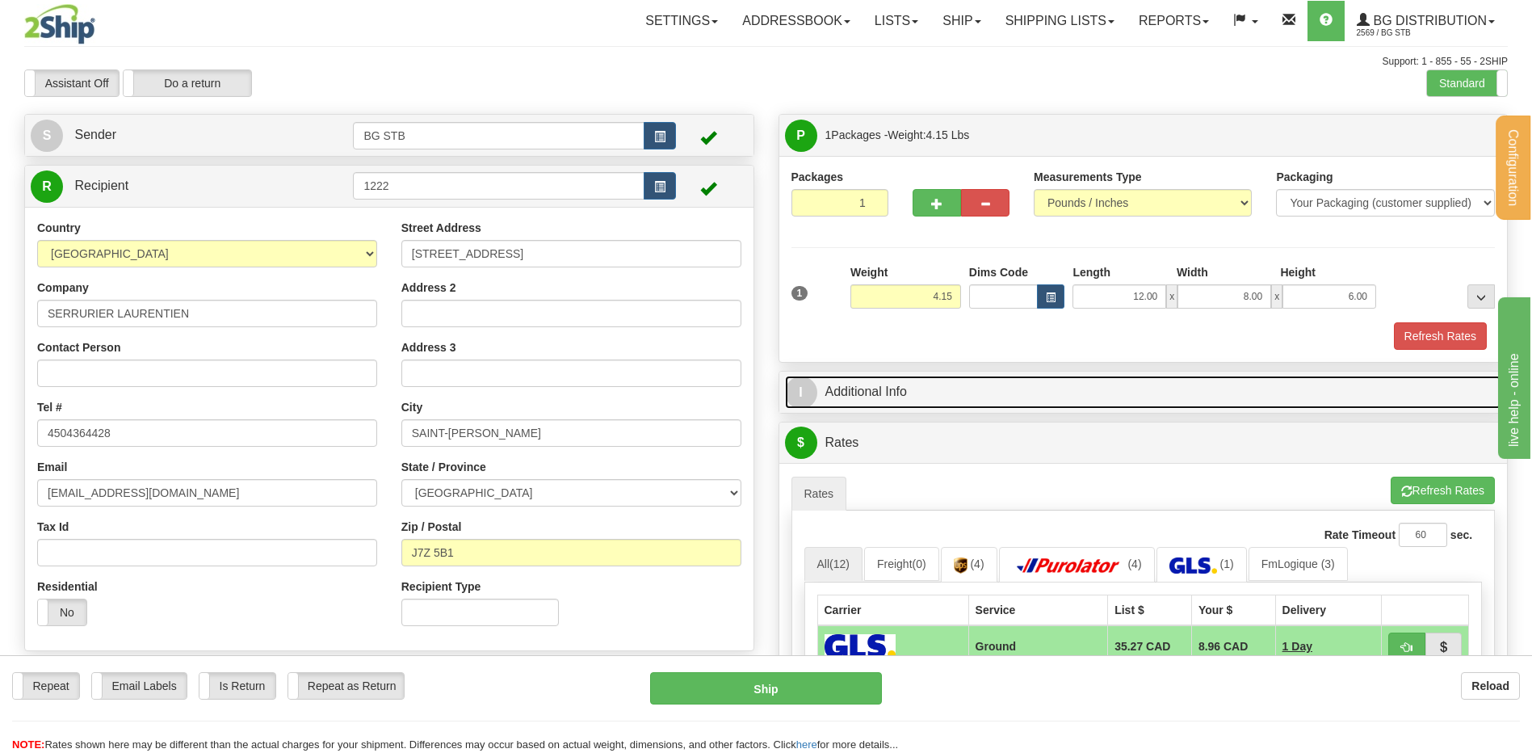
click at [836, 395] on link "I Additional Info" at bounding box center [1143, 391] width 717 height 33
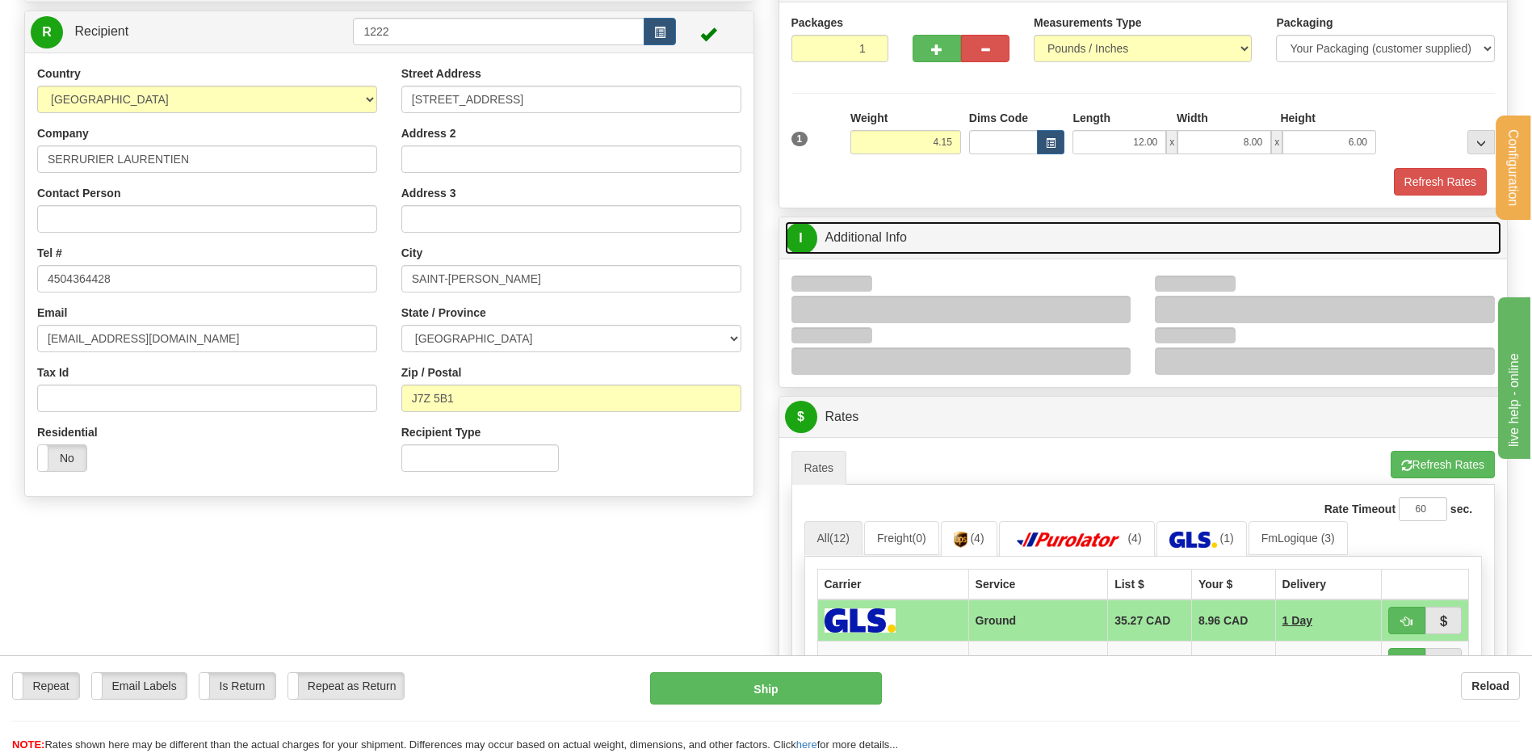
scroll to position [242, 0]
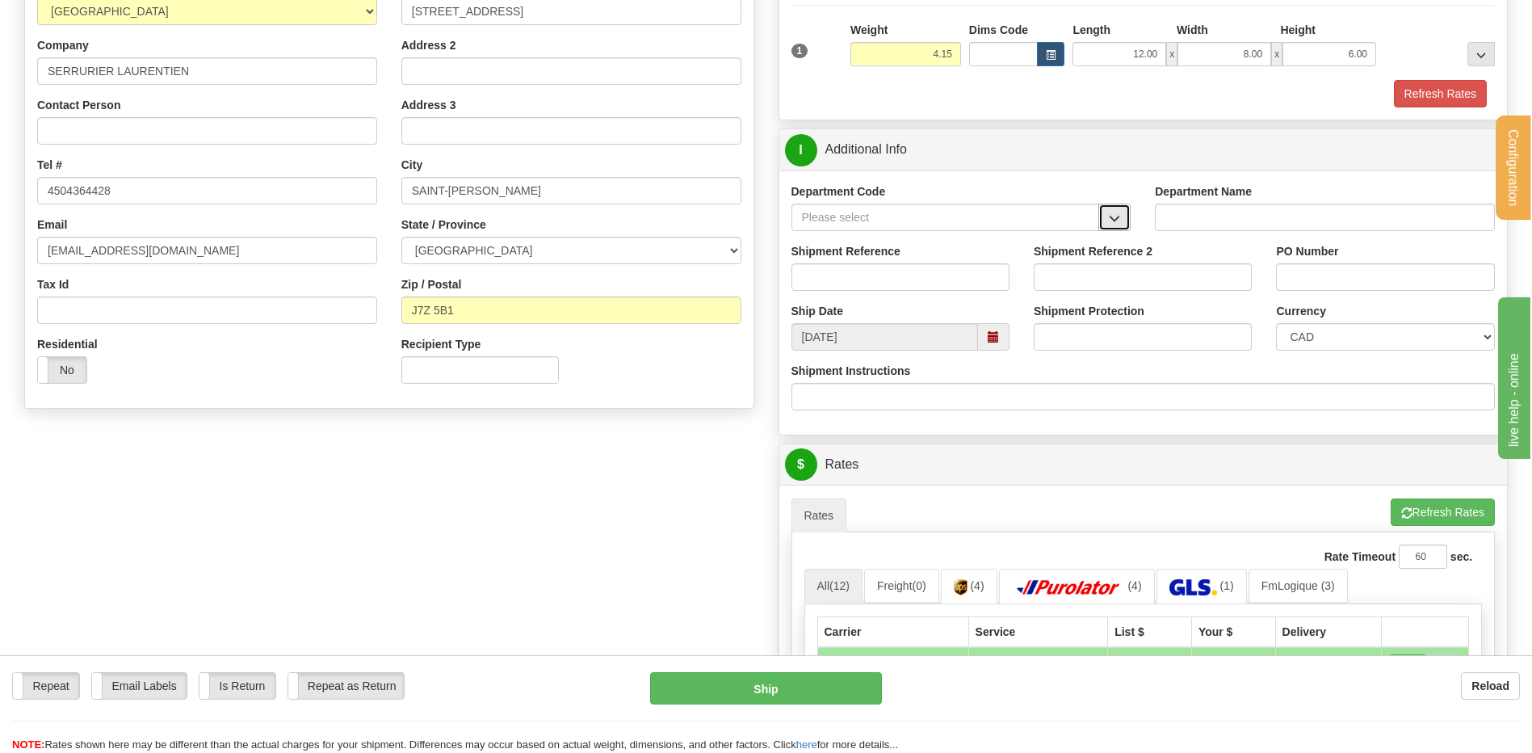
click at [1121, 216] on button "button" at bounding box center [1114, 216] width 32 height 27
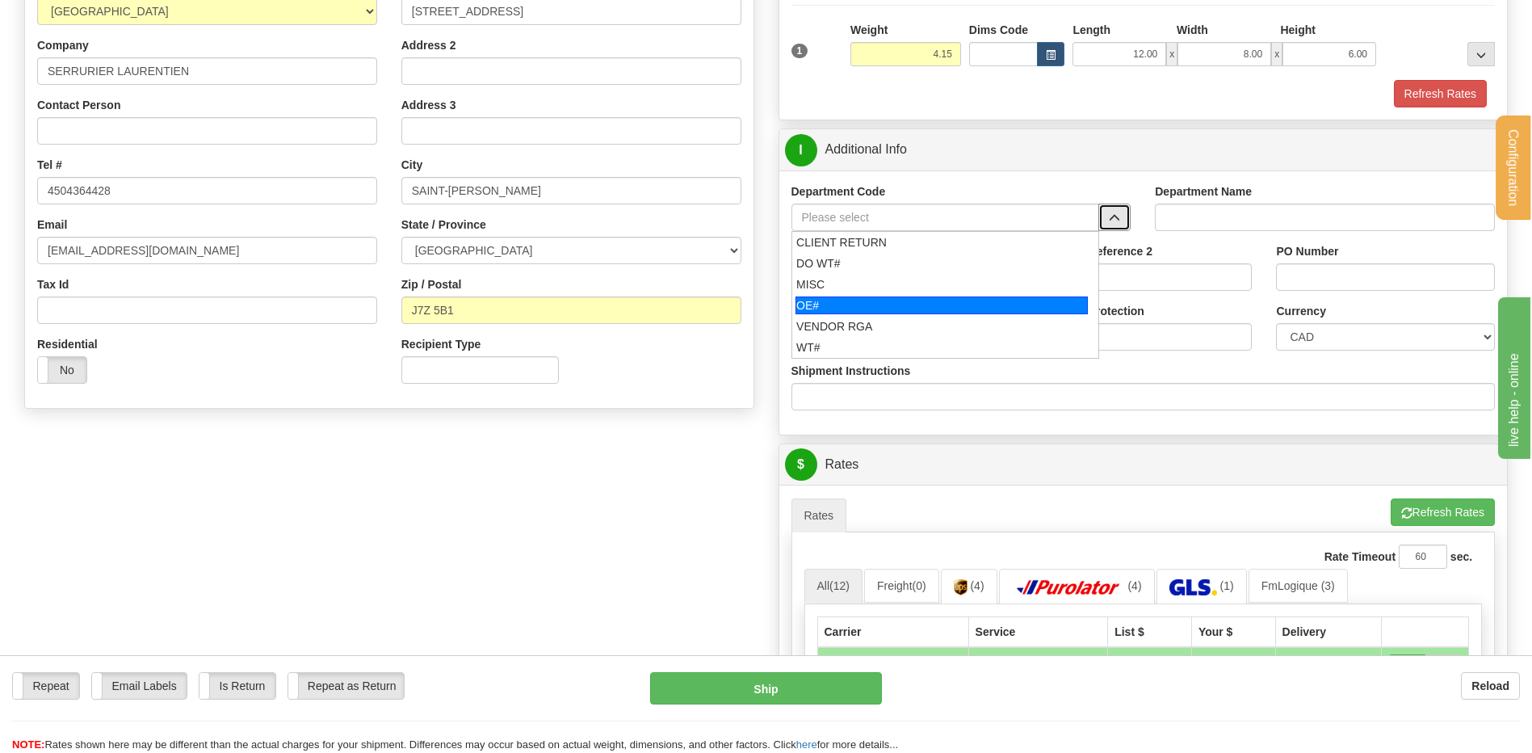
click at [869, 300] on div "OE#" at bounding box center [941, 305] width 292 height 18
type input "OE#"
type input "ORDERS"
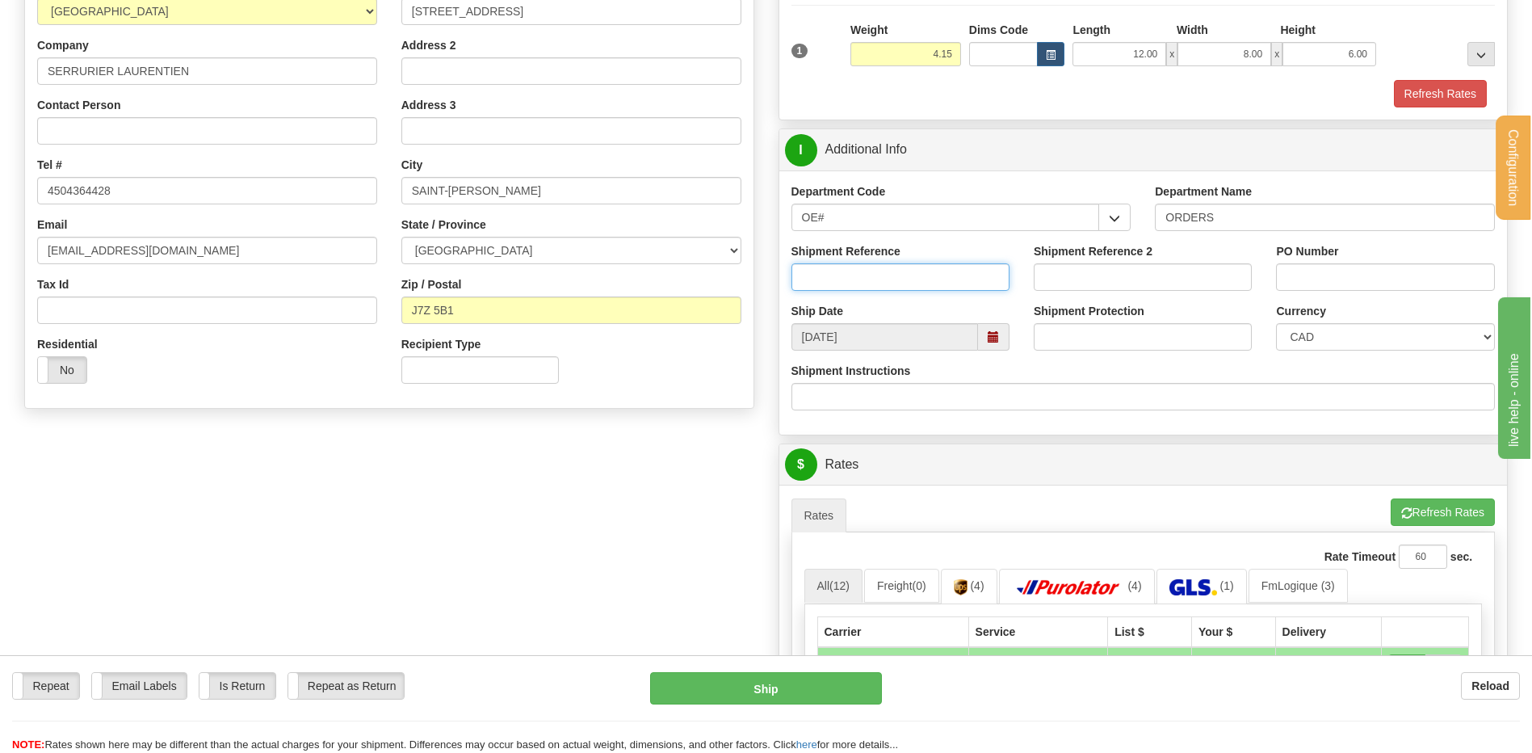
click at [864, 282] on input "Shipment Reference" at bounding box center [900, 276] width 218 height 27
type input "80006318-00"
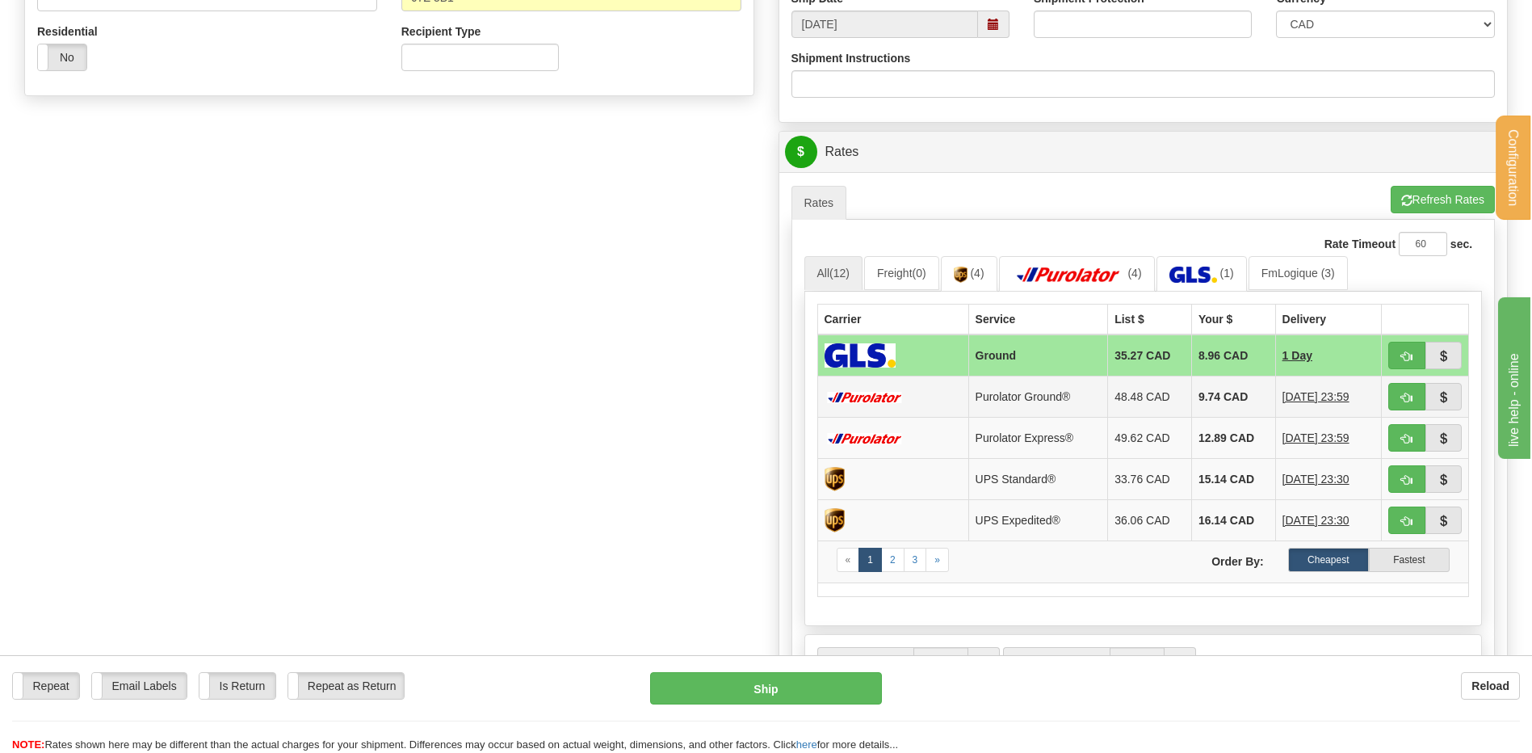
scroll to position [646, 0]
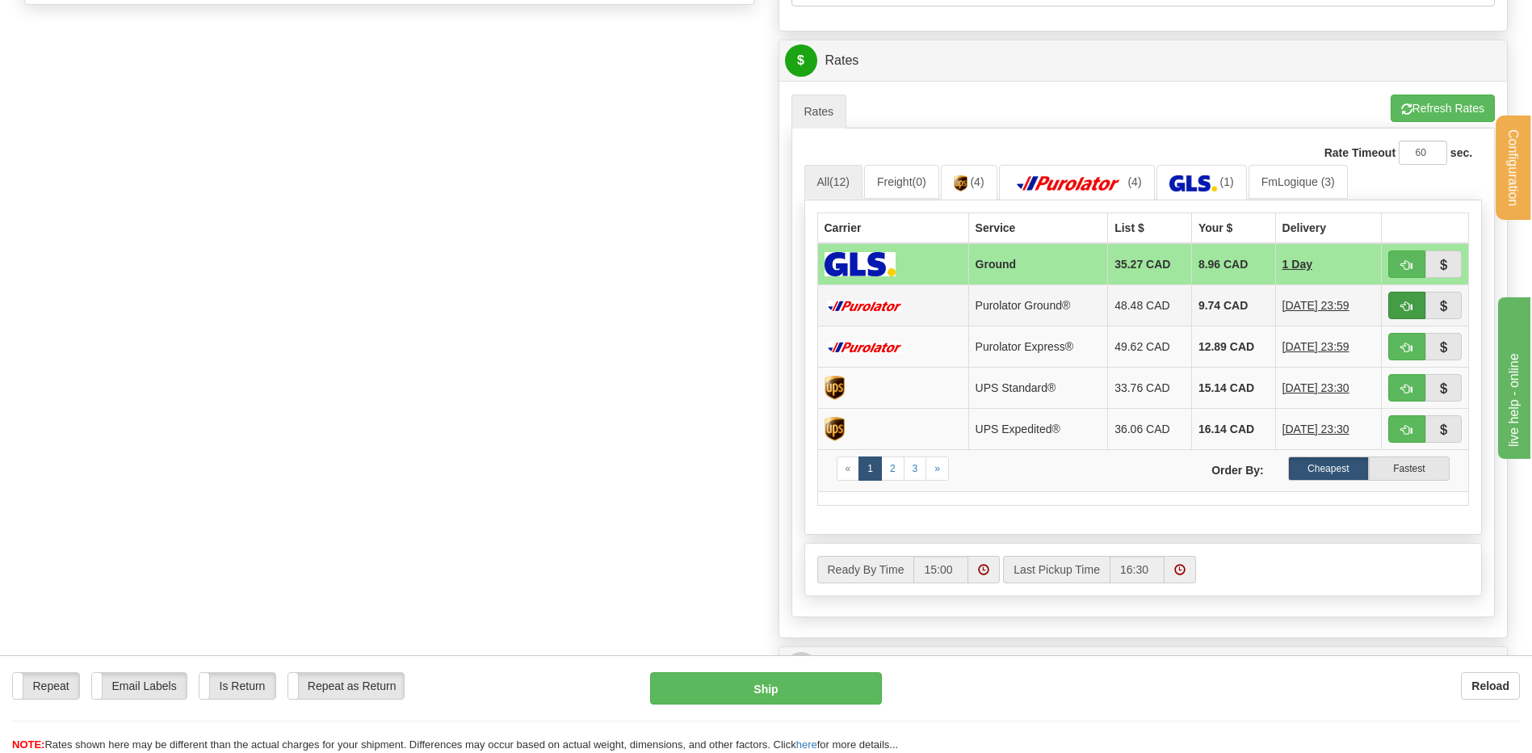
type input "18092025"
click at [1404, 305] on span "button" at bounding box center [1406, 306] width 11 height 10
type input "260"
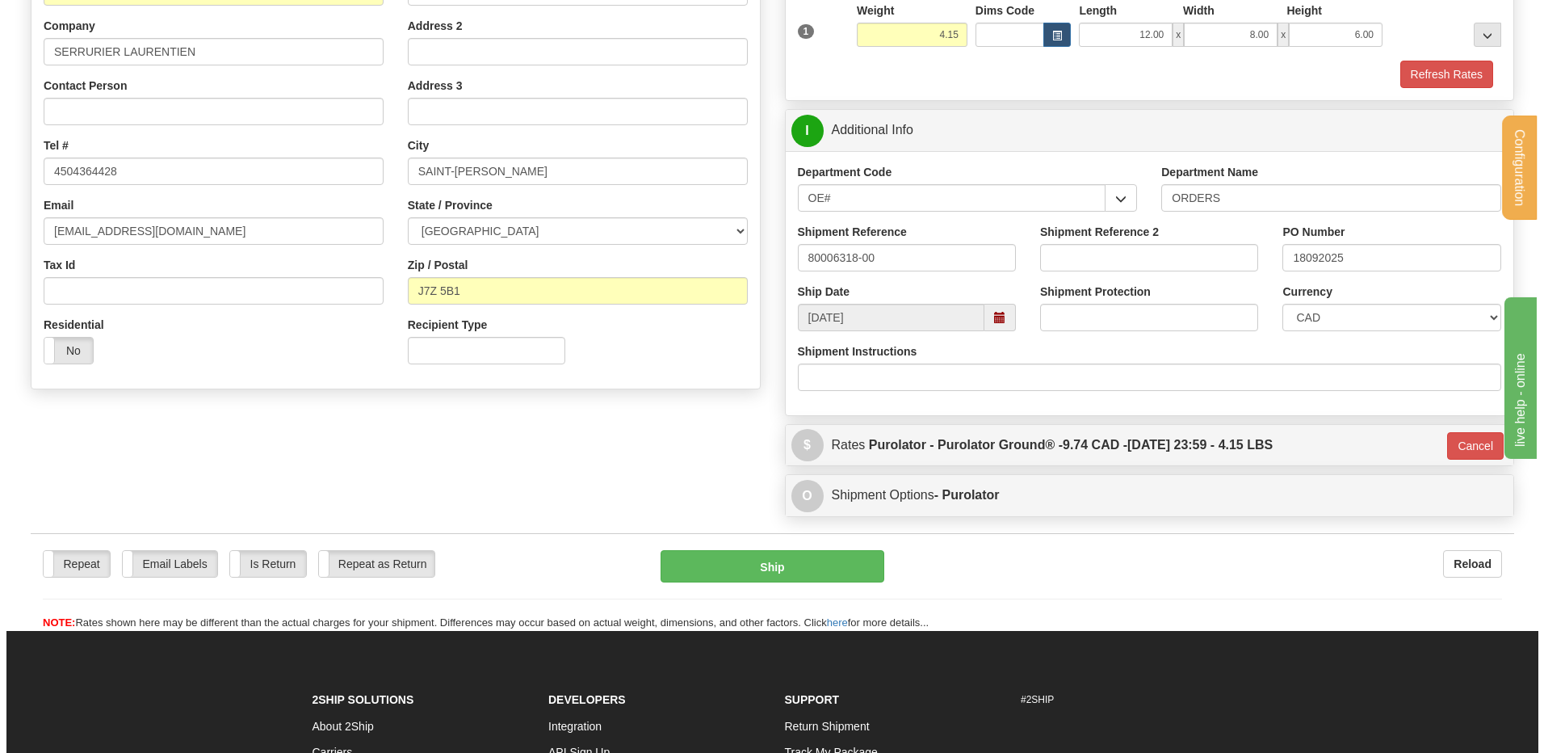
scroll to position [152, 0]
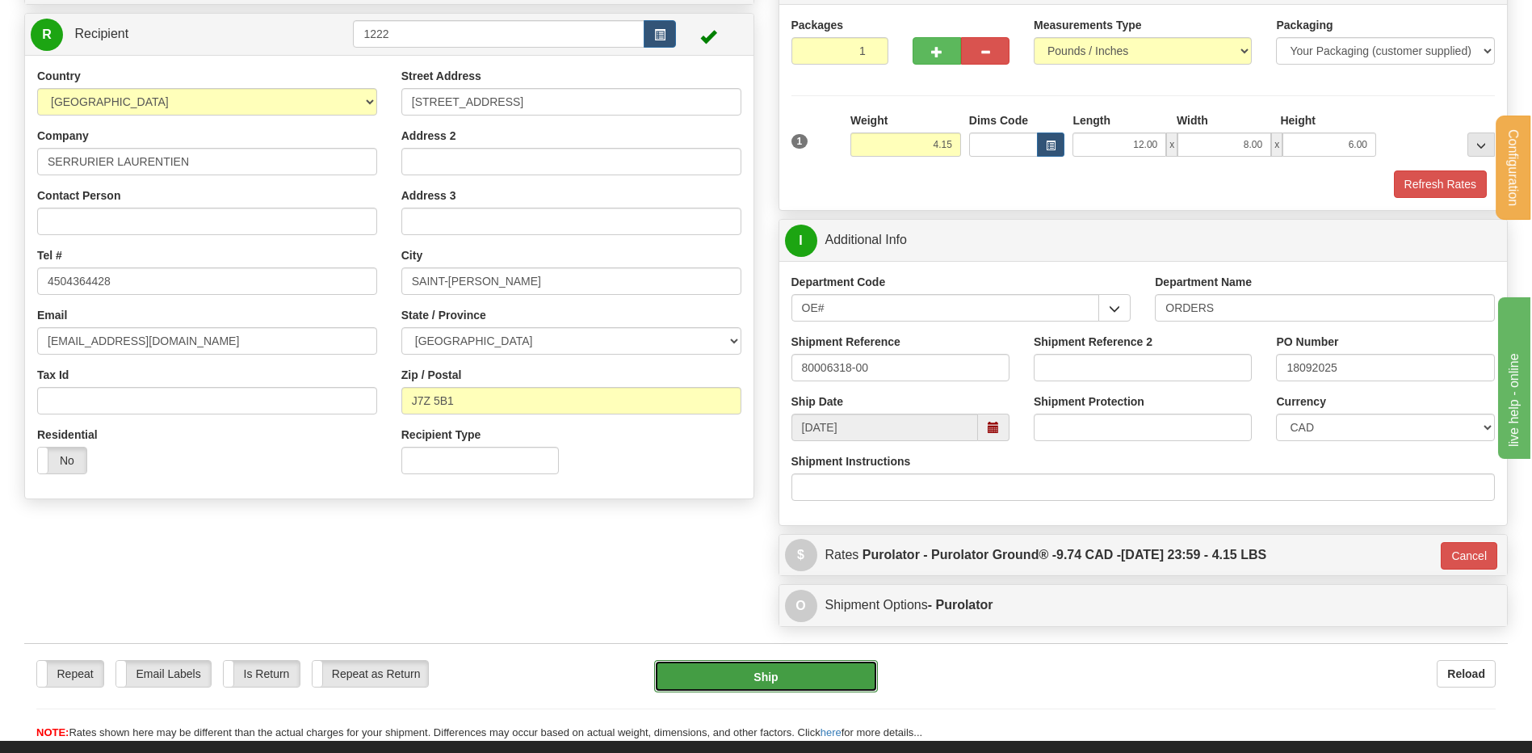
click at [740, 665] on button "Ship" at bounding box center [765, 676] width 223 height 32
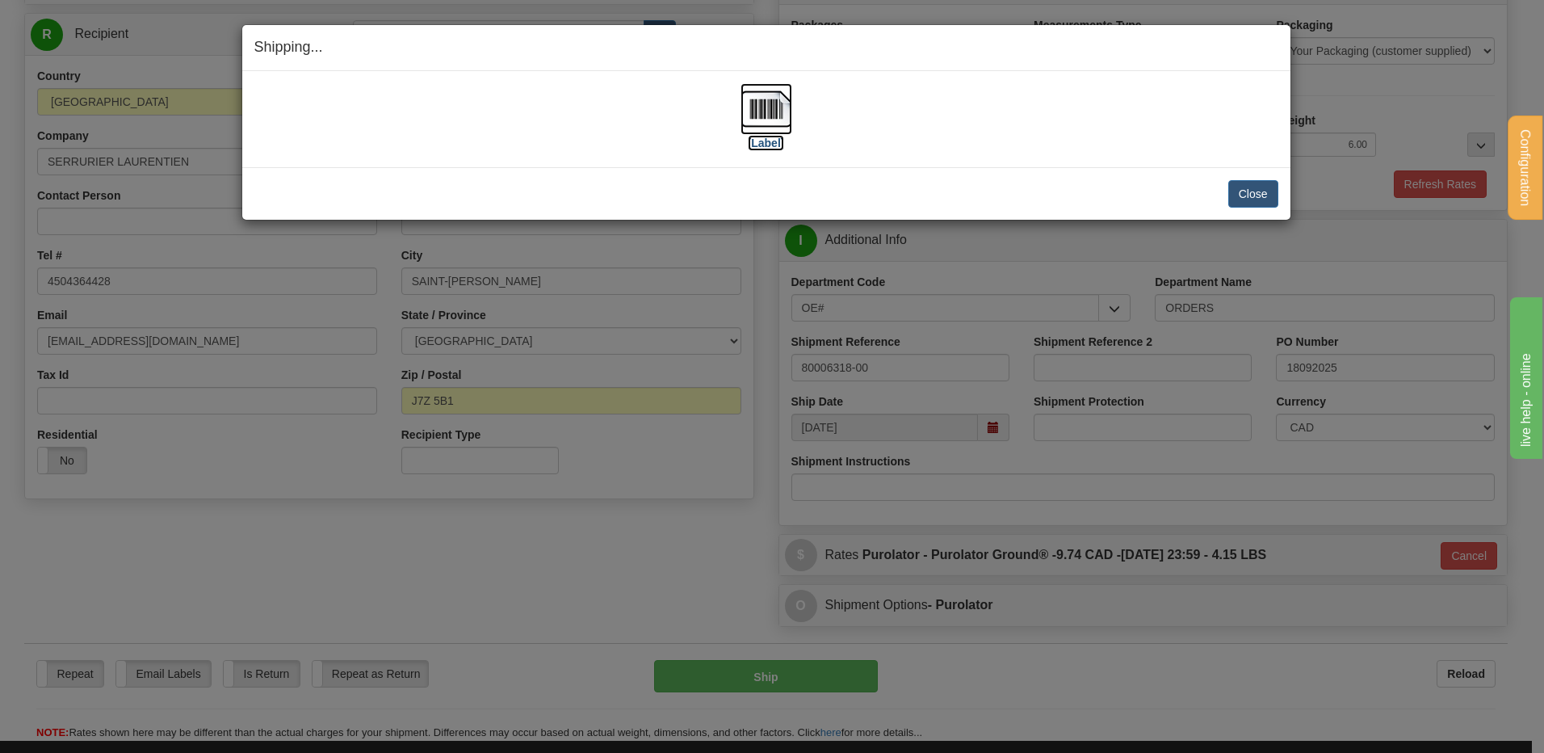
click at [791, 109] on img at bounding box center [766, 109] width 52 height 52
click at [1244, 191] on button "Close" at bounding box center [1253, 193] width 50 height 27
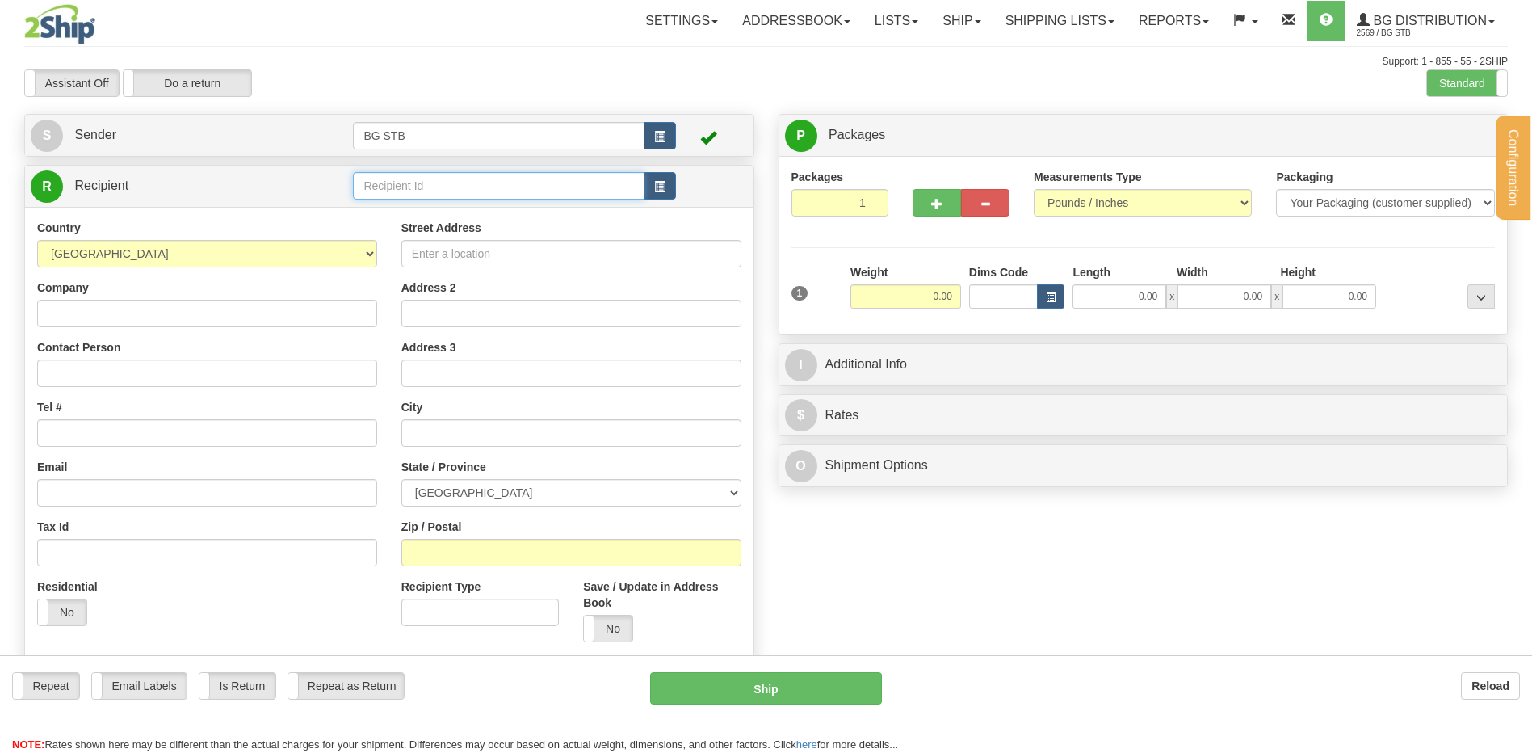
click at [406, 183] on input "text" at bounding box center [498, 185] width 291 height 27
type input "4108"
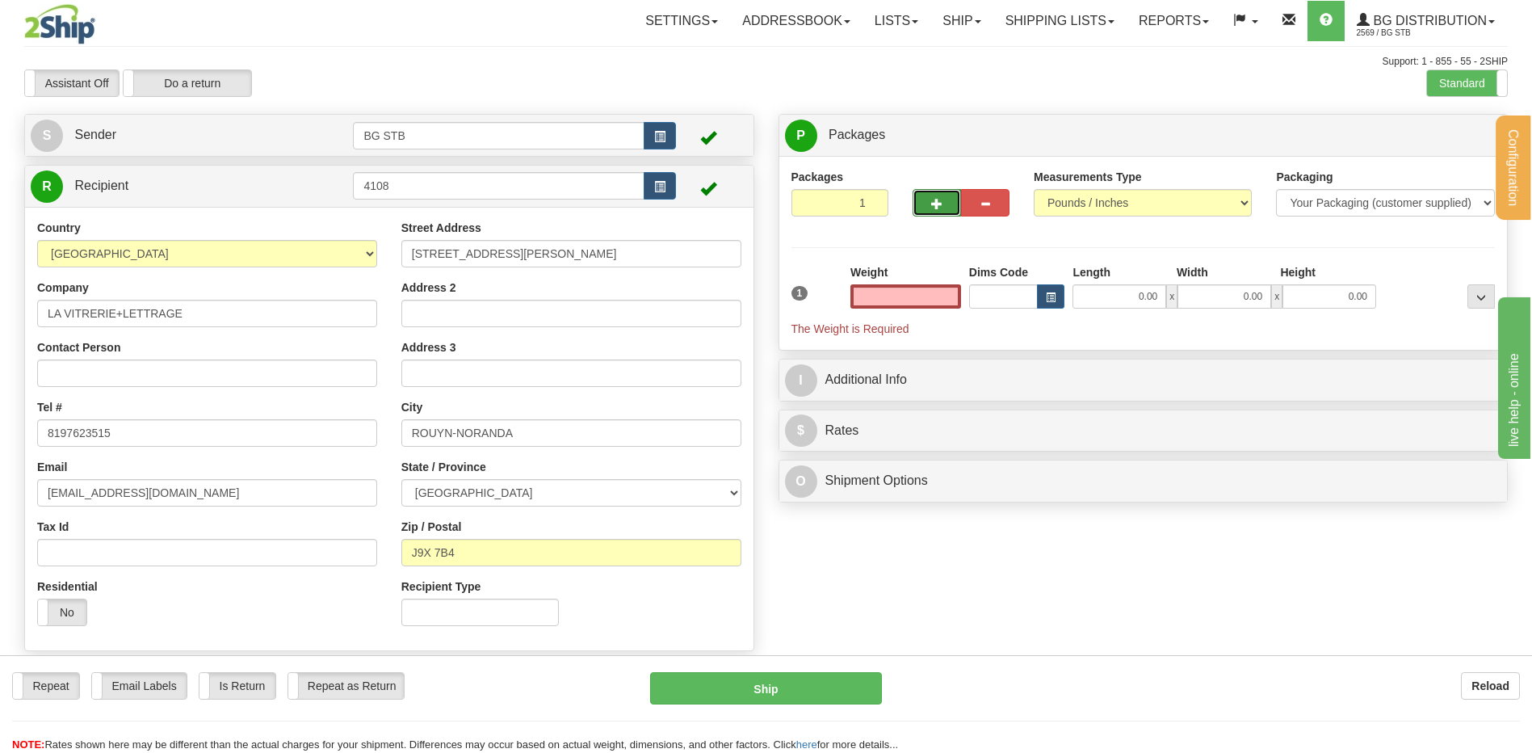
type input "0.00"
click at [922, 202] on button "button" at bounding box center [936, 202] width 48 height 27
type input "2"
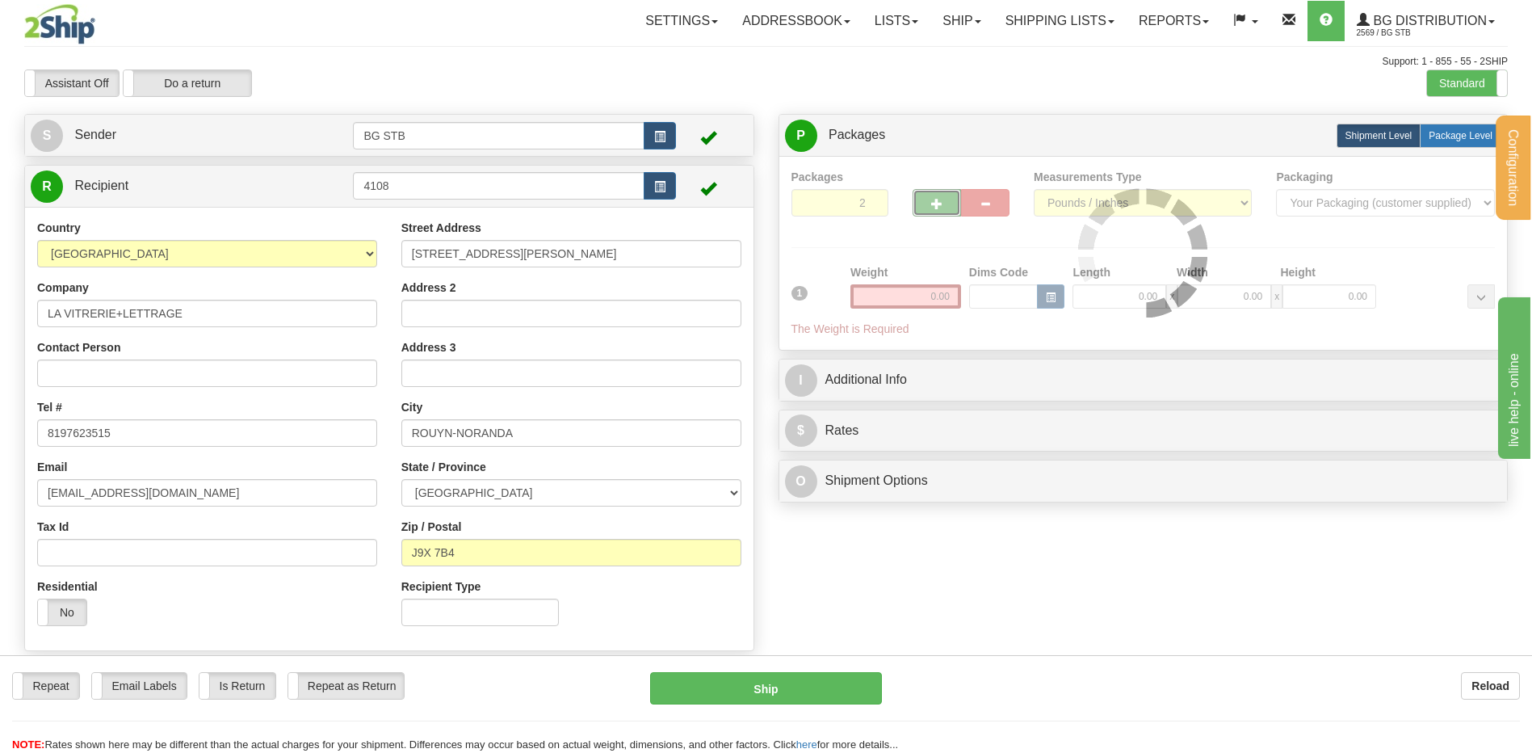
click at [1431, 138] on span "Package Level" at bounding box center [1460, 135] width 64 height 11
radio input "true"
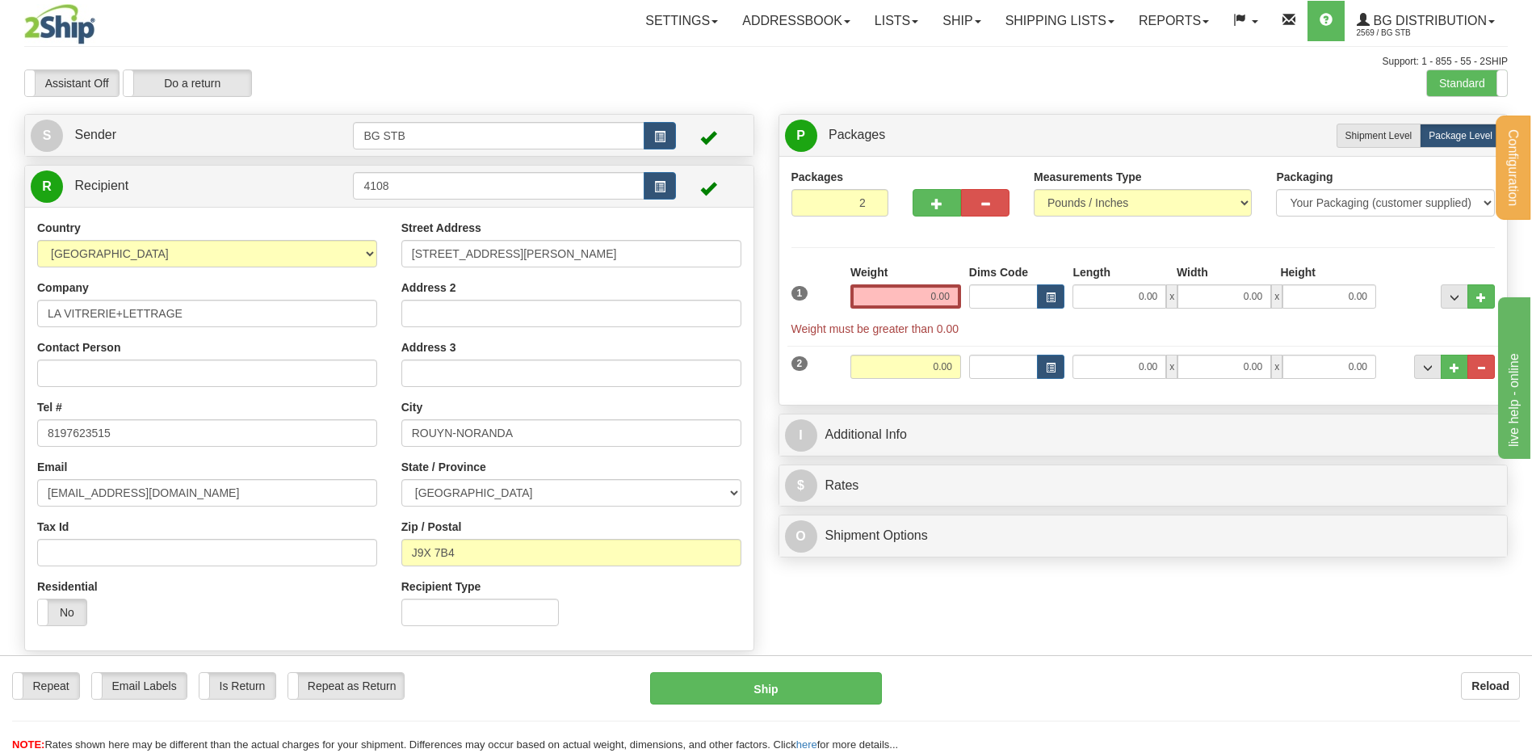
click at [931, 295] on input "0.00" at bounding box center [905, 296] width 111 height 24
type input "16.00"
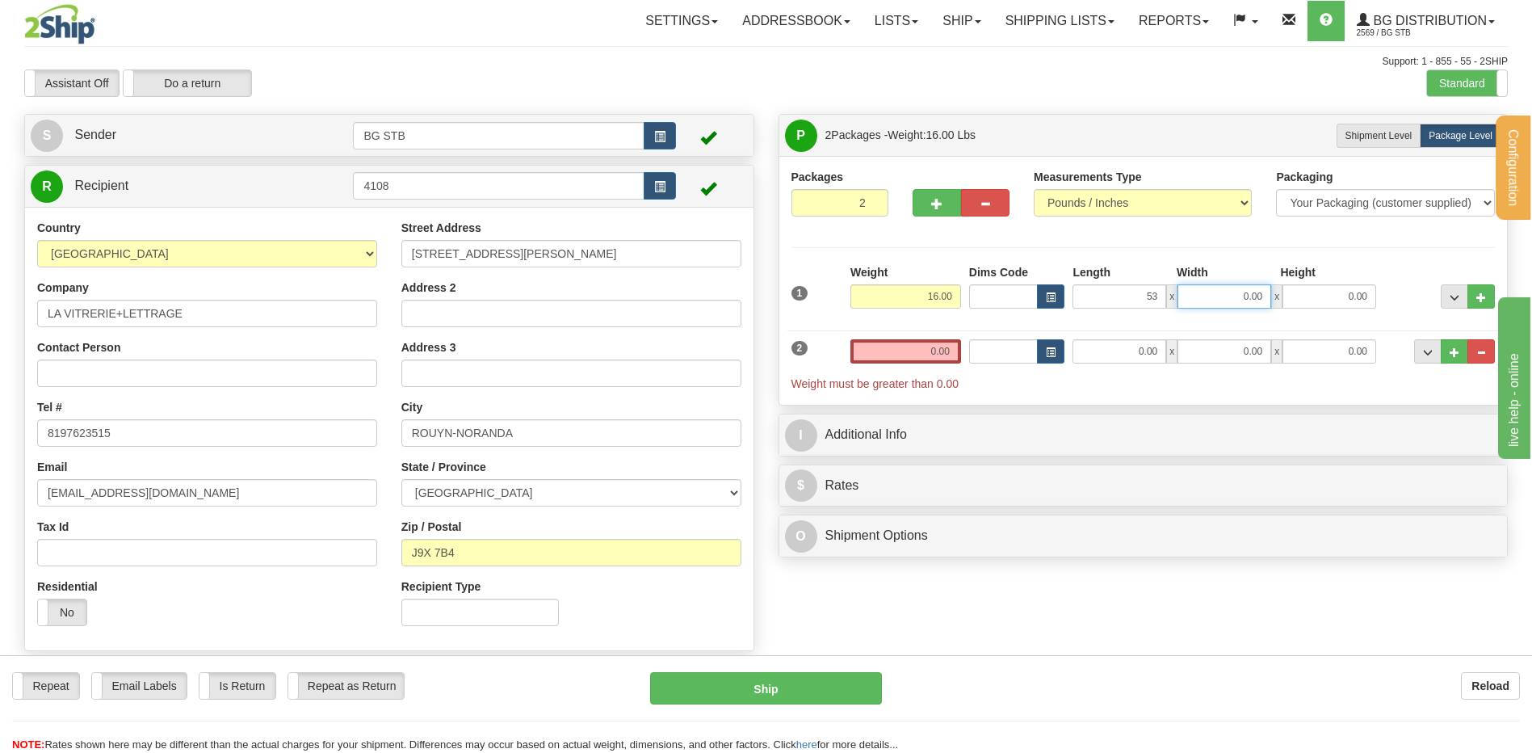
type input "53.00"
type input "5.00"
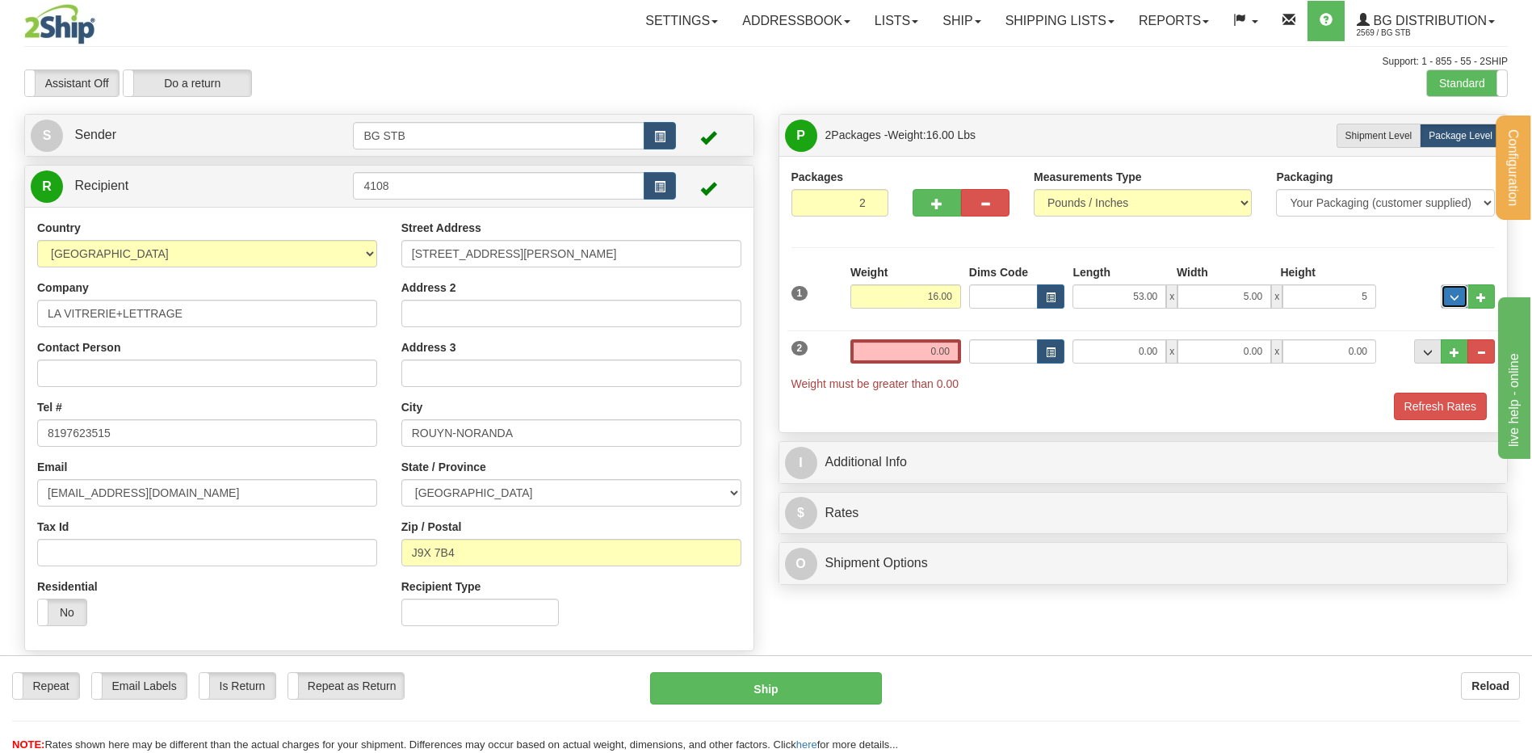
type input "5.00"
click at [934, 358] on input "0.00" at bounding box center [905, 351] width 111 height 24
type input "7.25"
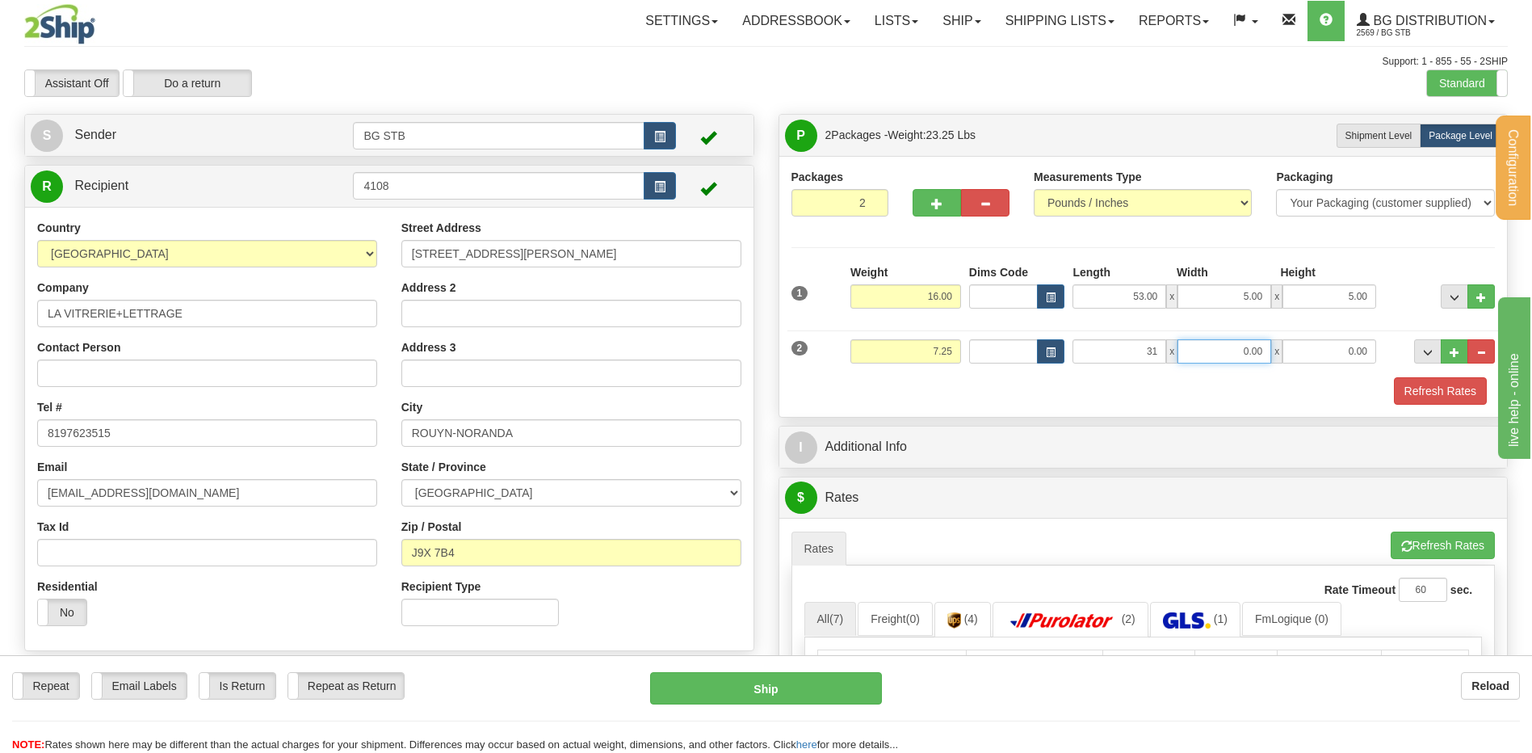
type input "31.00"
type input "10.00"
type input "1.00"
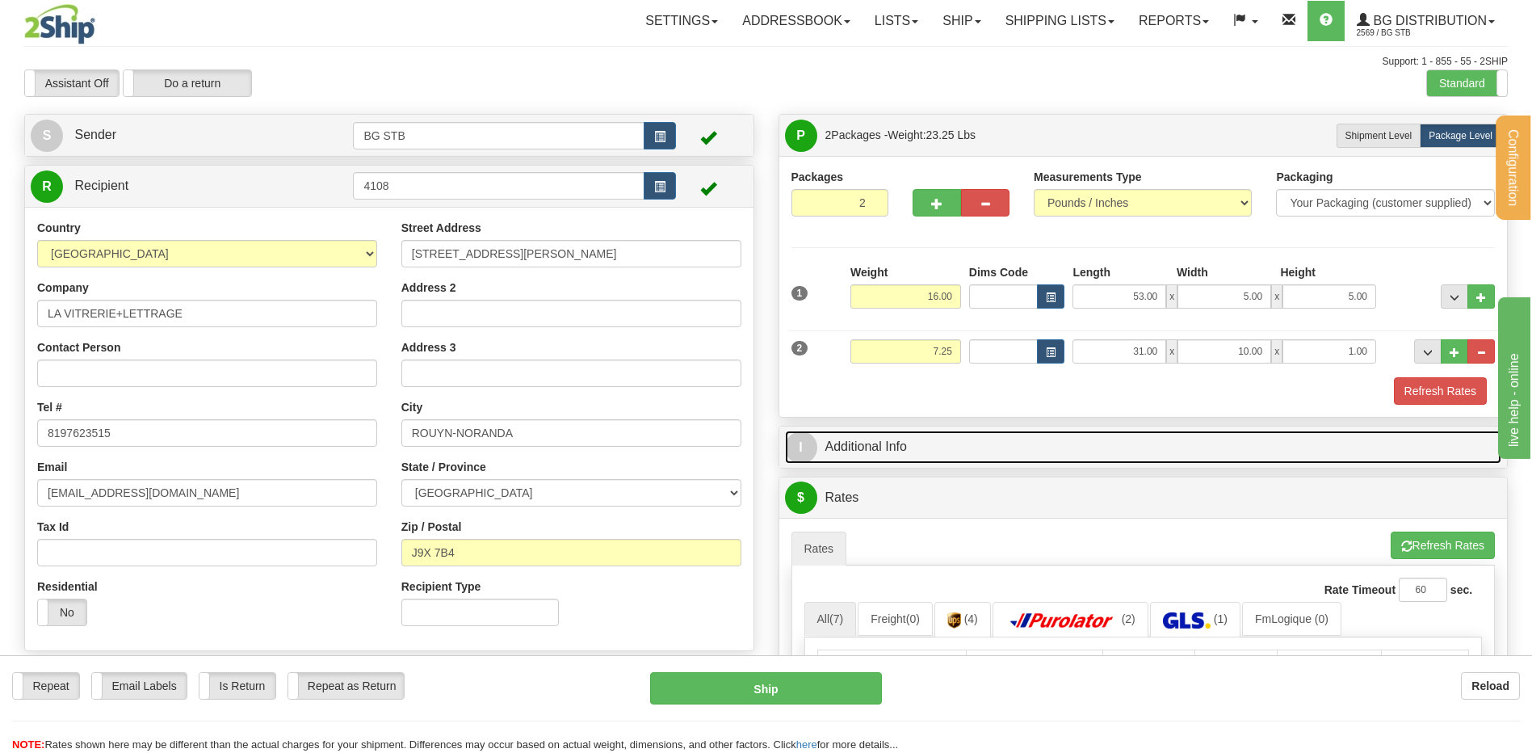
click at [1040, 439] on link "I Additional Info" at bounding box center [1143, 446] width 717 height 33
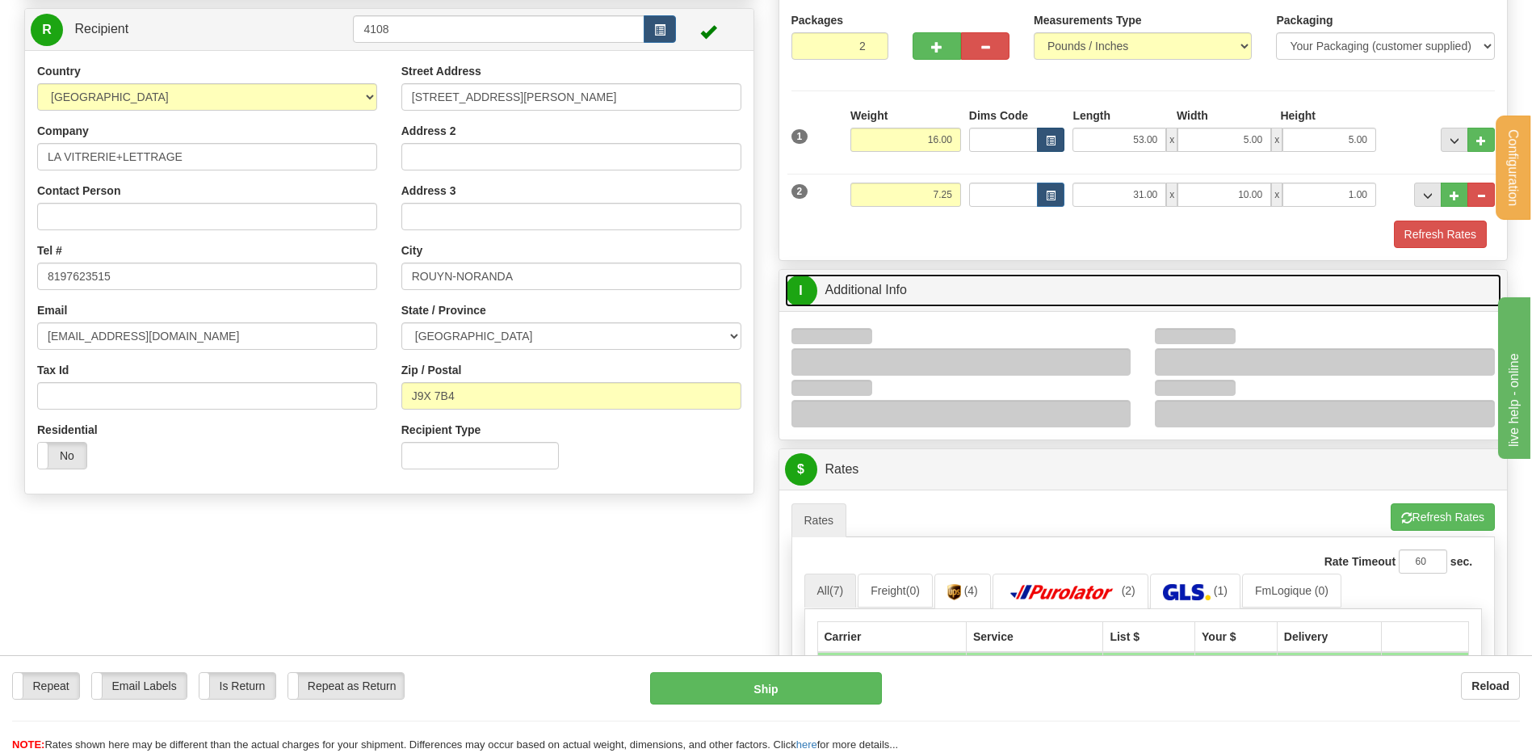
scroll to position [242, 0]
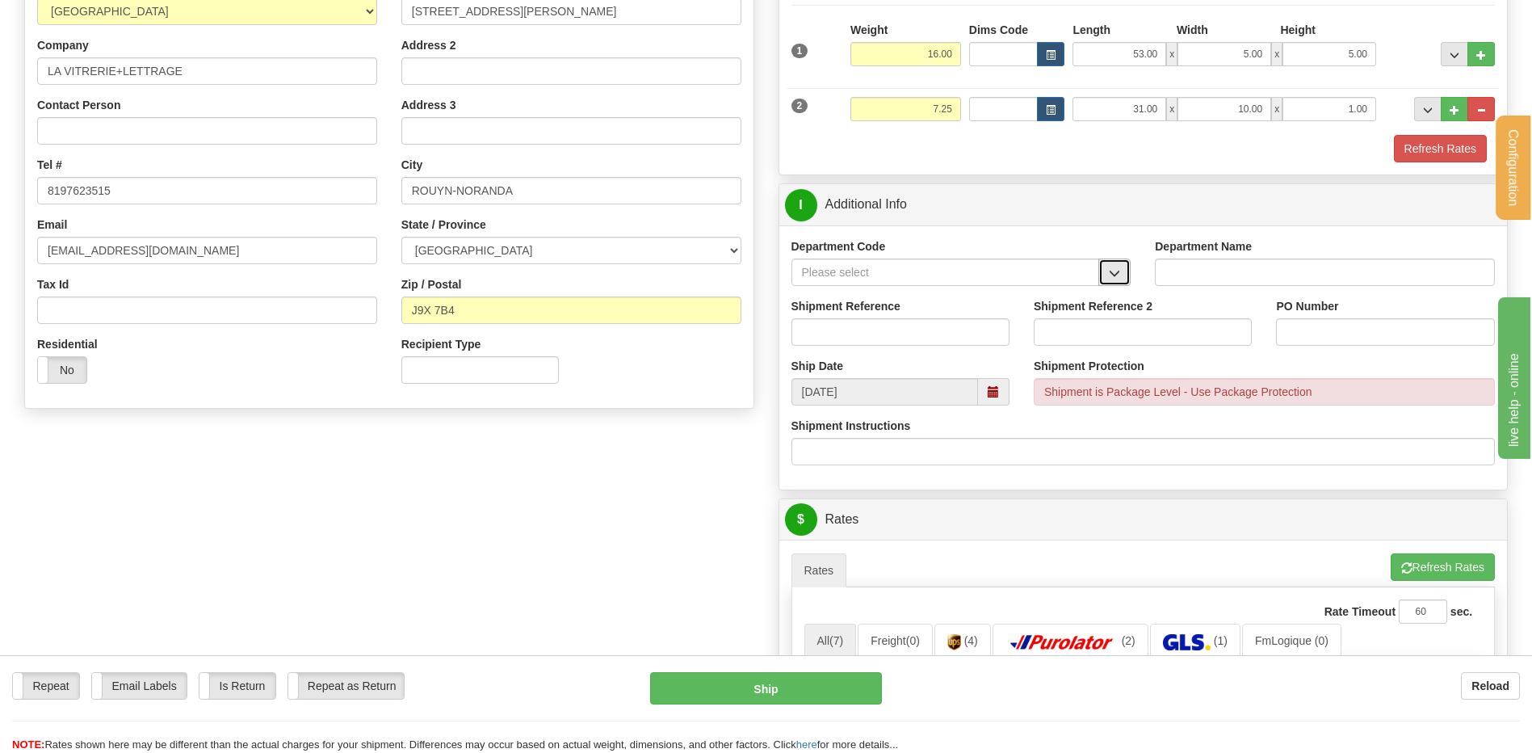
click at [1110, 265] on button "button" at bounding box center [1114, 271] width 32 height 27
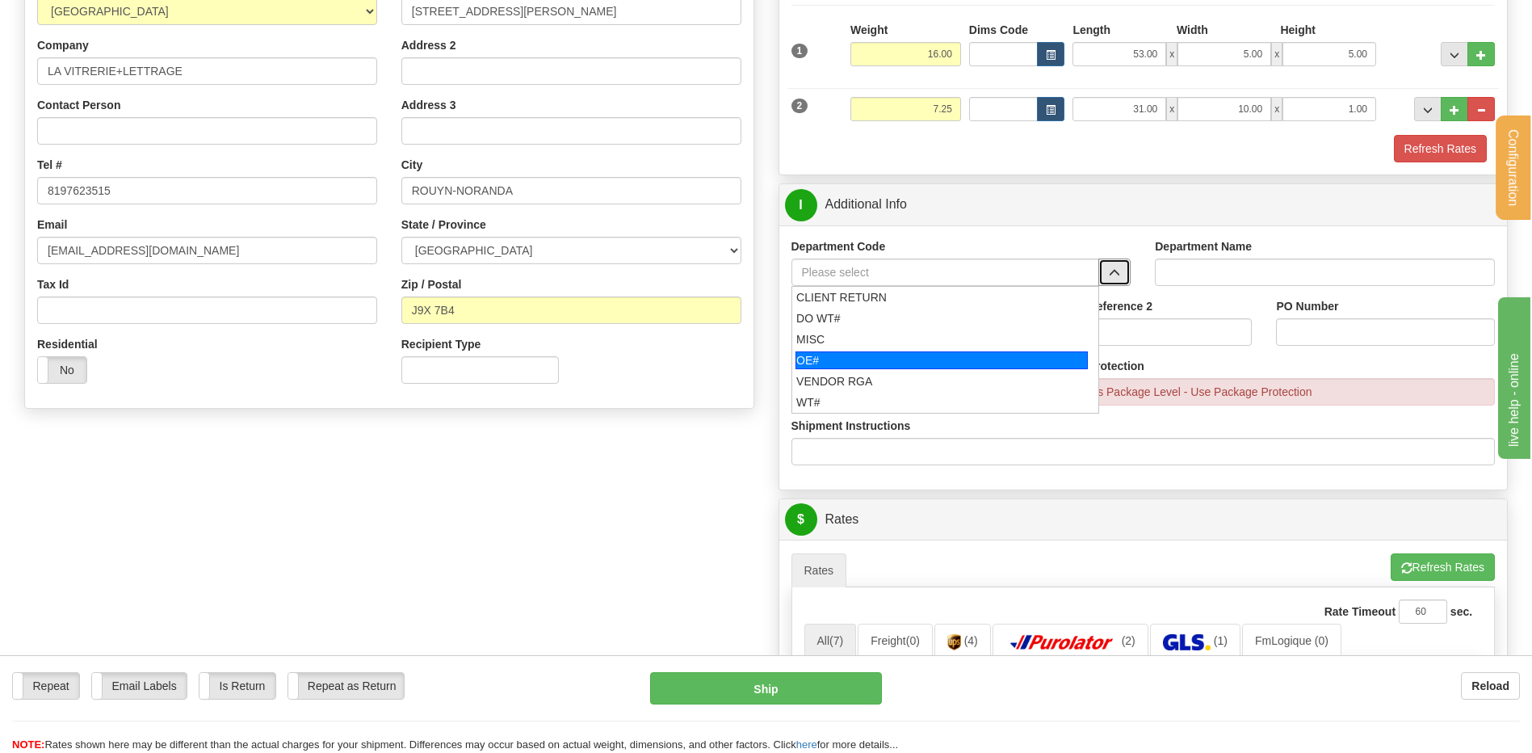
click at [908, 353] on div "OE#" at bounding box center [941, 360] width 292 height 18
type input "OE#"
type input "ORDERS"
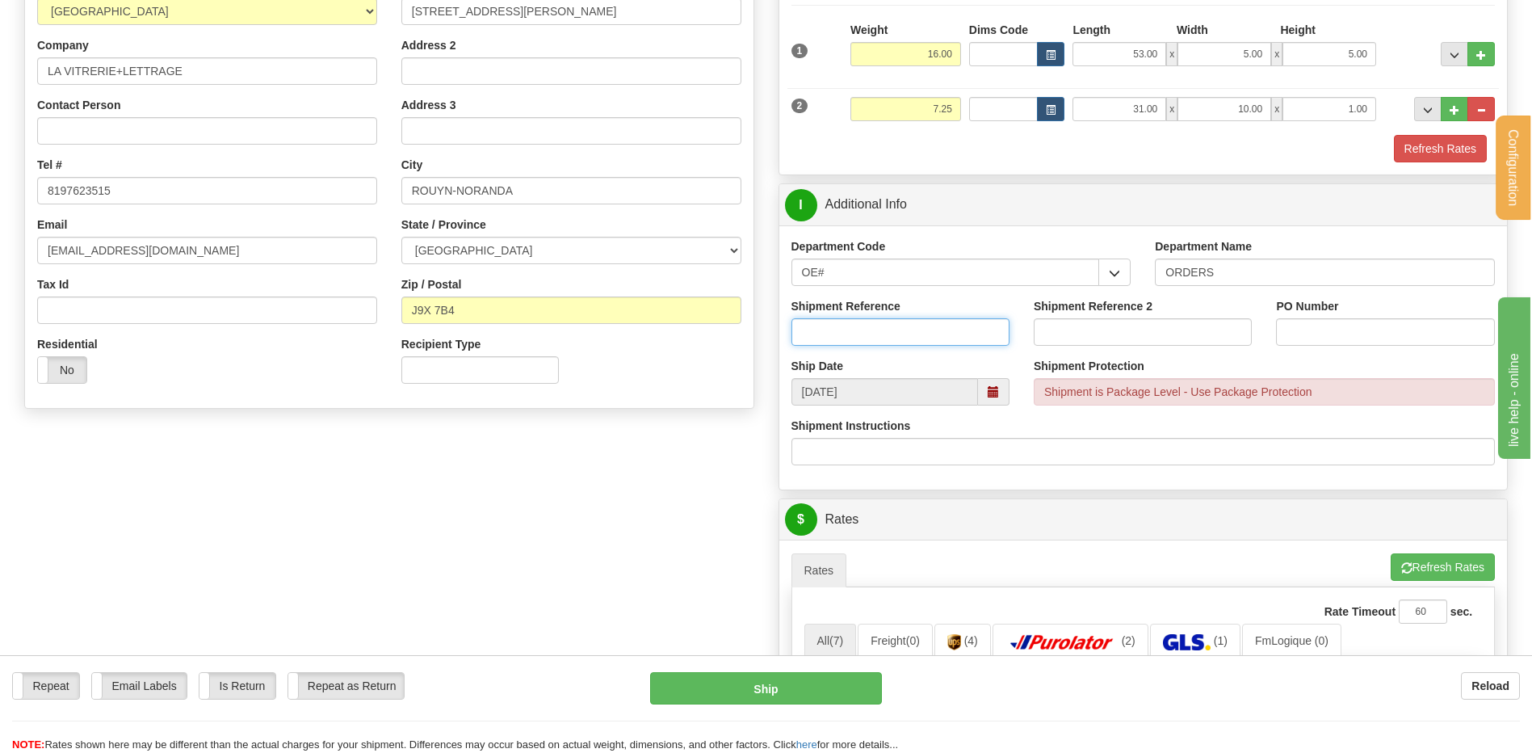
click at [904, 329] on input "Shipment Reference" at bounding box center [900, 331] width 218 height 27
type input "80003641-01 // 80006795-00 // 80006826-00"
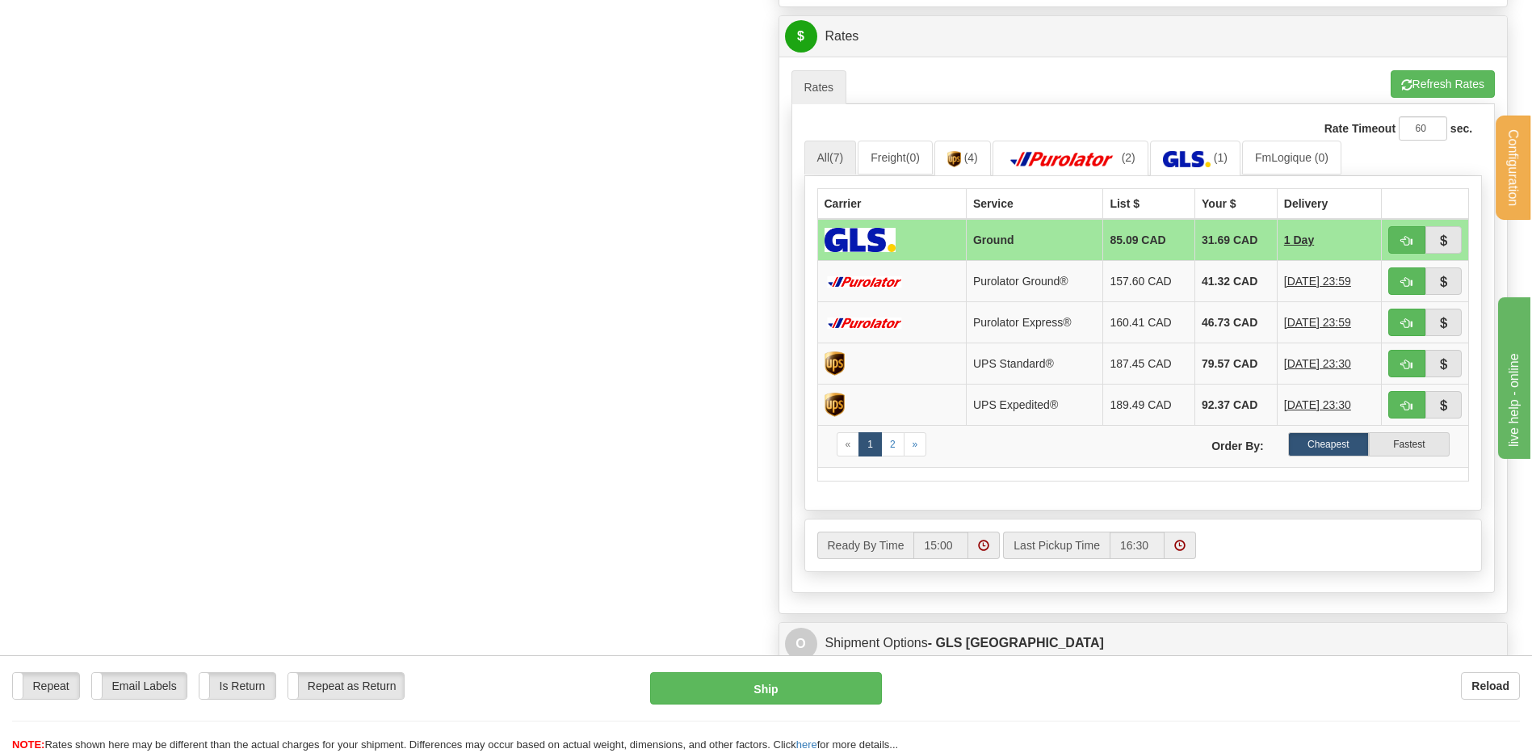
scroll to position [565, 0]
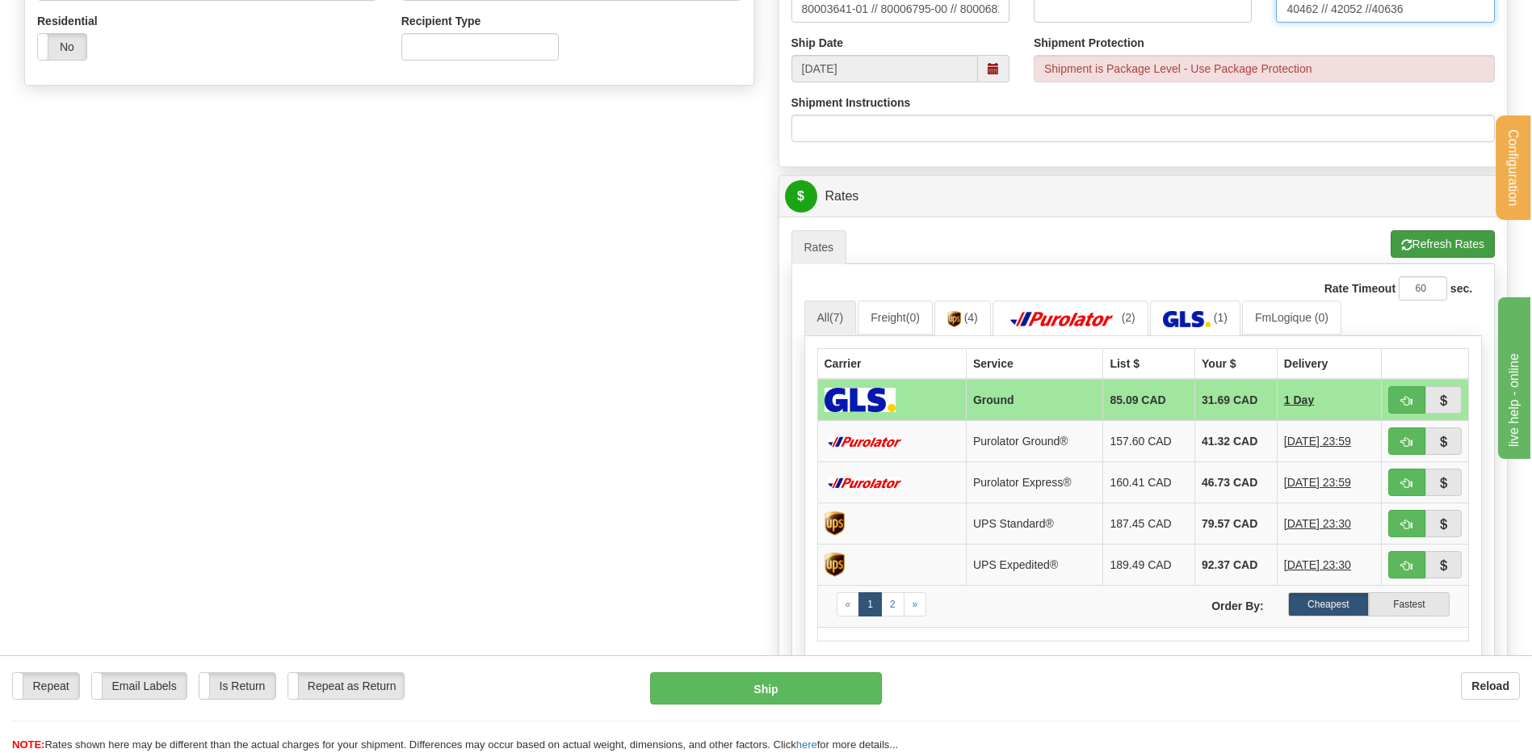
type input "40462 // 42052 //40636"
click at [1424, 244] on button "Refresh Rates" at bounding box center [1443, 243] width 104 height 27
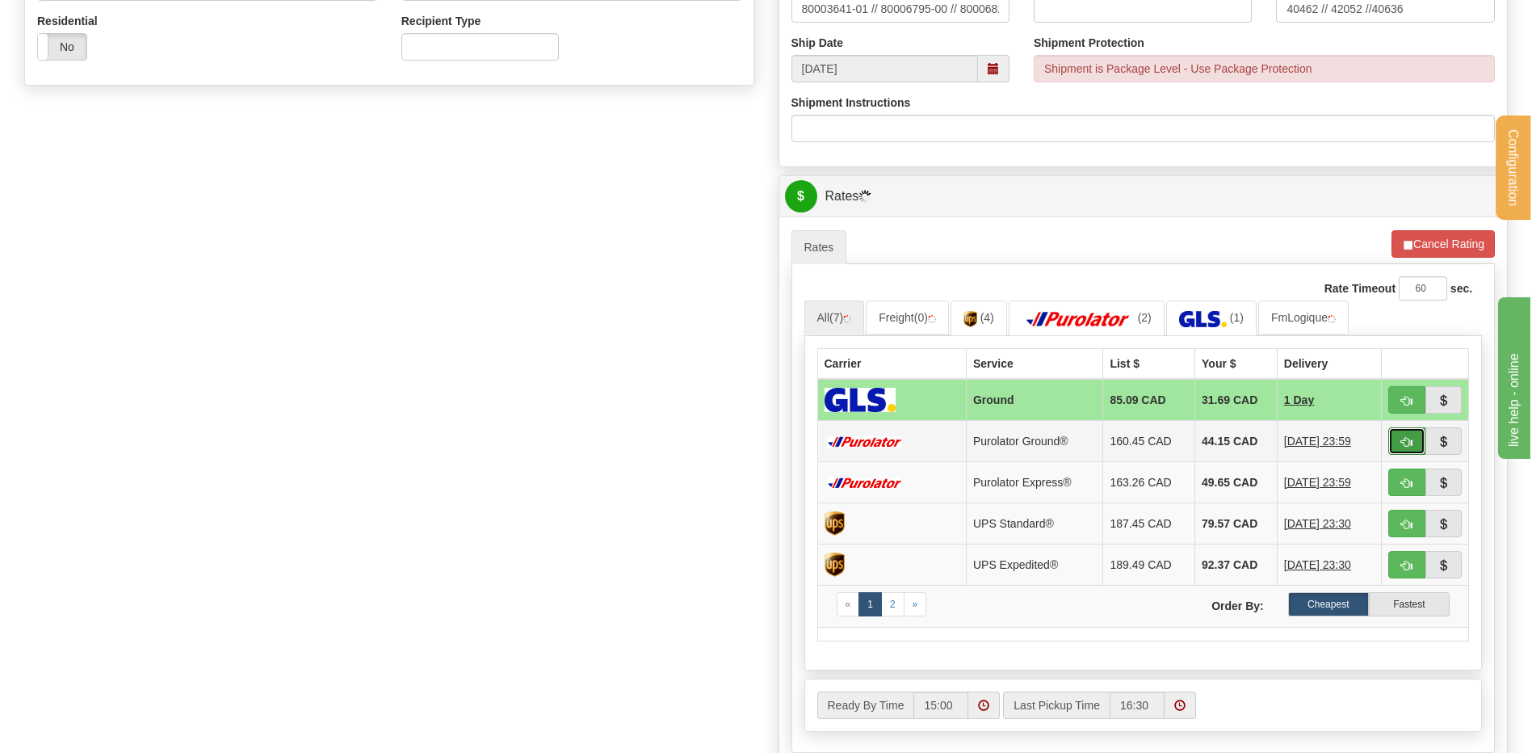
click at [1409, 442] on span "button" at bounding box center [1406, 442] width 11 height 10
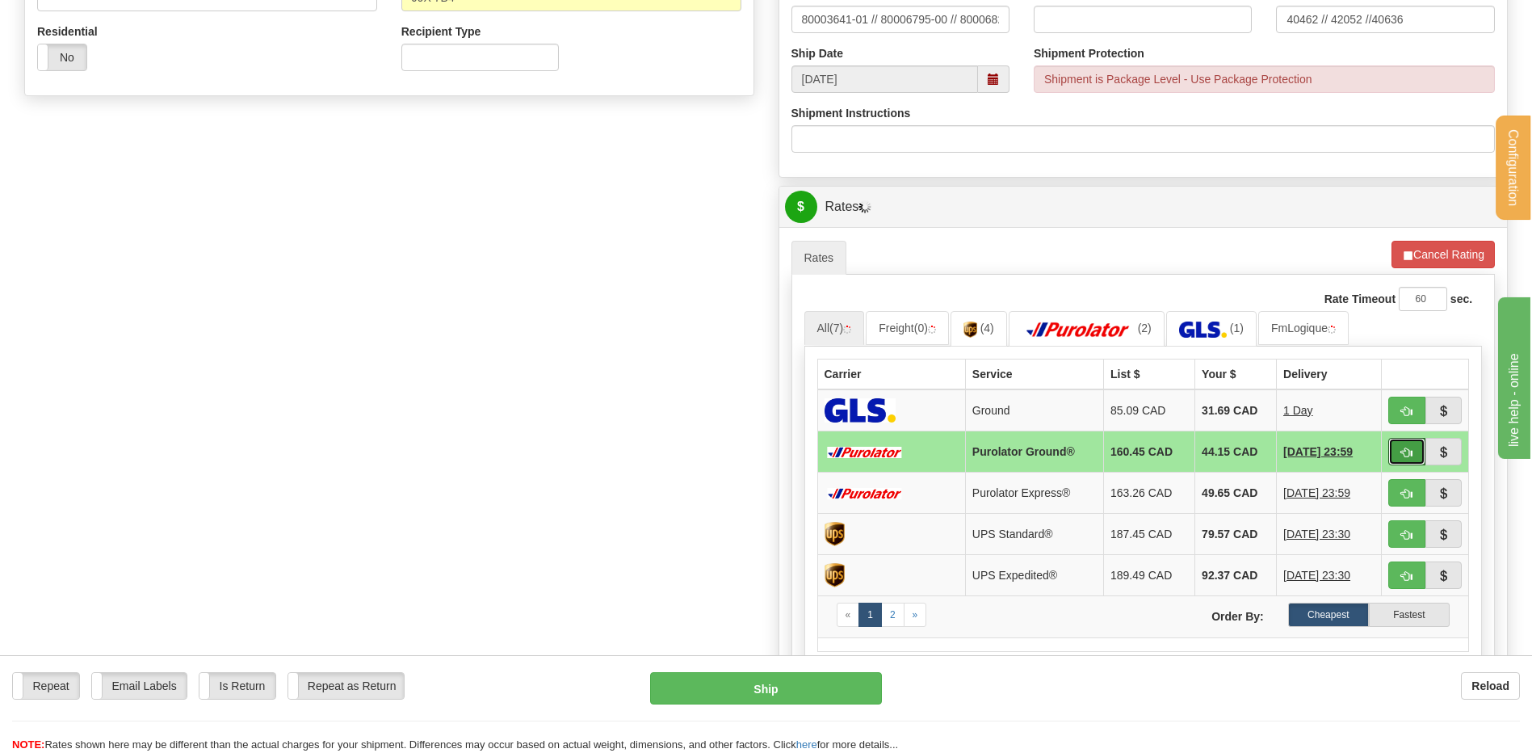
scroll to position [484, 0]
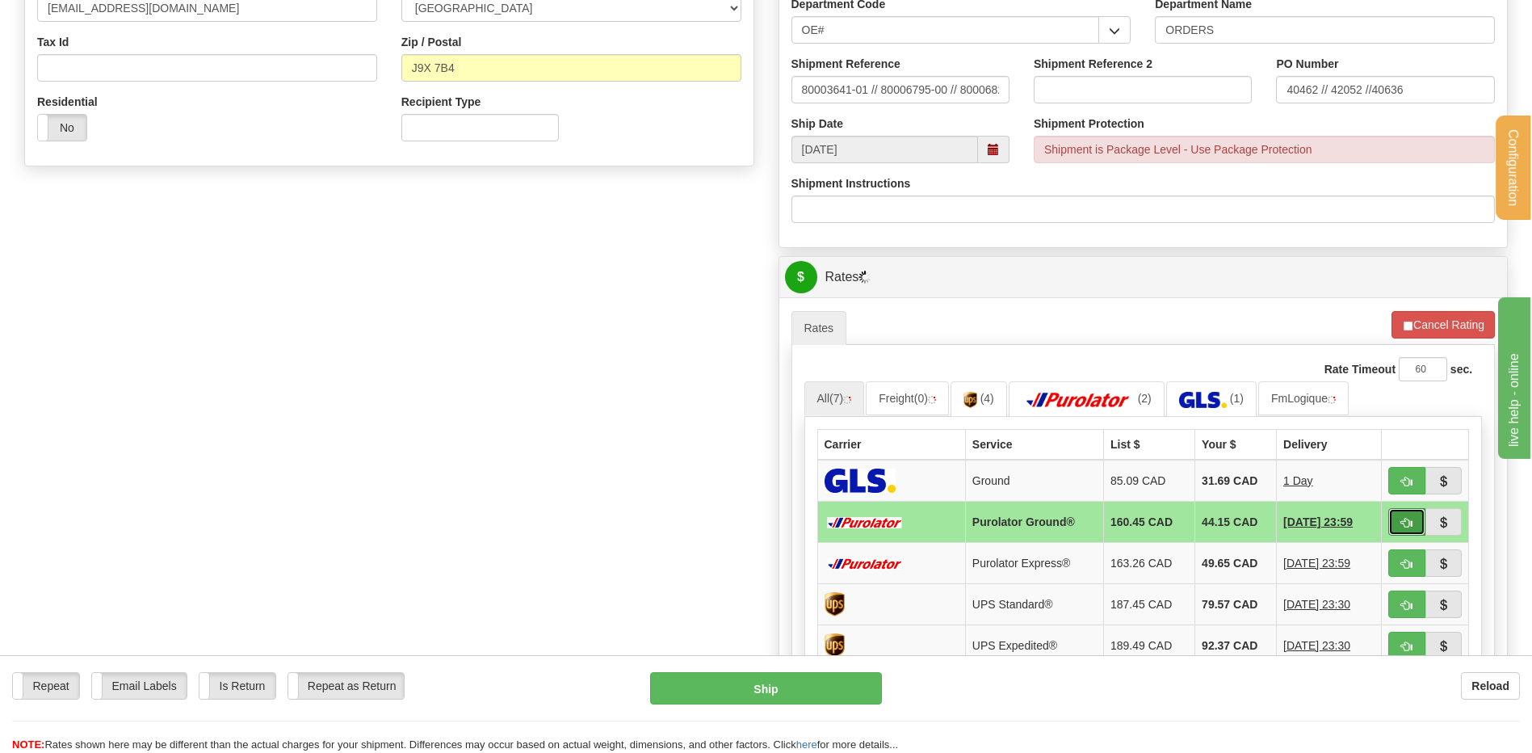
click at [1411, 518] on span "button" at bounding box center [1406, 523] width 11 height 10
click at [1404, 519] on span "button" at bounding box center [1406, 523] width 11 height 10
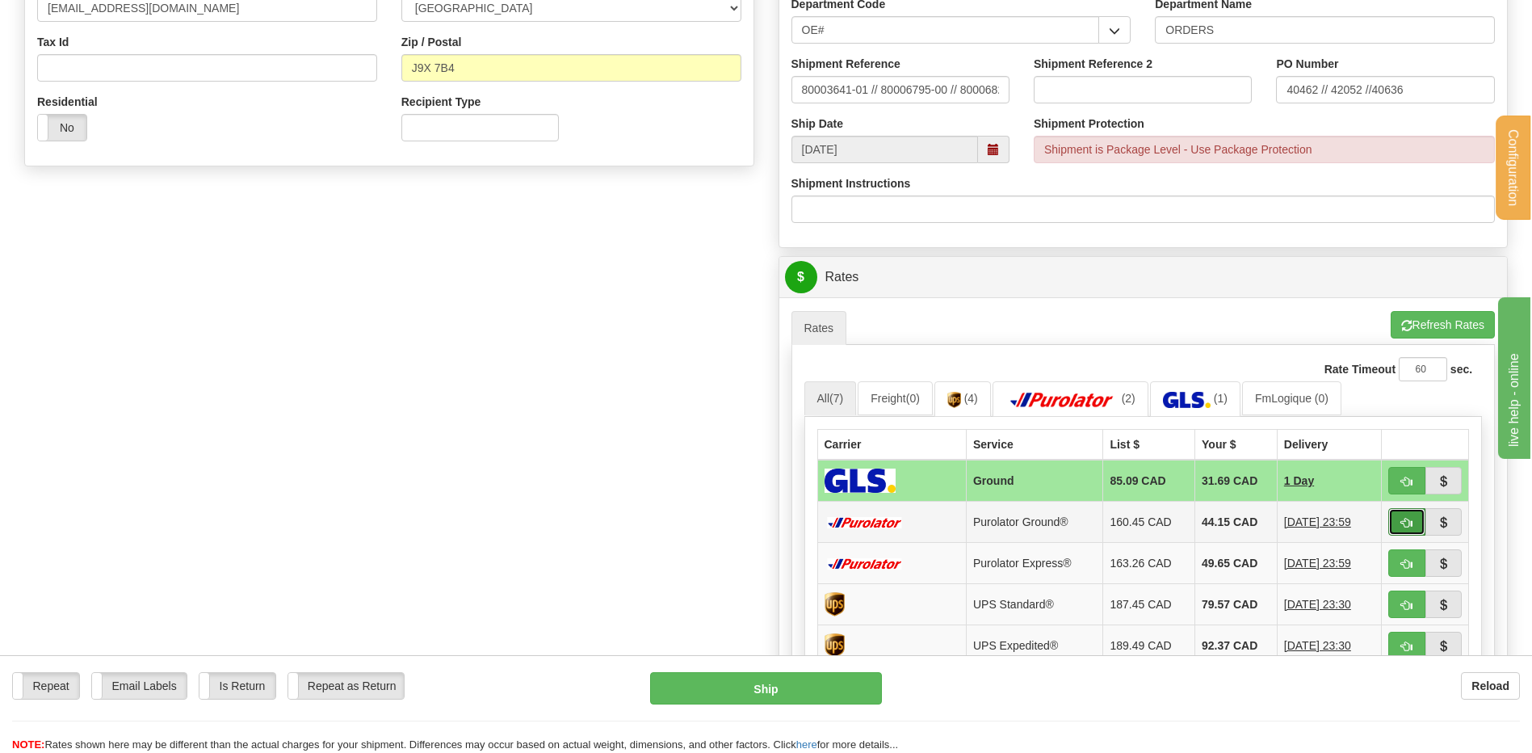
click at [1403, 519] on span "button" at bounding box center [1406, 523] width 11 height 10
type input "260"
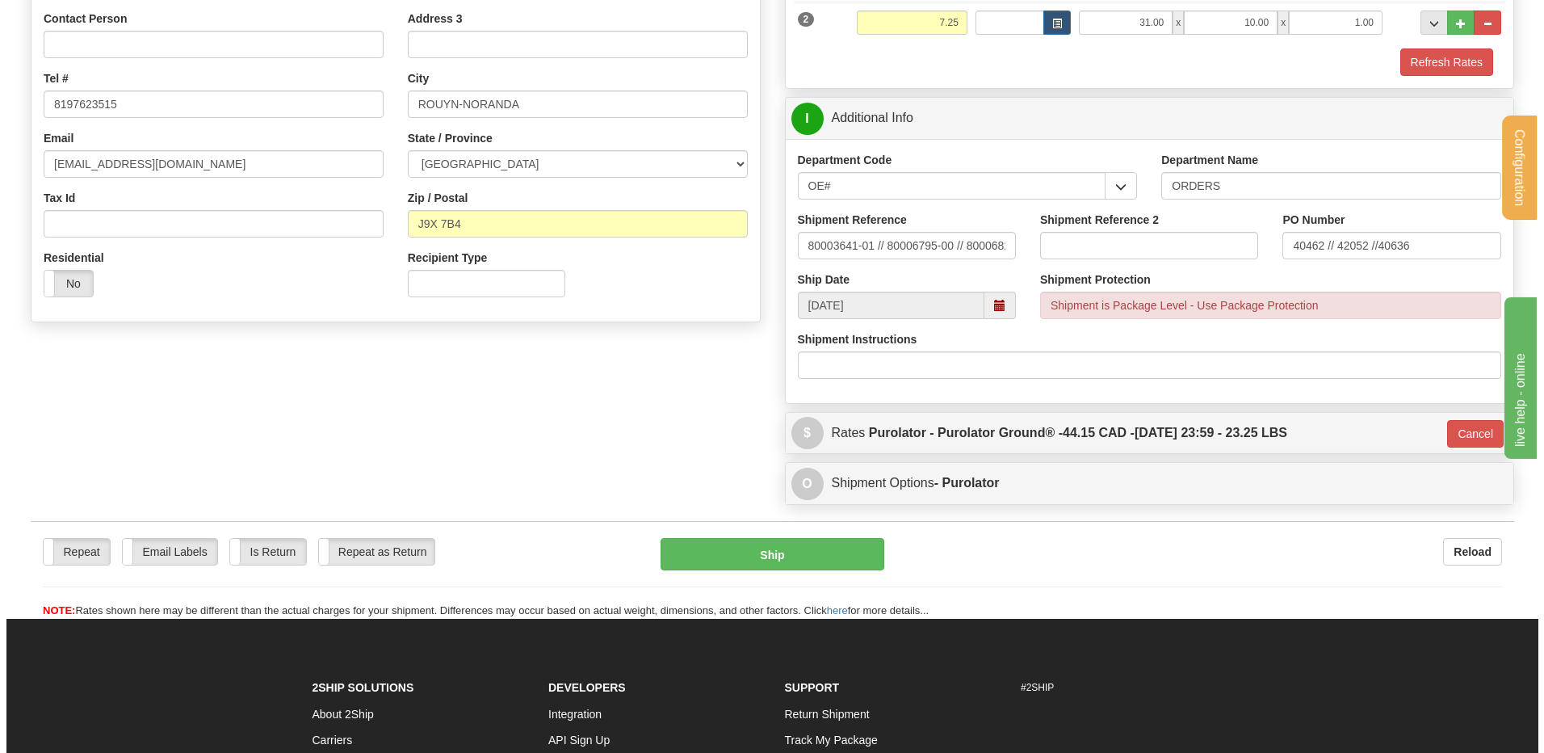
scroll to position [323, 0]
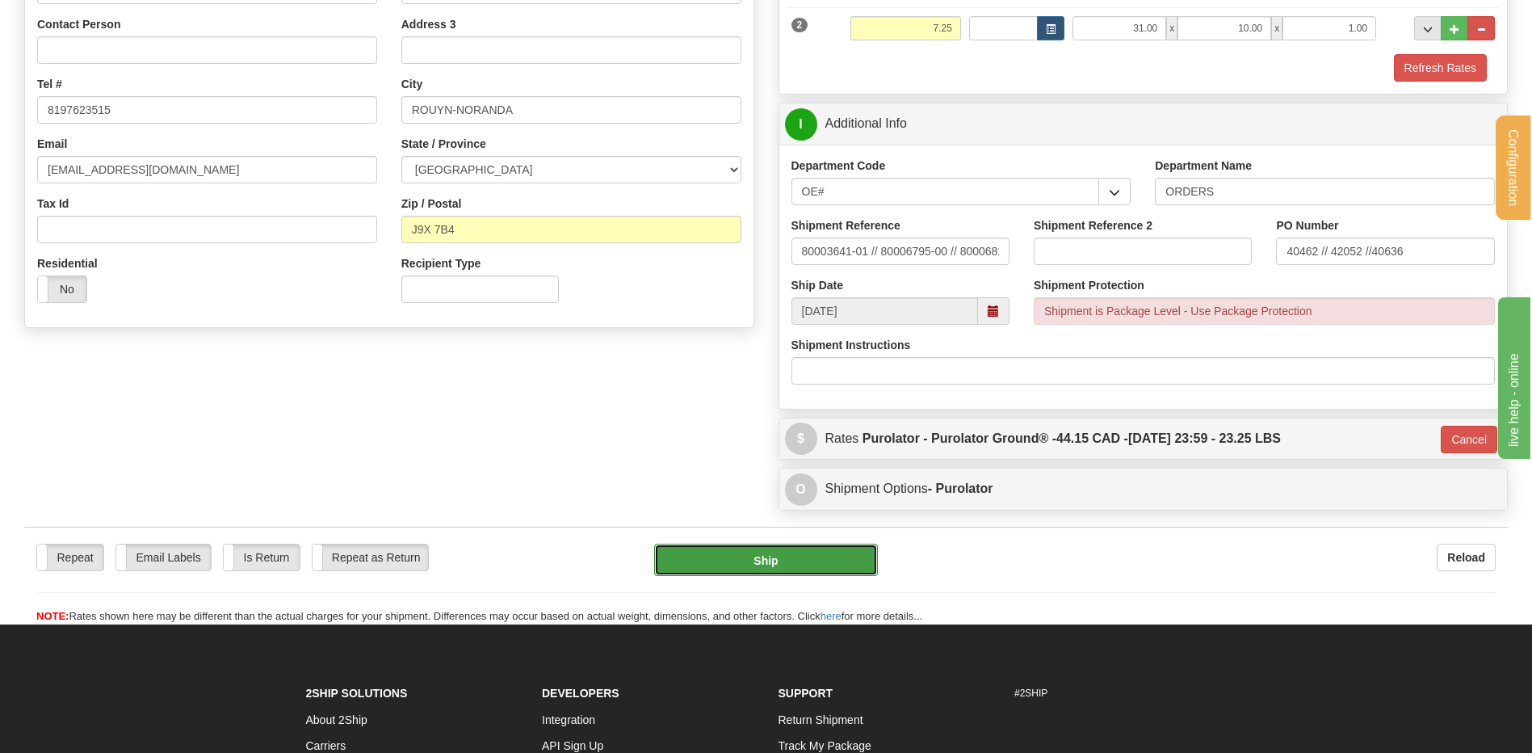
click at [728, 558] on button "Ship" at bounding box center [765, 559] width 223 height 32
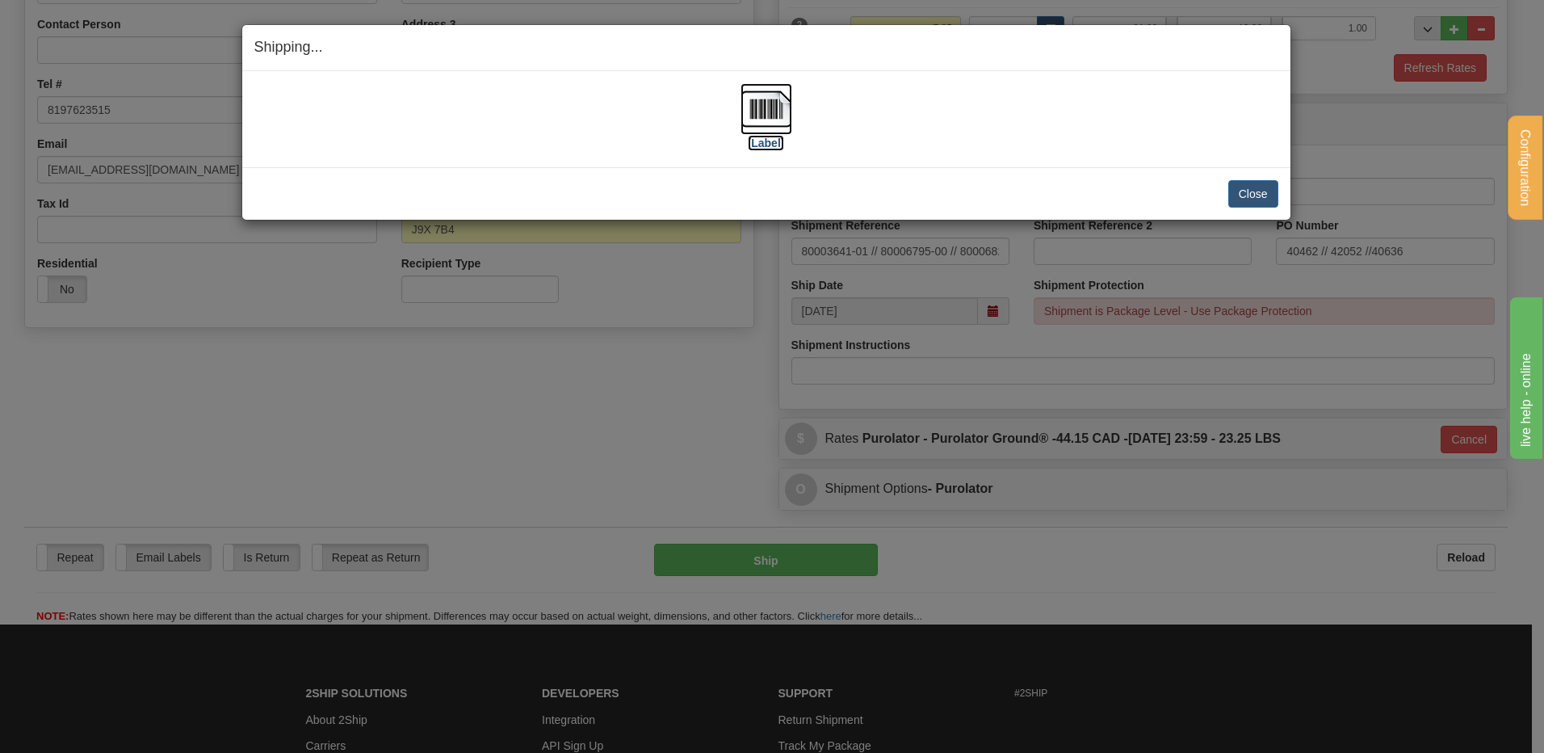
click at [768, 103] on img at bounding box center [766, 109] width 52 height 52
click at [1271, 195] on button "Close" at bounding box center [1253, 193] width 50 height 27
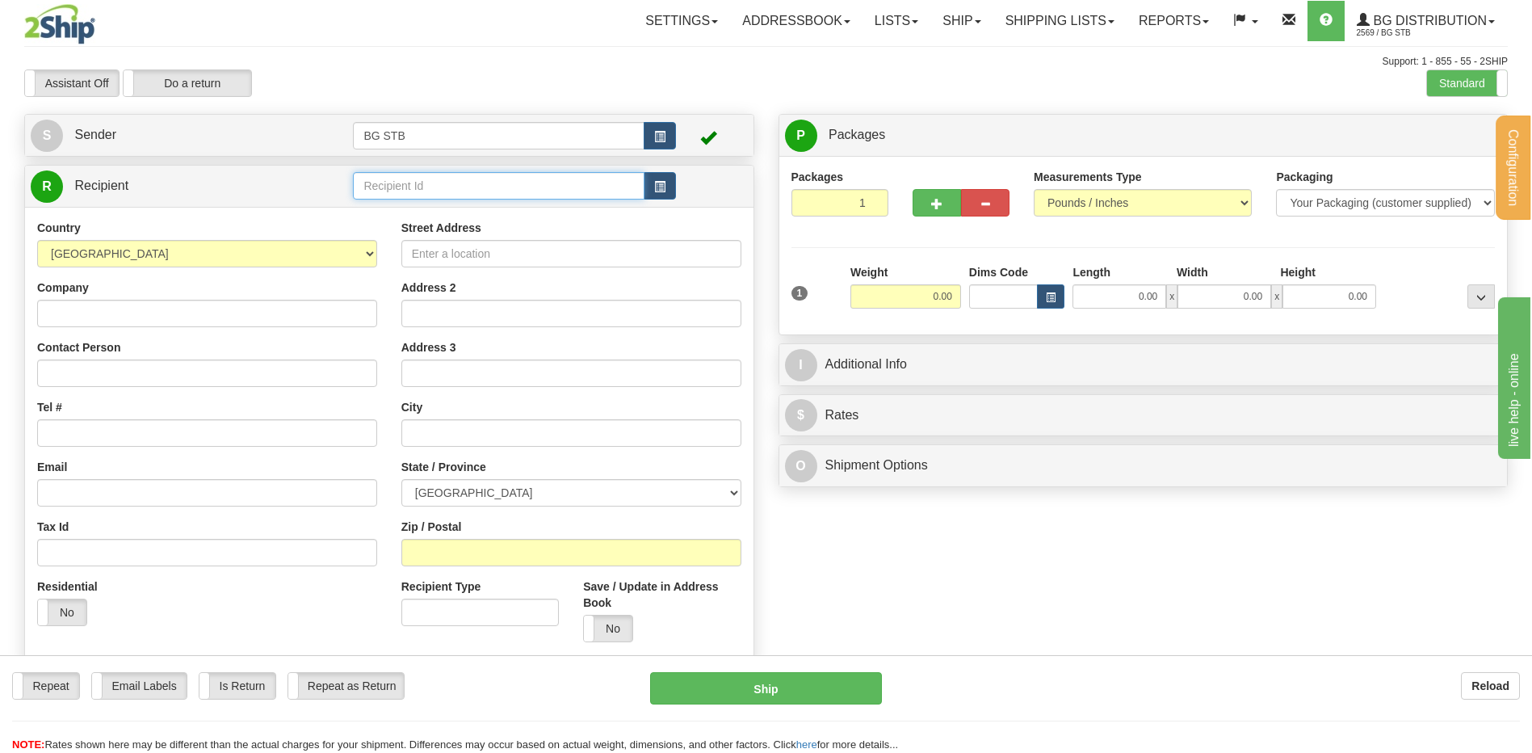
click at [493, 181] on input "text" at bounding box center [498, 185] width 291 height 27
type input "4108"
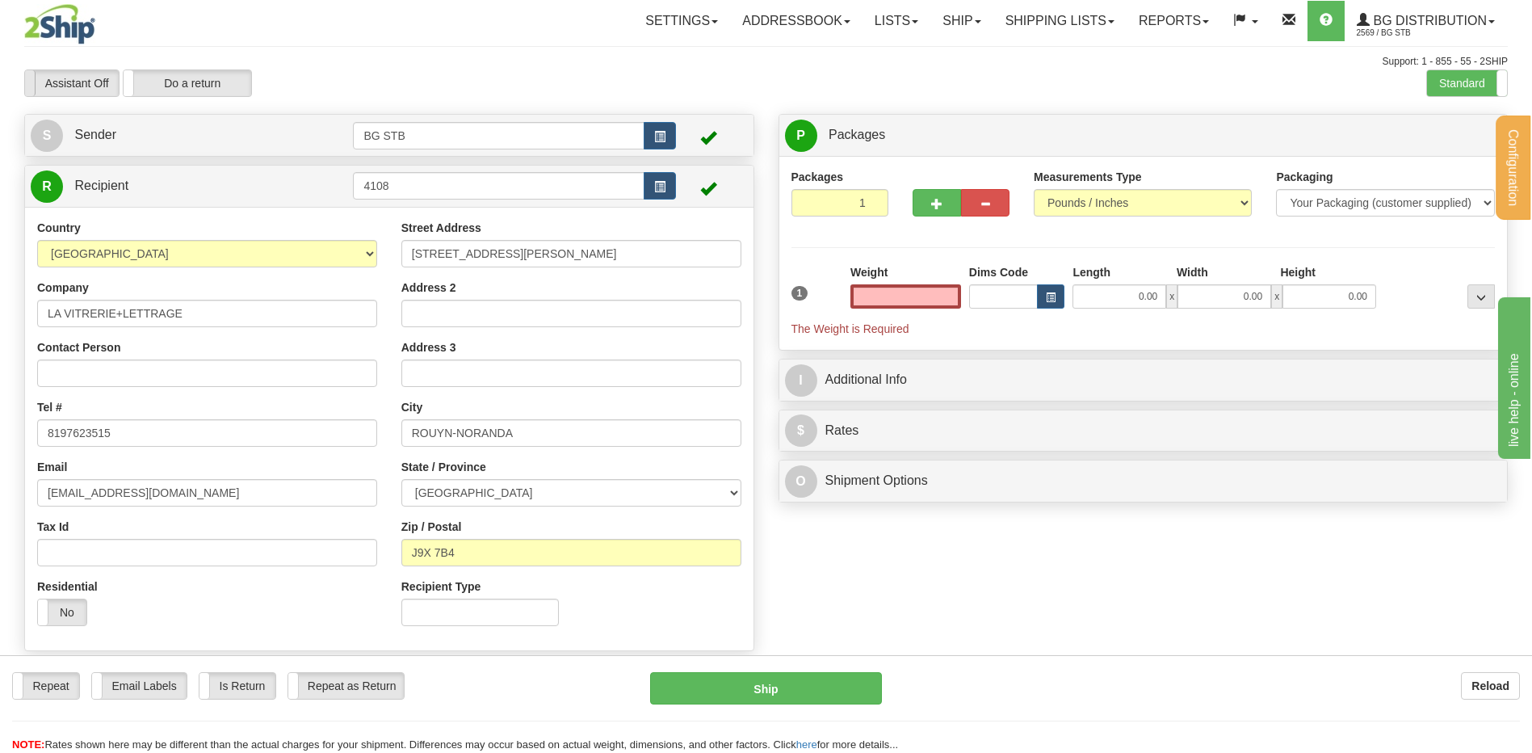
type input "0.00"
drag, startPoint x: 445, startPoint y: 192, endPoint x: 86, endPoint y: 209, distance: 358.9
click at [121, 208] on div "R Recipient 4108" at bounding box center [389, 408] width 730 height 486
type input "9533"
type input "0.00"
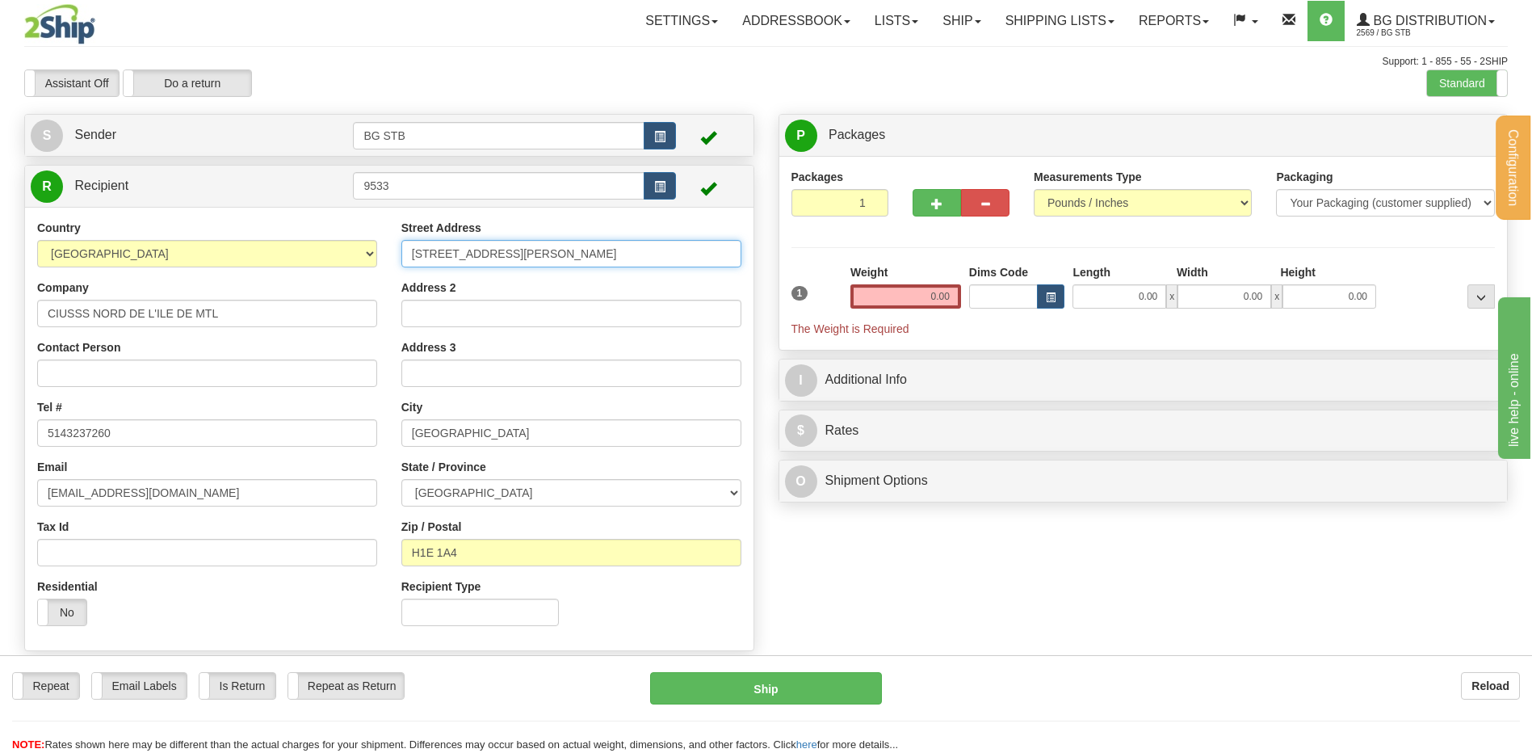
drag, startPoint x: 556, startPoint y: 245, endPoint x: 398, endPoint y: 242, distance: 158.3
click at [401, 242] on input "[STREET_ADDRESS][PERSON_NAME]" at bounding box center [571, 253] width 340 height 27
type input "1385 [GEOGRAPHIC_DATA][PERSON_NAME] EST"
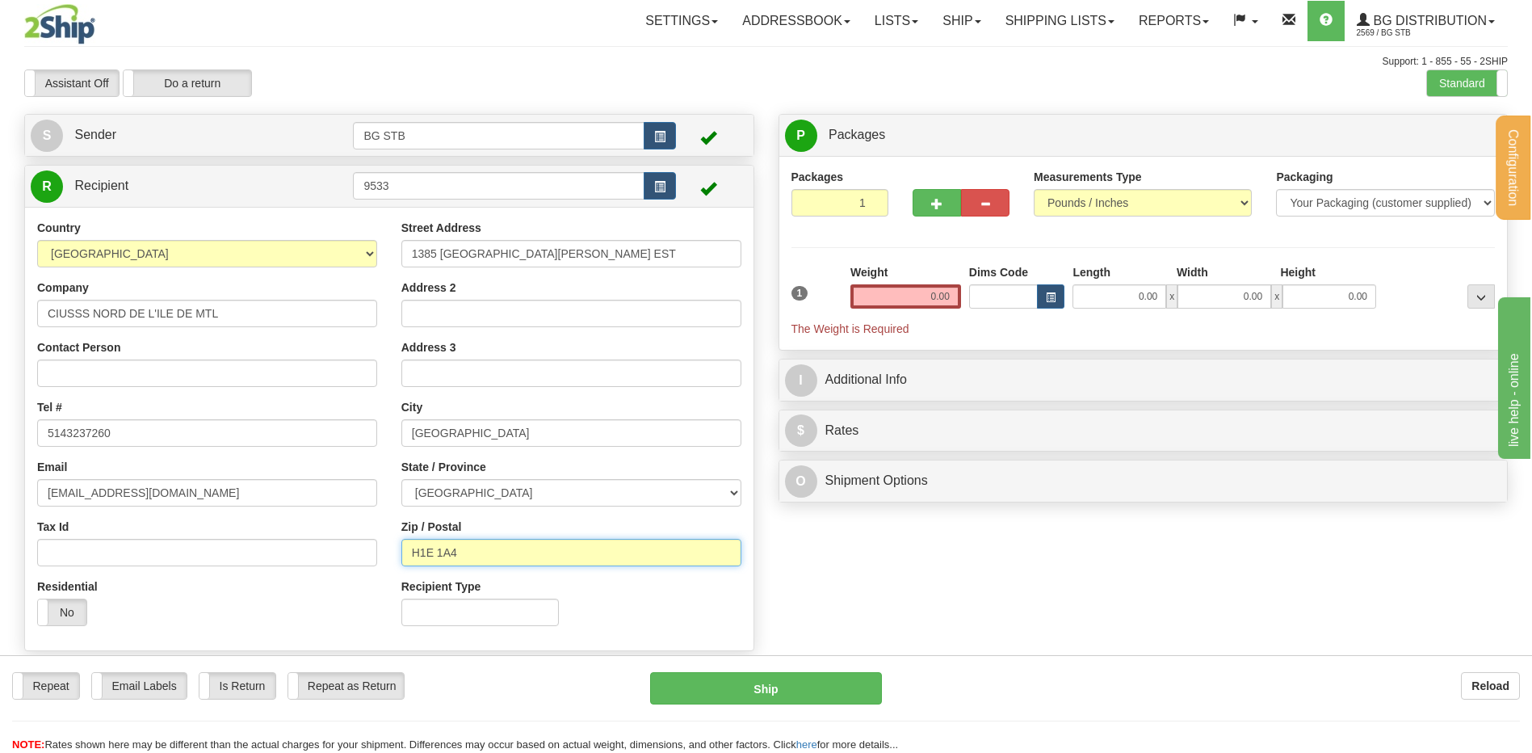
drag, startPoint x: 468, startPoint y: 553, endPoint x: 446, endPoint y: 515, distance: 44.2
click at [432, 559] on input "H1E 1A4" at bounding box center [571, 552] width 340 height 27
type input "H1E 1S6"
click at [946, 304] on input "0.00" at bounding box center [905, 296] width 111 height 24
type input "0.15"
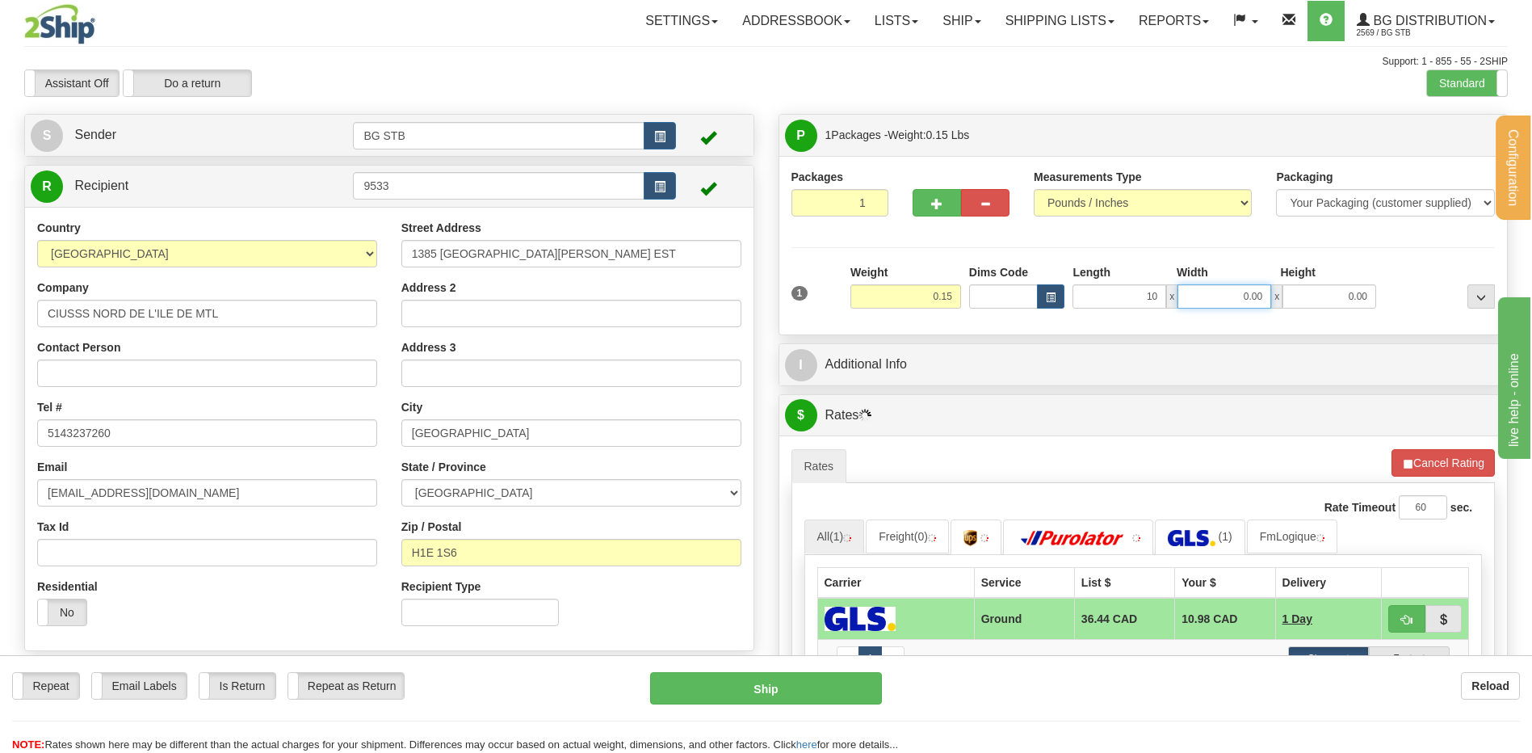
type input "10.00"
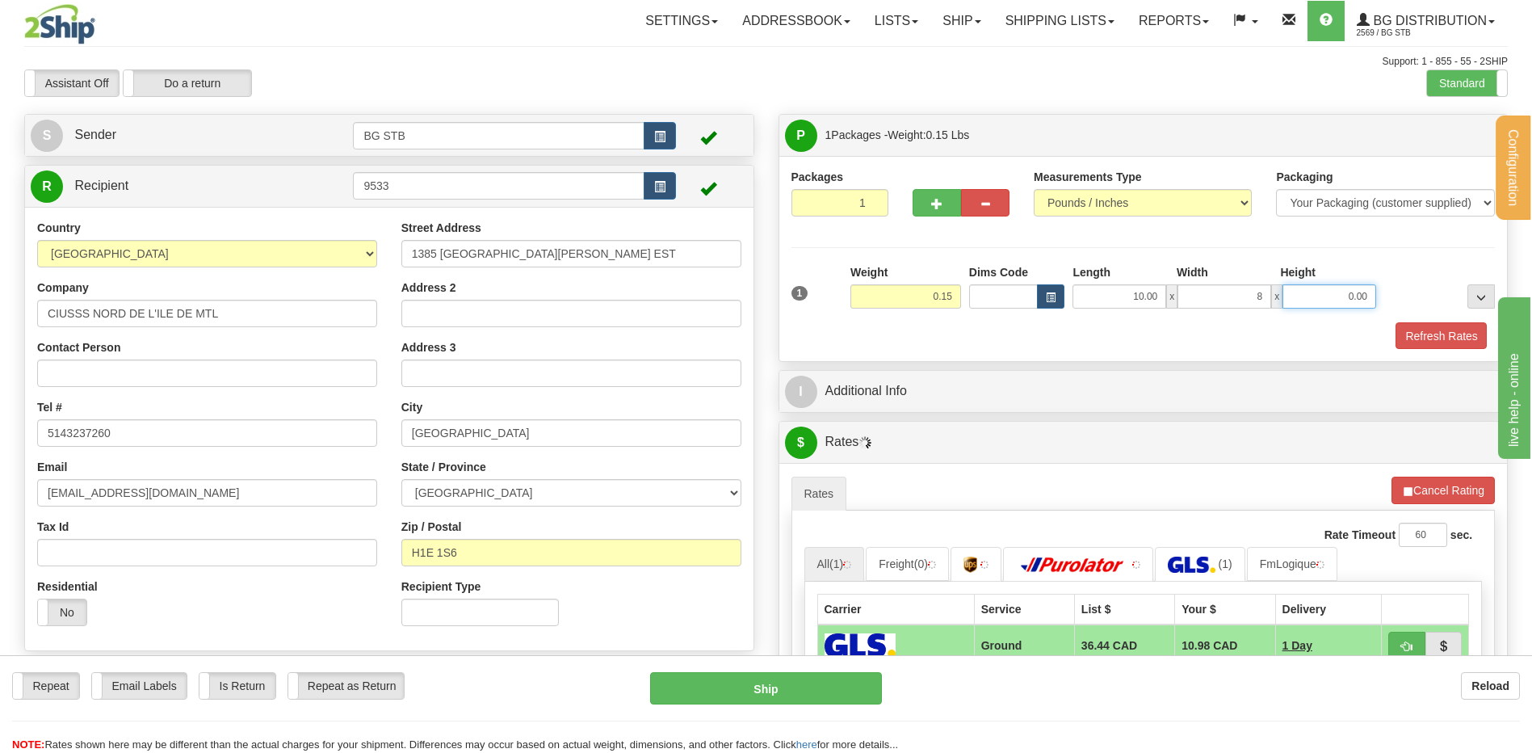
type input "8.00"
type input "1.00"
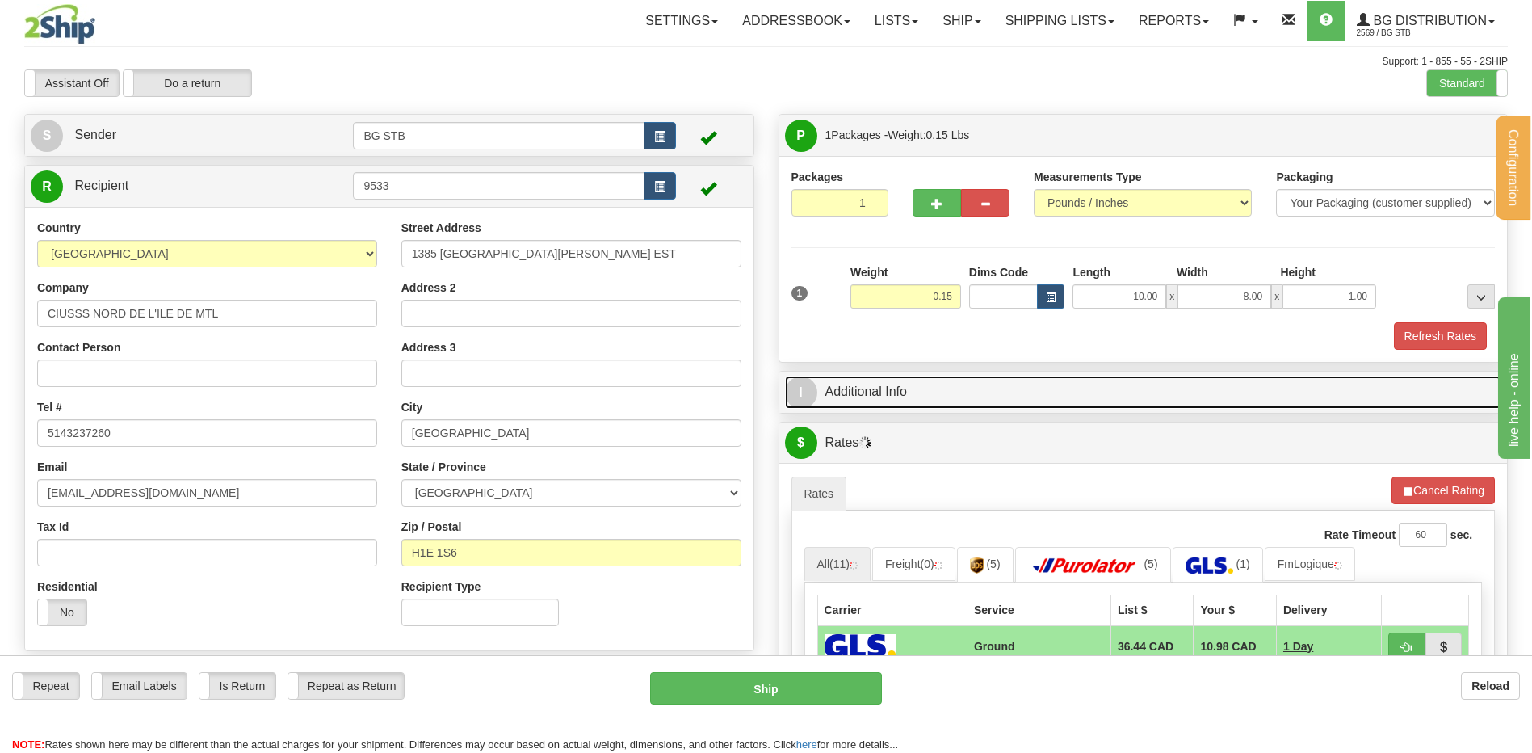
click at [980, 400] on link "I Additional Info" at bounding box center [1143, 391] width 717 height 33
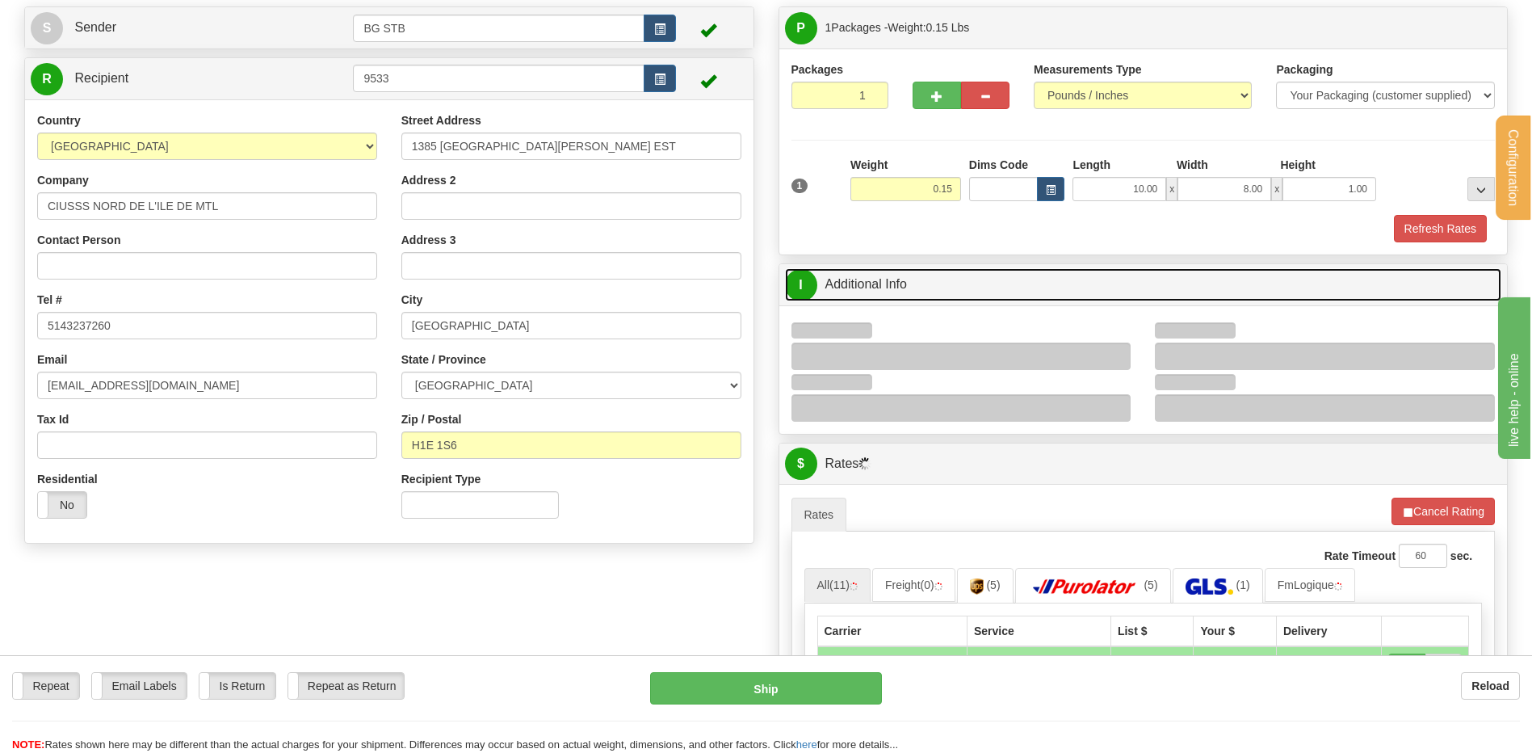
scroll to position [161, 0]
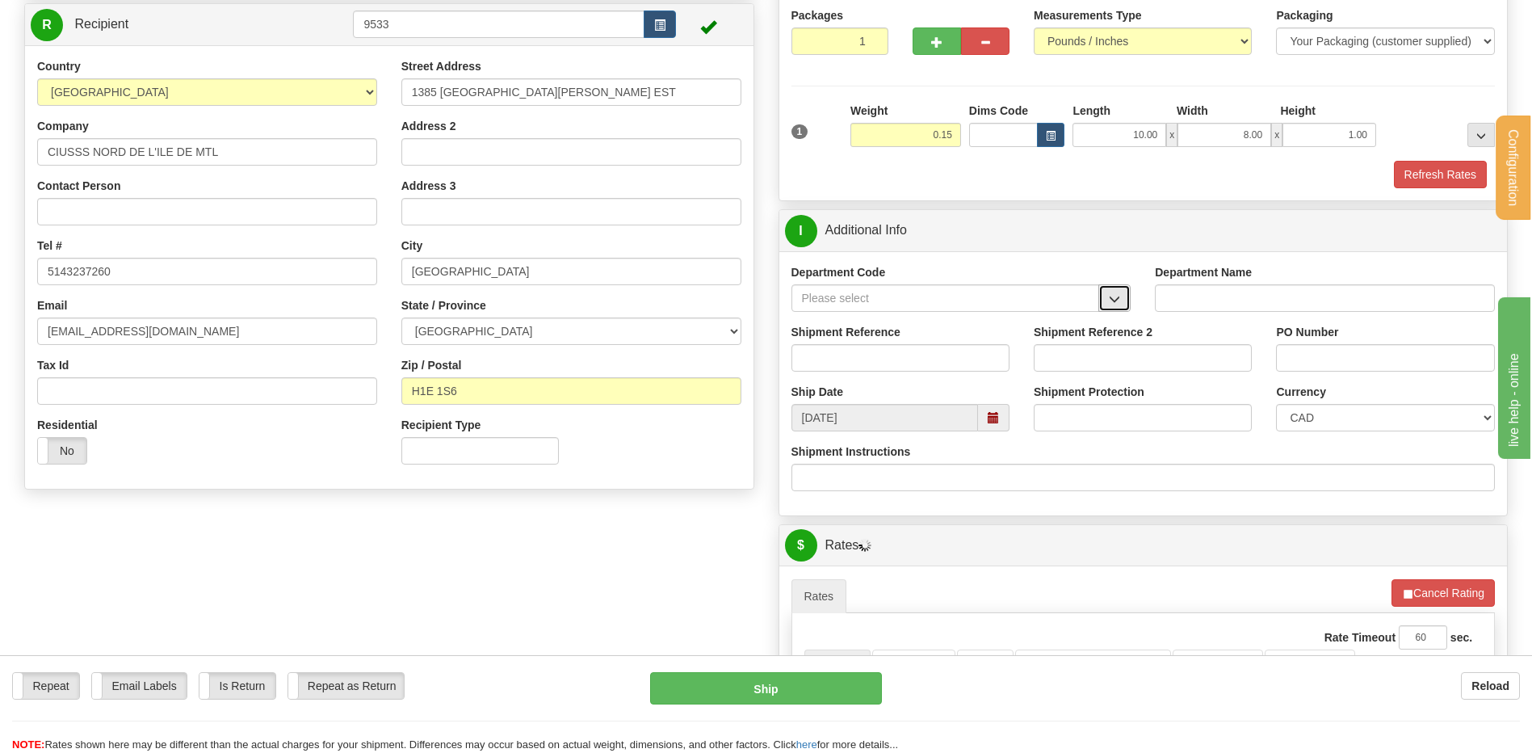
click at [1114, 300] on span "button" at bounding box center [1114, 299] width 11 height 10
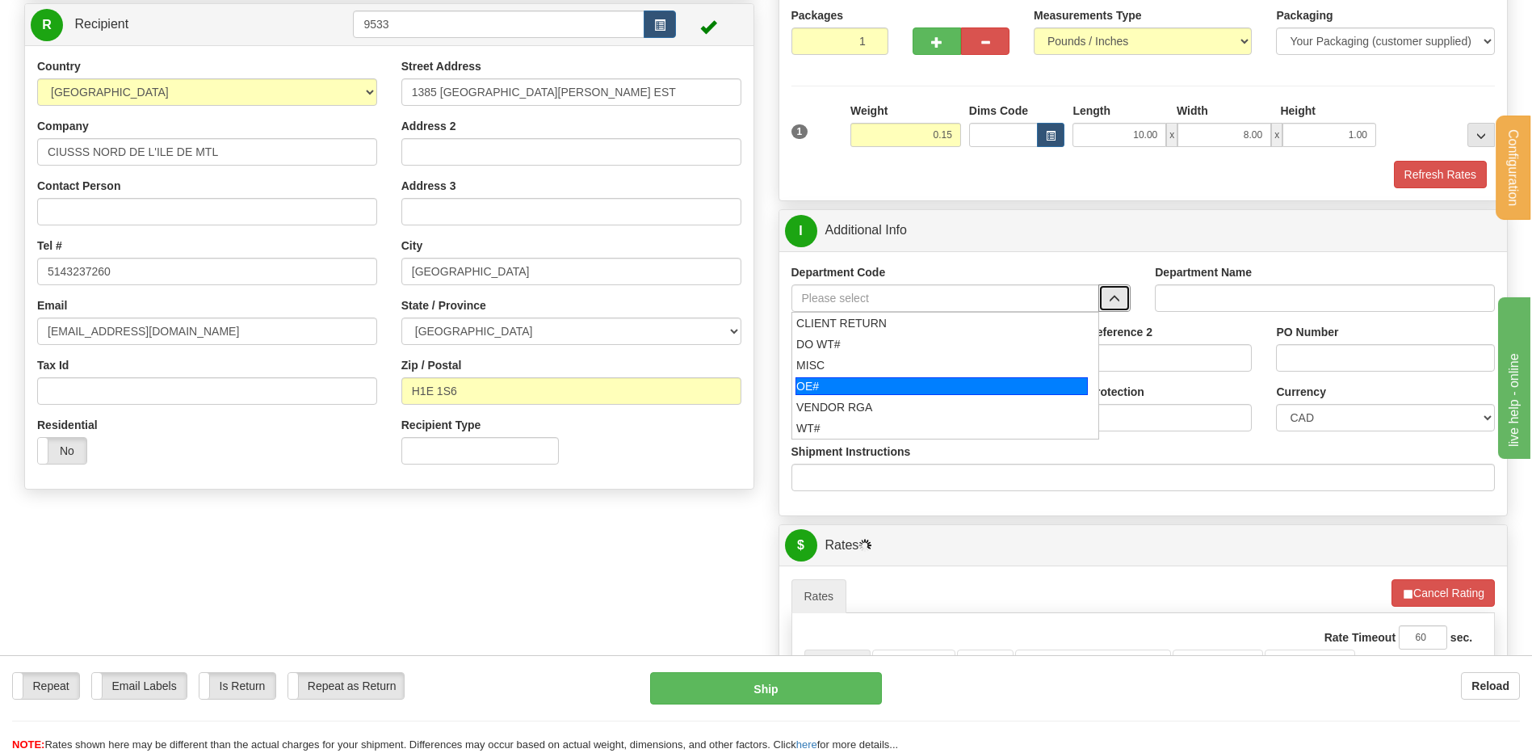
click at [900, 380] on div "OE#" at bounding box center [941, 386] width 292 height 18
type input "OE#"
type input "ORDERS"
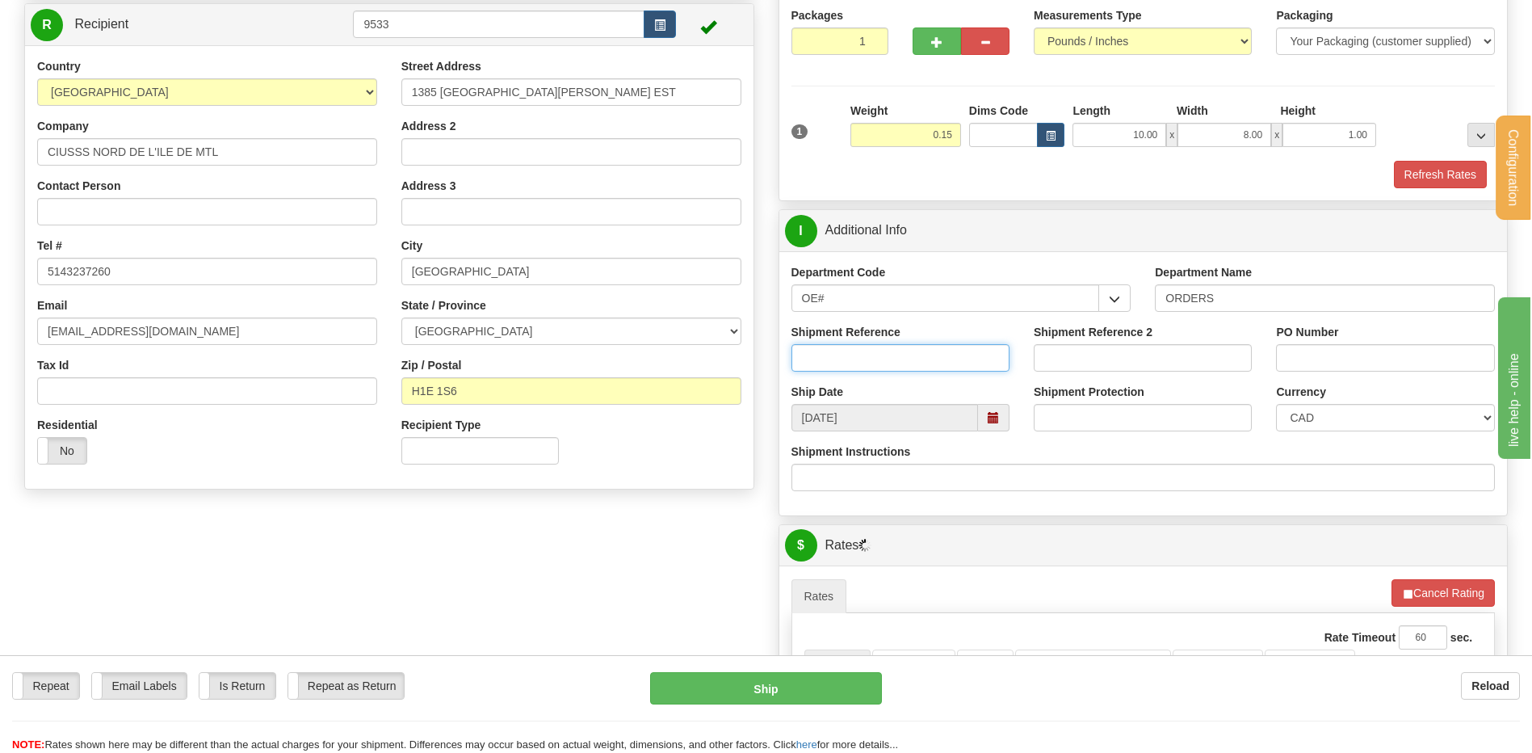
click at [896, 347] on input "Shipment Reference" at bounding box center [900, 357] width 218 height 27
type input "80005111-00"
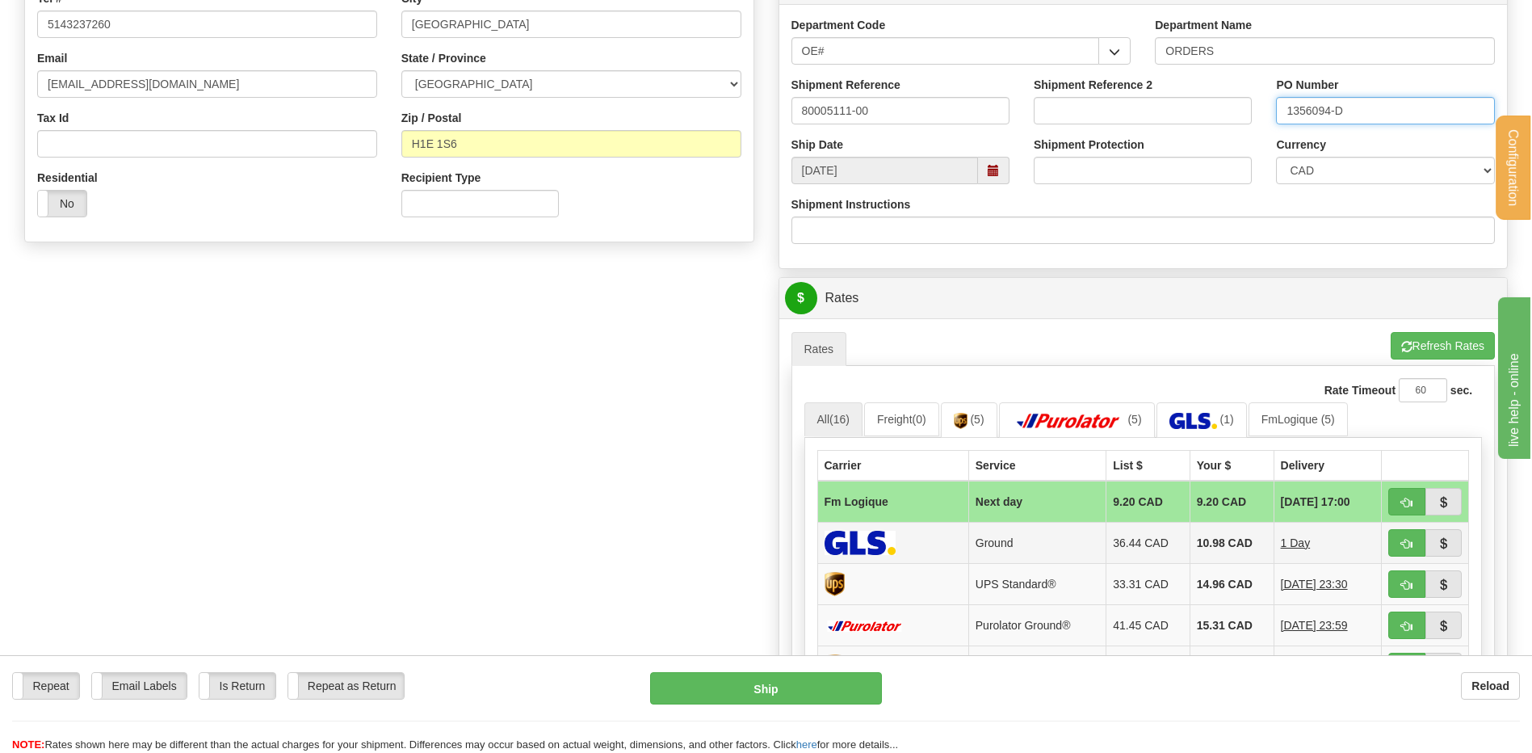
scroll to position [565, 0]
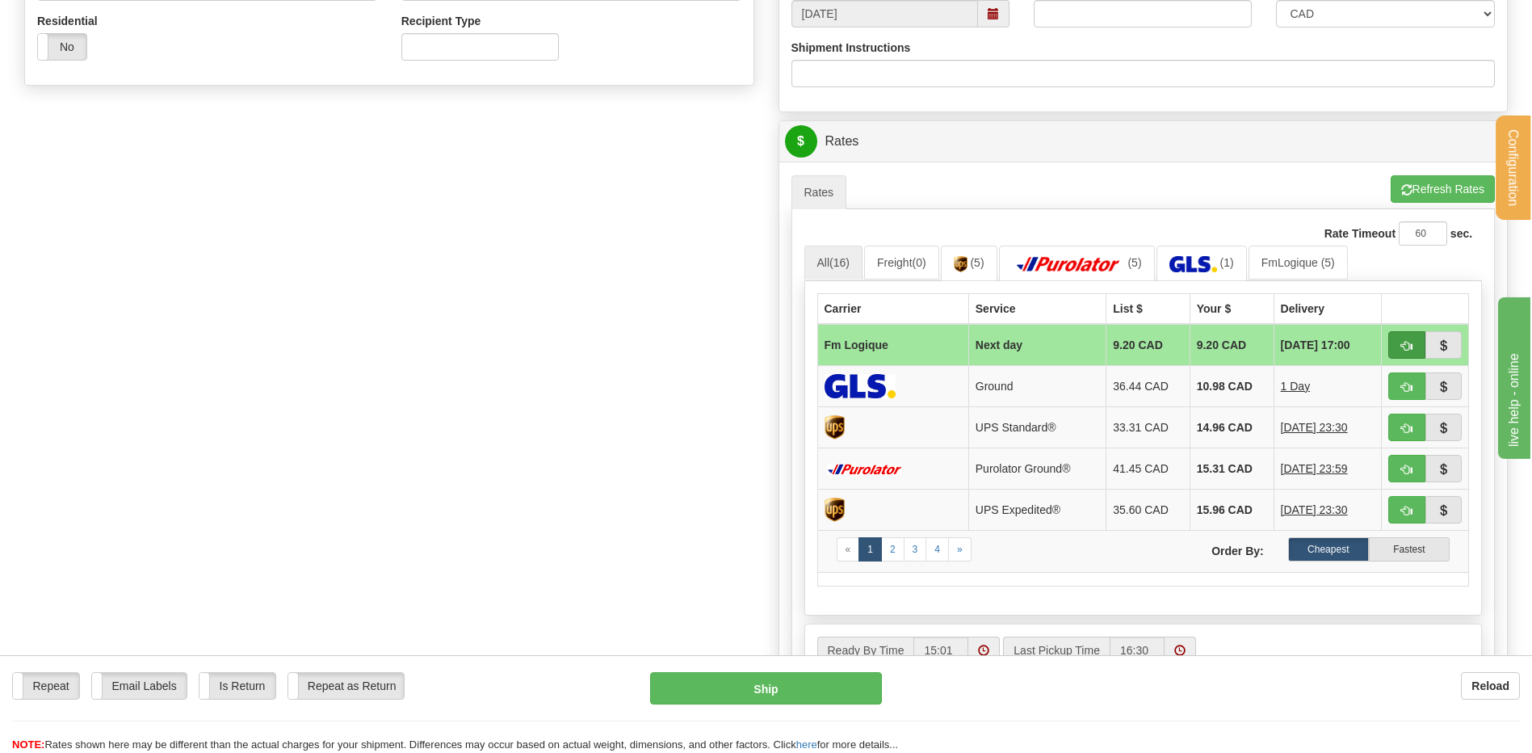
type input "1356094-D"
drag, startPoint x: 1391, startPoint y: 339, endPoint x: 1310, endPoint y: 371, distance: 87.0
click at [1391, 339] on button "button" at bounding box center [1406, 344] width 37 height 27
type input "jour"
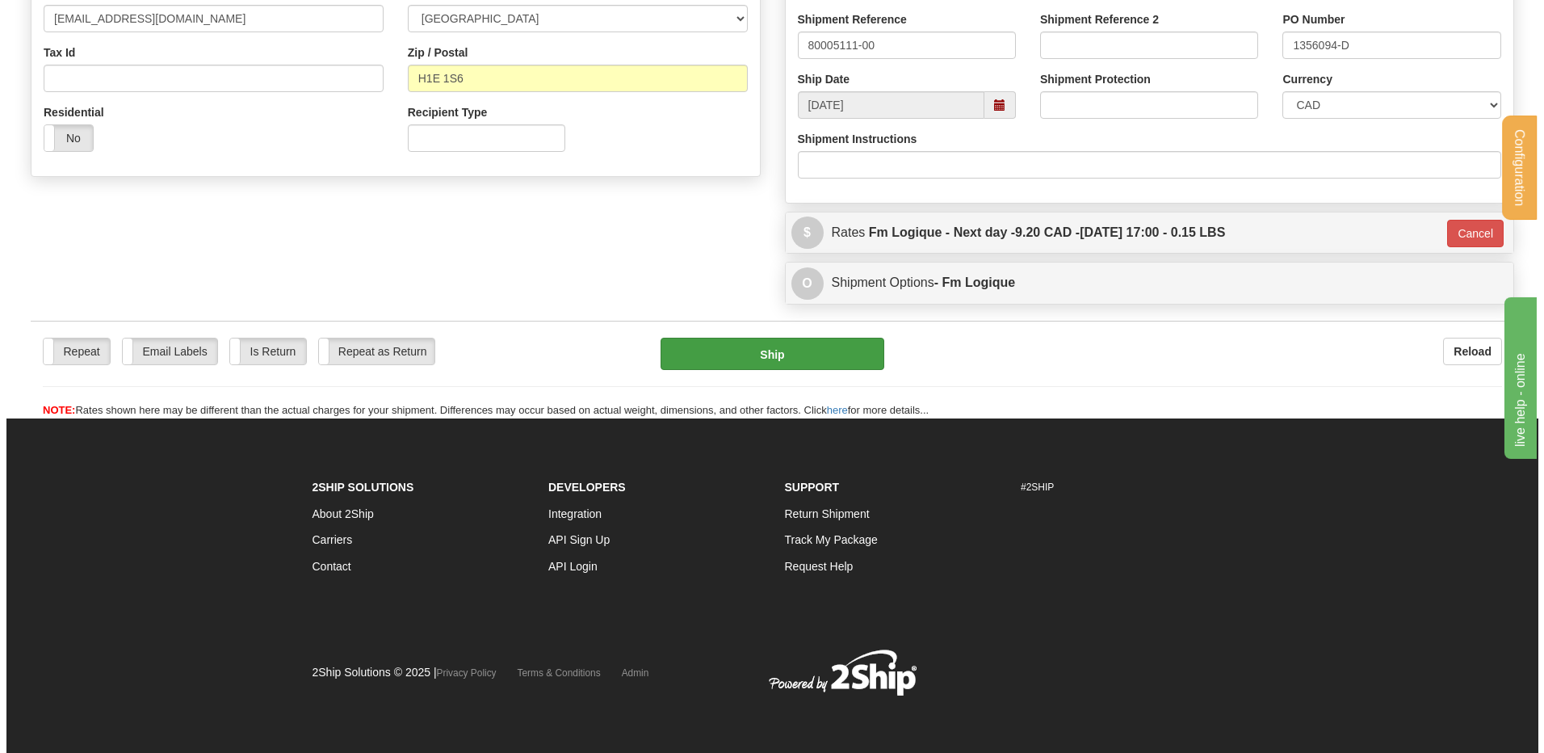
scroll to position [475, 0]
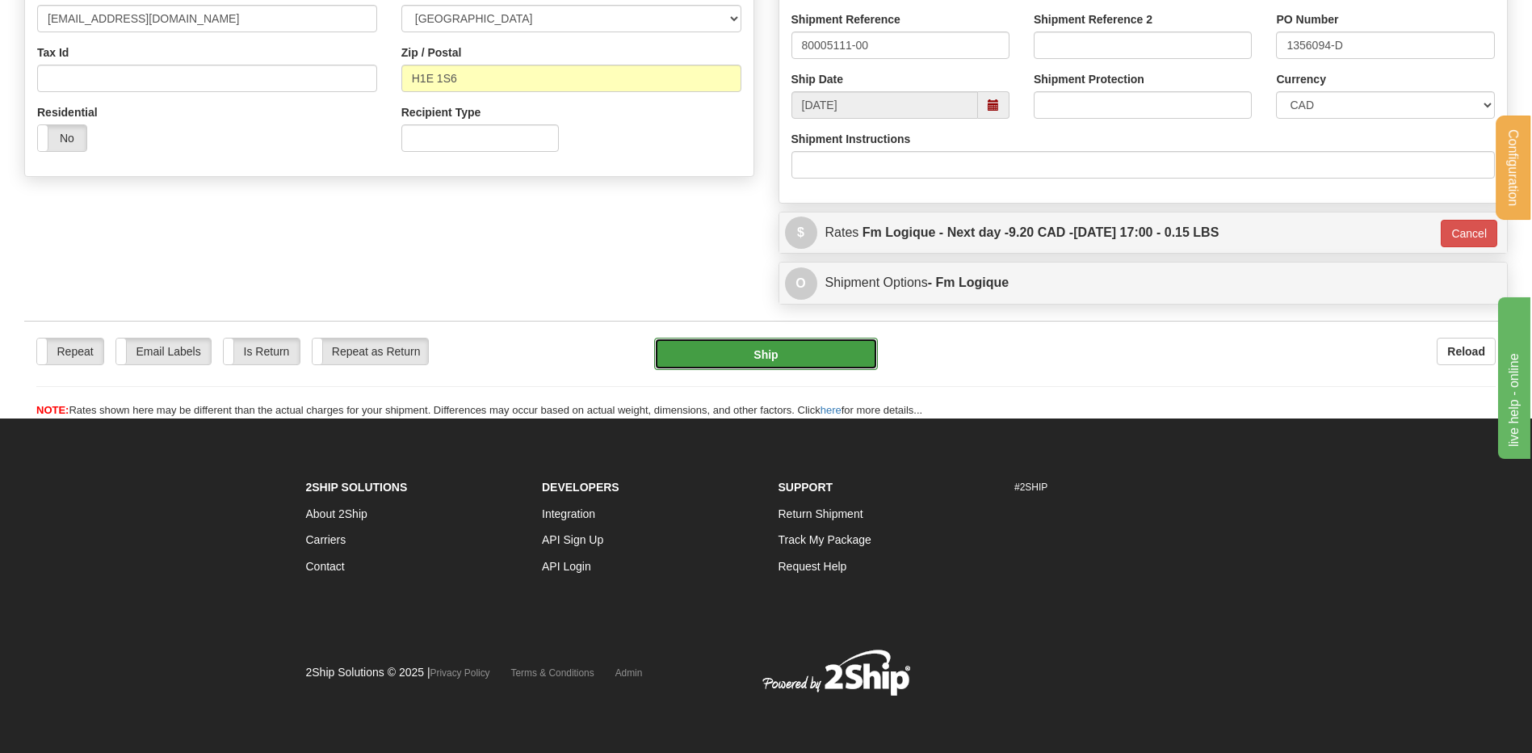
click at [838, 338] on button "Ship" at bounding box center [765, 354] width 223 height 32
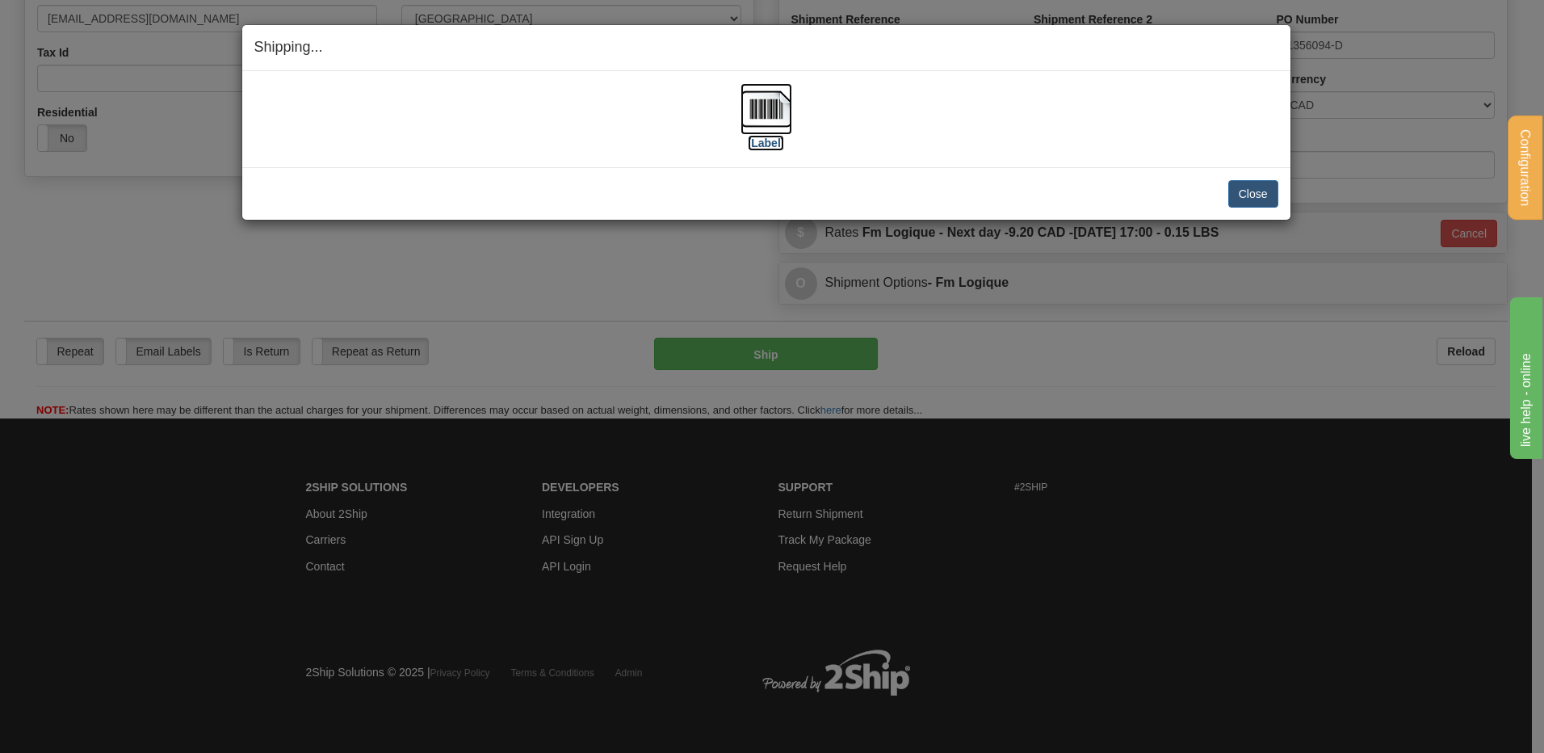
click at [757, 111] on img at bounding box center [766, 109] width 52 height 52
click at [1252, 192] on button "Close" at bounding box center [1253, 193] width 50 height 27
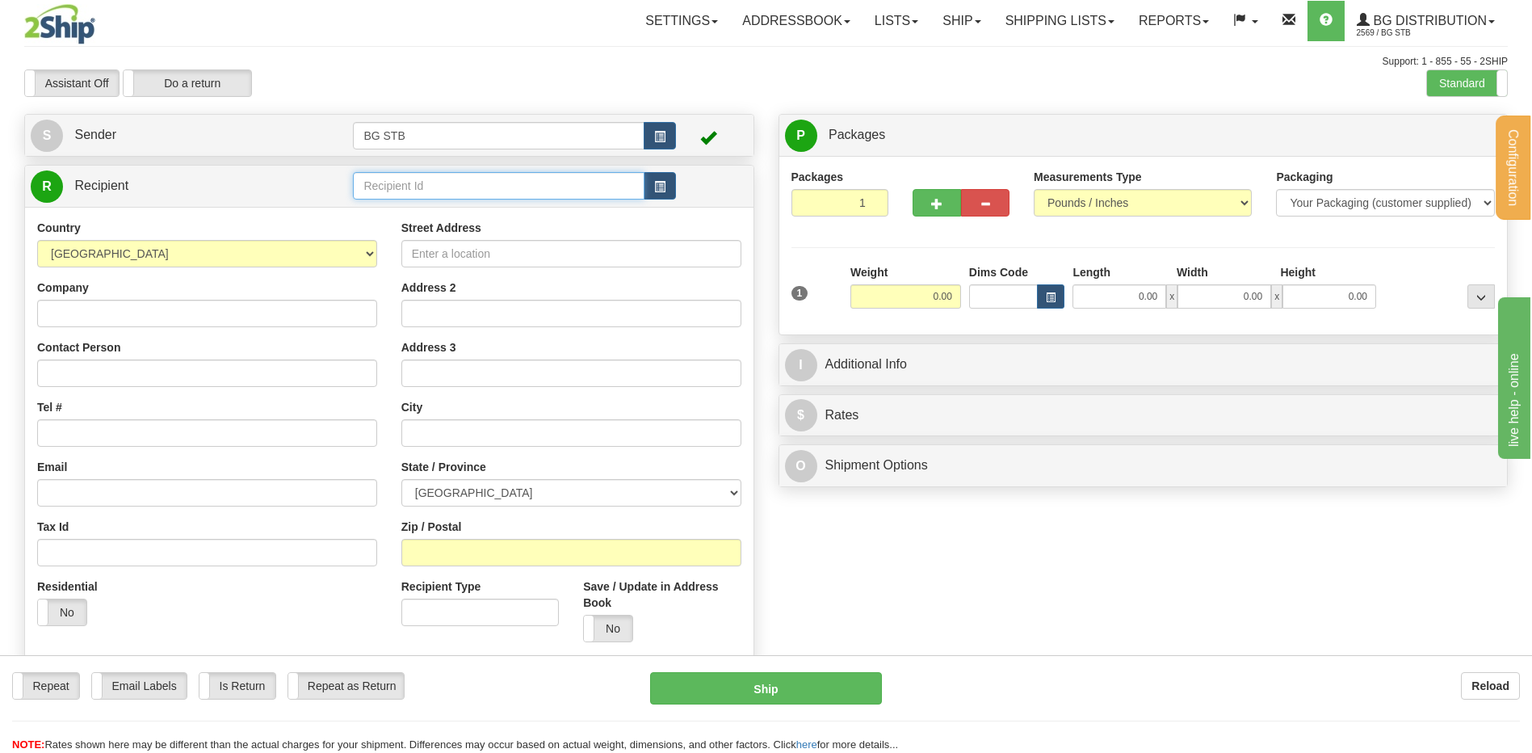
click at [577, 182] on input "text" at bounding box center [498, 185] width 291 height 27
type input "9533"
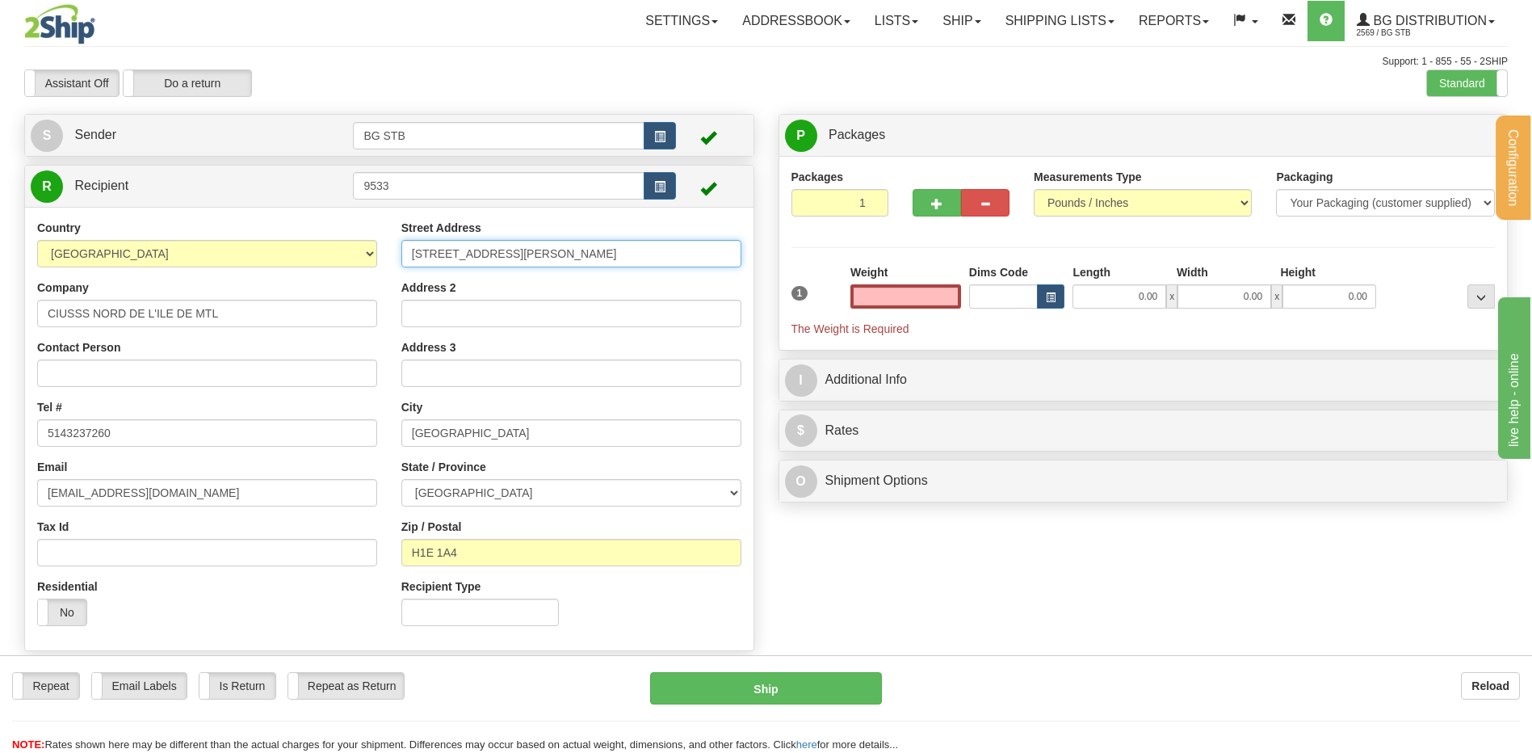
type input "0.00"
drag, startPoint x: 566, startPoint y: 241, endPoint x: 326, endPoint y: 237, distance: 239.9
click at [348, 235] on div "Country [GEOGRAPHIC_DATA] [GEOGRAPHIC_DATA] [GEOGRAPHIC_DATA] [GEOGRAPHIC_DATA]…" at bounding box center [389, 429] width 728 height 418
type input "[STREET_ADDRESS][PERSON_NAME] EST"
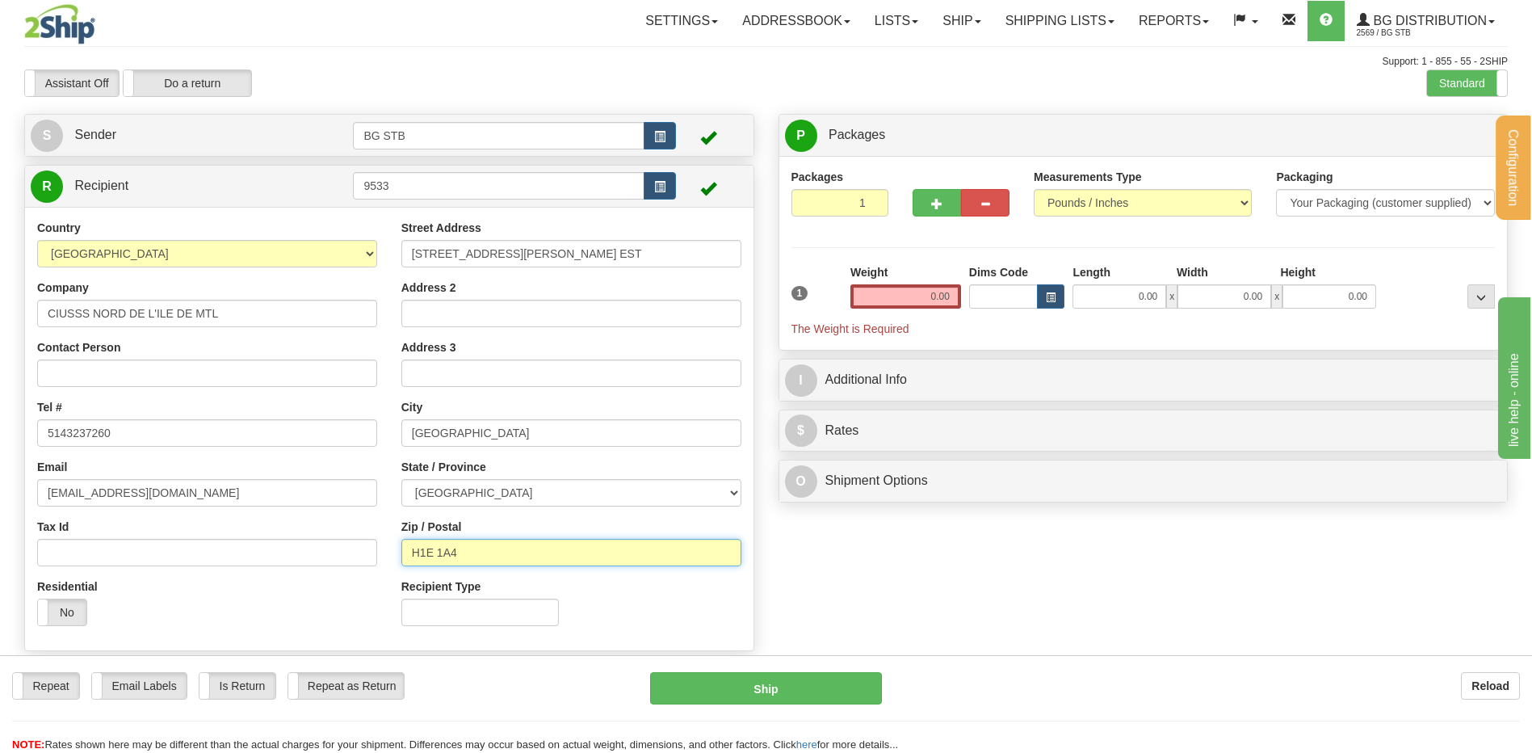
drag, startPoint x: 479, startPoint y: 551, endPoint x: 421, endPoint y: 547, distance: 58.2
click at [421, 547] on input "H1E 1A4" at bounding box center [571, 552] width 340 height 27
type input "H2B 1K3"
click at [904, 295] on input "0.00" at bounding box center [905, 296] width 111 height 24
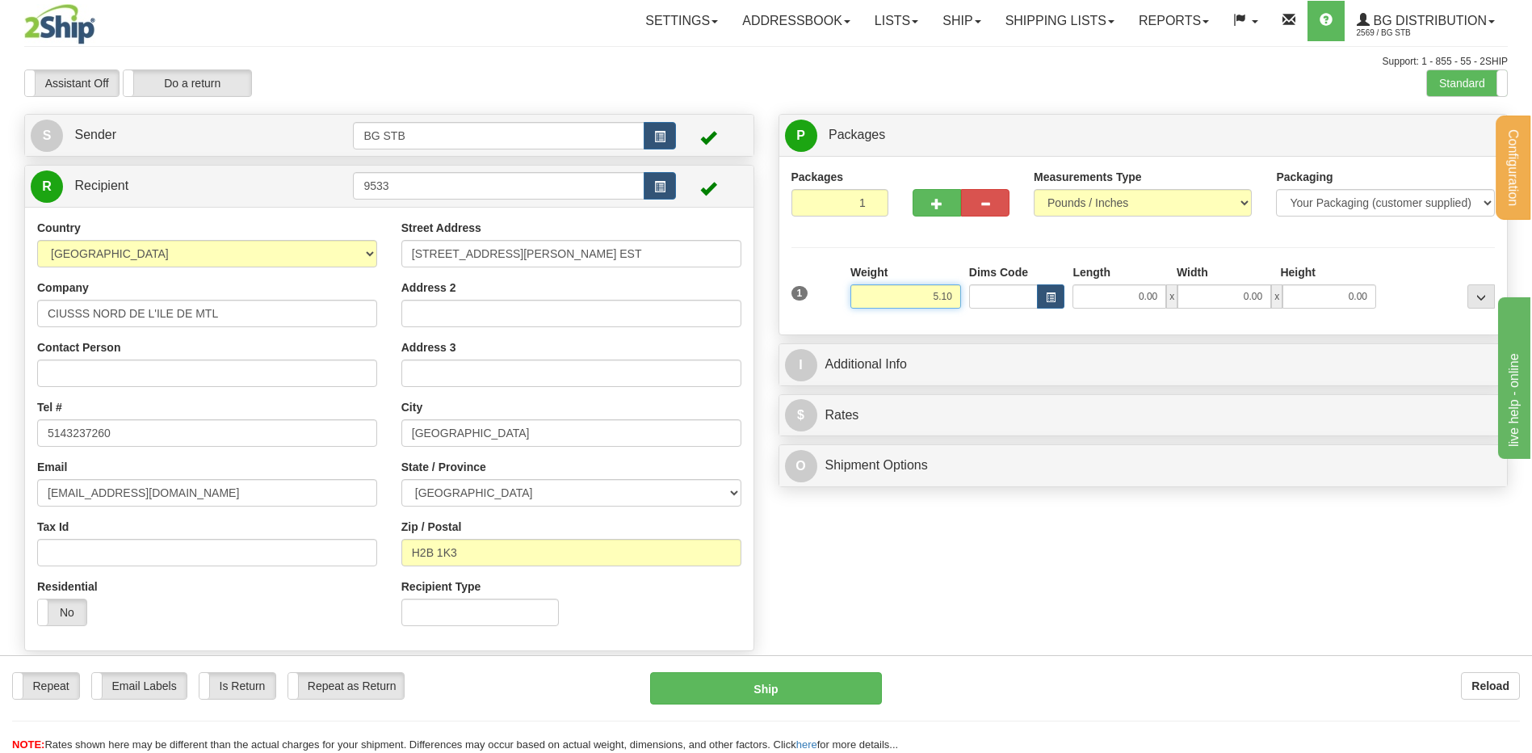
type input "5.10"
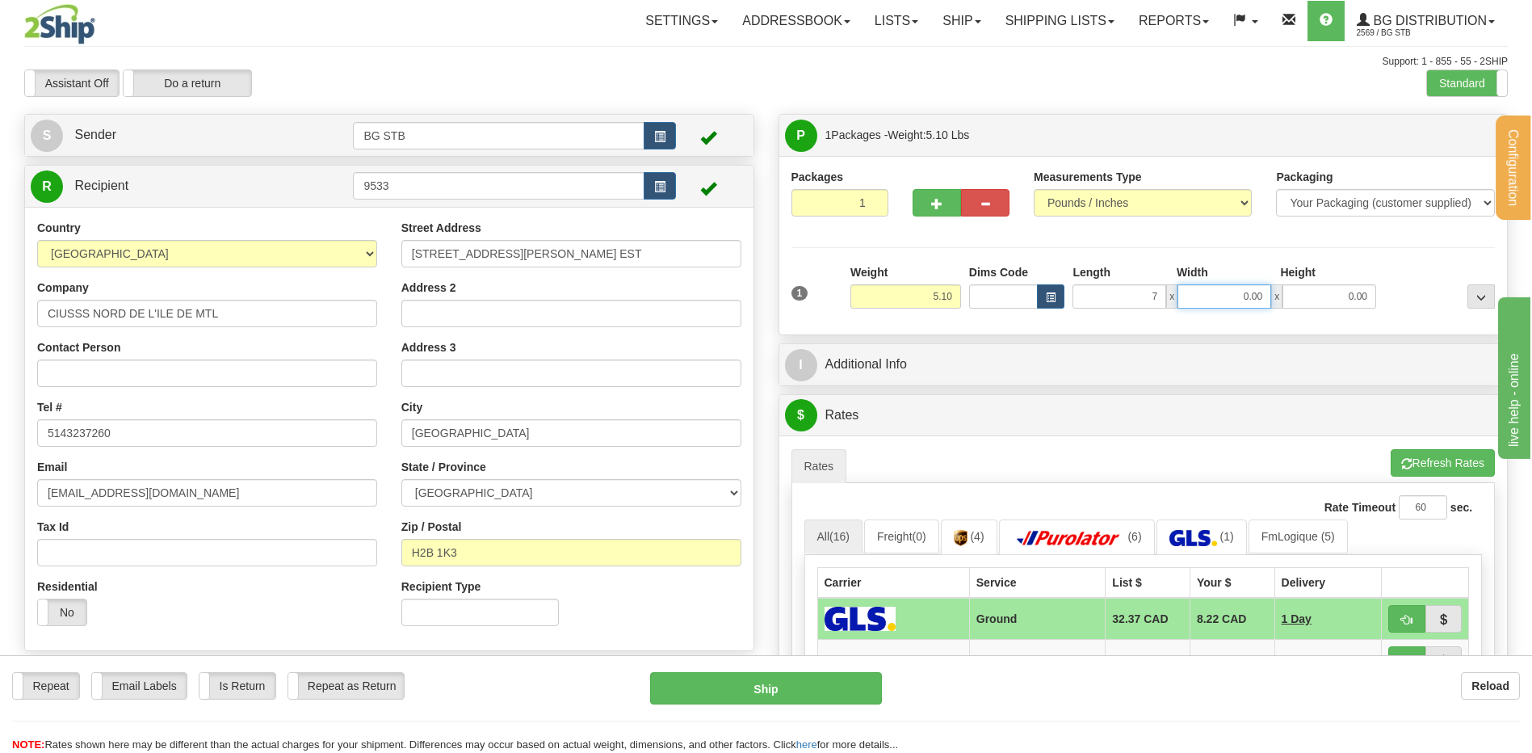
type input "7.00"
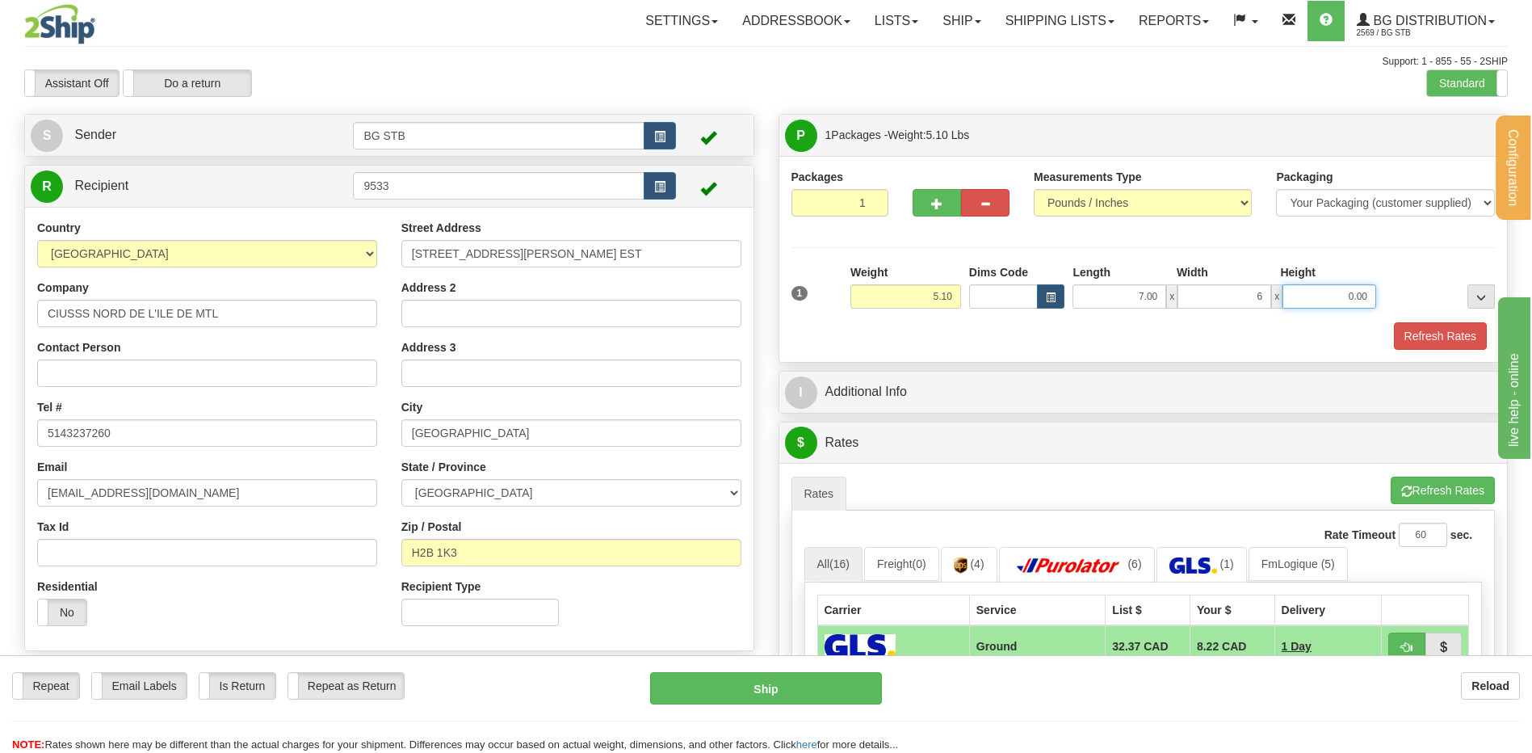
type input "6.00"
click at [997, 368] on div "P Packages 1 Packages - Weight: 5.10 Lbs Shipment Level Shipm. Package Level Pa…" at bounding box center [1143, 596] width 754 height 964
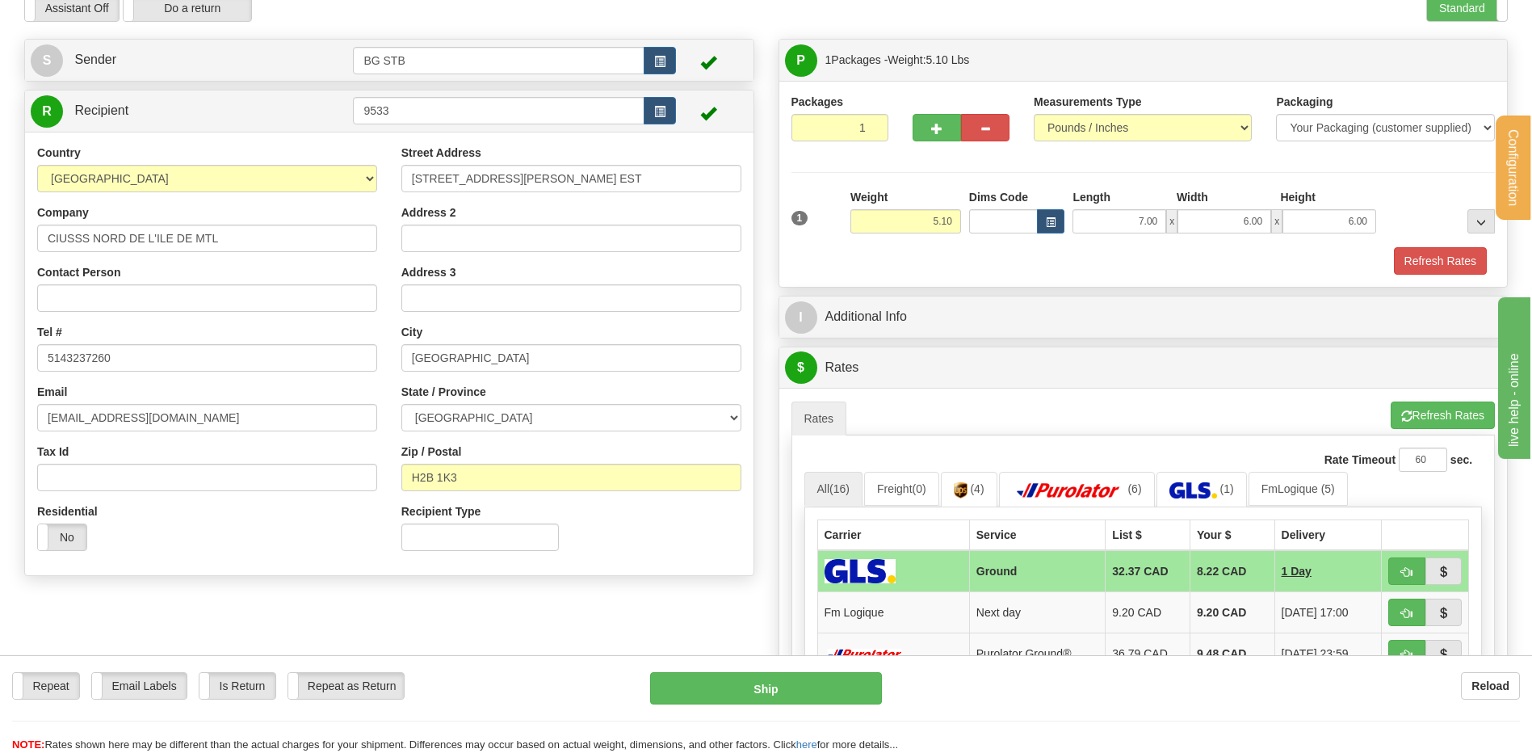
scroll to position [161, 0]
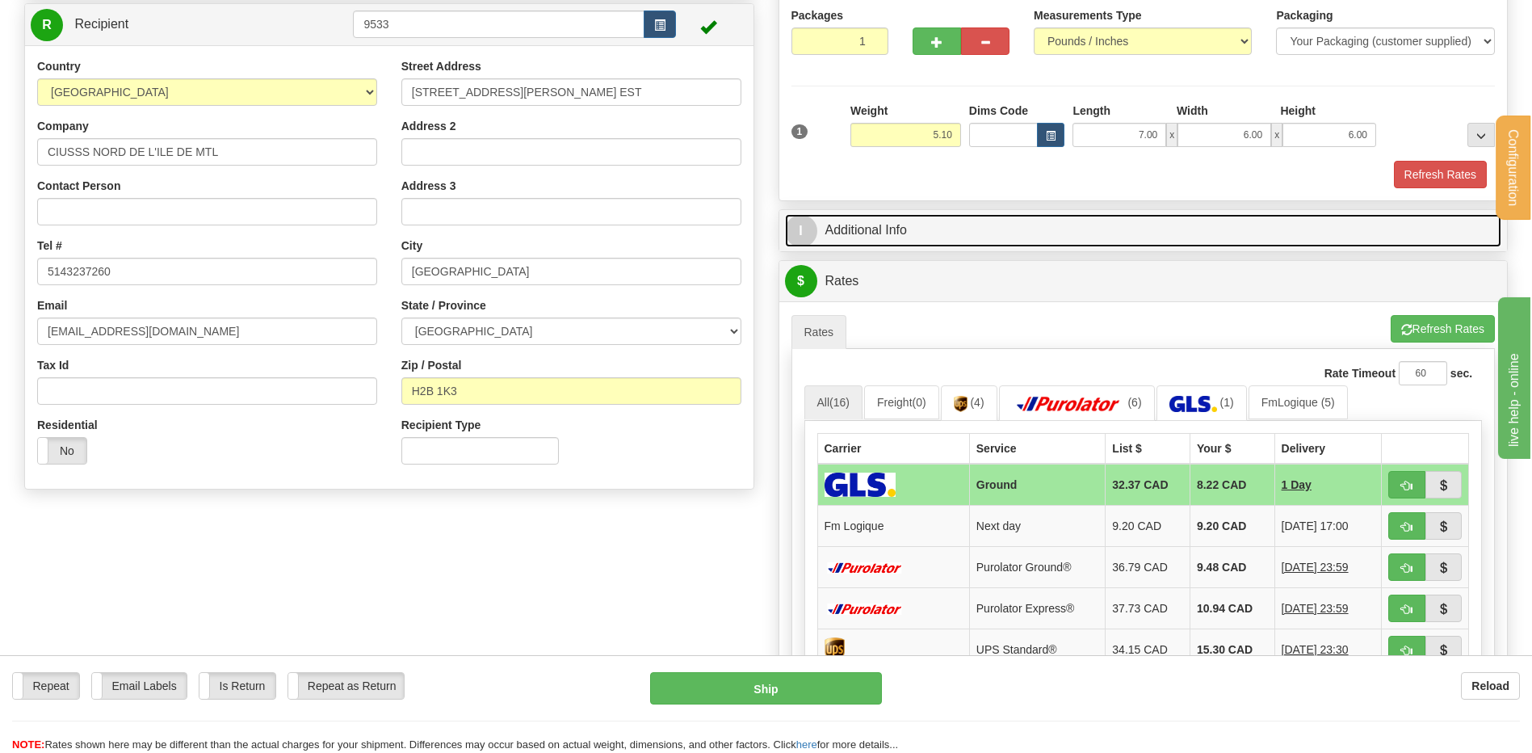
click at [962, 232] on link "I Additional Info" at bounding box center [1143, 230] width 717 height 33
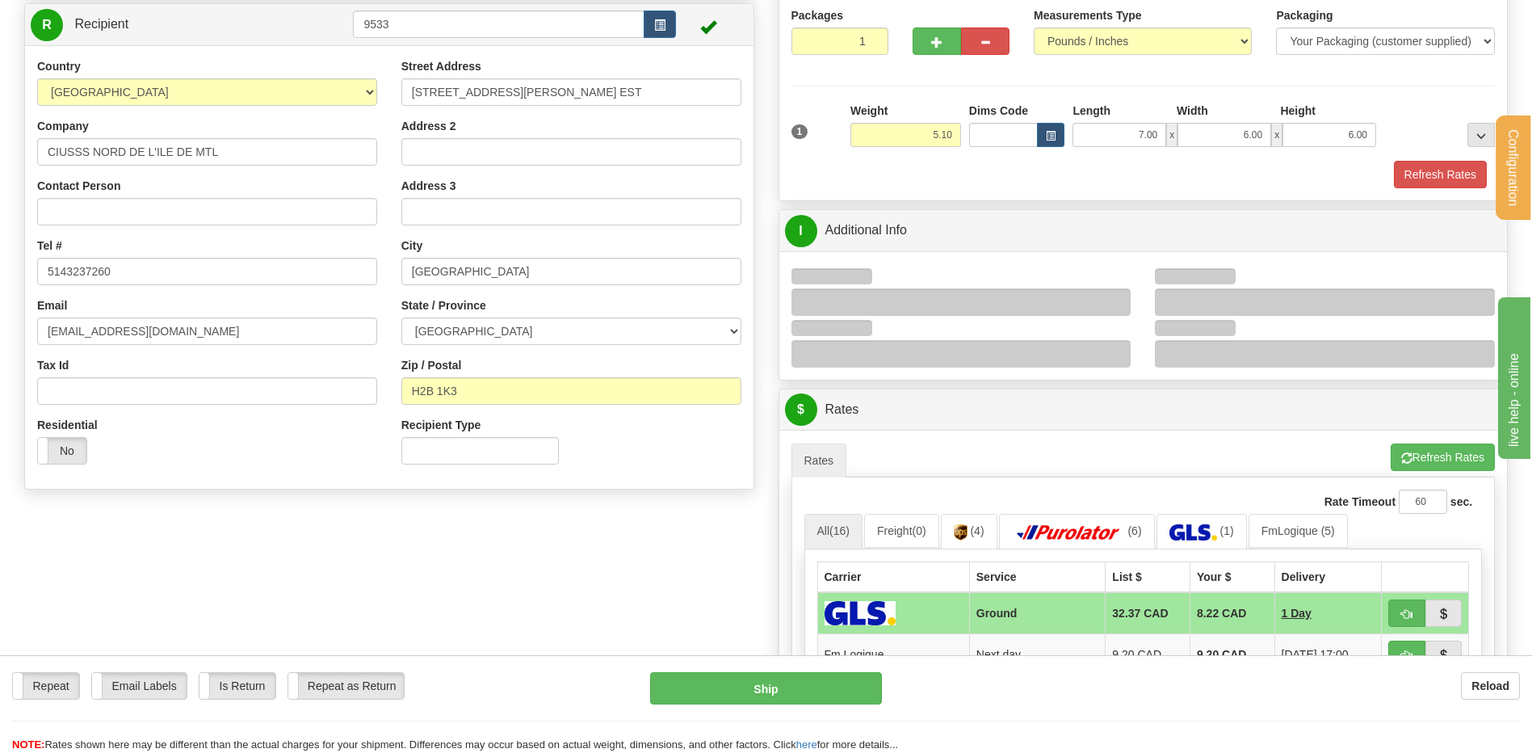
click at [1111, 296] on div at bounding box center [961, 301] width 340 height 27
click at [1110, 300] on div at bounding box center [961, 301] width 340 height 27
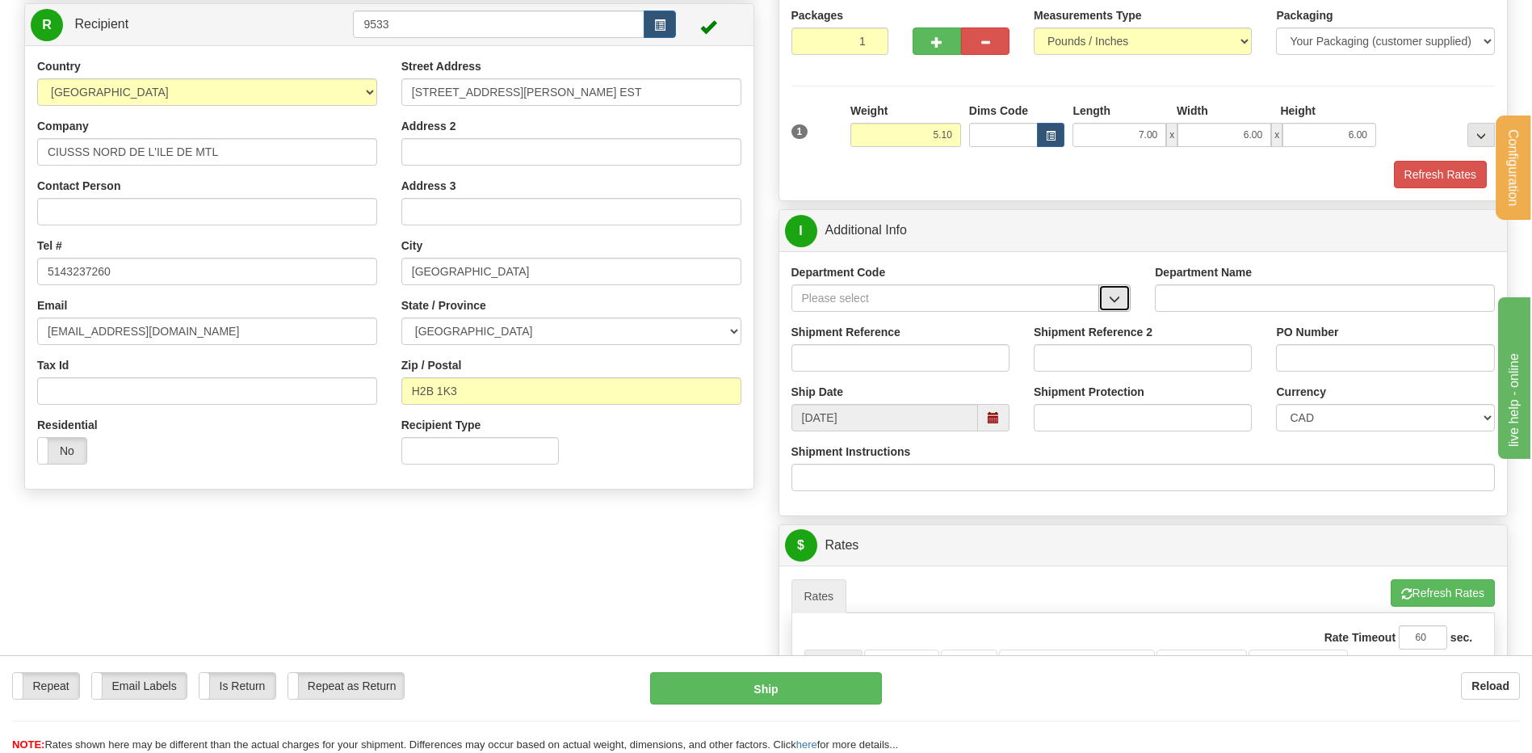
click at [1120, 301] on span "button" at bounding box center [1114, 299] width 11 height 10
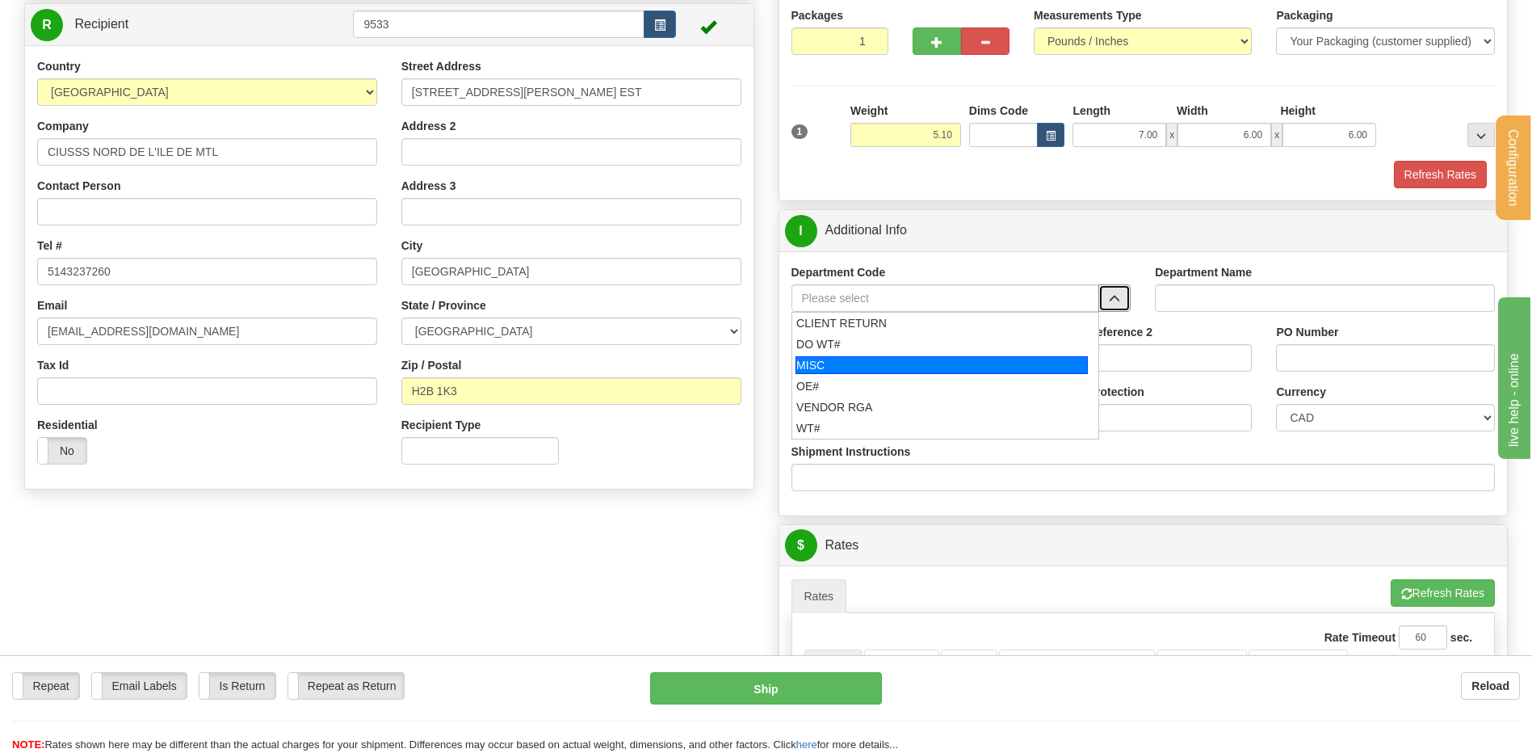
click at [929, 373] on div "MISC" at bounding box center [941, 365] width 292 height 18
type input "MISC"
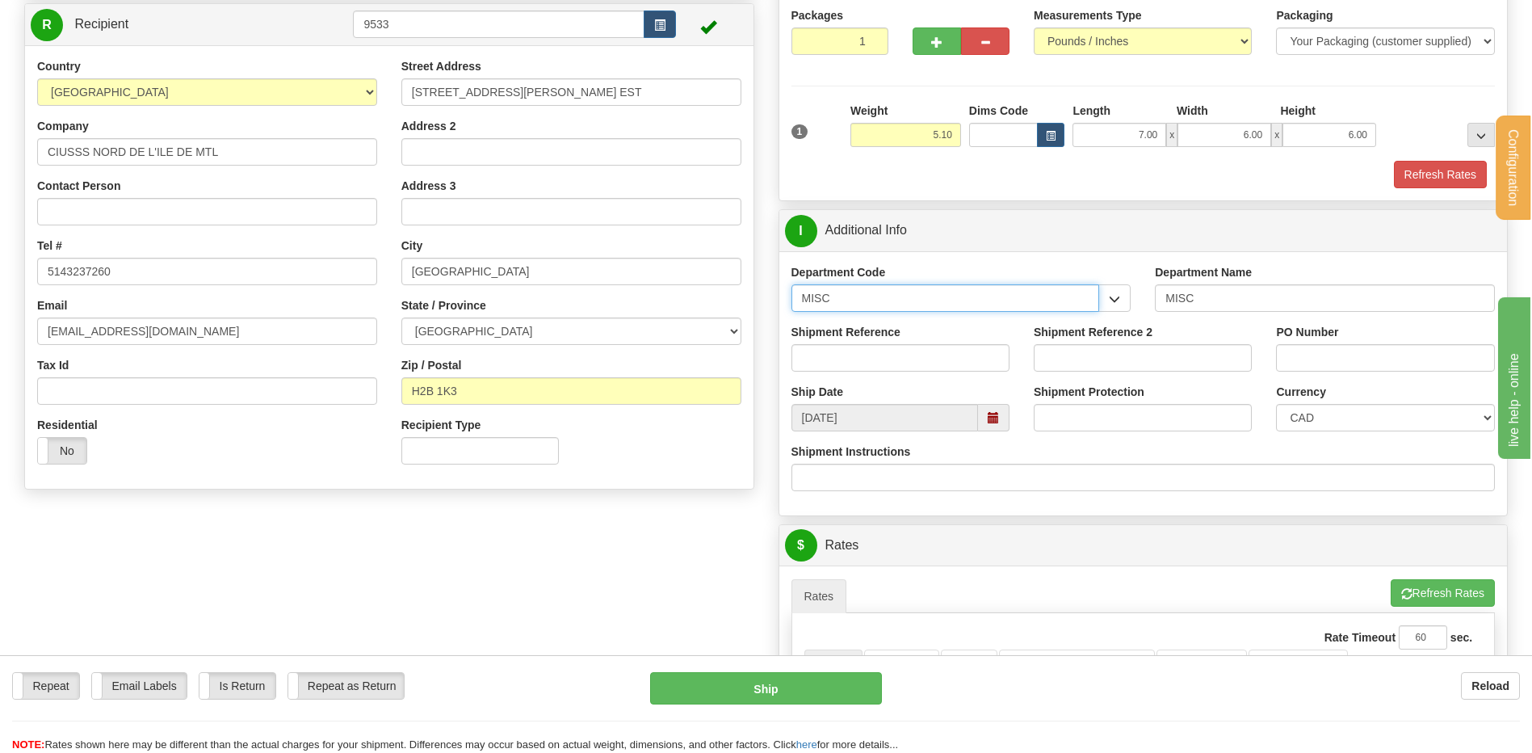
drag, startPoint x: 860, startPoint y: 299, endPoint x: 656, endPoint y: 319, distance: 204.5
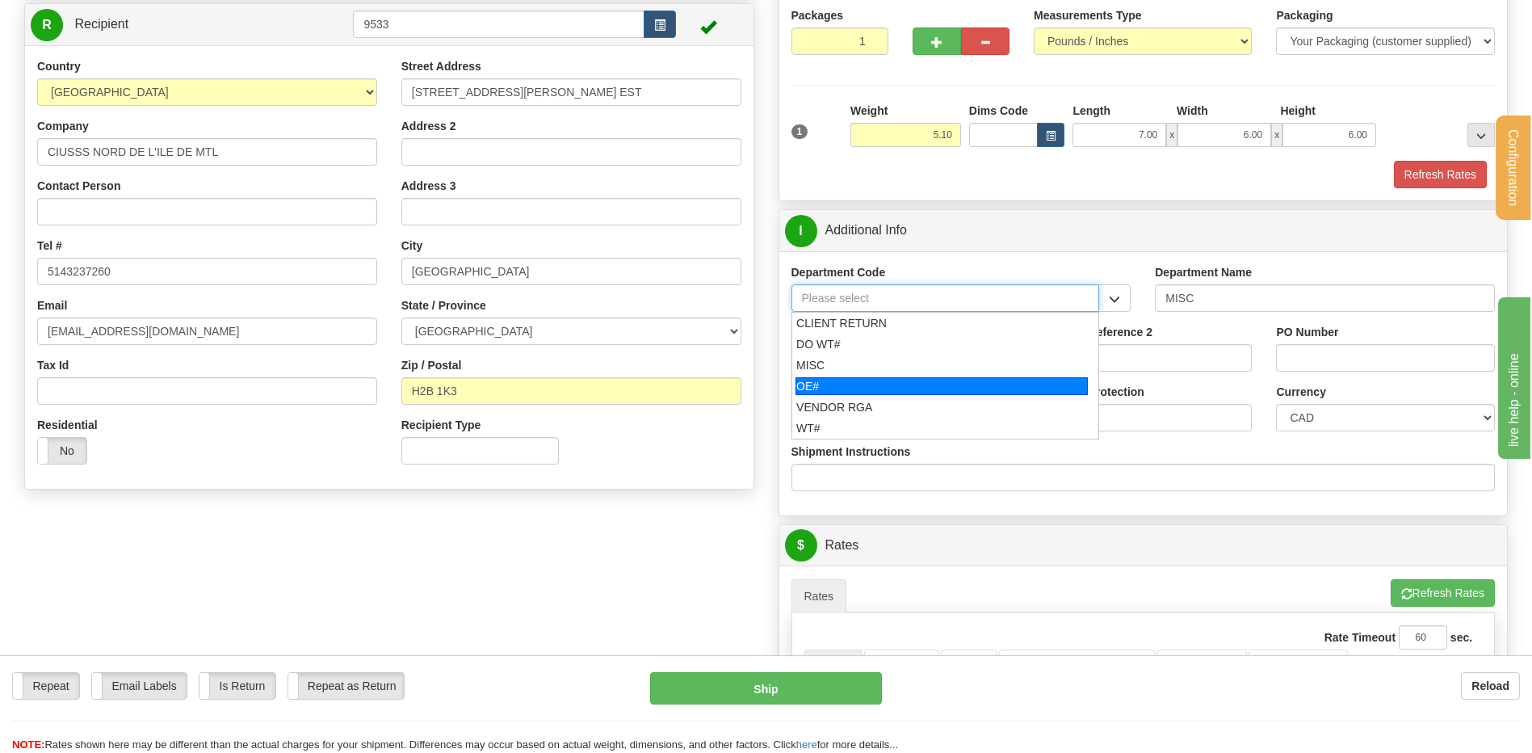
drag, startPoint x: 816, startPoint y: 395, endPoint x: 828, endPoint y: 365, distance: 32.6
click at [816, 393] on li "OE#" at bounding box center [945, 385] width 307 height 21
type input "OE#"
type input "ORDERS"
type input "OE#"
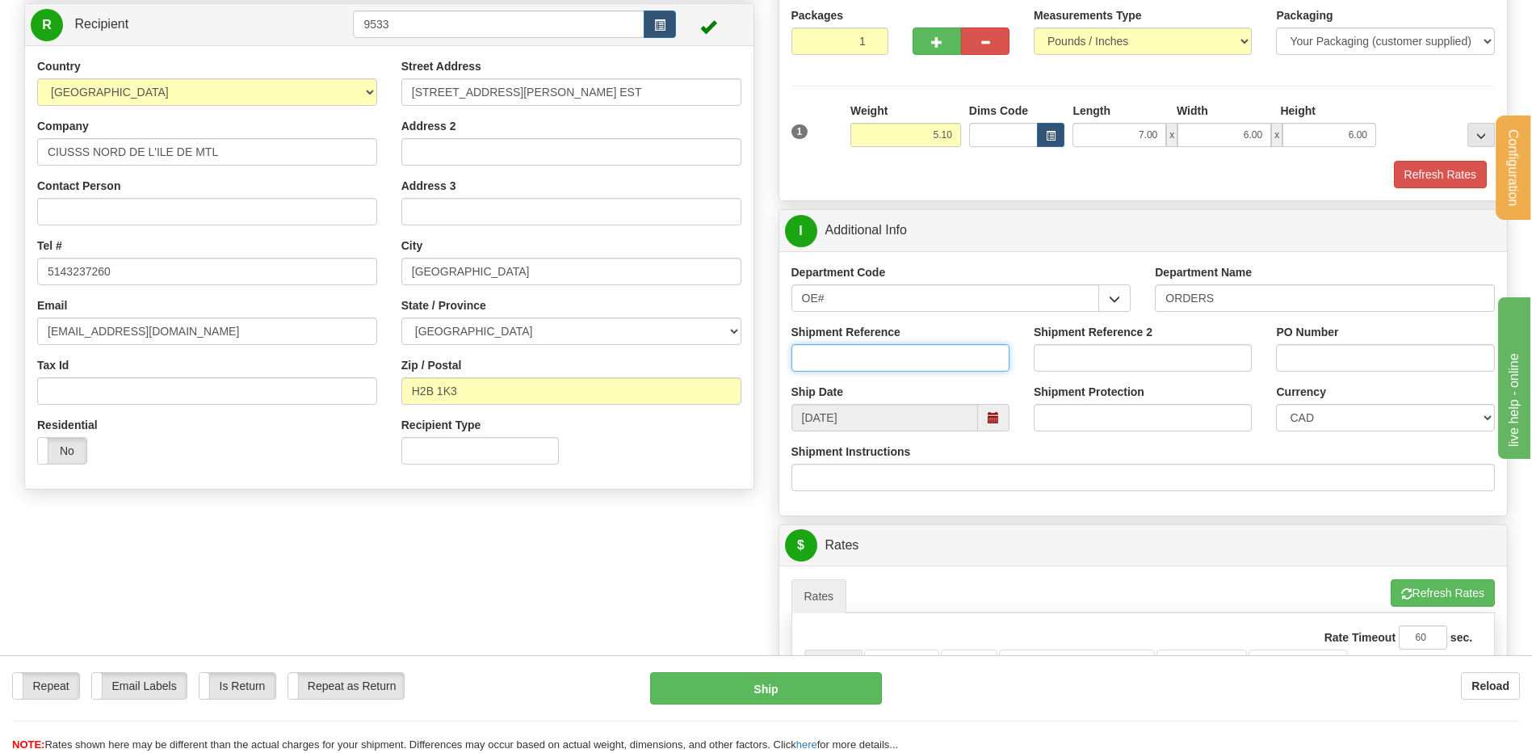
click at [828, 364] on input "Shipment Reference" at bounding box center [900, 357] width 218 height 27
click at [889, 369] on input "80005008-00##" at bounding box center [900, 357] width 218 height 27
type input "80005008-00"
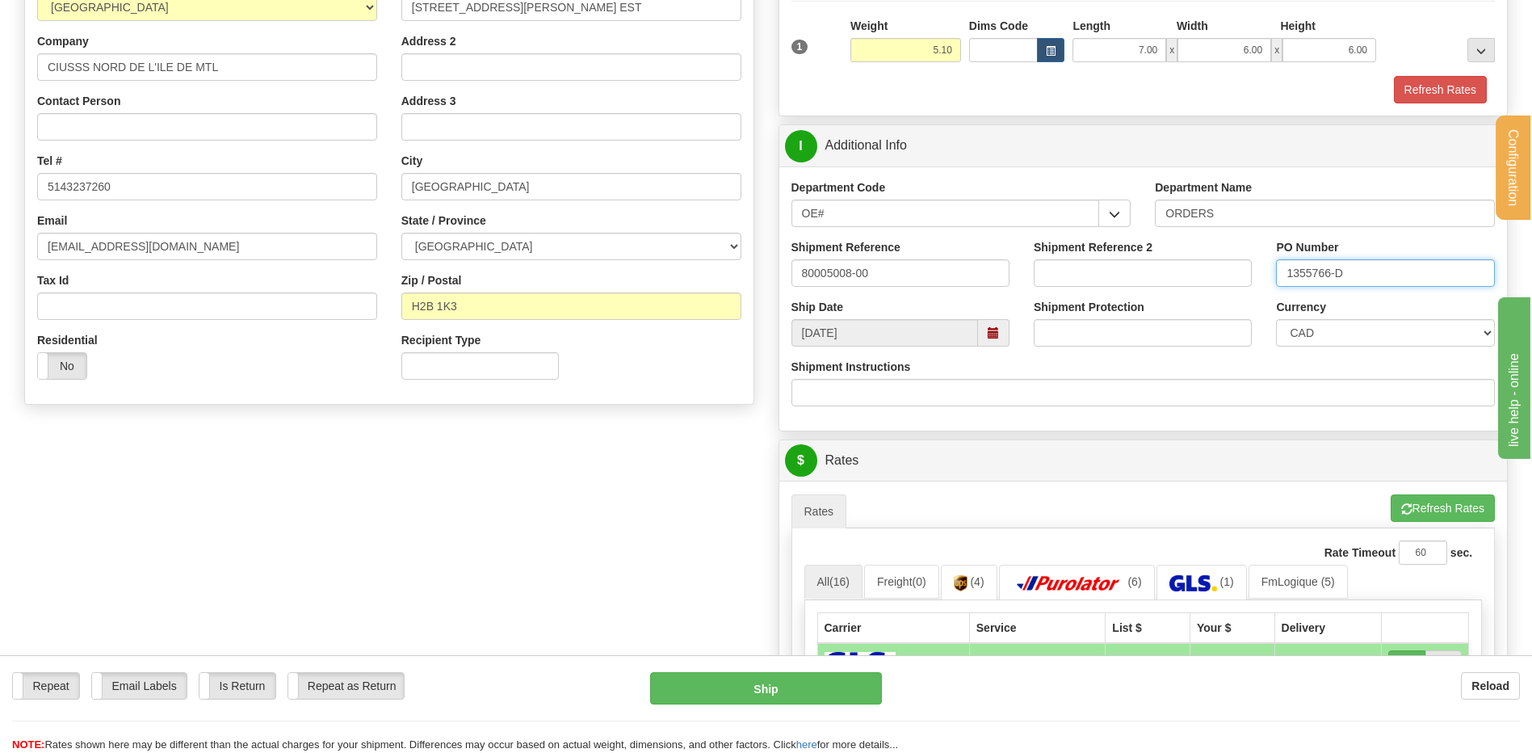
scroll to position [565, 0]
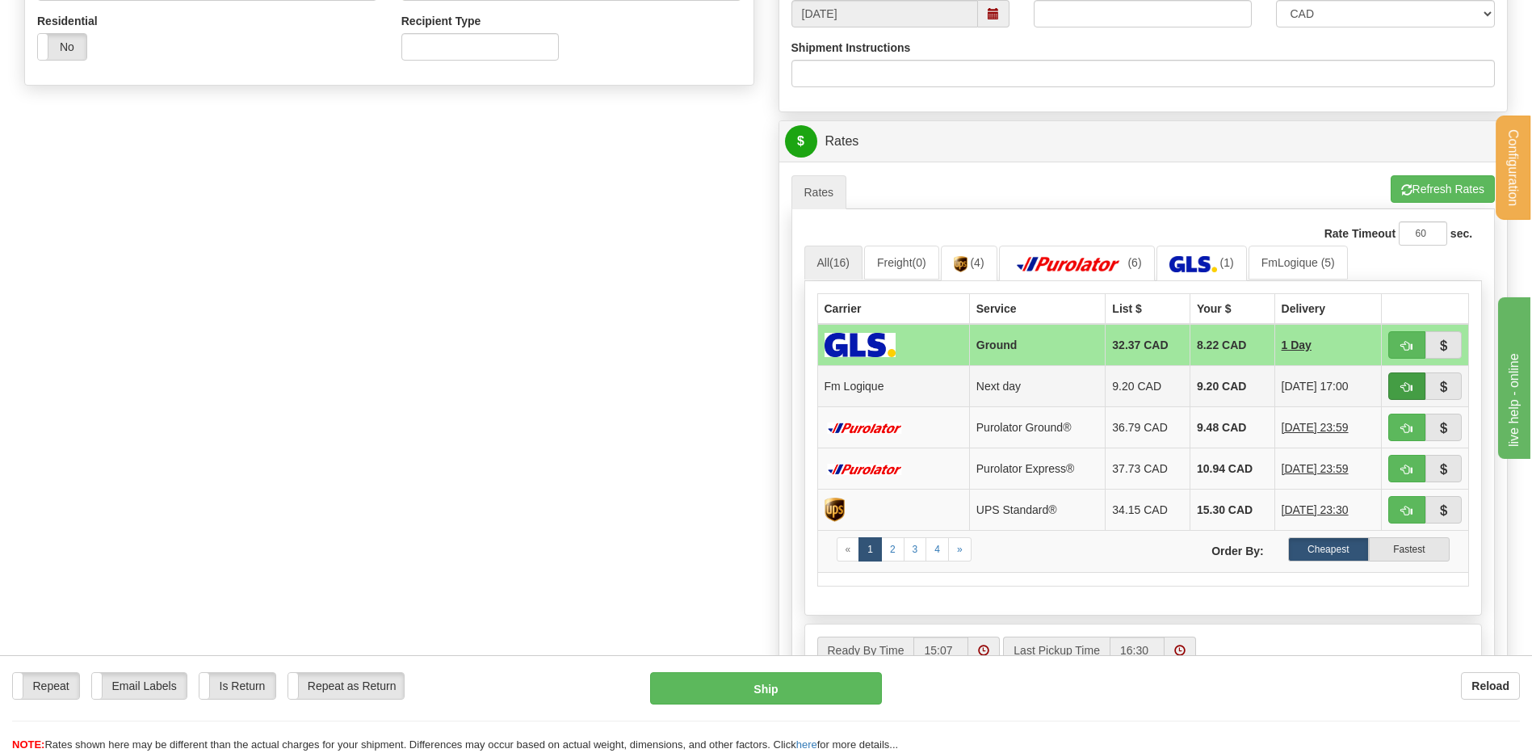
type input "1355766-D"
drag, startPoint x: 1403, startPoint y: 392, endPoint x: 1285, endPoint y: 404, distance: 119.2
click at [1403, 392] on span "button" at bounding box center [1406, 387] width 11 height 10
type input "jour"
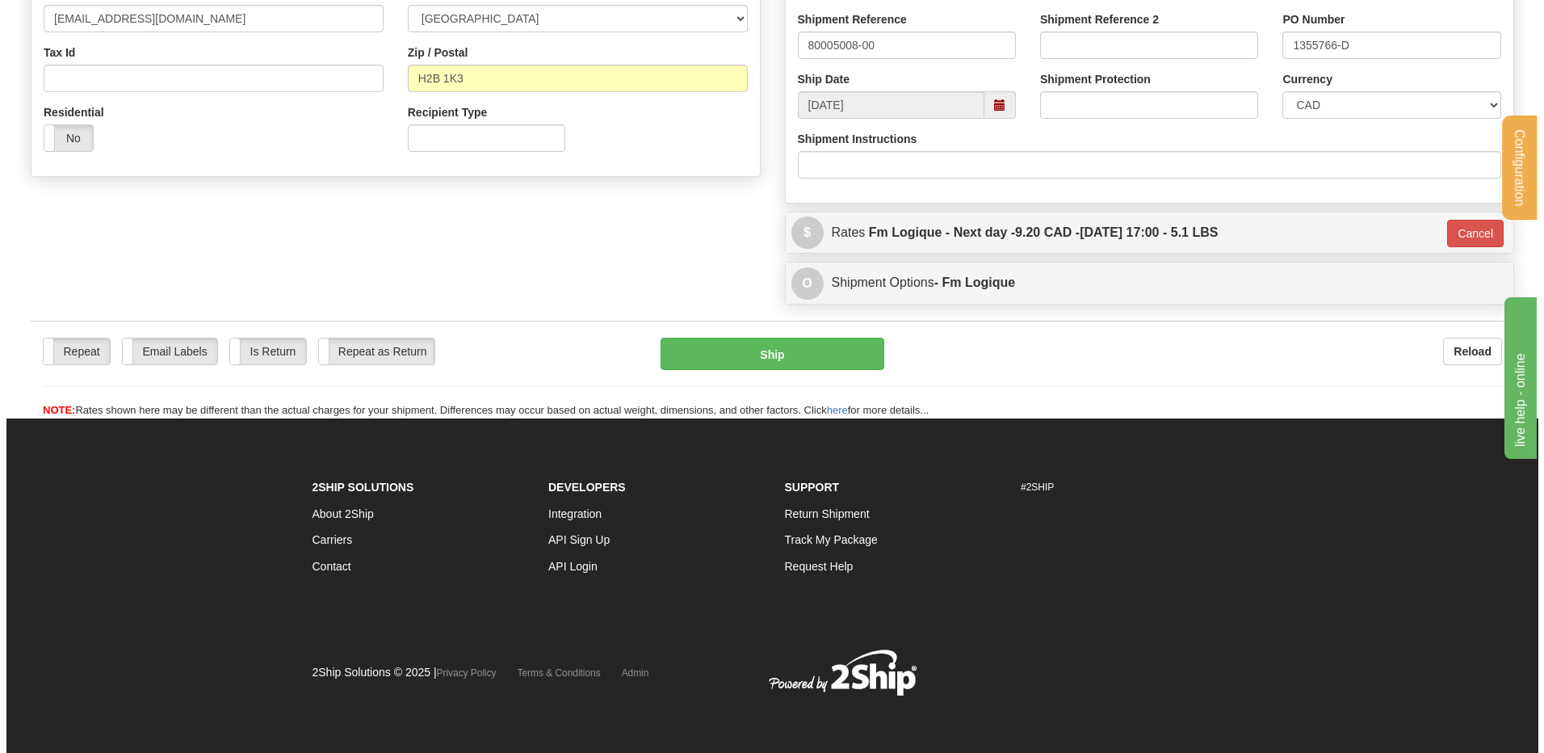
scroll to position [475, 0]
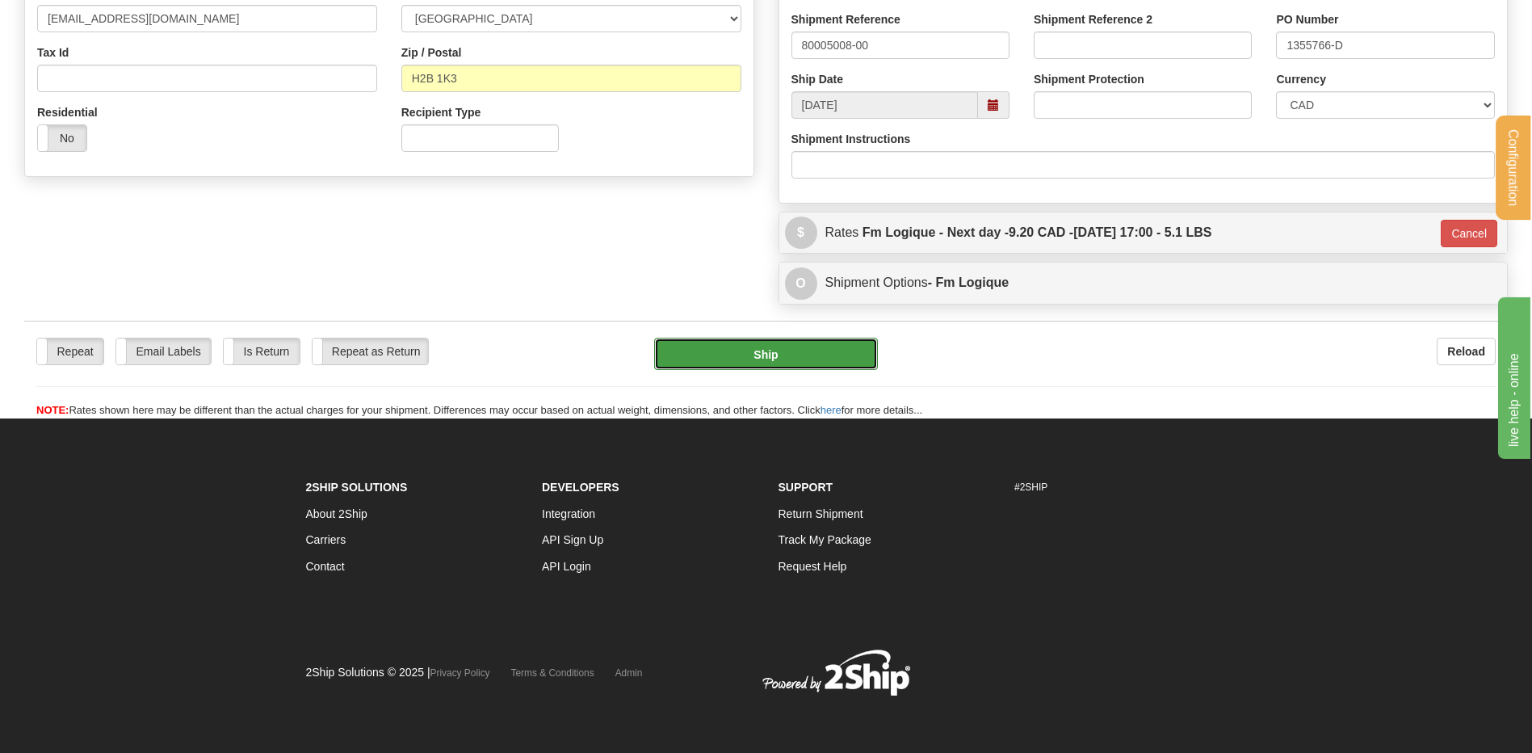
click at [818, 360] on button "Ship" at bounding box center [765, 354] width 223 height 32
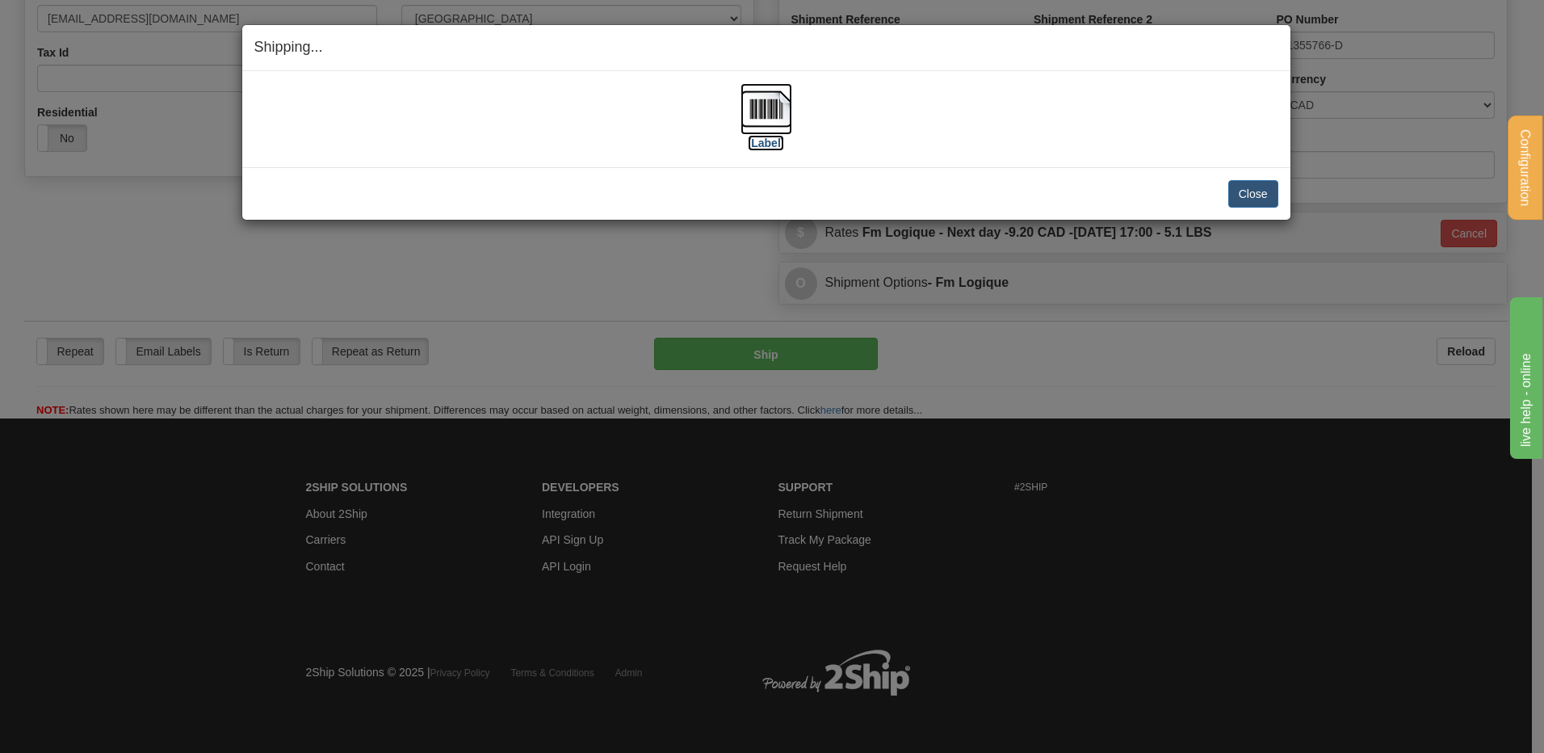
click at [744, 107] on img at bounding box center [766, 109] width 52 height 52
click at [1257, 195] on button "Close" at bounding box center [1253, 193] width 50 height 27
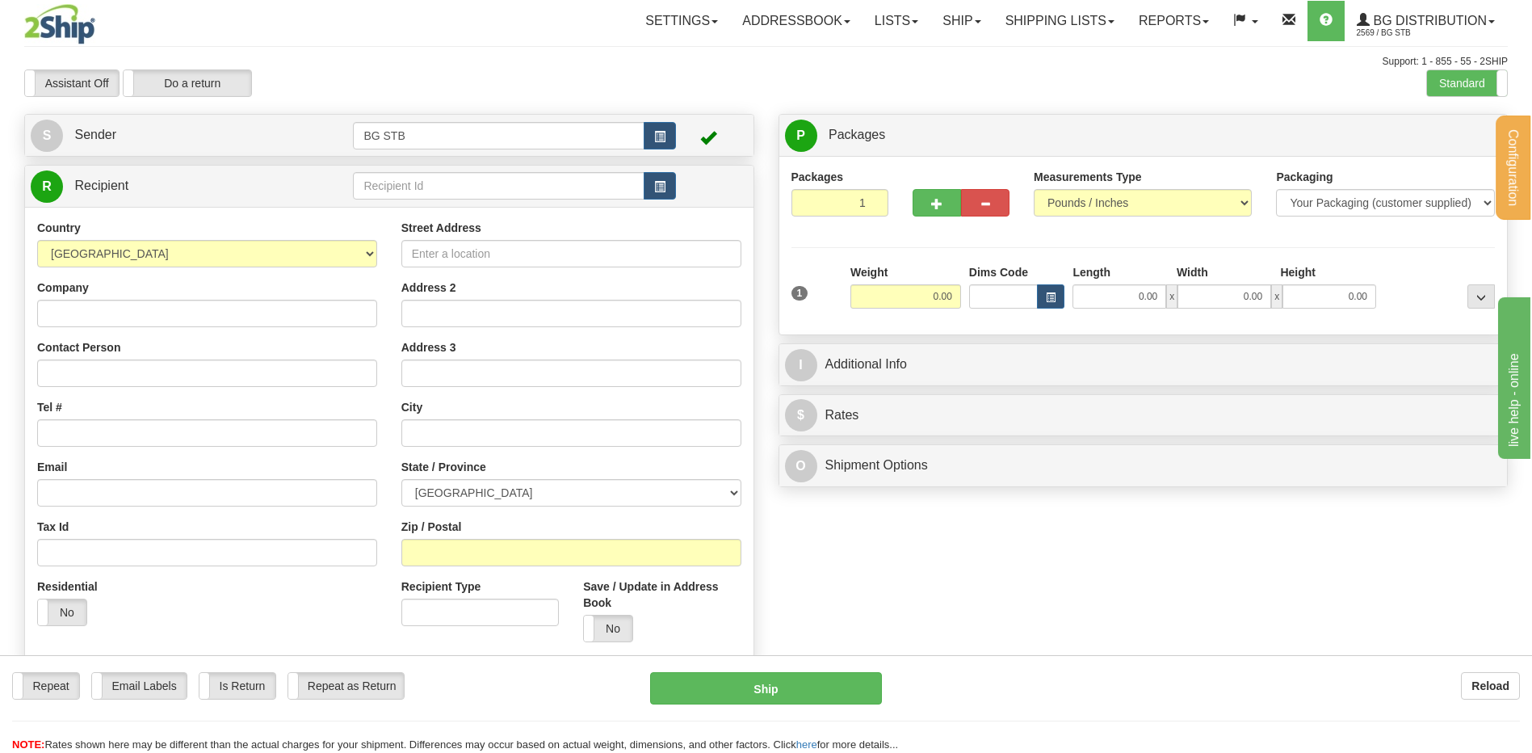
drag, startPoint x: 433, startPoint y: 204, endPoint x: 432, endPoint y: 195, distance: 9.7
click at [433, 204] on div "R Recipient" at bounding box center [389, 186] width 728 height 41
click at [432, 195] on input "text" at bounding box center [498, 185] width 291 height 27
type input "4077"
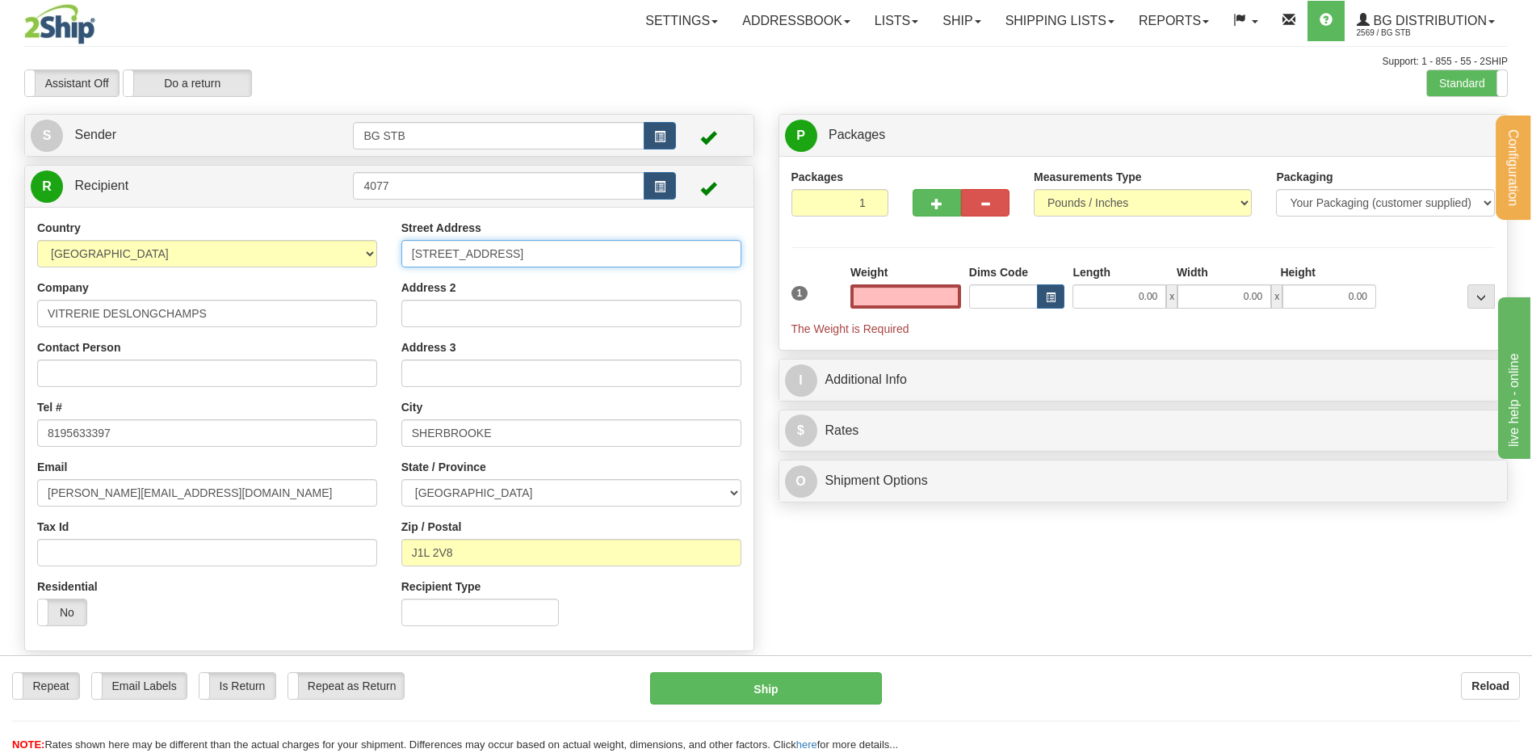
type input "0.00"
drag, startPoint x: 429, startPoint y: 254, endPoint x: 382, endPoint y: 260, distance: 47.3
click at [382, 260] on div "Country [GEOGRAPHIC_DATA] [GEOGRAPHIC_DATA] [GEOGRAPHIC_DATA] [GEOGRAPHIC_DATA]…" at bounding box center [389, 429] width 728 height 418
click at [1470, 83] on label "Standard" at bounding box center [1467, 83] width 80 height 26
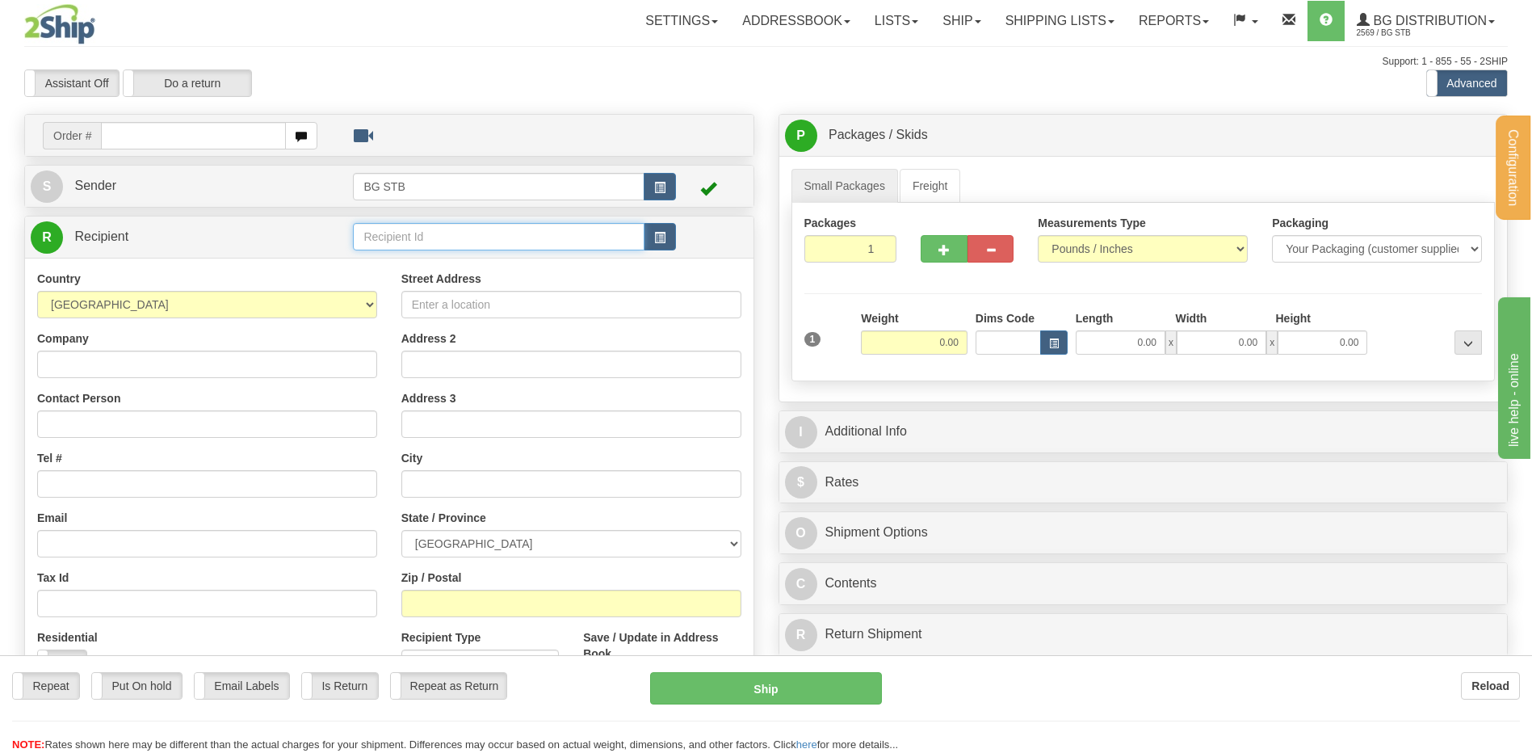
click at [388, 232] on input "text" at bounding box center [498, 236] width 291 height 27
type input "4077"
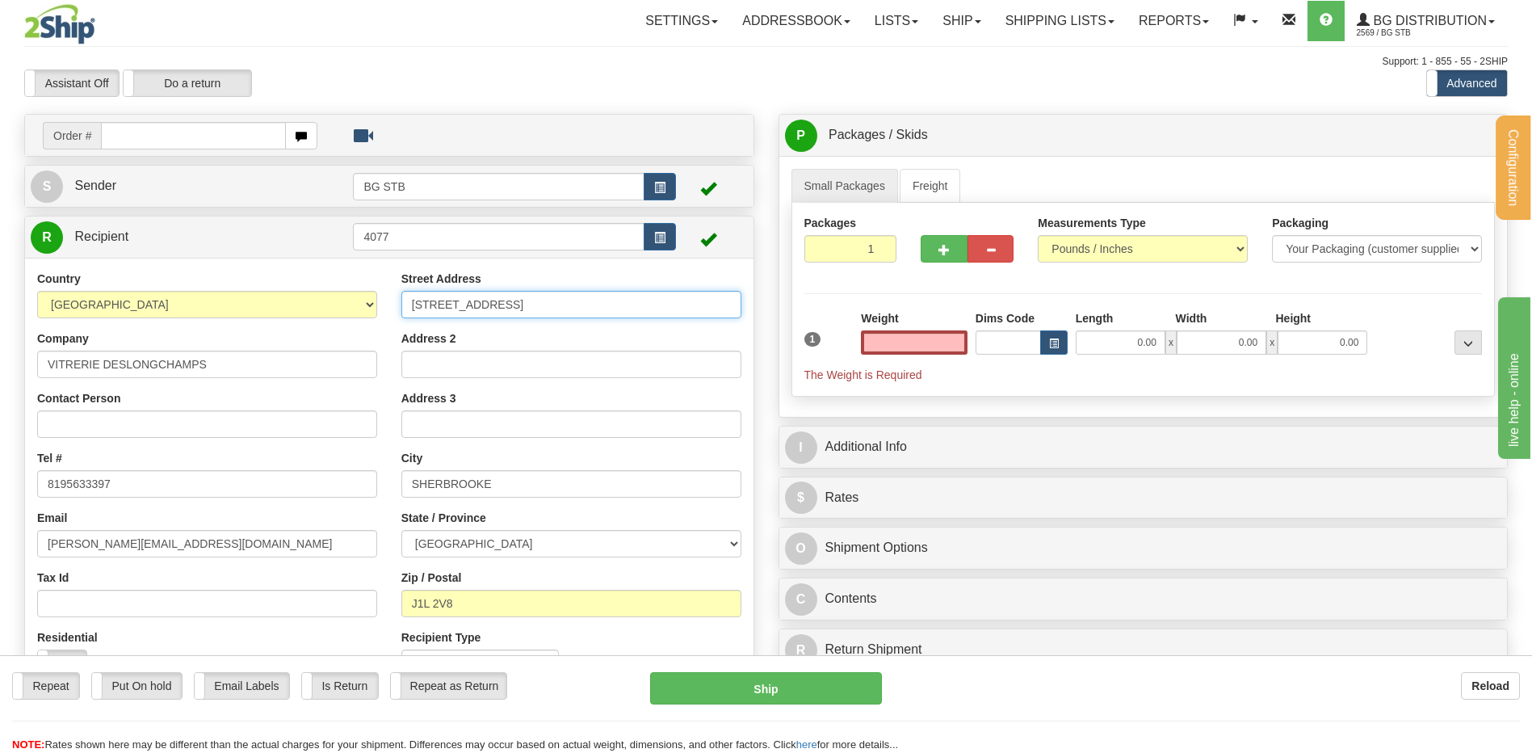
type input "0.00"
drag, startPoint x: 506, startPoint y: 302, endPoint x: 346, endPoint y: 304, distance: 160.7
click at [346, 304] on div "Country [GEOGRAPHIC_DATA] [GEOGRAPHIC_DATA] [GEOGRAPHIC_DATA] [GEOGRAPHIC_DATA]…" at bounding box center [389, 480] width 728 height 418
type input "[STREET_ADDRESS]"
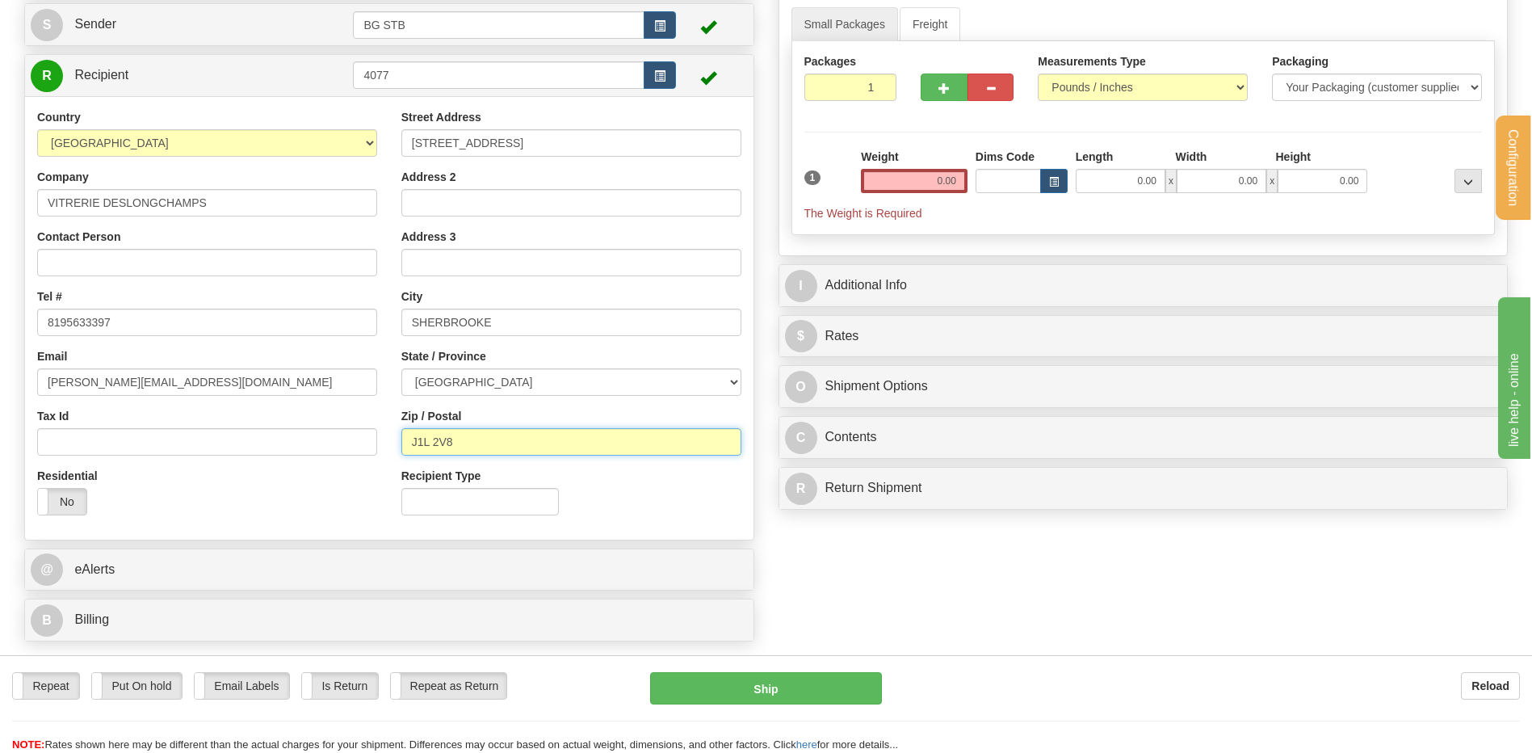
drag, startPoint x: 491, startPoint y: 452, endPoint x: 424, endPoint y: 443, distance: 67.7
click at [424, 443] on input "J1L 2V8" at bounding box center [571, 441] width 340 height 27
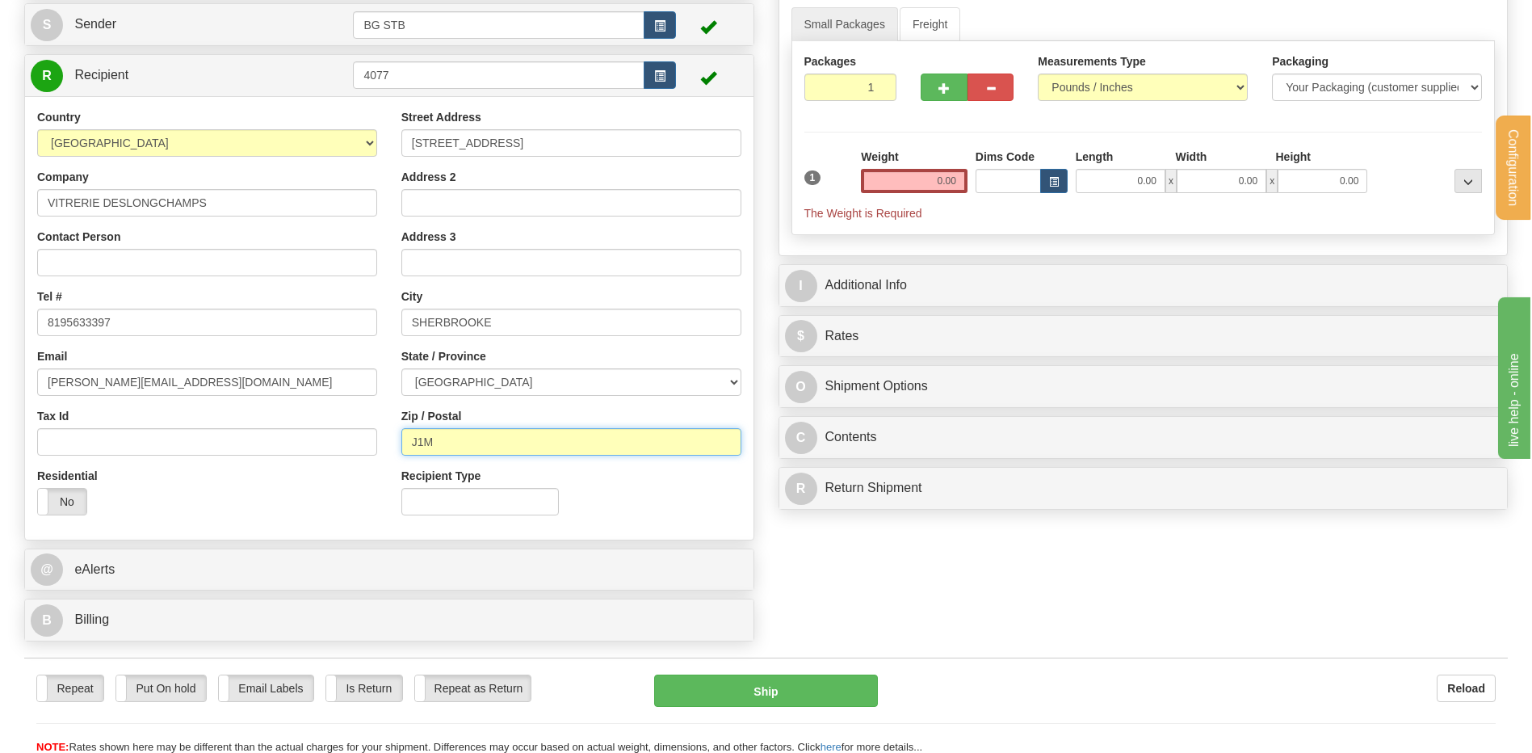
type input "J1M 0B8"
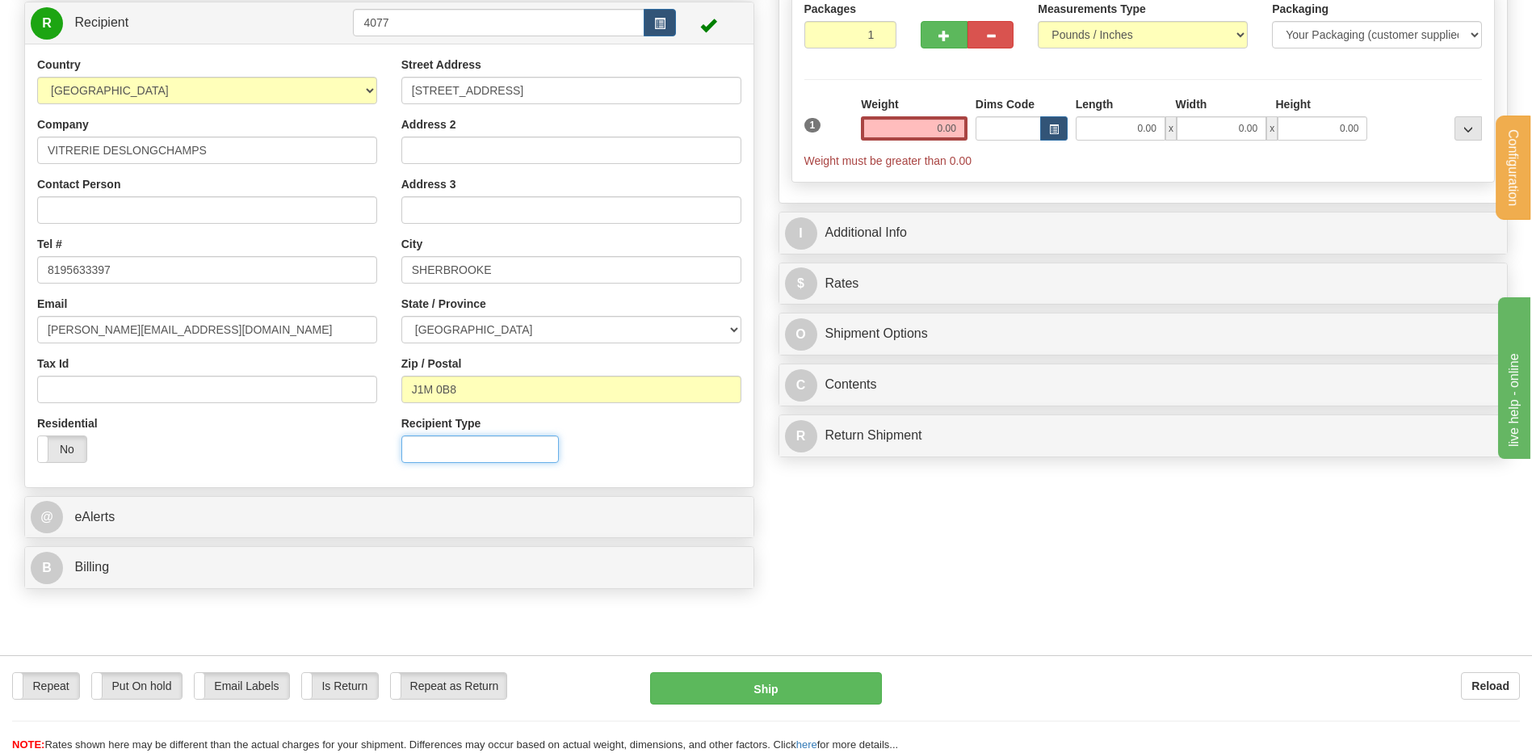
scroll to position [242, 0]
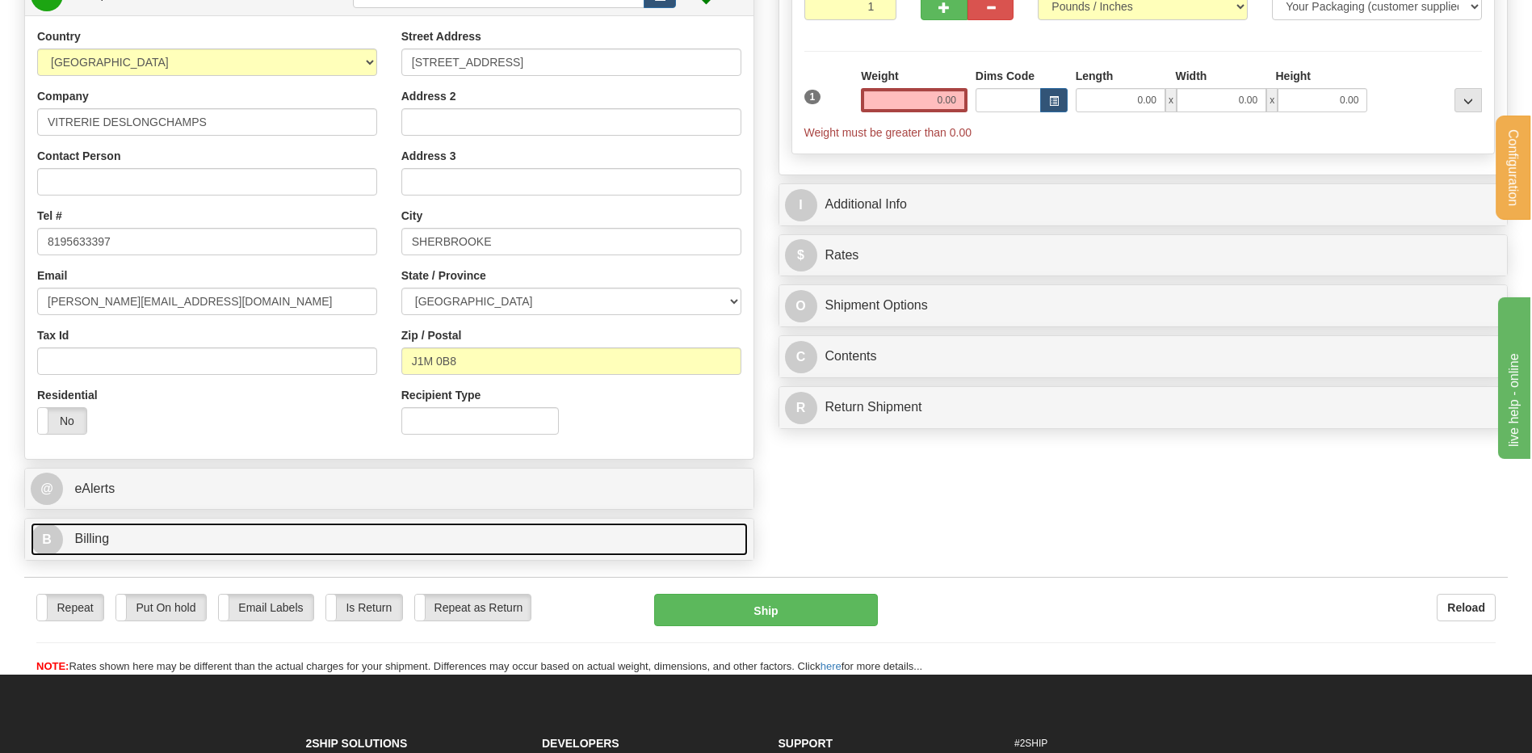
click at [232, 532] on link "B Billing" at bounding box center [389, 538] width 717 height 33
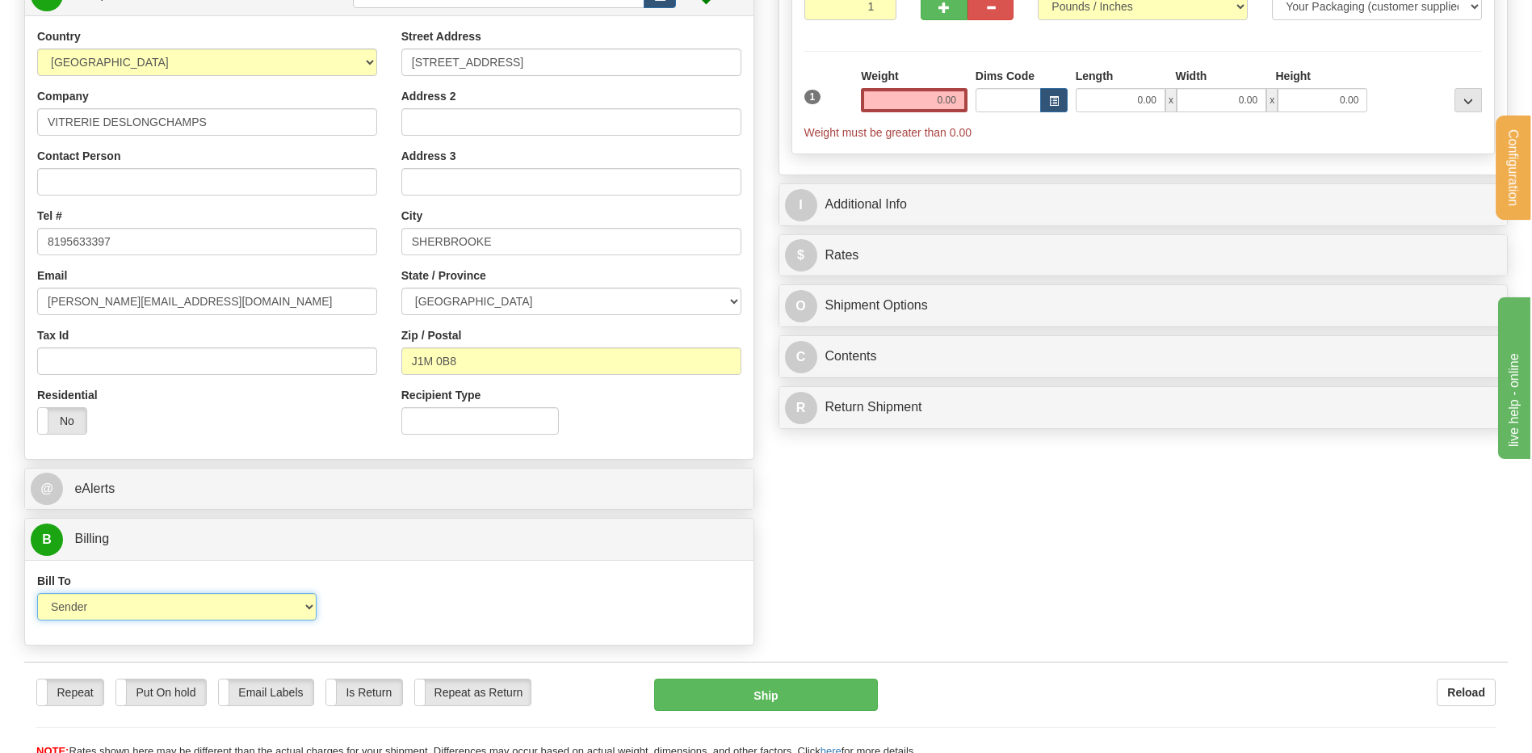
click at [142, 610] on select "Sender Recipient Third Party Collect" at bounding box center [176, 606] width 279 height 27
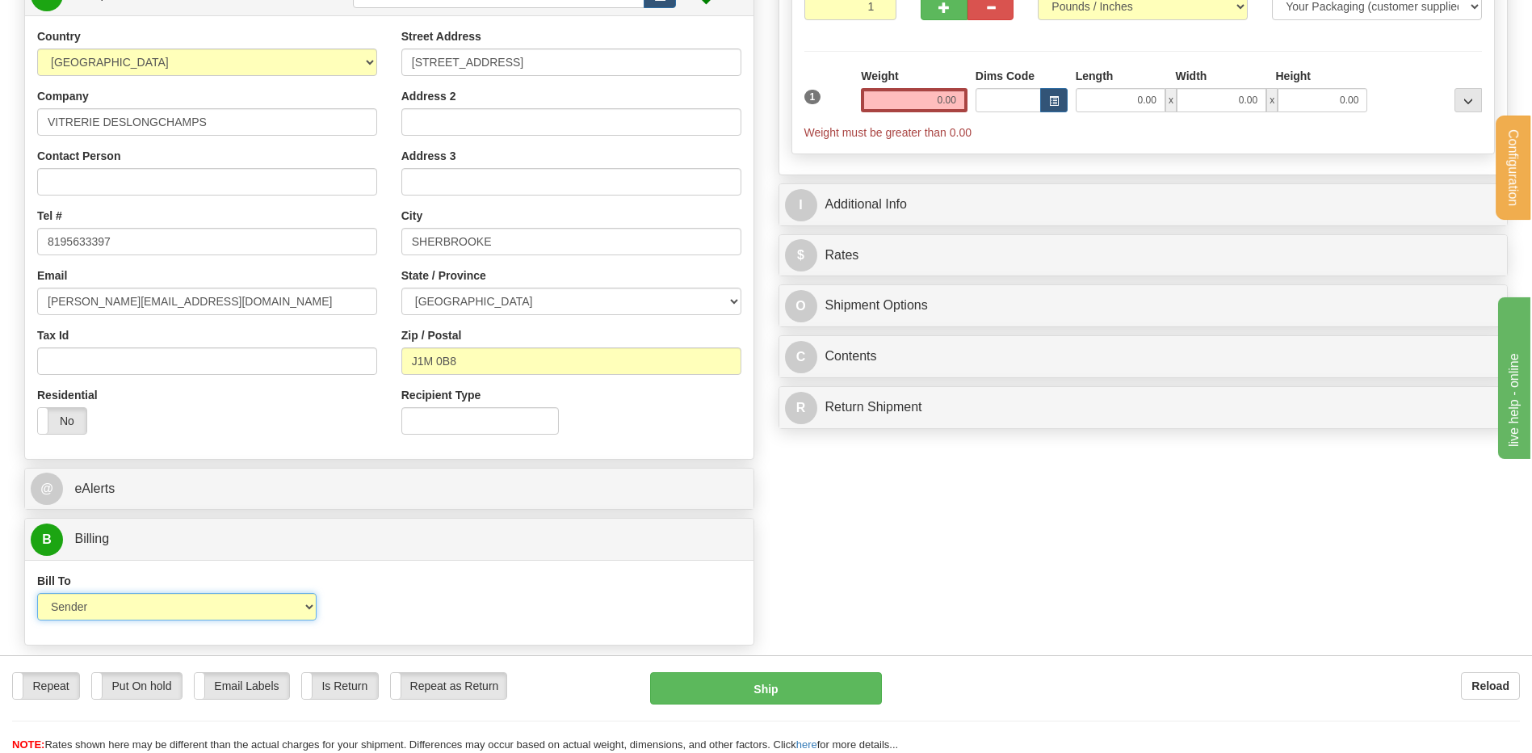
select select "2"
click at [37, 593] on select "Sender Recipient Third Party Collect" at bounding box center [176, 606] width 279 height 27
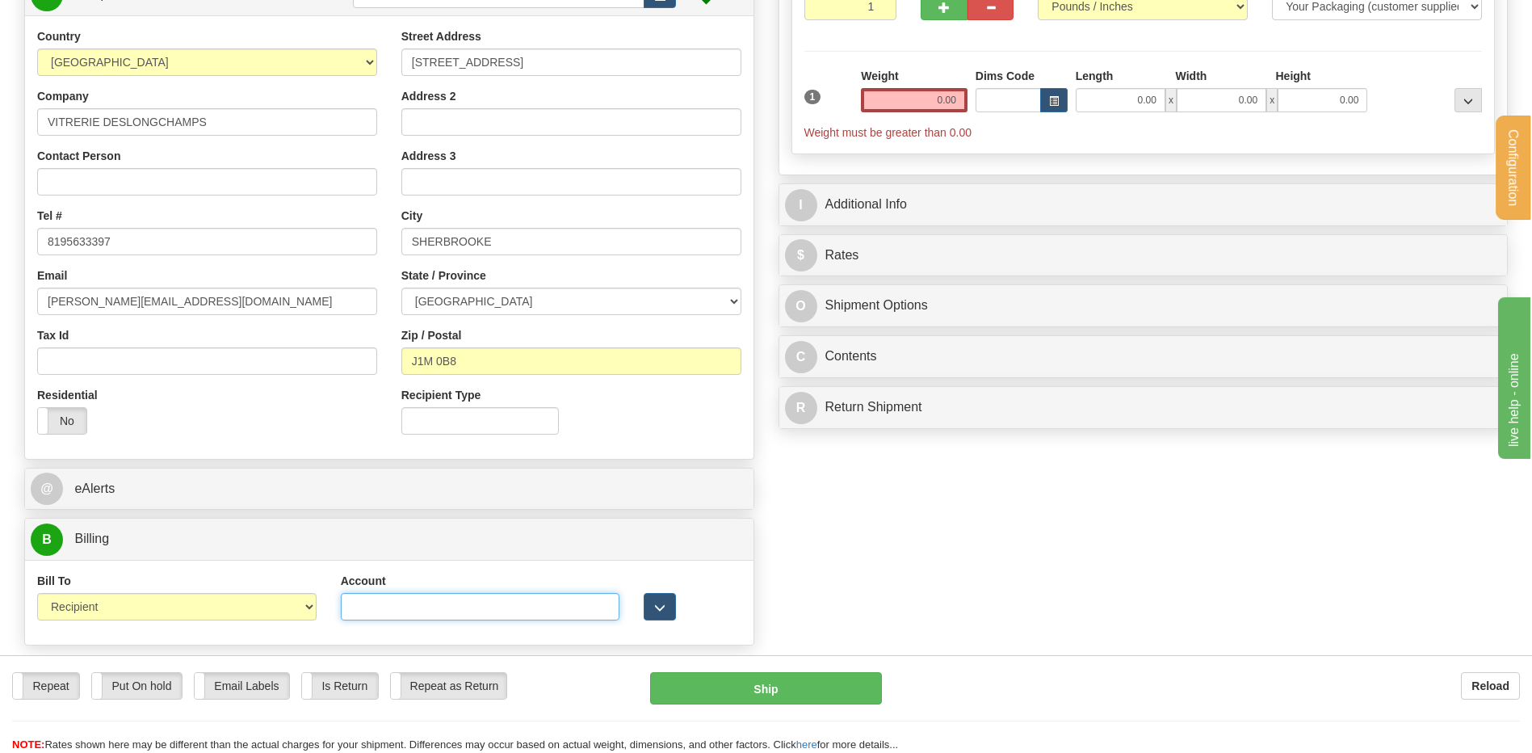
drag, startPoint x: 345, startPoint y: 610, endPoint x: 362, endPoint y: 609, distance: 17.0
click at [350, 610] on input "Account" at bounding box center [480, 606] width 279 height 27
type input "0822252"
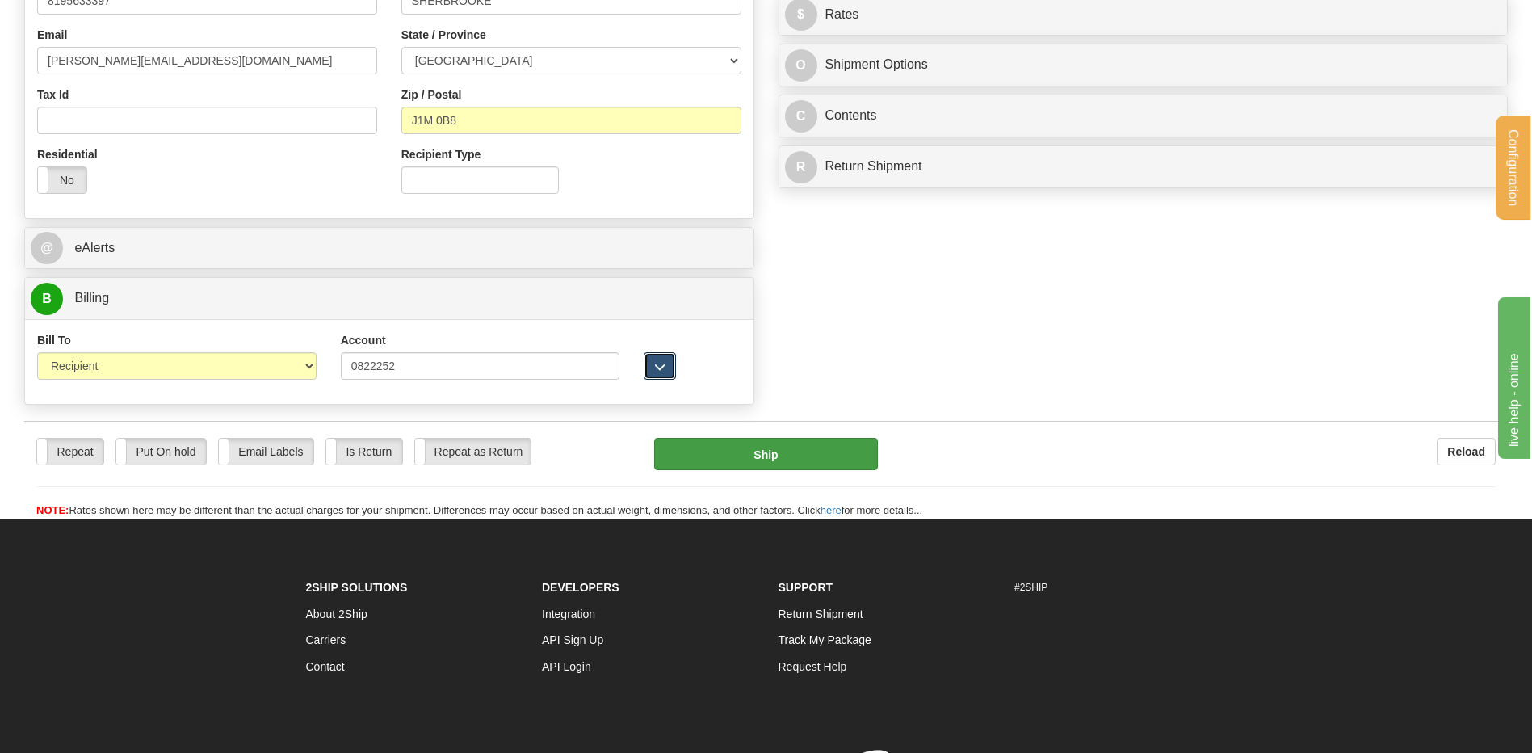
scroll to position [484, 0]
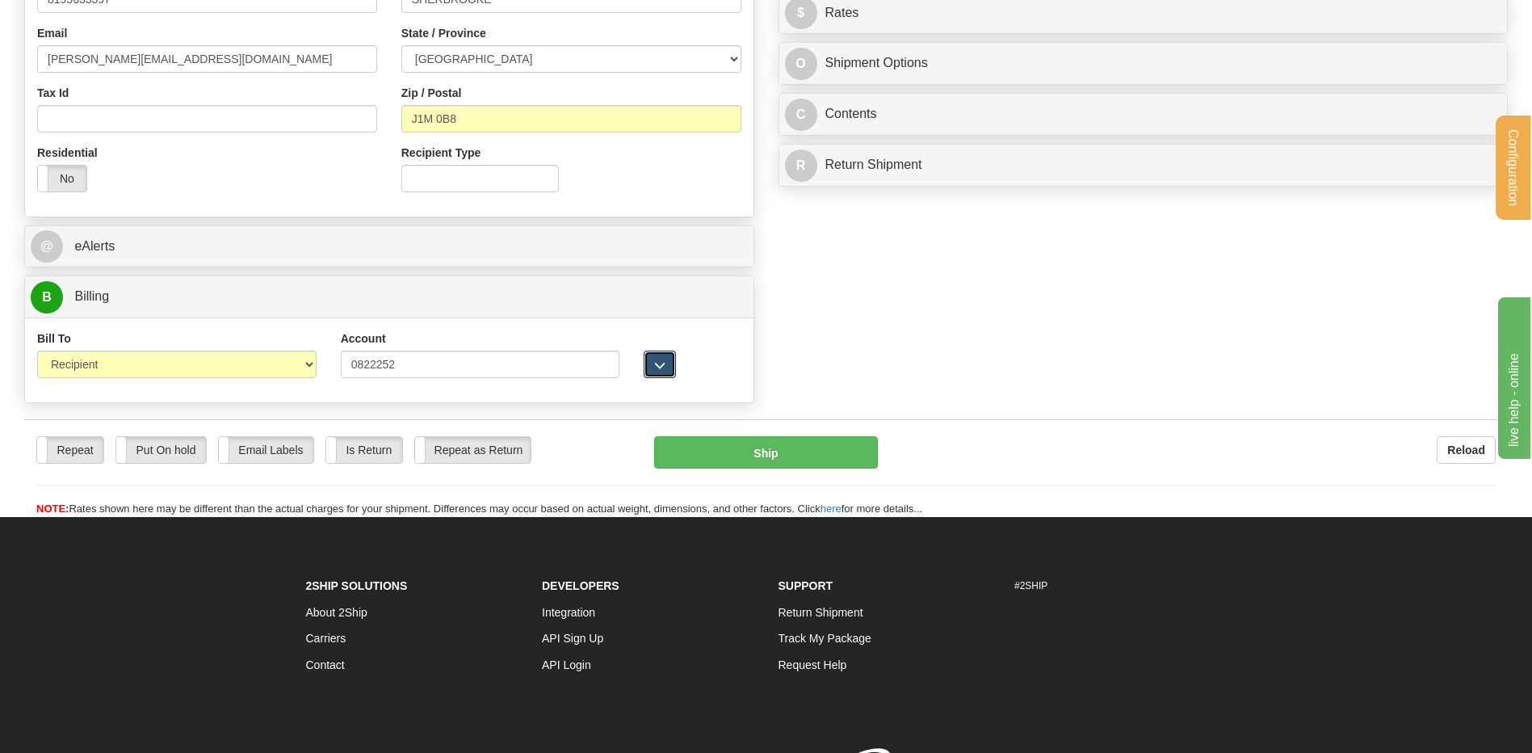
drag, startPoint x: 659, startPoint y: 370, endPoint x: 547, endPoint y: 385, distance: 112.5
click at [659, 369] on span "button" at bounding box center [659, 365] width 11 height 10
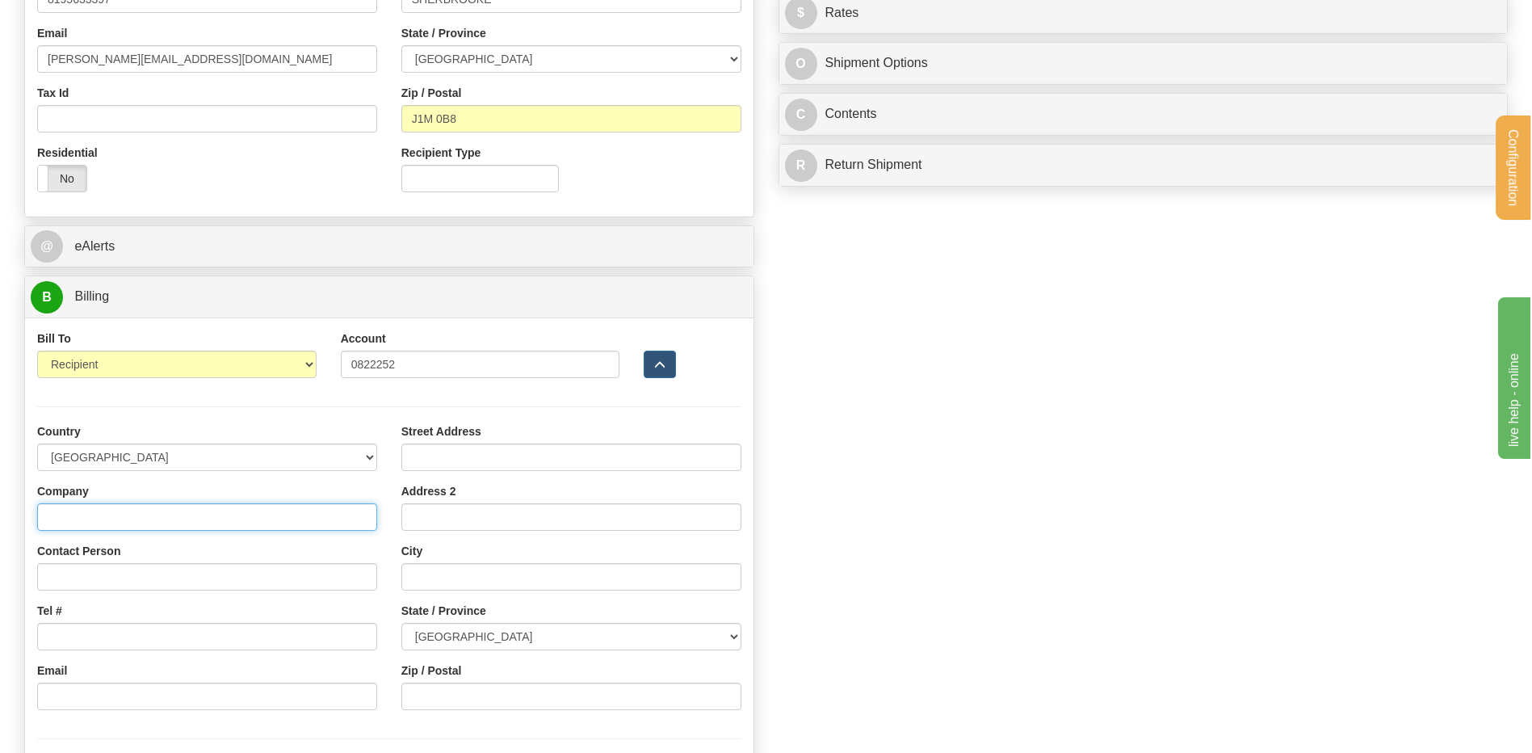
click at [108, 505] on input "Company" at bounding box center [207, 516] width 340 height 27
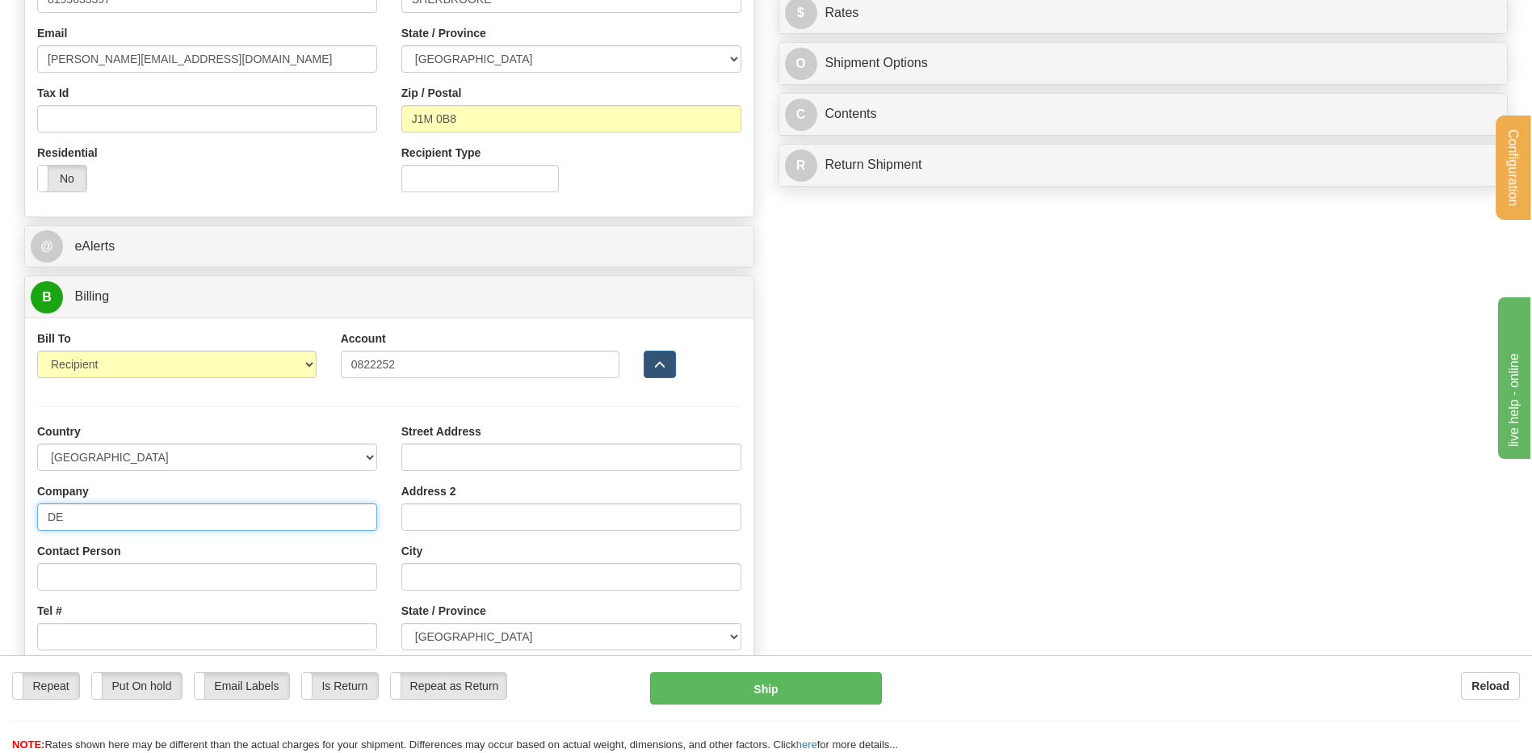
type input "D"
type input "VITRERIE DESLONGCHAMPS"
type input "[PERSON_NAME][EMAIL_ADDRESS][DOMAIN_NAME]"
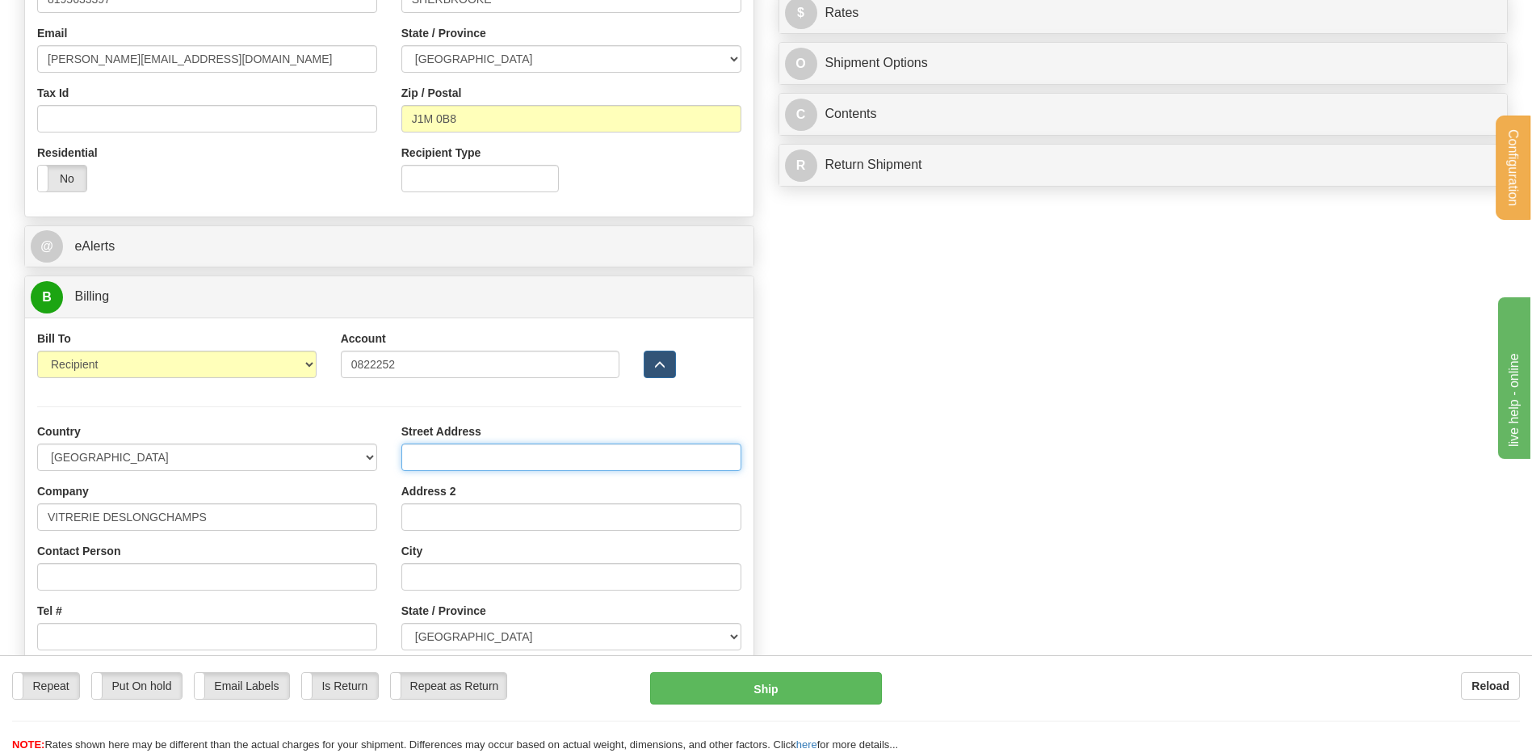
type input "[STREET_ADDRESS]"
type input "SHERBROOKE"
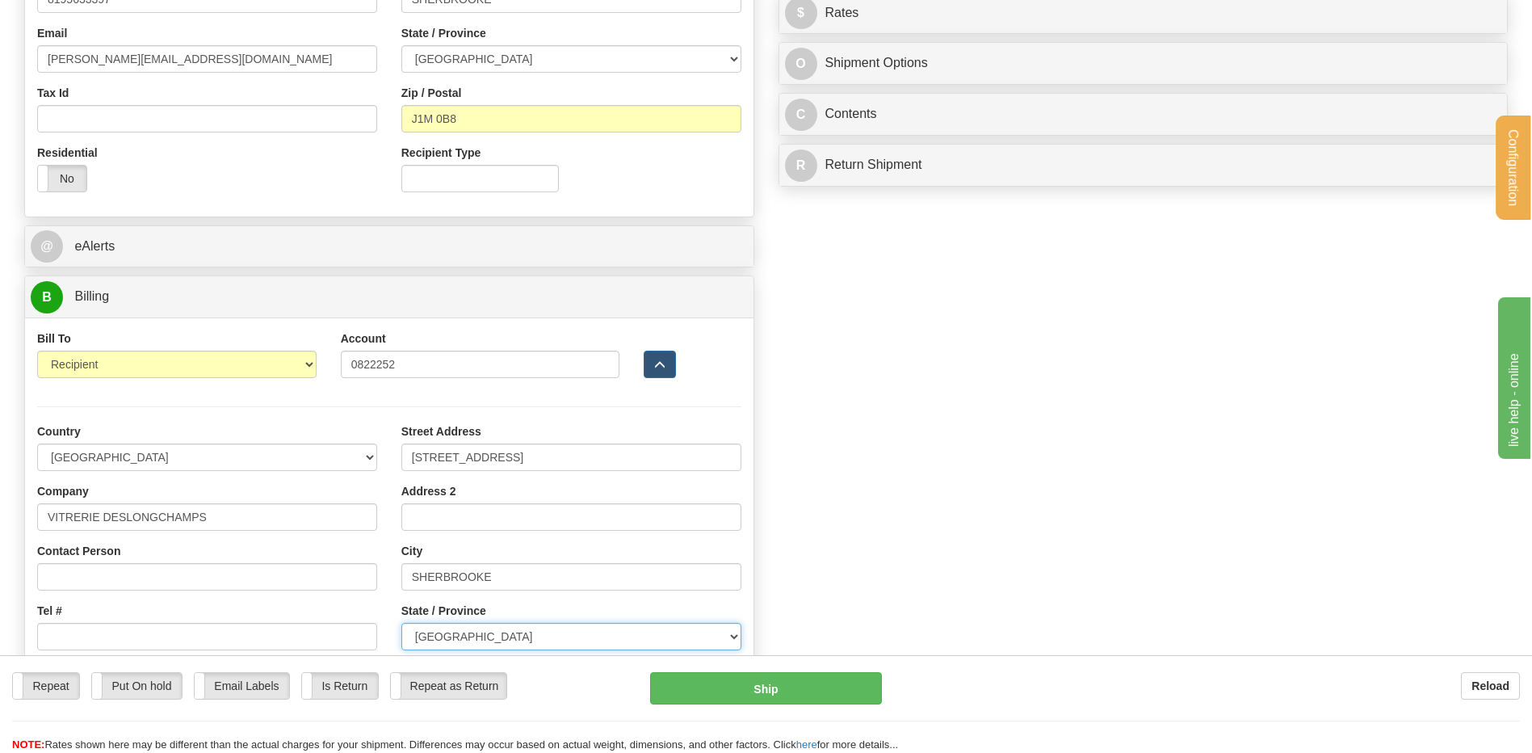
select select "QC"
type input "J1M 0B8"
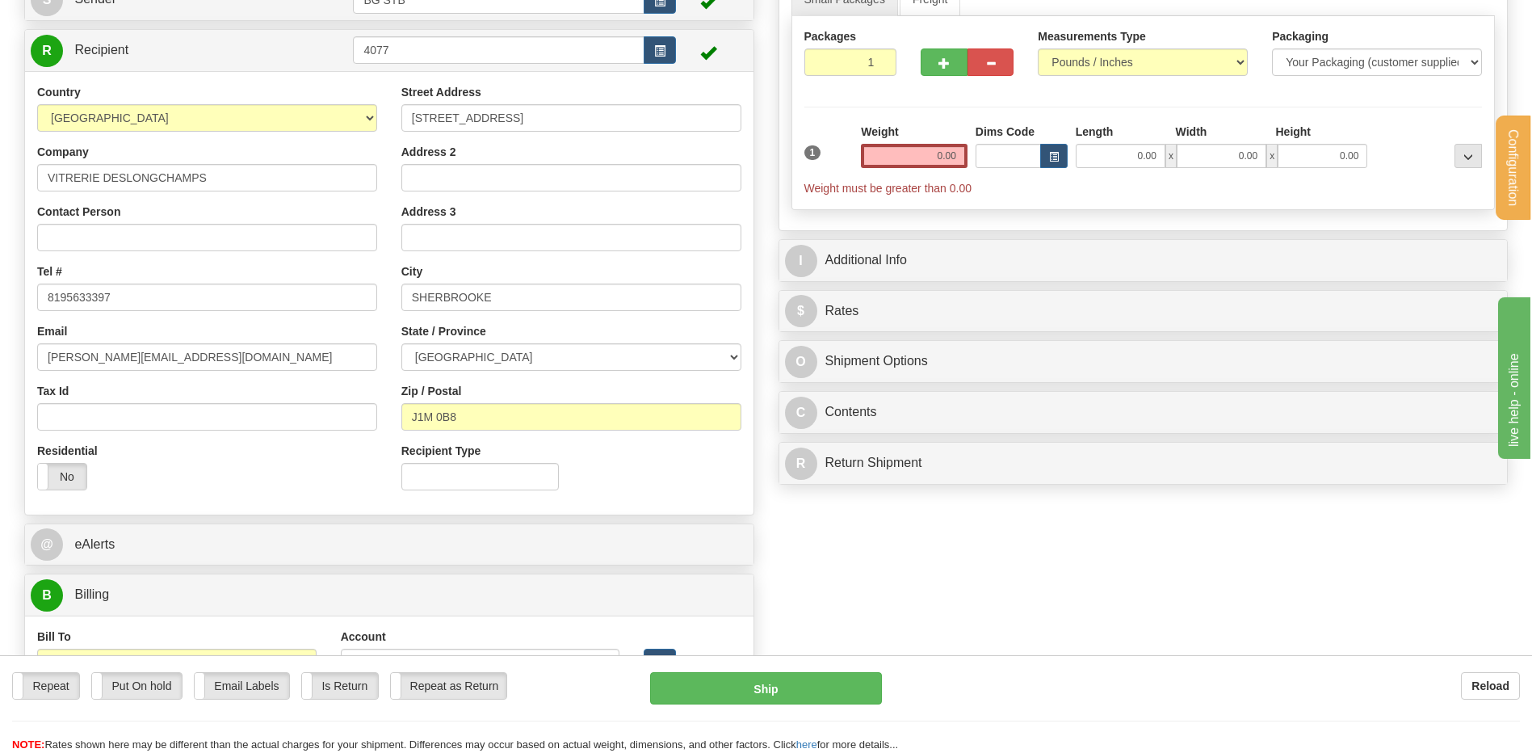
scroll to position [161, 0]
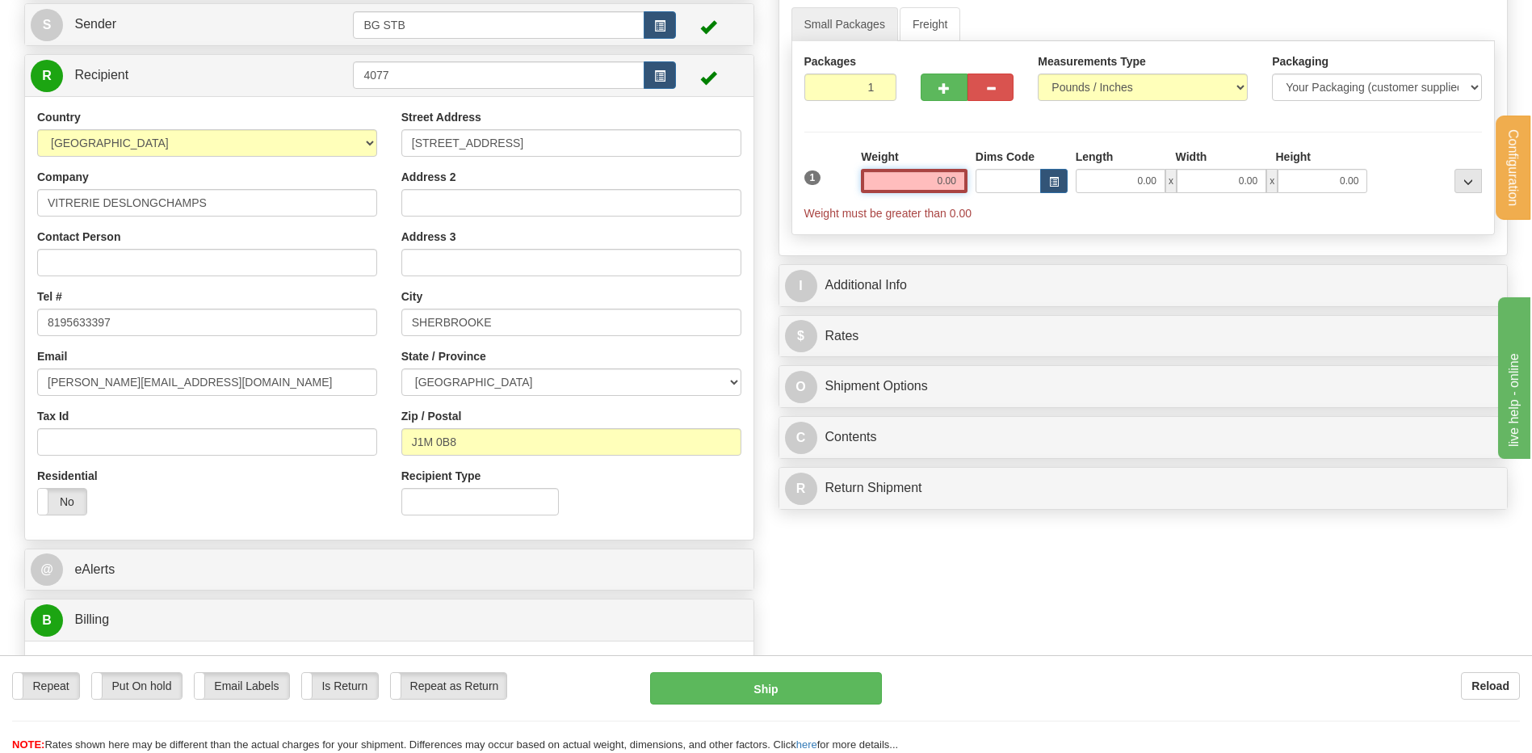
click at [908, 177] on input "0.00" at bounding box center [914, 181] width 107 height 24
type input "13.00"
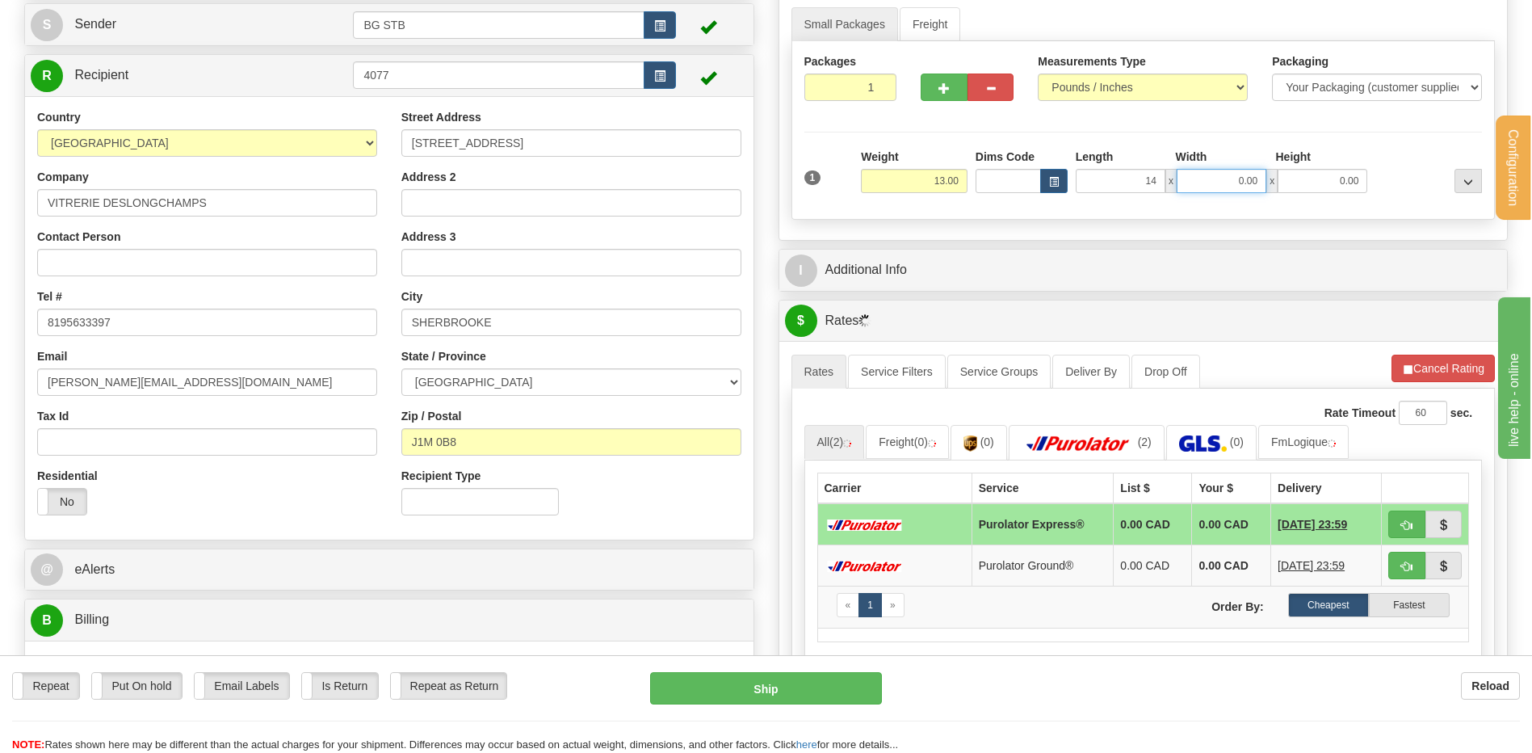
type input "14.00"
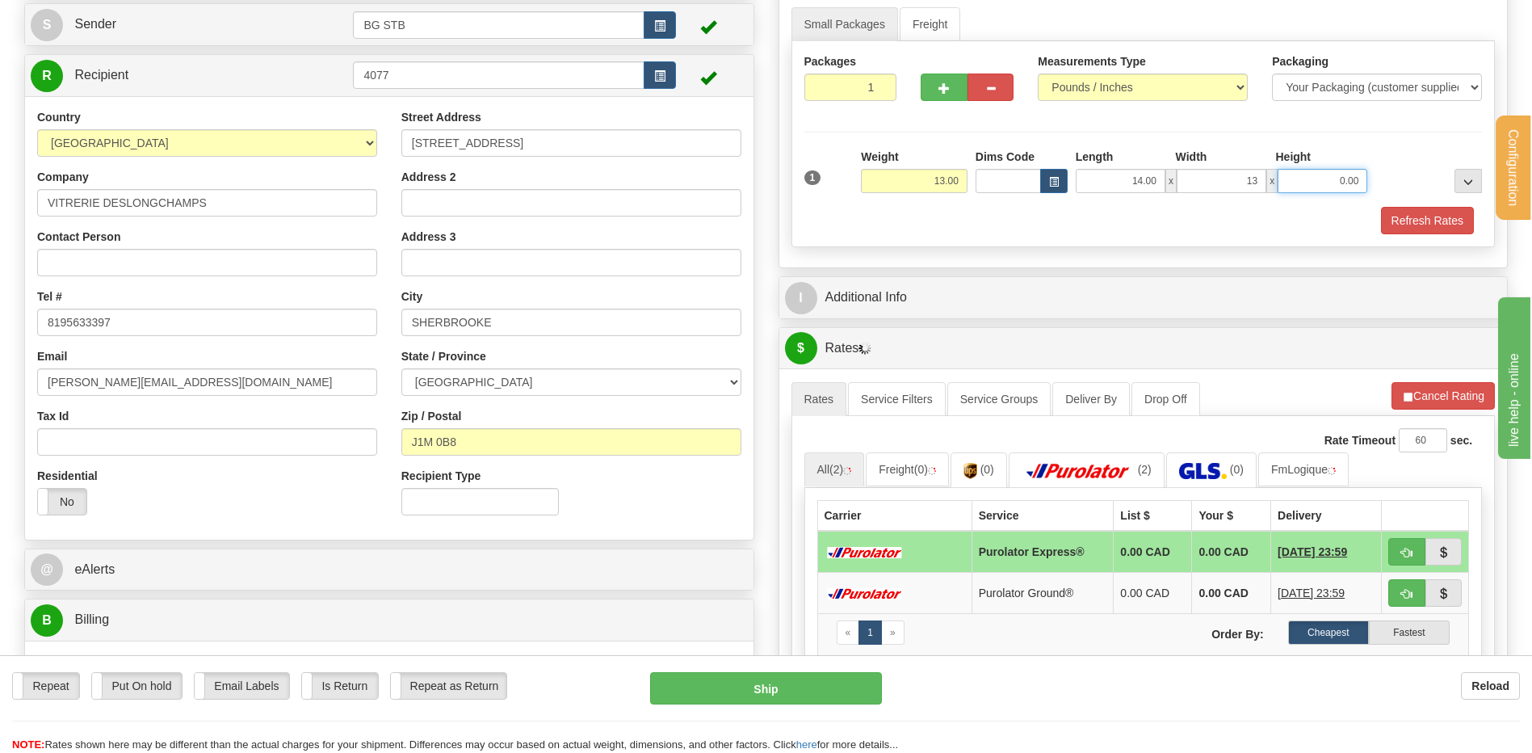
type input "13.00"
type input "9.00"
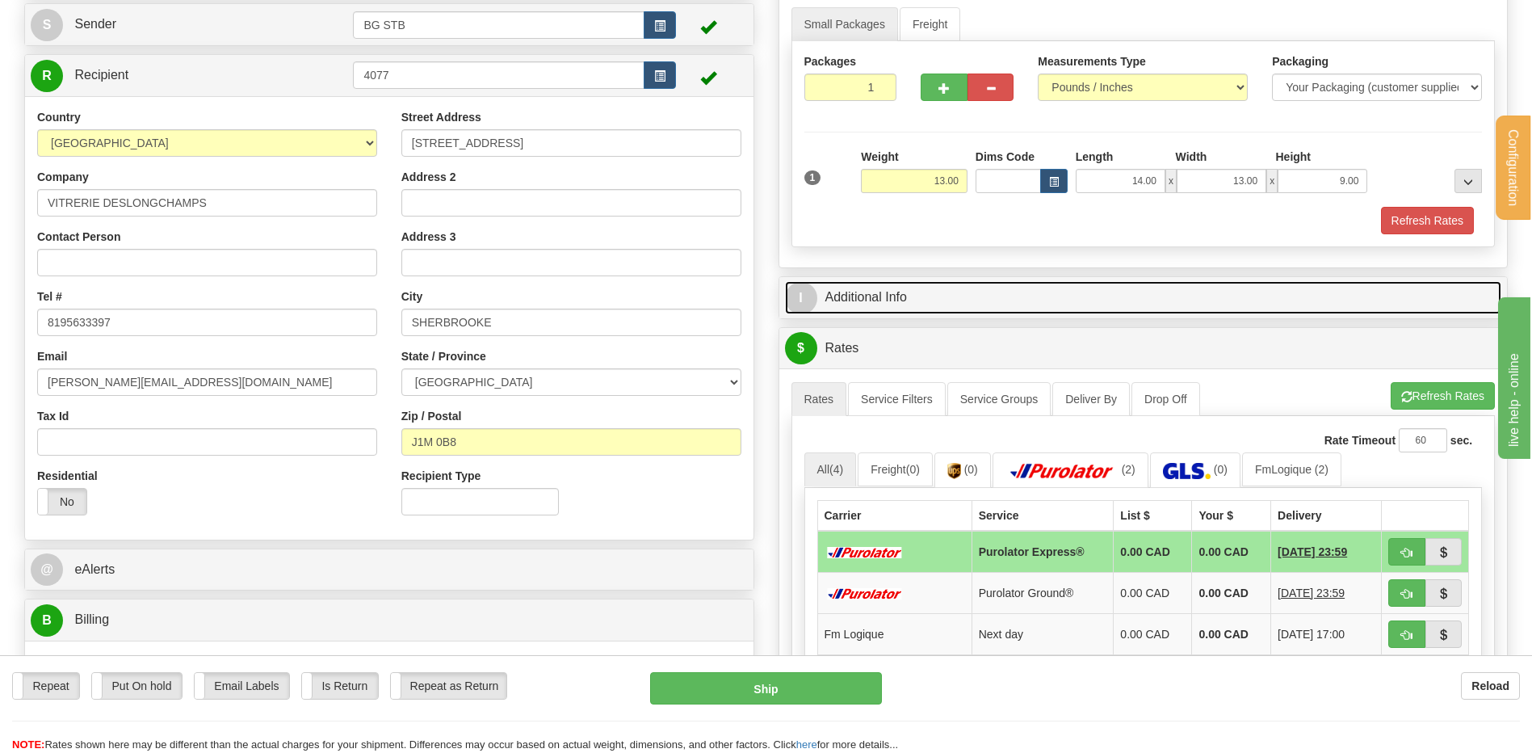
click at [898, 296] on link "I Additional Info" at bounding box center [1143, 297] width 717 height 33
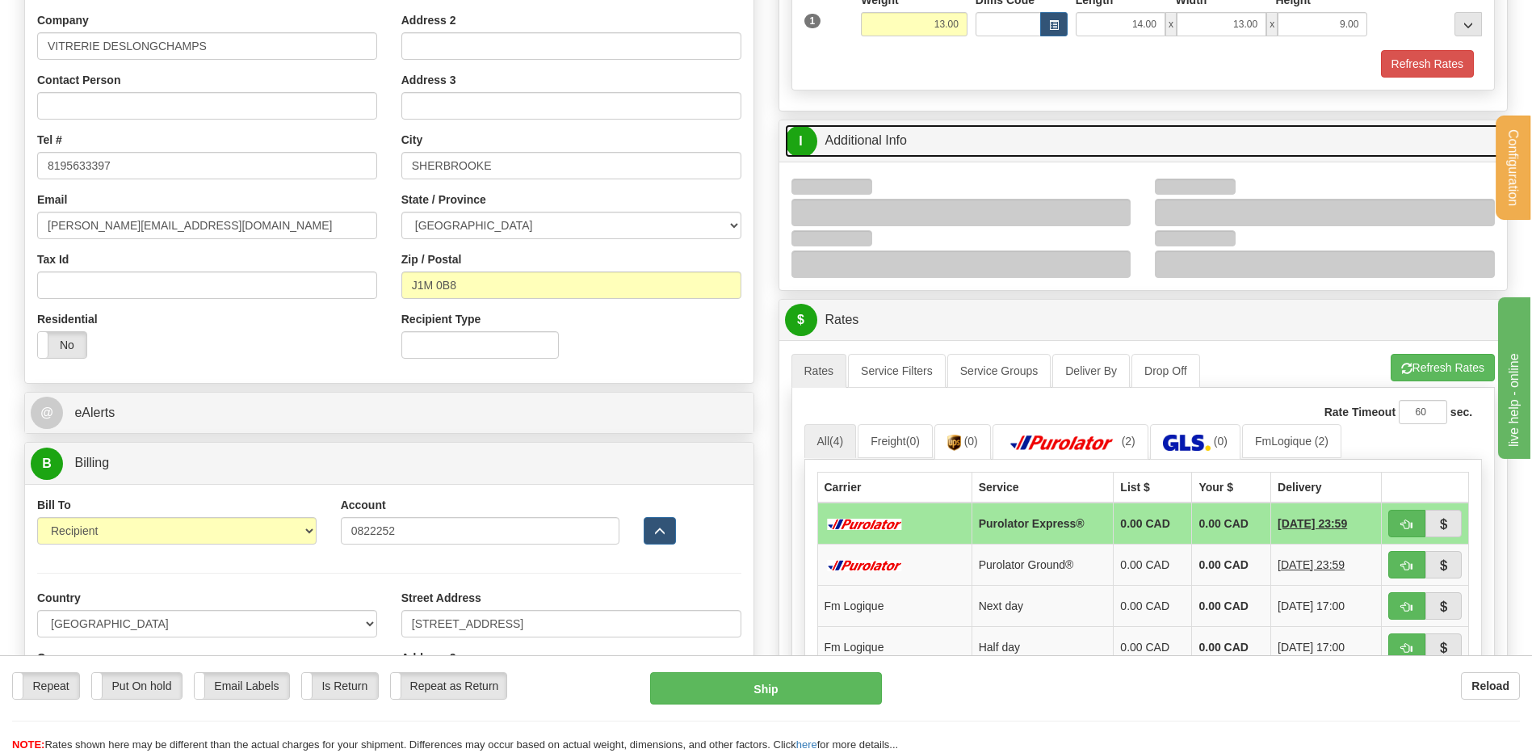
scroll to position [404, 0]
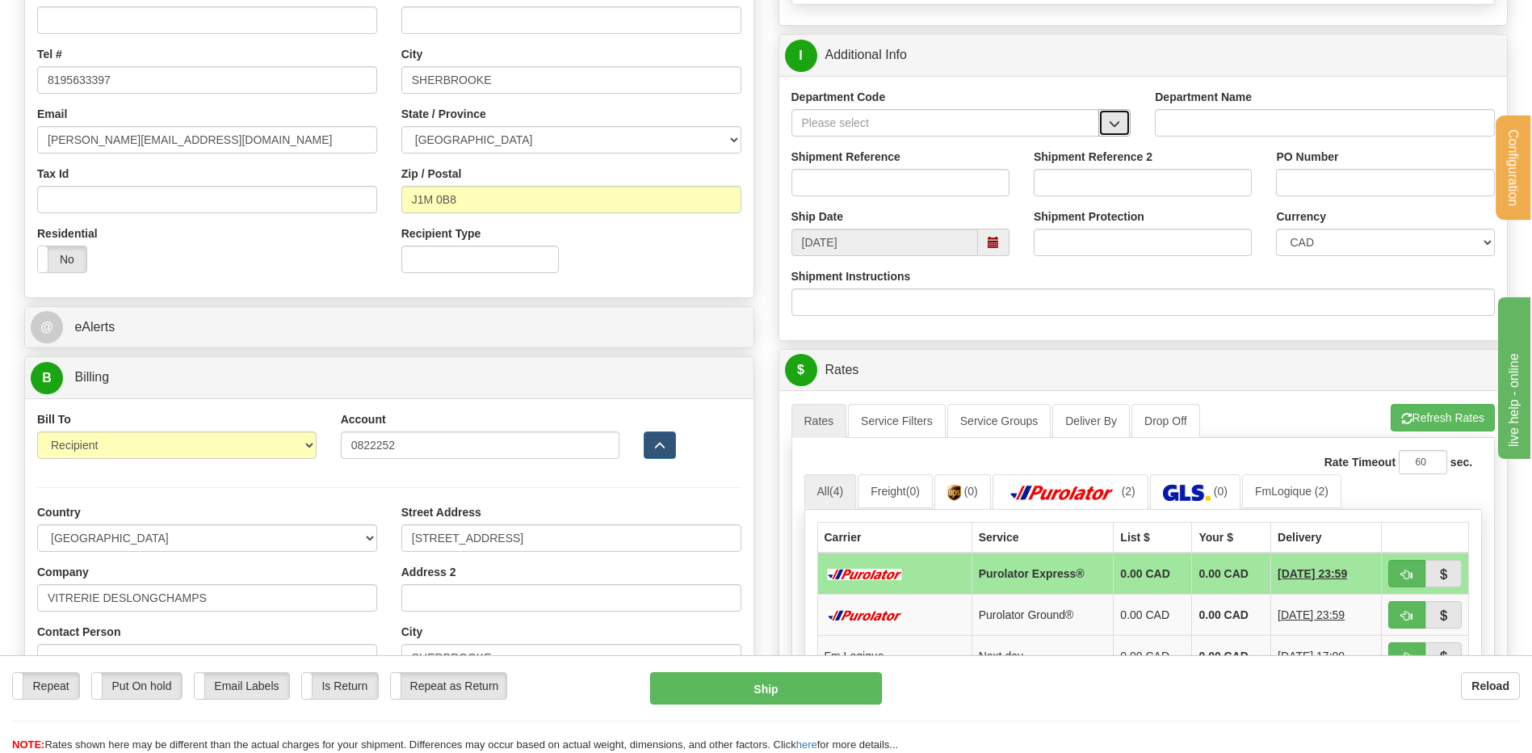
click at [1114, 120] on span "button" at bounding box center [1114, 124] width 11 height 10
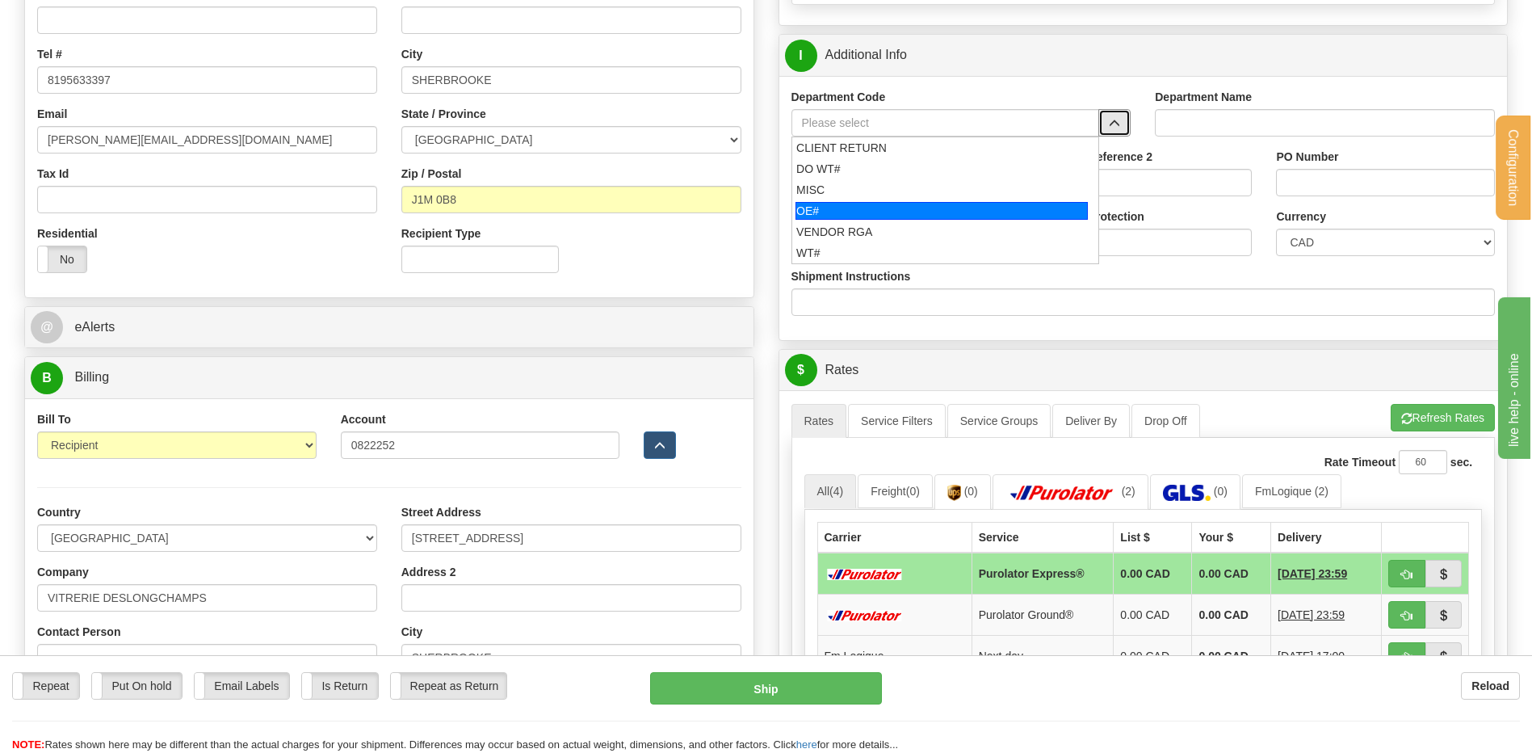
click at [923, 214] on div "OE#" at bounding box center [941, 211] width 292 height 18
type input "OE#"
type input "ORDERS"
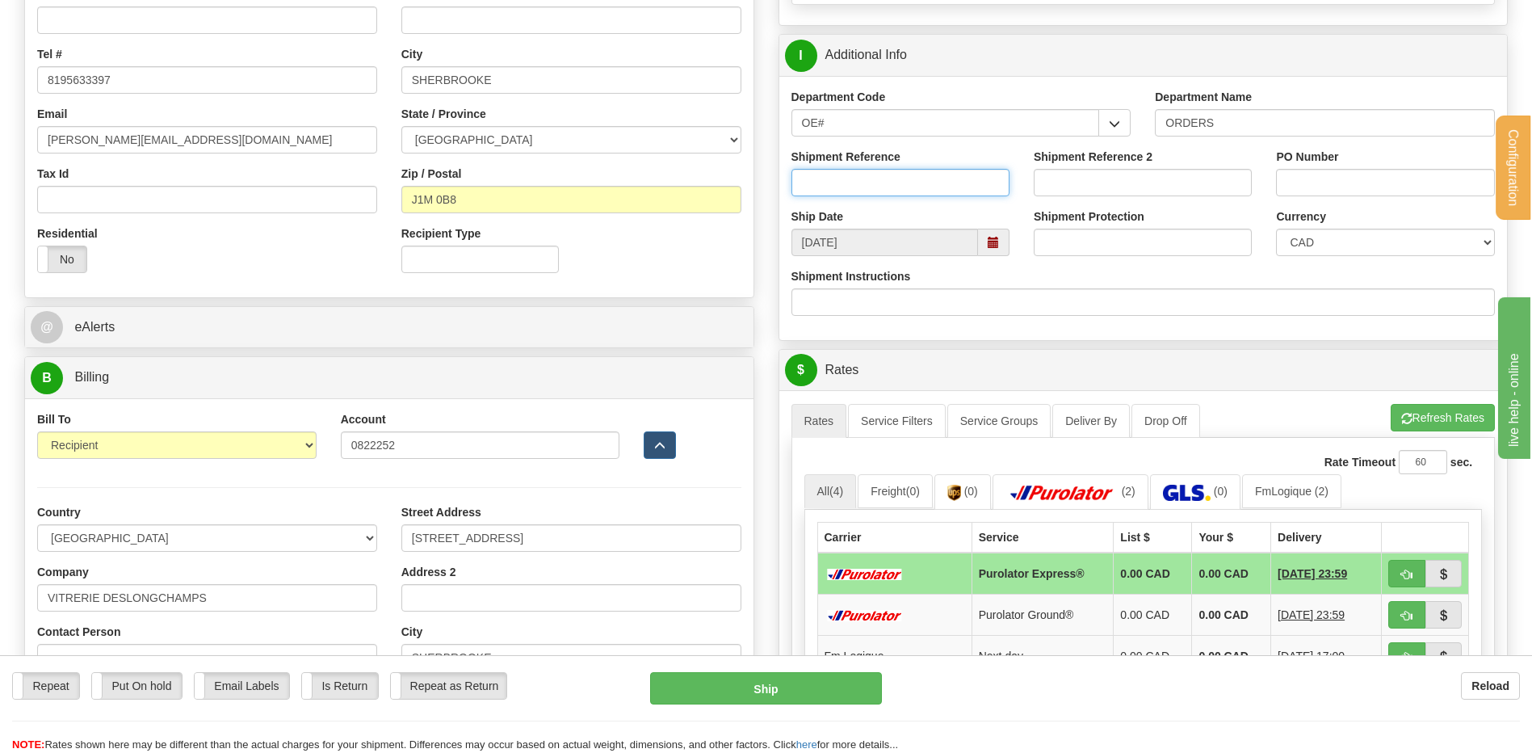
click at [907, 183] on input "Shipment Reference" at bounding box center [900, 182] width 218 height 27
type input "80006837-00"
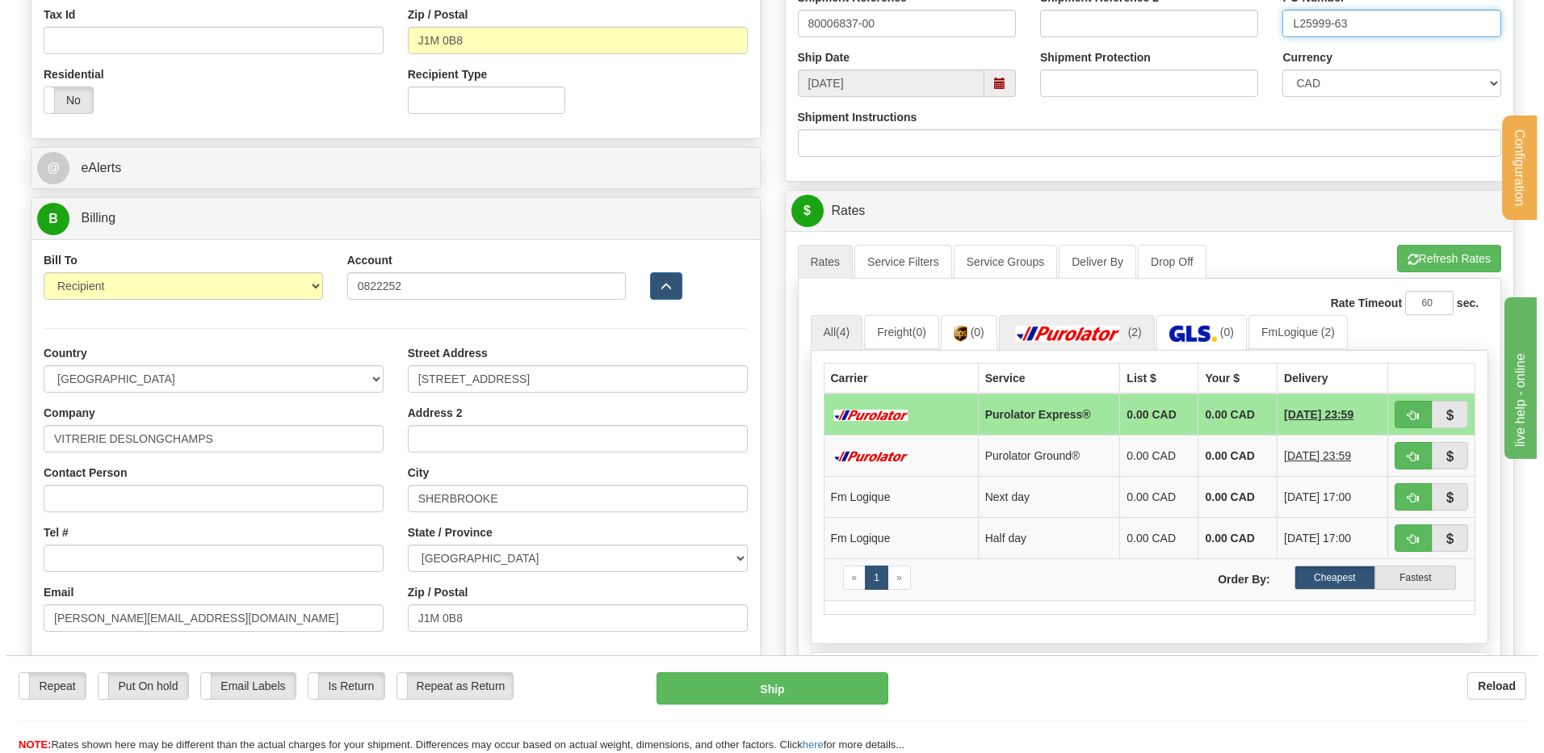
scroll to position [727, 0]
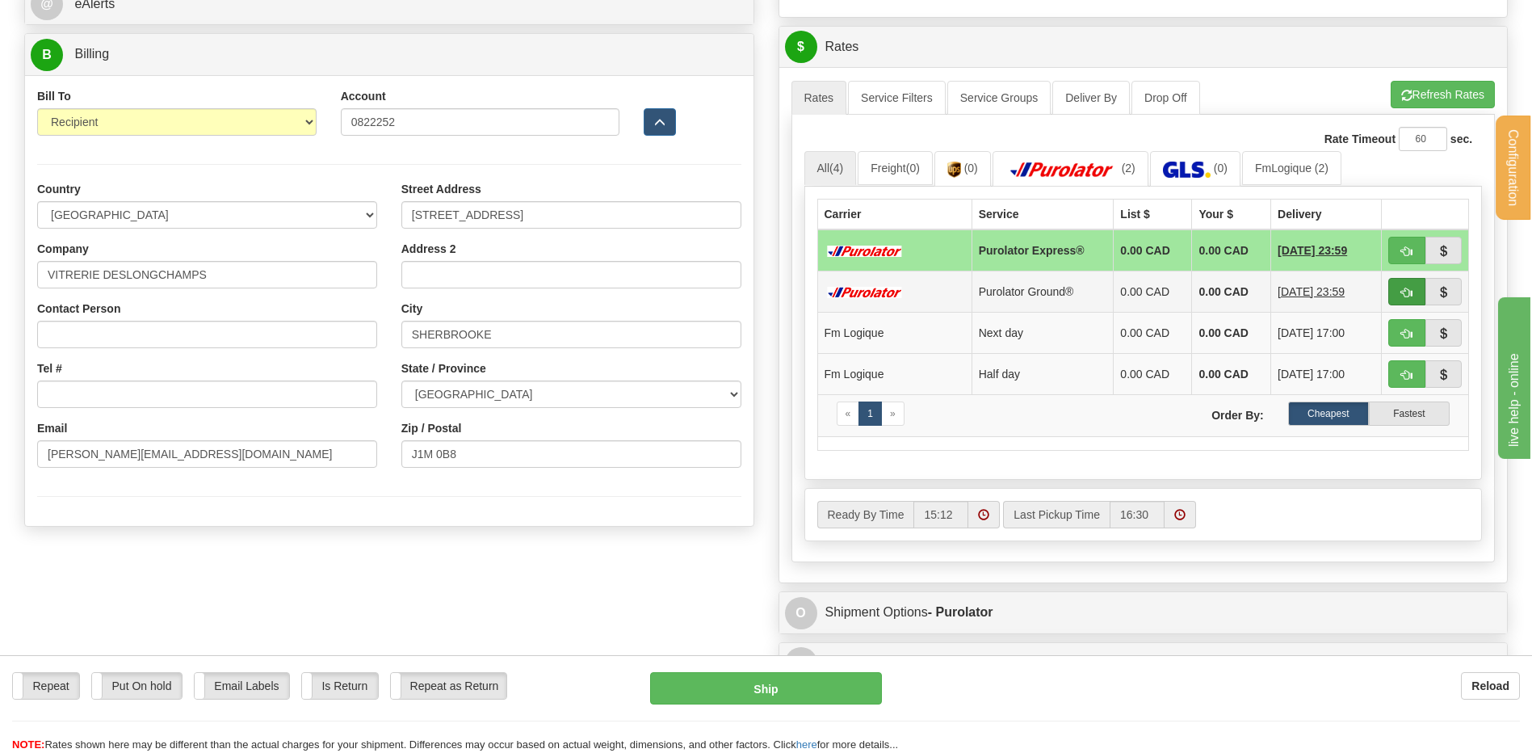
type input "L25999-63"
drag, startPoint x: 1403, startPoint y: 292, endPoint x: 1222, endPoint y: 304, distance: 181.3
click at [1403, 292] on span "button" at bounding box center [1406, 292] width 11 height 10
type input "260"
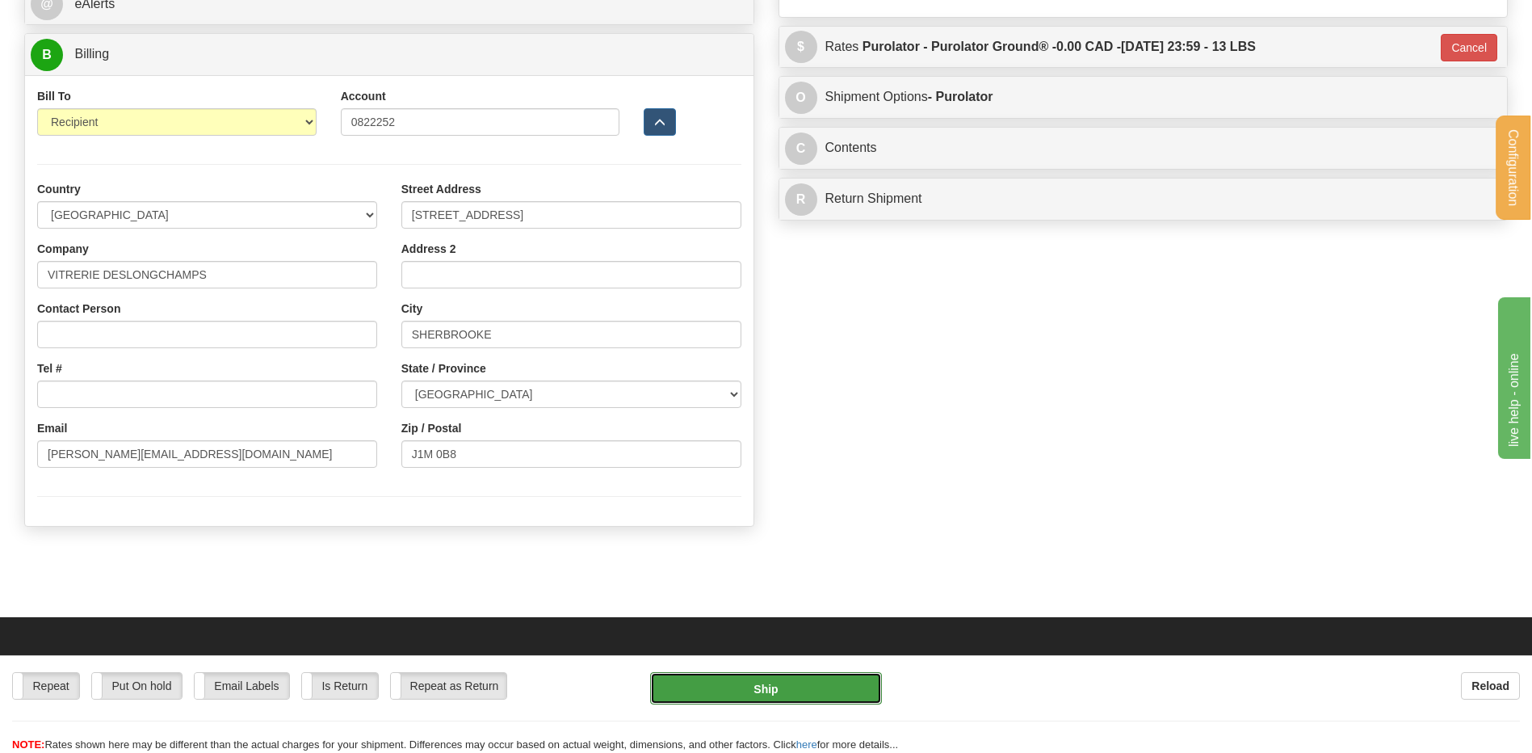
click at [783, 689] on button "Ship" at bounding box center [765, 688] width 231 height 32
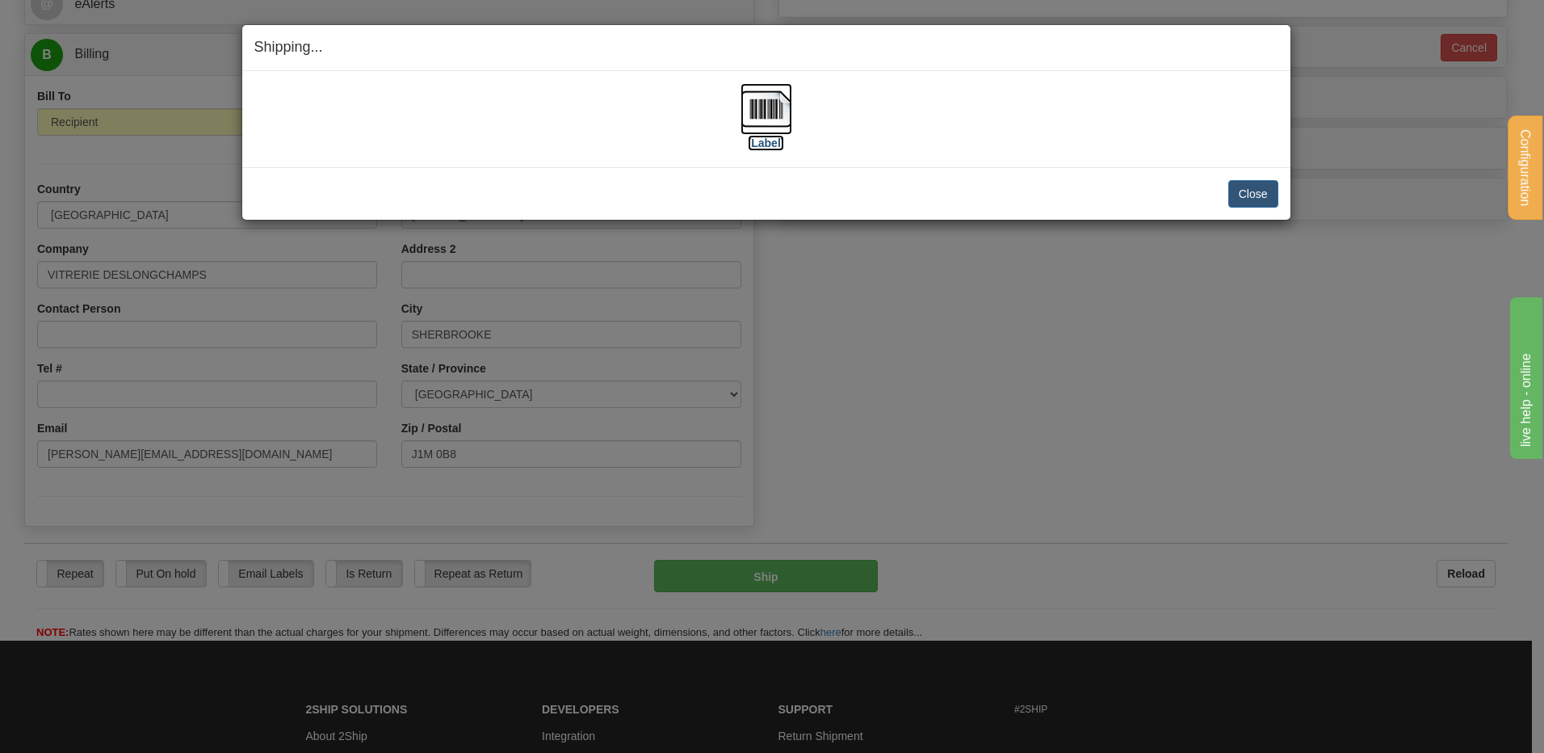
click at [784, 103] on img at bounding box center [766, 109] width 52 height 52
